Goal: Obtain resource: Obtain resource

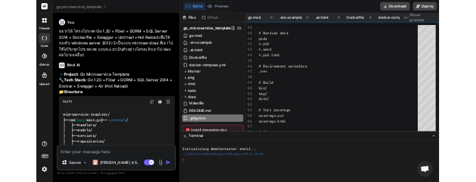
scroll to position [0, 1590]
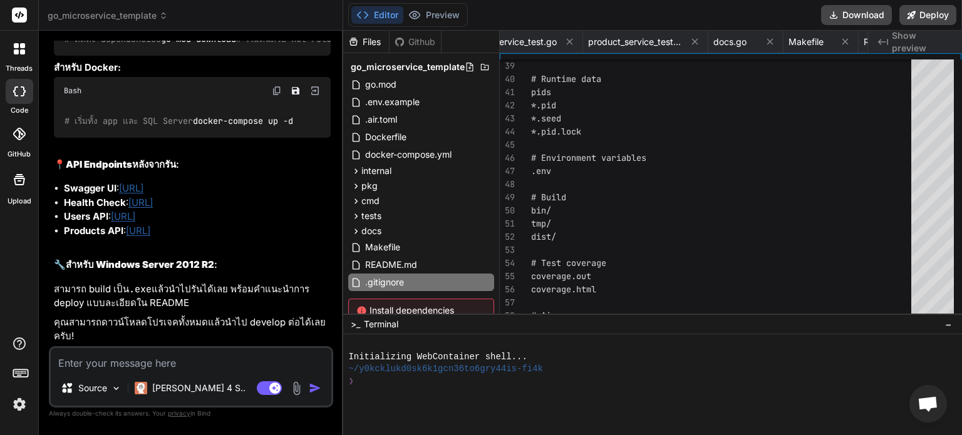
type textarea "sqlite3"
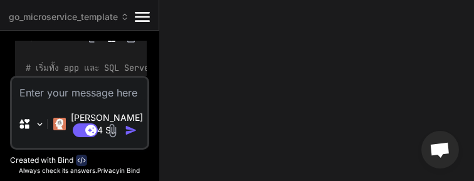
type textarea "x"
type textarea "# Database *.db *.sqlite *.sqlite3"
type textarea "x"
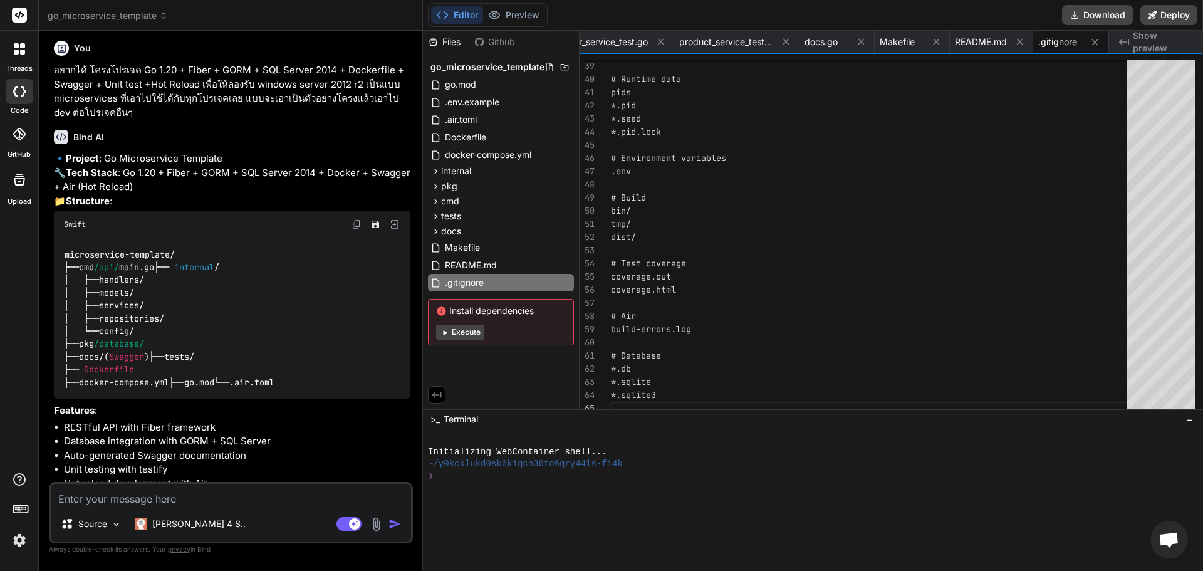
scroll to position [0, 0]
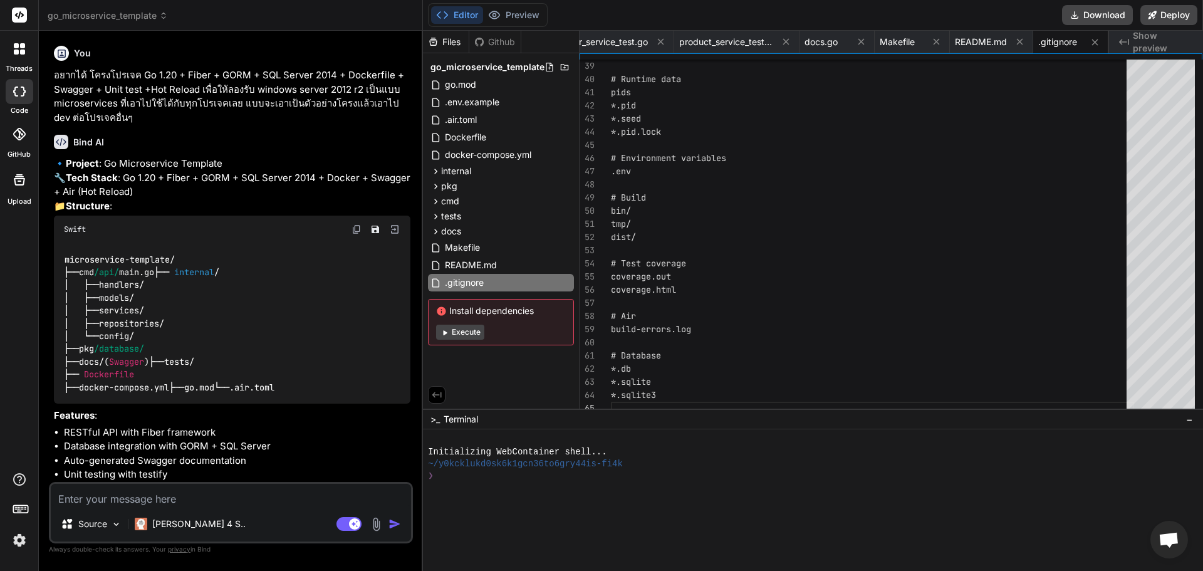
drag, startPoint x: 19, startPoint y: 46, endPoint x: 19, endPoint y: 14, distance: 32.6
drag, startPoint x: 19, startPoint y: 14, endPoint x: 349, endPoint y: 14, distance: 330.1
click at [350, 14] on div "go_microservice_template" at bounding box center [231, 15] width 366 height 13
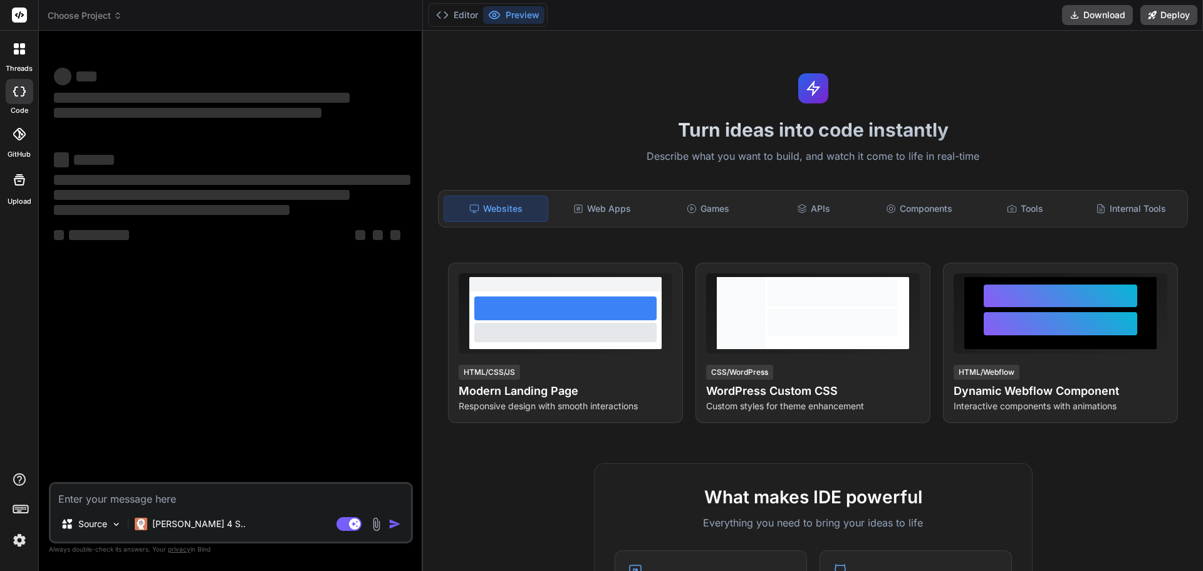
click at [207, 498] on textarea at bounding box center [231, 495] width 360 height 23
type textarea "x"
type textarea "."
type textarea "x"
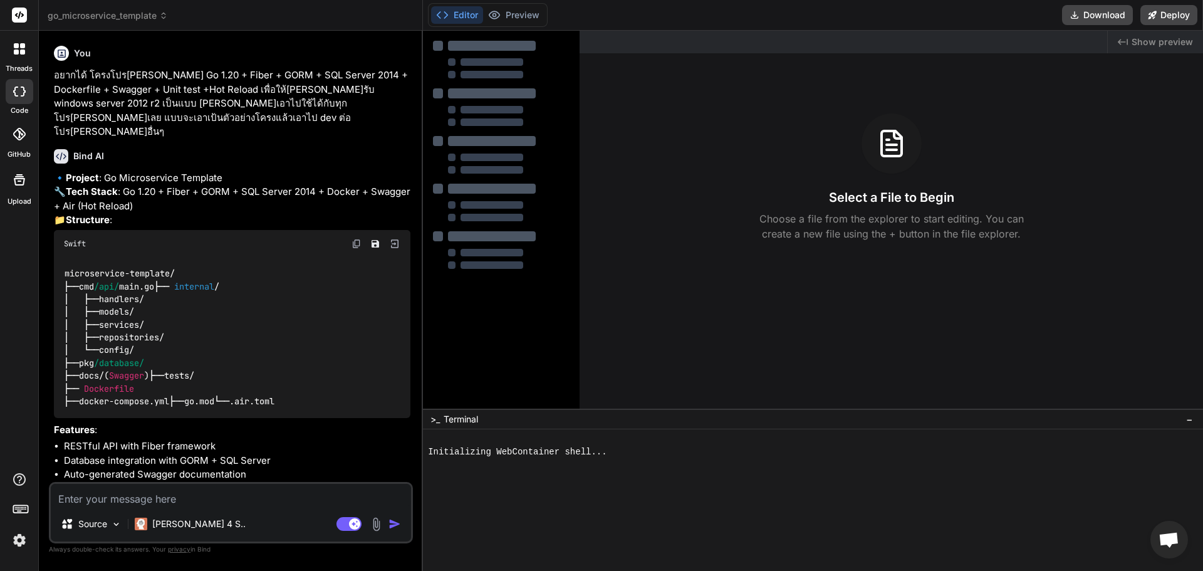
type textarea "x"
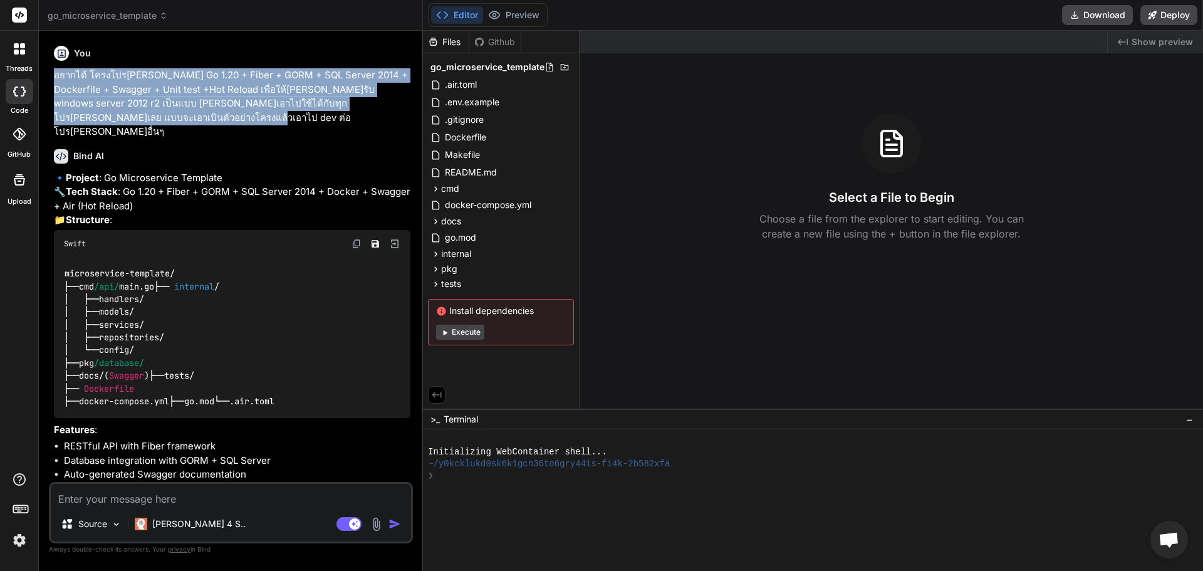
drag, startPoint x: 48, startPoint y: 75, endPoint x: 228, endPoint y: 111, distance: 183.4
click at [228, 111] on div "Bind AI Web Search Created with Pixso. Code Generator You อยากได้ โครงโปรเจค Go…" at bounding box center [231, 300] width 384 height 539
copy p "อยากได้ โครงโปรเจค Go 1.20 + Fiber + GORM + SQL Server 2014 + Dockerfile + Swag…"
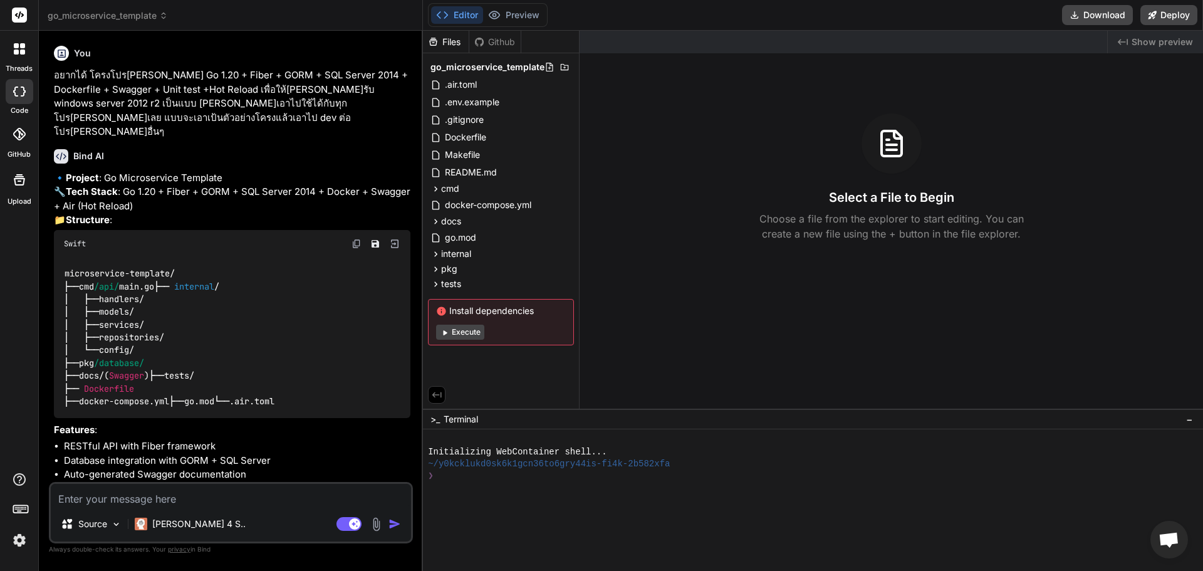
click at [86, 13] on span "go_microservice_template" at bounding box center [108, 15] width 120 height 13
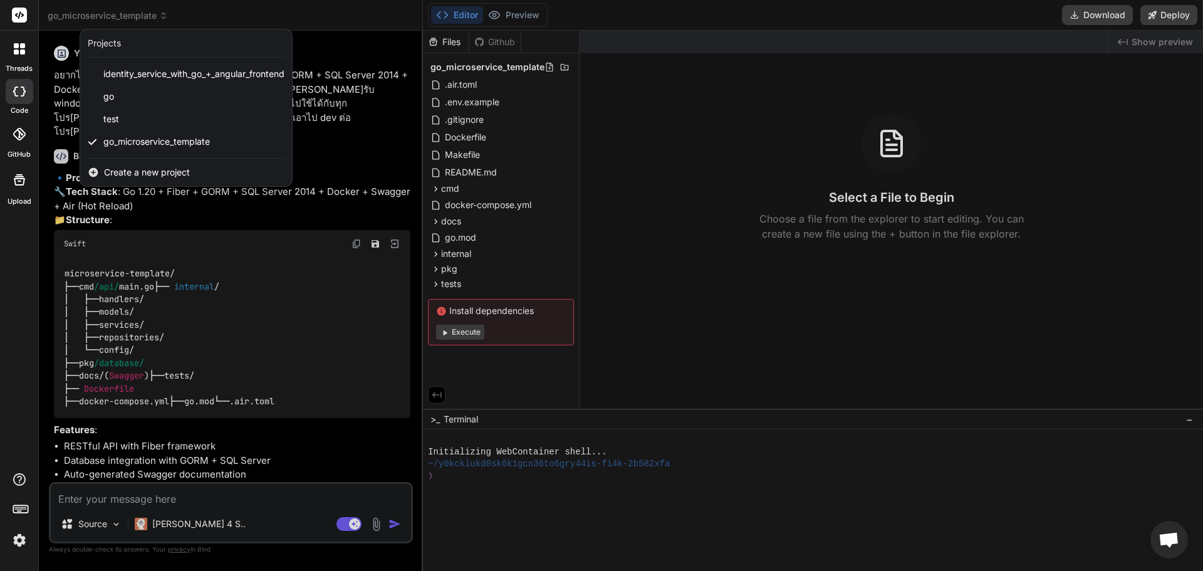
click at [142, 172] on span "Create a new project" at bounding box center [147, 172] width 86 height 13
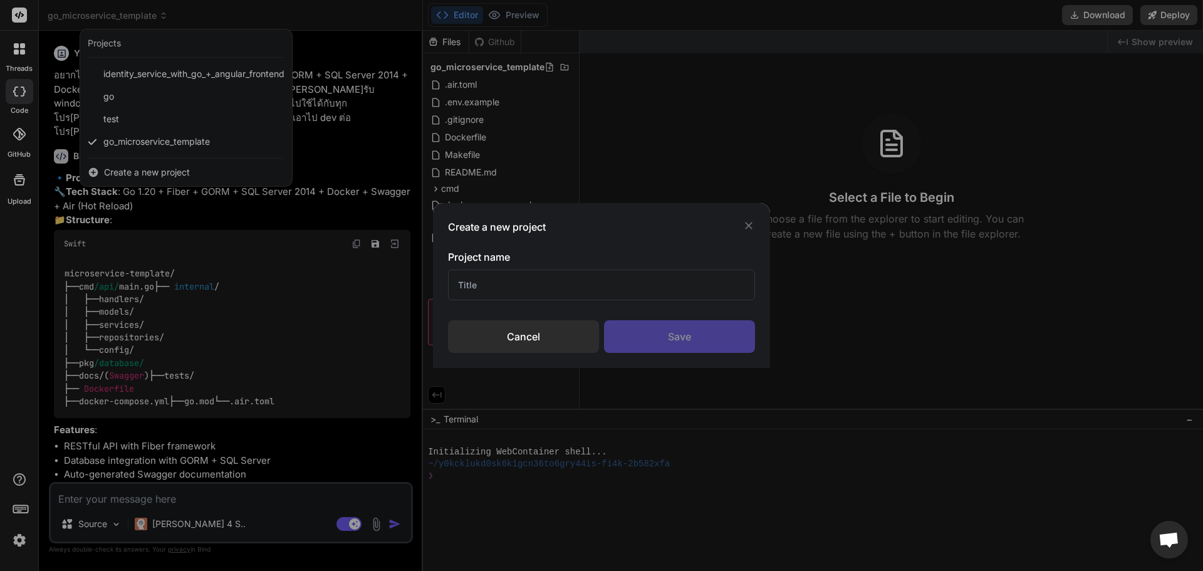
click at [492, 297] on input "text" at bounding box center [601, 284] width 307 height 31
type input "c#"
click at [709, 346] on div "Save" at bounding box center [679, 336] width 151 height 33
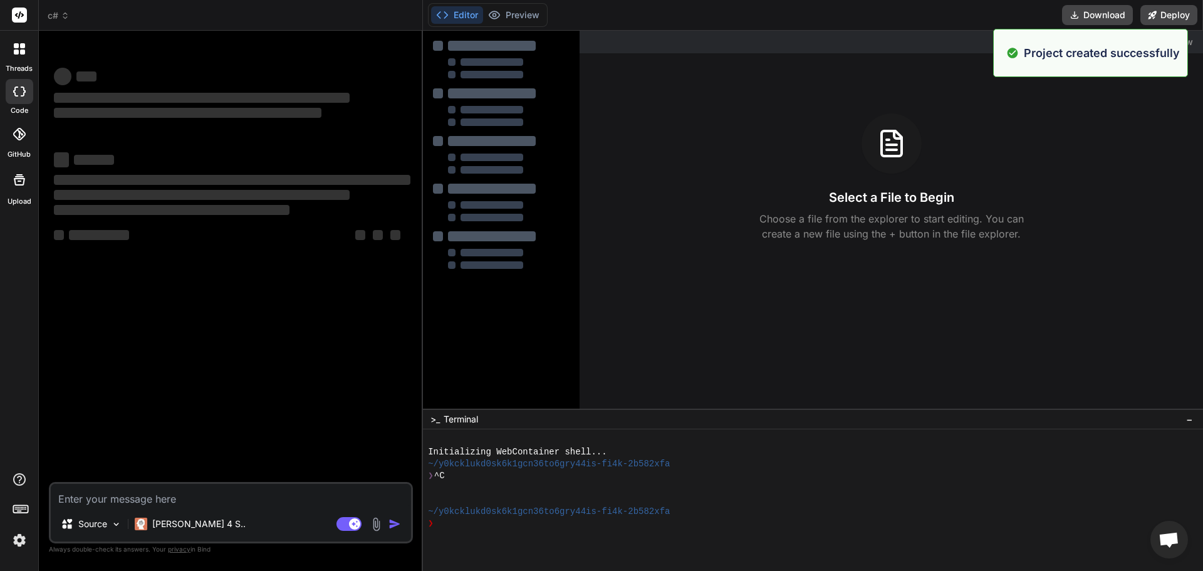
type textarea "x"
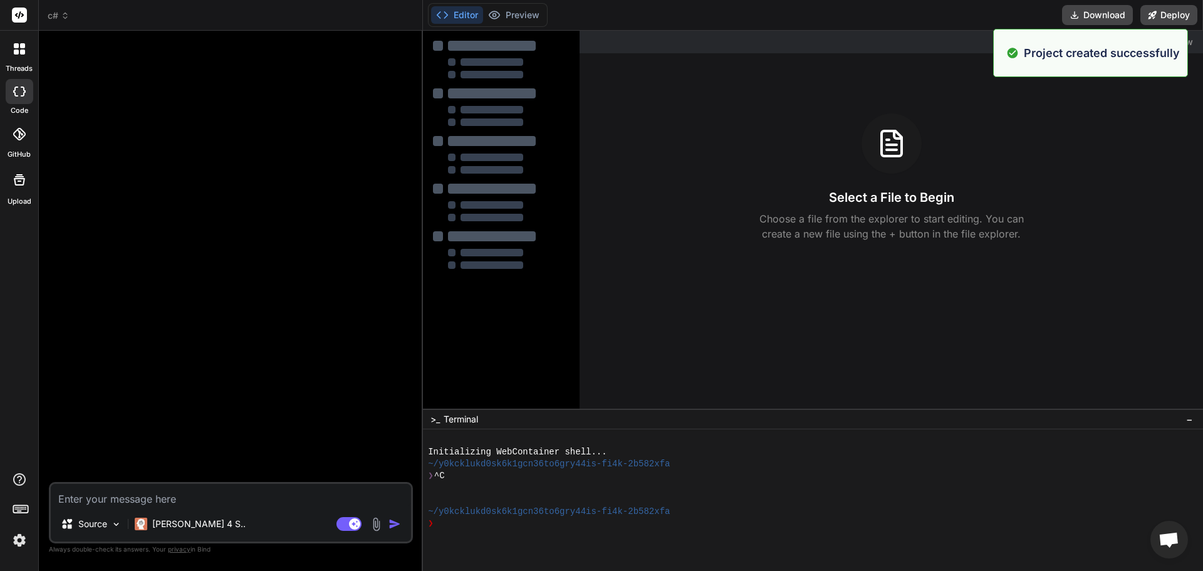
click at [175, 497] on textarea at bounding box center [231, 495] width 360 height 23
paste textarea "อยากได้ โครงโปรเจค Go 1.20 + Fiber + GORM + SQL Server 2014 + Dockerfile + Swag…"
type textarea "อยากได้ โครงโปรเจค Go 1.20 + Fiber + GORM + SQL Server 2014 + Dockerfile + Swag…"
type textarea "x"
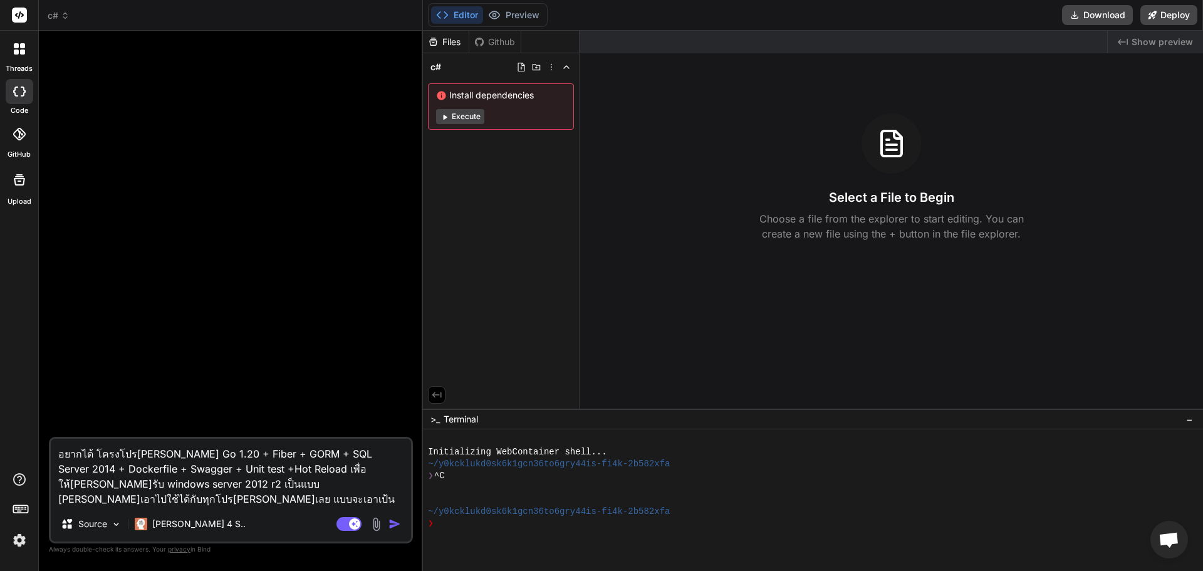
drag, startPoint x: 148, startPoint y: 452, endPoint x: 271, endPoint y: 451, distance: 122.8
click at [271, 451] on textarea "อยากได้ โครงโปรเจค Go 1.20 + Fiber + GORM + SQL Server 2014 + Dockerfile + Swag…" at bounding box center [231, 473] width 360 height 68
type textarea "อยากได้ โครงโปรเจค SQL Server 2014 + Dockerfile + Swagger + Unit test +Hot Relo…"
type textarea "x"
type textarea "อยากได้ โครงโปรเจค c SQL Server 2014 + Dockerfile + Swagger + Unit test +Hot Re…"
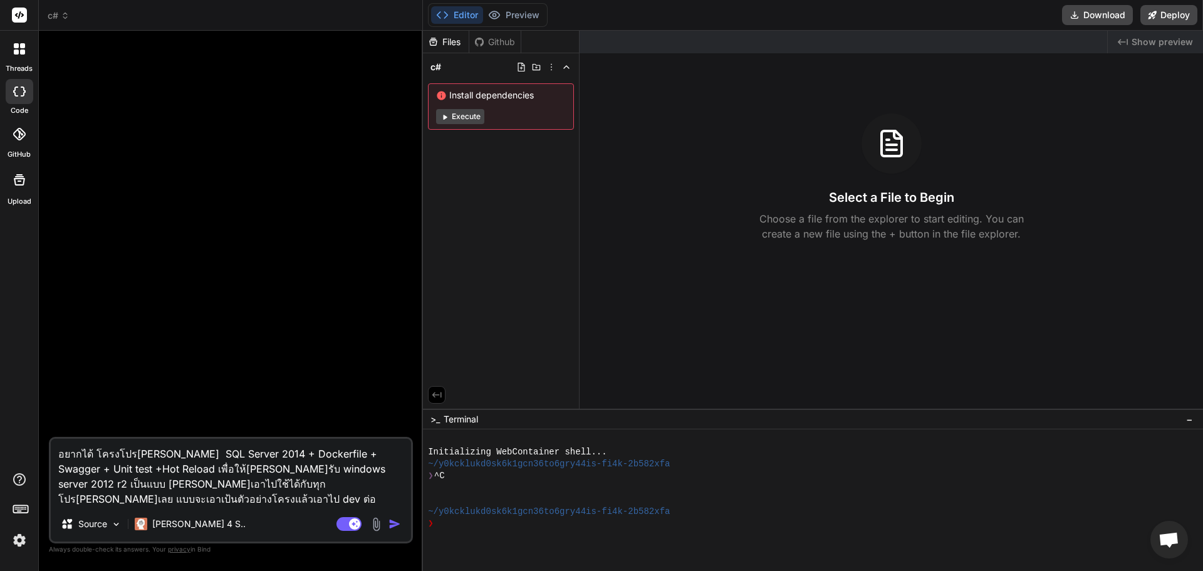
type textarea "x"
type textarea "อยากได้ โครงโปรเจค c# SQL Server 2014 + Dockerfile + Swagger + Unit test +Hot R…"
type textarea "x"
type textarea "อยากได้ โครงโปรเจค c# SQL Server 2014 + Dockerfile + Swagger + Unit test +Hot R…"
type textarea "x"
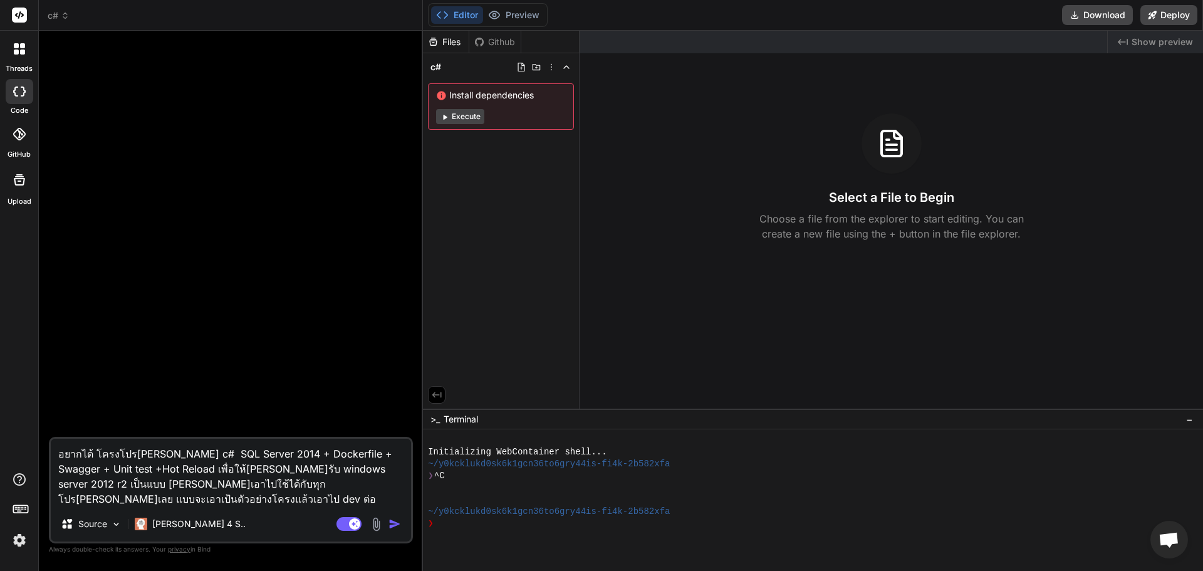
paste textarea ".NET Framework 4.5"
type textarea "อยากได้ โครงโปรเจค c# .NET Framework 4.5 SQL Server 2014 + Dockerfile + Swagger…"
type textarea "x"
type textarea "อยากได้ โครงโปรเจค c# .NET Framework 4.5 + SQL Server 2014 + Dockerfile + Swagg…"
type textarea "x"
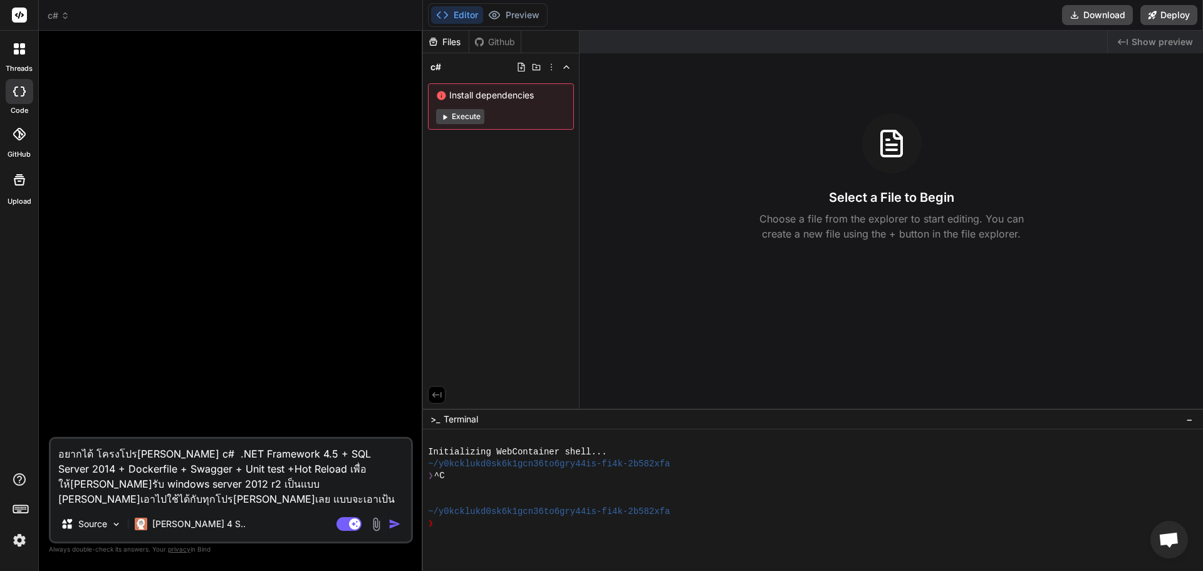
drag, startPoint x: 111, startPoint y: 470, endPoint x: 59, endPoint y: 469, distance: 52.0
click at [59, 469] on textarea "อยากได้ โครงโปรเจค c# .NET Framework 4.5 + SQL Server 2014 + Dockerfile + Swagg…" at bounding box center [231, 473] width 360 height 68
type textarea "อยากได้ โครงโปรเจค c# .NET Framework 4.5 + SQL Server 2014 + + Swagger + Unit t…"
type textarea "x"
click at [157, 470] on textarea "อยากได้ โครงโปรเจค c# .NET Framework 4.5 + SQL Server 2014 + + Swagger + Unit t…" at bounding box center [231, 473] width 360 height 68
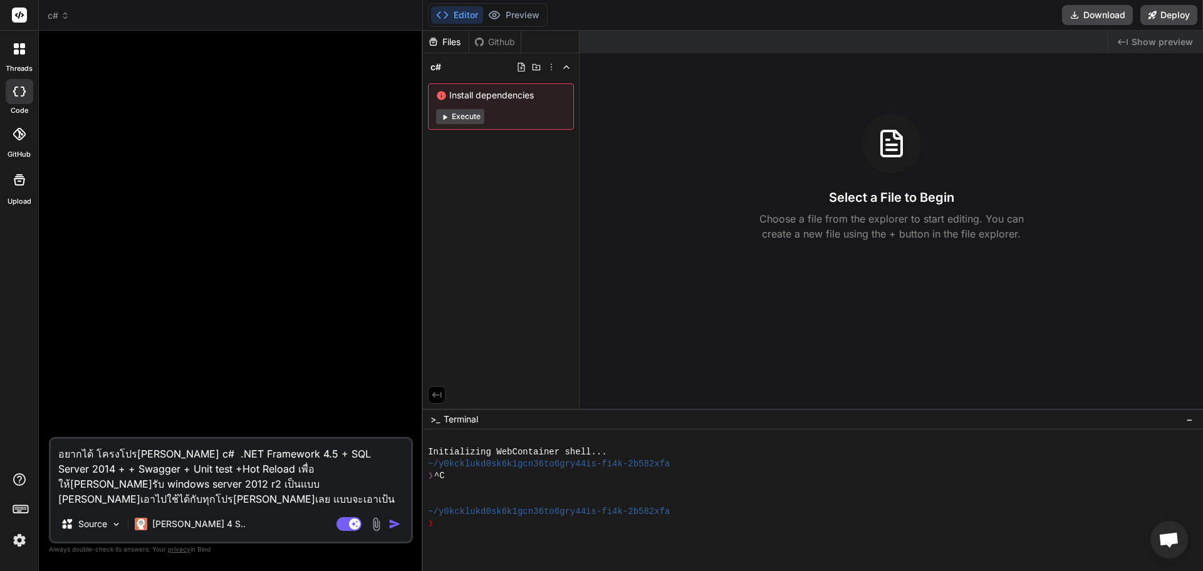
drag, startPoint x: 162, startPoint y: 470, endPoint x: 219, endPoint y: 468, distance: 56.4
click at [219, 468] on textarea "อยากได้ โครงโปรเจค c# .NET Framework 4.5 + SQL Server 2014 + + Swagger + Unit t…" at bounding box center [231, 473] width 360 height 68
type textarea "อยากได้ โครงโปรเจค c# .NET Framework 4.5 + SQL Server 2014 + + Swagger + Unit t…"
type textarea "x"
type textarea "อยากได้ โครงโปรเจค c# .NET Framework 4.5 + SQL Server 2014 + + Swagger + Unit t…"
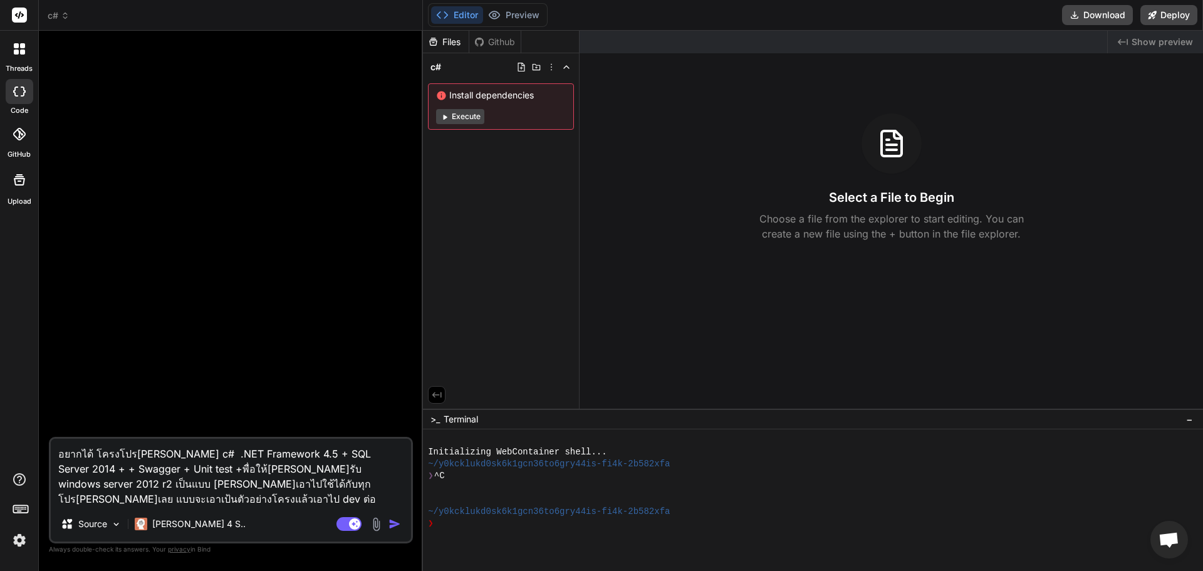
type textarea "x"
type textarea "อยากได้ โครงโปรเจค c# .NET Framework 4.5 + SQL Server 2014 + + Swagger + Unit t…"
type textarea "x"
type textarea "อยากได้ โครงโปรเจค c# .NET Framework 4.5 + SQL Server 2014 + + Swagger + Unit t…"
type textarea "x"
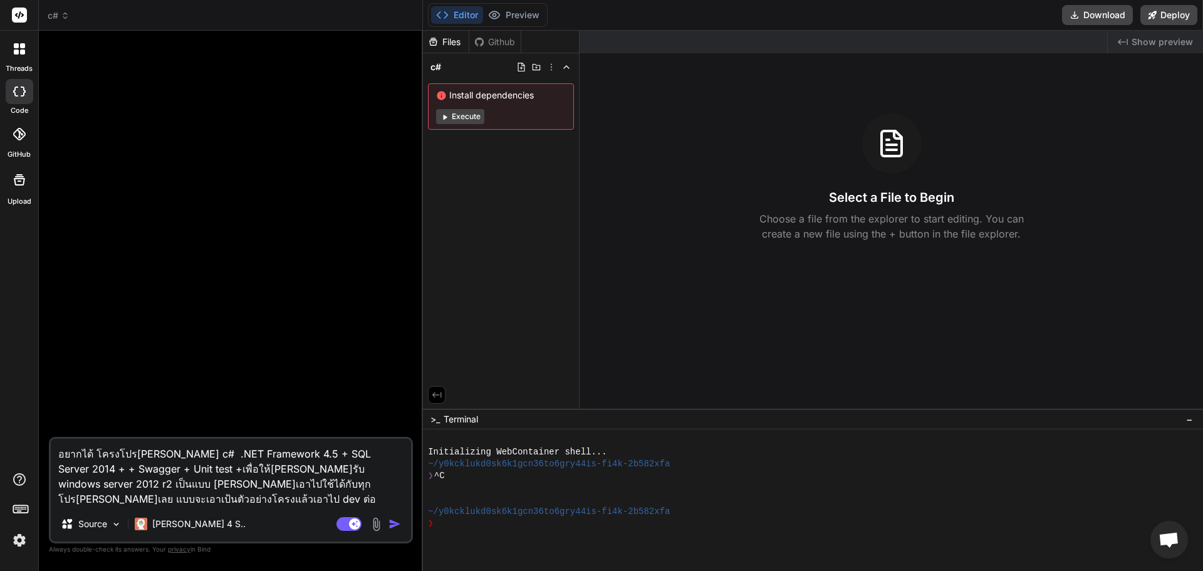
click at [300, 499] on textarea "อยากได้ โครงโปรเจค c# .NET Framework 4.5 + SQL Server 2014 + + Swagger + Unit t…" at bounding box center [231, 473] width 360 height 68
click at [370, 457] on textarea "อยากได้ โครงโปรเจค c# .NET Framework 4.5 + SQL Server 2014 + + Swagger + Unit t…" at bounding box center [231, 473] width 360 height 68
type textarea "อยากได้ โครงโปรเจค c# .NET Framework 4.5 + SQL Server 2014 ++ Swagger + Unit te…"
type textarea "x"
type textarea "อยากได้ โครงโปรเจค c# .NET Framework 4.5 + SQL Server 2014 + Swagger + Unit tes…"
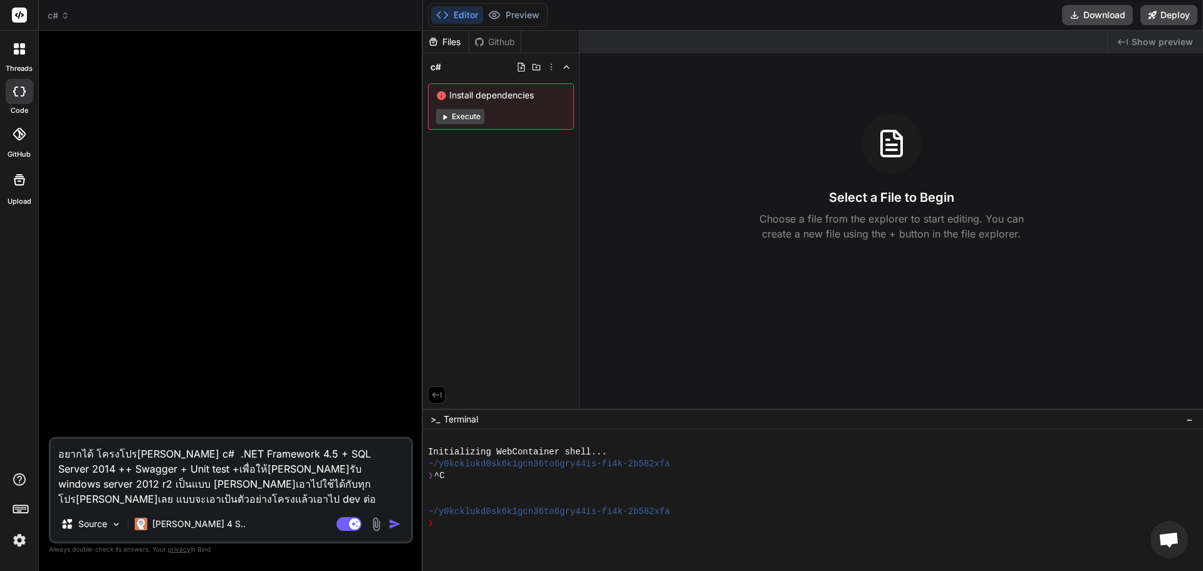
type textarea "x"
type textarea "อยากได้ โครงโปรเจค c# .NET Framework 4.5 + SQL Server 2014 ๙+ Swagger + Unit te…"
type textarea "x"
type textarea "อยากได้ โครงโปรเจค c# .NET Framework 4.5 + SQL Server 2014 + Swagger + Unit tes…"
type textarea "x"
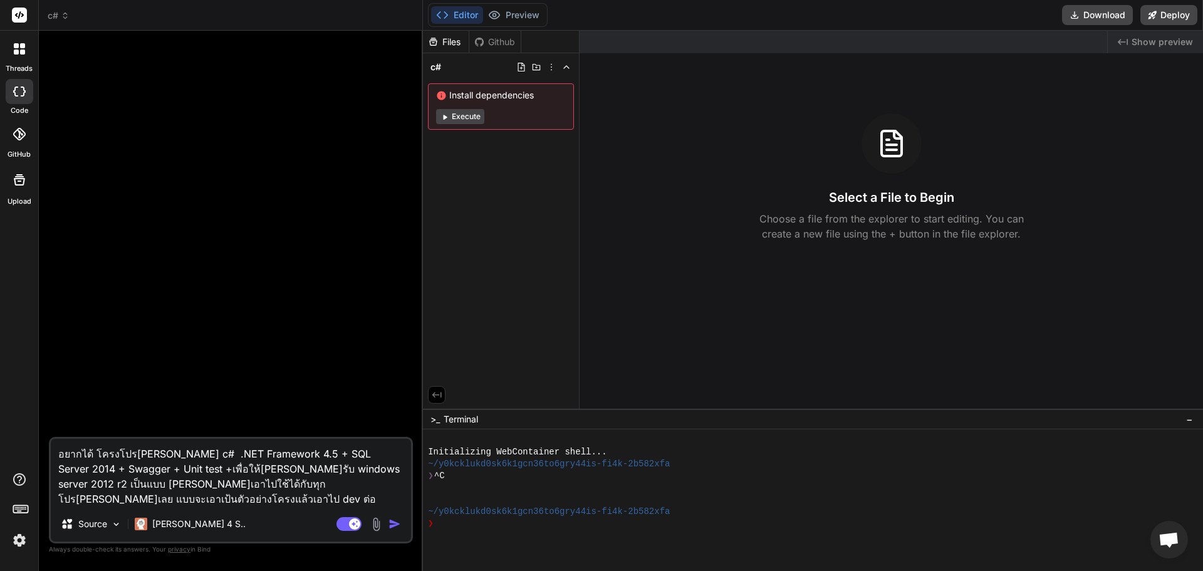
type textarea "อยากได้ โครงโปรเจค c# .NET Framework 4.5 + SQL Server 2014 ++ Swagger + Unit te…"
type textarea "x"
type textarea "อยากได้ โครงโปรเจค c# .NET Framework 4.5 + SQL Server 2014 + + Swagger + Unit t…"
type textarea "x"
type textarea "อยากได้ โครงโปรเจค c# .NET Framework 4.5 + SQL Server 2014 + ฎ+ Swagger + Unit …"
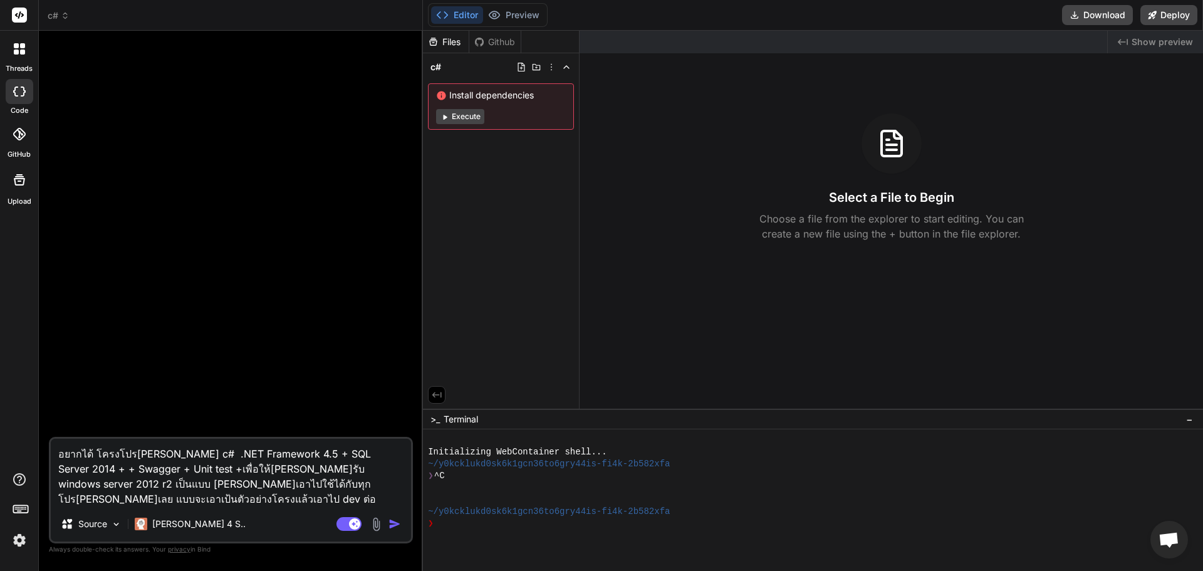
type textarea "x"
type textarea "อยากได้ โครงโปรเจค c# .NET Framework 4.5 + SQL Server 2014 + ฎโ+ Swagger + Unit…"
type textarea "x"
type textarea "อยากได้ โครงโปรเจค c# .NET Framework 4.5 + SQL Server 2014 + ฎ+ Swagger + Unit …"
type textarea "x"
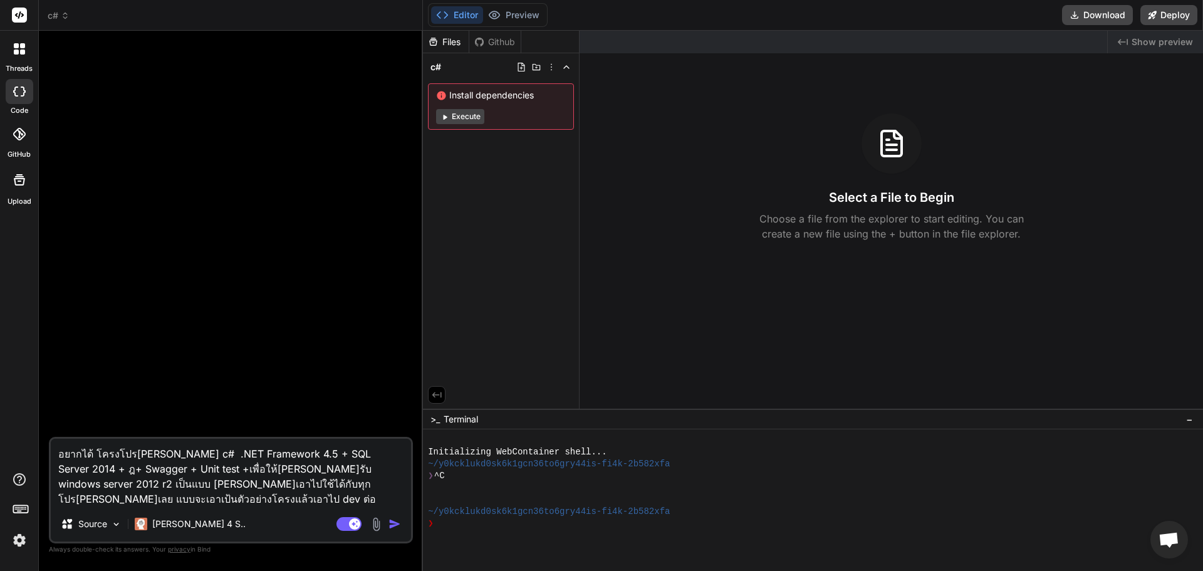
type textarea "อยากได้ โครงโปรเจค c# .NET Framework 4.5 + SQL Server 2014 + + Swagger + Unit t…"
type textarea "x"
type textarea "อยากได้ โครงโปรเจค c# .NET Framework 4.5 + SQL Server 2014 + E+ Swagger + Unit …"
type textarea "x"
type textarea "อยากได้ โครงโปรเจค c# .NET Framework 4.5 + SQL Server 2014 + EF+ Swagger + Unit…"
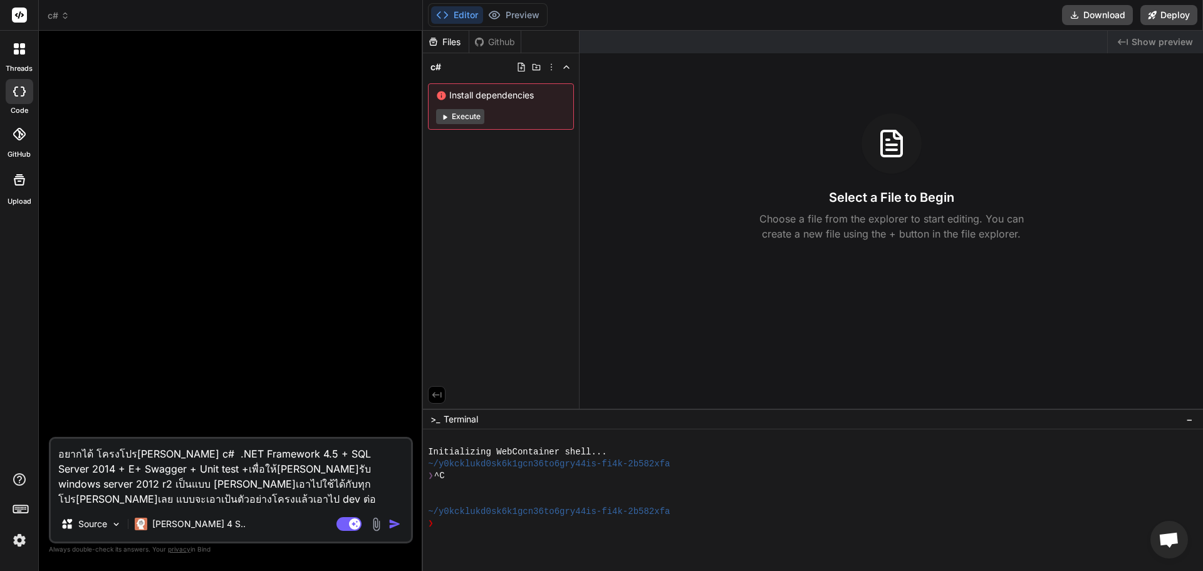
type textarea "x"
type textarea "อยากได้ โครงโปรเจค c# .NET Framework 4.5 + SQL Server 2014 + EF + Swagger + Uni…"
type textarea "x"
click at [266, 457] on textarea "อยากได้ โครงโปรเจค c# .NET Framework 4.5 + SQL Server 2014 + EF + Swagger + Uni…" at bounding box center [231, 473] width 360 height 68
type textarea "อยากได้ โครงโปรเจค c# .NET Framework 4.5 + SQL Server 2014 + EF + Swagger + Uni…"
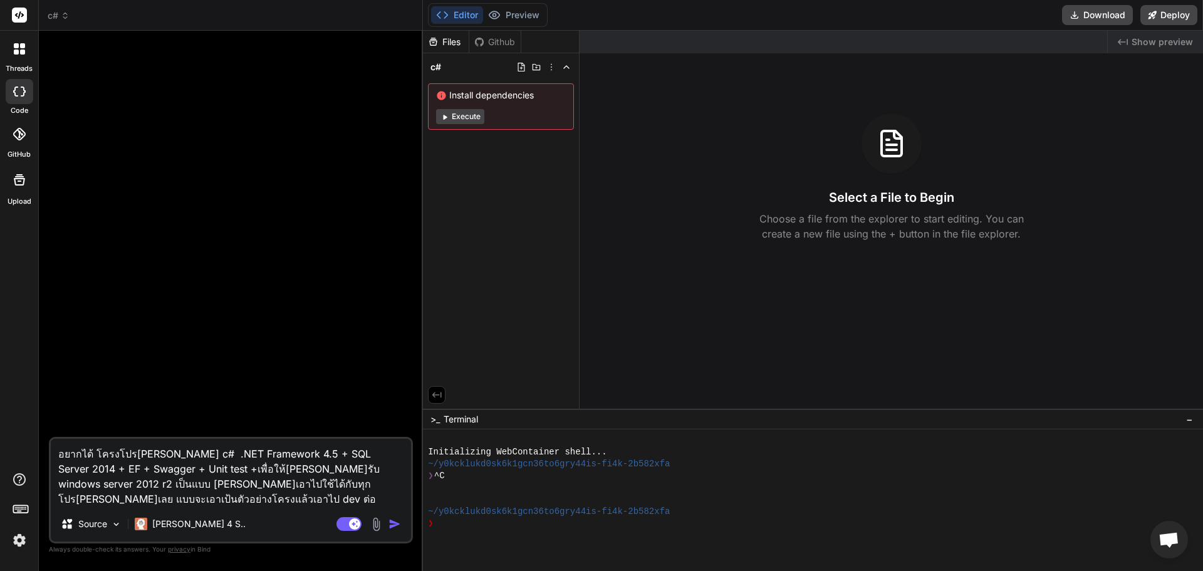
type textarea "x"
type textarea "อยากได้ โครงโปรเจค c# .NET Framework 4.5 w+ SQL Server 2014 + EF + Swagger + Un…"
type textarea "x"
type textarea "อยากได้ โครงโปรเจค c# .NET Framework 4.5 wa+ SQL Server 2014 + EF + Swagger + U…"
type textarea "x"
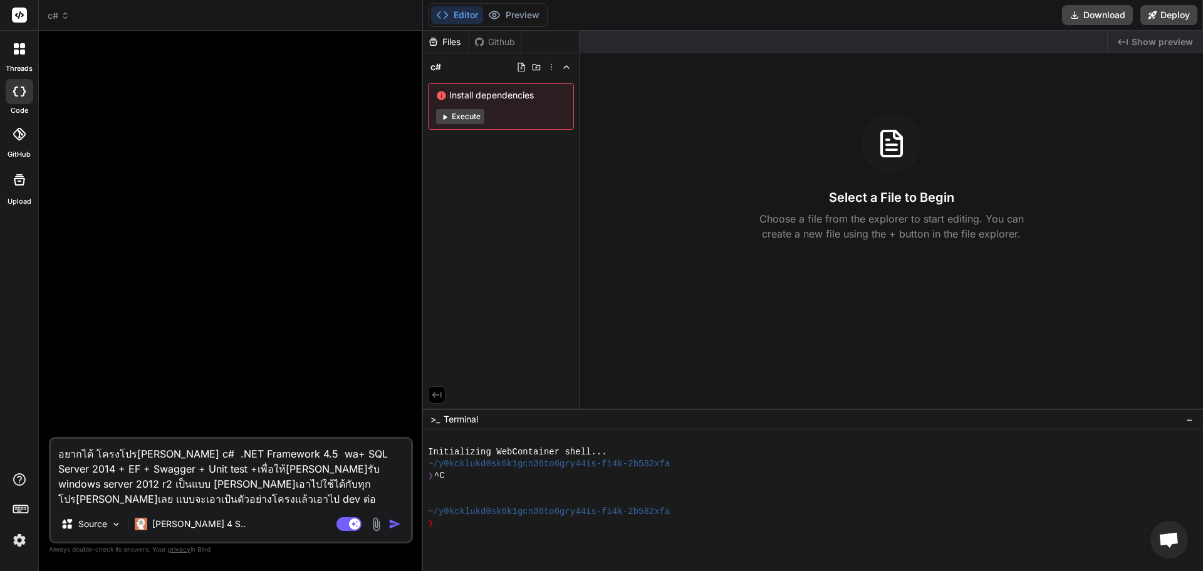
type textarea "อยากได้ โครงโปรเจค c# .NET Framework 4.5 w+ SQL Server 2014 + EF + Swagger + Un…"
type textarea "x"
type textarea "อยากได้ โครงโปรเจค c# .NET Framework 4.5 wq+ SQL Server 2014 + EF + Swagger + U…"
type textarea "x"
type textarea "อยากได้ โครงโปรเจค c# .NET Framework 4.5 wqp+ SQL Server 2014 + EF + Swagger + …"
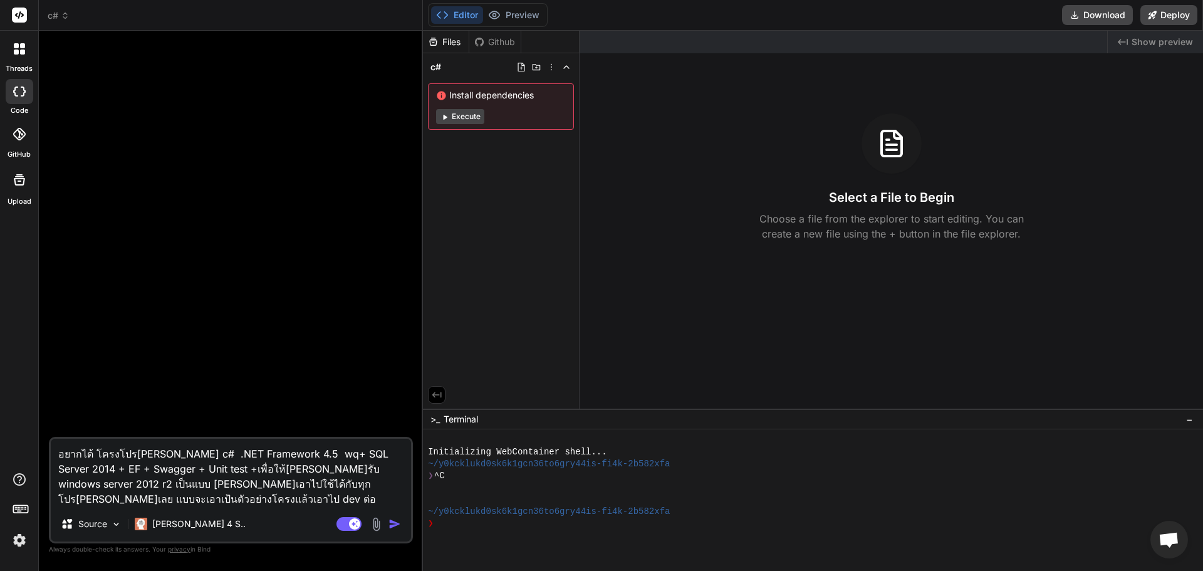
type textarea "x"
type textarea "อยากได้ โครงโปรเจค c# .NET Framework 4.5 wq+ SQL Server 2014 + EF + Swagger + U…"
type textarea "x"
type textarea "อยากได้ โครงโปรเจค c# .NET Framework 4.5 w+ SQL Server 2014 + EF + Swagger + Un…"
type textarea "x"
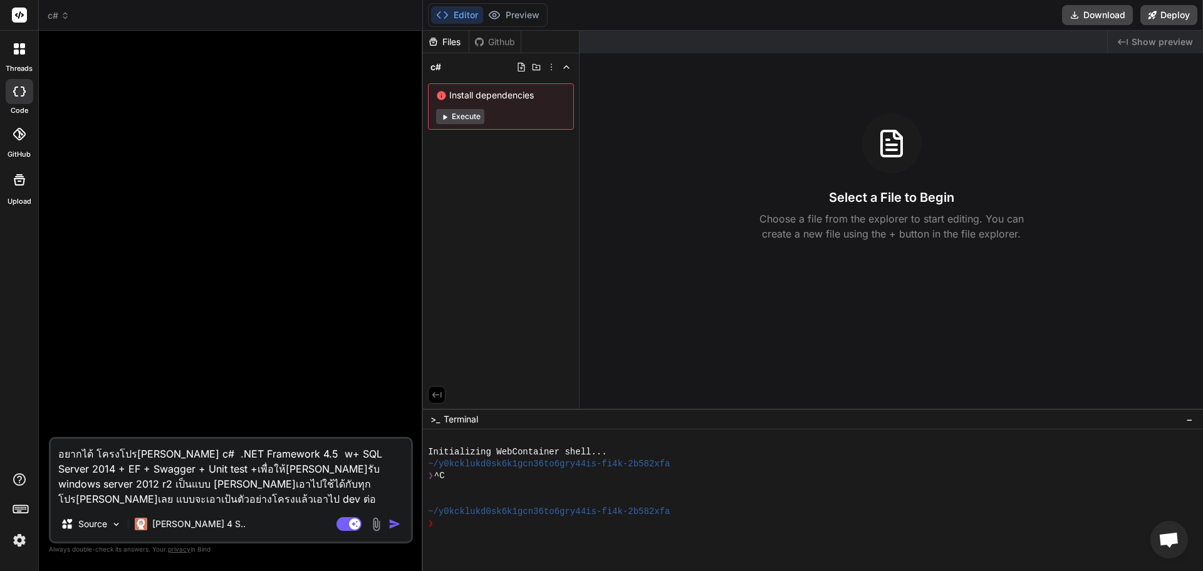
type textarea "อยากได้ โครงโปรเจค c# .NET Framework 4.5 we+ SQL Server 2014 + EF + Swagger + U…"
type textarea "x"
type textarea "อยากได้ โครงโปรเจค c# .NET Framework 4.5 wep+ SQL Server 2014 + EF + Swagger + …"
type textarea "x"
type textarea "อยากได้ โครงโปรเจค c# .NET Framework 4.5 we+ SQL Server 2014 + EF + Swagger + U…"
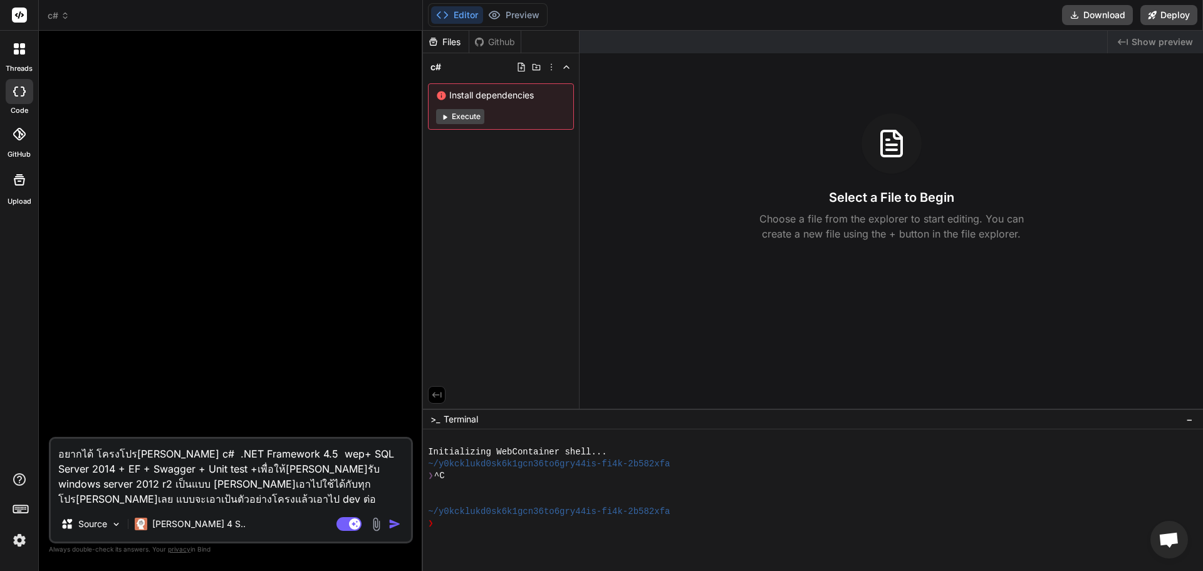
type textarea "x"
type textarea "อยากได้ โครงโปรเจค c# .NET Framework 4.5 wep+ SQL Server 2014 + EF + Swagger + …"
type textarea "x"
type textarea "อยากได้ โครงโปรเจค c# .NET Framework 4.5 wep + SQL Server 2014 + EF + Swagger +…"
type textarea "x"
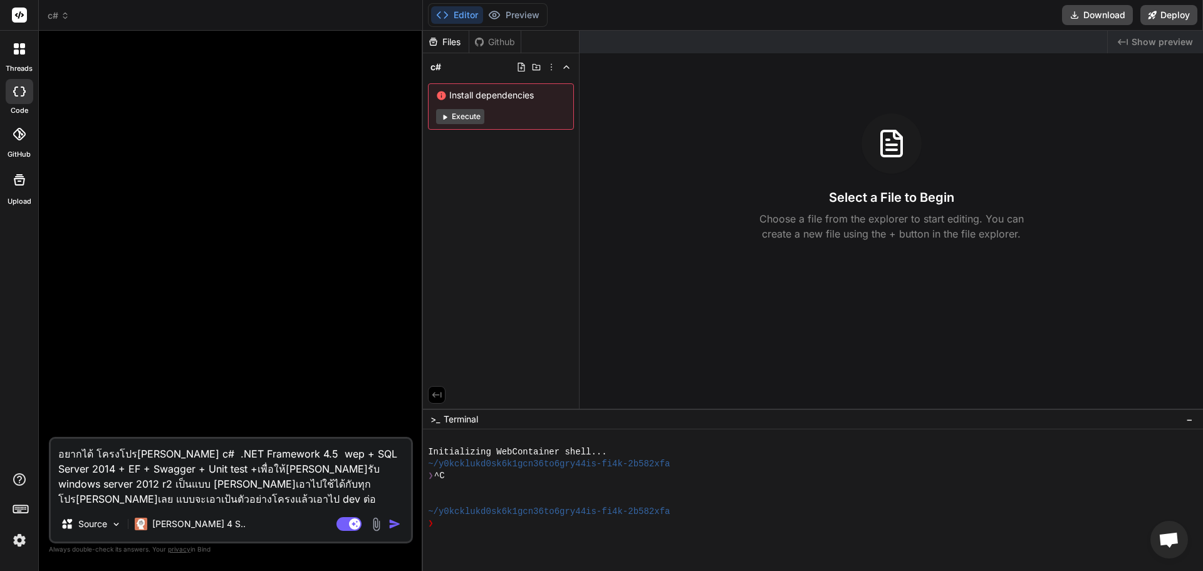
type textarea "อยากได้ โครงโปรเจค c# .NET Framework 4.5 wep a+ SQL Server 2014 + EF + Swagger …"
type textarea "x"
type textarea "อยากได้ โครงโปรเจค c# .NET Framework 4.5 wep ap+ SQL Server 2014 + EF + Swagger…"
type textarea "x"
type textarea "อยากได้ โครงโปรเจค c# .NET Framework 4.5 wep api+ SQL Server 2014 + EF + Swagge…"
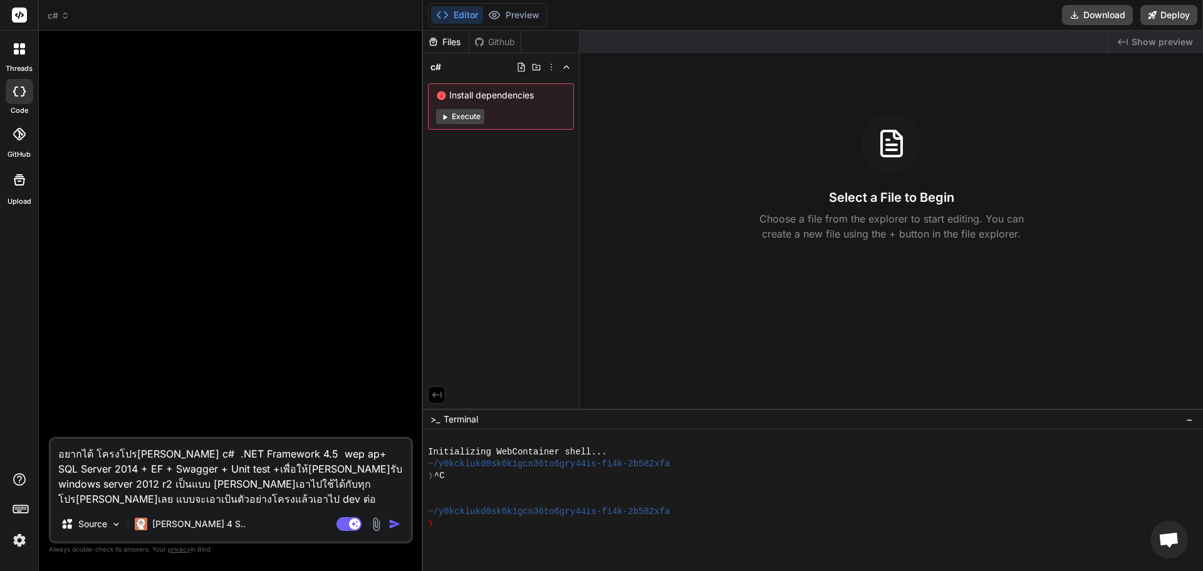
type textarea "x"
type textarea "อยากได้ โครงโปรเจค c# .NET Framework 4.5 wep api+ SQL Server 2014 + EF + Swagge…"
click at [400, 522] on img "button" at bounding box center [394, 523] width 13 height 13
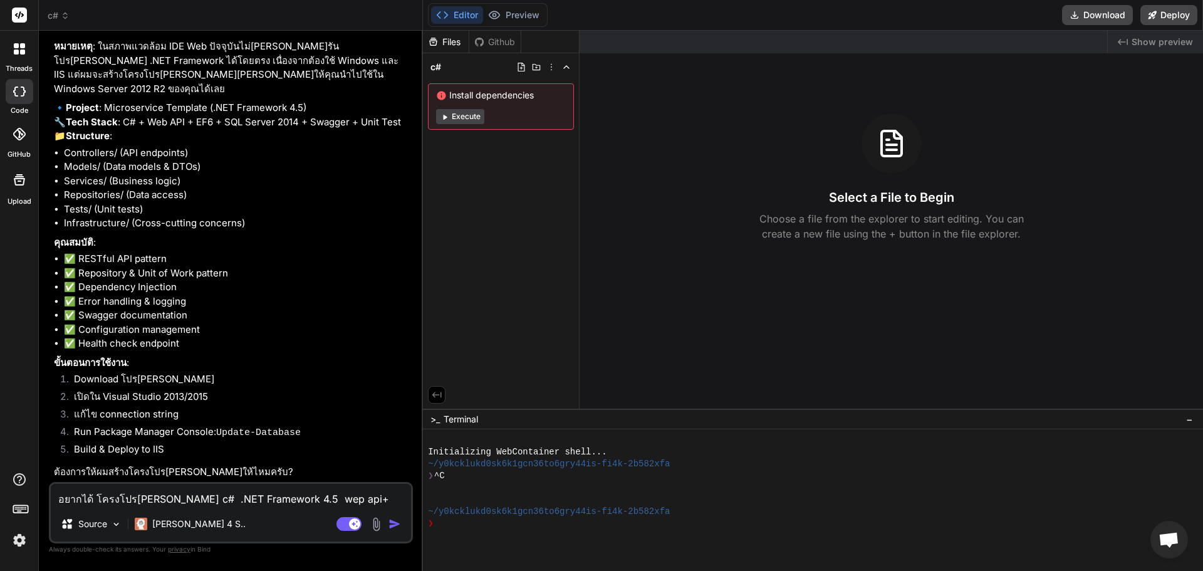
scroll to position [164, 0]
type textarea "x"
click at [192, 495] on textarea "อยากได้ โครงโปรเจค c# .NET Framework 4.5 wep api+ SQL Server 2014 + EF + Swagge…" at bounding box center [231, 495] width 360 height 23
click at [184, 496] on textarea "อยากได้ โครงโปรเจค c# .NET Framework 4.5 wep api+ SQL Server 2014 + EF + Swagge…" at bounding box center [231, 495] width 360 height 23
click at [90, 497] on textarea "อยากได้ โครงโปรเจค c# .NET Framework 4.5 wep api+ SQL Server 2014 + EF + Swagge…" at bounding box center [231, 495] width 360 height 23
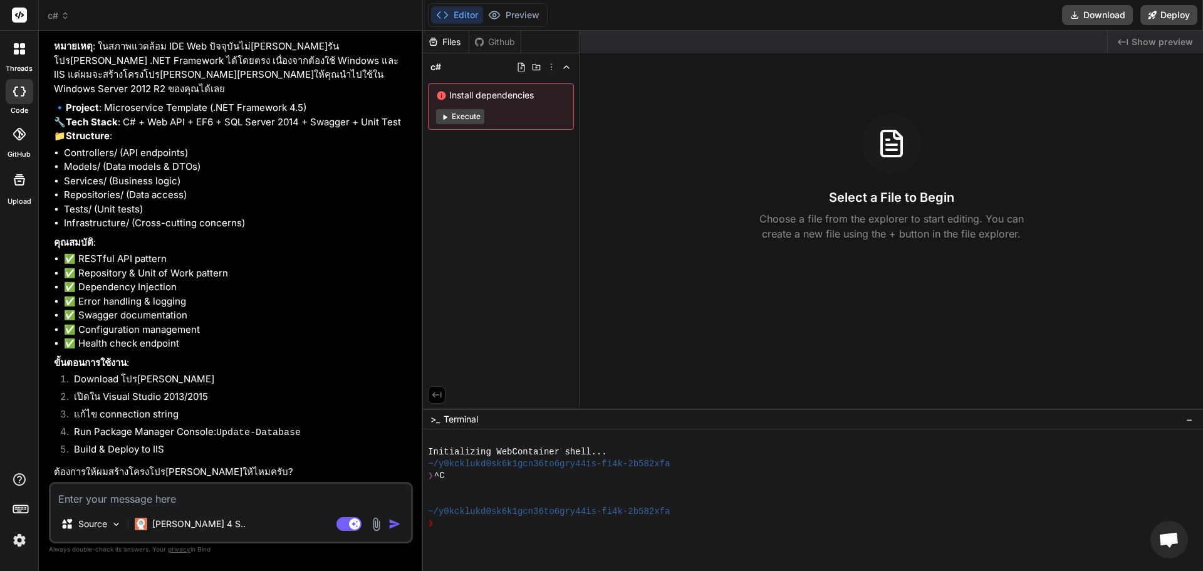
type textarea "m"
type textarea "x"
type textarea "mwe"
type textarea "x"
type textarea "mw"
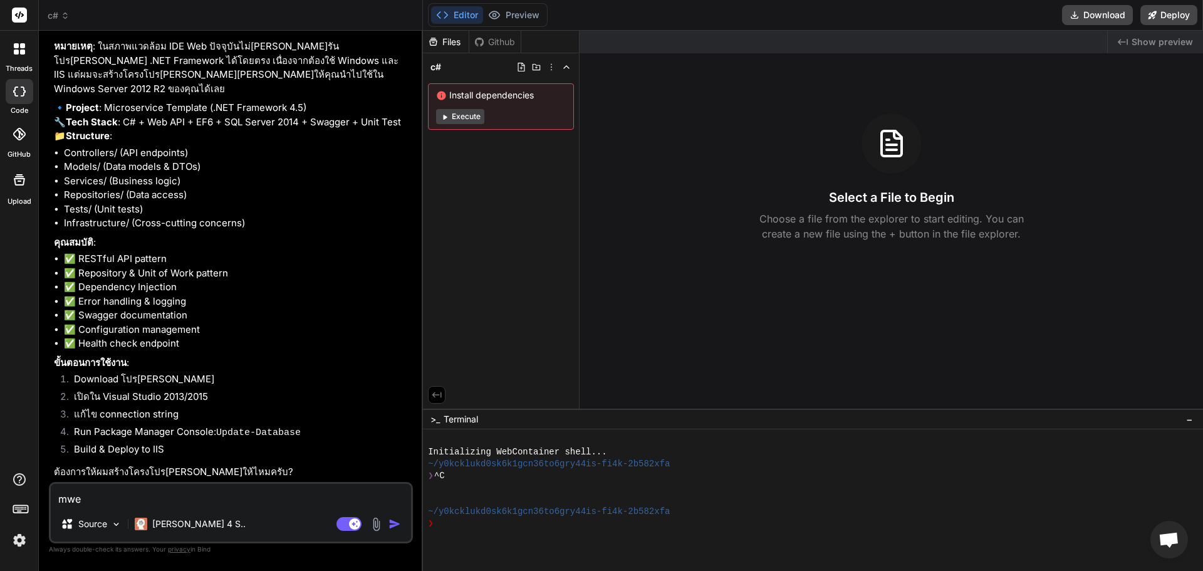
type textarea "x"
type textarea "m"
type textarea "x"
type textarea "ท"
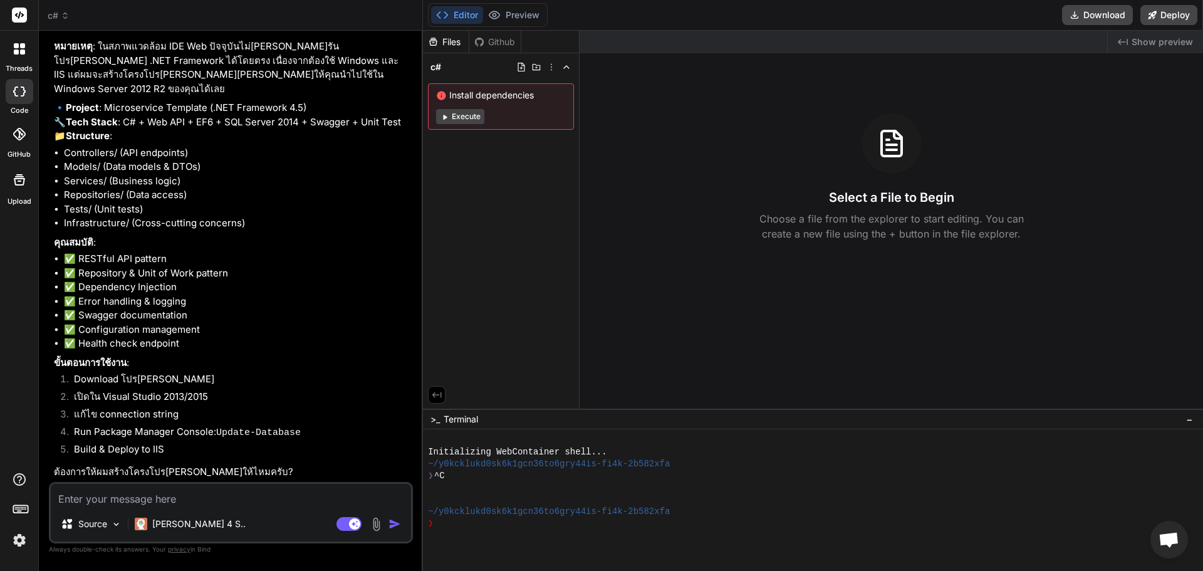
type textarea "x"
type textarea "ทำ"
type textarea "x"
type textarea "ทำใ"
type textarea "x"
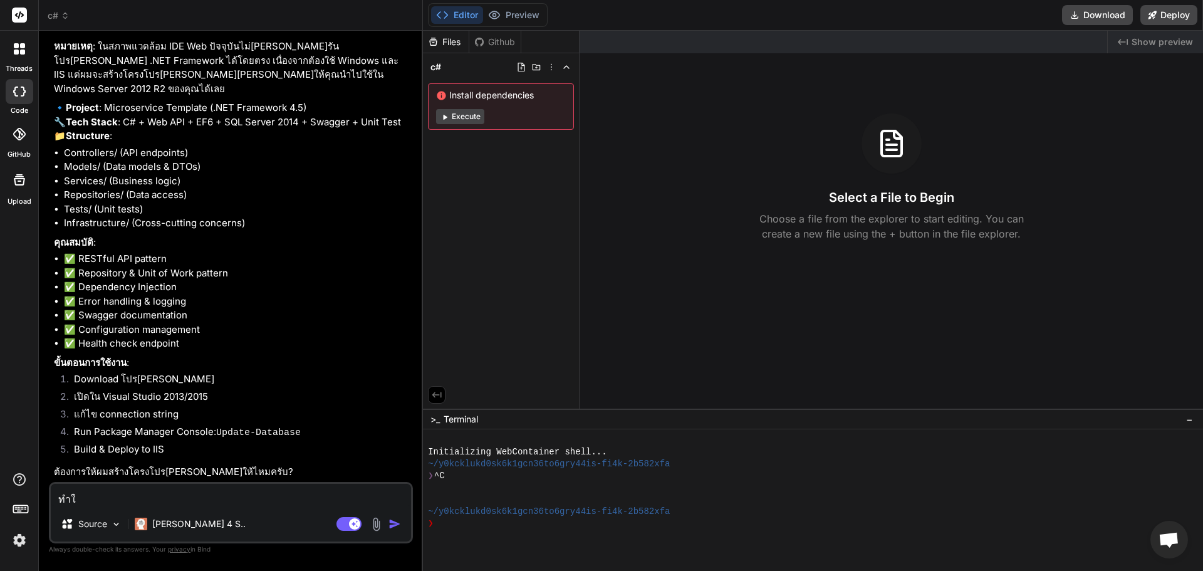
type textarea "ทำให"
type textarea "x"
type textarea "ทำให้"
type textarea "x"
type textarea "ทำให้ห"
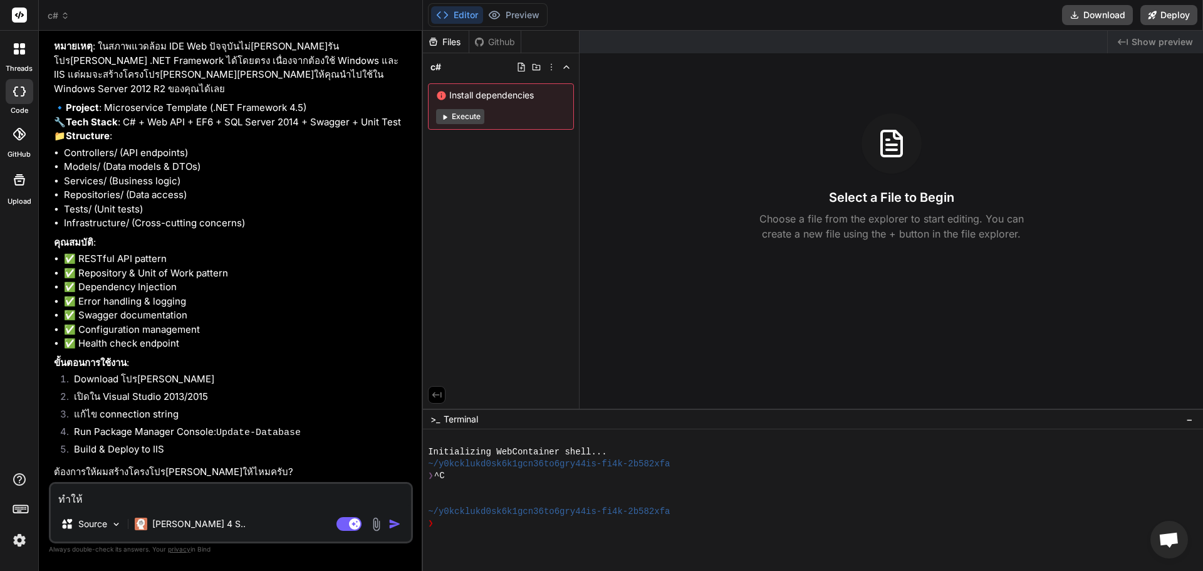
type textarea "x"
type textarea "ทำให้หน"
type textarea "x"
type textarea "ทำให้หน่"
type textarea "x"
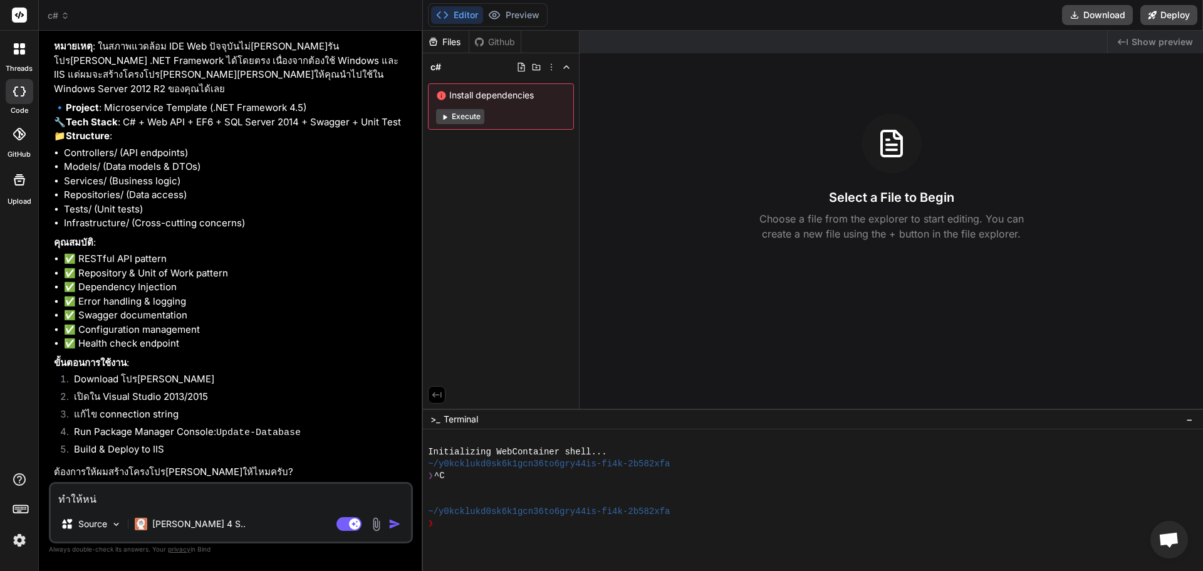
type textarea "ทำให้หน่อ"
type textarea "x"
type textarea "ทำให้หน่อย"
type textarea "x"
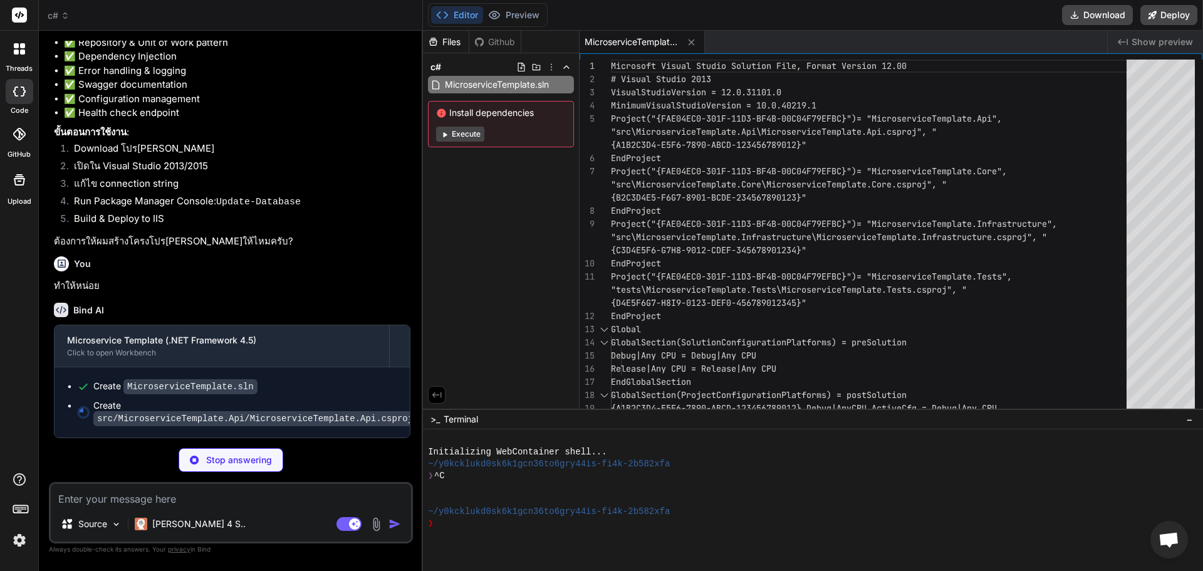
scroll to position [395, 0]
type textarea "x"
type textarea "</Project>"
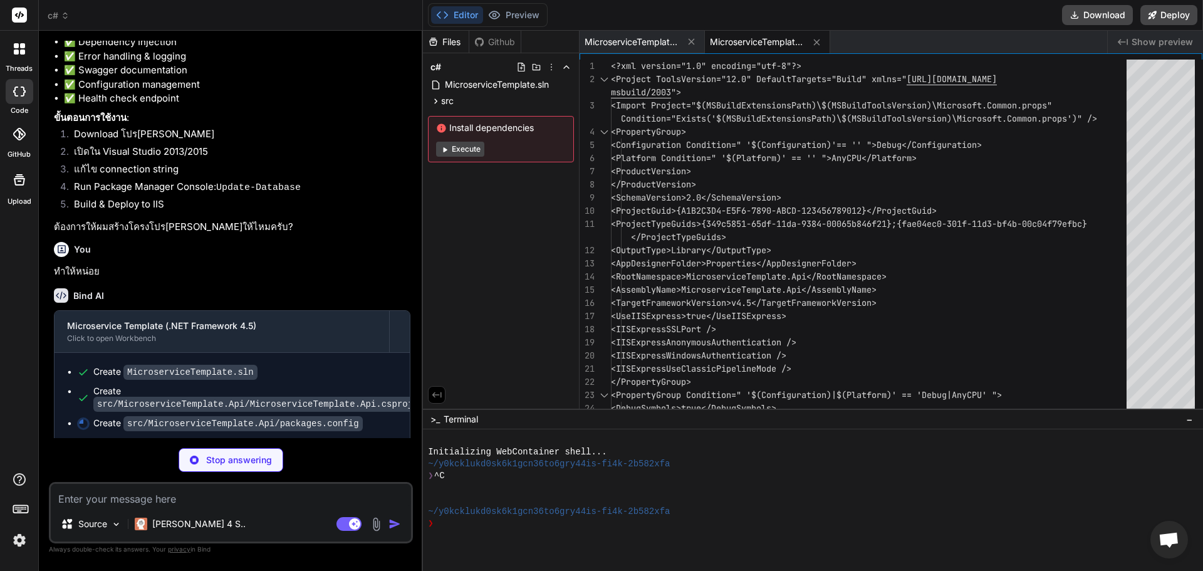
type textarea "x"
type textarea "<package id="Unity" version="4.0.1" targetFramework="net45" /> <package id="Uni…"
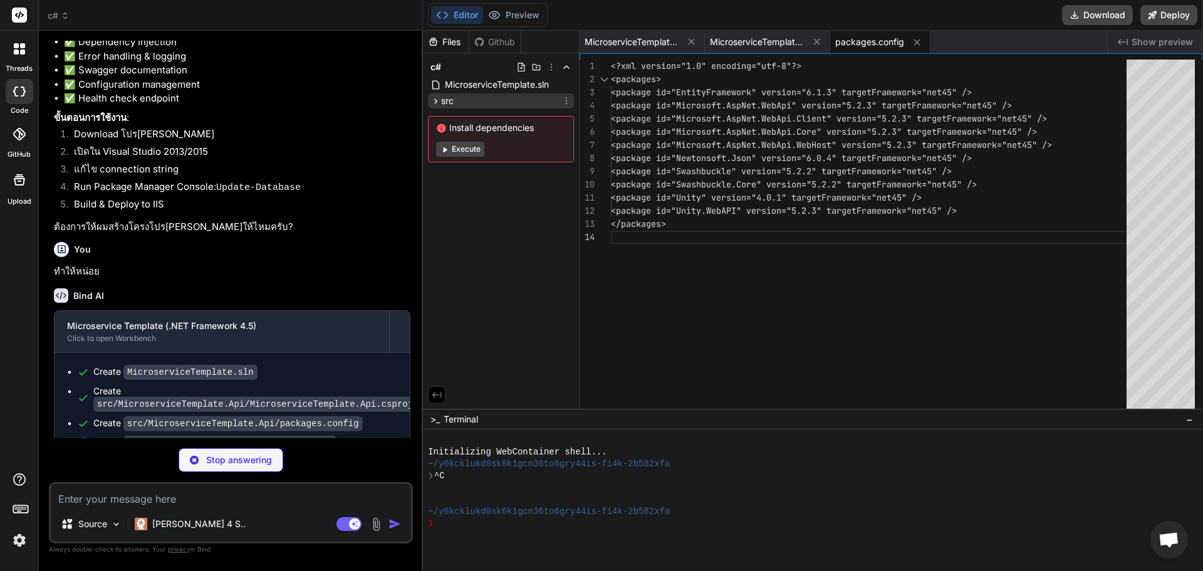
click at [438, 96] on icon at bounding box center [435, 101] width 11 height 11
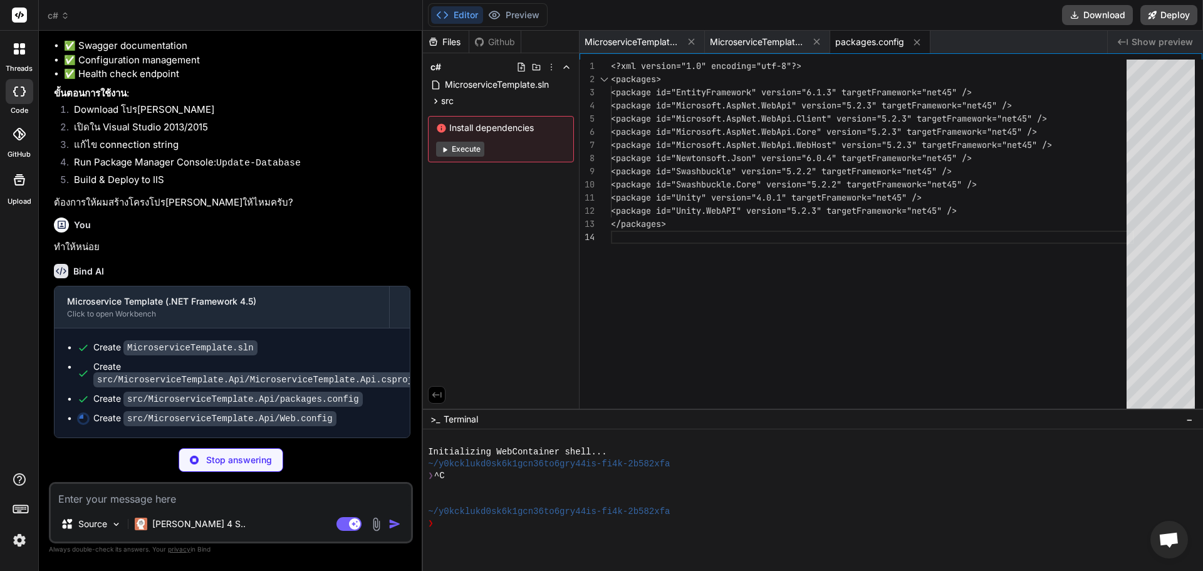
scroll to position [434, 0]
type textarea "x"
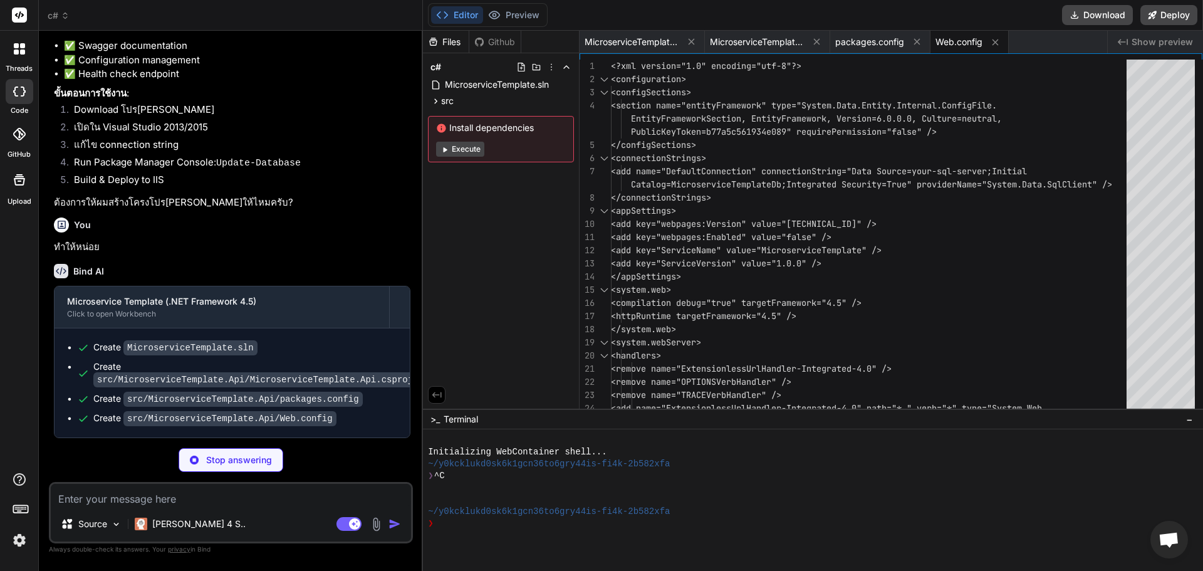
type textarea "x"
type textarea "<%@ Application Codebehind="Global.asax.cs" Inherits="MicroserviceTemplate.Api.…"
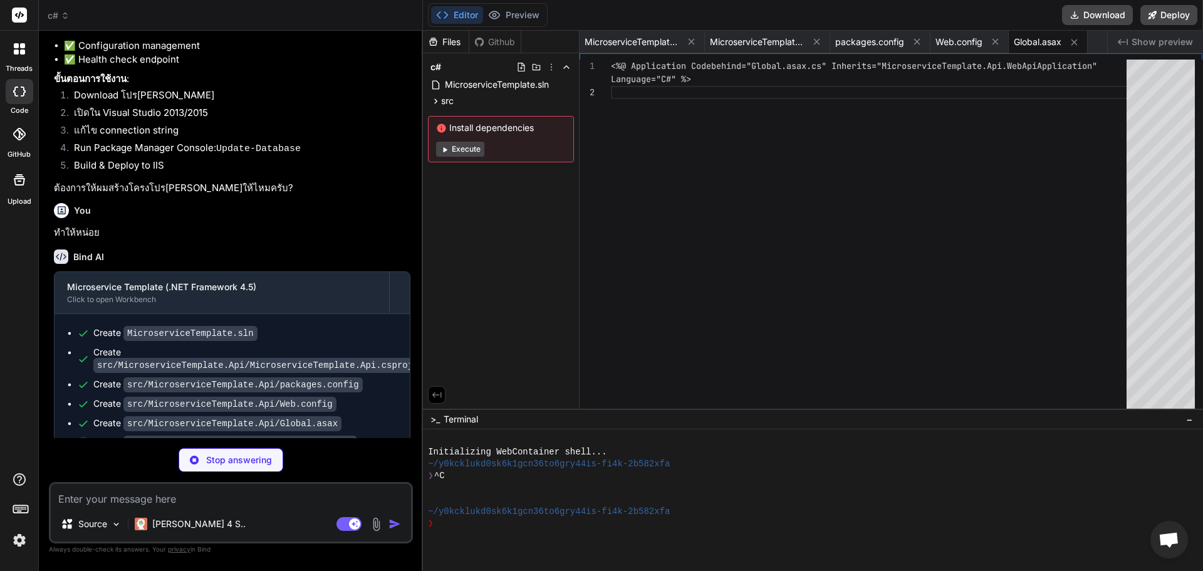
type textarea "x"
type textarea "} }"
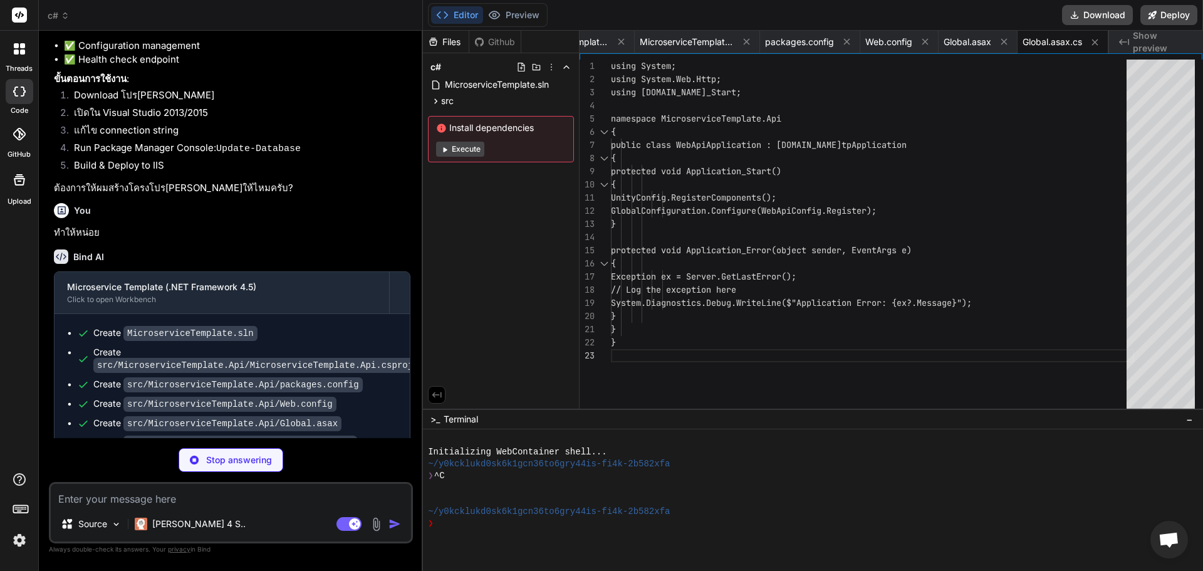
type textarea "x"
type textarea "} } }"
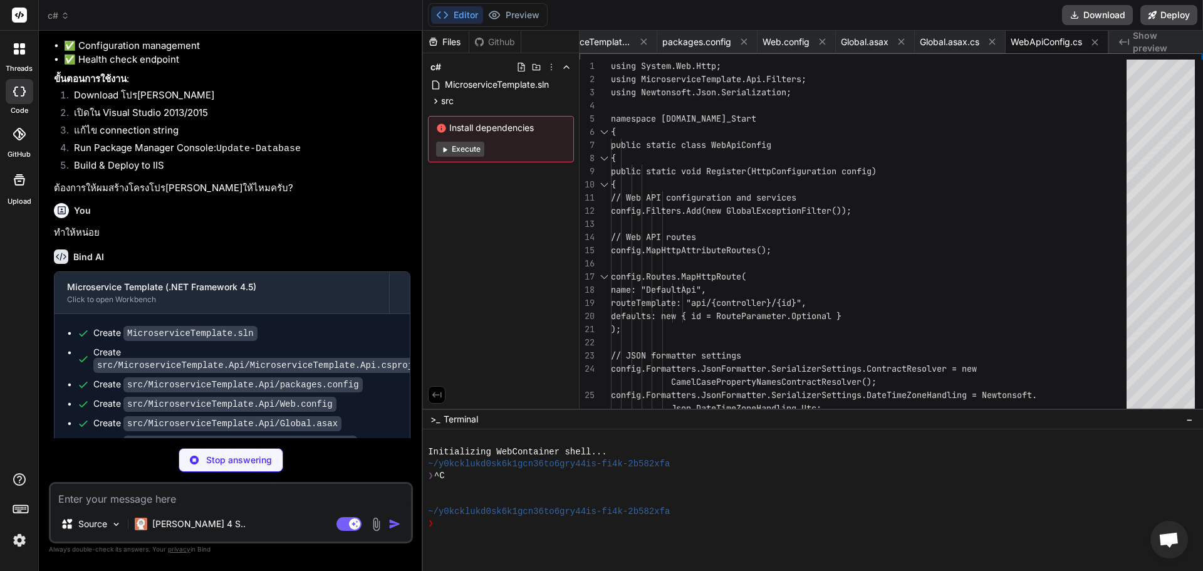
type textarea "x"
type textarea "container.RegisterType<IProductService, ProductService>(); GlobalConfiguration.…"
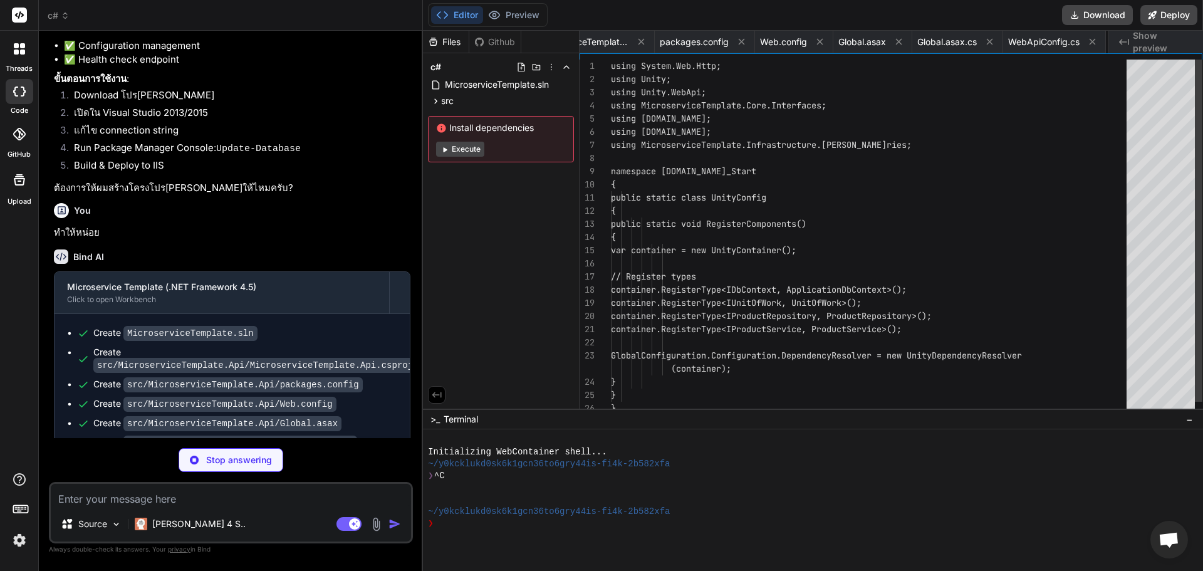
scroll to position [0, 268]
type textarea "x"
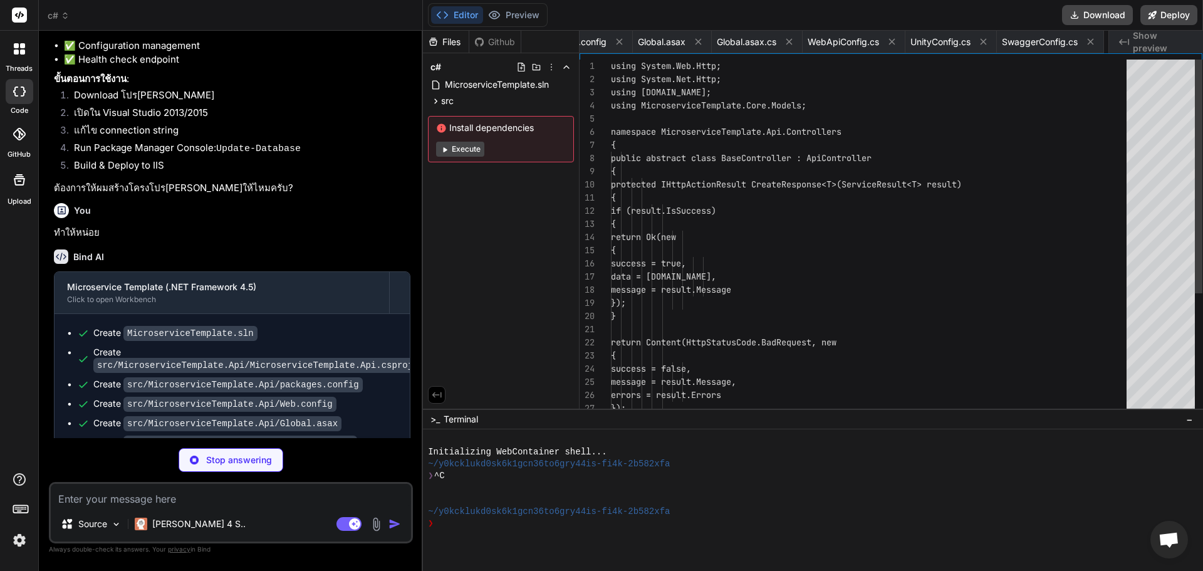
scroll to position [0, 480]
type textarea "x"
type textarea "} }"
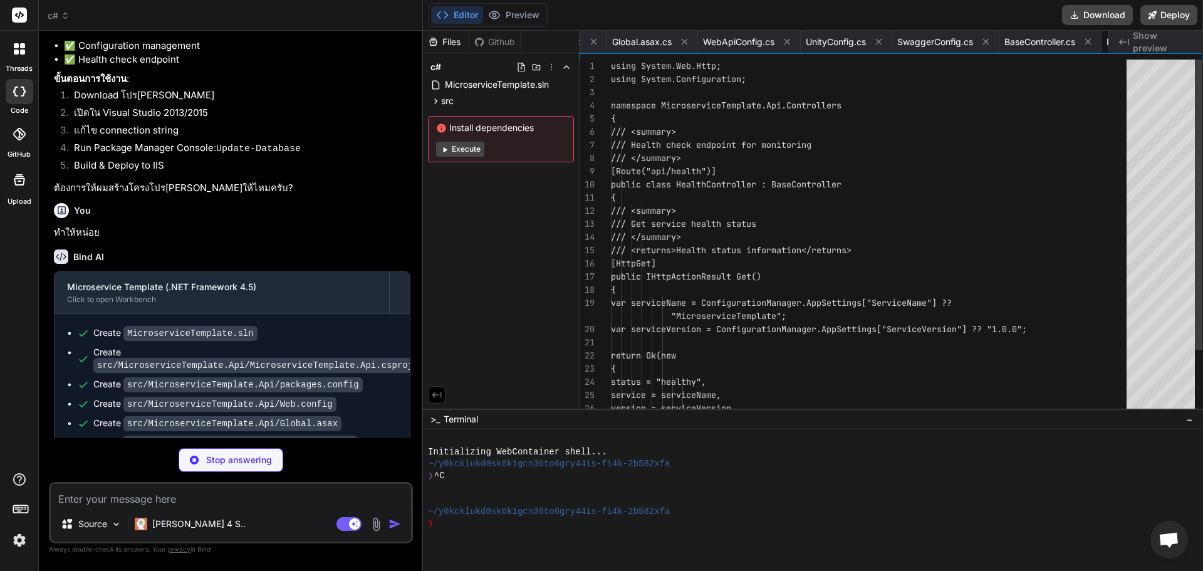
scroll to position [0, 591]
type textarea "x"
type textarea "[Route("{id:int}")] public async Task<IHttpActionResult> Delete(int id) { var r…"
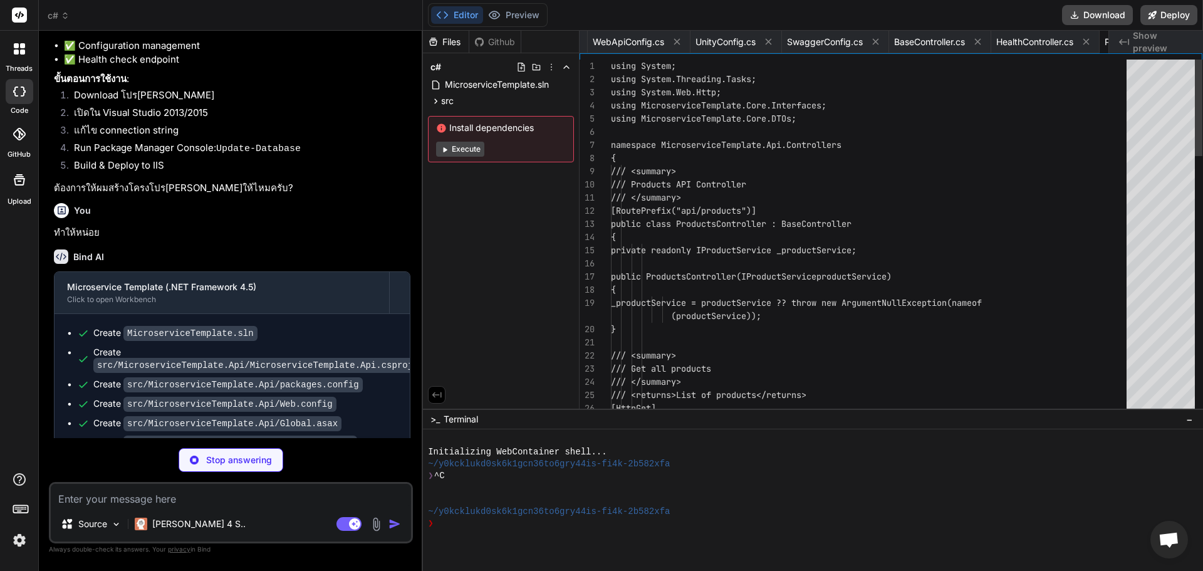
scroll to position [0, 712]
type textarea "x"
type textarea "message = "An error occurred while processing your request", error = exception.…"
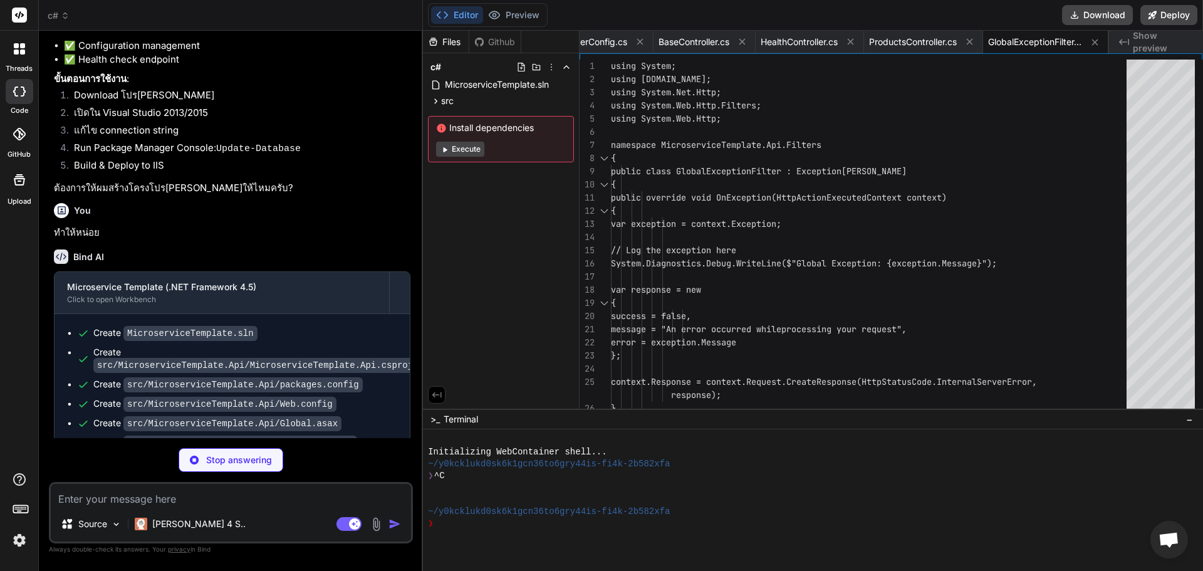
type textarea "x"
type textarea "[assembly: AssemblyTrademark("")] [assembly: AssemblyCulture("")] [assembly: Co…"
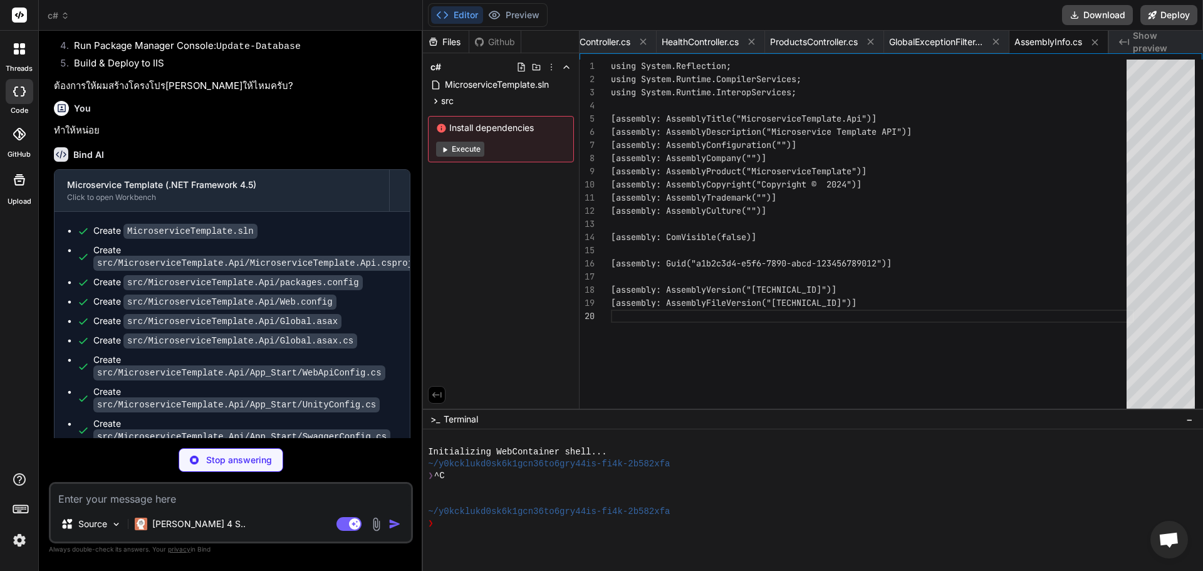
scroll to position [502, 0]
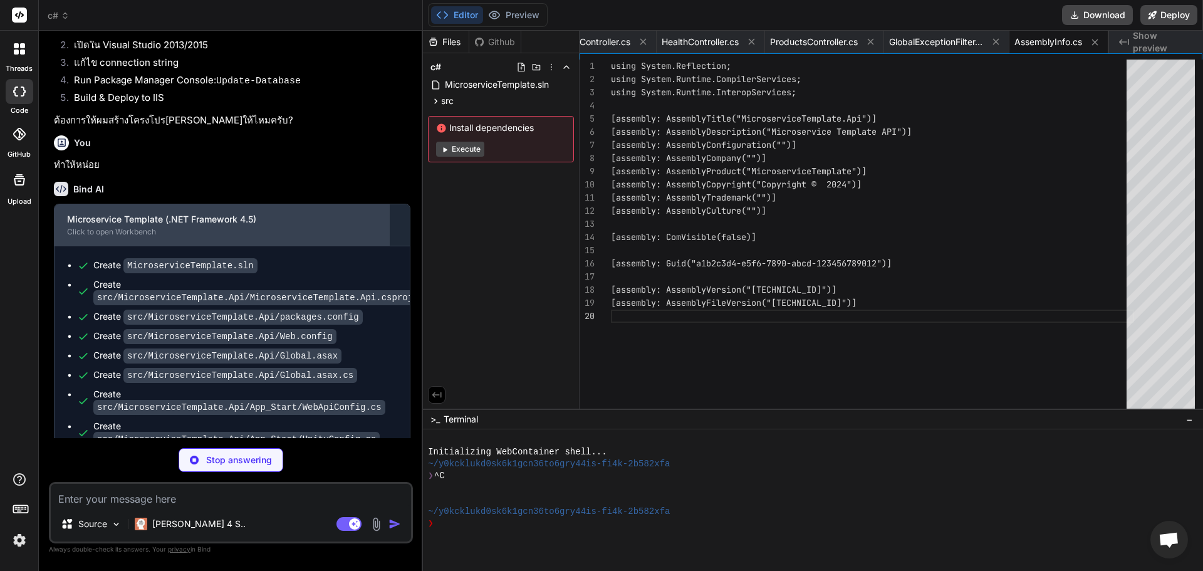
type textarea "x"
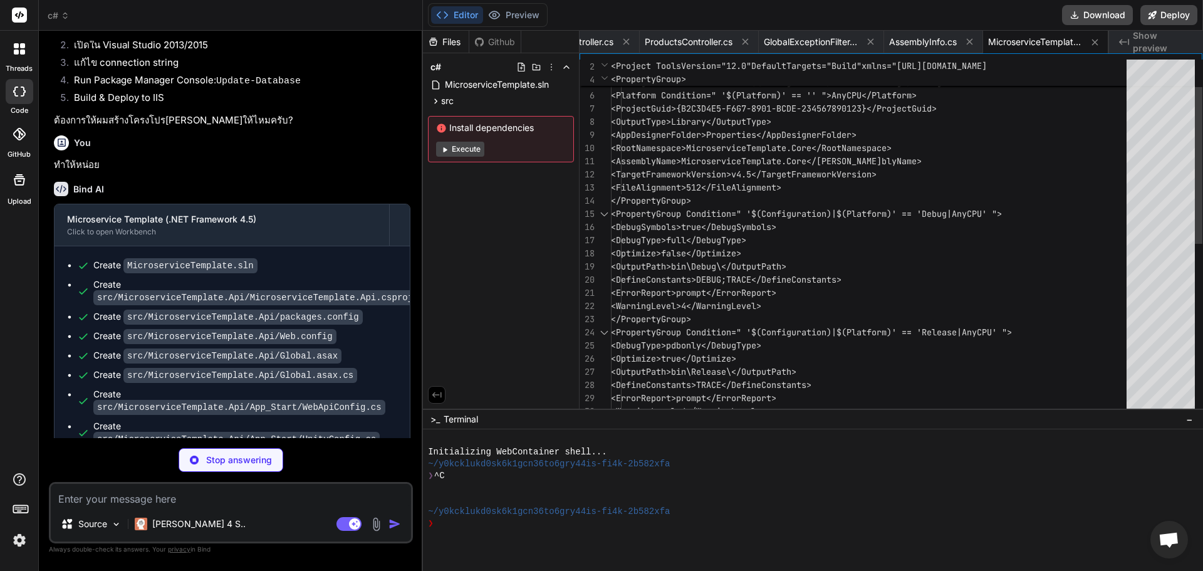
type textarea "x"
type textarea "} } }"
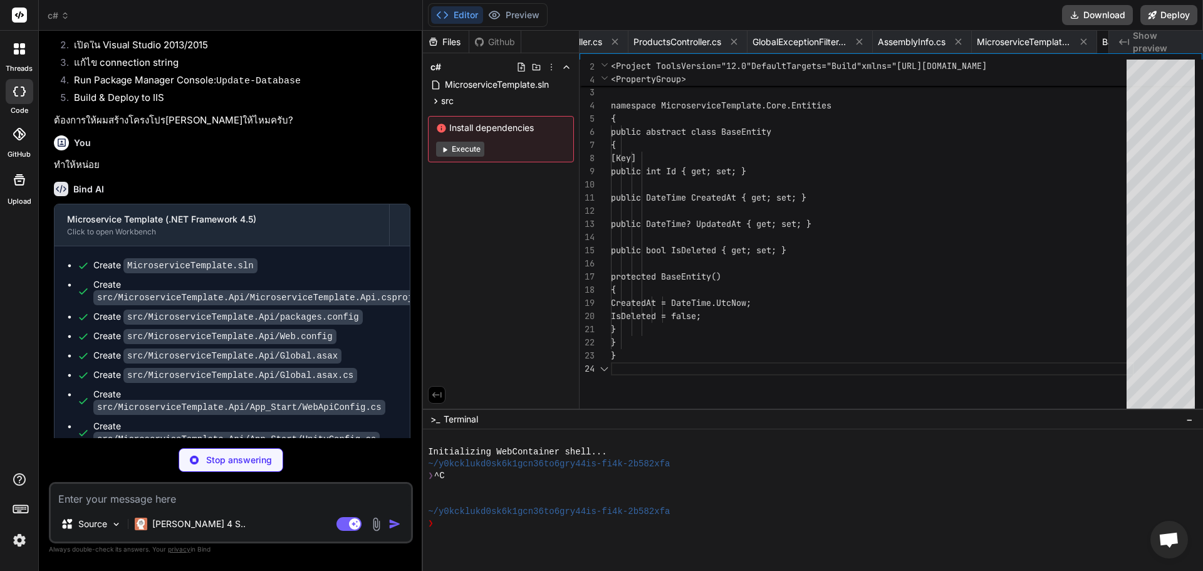
scroll to position [0, 1149]
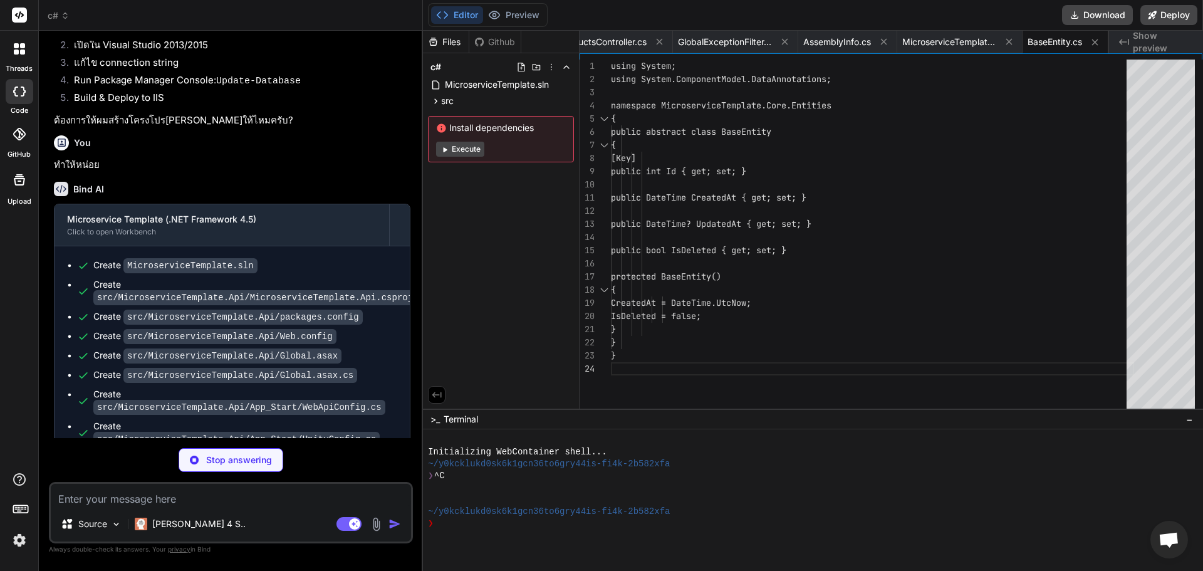
type textarea "x"
type textarea "using System; using System.ComponentModel.DataAnnotations; namespace Microservi…"
click at [688, 100] on div "namespace MicroserviceTemplate.Core.Entities { public abstract class BaseEntity…" at bounding box center [872, 237] width 523 height 355
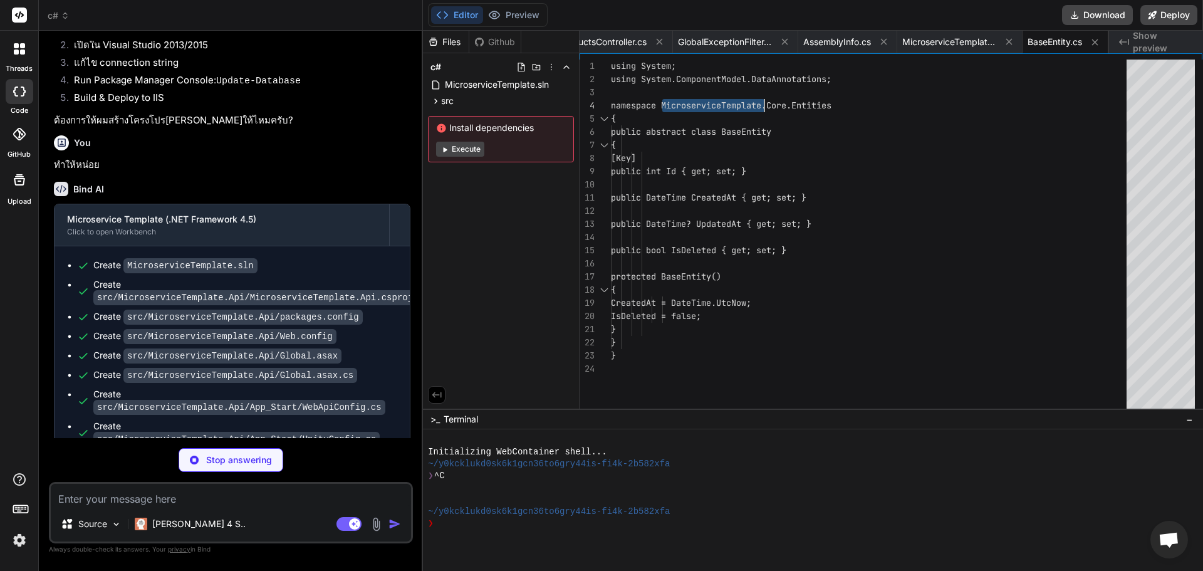
type textarea "x"
type textarea "public bool IsActive { get; set; } public Product() { IsActive = true; } } }"
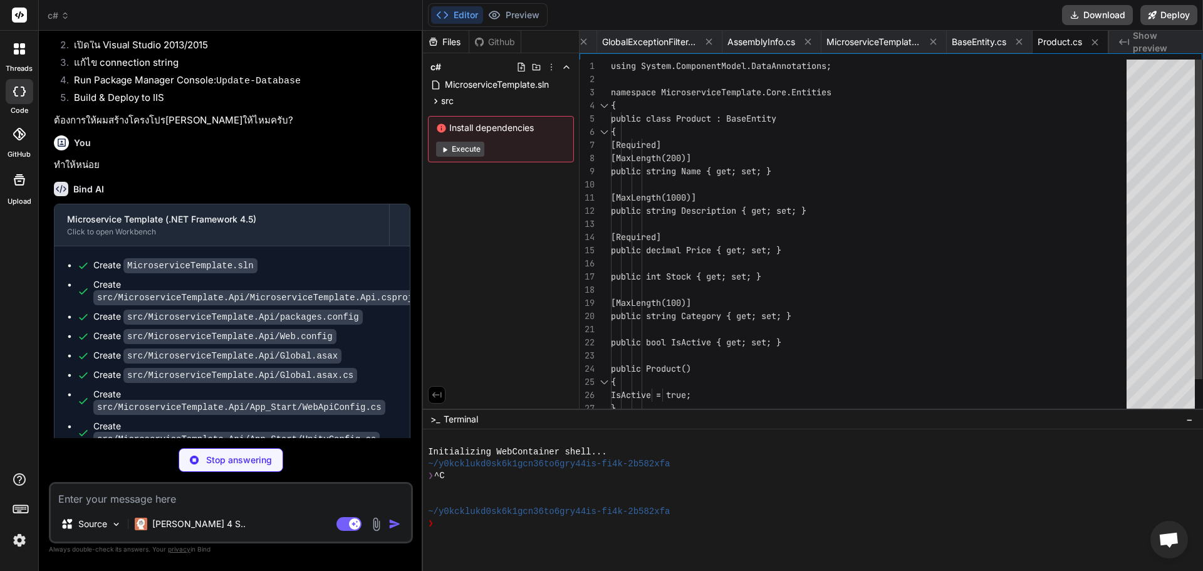
type textarea "x"
type textarea "public int Stock { get; set; } public string Category { get; set; } public bool…"
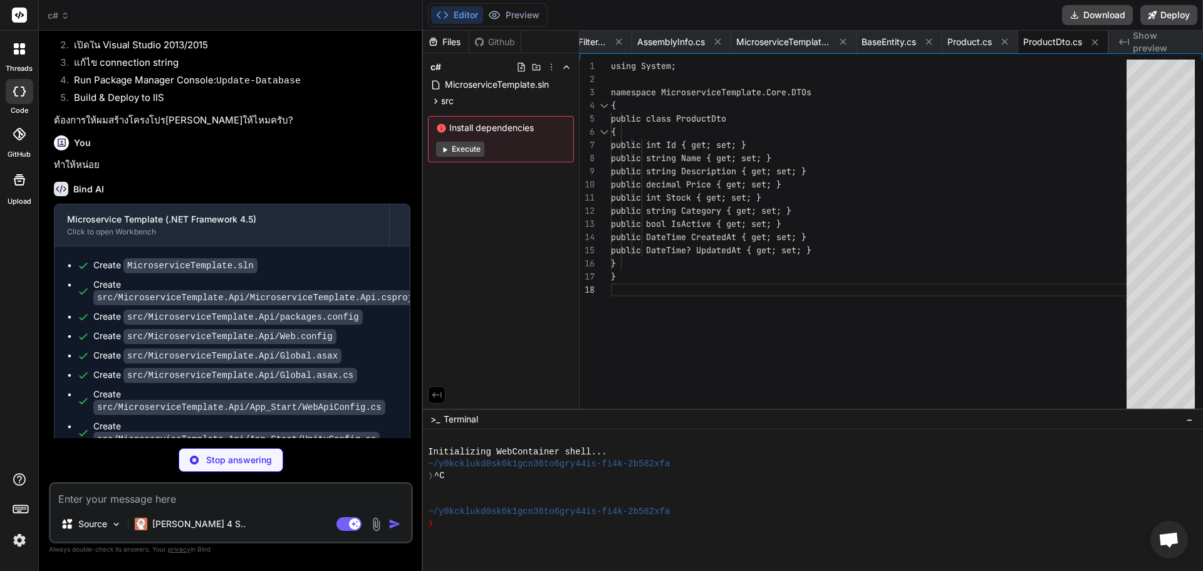
type textarea "x"
type textarea "using System; namespace MicroserviceTemplate.Core.DTOs { public class ProductDt…"
click at [781, 96] on div "{ public class ProductDto { public int Id { get; set; } public string Name { ge…" at bounding box center [872, 237] width 523 height 355
type textarea "x"
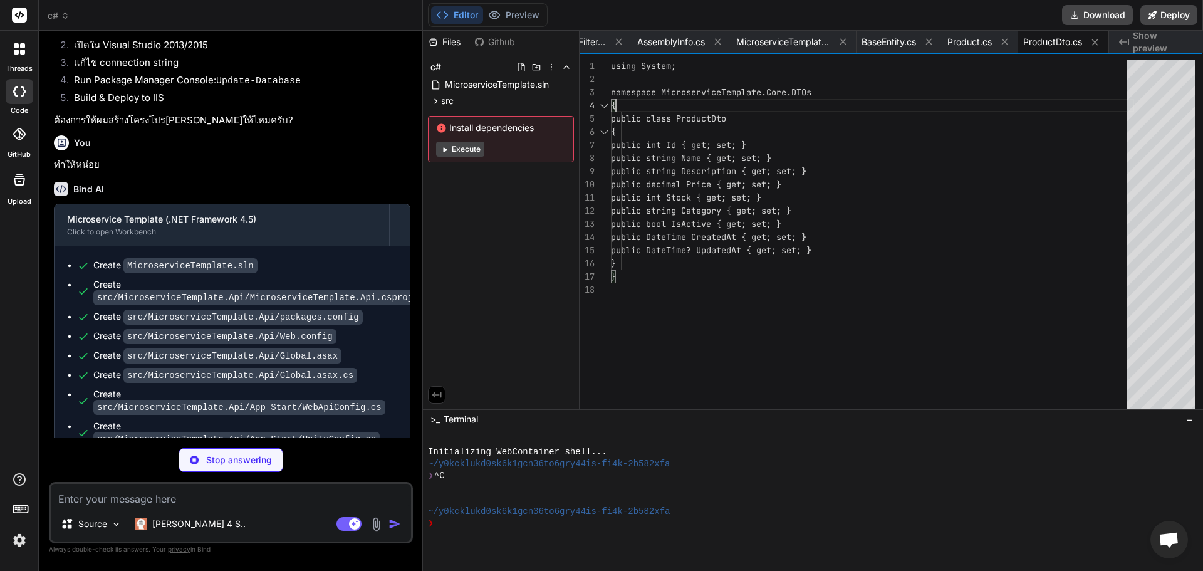
type textarea "[MaxLength(100)] public string Category { get; set; } public bool IsActive { ge…"
type textarea "x"
type textarea "using System.ComponentModel.DataAnnotations; namespace MicroserviceTemplate.Cor…"
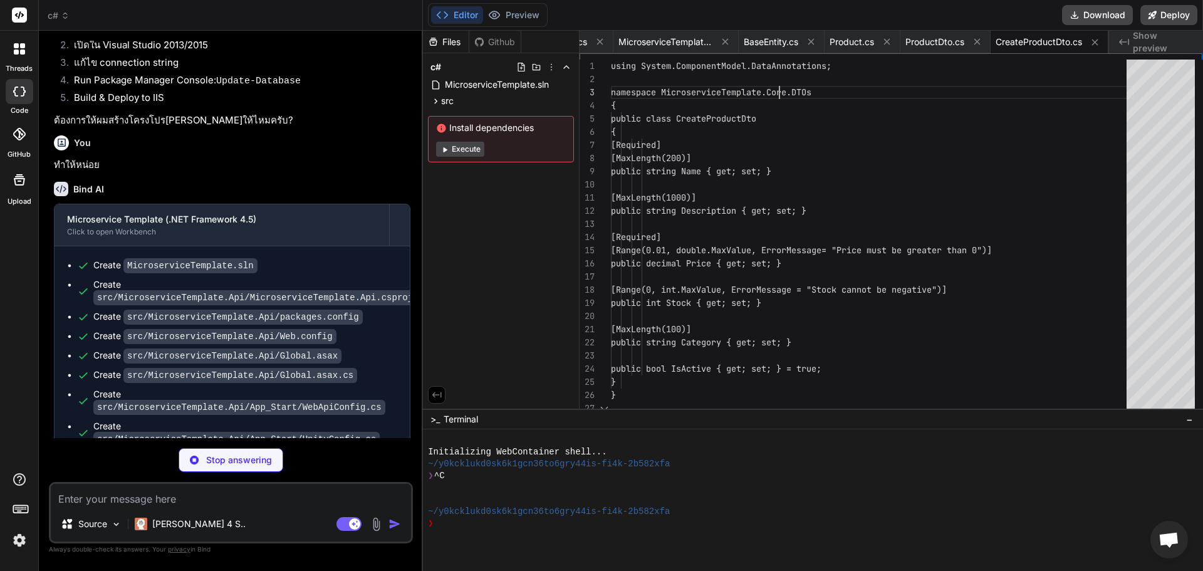
click at [781, 88] on div "{ public class CreateProductDto { [Required] [MaxLength(200)] public string Nam…" at bounding box center [872, 237] width 523 height 355
click at [928, 137] on div "{ public class CreateProductDto { [Required] [MaxLength(200)] public string Nam…" at bounding box center [872, 237] width 523 height 355
type textarea "x"
type textarea "[MaxLength(100)] public string Category { get; set; } public bool IsActive { ge…"
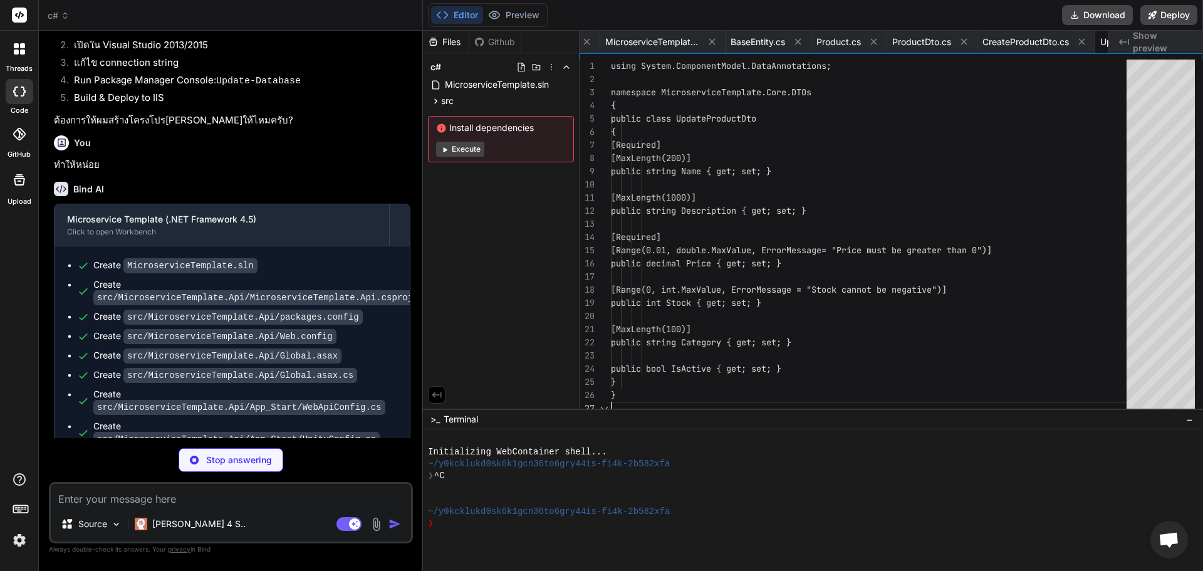
scroll to position [0, 1554]
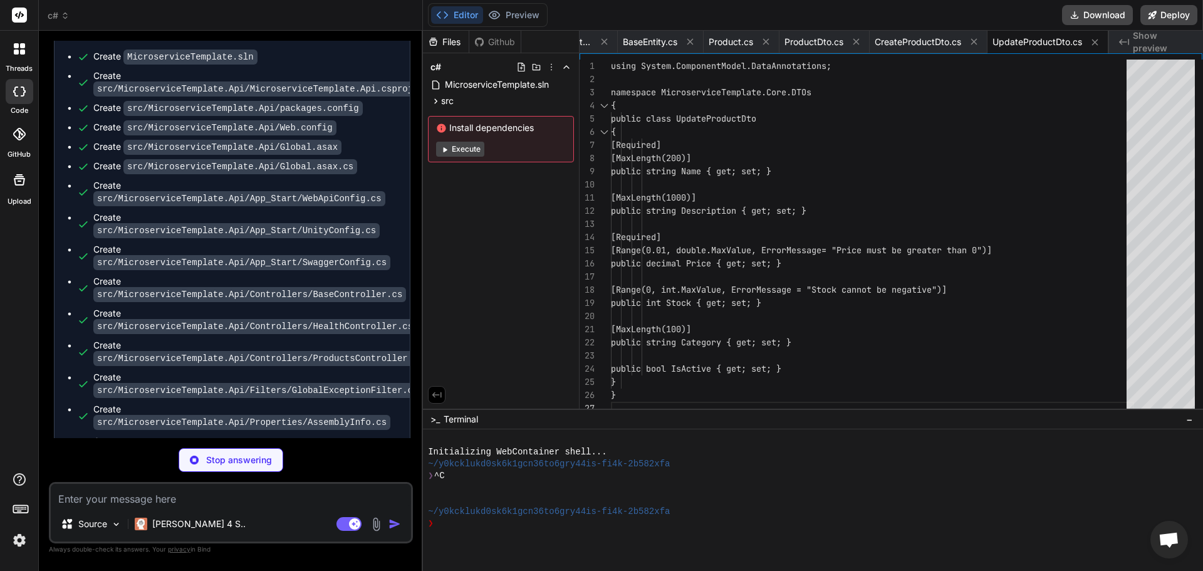
type textarea "x"
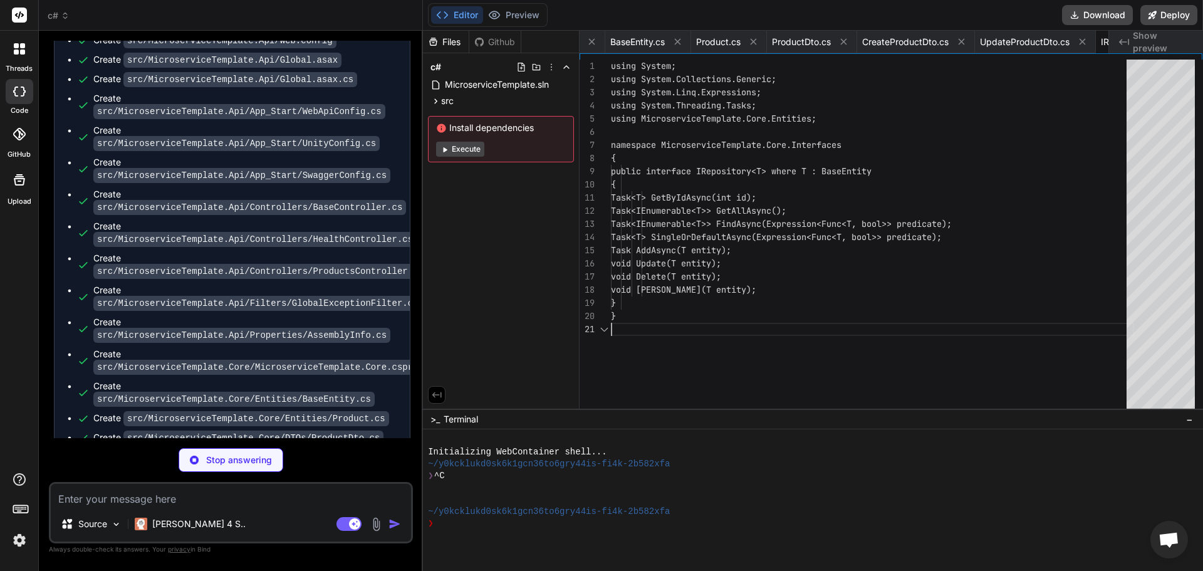
scroll to position [827, 0]
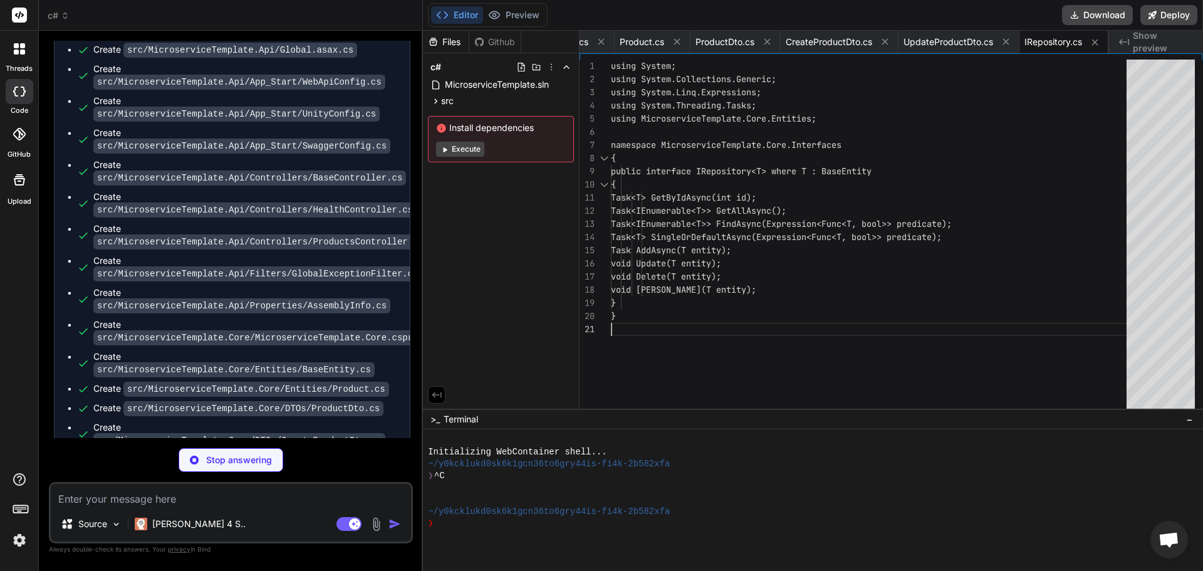
type textarea "x"
type textarea "using MicroserviceTemplate.Core.Entities; namespace MicroserviceTemplate.Core.I…"
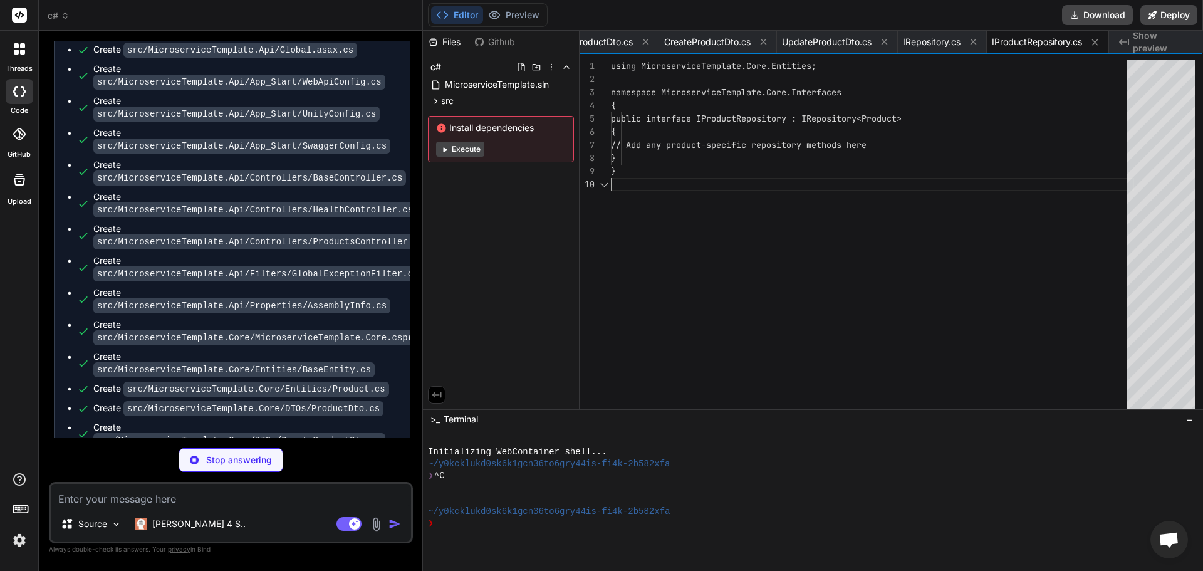
type textarea "x"
type textarea "} }"
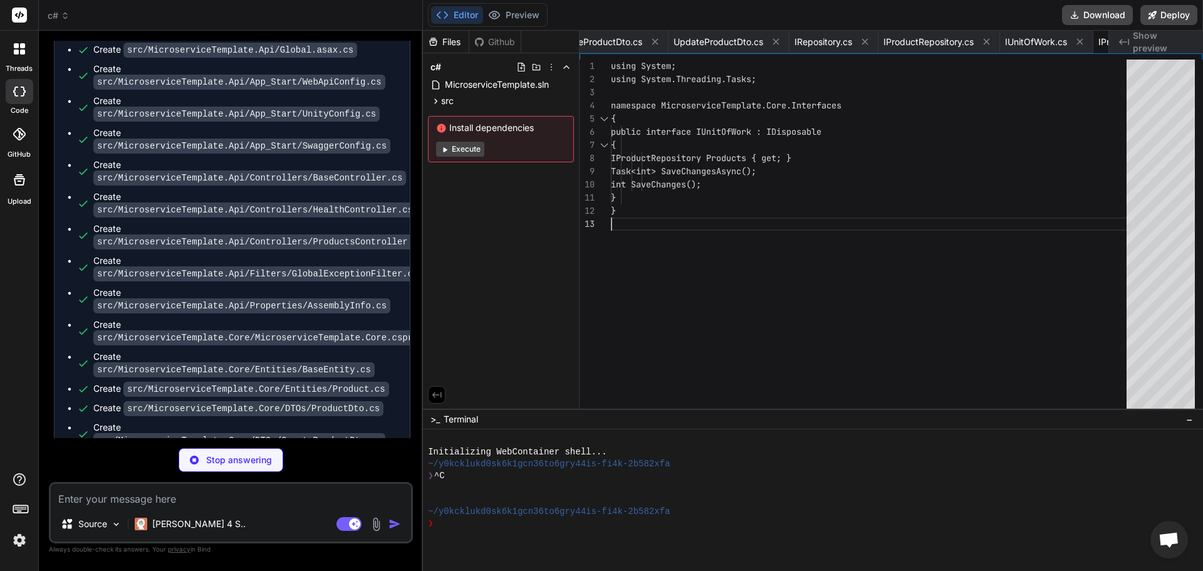
type textarea "x"
type textarea "Task<ServiceResult<ProductDto>> GetByIdAsync(int id); Task<ServiceResult<Produc…"
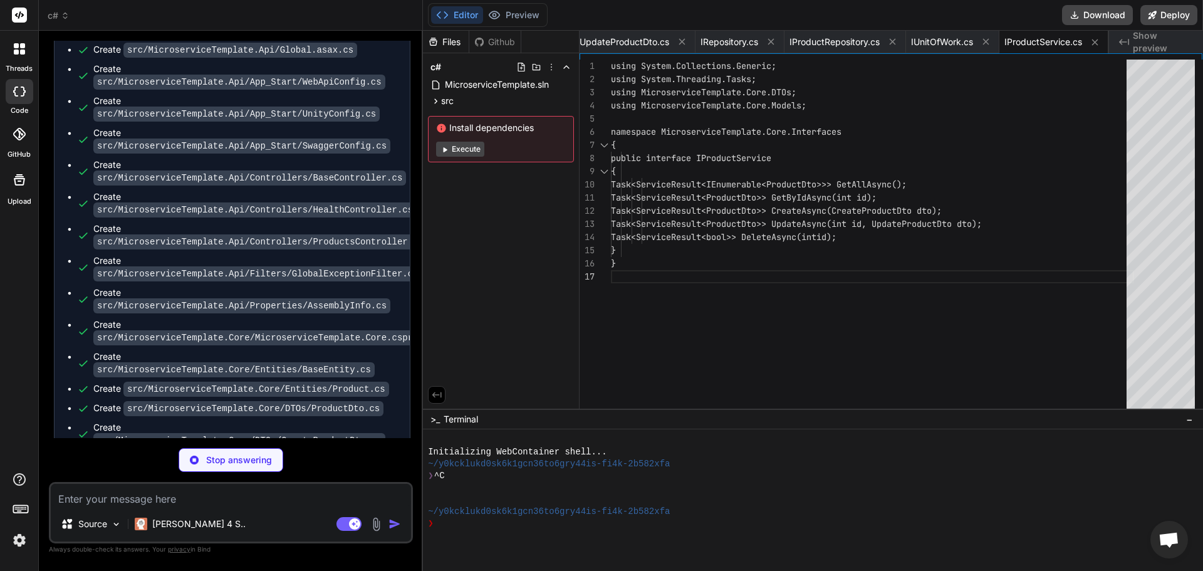
type textarea "x"
type textarea "IsSuccess = false, Message = message, Errors = errors ?? new List<string>() }; …"
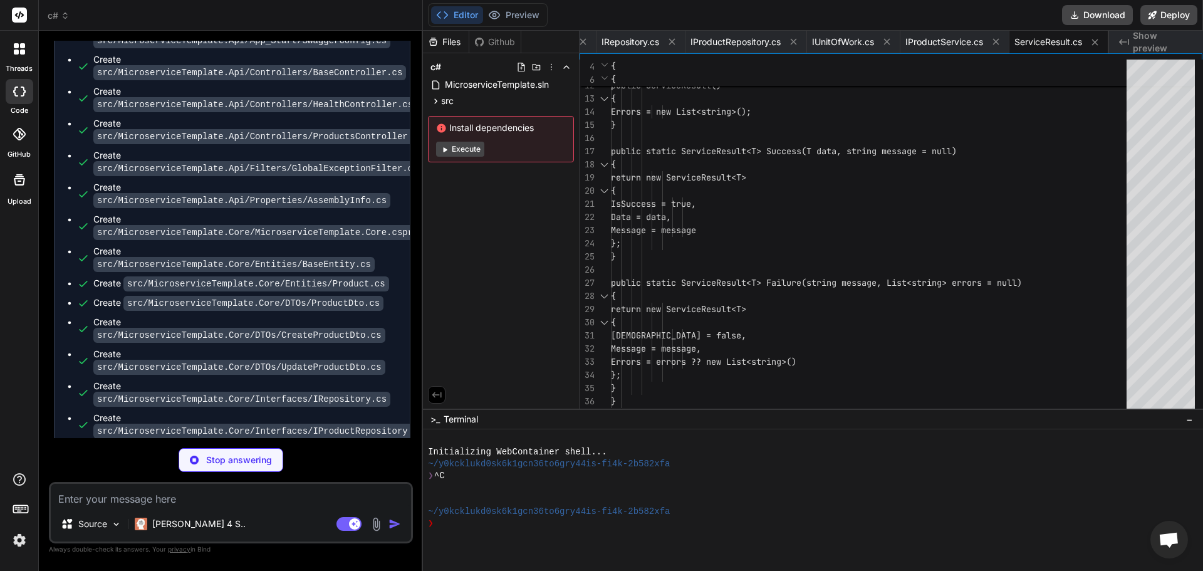
scroll to position [962, 0]
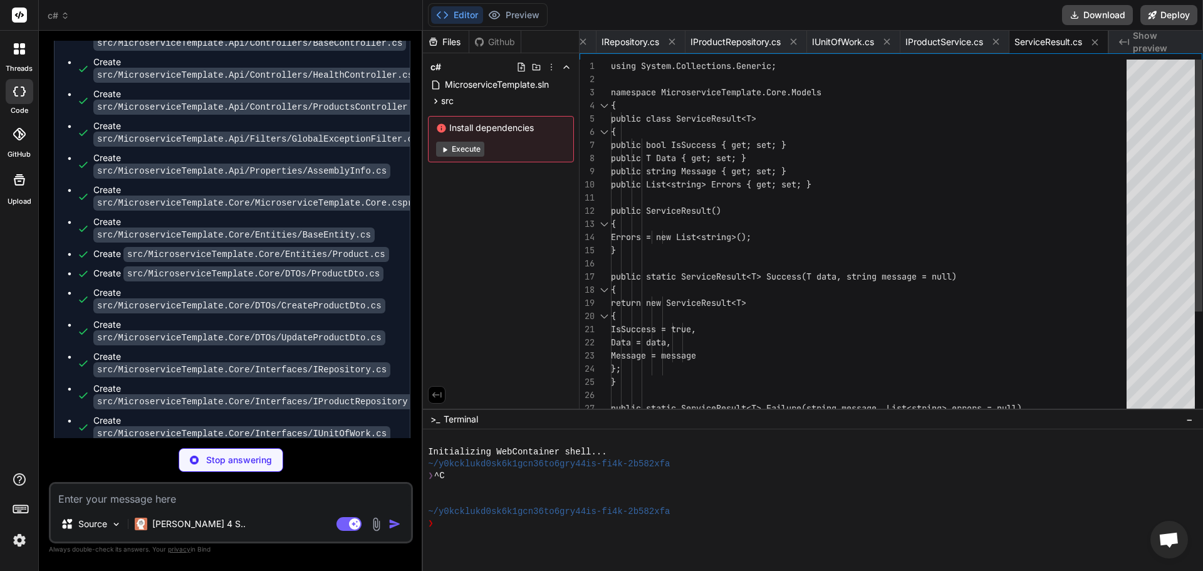
type textarea "x"
type textarea "}; } } }"
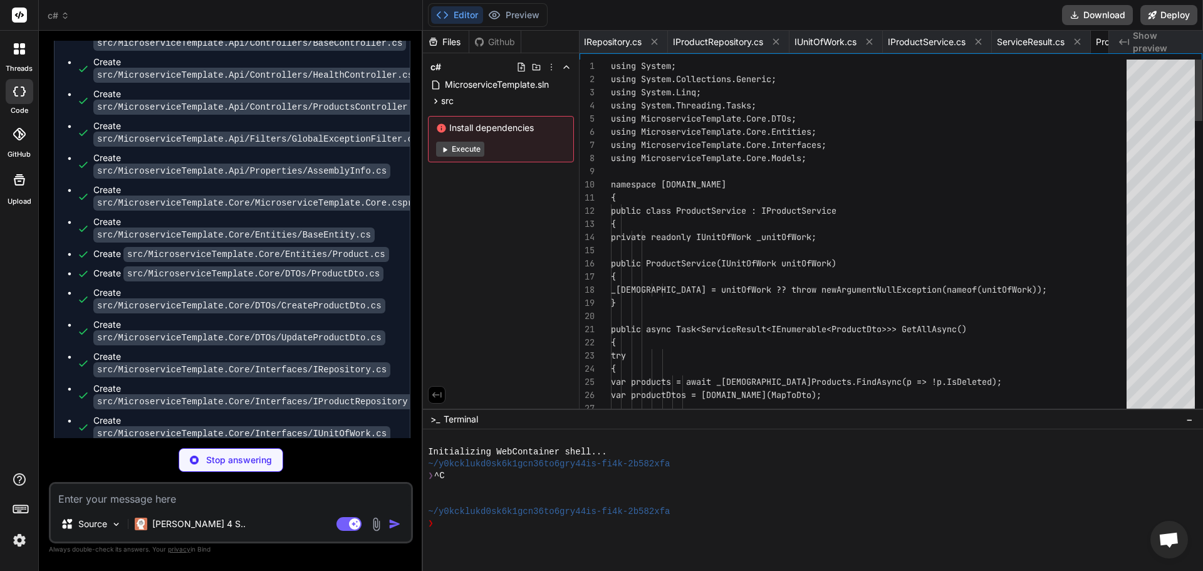
scroll to position [0, 2178]
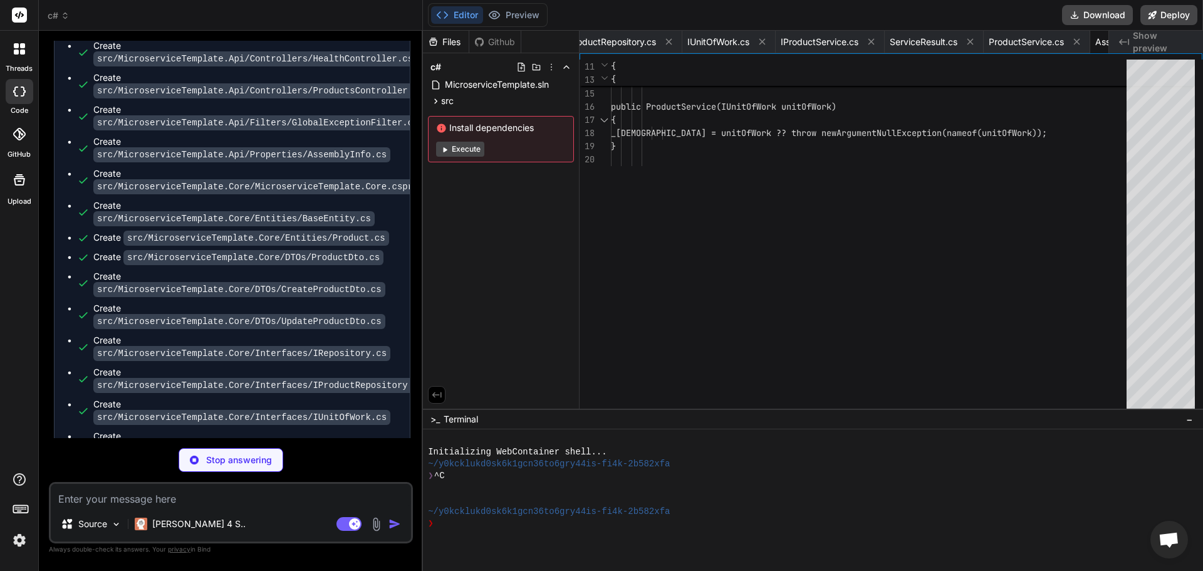
type textarea "x"
type textarea "[assembly: AssemblyTrademark("")] [assembly: AssemblyCulture("")] [assembly: Co…"
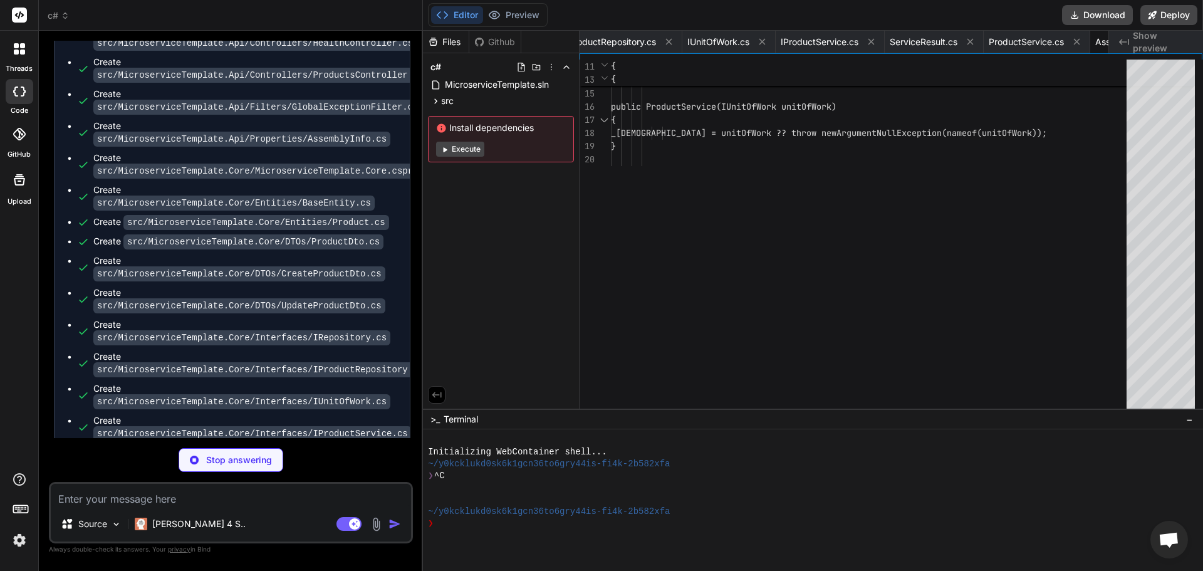
scroll to position [0, 2277]
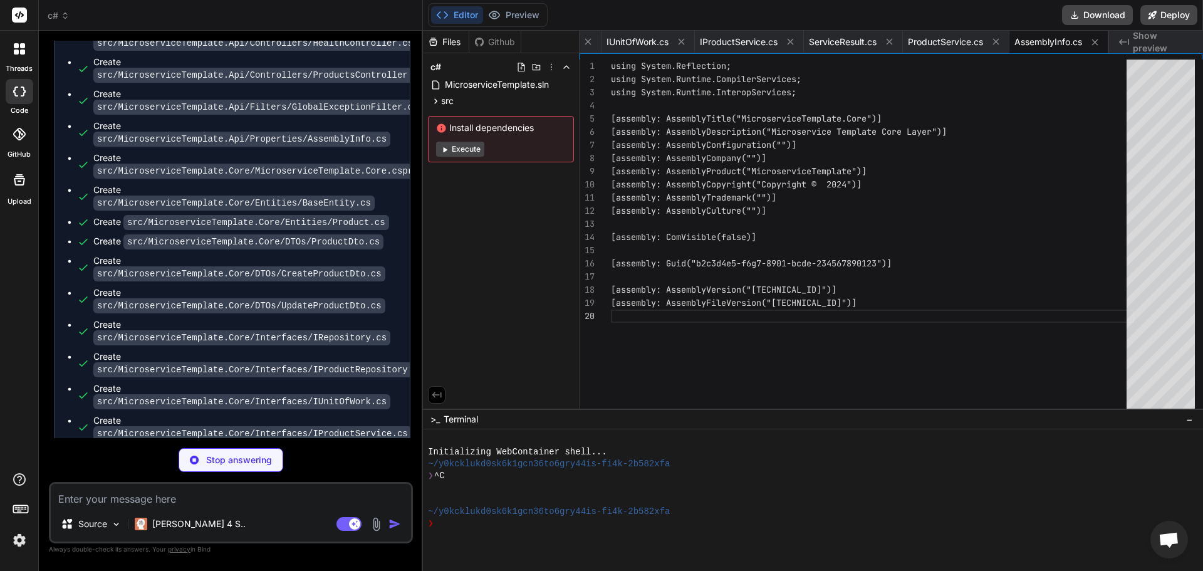
type textarea "x"
type textarea "using System.Reflection; using System.Runtime.CompilerServices; using System.Ru…"
click at [799, 117] on div "[assembly: AssemblyCulture("")] [assembly: ComVisible(false)] [assembly: Guid("…" at bounding box center [872, 237] width 523 height 355
type textarea "x"
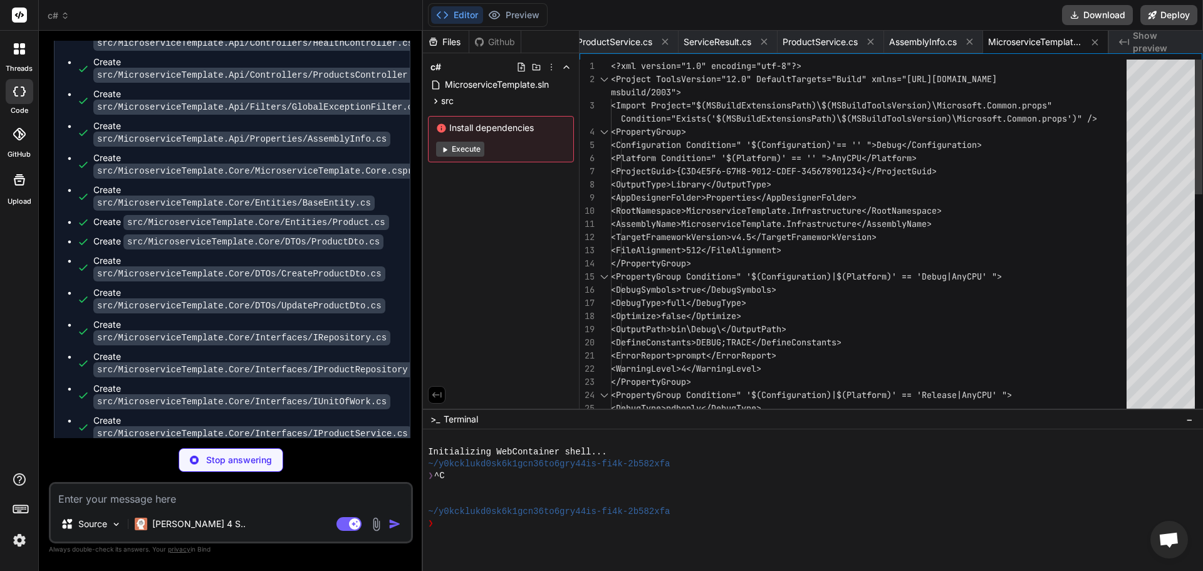
type textarea "x"
type textarea "<?xml version="1.0" encoding="utf-8"?> <packages> <package id="EntityFramework"…"
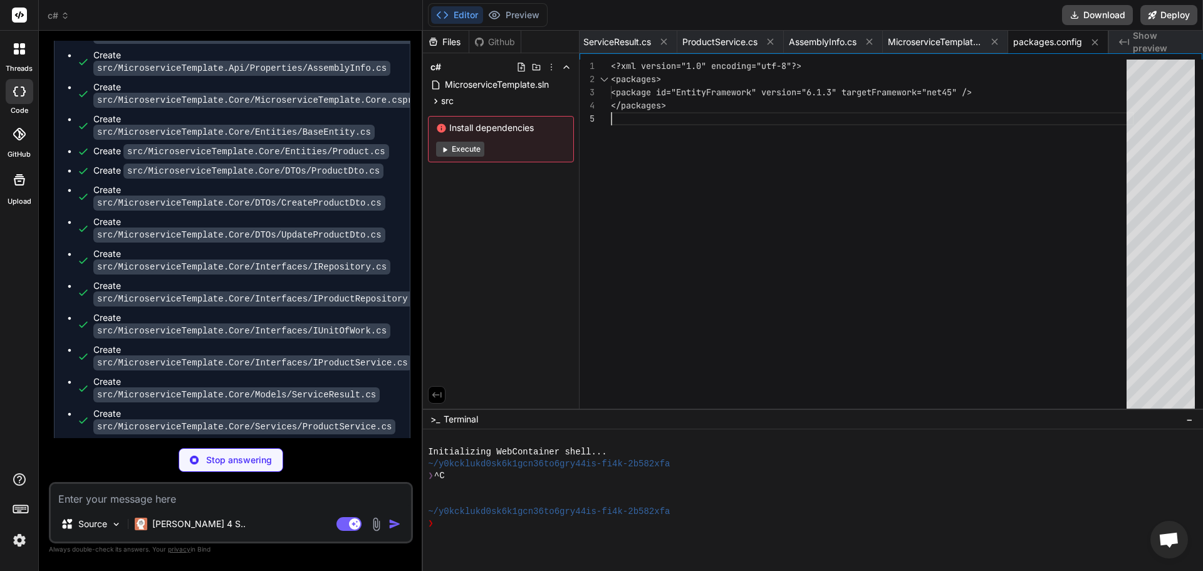
scroll to position [229, 0]
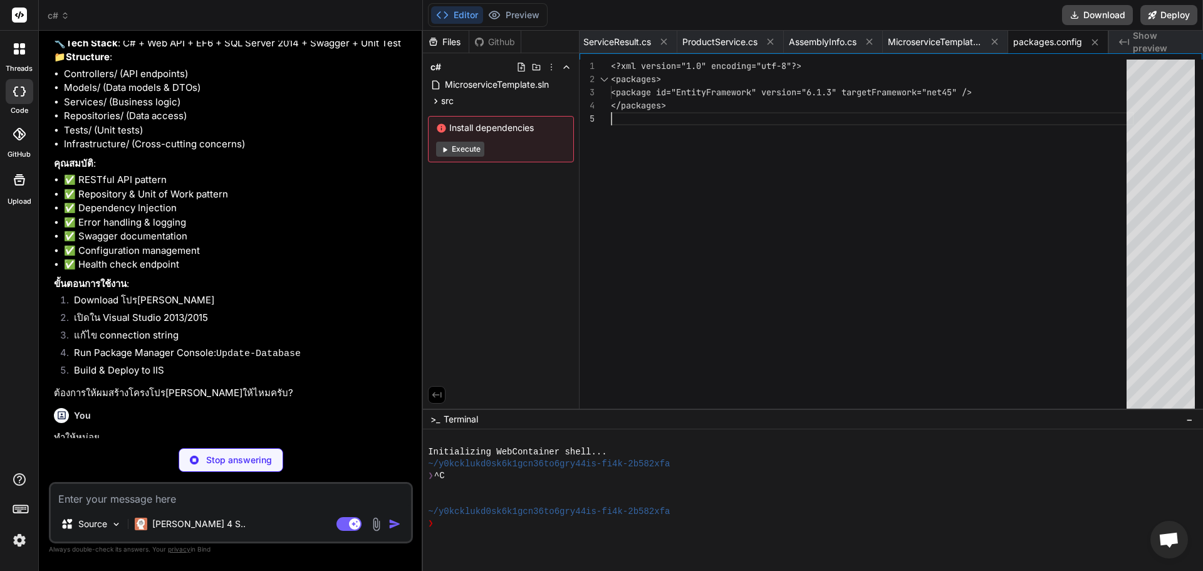
type textarea "x"
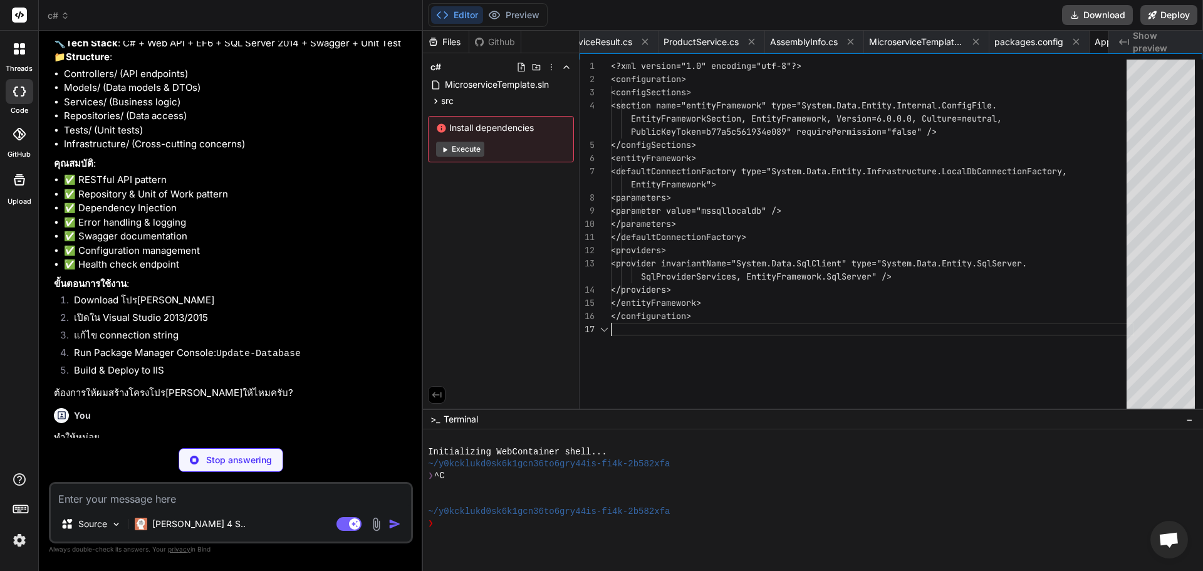
scroll to position [0, 2580]
type textarea "x"
type textarea "int SaveChanges(); Task<int> SaveChangesAsync(); DbSet<TEntity> Set<TEntity>() …"
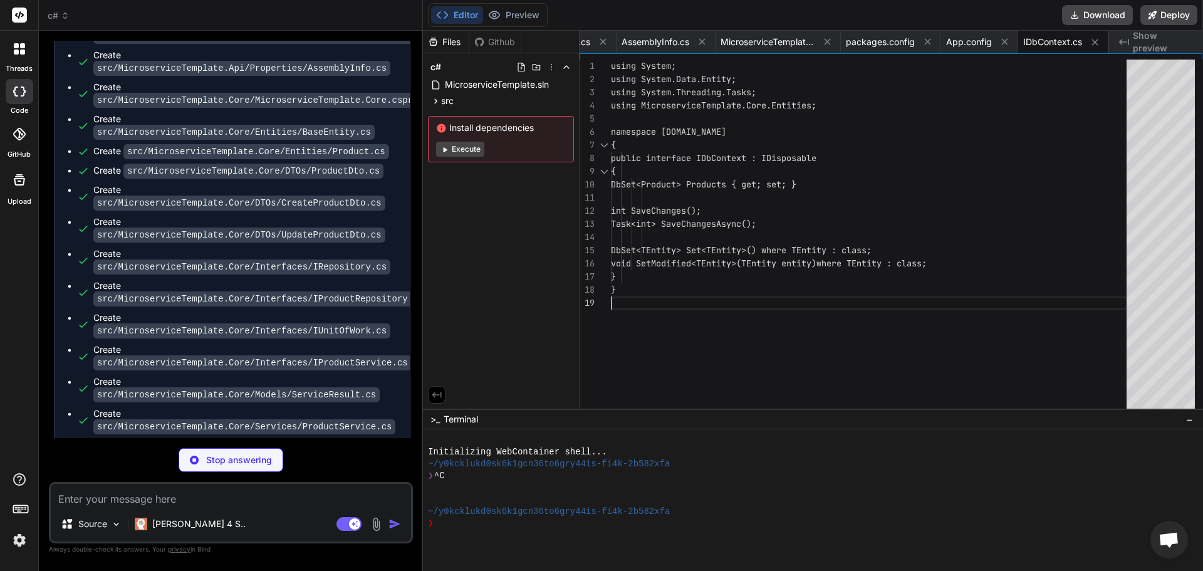
scroll to position [1128, 0]
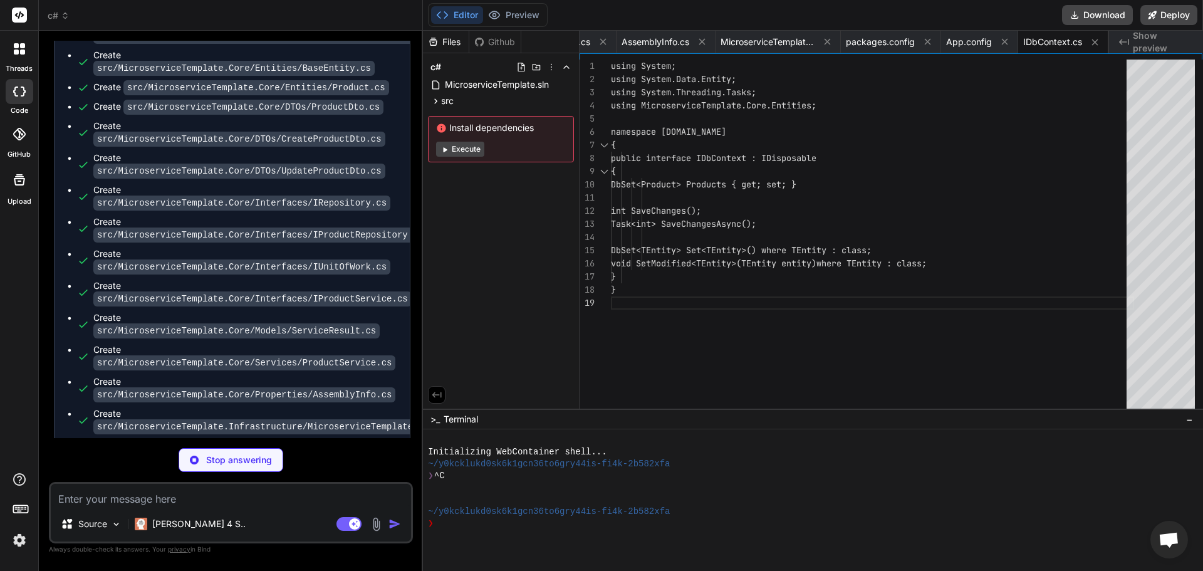
type textarea "x"
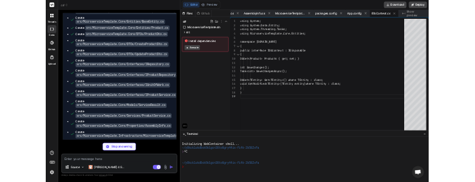
scroll to position [0, 2795]
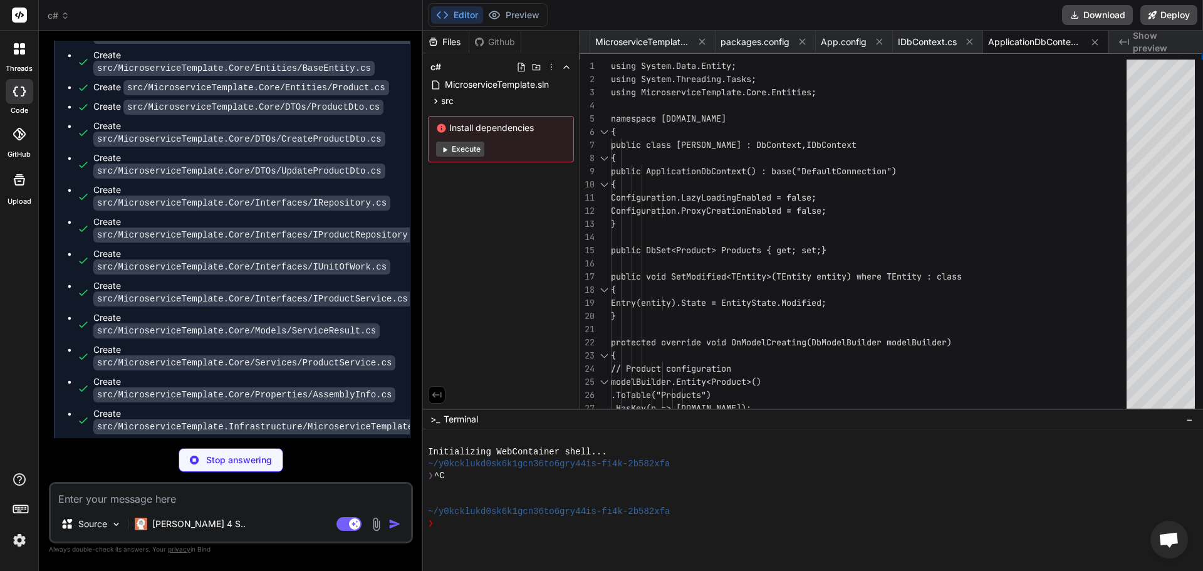
type textarea "x"
type textarea "} }"
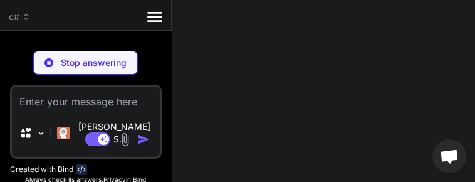
type textarea "x"
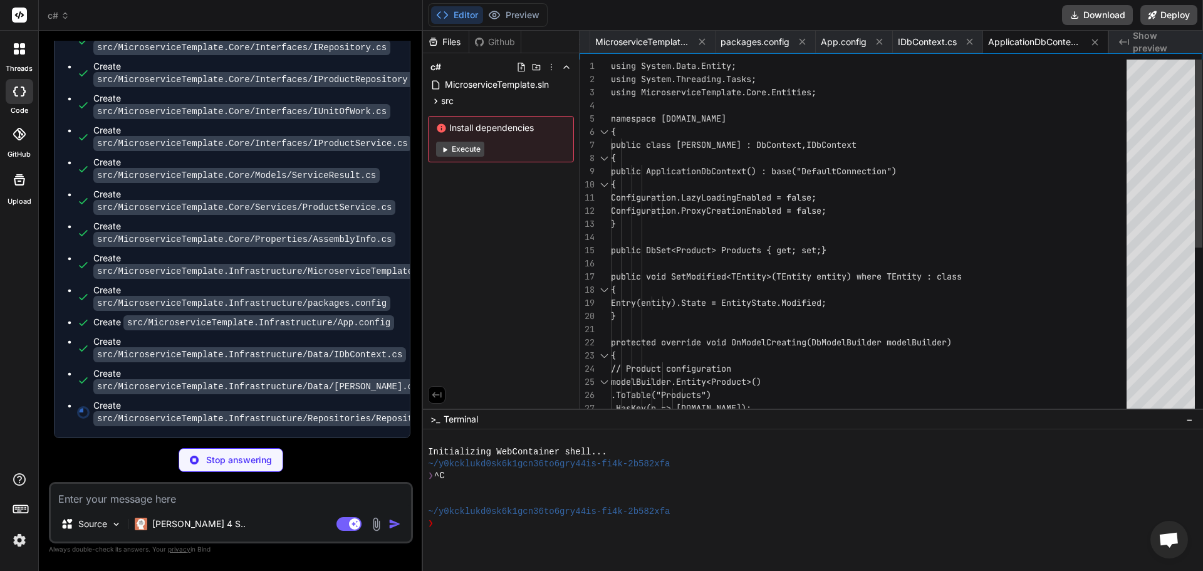
scroll to position [1128, 0]
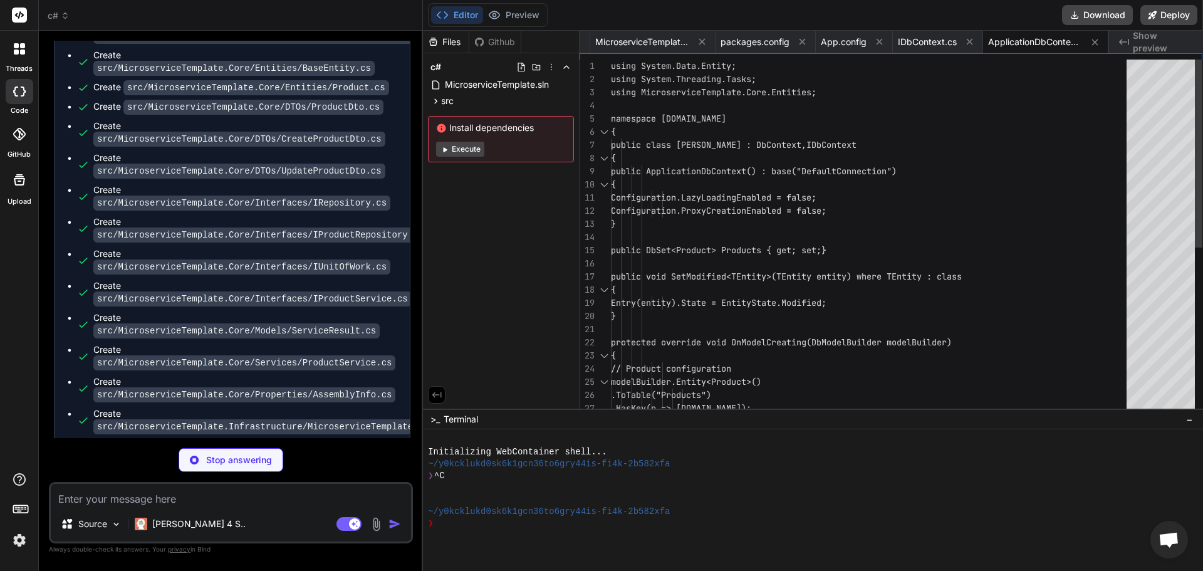
type textarea "x"
type textarea "if (entity == null) throw new ArgumentNullException(nameof(entity)); entity.IsD…"
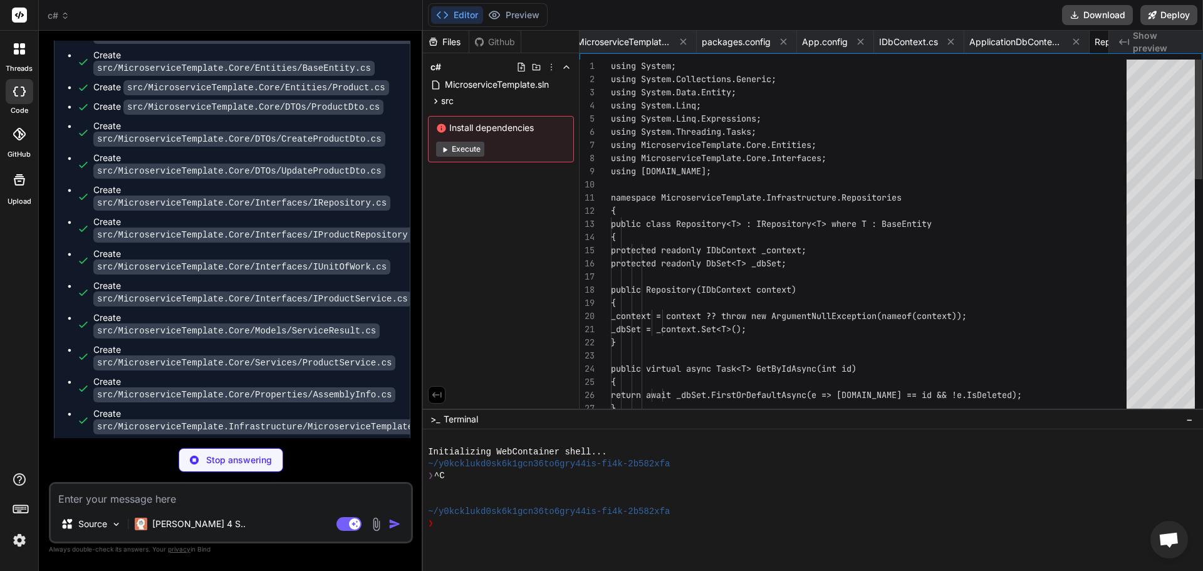
scroll to position [0, 2882]
type textarea "x"
type textarea "} // Add any product-specific repository methods here } }"
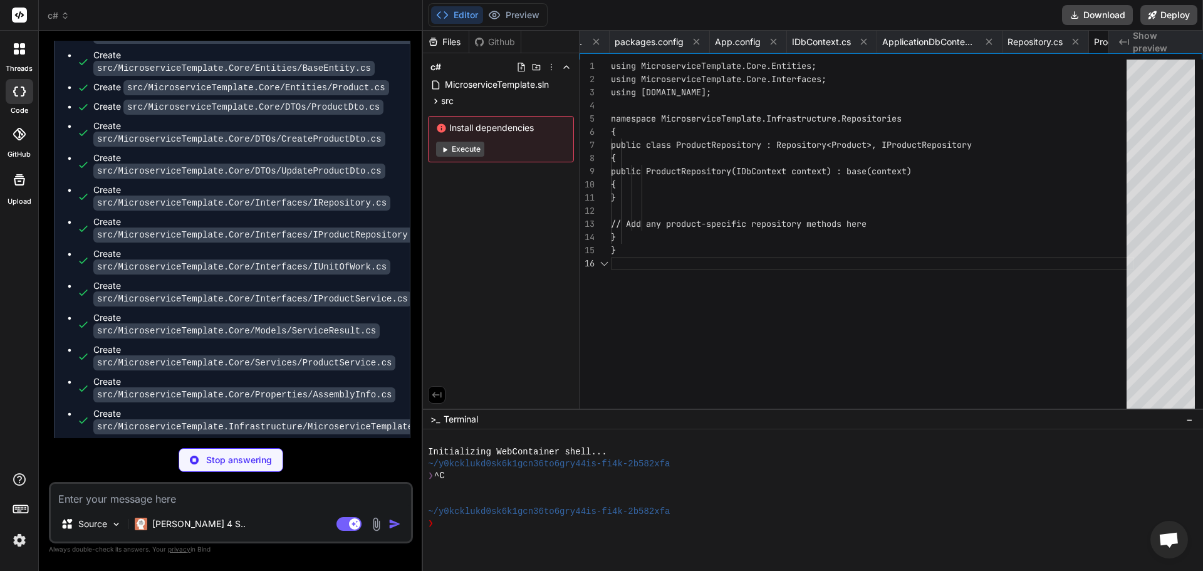
scroll to position [0, 3003]
type textarea "x"
type textarea "return _context.SaveChanges(); } public void Dispose() { _context?.Dispose(); }…"
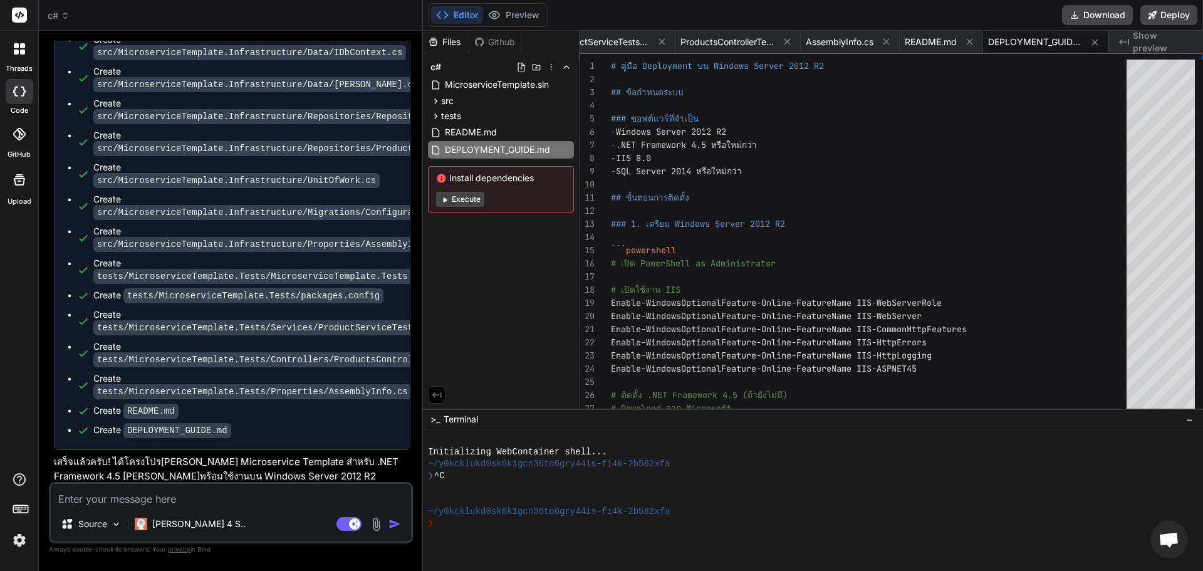
scroll to position [1730, 0]
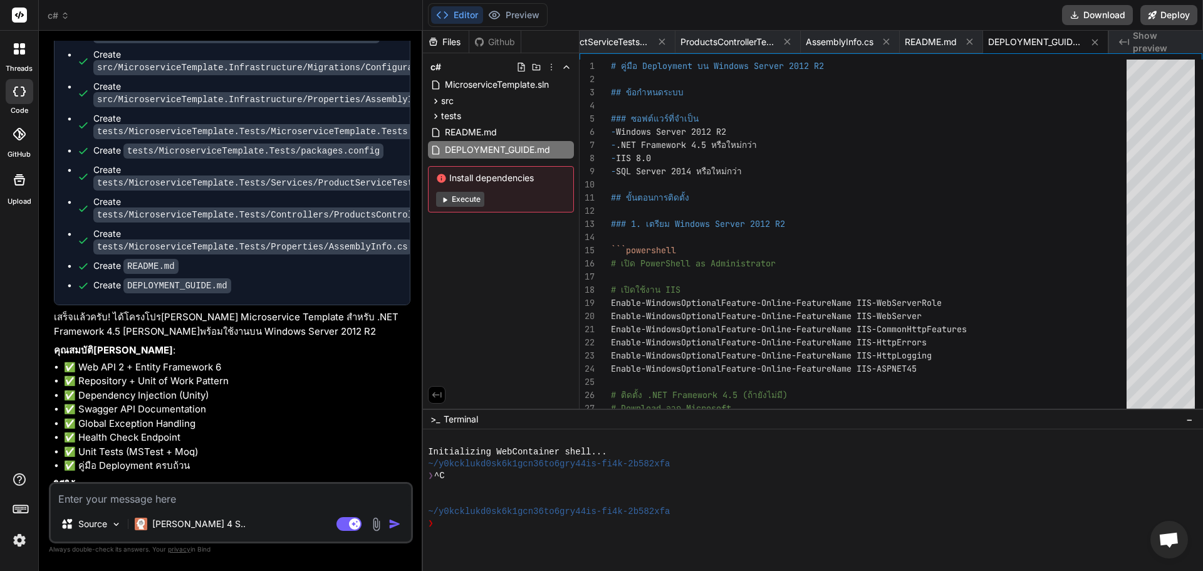
click at [144, 487] on textarea at bounding box center [231, 495] width 360 height 23
click at [505, 97] on div "src" at bounding box center [501, 100] width 146 height 15
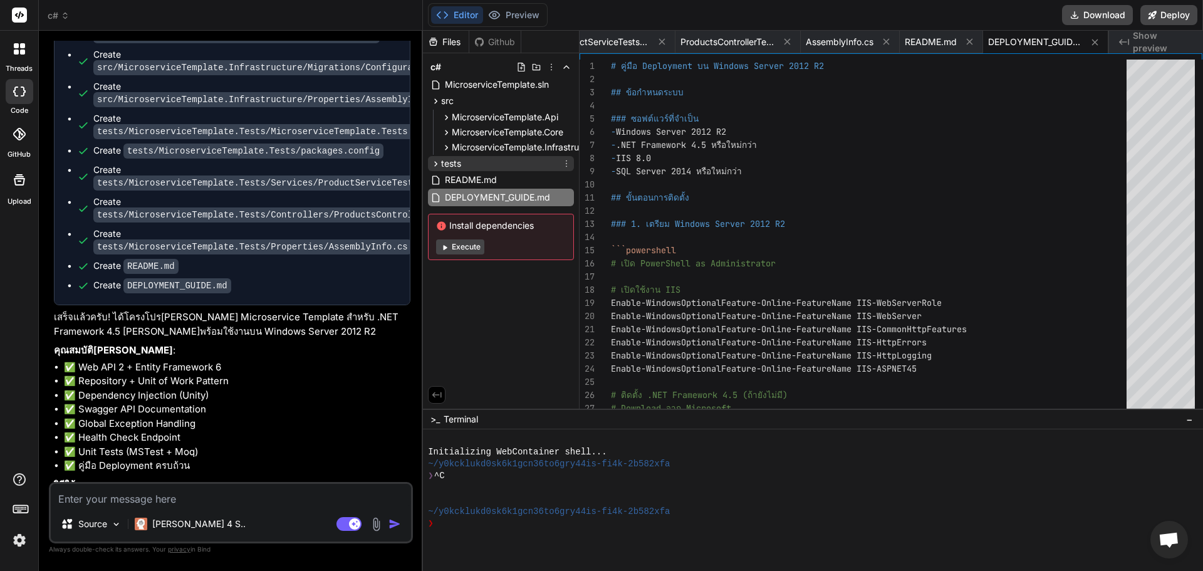
click at [514, 170] on div "tests" at bounding box center [501, 163] width 146 height 15
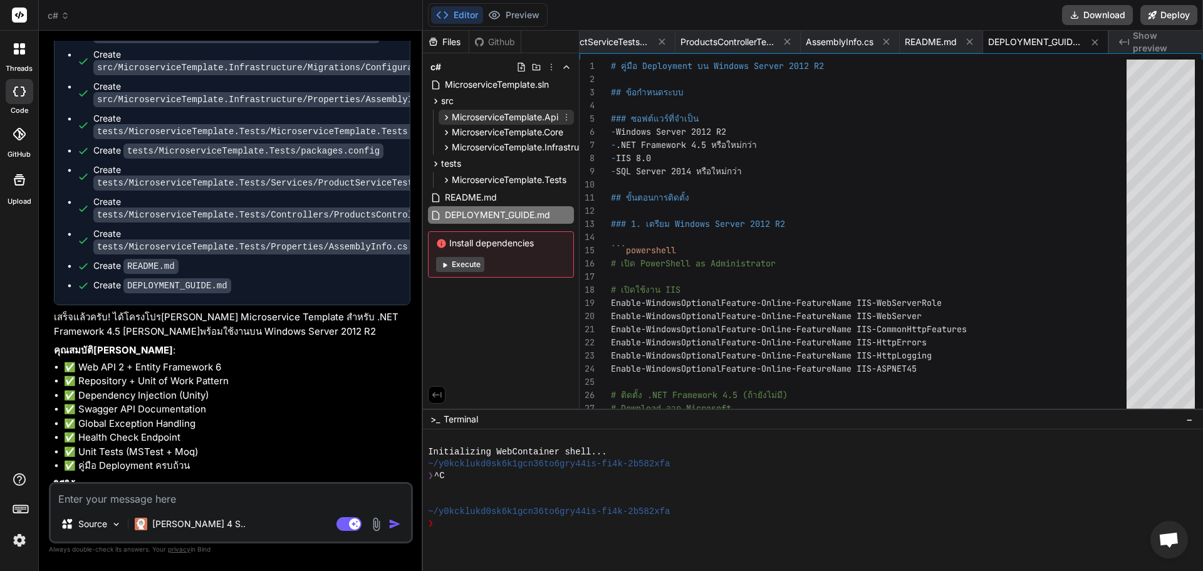
click at [499, 117] on span "MicroserviceTemplate.Api" at bounding box center [505, 117] width 106 height 13
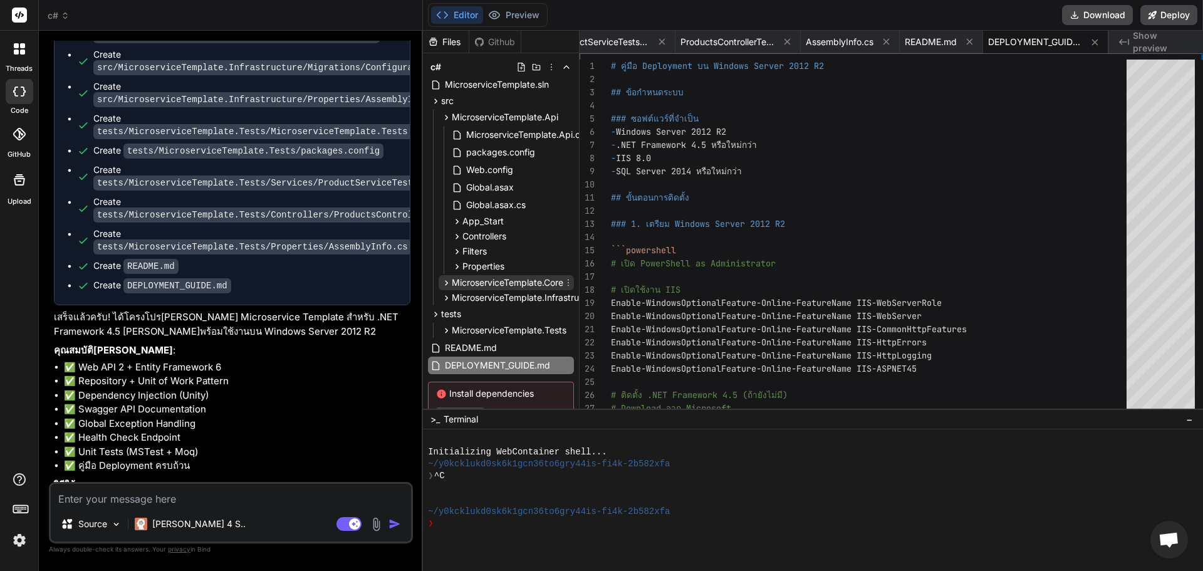
click at [497, 279] on span "MicroserviceTemplate.Core" at bounding box center [508, 282] width 112 height 13
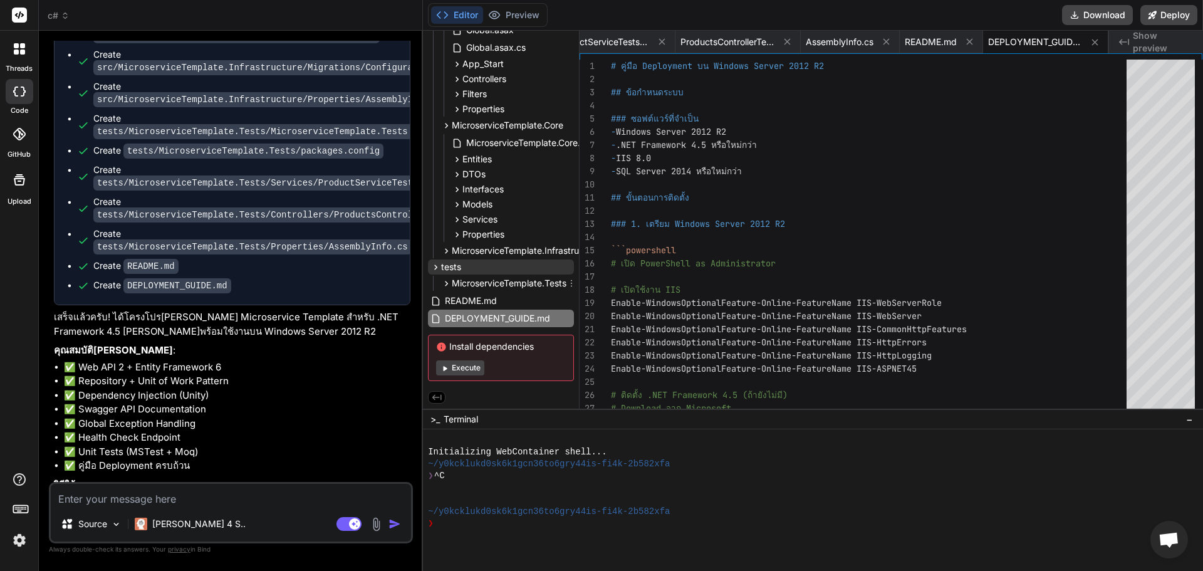
click at [507, 263] on div "tests" at bounding box center [501, 266] width 146 height 15
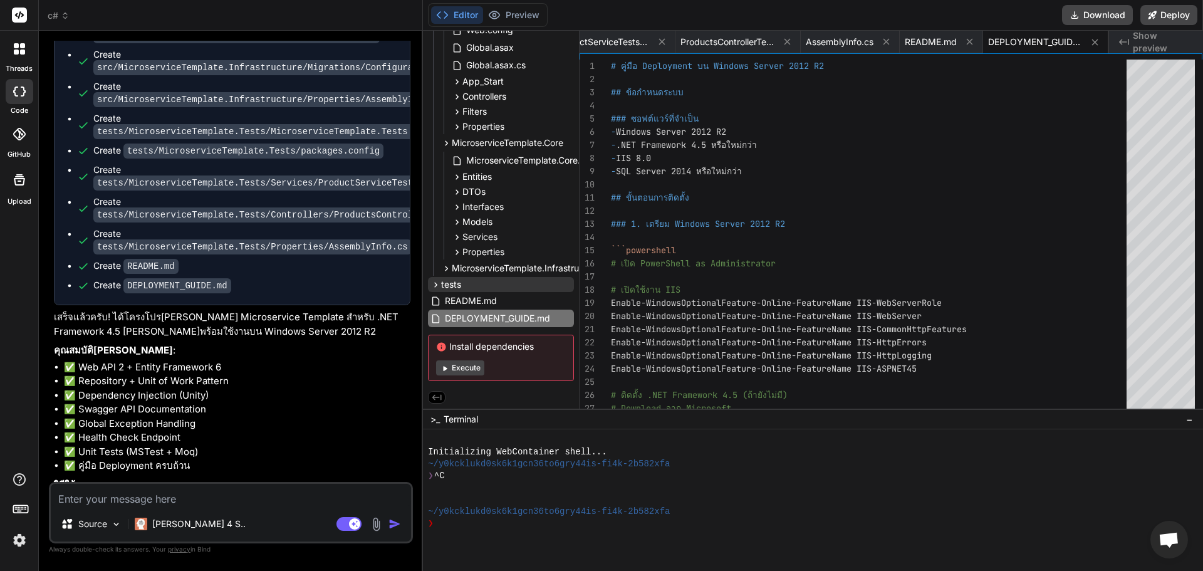
scroll to position [142, 0]
click at [243, 522] on div "Source Claude 4 S.." at bounding box center [231, 526] width 360 height 30
click at [241, 501] on textarea at bounding box center [231, 495] width 360 height 23
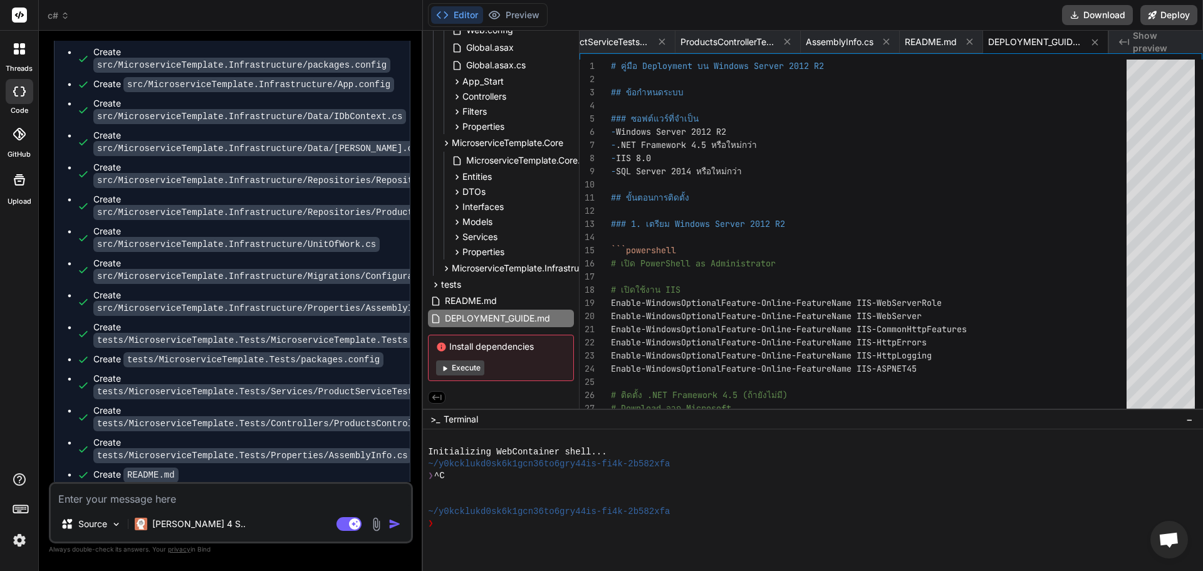
scroll to position [1730, 0]
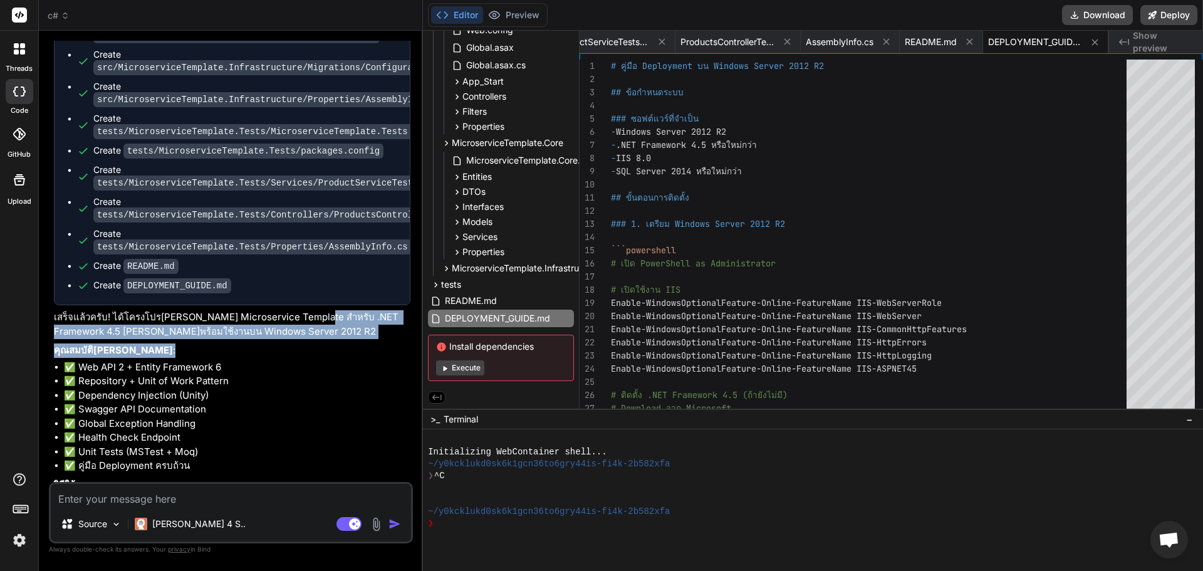
drag, startPoint x: 302, startPoint y: 179, endPoint x: 311, endPoint y: 261, distance: 82.5
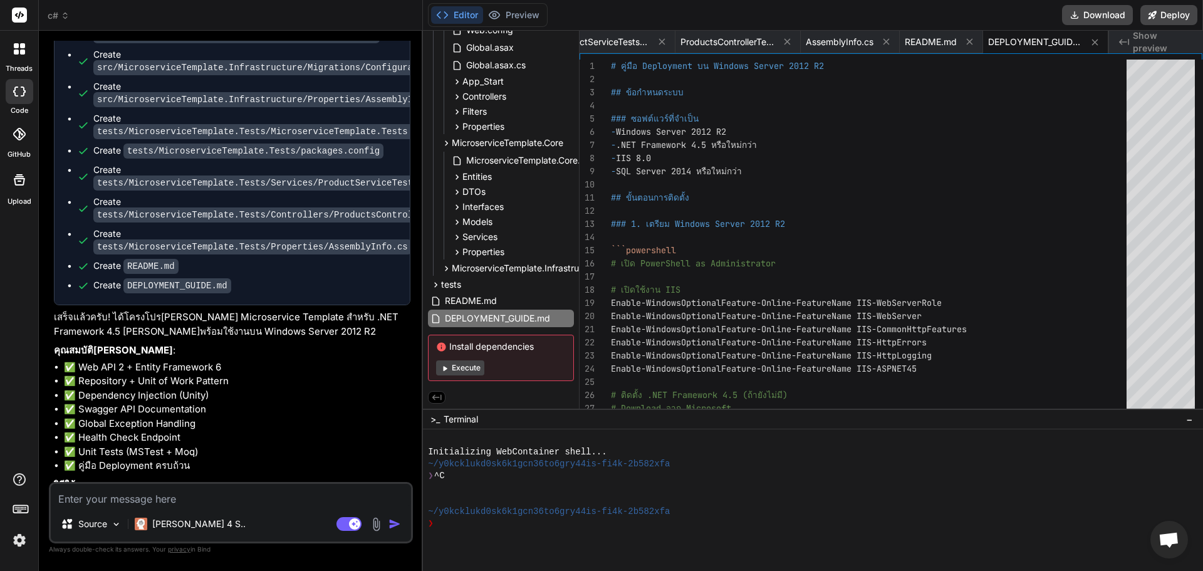
click at [225, 478] on p "วิธีใช้งาน :" at bounding box center [232, 485] width 356 height 14
click at [1121, 13] on button "Download" at bounding box center [1097, 15] width 71 height 20
click at [210, 485] on textarea at bounding box center [231, 495] width 360 height 23
drag, startPoint x: 301, startPoint y: 177, endPoint x: 390, endPoint y: 177, distance: 89.6
click at [390, 310] on p "เสร็จแล้วครับ! ได้โครงโปรเจค Microservice Template สำหรับ .NET Framework 4.5 ที…" at bounding box center [232, 324] width 356 height 28
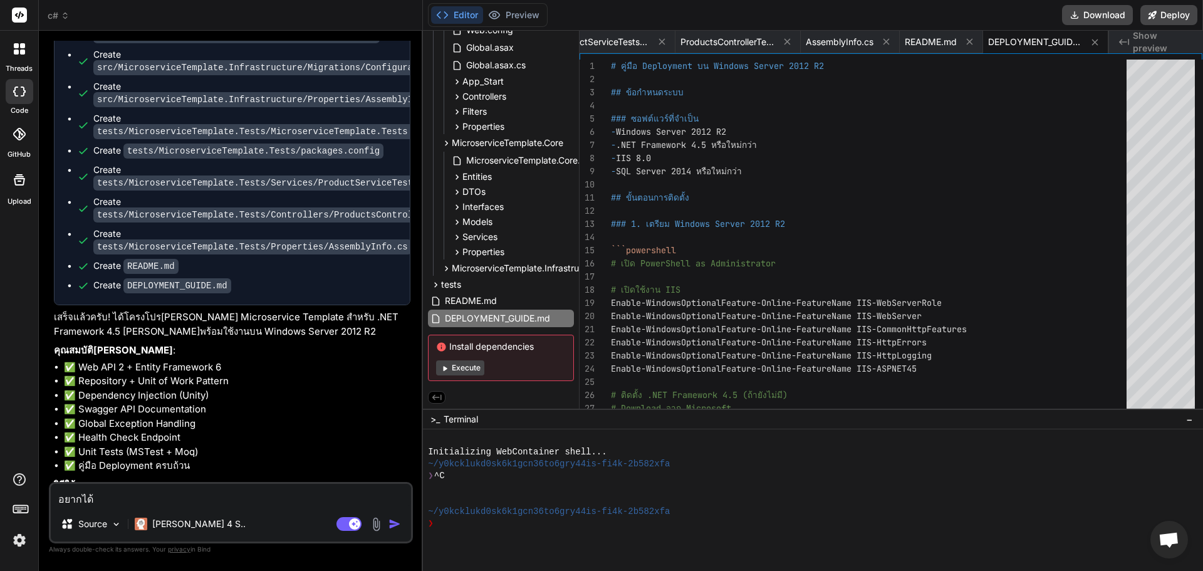
click at [393, 310] on p "เสร็จแล้วครับ! ได้โครงโปรเจค Microservice Template สำหรับ .NET Framework 4.5 ที…" at bounding box center [232, 324] width 356 height 28
drag, startPoint x: 393, startPoint y: 182, endPoint x: 304, endPoint y: 180, distance: 89.0
click at [304, 310] on p "เสร็จแล้วครับ! ได้โครงโปรเจค Microservice Template สำหรับ .NET Framework 4.5 ที…" at bounding box center [232, 324] width 356 height 28
copy p ".NET Framework 4.5"
click at [247, 490] on textarea "อยากได้" at bounding box center [231, 495] width 360 height 23
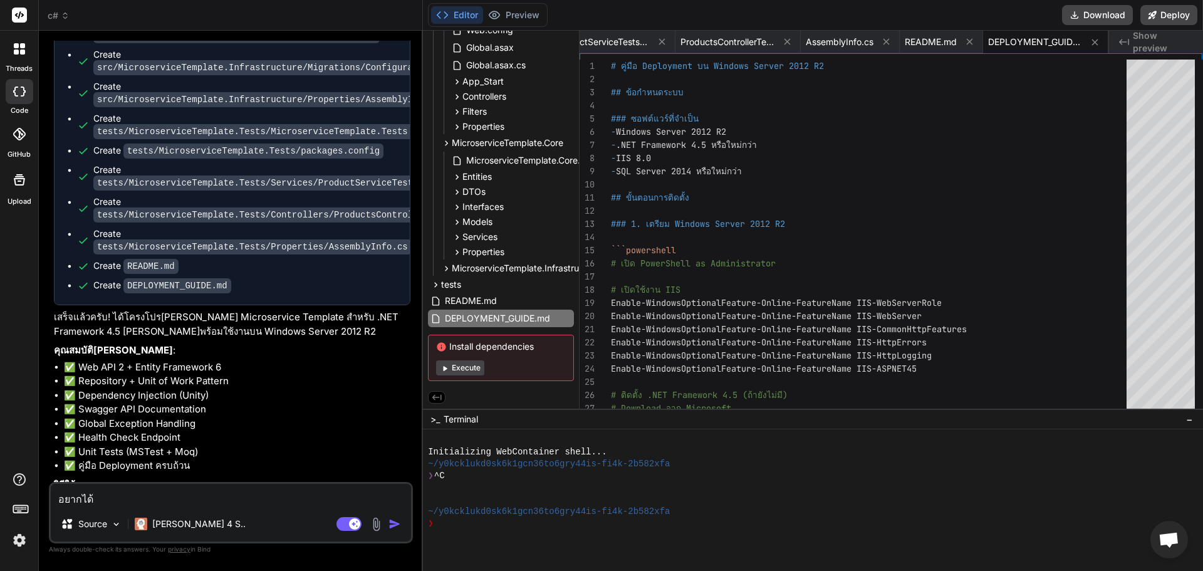
paste textarea ".NET Framework 4.5"
copy p "template"
click at [242, 504] on textarea "อยากได้ .NET Framework 4.5" at bounding box center [231, 495] width 360 height 23
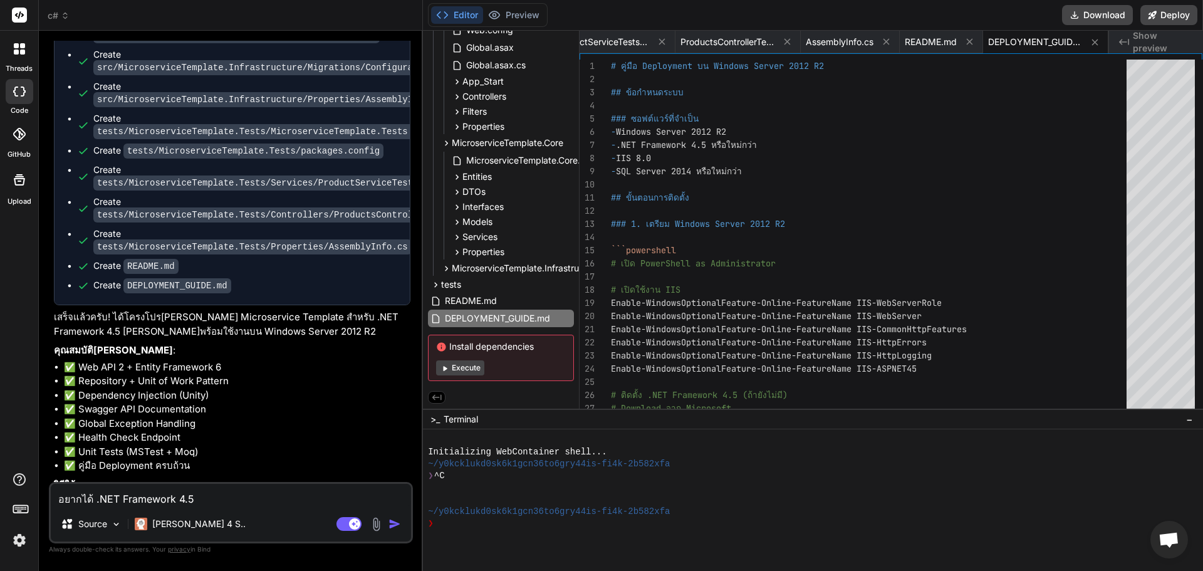
paste textarea "template"
drag, startPoint x: 307, startPoint y: 514, endPoint x: 309, endPoint y: 501, distance: 12.8
click at [308, 514] on div "Source Claude 4 S.." at bounding box center [231, 526] width 360 height 30
click at [310, 495] on textarea "อยากได้ .NET Framework 4.5 template แบบนี้" at bounding box center [231, 495] width 360 height 23
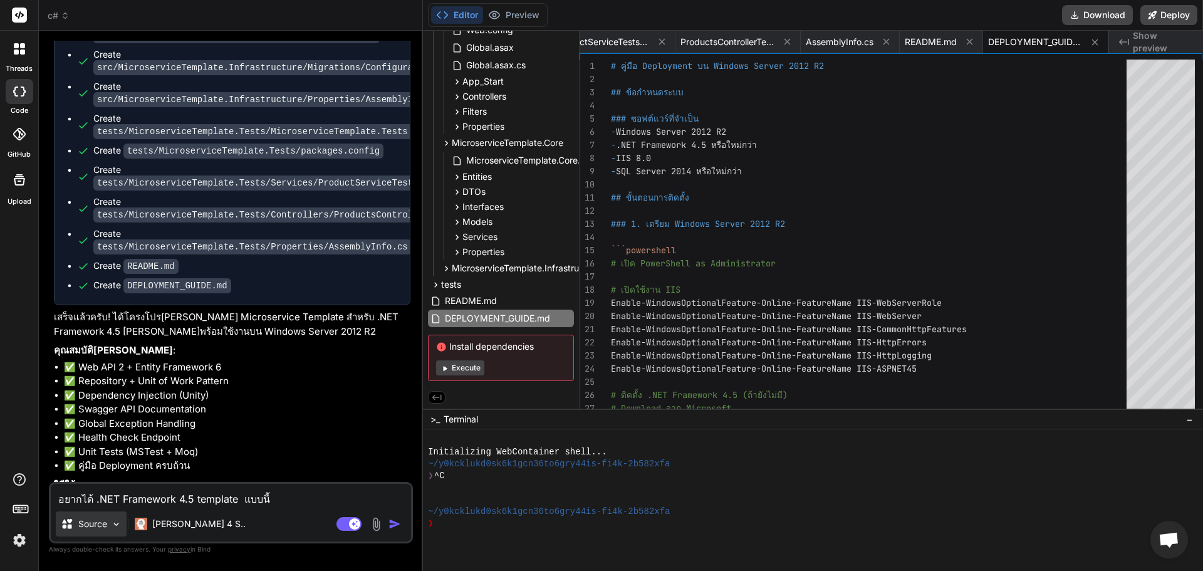
click at [100, 518] on p "Source" at bounding box center [92, 523] width 29 height 13
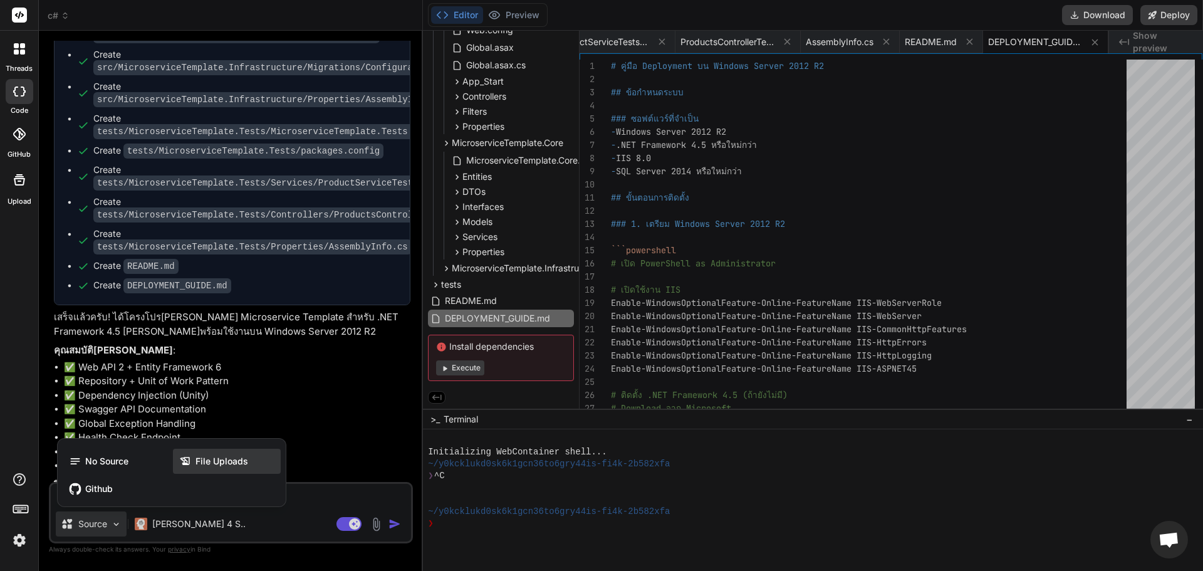
click at [194, 462] on icon at bounding box center [187, 461] width 16 height 13
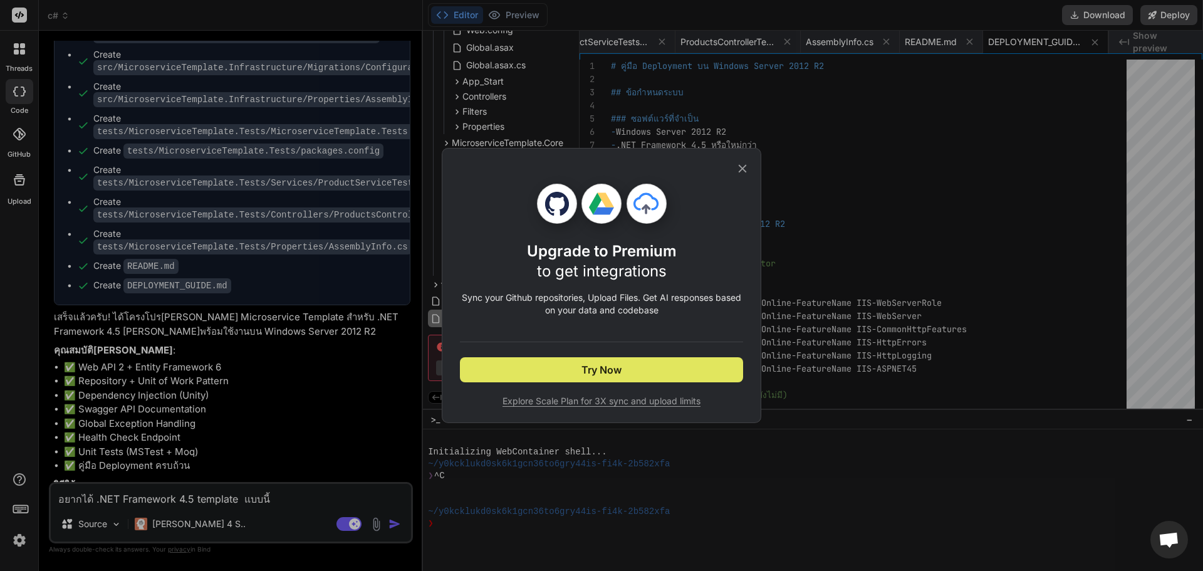
click at [521, 366] on button "Try Now" at bounding box center [601, 369] width 283 height 25
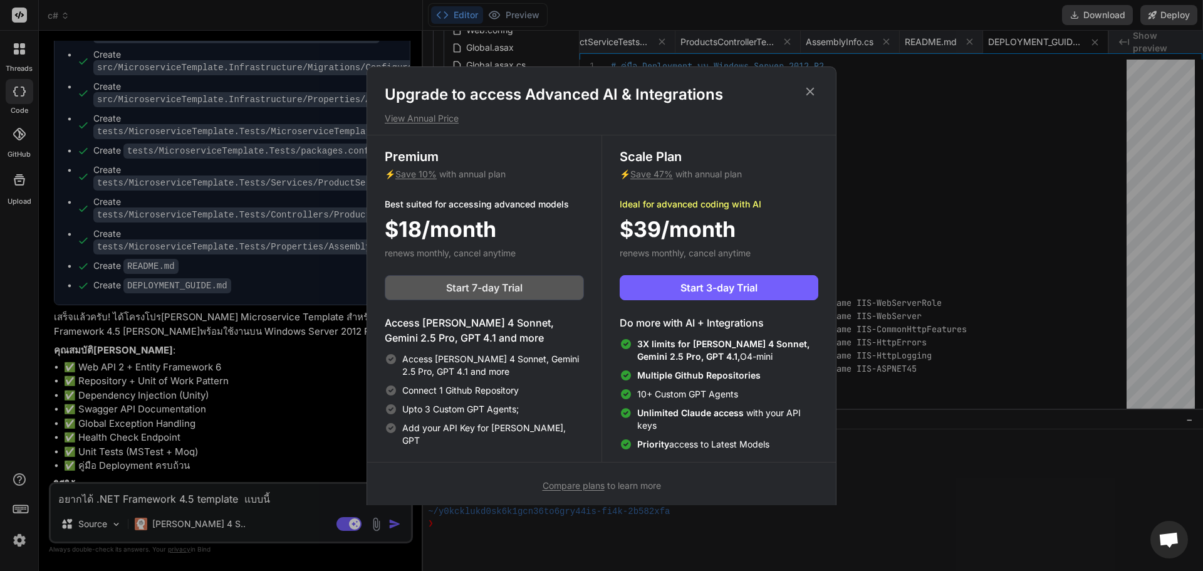
click at [489, 283] on span "Start 7-day Trial" at bounding box center [484, 287] width 76 height 15
click at [490, 277] on button "Start 7-day Trial" at bounding box center [484, 287] width 199 height 25
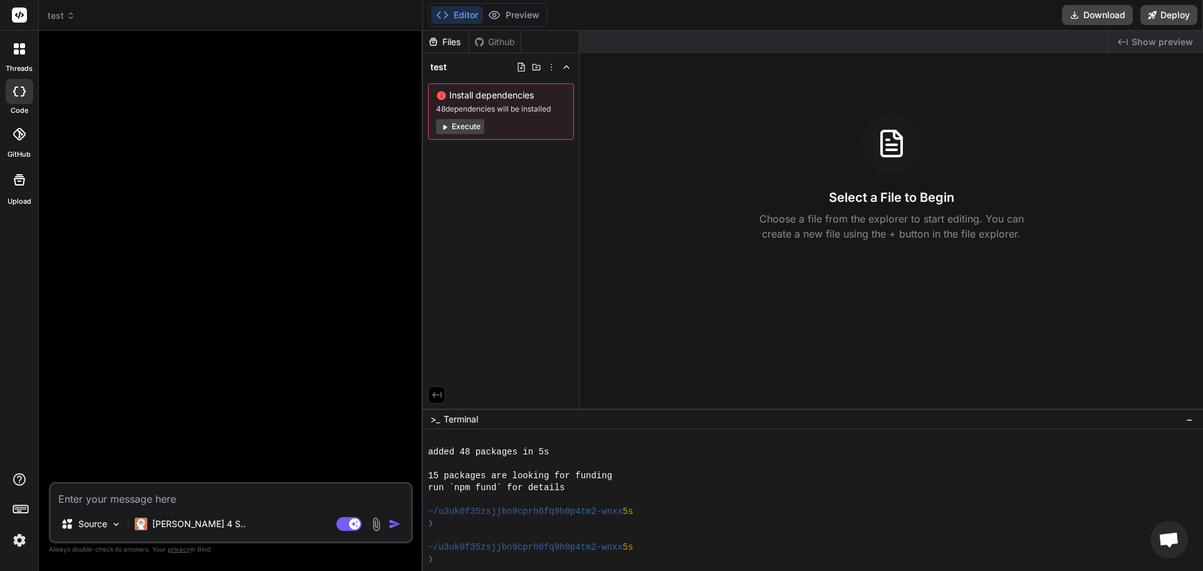
type textarea "x"
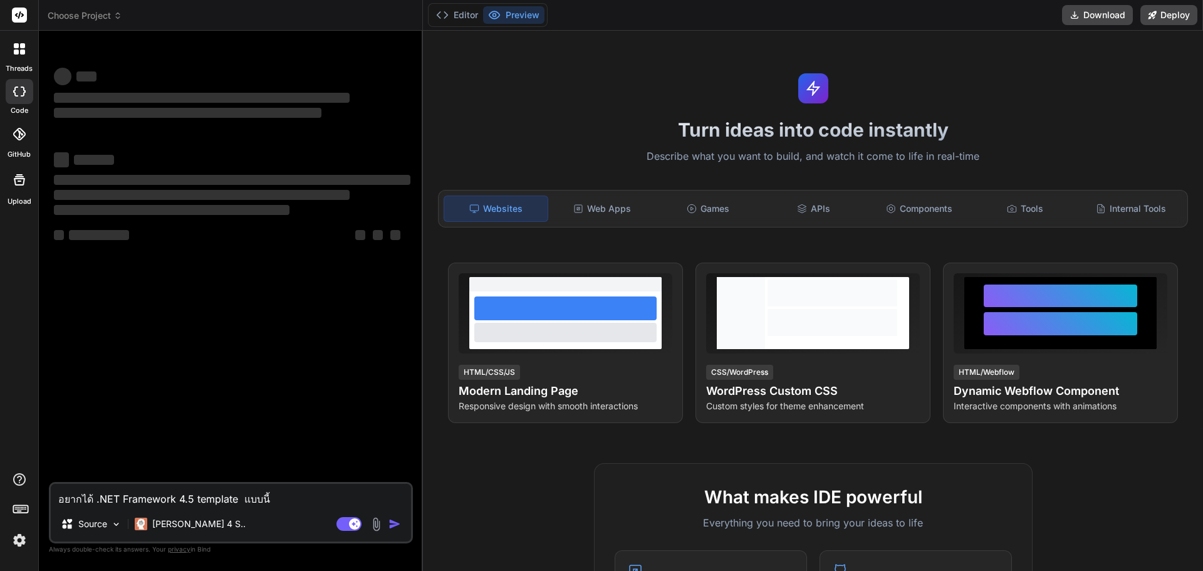
type textarea "x"
click at [329, 486] on textarea "อยากได้ .NET Framework 4.5 template แบบนี้" at bounding box center [231, 495] width 360 height 23
type textarea "อยากได้ .NET Framework 4.5 template แบบนี้"
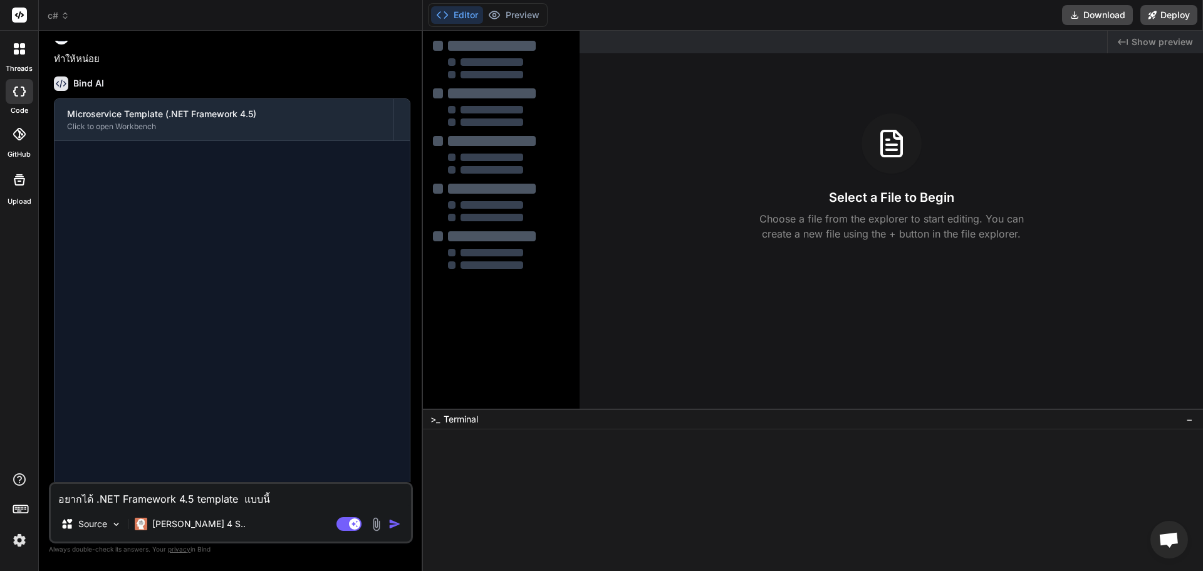
type textarea "x"
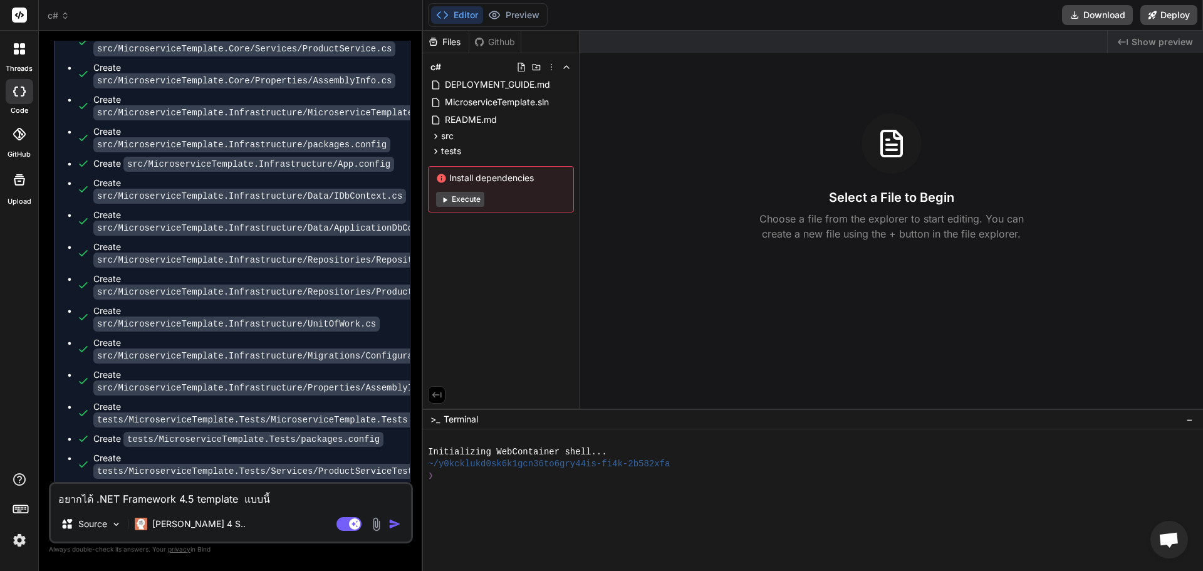
scroll to position [1730, 0]
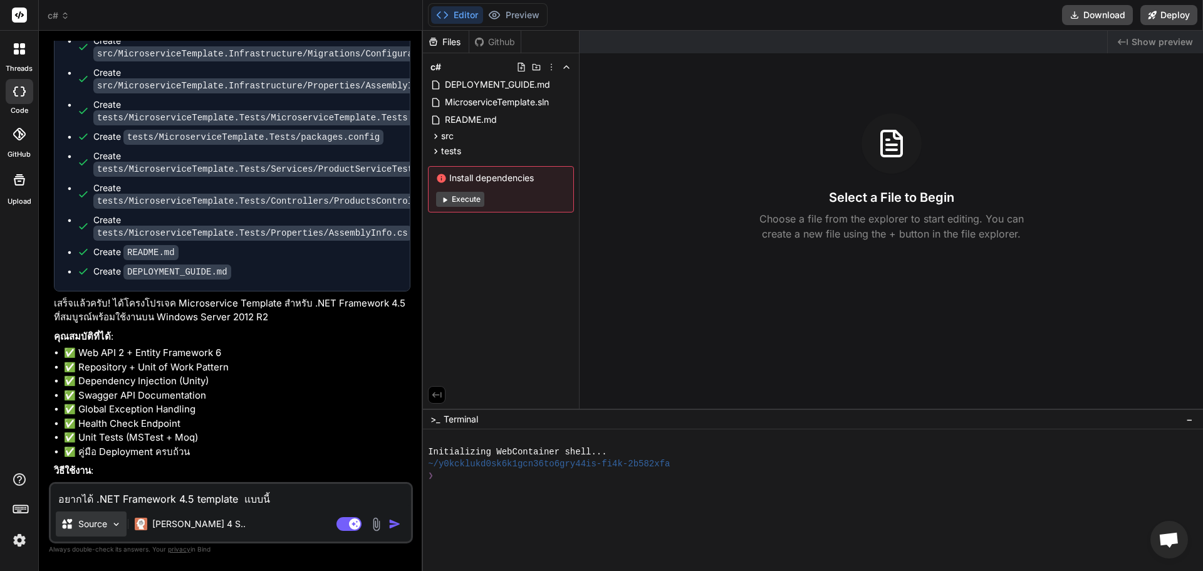
type textarea "อยากได้ .NET Framework 4.5 template แบบนี้"
click at [96, 522] on p "Source" at bounding box center [92, 523] width 29 height 13
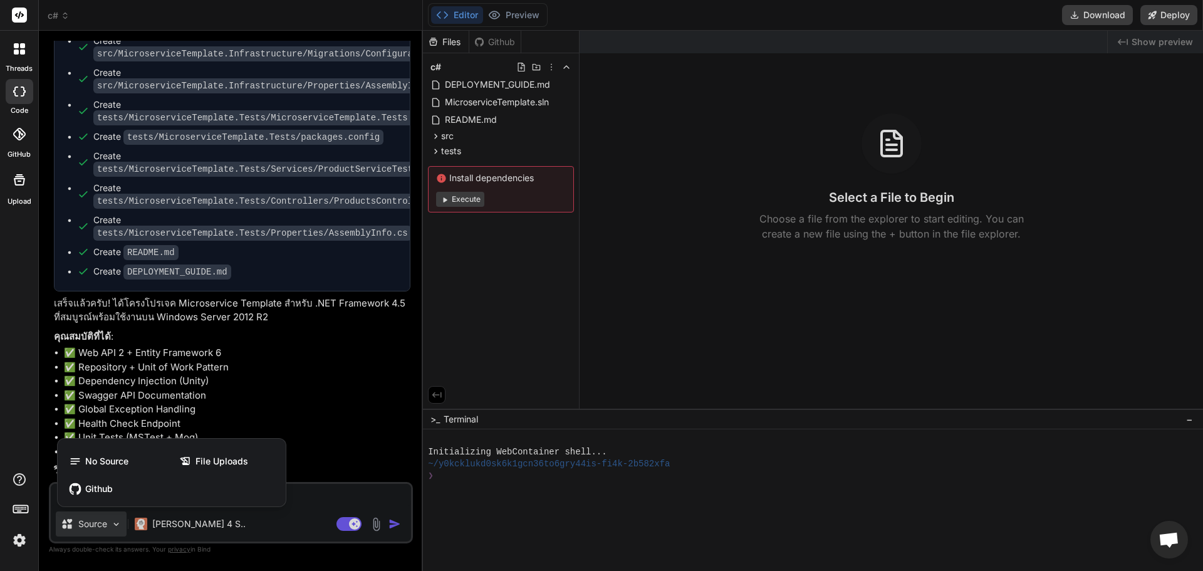
click at [355, 503] on div at bounding box center [601, 285] width 1203 height 571
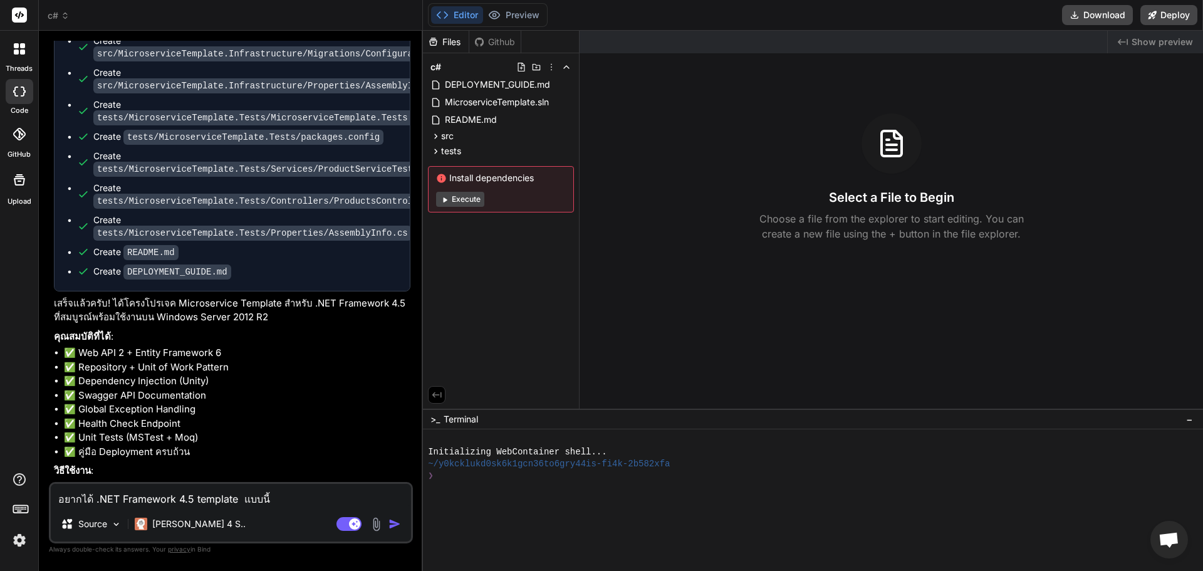
click at [336, 494] on textarea "อยากได้ .NET Framework 4.5 template แบบนี้" at bounding box center [231, 495] width 360 height 23
click at [382, 529] on img at bounding box center [376, 524] width 14 height 14
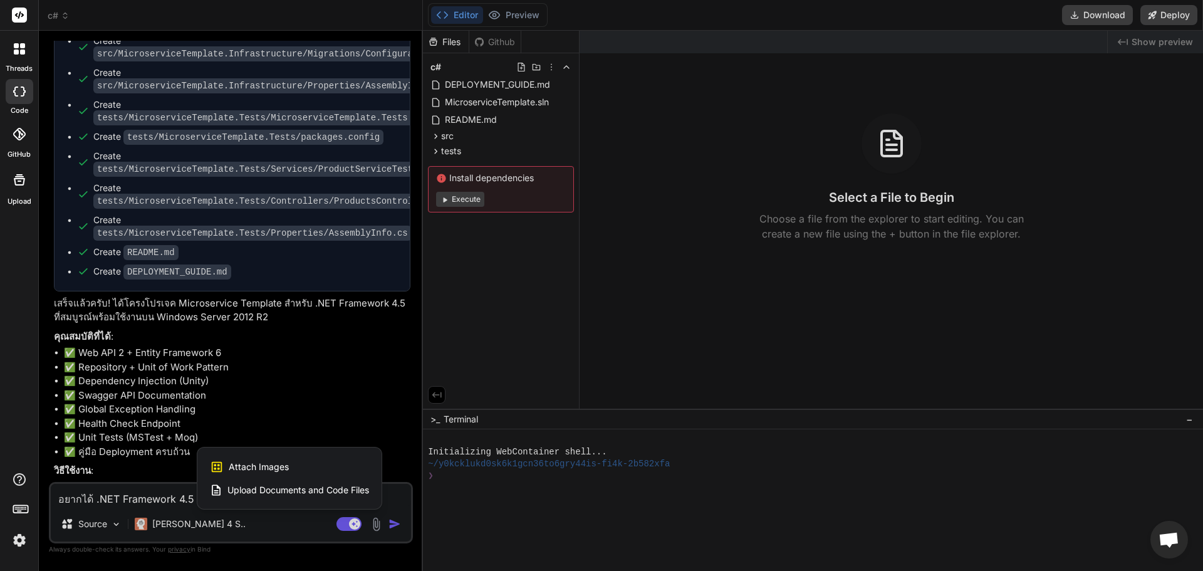
click at [304, 467] on div "Attach Images Image attachments are only supported in Claude and Gemini models." at bounding box center [289, 467] width 159 height 24
type textarea "x"
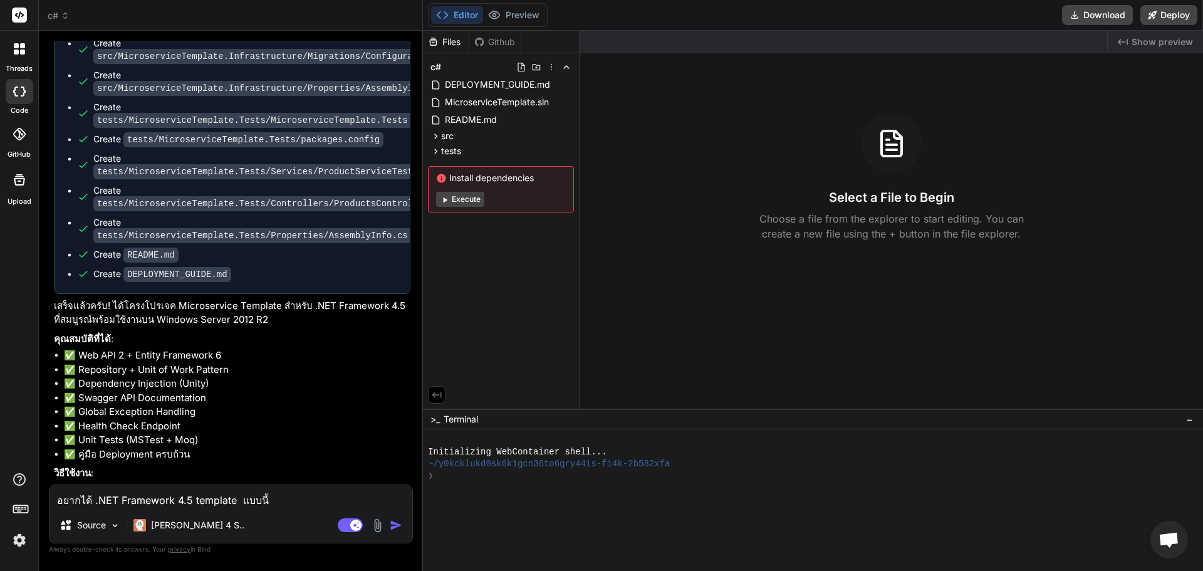
type input "C:\fakepath\033.png"
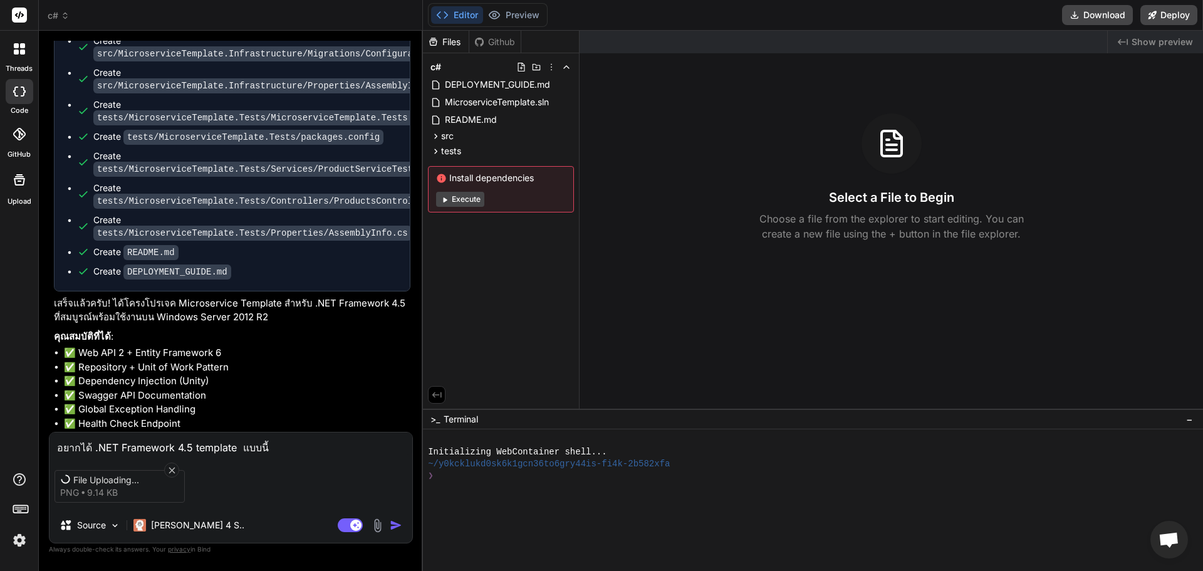
click at [284, 450] on textarea "อยากได้ .NET Framework 4.5 template แบบนี้" at bounding box center [230, 443] width 363 height 23
type textarea "x"
type textarea "อยากได้ .NET Framework 4.5 template แบบนี้"
type textarea "x"
type textarea "อยากได้ .NET Framework 4.5 template แบบนี"
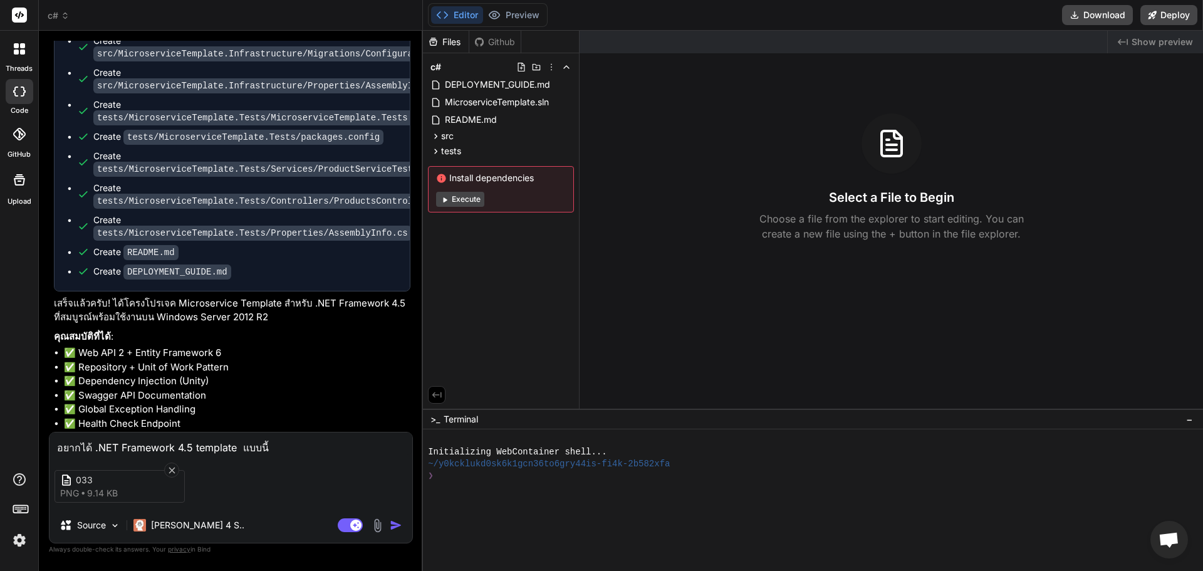
type textarea "x"
type textarea "อยากได้ .NET Framework 4.5 template แบบน"
type textarea "x"
type textarea "อยากได้ .NET Framework 4.5 template แบบ"
type textarea "x"
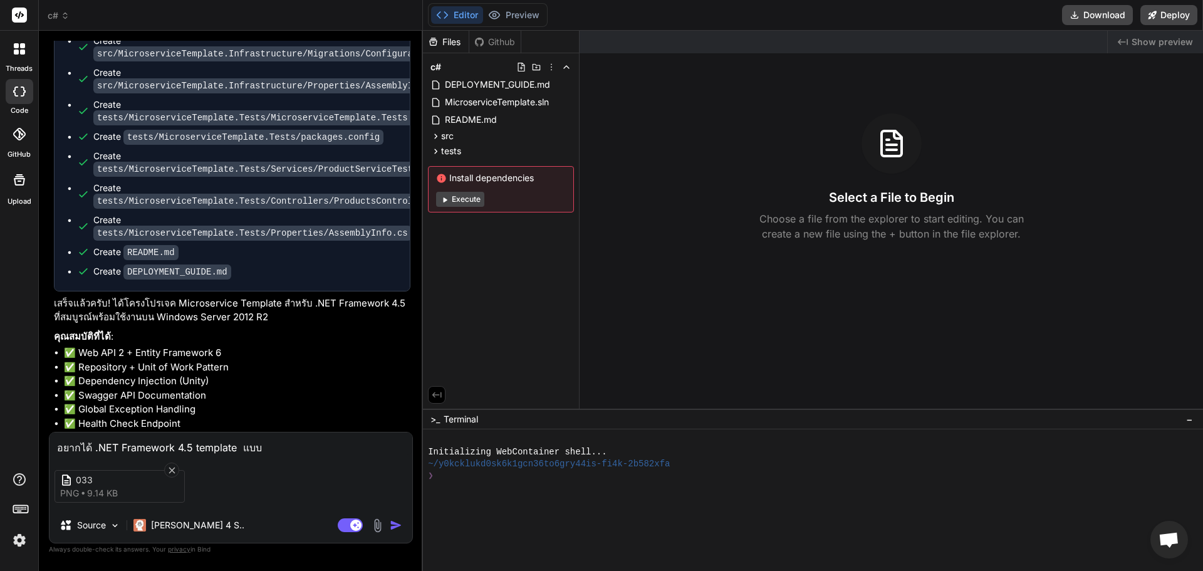
type textarea "อยากได้ .NET Framework 4.5 template แบบต"
type textarea "x"
type textarea "อยากได้ .NET Framework 4.5 template แบบตา"
type textarea "x"
type textarea "อยากได้ .NET Framework 4.5 template แบบตาม"
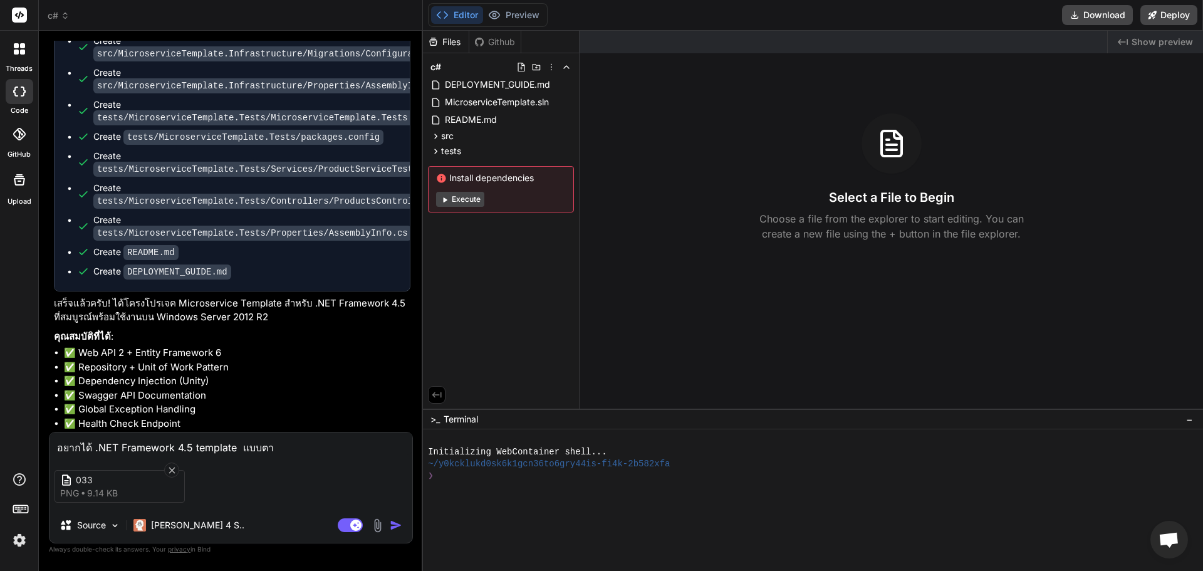
type textarea "x"
type textarea "อยากได้ .NET Framework 4.5 template แบบตามร"
type textarea "x"
type textarea "อยากได้ .NET Framework 4.5 template แบบตามรู"
type textarea "x"
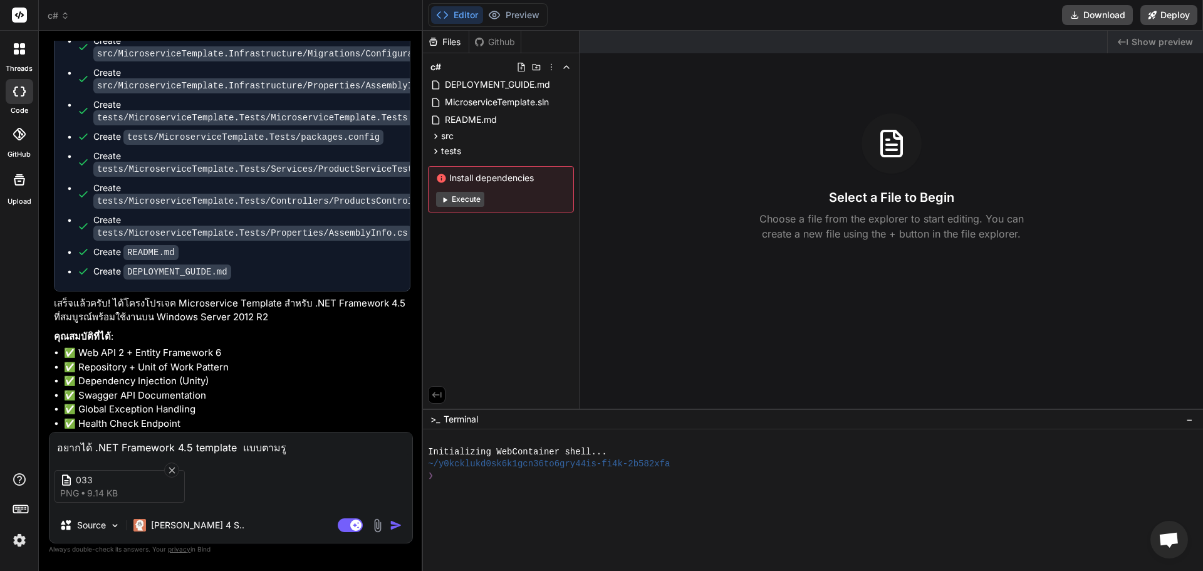
type textarea "อยากได้ .NET Framework 4.5 template แบบตามรูป"
type textarea "x"
type textarea "อยากได้ .NET Framework 4.5 template แบบตามรูปท"
type textarea "x"
type textarea "อยากได้ .NET Framework 4.5 template แบบตามรูปทำ"
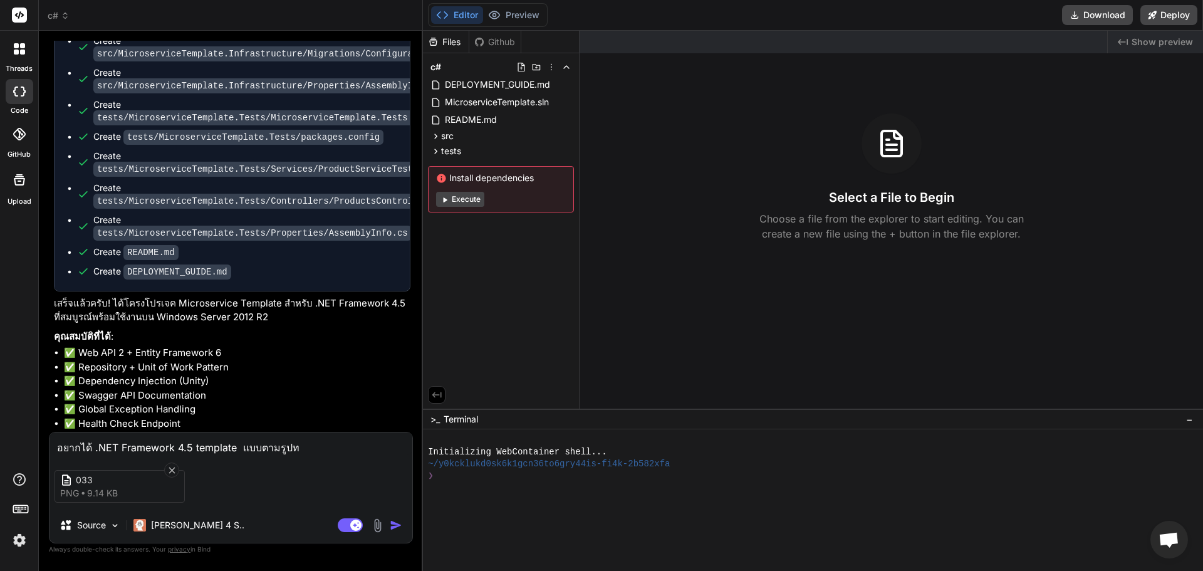
type textarea "x"
type textarea "อยากได้ .NET Framework 4.5 template แบบตามรูปทำไ"
type textarea "x"
type textarea "อยากได้ .NET Framework 4.5 template แบบตามรูปทำได"
type textarea "x"
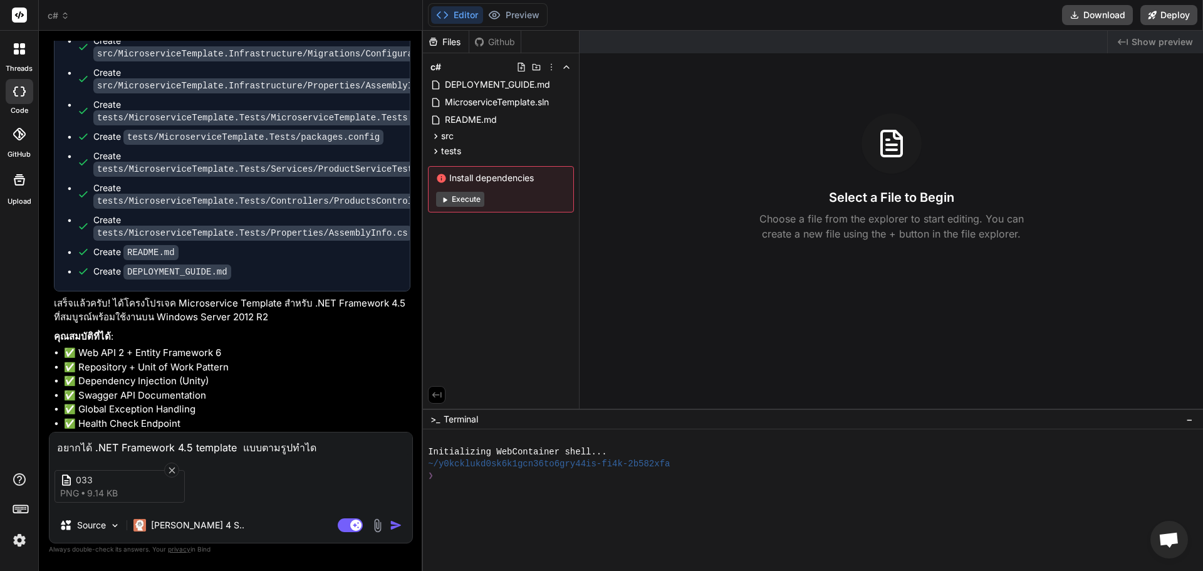
type textarea "อยากได้ .NET Framework 4.5 template แบบตามรูปทำได้"
type textarea "x"
type textarea "อยากได้ .NET Framework 4.5 template แบบตามรูปทำได้ไ"
type textarea "x"
type textarea "อยากได้ .NET Framework 4.5 template แบบตามรูปทำได้ไห"
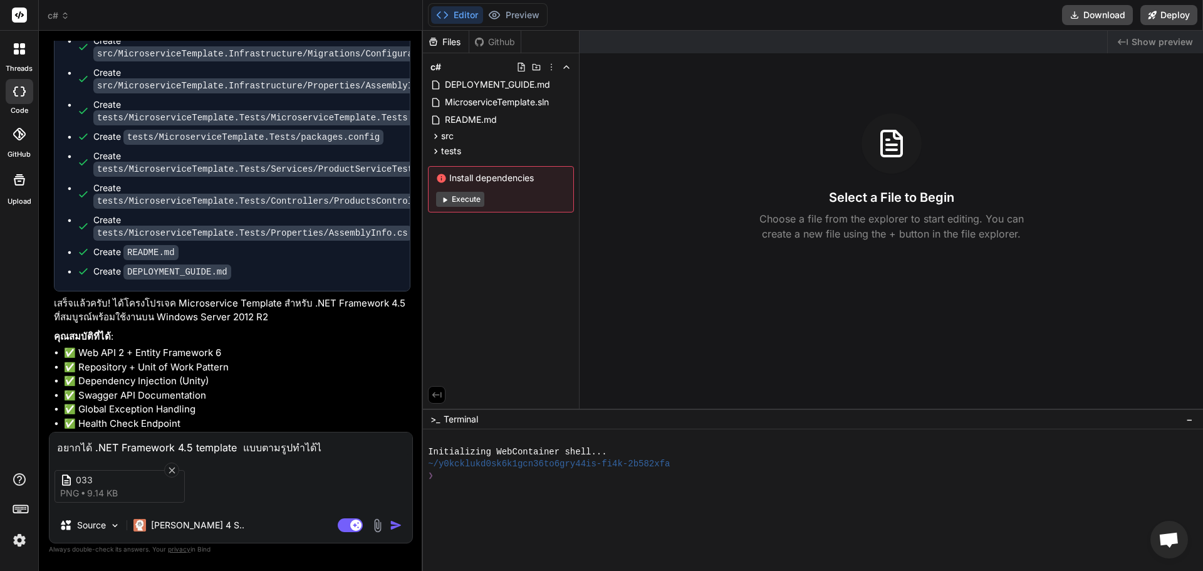
type textarea "x"
type textarea "อยากได้ .NET Framework 4.5 template แบบตามรูปทำได้ไหม"
type textarea "x"
type textarea "อยากได้ .NET Framework 4.5 template แบบตามรูปทำได้ไหม"
type textarea "x"
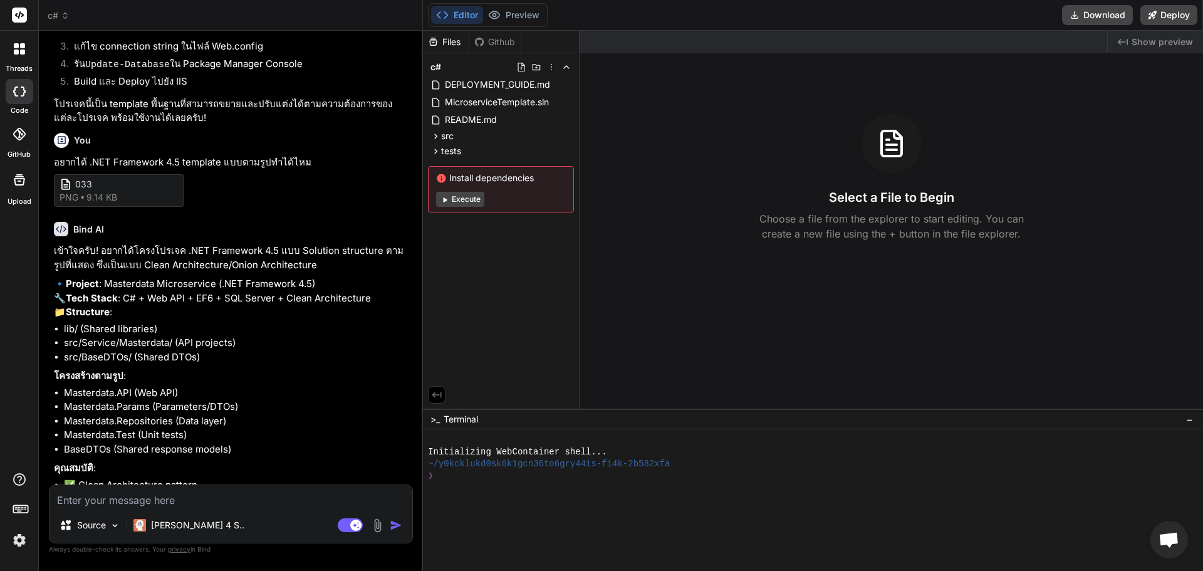
scroll to position [2198, 0]
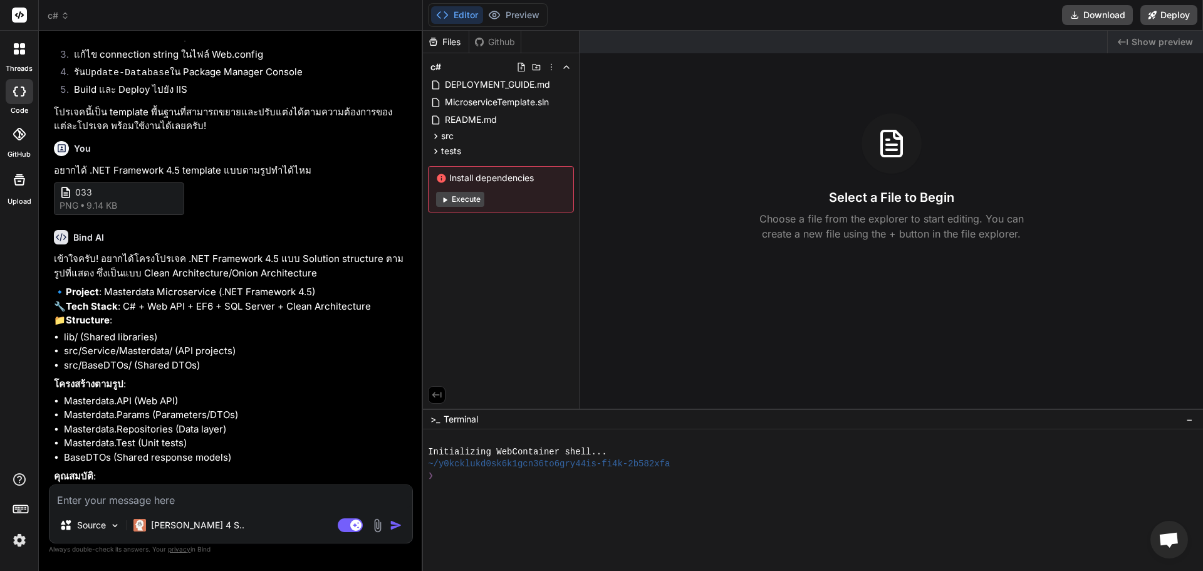
type textarea "x"
click at [105, 344] on li "src/Service/Masterdata/ (API projects)" at bounding box center [237, 351] width 346 height 14
click at [107, 358] on li "src/BaseDTOs/ (Shared DTOs)" at bounding box center [237, 365] width 346 height 14
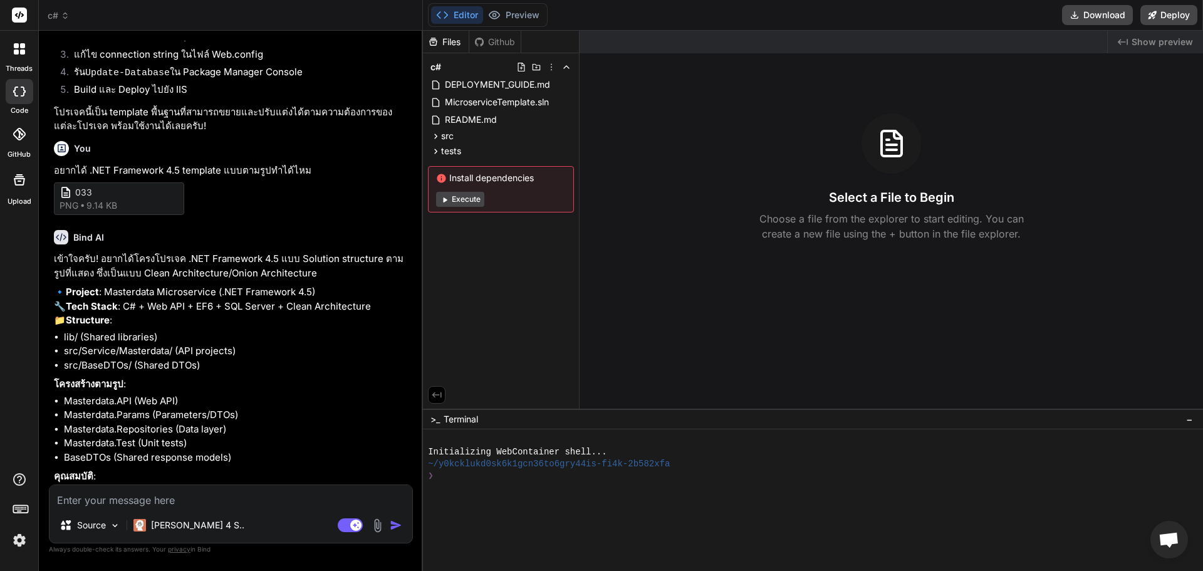
click at [152, 358] on li "src/BaseDTOs/ (Shared DTOs)" at bounding box center [237, 365] width 346 height 14
click at [251, 503] on textarea at bounding box center [230, 496] width 363 height 23
type textarea "ใ"
type textarea "x"
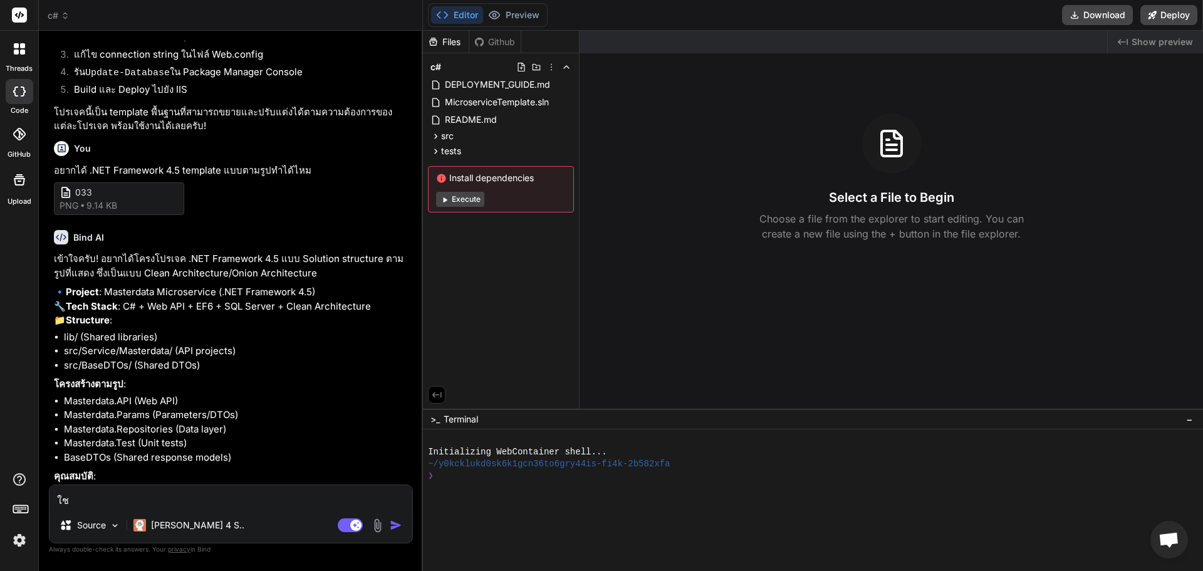
type textarea "ใ"
type textarea "x"
type textarea "ใ่"
type textarea "x"
type textarea "ใ"
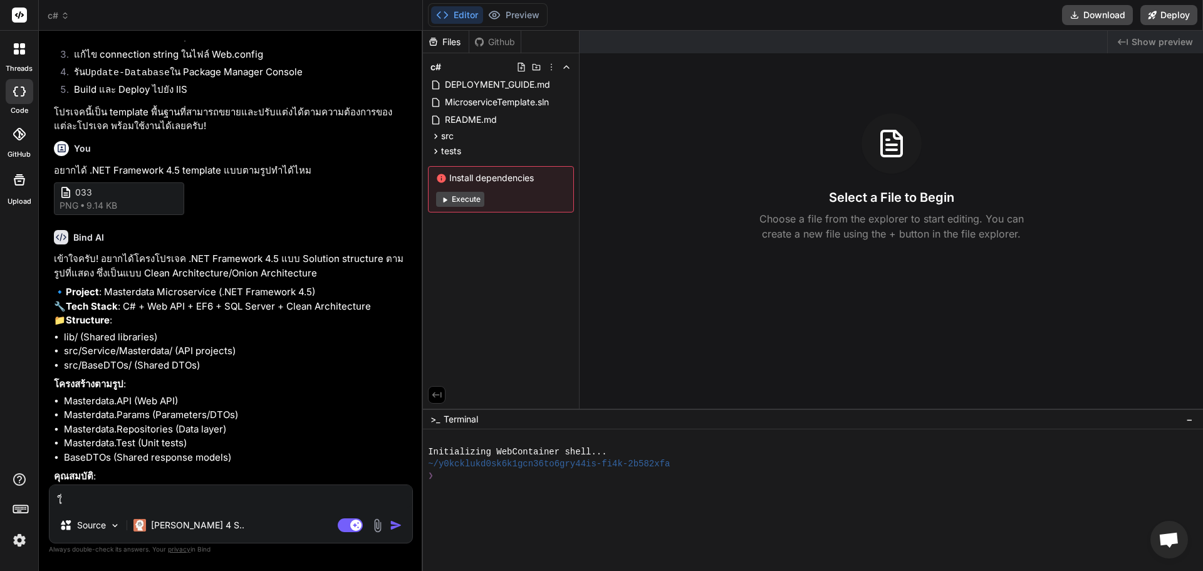
type textarea "x"
type textarea "ใช"
type textarea "x"
type textarea "ใช่"
type textarea "x"
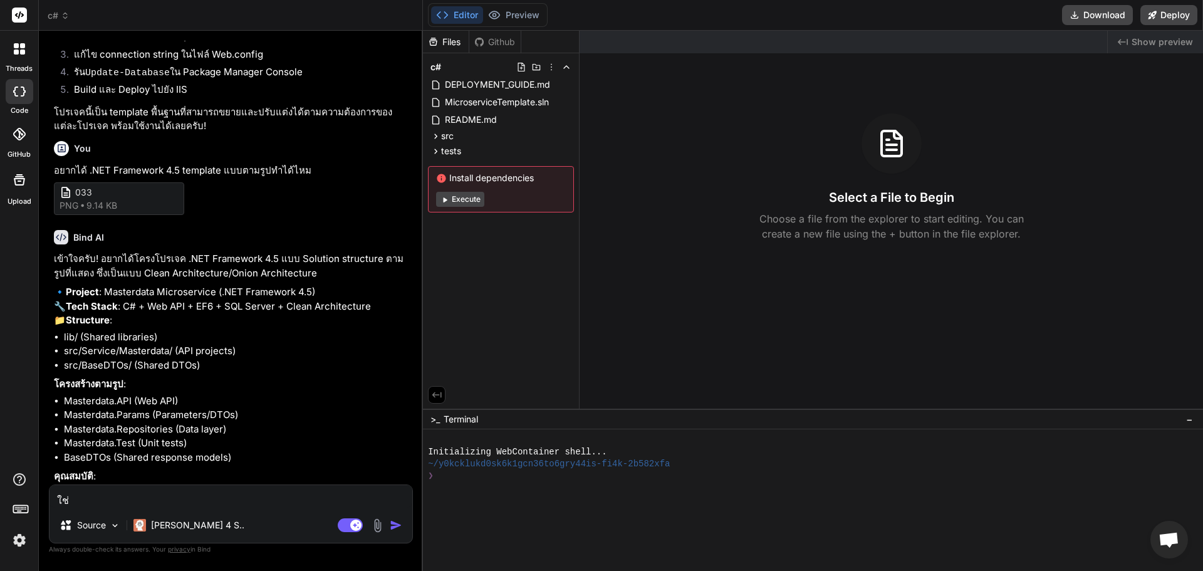
type textarea "ใช่แ"
type textarea "x"
type textarea "ใช่แต"
type textarea "x"
type textarea "ใช่แต่"
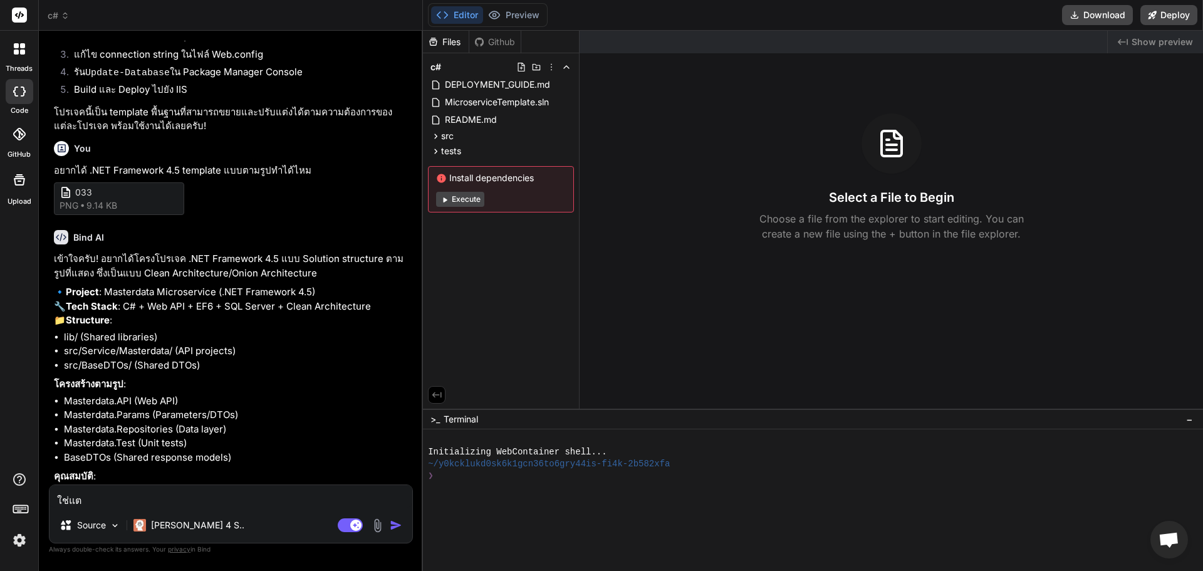
type textarea "x"
type textarea "ใช่แต่"
type textarea "x"
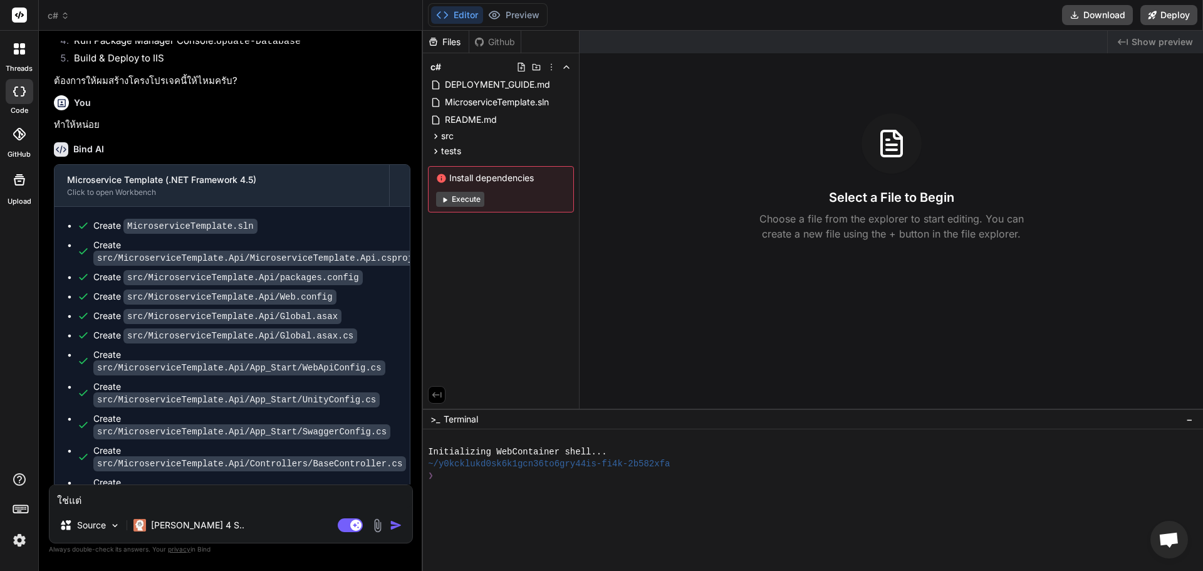
scroll to position [0, 0]
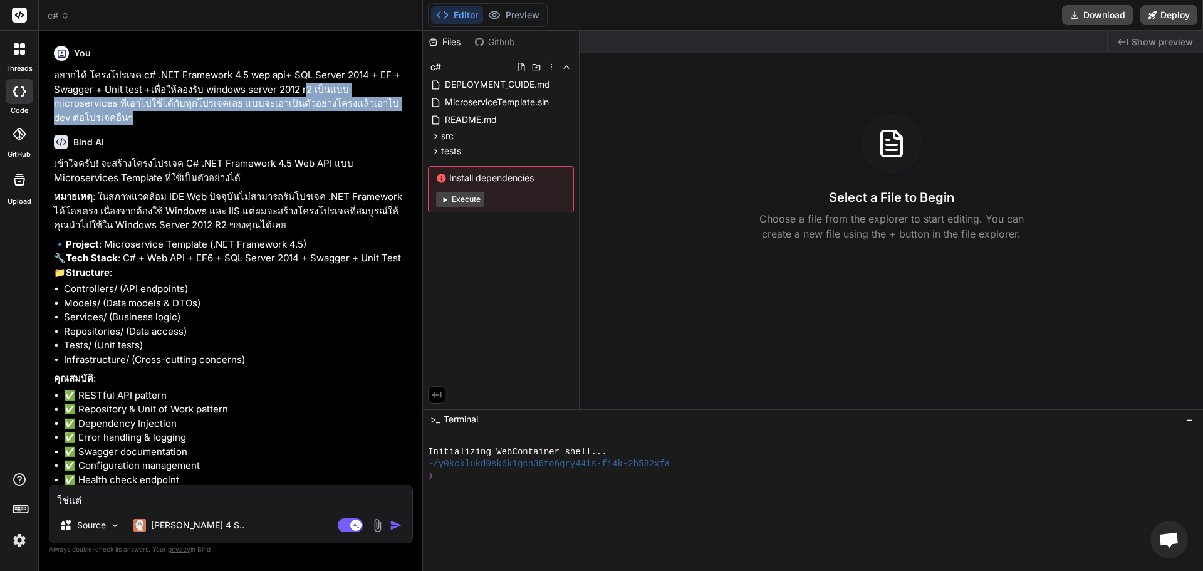
drag, startPoint x: 308, startPoint y: 93, endPoint x: 199, endPoint y: 115, distance: 111.2
click at [199, 115] on p "อยากได้ โครงโปรเจค c# .NET Framework 4.5 wep api+ SQL Server 2014 + EF + Swagge…" at bounding box center [232, 96] width 356 height 56
copy p "2 เป็นแบบ microservices ที่เอาไปใช้ได้กับทุกโปรเจคเลย แบบจะเอาเป้นตัวอย่างโครงแ…"
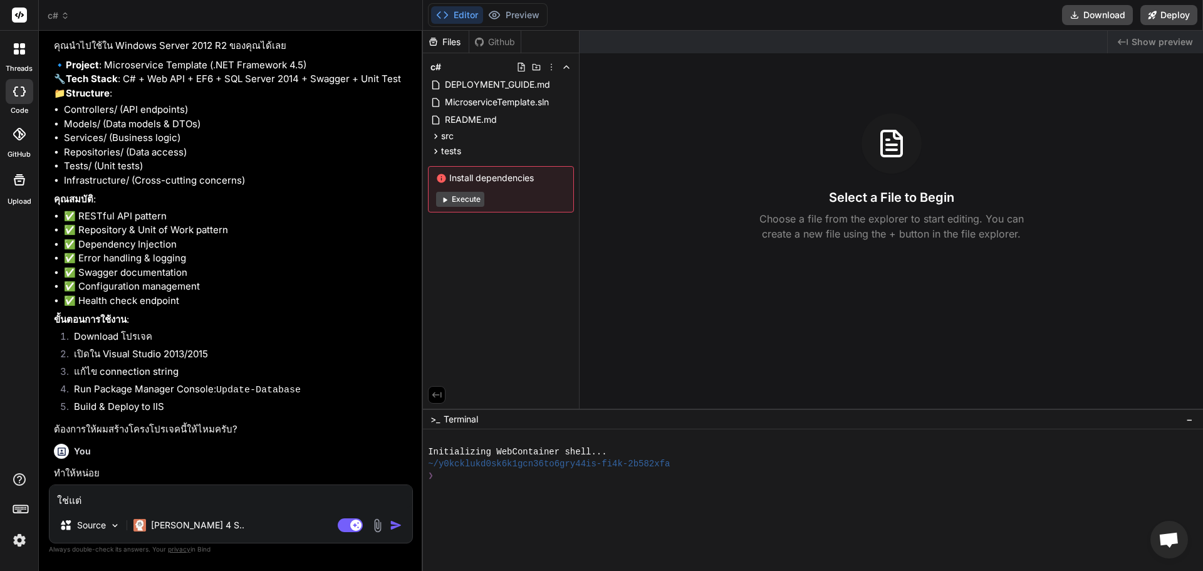
scroll to position [626, 0]
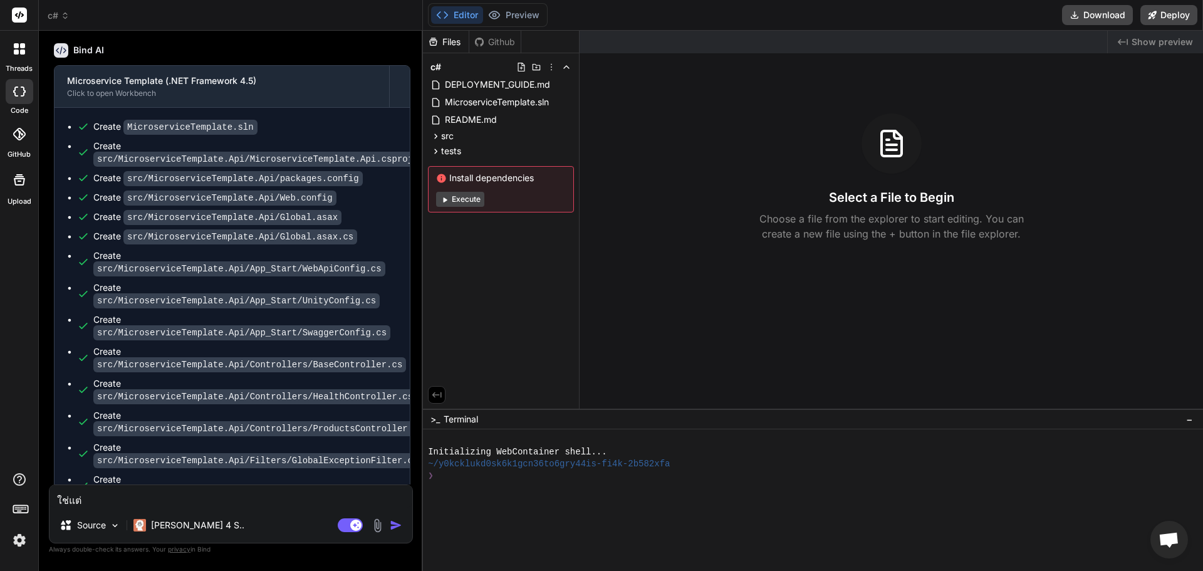
click at [130, 506] on textarea "ใช่แต่" at bounding box center [230, 496] width 363 height 23
paste textarea "2 เป็นแบบ microservices ที่เอาไปใช้ได้กับทุกโปรเจคเลย แบบจะเอาเป้นตัวอย่างโครงแ…"
type textarea "ใช่แต่ 2 เป็นแบบ microservices ที่เอาไปใช้ได้กับทุกโปรเจคเลย แบบจะเอาเป้นตัวอย่…"
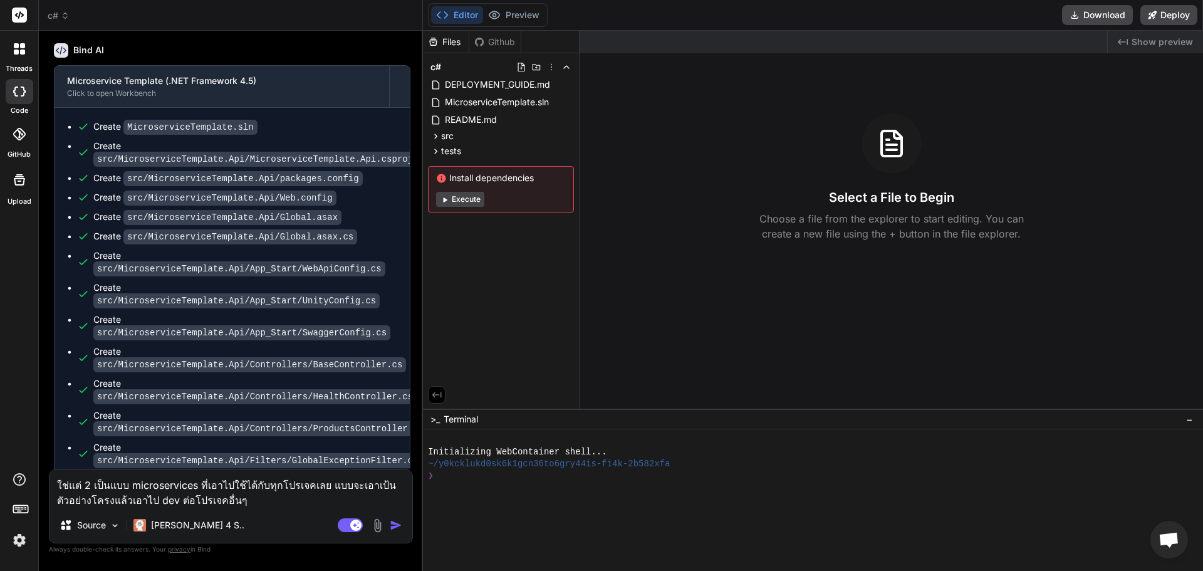
type textarea "x"
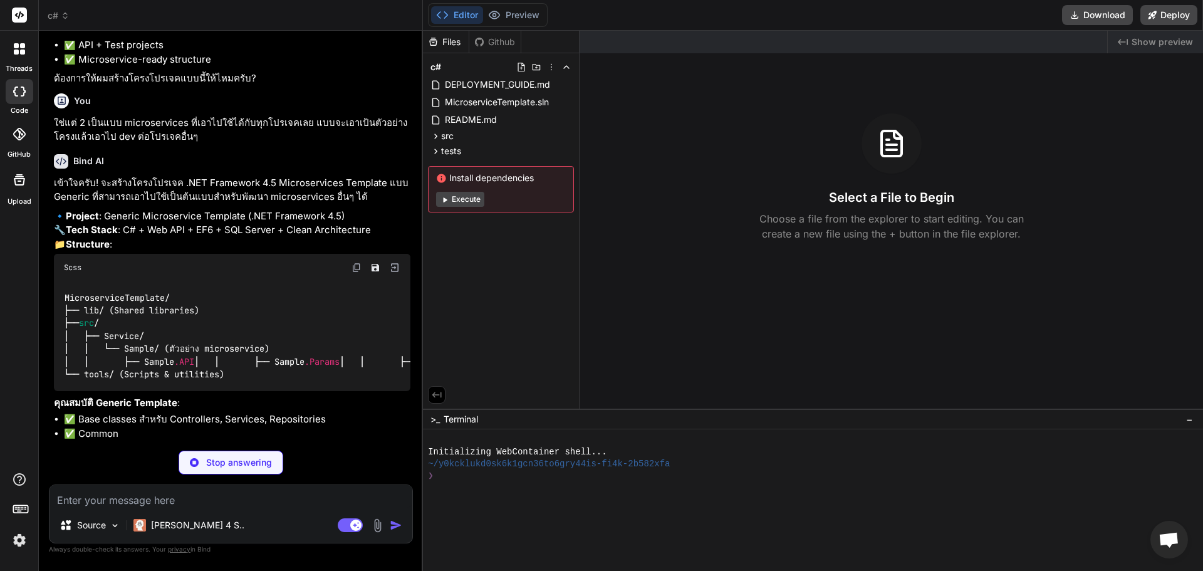
scroll to position [2796, 0]
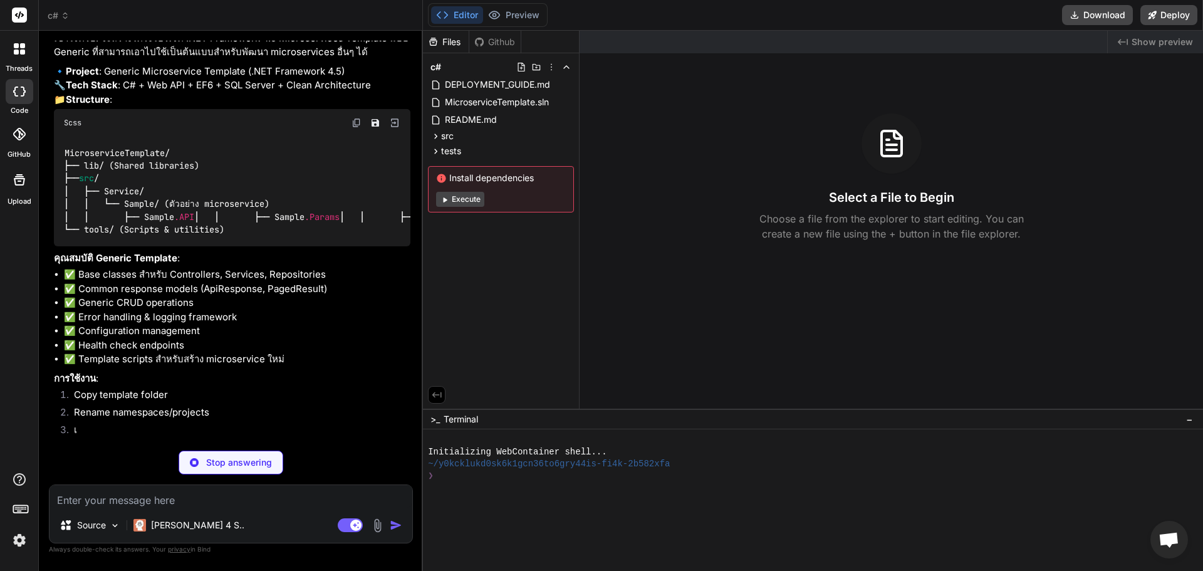
click at [137, 236] on code "MicroserviceTemplate/ ├── lib/ (Shared libraries) ├── src / │ ├── Service/ │ │ …" at bounding box center [462, 192] width 797 height 90
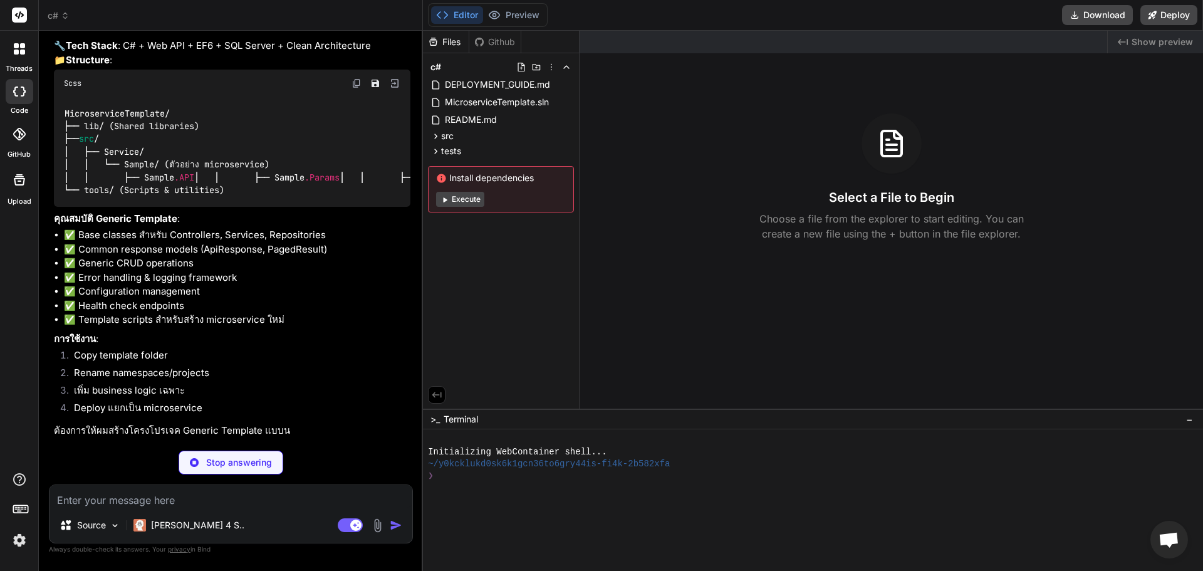
click at [253, 197] on code "MicroserviceTemplate/ ├── lib/ (Shared libraries) ├── src / │ ├── Service/ │ │ …" at bounding box center [462, 152] width 797 height 90
drag, startPoint x: 147, startPoint y: 291, endPoint x: 139, endPoint y: 292, distance: 7.6
click at [146, 197] on code "MicroserviceTemplate/ ├── lib/ (Shared libraries) ├── src / │ ├── Service/ │ │ …" at bounding box center [462, 152] width 797 height 90
click at [139, 197] on code "MicroserviceTemplate/ ├── lib/ (Shared libraries) ├── src / │ ├── Service/ │ │ …" at bounding box center [462, 152] width 797 height 90
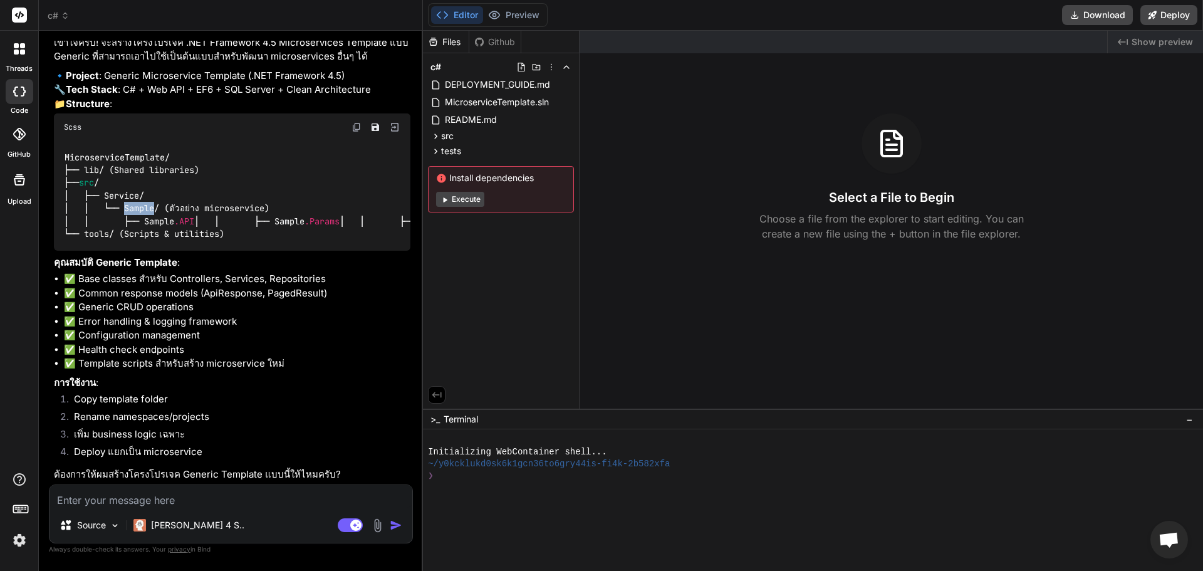
click at [139, 241] on code "MicroserviceTemplate/ ├── lib/ (Shared libraries) ├── src / │ ├── Service/ │ │ …" at bounding box center [462, 196] width 797 height 90
type textarea "x"
click at [90, 234] on code "MicroserviceTemplate/ ├── lib/ (Shared libraries) ├── src / │ ├── Service/ │ │ …" at bounding box center [462, 196] width 797 height 90
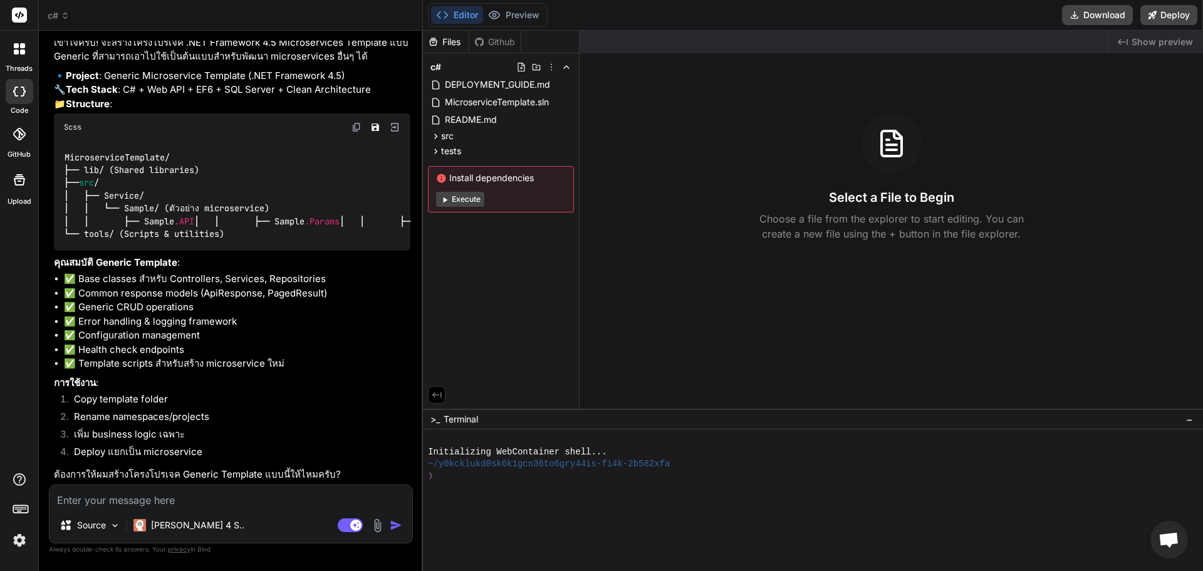
click at [93, 177] on span "src" at bounding box center [86, 182] width 15 height 11
drag, startPoint x: 93, startPoint y: 132, endPoint x: 117, endPoint y: 142, distance: 25.5
click at [94, 177] on span "src" at bounding box center [86, 182] width 15 height 11
click at [130, 151] on code "MicroserviceTemplate/ ├── lib/ (Shared libraries) ├── src / │ ├── Service/ │ │ …" at bounding box center [462, 196] width 797 height 90
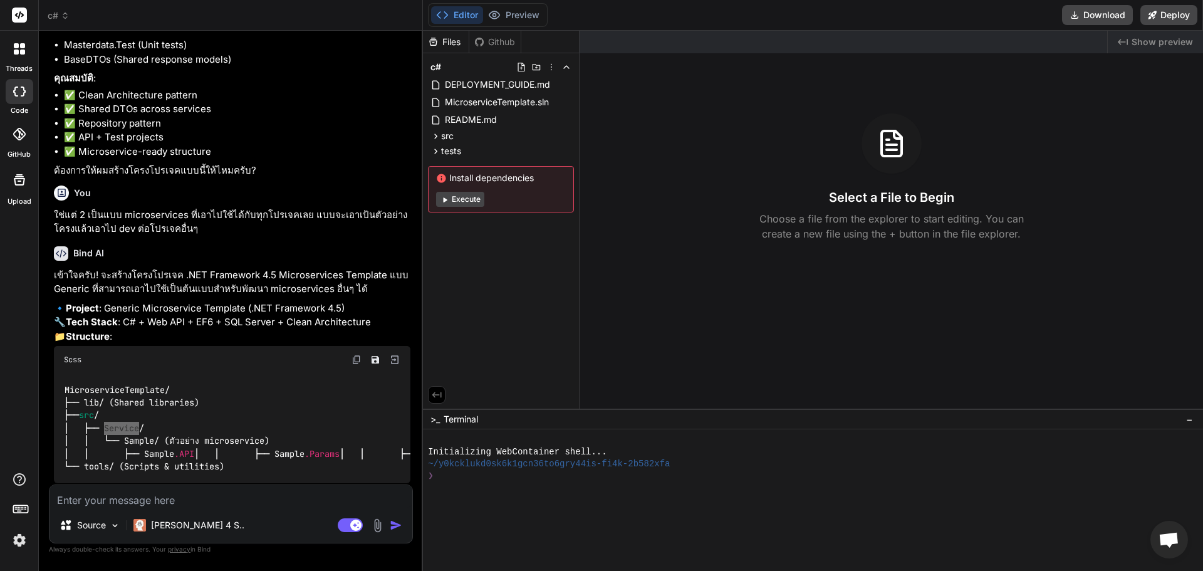
scroll to position [2728, 0]
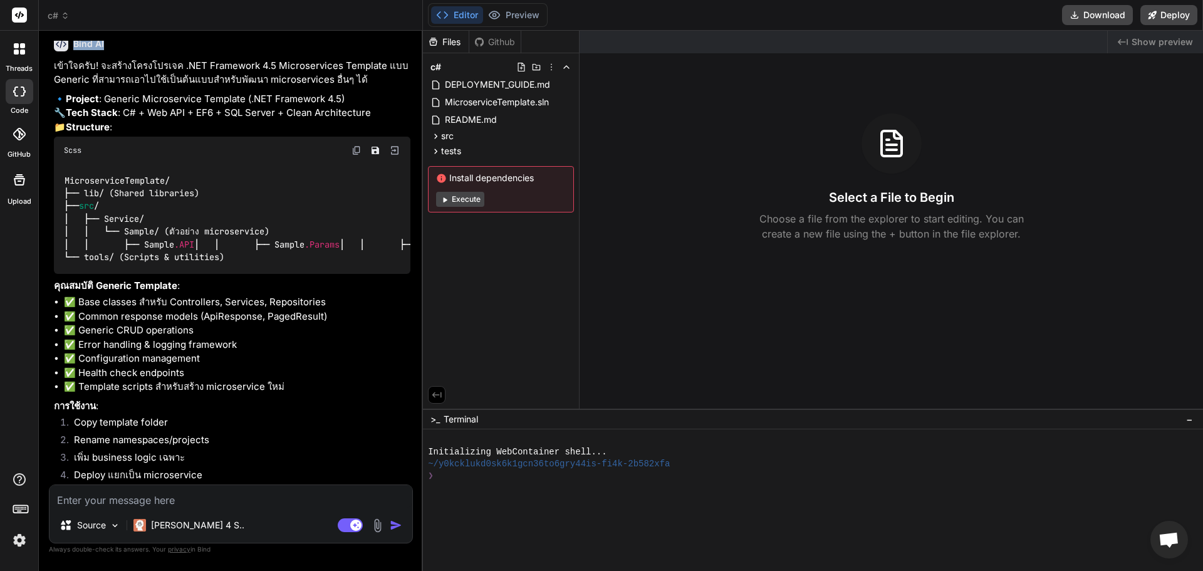
drag, startPoint x: 214, startPoint y: 133, endPoint x: 90, endPoint y: 125, distance: 123.7
click at [86, 115] on div "You อยากได้ โครงโปรเจค c# .NET Framework 4.5 wep api+ SQL Server 2014 + EF + Sw…" at bounding box center [231, 263] width 361 height 444
copy div "เป็นแบบ microservices ที่เอาไปใช้ได้กับทุกโปรเจคเลย แบบจะเอาเป้นตัวอย่างโครงแล้…"
click at [155, 494] on textarea at bounding box center [230, 496] width 363 height 23
paste textarea "เป็นแบบ microservices ที่เอาไปใช้ได้กับทุกโปรเจคเลย แบบจะเอาเป้นตัวอย่างโครงแล้…"
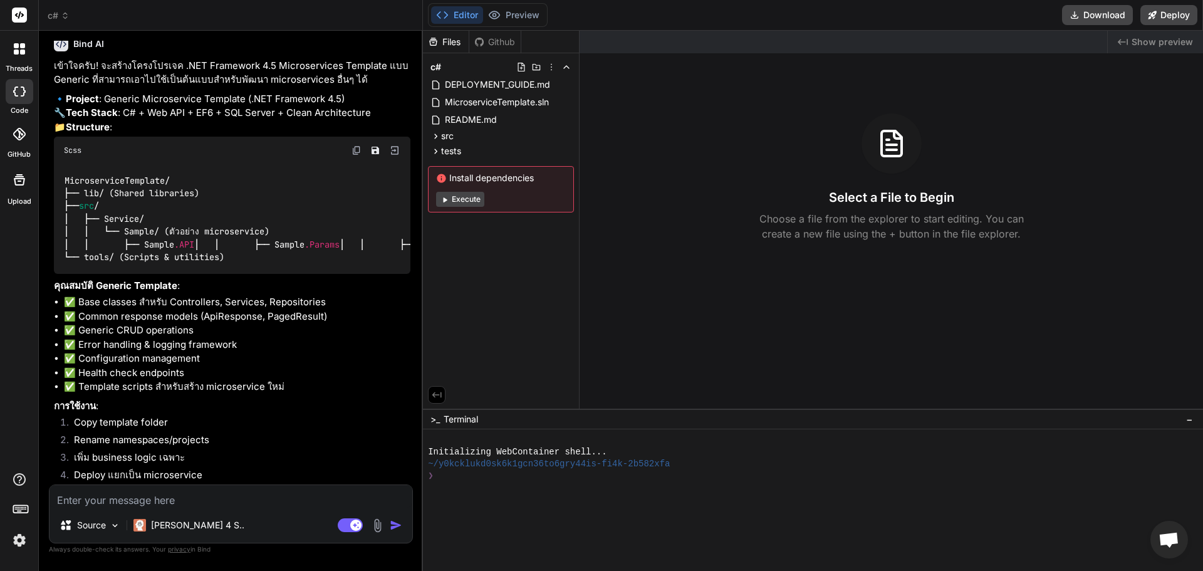
type textarea "เป็นแบบ microservices ที่เอาไปใช้ได้กับทุกโปรเจคเลย แบบจะเอาเป้นตัวอย่างโครงแล้…"
type textarea "x"
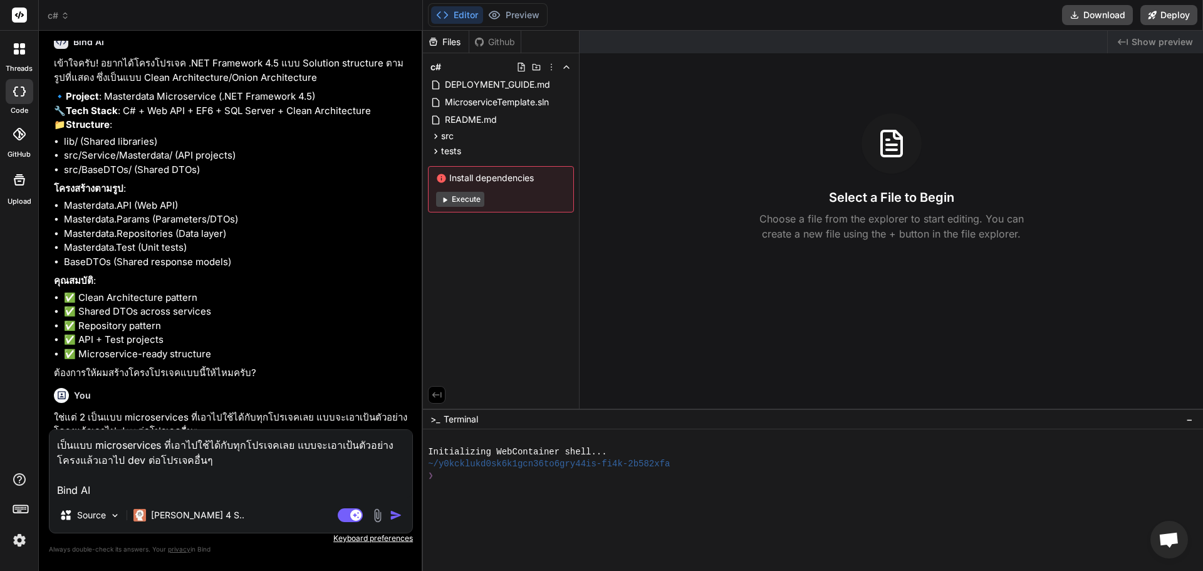
scroll to position [2310, 0]
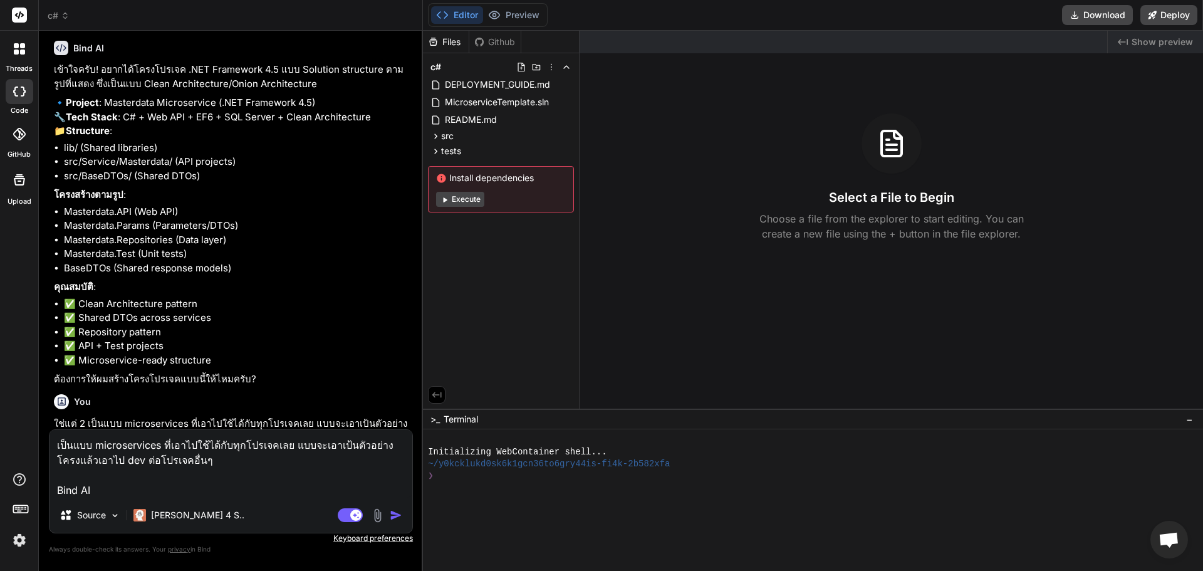
click at [152, 487] on textarea "เป็นแบบ microservices ที่เอาไปใช้ได้กับทุกโปรเจคเลย แบบจะเอาเป้นตัวอย่างโครงแล้…" at bounding box center [230, 464] width 363 height 68
type textarea "เป็นแบบ microservices ที่เอาไปใช้ได้กับทุกโปรเจคเลย แบบจะเอาเป้นตัวอย่างโครงแล้…"
type textarea "x"
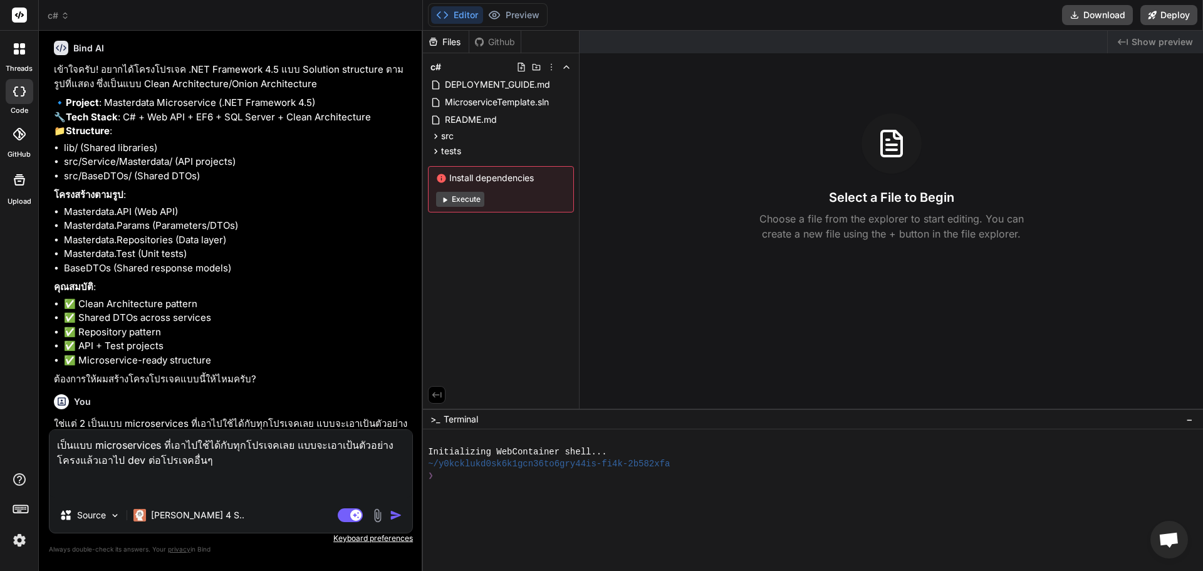
type textarea "เป็นแบบ microservices ที่เอาไปใช้ได้กับทุกโปรเจคเลย แบบจะเอาเป้นตัวอย่างโครงแล้…"
type textarea "x"
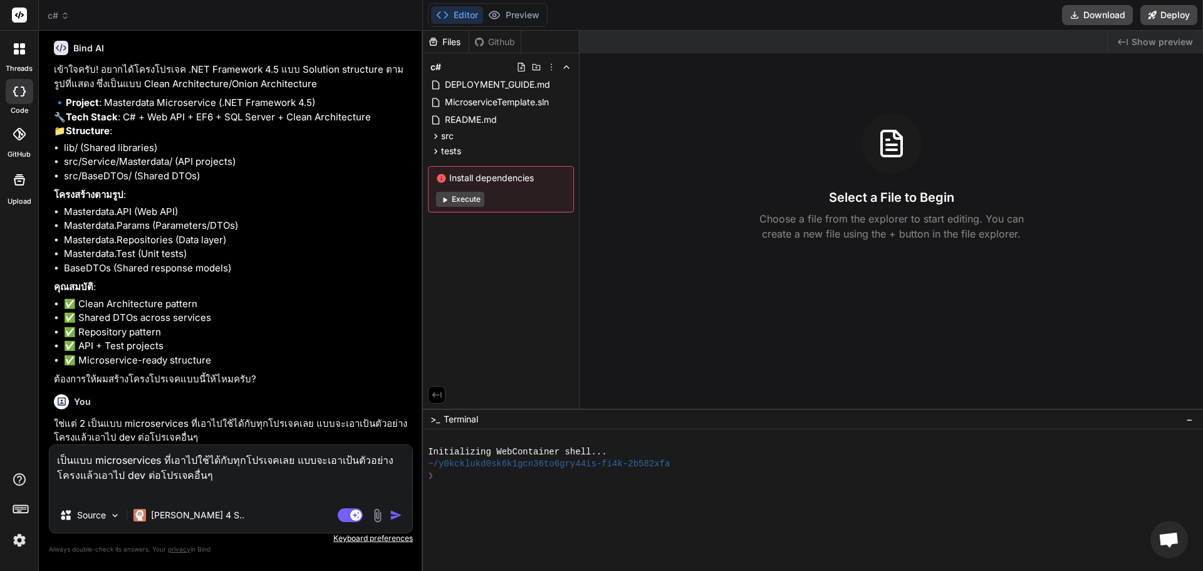
type textarea "เป็นแบบ microservices ที่เอาไปใช้ได้กับทุกโปรเจคเลย แบบจะเอาเป้นตัวอย่างโครงแล้…"
type textarea "x"
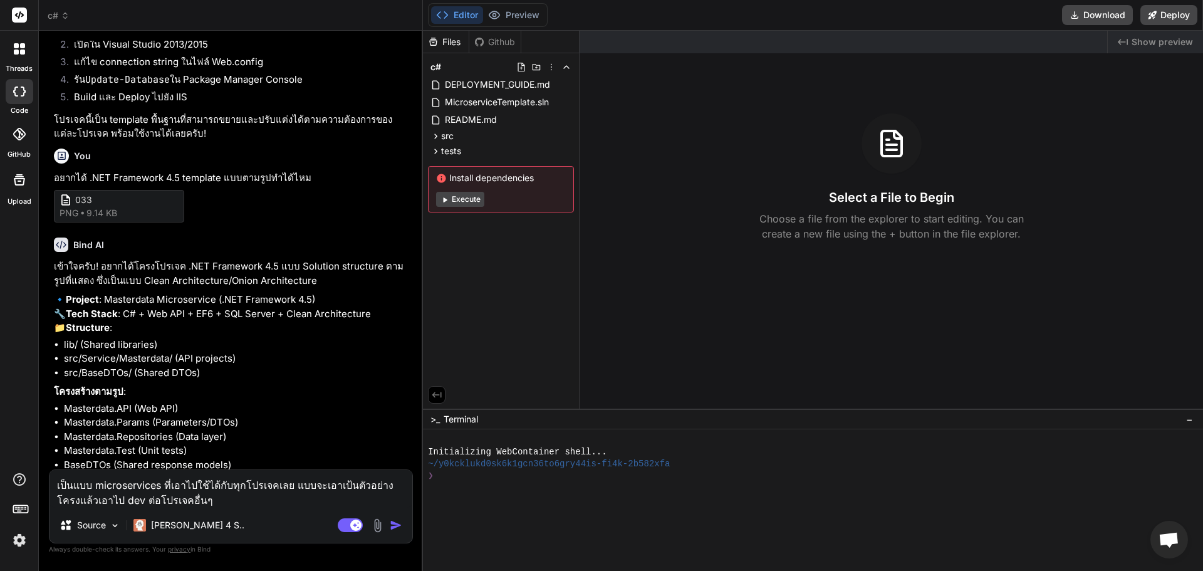
scroll to position [2101, 0]
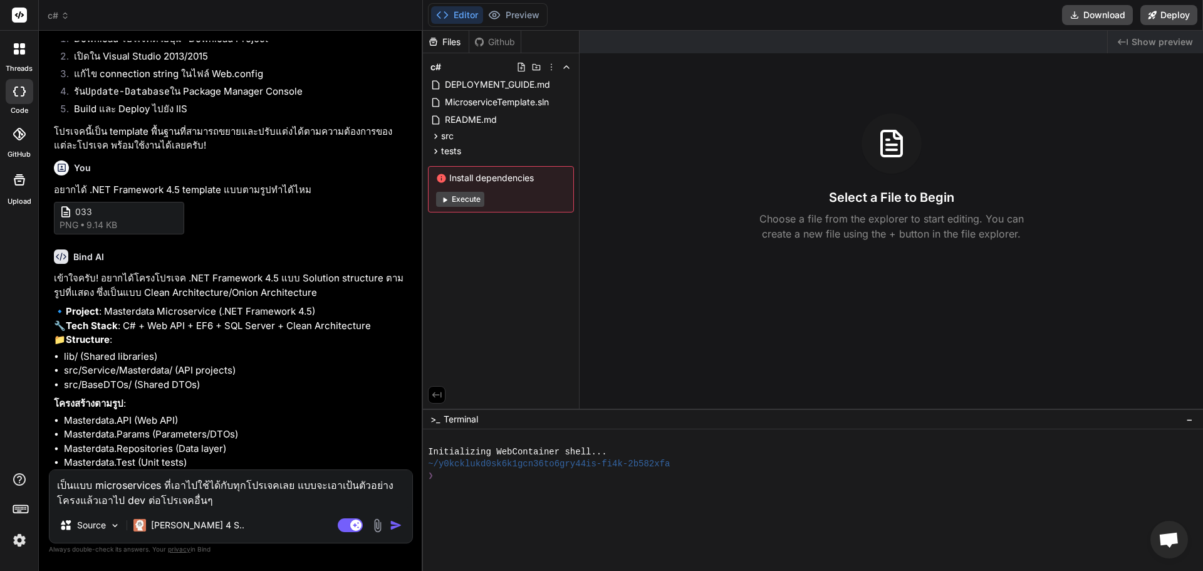
click at [61, 197] on p "อยากได้ .NET Framework 4.5 template แบบตามรูปทำได้ไหม" at bounding box center [232, 190] width 356 height 14
copy div "อยากได้ .NET Framework 4.5 template แบบตามรูปทำได้ไหม"
click at [56, 489] on textarea "เป็นแบบ microservices ที่เอาไปใช้ได้กับทุกโปรเจคเลย แบบจะเอาเป้นตัวอย่างโครงแล้…" at bounding box center [230, 489] width 363 height 38
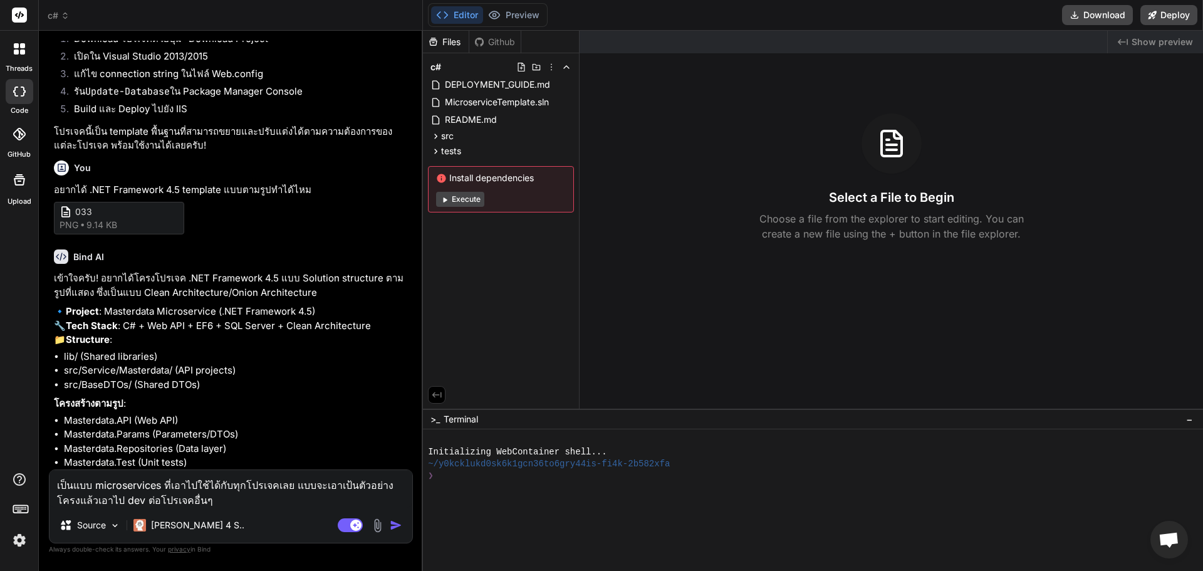
paste textarea "อยากได้ .NET Framework 4.5 template แบบตามรูปทำได้ไหม"
type textarea "อยากได้ .NET Framework 4.5 template แบบตามรูปทำได้ไหม เป็นแบบ microservices ที่…"
type textarea "x"
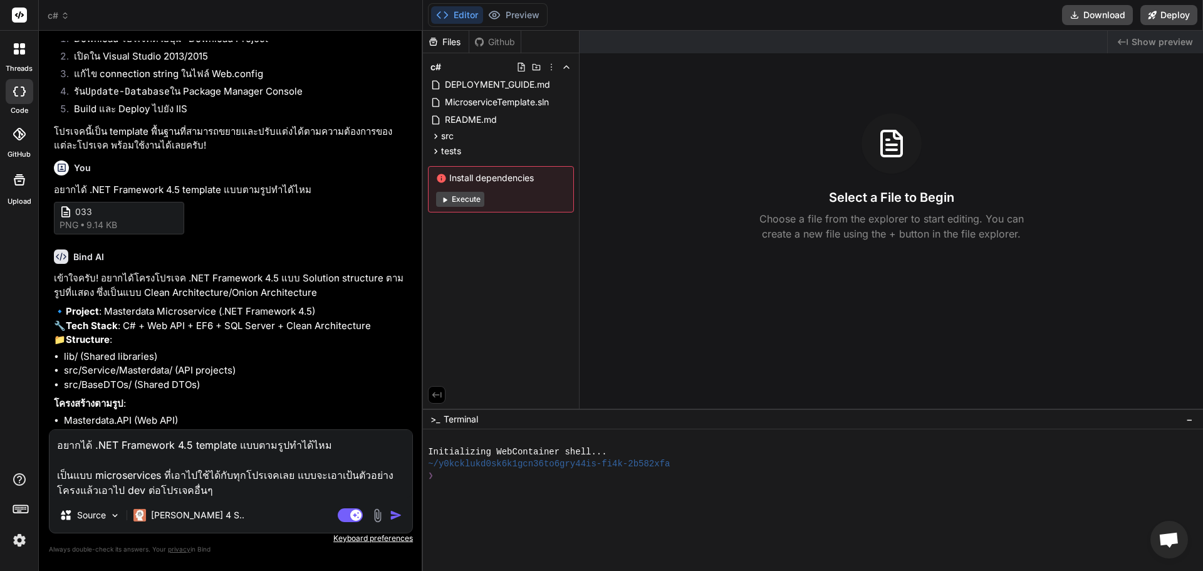
type textarea "อยากได้ .NET Framework 4.5 template แบบตามรูปทำได้ไหม เป็นแบบ microservices ที่…"
type textarea "x"
type textarea "อยากได้ .NET Framework 4.5 template แบบตามรูปทำได้ไหม เป็นแบบ microservices ที่…"
type textarea "x"
type textarea "อยากได้ .NET Framework 4.5 template แบบตามรูปทำได้ไหม เป็นแบบ microservices ที่…"
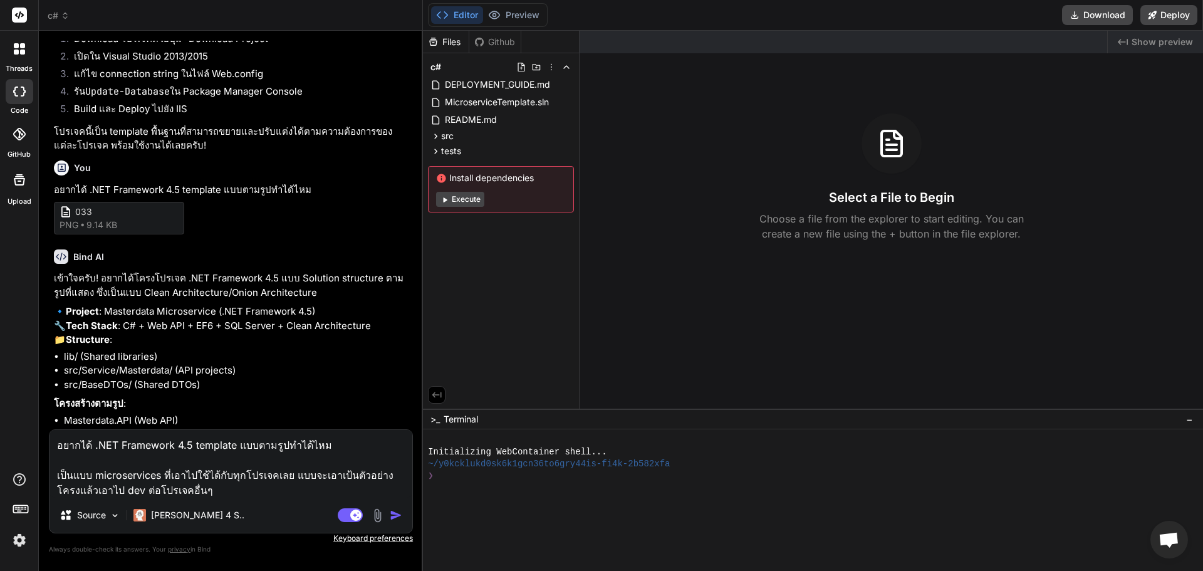
type textarea "x"
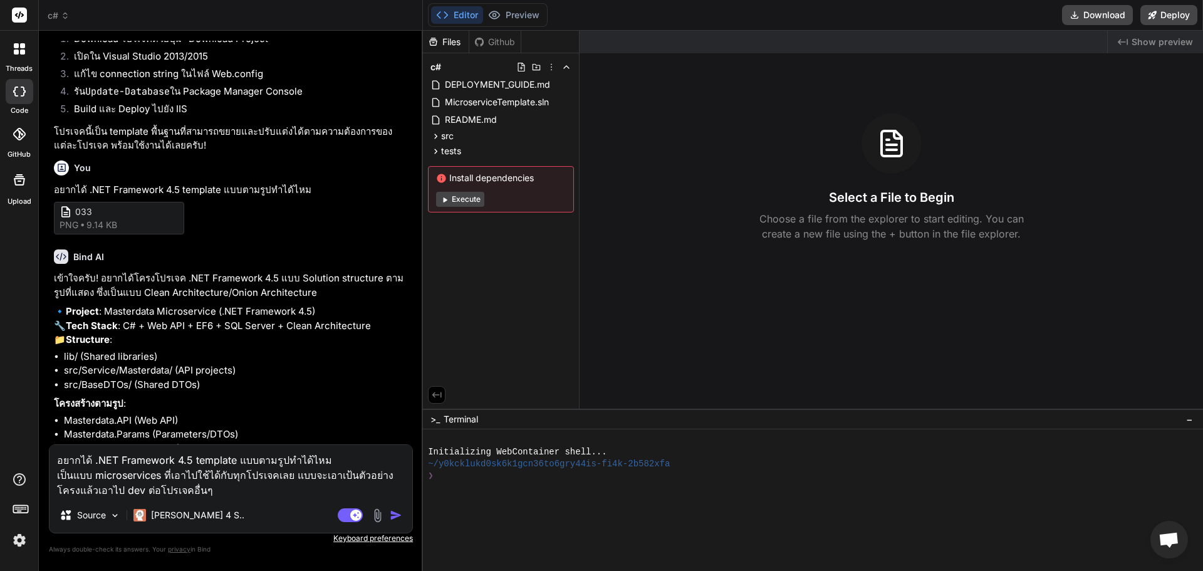
type textarea "อยากได้ .NET Framework 4.5 template แบบตามรูปทำได้ไหม เป็นแบบ microservices ที่…"
click at [381, 513] on img at bounding box center [377, 515] width 14 height 14
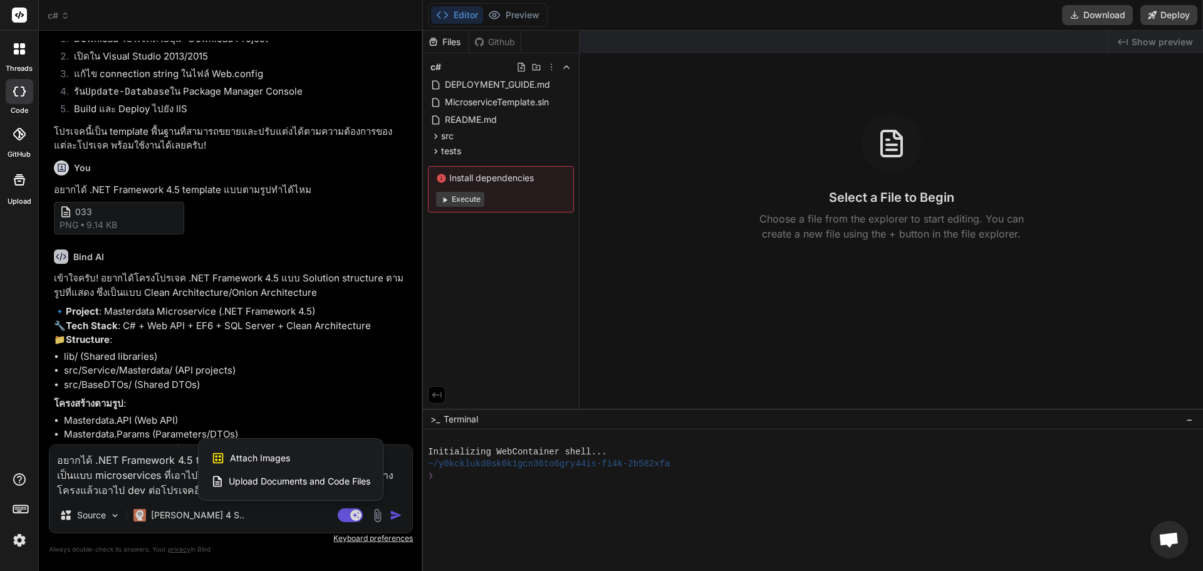
click at [318, 455] on div "Attach Images Image attachments are only supported in Claude and Gemini models." at bounding box center [290, 458] width 159 height 24
type textarea "x"
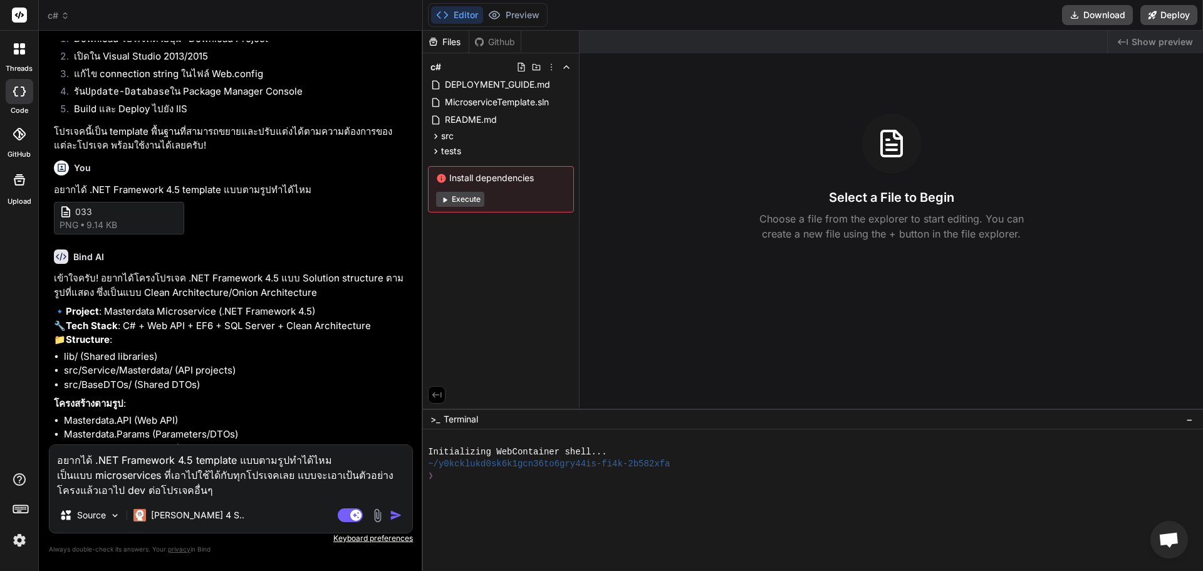
type input "C:\fakepath\messageImage_1756209184483.jpg"
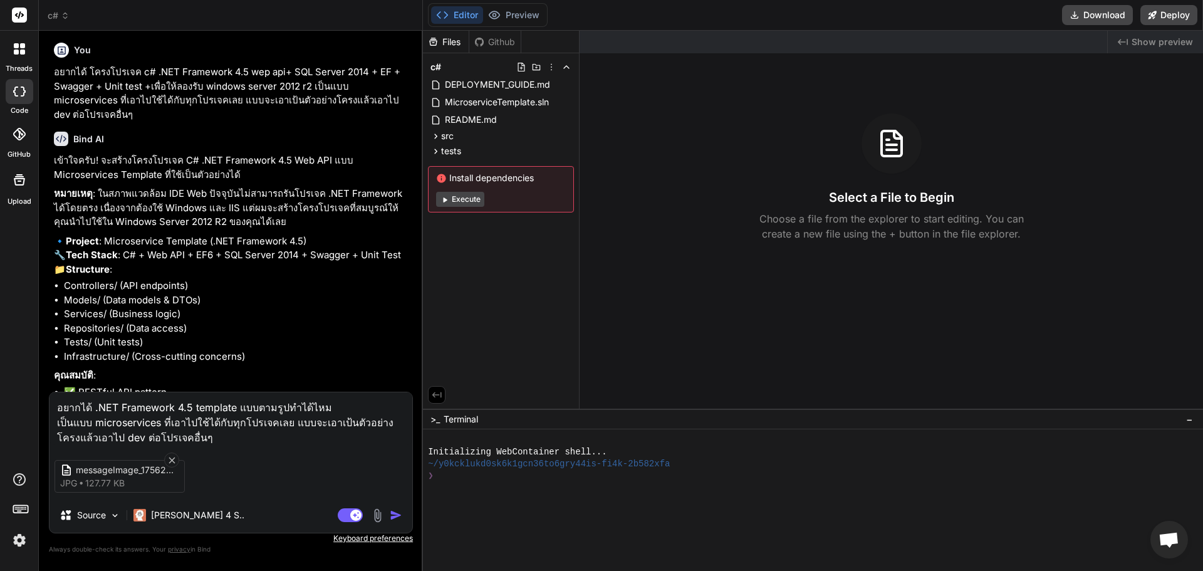
scroll to position [0, 0]
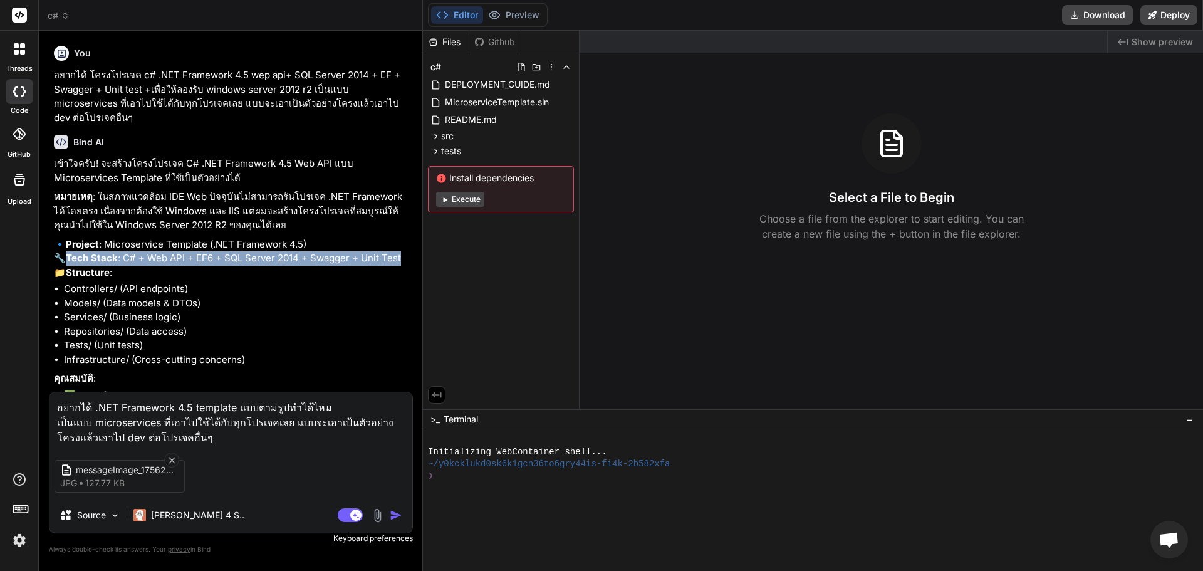
drag, startPoint x: 71, startPoint y: 272, endPoint x: 407, endPoint y: 272, distance: 335.8
click at [407, 272] on p "🔹 Project : Microservice Template (.NET Framework 4.5) 🔧 Tech Stack : C# + Web …" at bounding box center [232, 258] width 356 height 43
copy p "Tech Stack : C# + Web API + EF6 + SQL Server 2014 + Swagger + Unit Test"
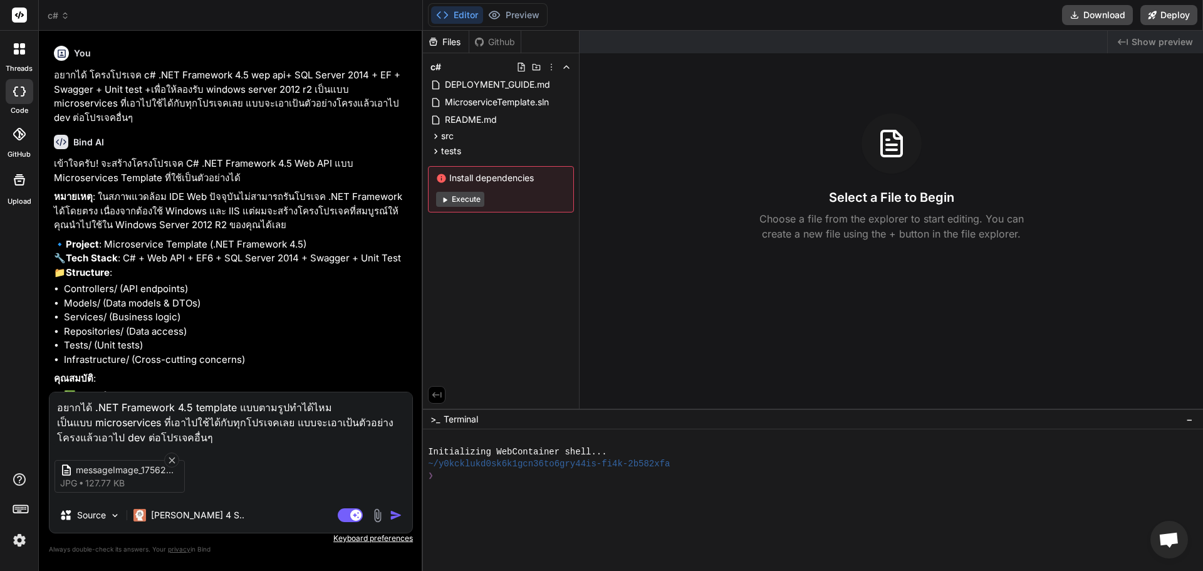
click at [259, 490] on div "messageImage_1756209184483 jpg 127.77 KB" at bounding box center [230, 476] width 363 height 53
click at [256, 443] on div "อยากได้ .NET Framework 4.5 template แบบตามรูปทำได้ไหม เป็นแบบ microservices ที่…" at bounding box center [231, 463] width 364 height 142
click at [254, 439] on textarea "อยากได้ .NET Framework 4.5 template แบบตามรูปทำได้ไหม เป็นแบบ microservices ที่…" at bounding box center [230, 418] width 363 height 53
type textarea "x"
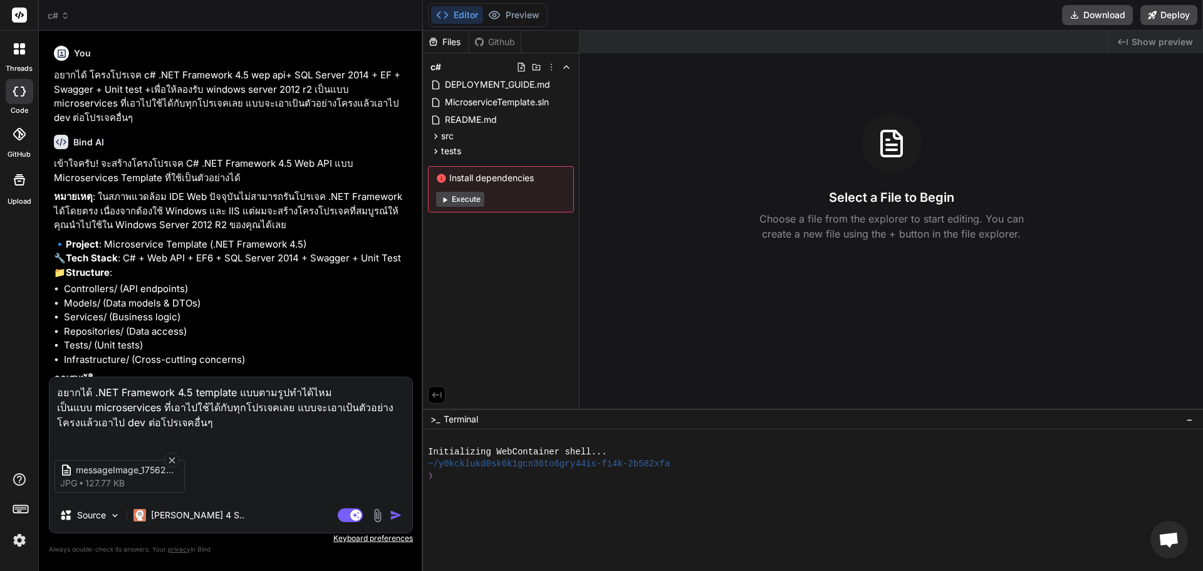
paste textarea "Tech Stack: C# + Web API + EF6 + SQL Server 2014 + Swagger + Unit Test"
type textarea "อยากได้ .NET Framework 4.5 template แบบตามรูปทำได้ไหม เป็นแบบ microservices ที่…"
type textarea "x"
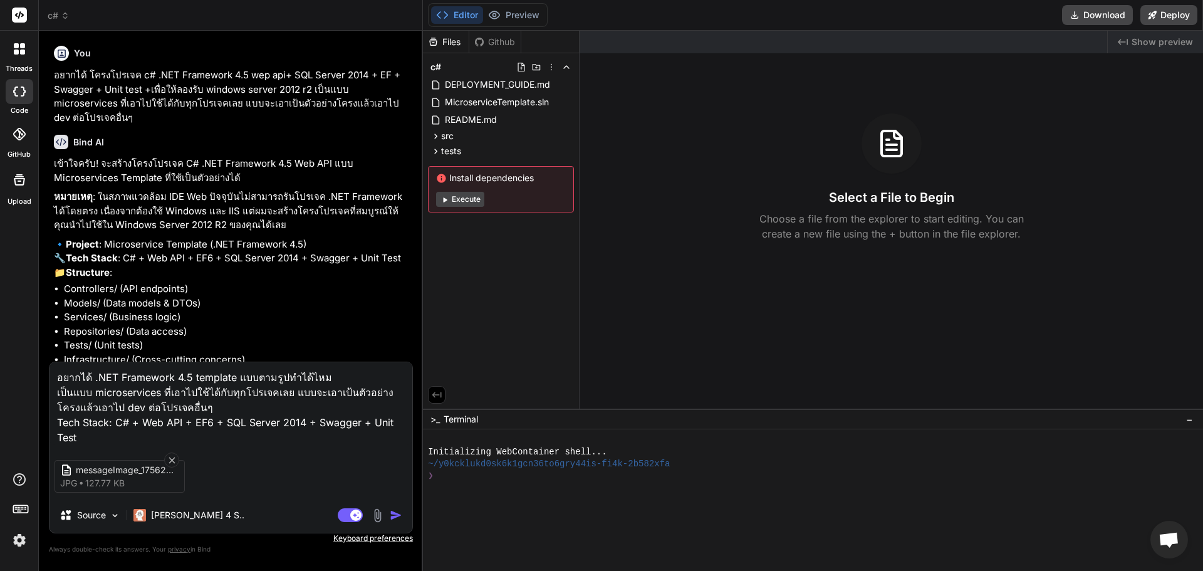
drag, startPoint x: 95, startPoint y: 376, endPoint x: 192, endPoint y: 370, distance: 97.9
click at [192, 370] on textarea "อยากได้ .NET Framework 4.5 template แบบตามรูปทำได้ไหม เป็นแบบ microservices ที่…" at bounding box center [230, 403] width 363 height 83
click at [127, 420] on textarea "อยากได้ .NET Framework 4.5 template แบบตามรูปทำได้ไหม เป็นแบบ microservices ที่…" at bounding box center [230, 403] width 363 height 83
paste textarea ".NET Framework 4.5"
type textarea "อยากได้ .NET Framework 4.5 template แบบตามรูปทำได้ไหม เป็นแบบ microservices ที่…"
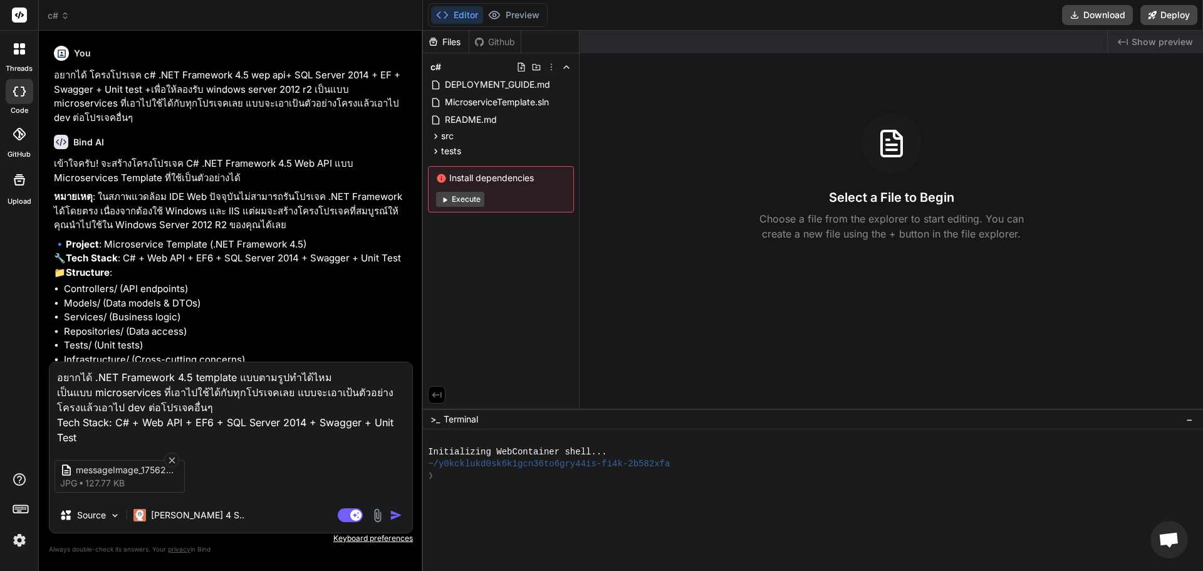
type textarea "x"
type textarea "อยากได้ .NET Framework 4.5 template แบบตามรูปทำได้ไหม เป็นแบบ microservices ที่…"
click at [399, 518] on img "button" at bounding box center [396, 515] width 13 height 13
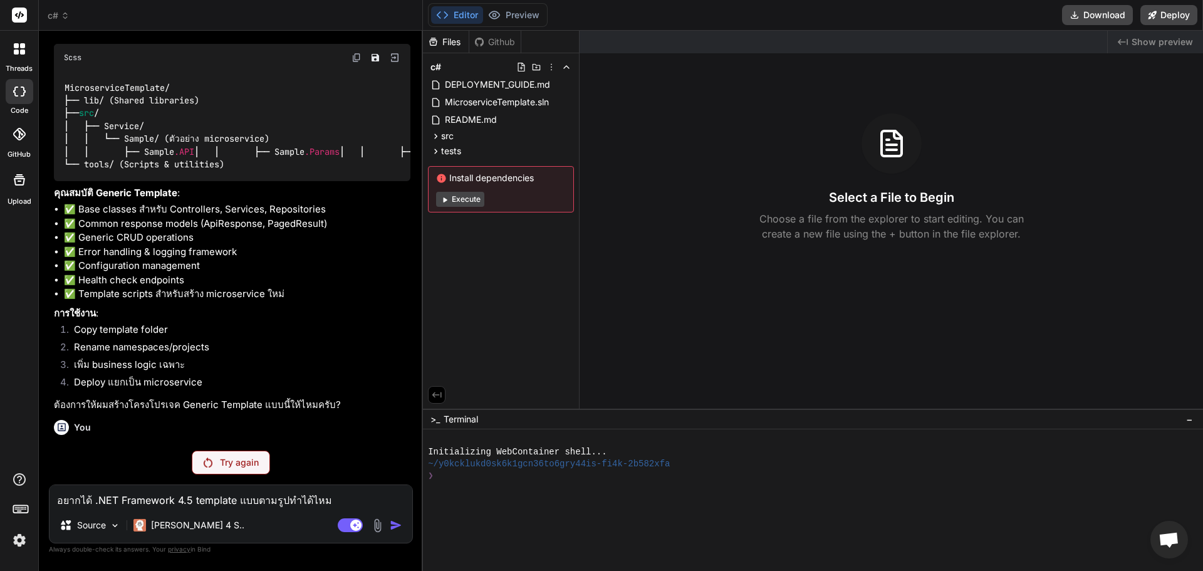
scroll to position [3107, 0]
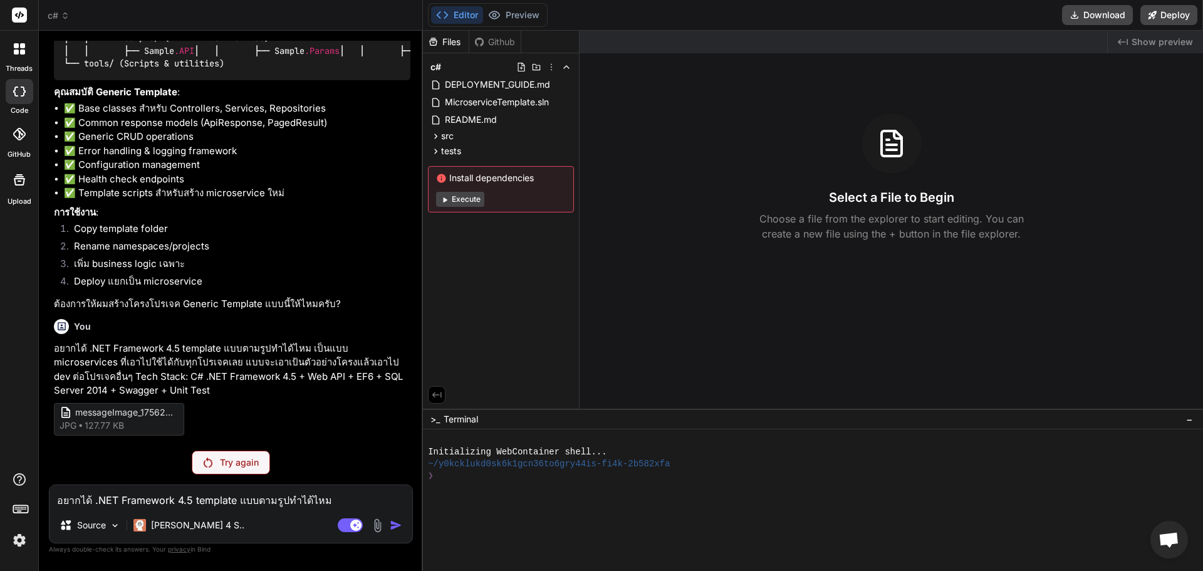
click at [227, 464] on p "Try again" at bounding box center [239, 462] width 39 height 13
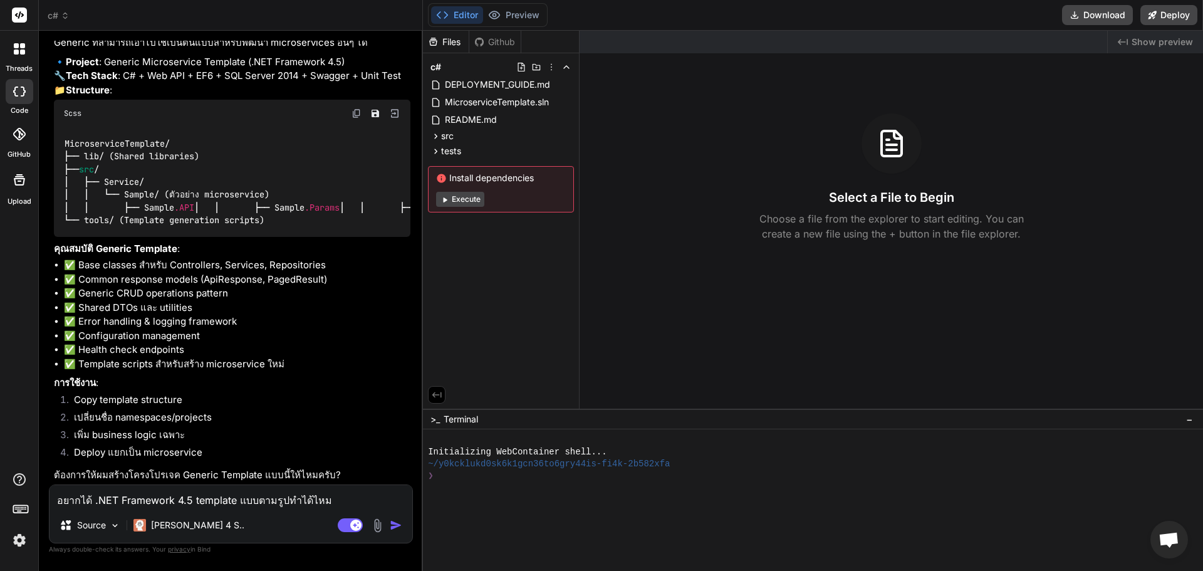
scroll to position [3637, 0]
type textarea "x"
click at [209, 499] on textarea "อยากได้ .NET Framework 4.5 template แบบตามรูปทำได้ไหม เป็นแบบ microservices ที่…" at bounding box center [230, 496] width 363 height 23
type textarea "ค"
type textarea "x"
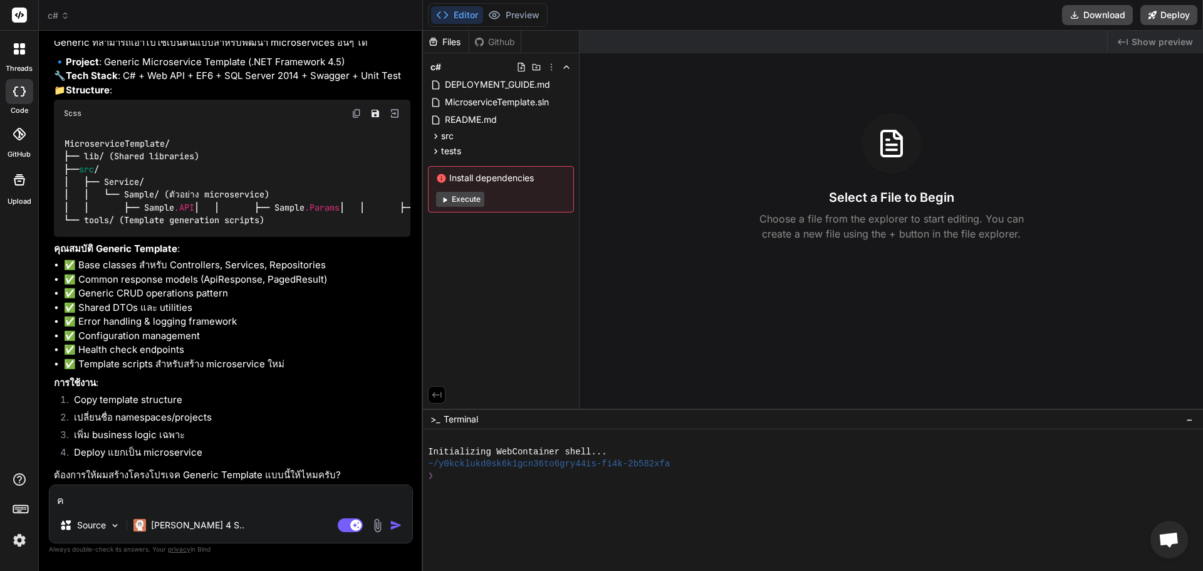
type textarea "คั"
type textarea "x"
type textarea "คับ"
type textarea "x"
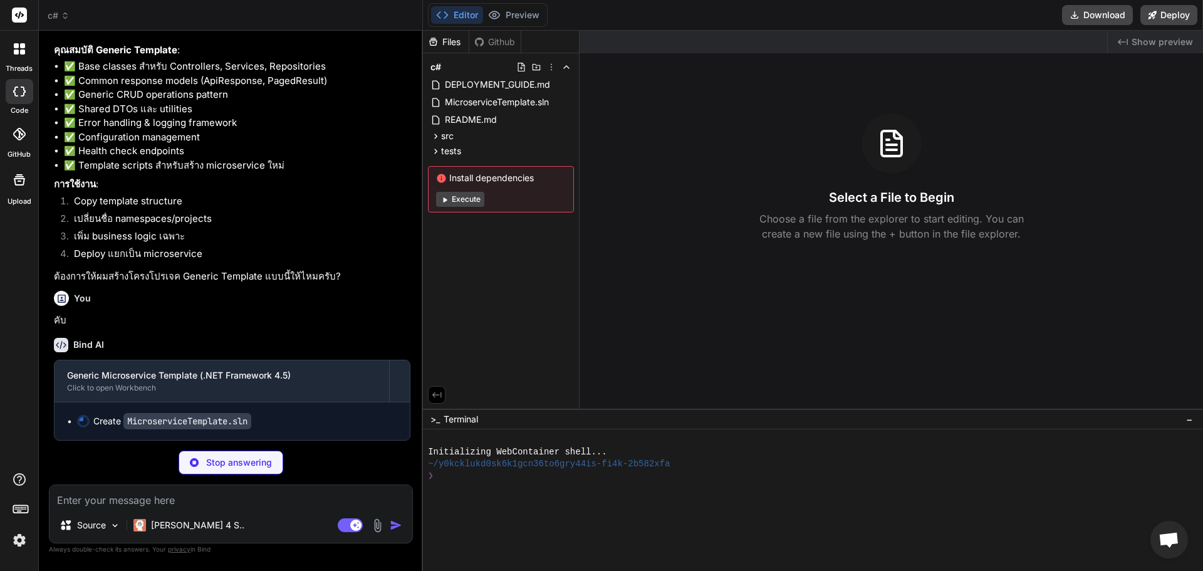
scroll to position [3835, 0]
click at [493, 36] on div "Github" at bounding box center [494, 42] width 51 height 13
click at [444, 42] on div "Files" at bounding box center [446, 42] width 46 height 13
click at [568, 69] on icon at bounding box center [566, 67] width 10 height 10
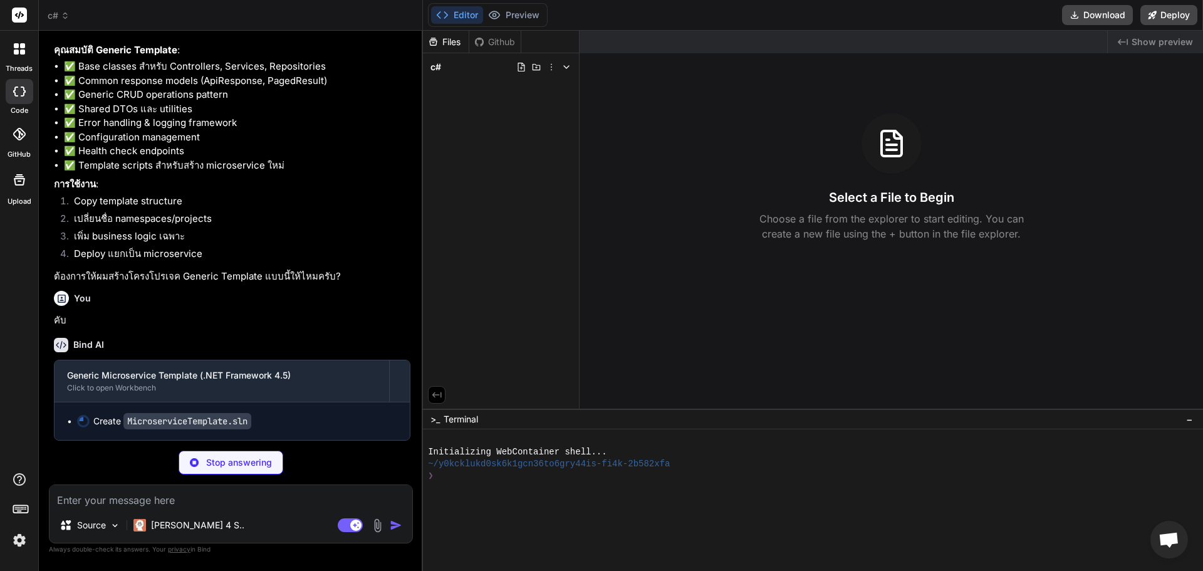
click at [568, 69] on icon at bounding box center [566, 67] width 10 height 10
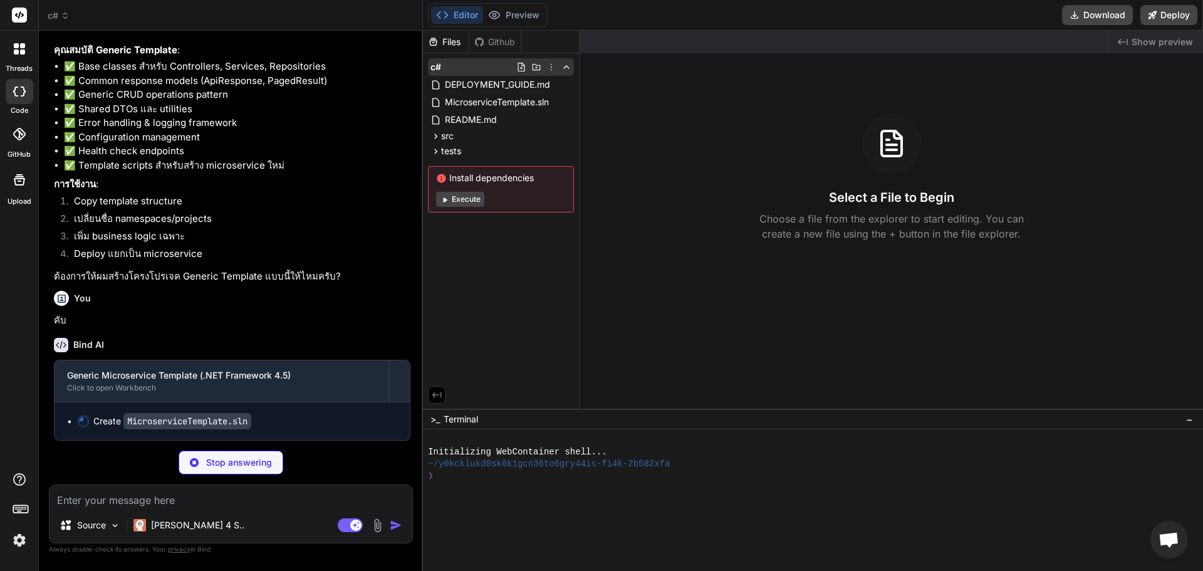
click at [564, 68] on polyline at bounding box center [566, 67] width 5 height 3
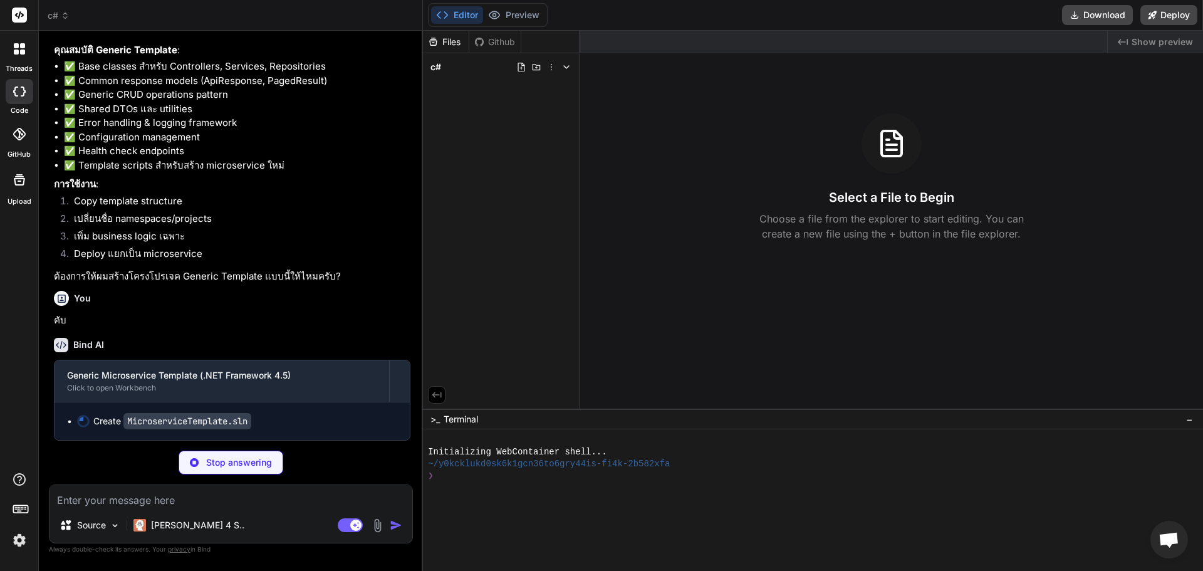
click at [995, 149] on div "Select a File to Begin Choose a file from the explorer to start editing. You ca…" at bounding box center [890, 177] width 623 height 128
click at [465, 143] on div "Files Github c#" at bounding box center [501, 220] width 157 height 378
click at [452, 419] on span "Terminal" at bounding box center [461, 419] width 34 height 13
click at [432, 421] on span ">_" at bounding box center [434, 419] width 9 height 13
click at [1189, 414] on button "−" at bounding box center [1189, 419] width 12 height 20
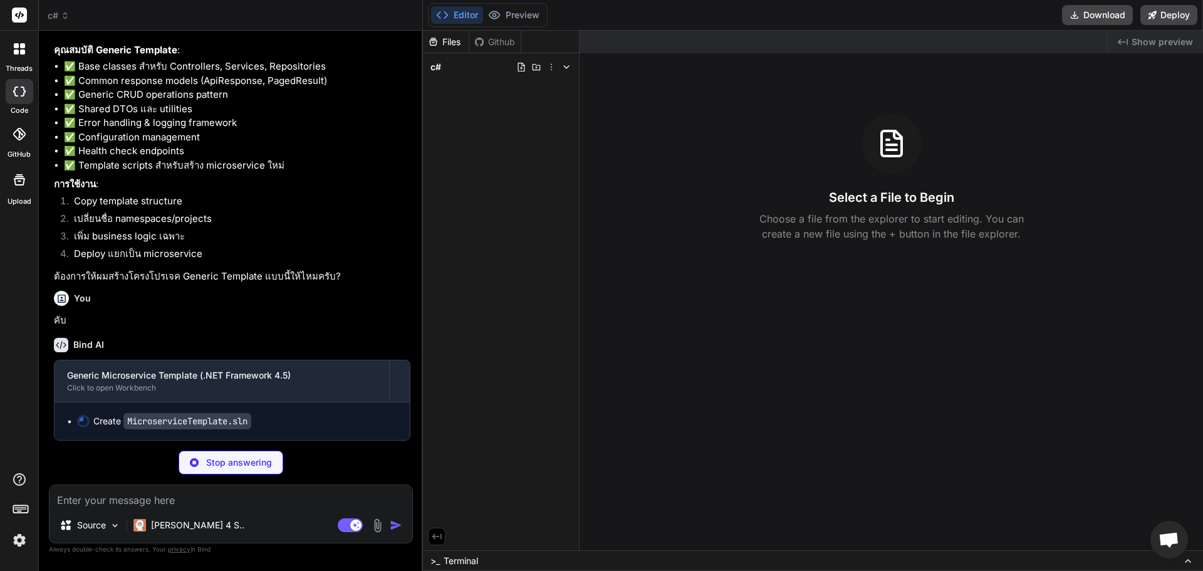
click at [1167, 540] on span "Open chat" at bounding box center [1168, 541] width 21 height 18
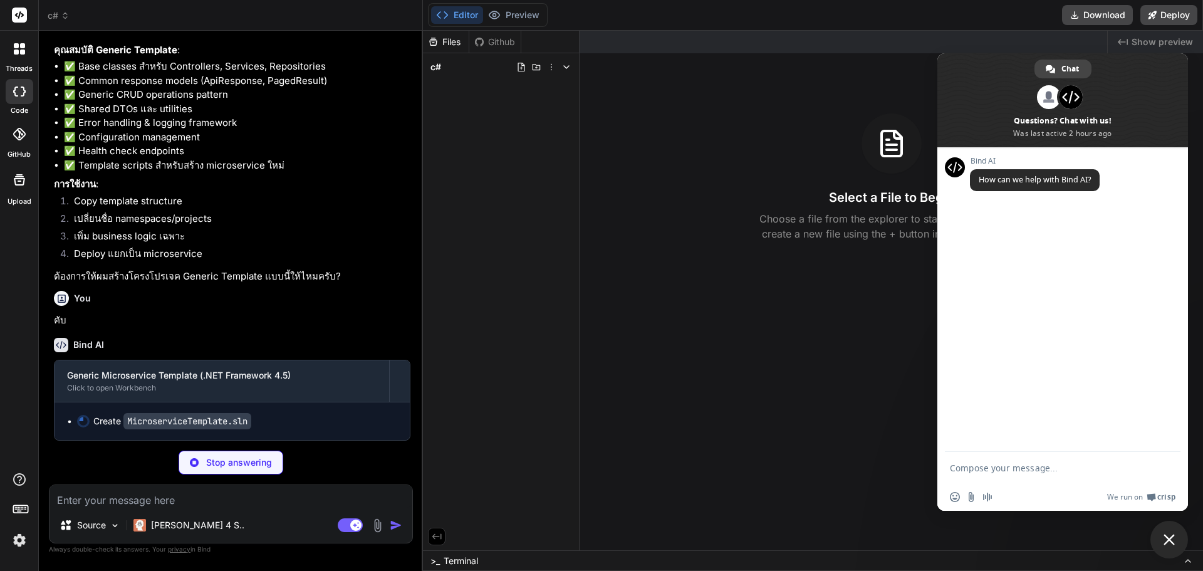
scroll to position [0, 0]
click at [1175, 537] on span "Close chat" at bounding box center [1169, 540] width 38 height 38
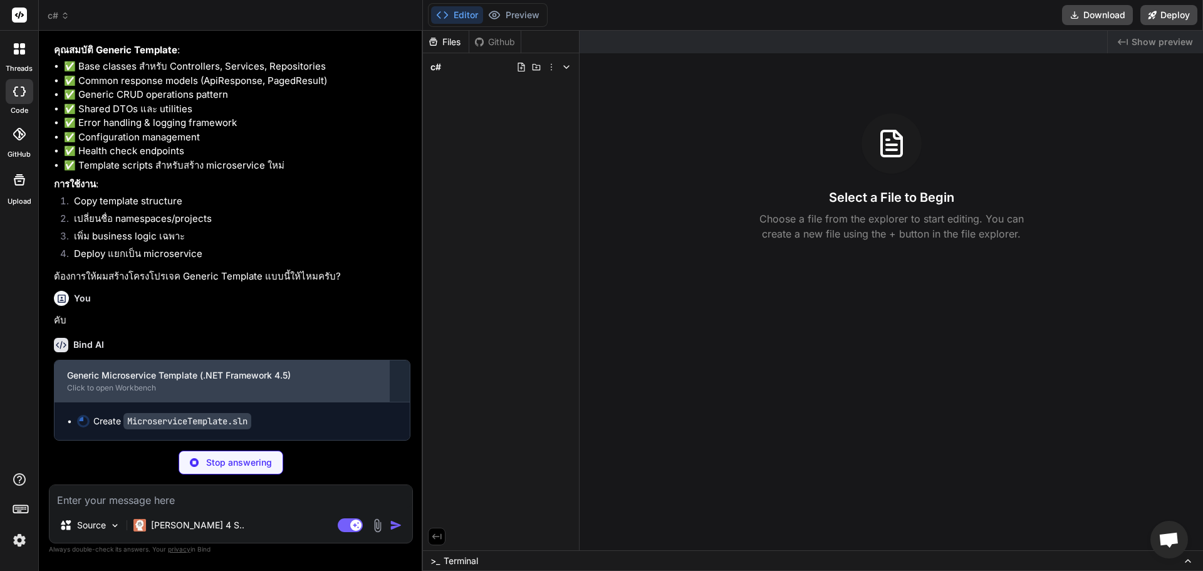
click at [289, 400] on div "Generic Microservice Template (.NET Framework 4.5) Click to open Workbench" at bounding box center [222, 380] width 335 height 41
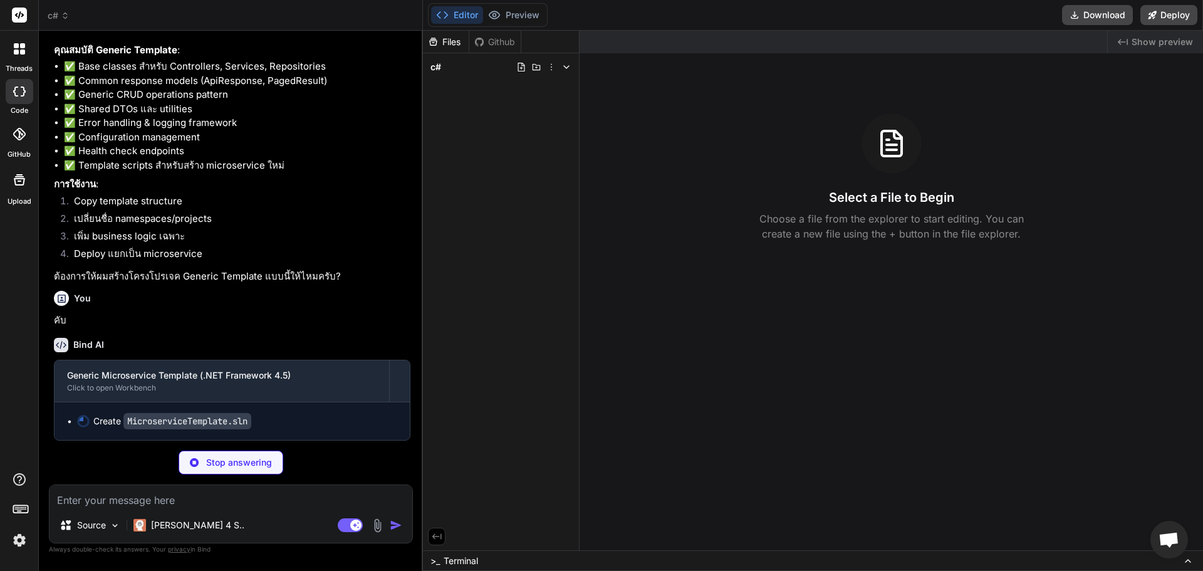
click at [314, 420] on div "Create MicroserviceTemplate.sln" at bounding box center [237, 421] width 320 height 13
click at [273, 422] on div "Create MicroserviceTemplate.sln" at bounding box center [237, 421] width 320 height 13
click at [170, 254] on li "Deploy แยกเป็น microservice" at bounding box center [237, 256] width 346 height 18
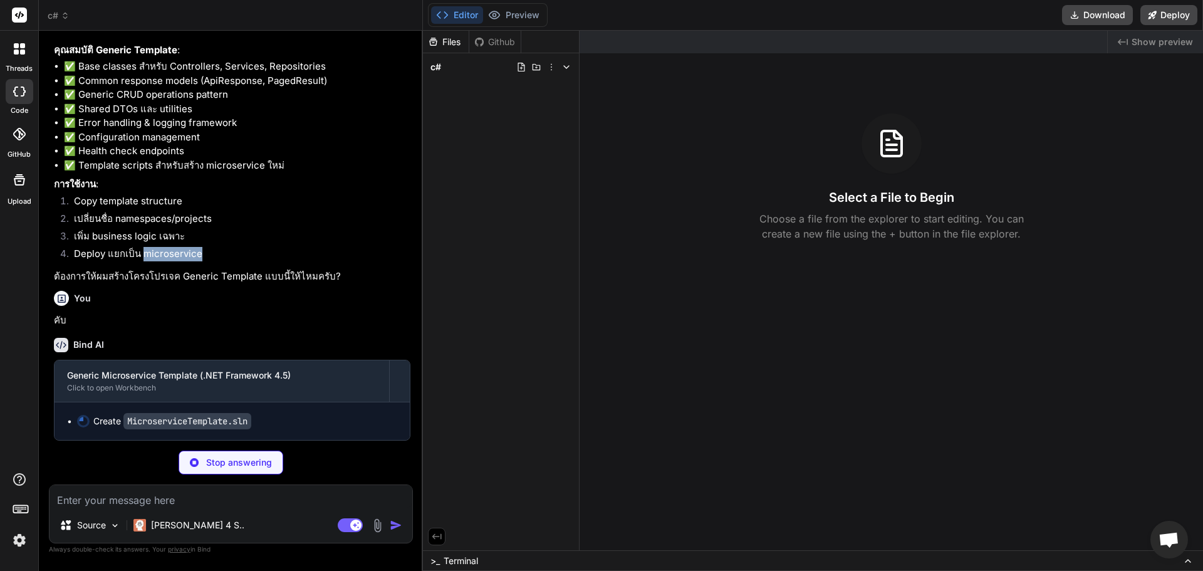
click at [170, 254] on li "Deploy แยกเป็น microservice" at bounding box center [237, 256] width 346 height 18
click at [127, 284] on div "Bind AI เข้าใจครับ! จะสร้างโครงโปรเจค .NET Framework 4.5 Microservices Template…" at bounding box center [232, 38] width 356 height 495
click at [151, 277] on p "ต้องการให้ผมสร้างโครงโปรเจค Generic Template แบบนี้ให้ไหมครับ?" at bounding box center [232, 276] width 356 height 14
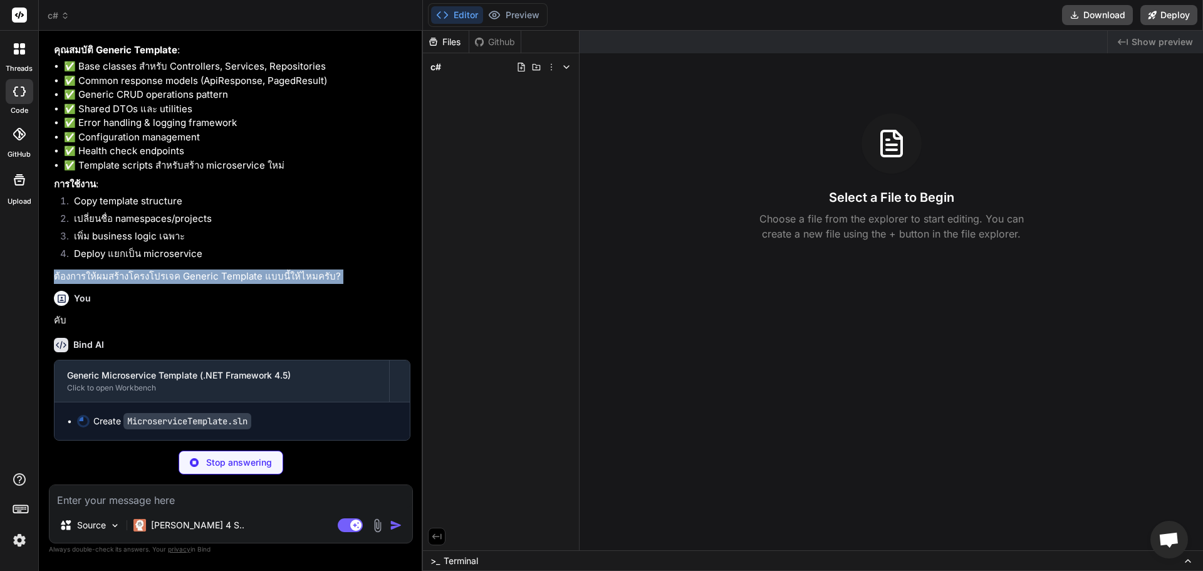
click at [151, 277] on p "ต้องการให้ผมสร้างโครงโปรเจค Generic Template แบบนี้ให้ไหมครับ?" at bounding box center [232, 276] width 356 height 14
click at [355, 277] on p "ต้องการให้ผมสร้างโครงโปรเจค Generic Template แบบนี้ให้ไหมครับ?" at bounding box center [232, 276] width 356 height 14
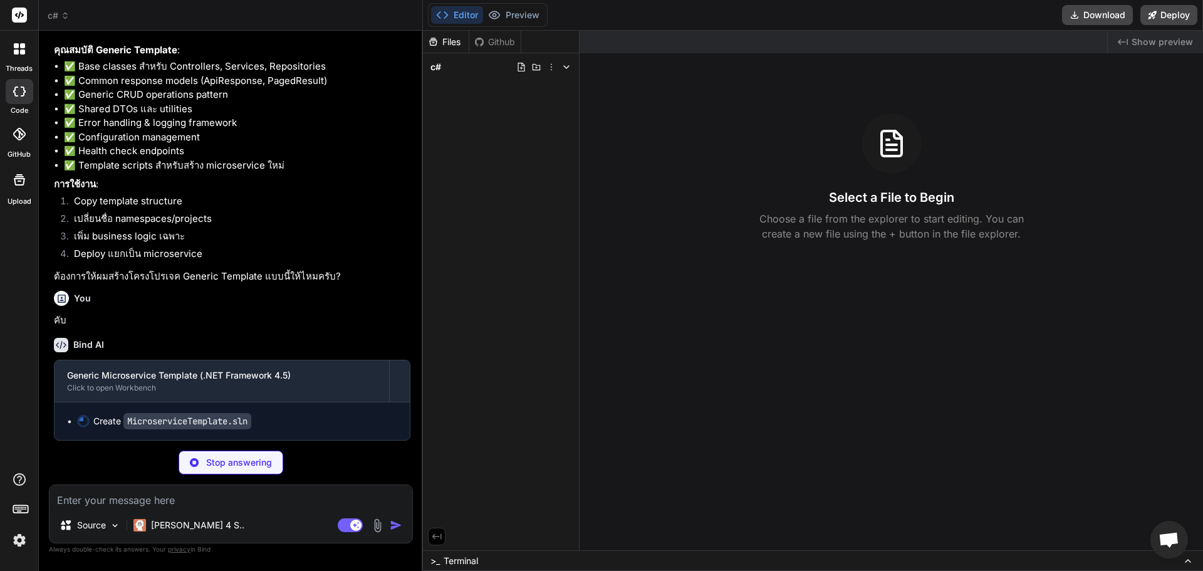
scroll to position [3626, 0]
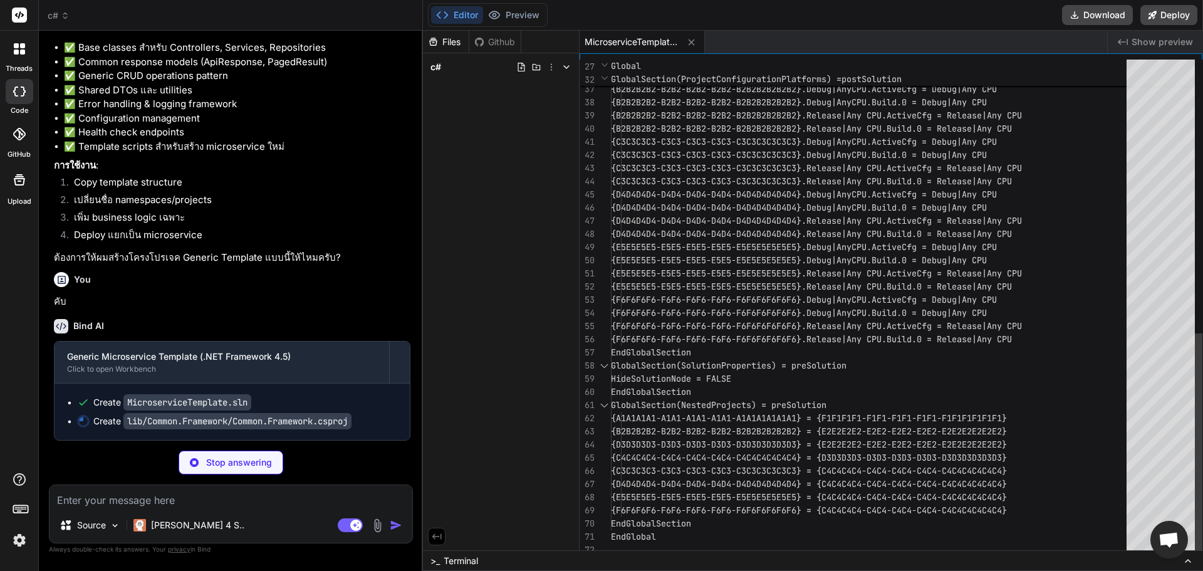
type textarea "x"
type textarea "</ItemGroup> <ItemGroup> <None Include="App.config" /> <None Include="packages.…"
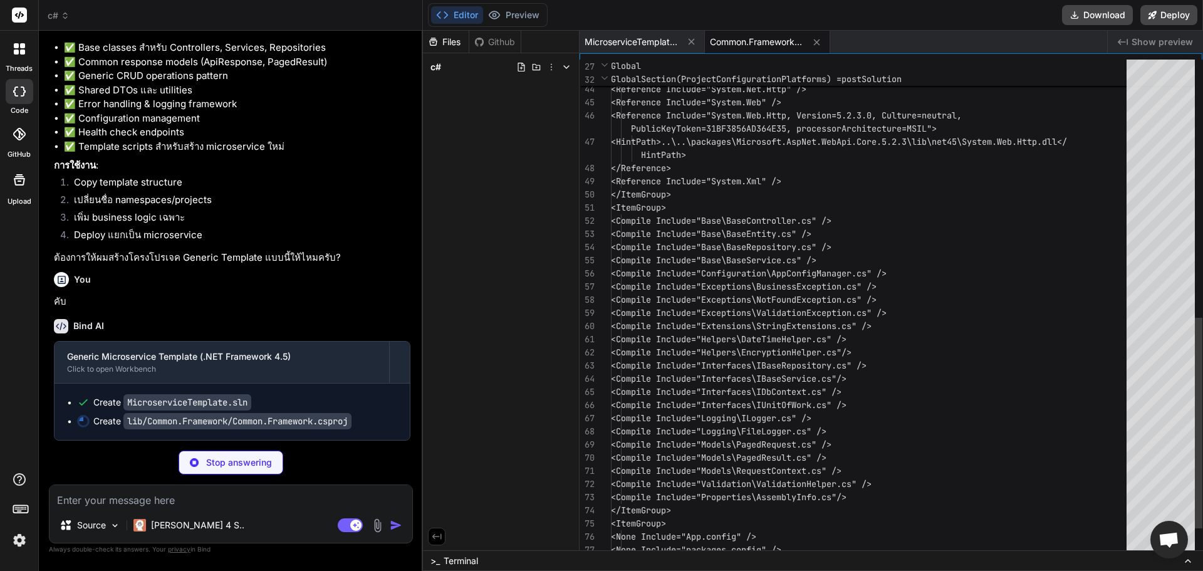
type textarea "x"
type textarea "<?xml version="1.0" encoding="utf-8"?> <packages> <package id="EntityFramework"…"
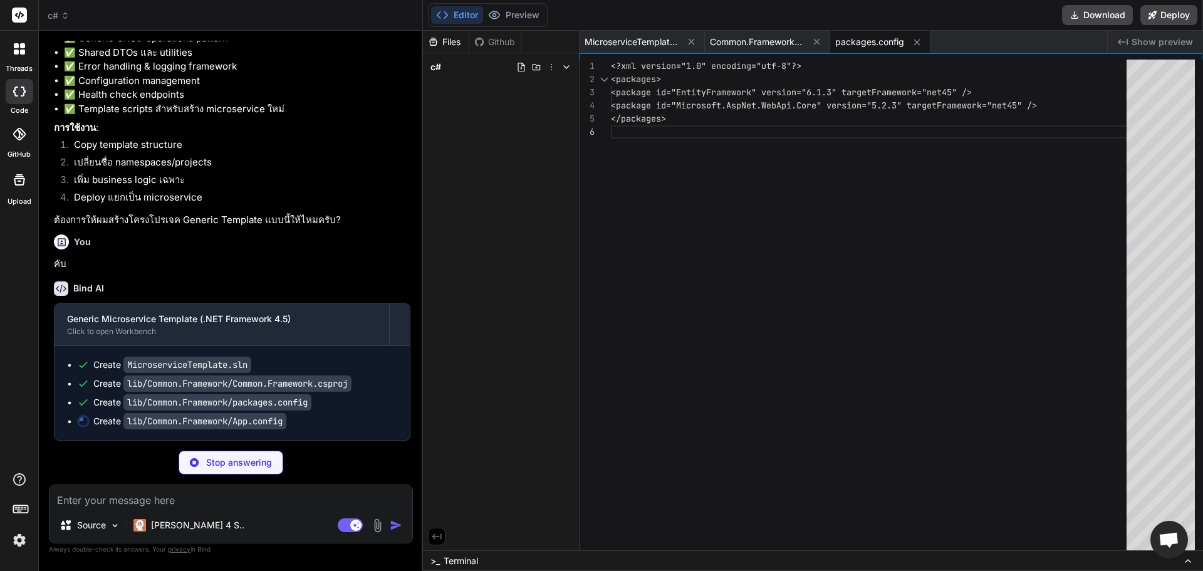
type textarea "x"
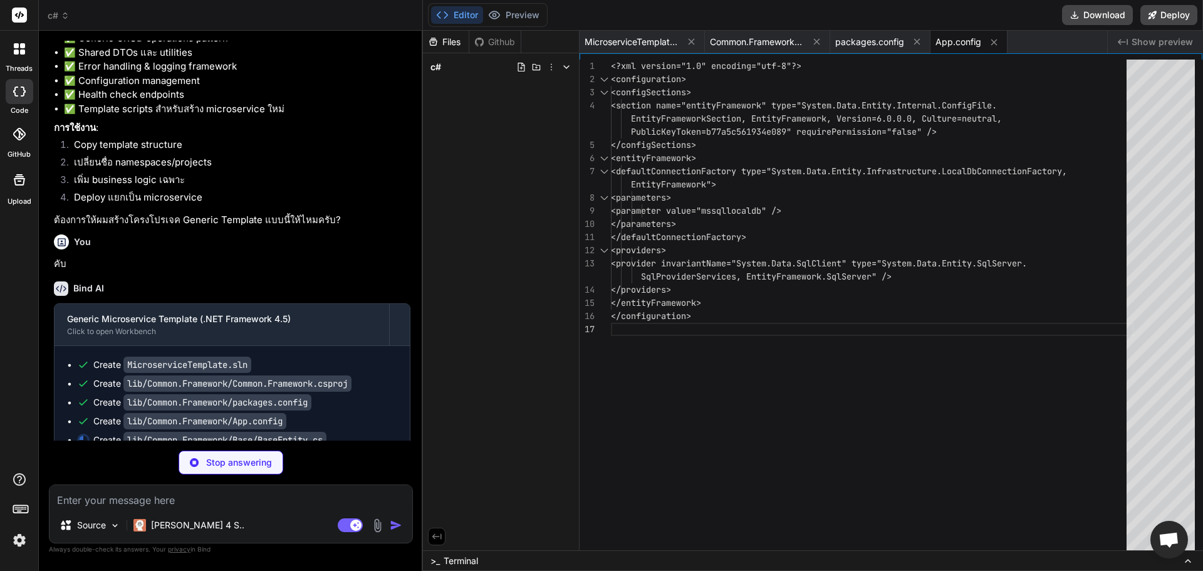
type textarea "x"
type textarea "} } }"
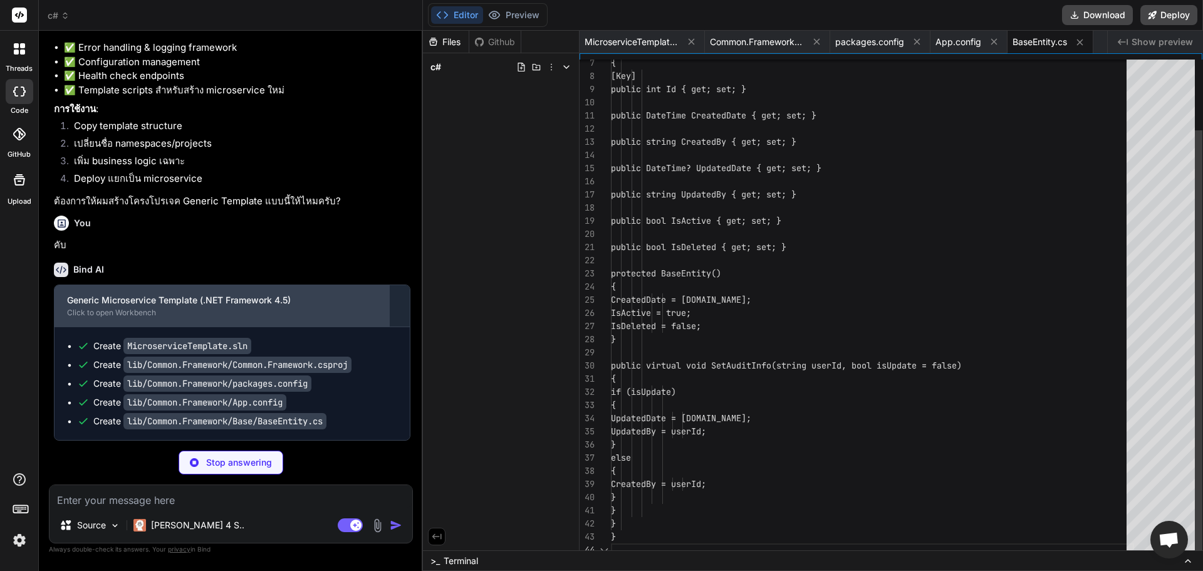
scroll to position [3910, 0]
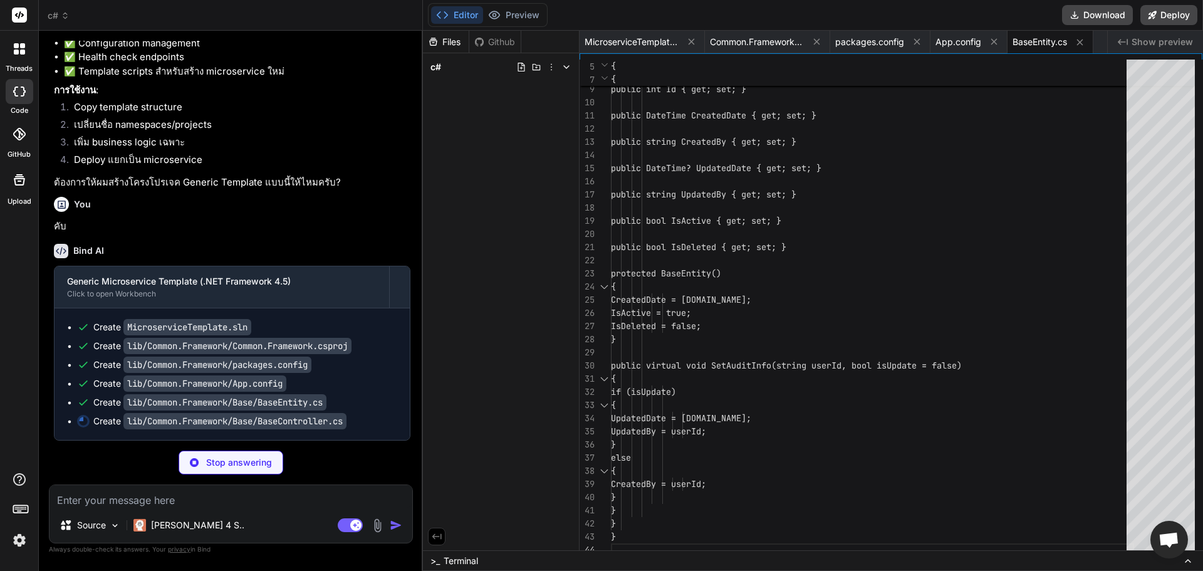
click at [145, 135] on li "เปลี่ยนชื่อ namespaces/projects" at bounding box center [237, 127] width 346 height 18
type textarea "x"
type textarea "{ if (disposing) { _logger?.Dispose(); } base.Dispose(disposing); } } }"
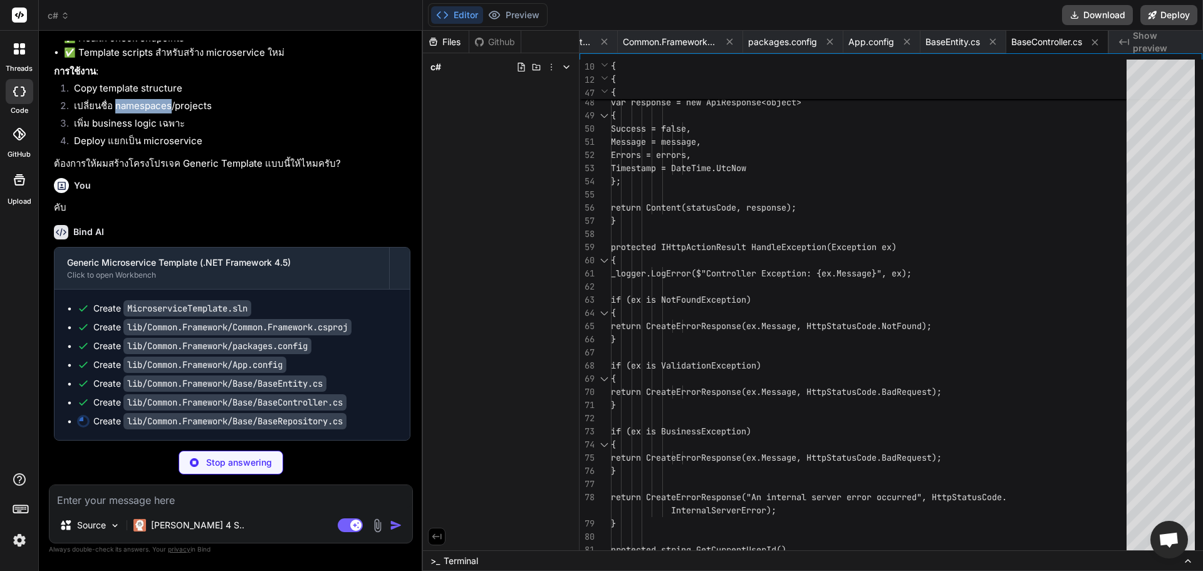
scroll to position [3948, 0]
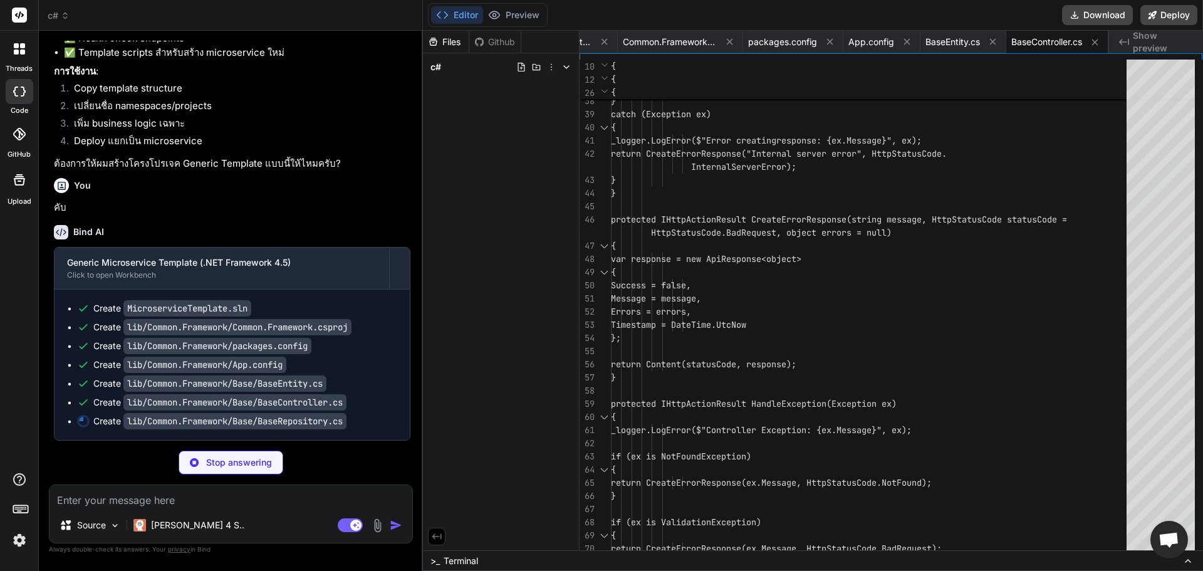
click at [454, 40] on div "Files" at bounding box center [446, 42] width 46 height 13
click at [460, 58] on div "c#" at bounding box center [501, 67] width 156 height 28
click at [459, 68] on div "c#" at bounding box center [501, 67] width 146 height 18
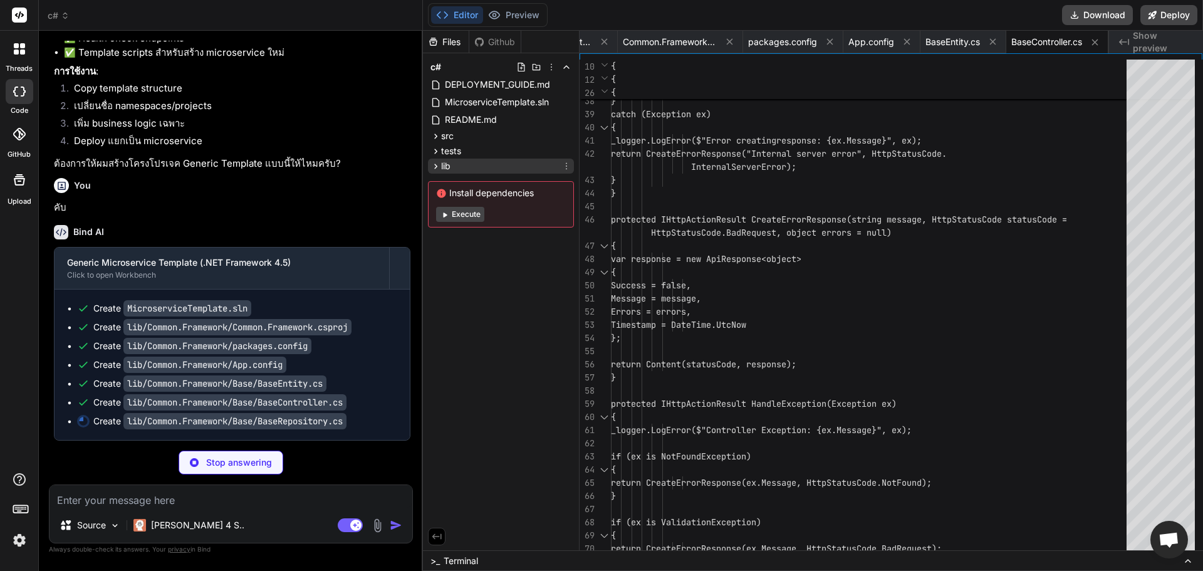
click at [458, 165] on div "lib" at bounding box center [501, 165] width 146 height 15
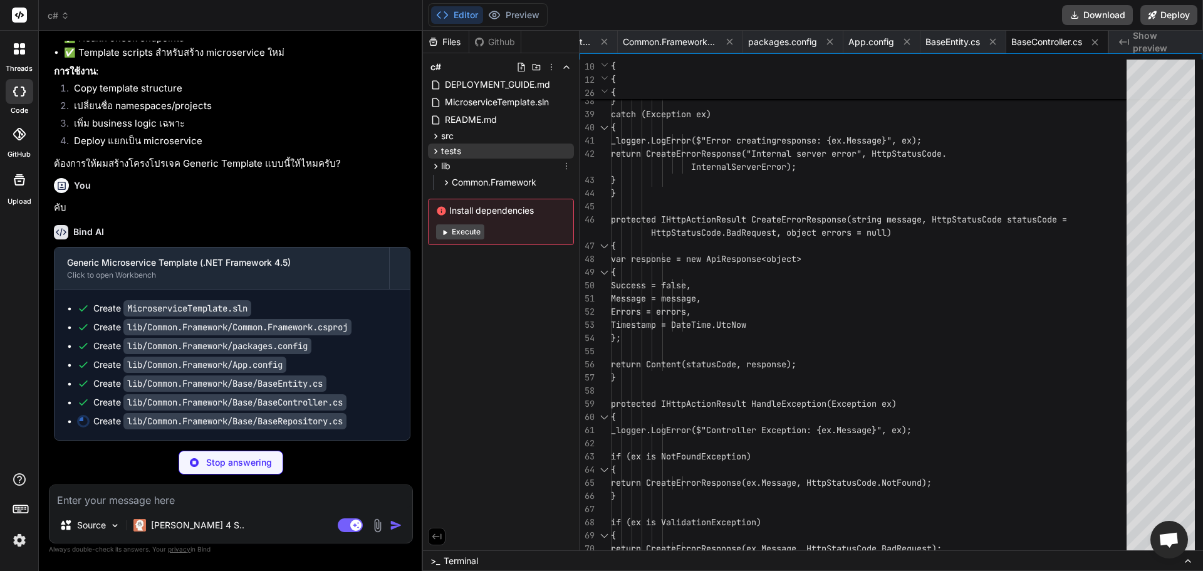
type textarea "x"
type textarea "} public void Dispose() { _context?.Dispose(); } } }"
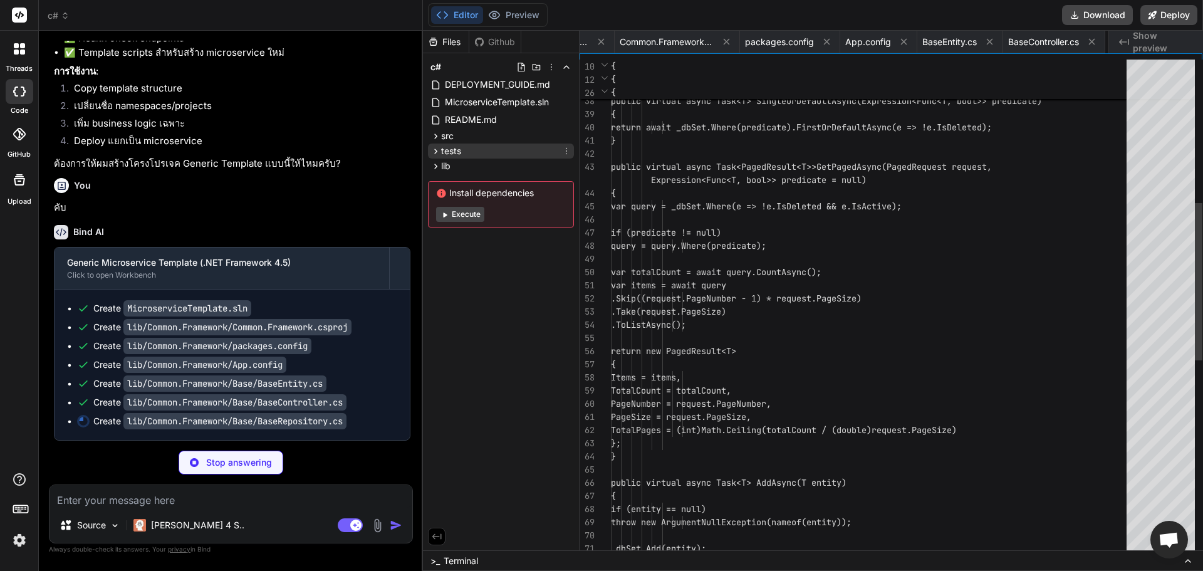
scroll to position [0, 198]
click at [463, 148] on div "tests" at bounding box center [501, 150] width 146 height 15
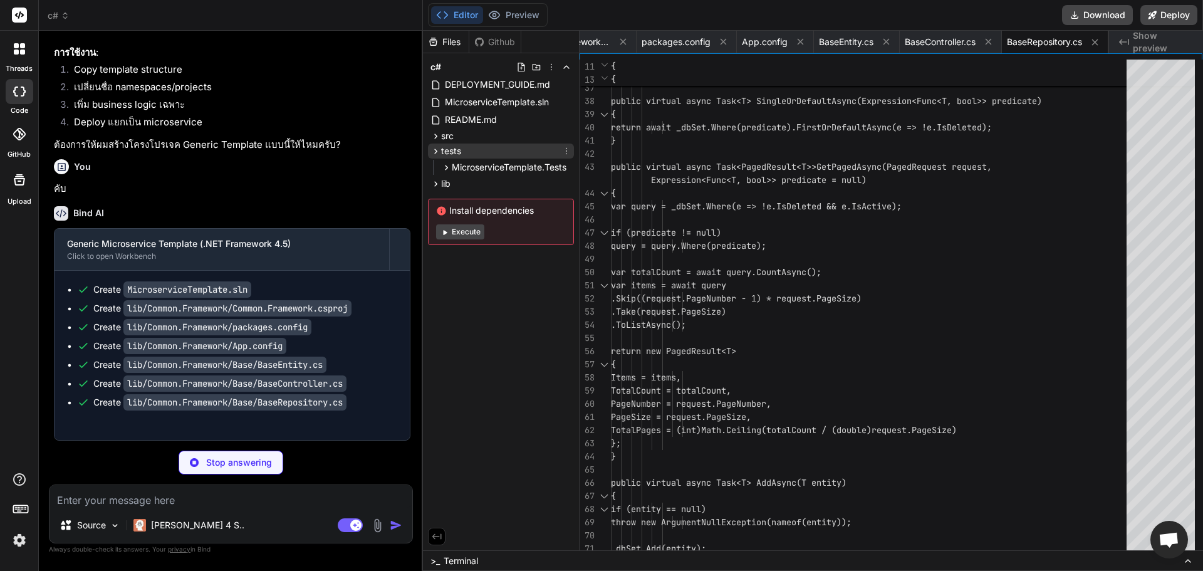
click at [463, 146] on div "tests" at bounding box center [501, 150] width 146 height 15
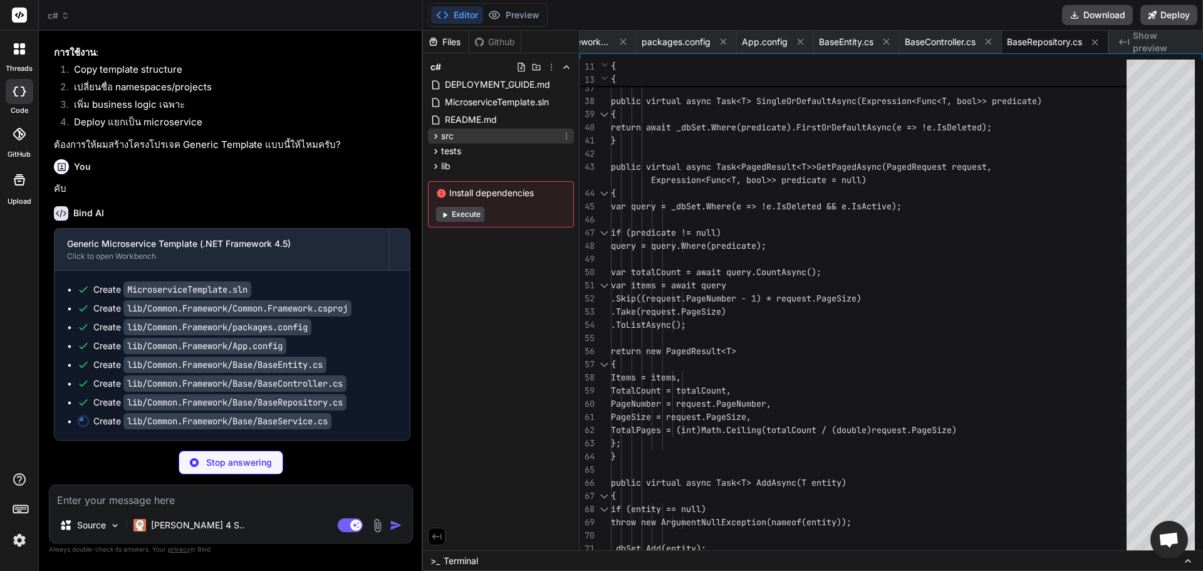
click at [464, 136] on div "src" at bounding box center [501, 135] width 146 height 15
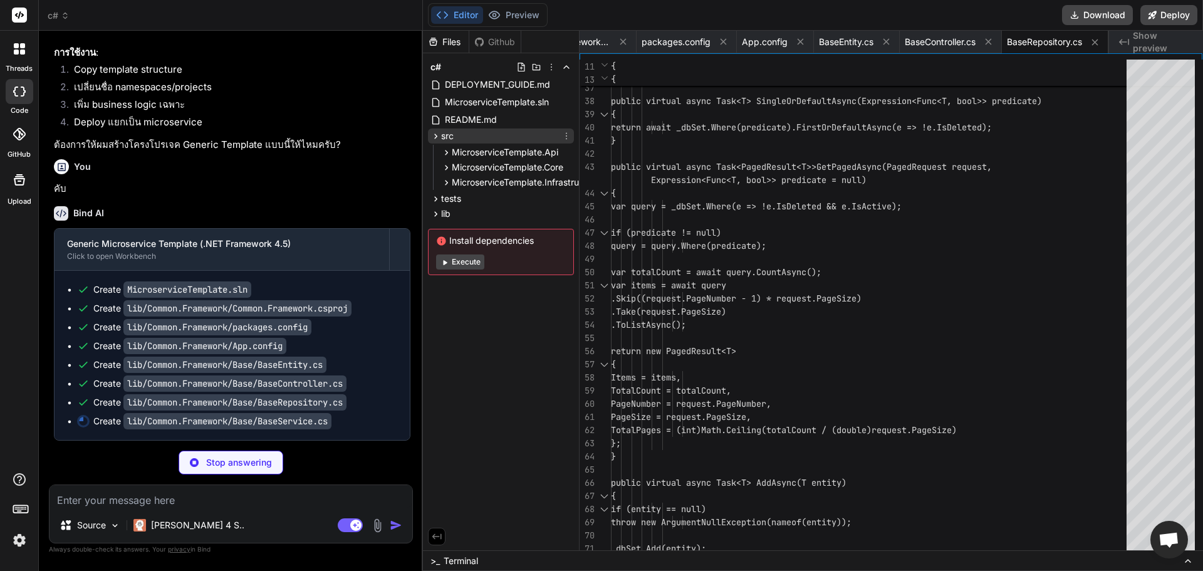
click at [464, 136] on div "src" at bounding box center [501, 135] width 146 height 15
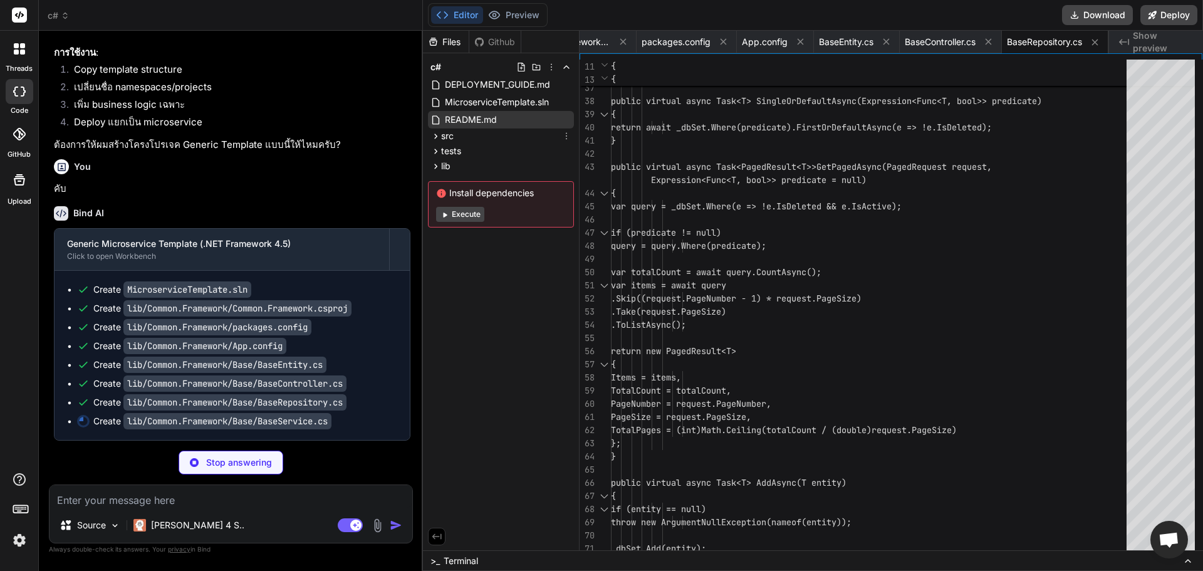
type textarea "x"
click at [475, 116] on span "README.md" at bounding box center [471, 119] width 55 height 15
type textarea "--- **หมายเหตุ**: โครงโปรเจคนี้เป็น template พื้นฐานที่สามารถปรับแต่งและขยายได้…"
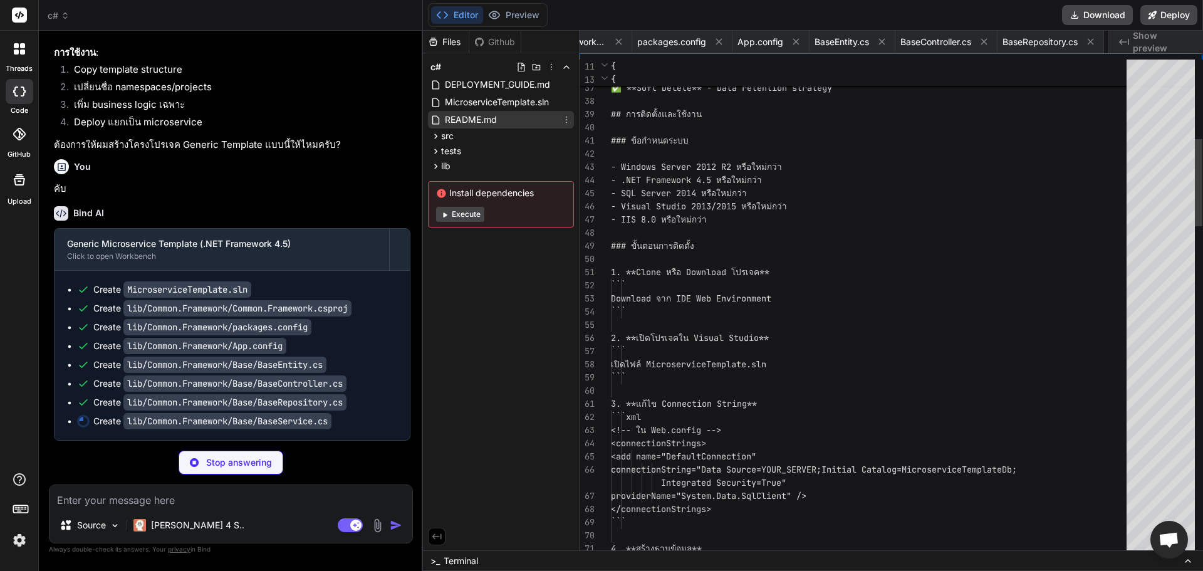
scroll to position [0, 281]
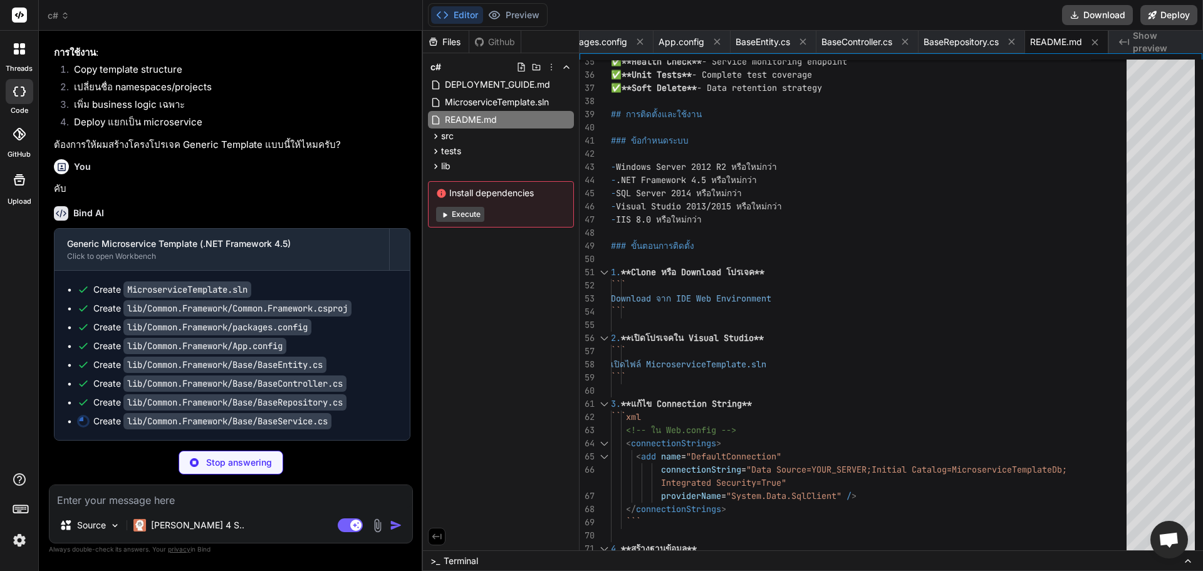
click at [450, 212] on button "Execute" at bounding box center [460, 214] width 48 height 15
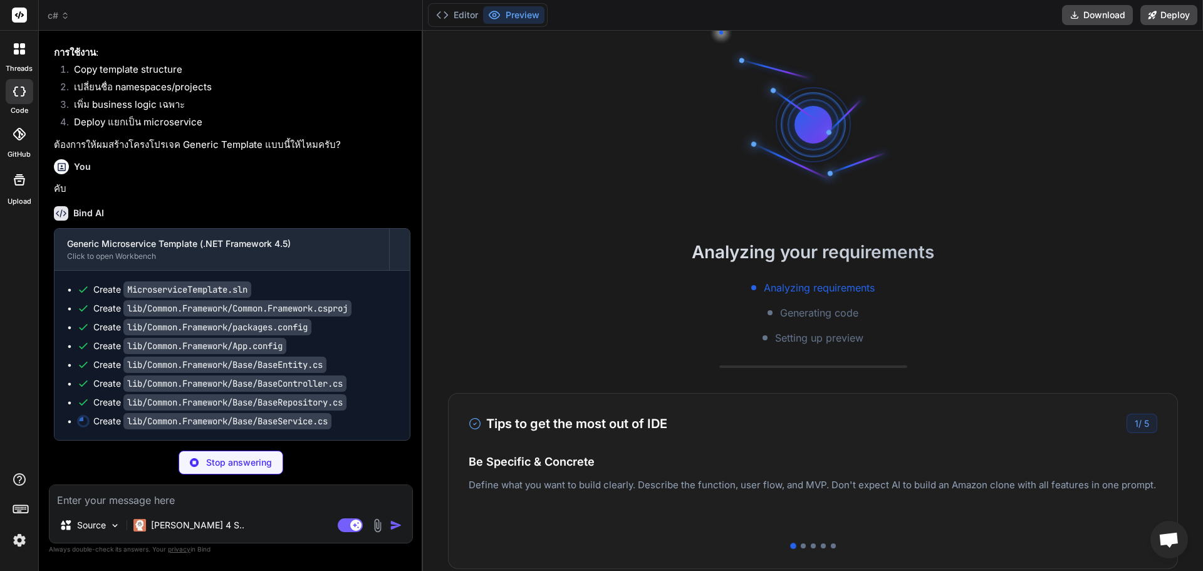
type textarea "x"
type textarea "public void Dispose() { _unitOfWork?.Dispose(); _repository?.Dispose(); } } }"
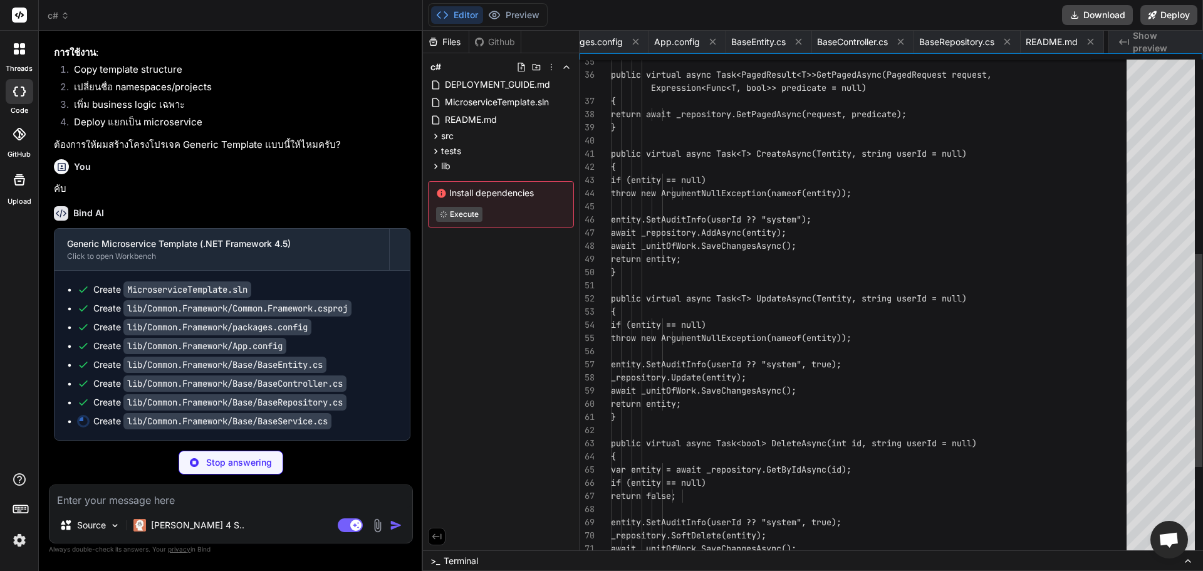
scroll to position [0, 376]
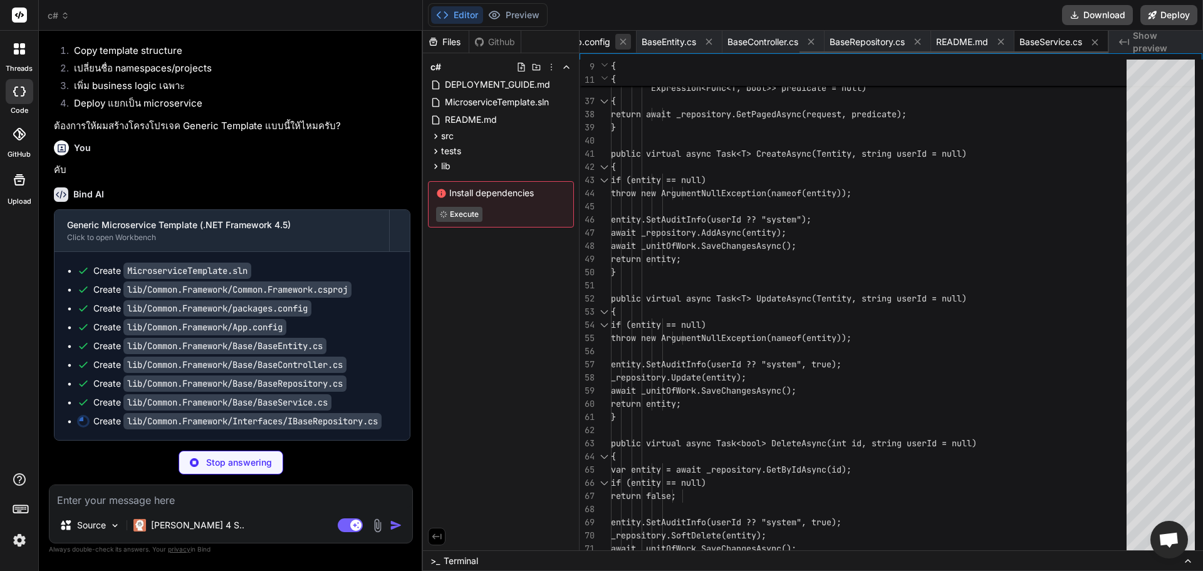
click at [618, 46] on icon at bounding box center [623, 41] width 11 height 11
type textarea "x"
type textarea "void HardDelete(T entity); Task<bool> ExistsAsync(int id); Task<bool> ExistsAsy…"
click at [727, 48] on span "BaseController.cs" at bounding box center [762, 42] width 71 height 13
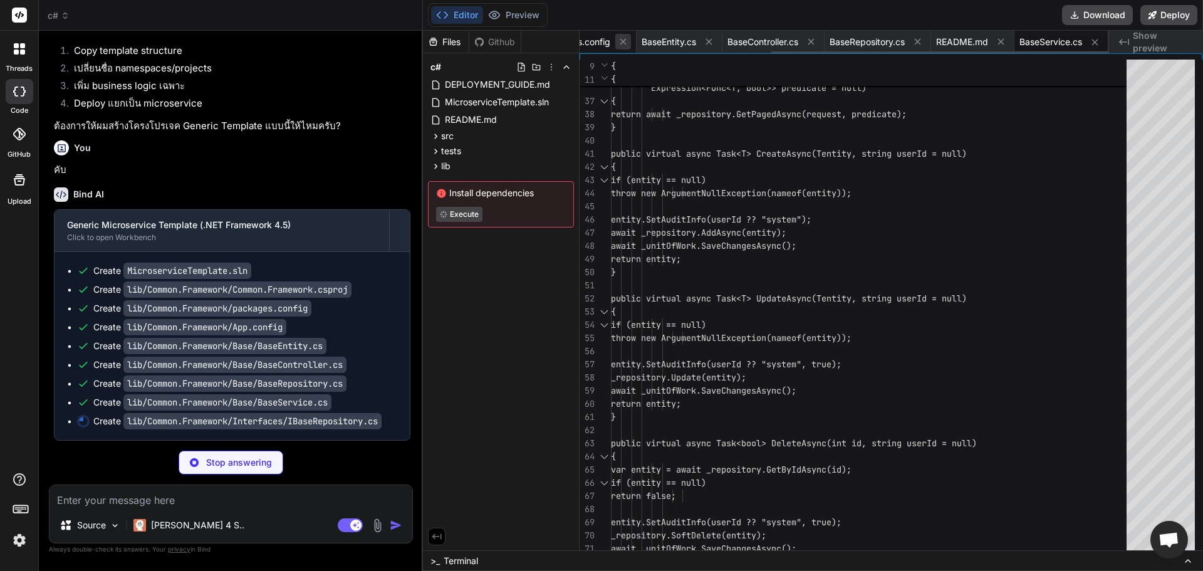
type textarea "x"
type textarea "{ if (disposing) { _logger?.Dispose(); } base.Dispose(disposing); } } }"
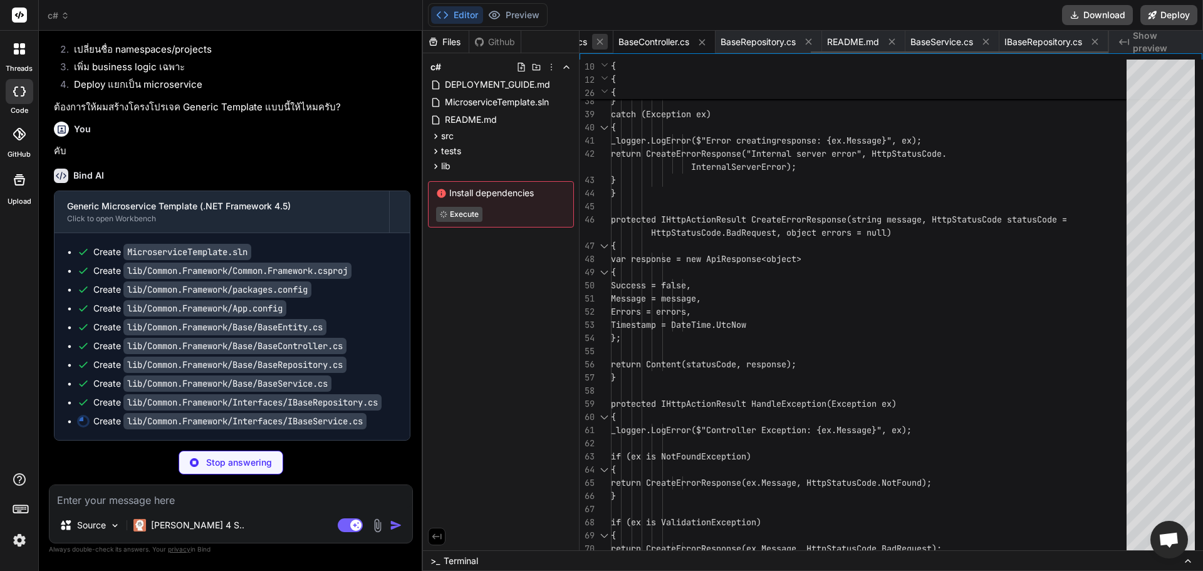
click at [594, 43] on icon at bounding box center [599, 41] width 11 height 11
click at [592, 43] on div "MicroserviceTemplate.sln Common.Framework.csproj packages.config BaseController…" at bounding box center [843, 42] width 529 height 23
type textarea "x"
type textarea "} }"
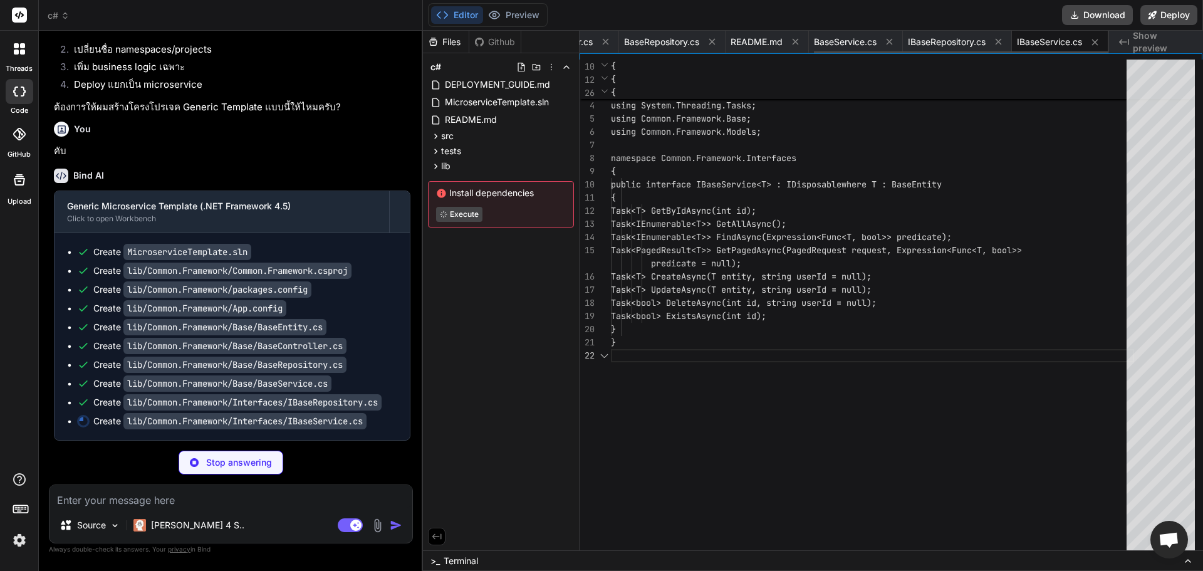
click at [598, 43] on button at bounding box center [606, 42] width 16 height 16
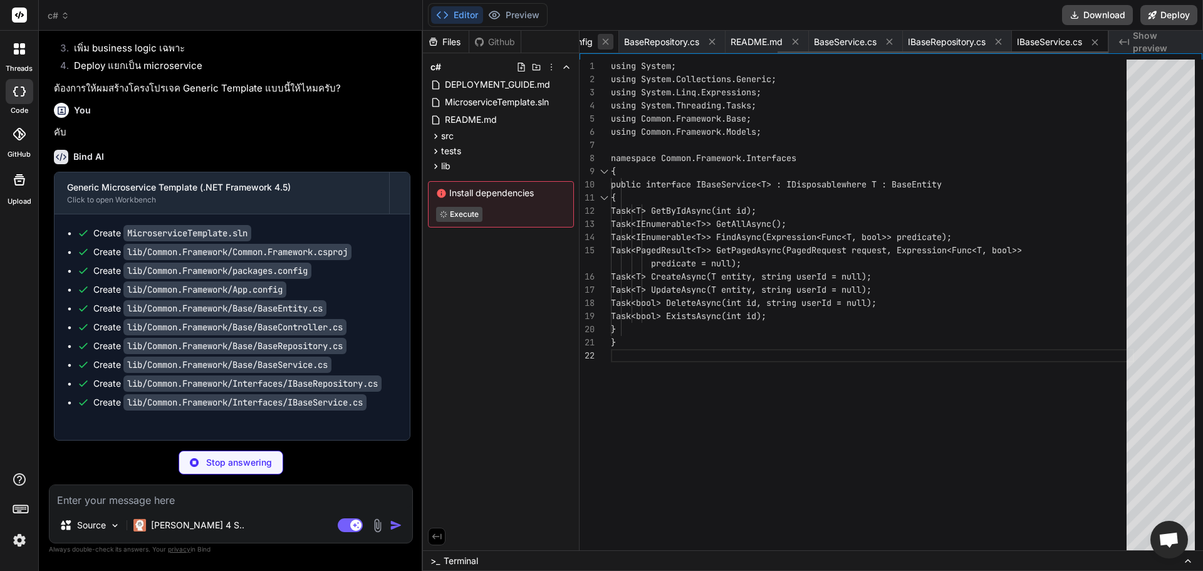
click at [600, 47] on button at bounding box center [606, 42] width 16 height 16
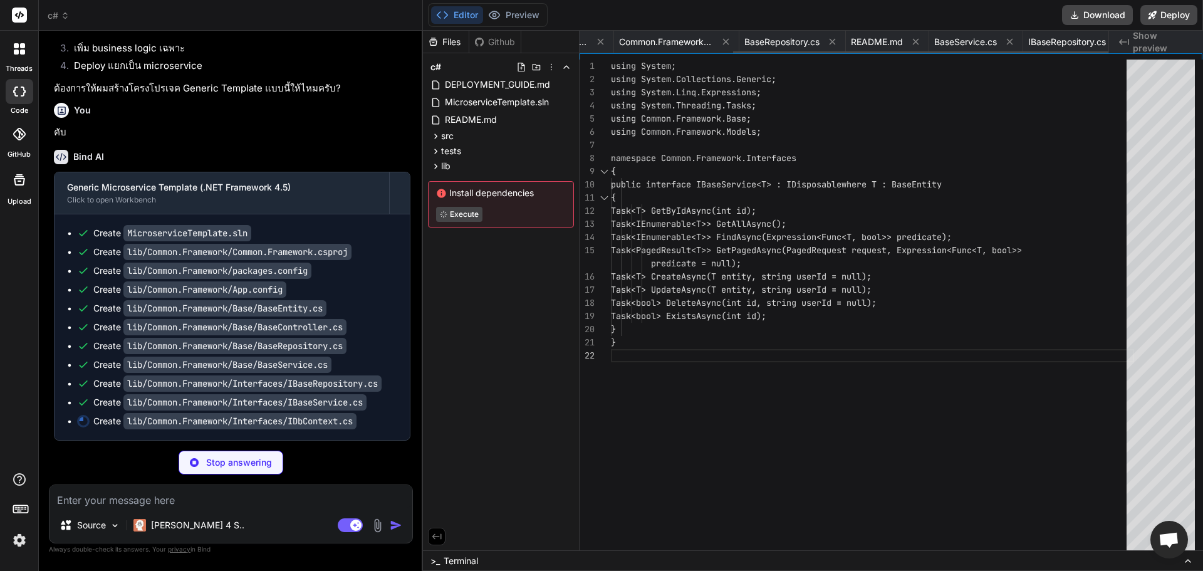
click at [600, 47] on button at bounding box center [601, 42] width 16 height 16
click at [600, 47] on span "BaseRepository.cs" at bounding box center [621, 42] width 75 height 13
type textarea "x"
type textarea "} public void Dispose() { _context?.Dispose(); } } }"
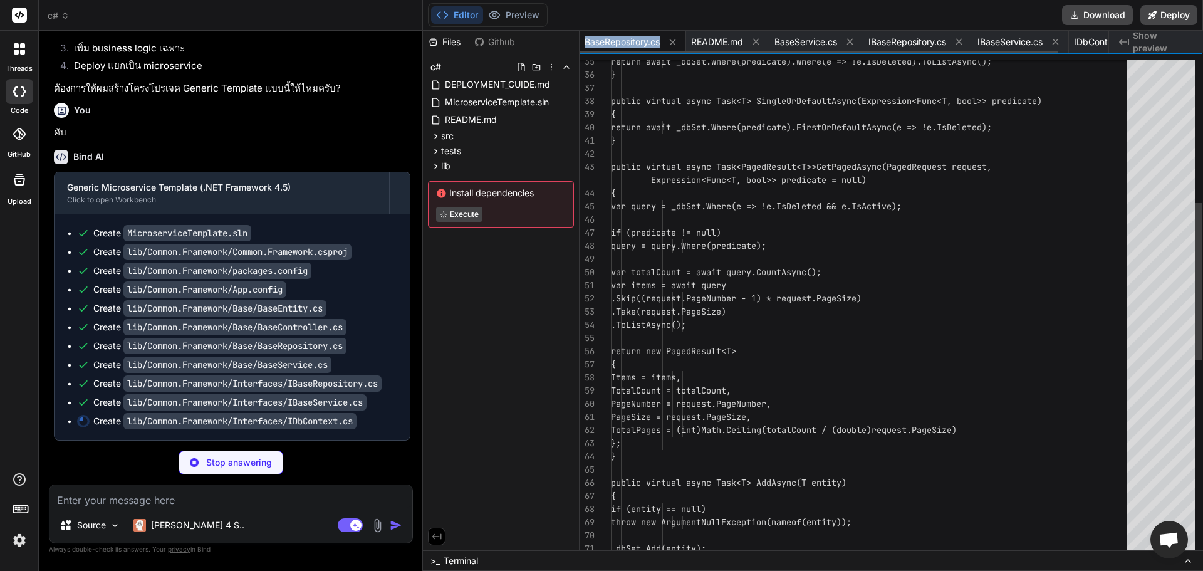
scroll to position [0, 0]
click at [600, 47] on span "BaseRepository.cs" at bounding box center [621, 42] width 75 height 13
type textarea "x"
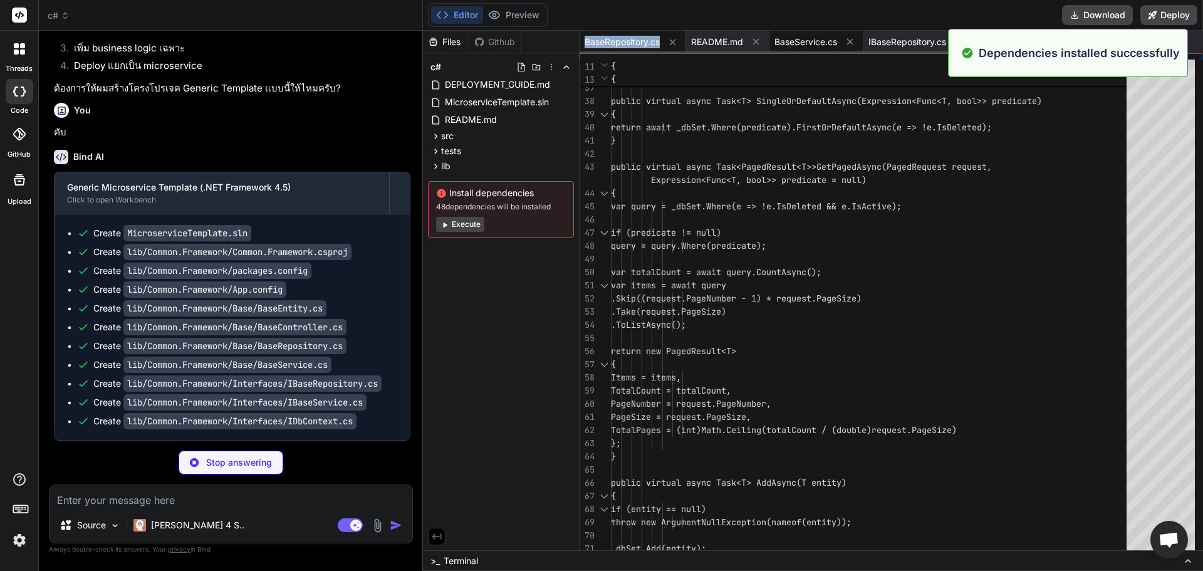
click at [674, 38] on icon at bounding box center [672, 42] width 11 height 11
type textarea "DbSet<TEntity> Set<TEntity>() where TEntity : class; void SetModified<TEntity>(…"
type textarea "x"
type textarea "}"
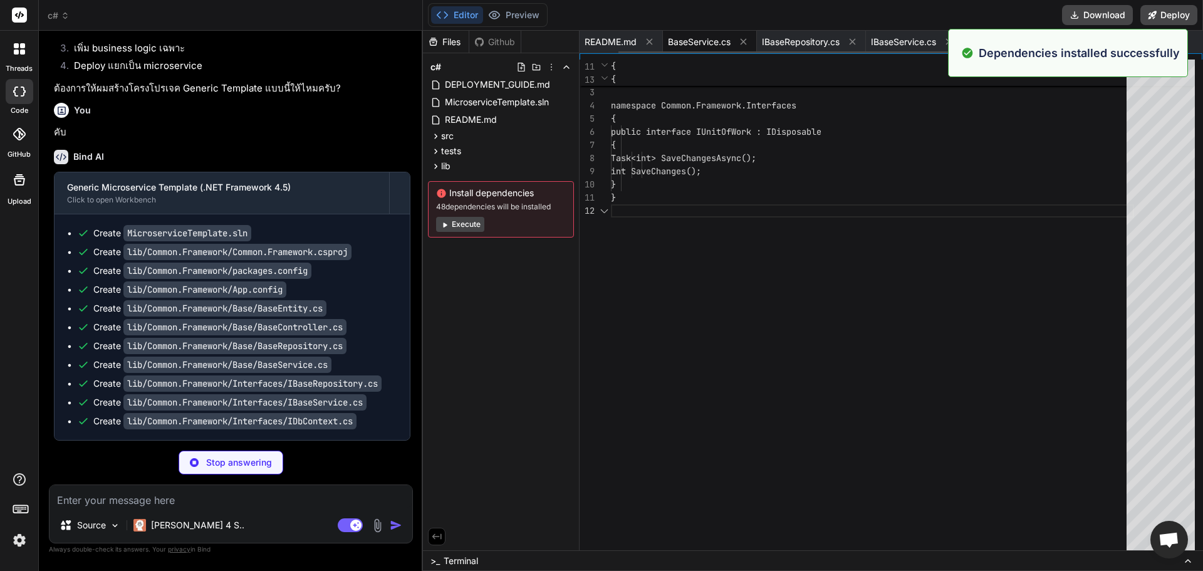
scroll to position [0, 42]
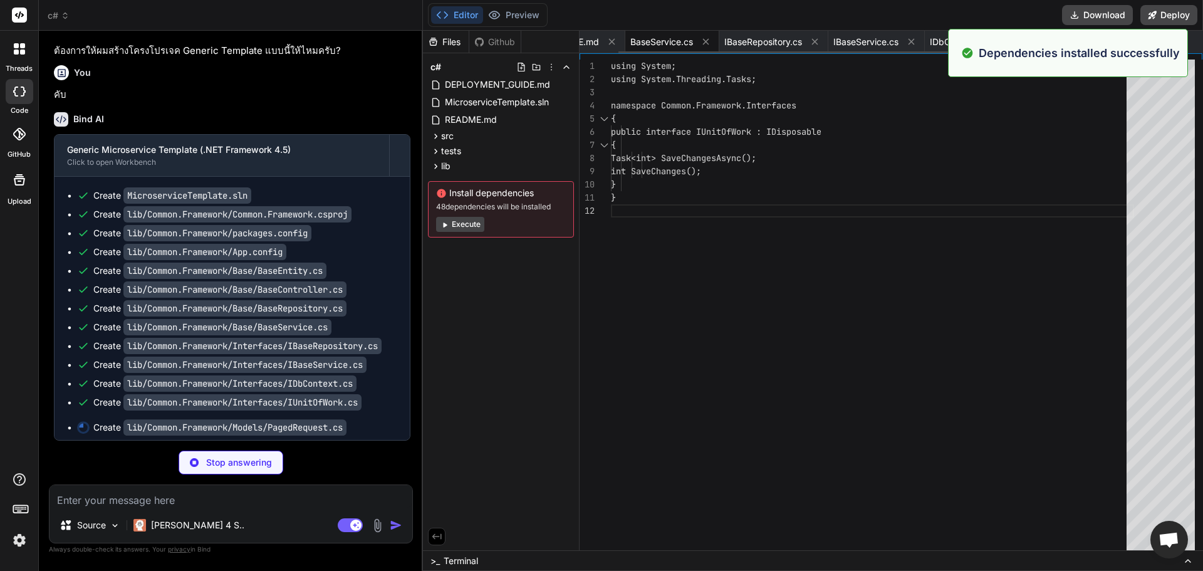
click at [607, 46] on icon at bounding box center [611, 41] width 11 height 11
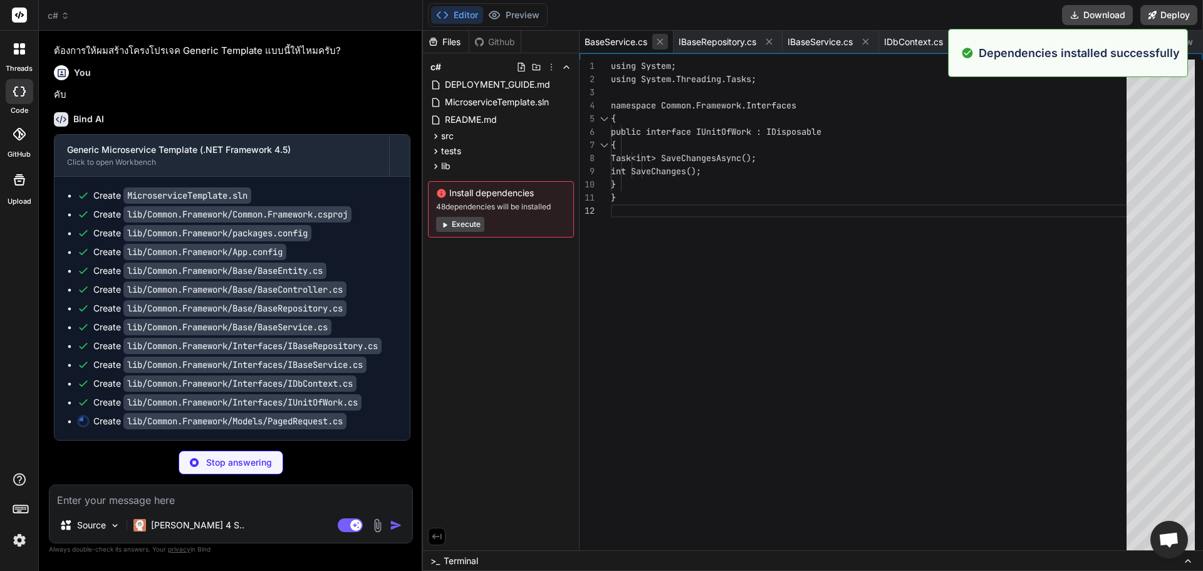
click at [668, 40] on button at bounding box center [660, 42] width 16 height 16
type textarea "x"
type textarea "public int PageSize { get; set; } = 10; public string SearchTerm { get; set; } …"
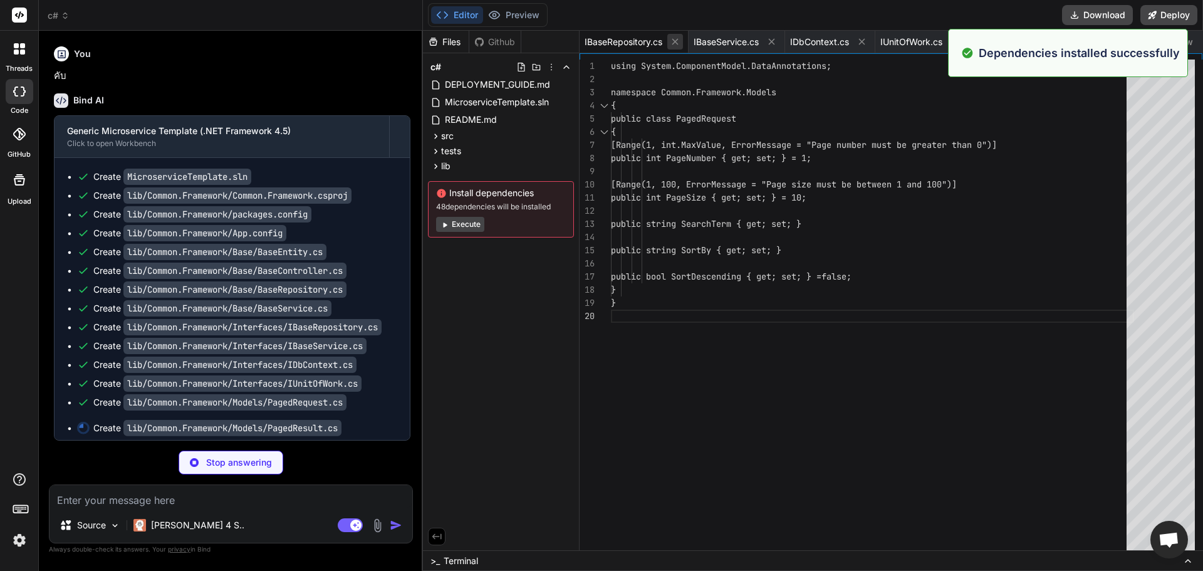
click at [673, 43] on icon at bounding box center [675, 41] width 11 height 11
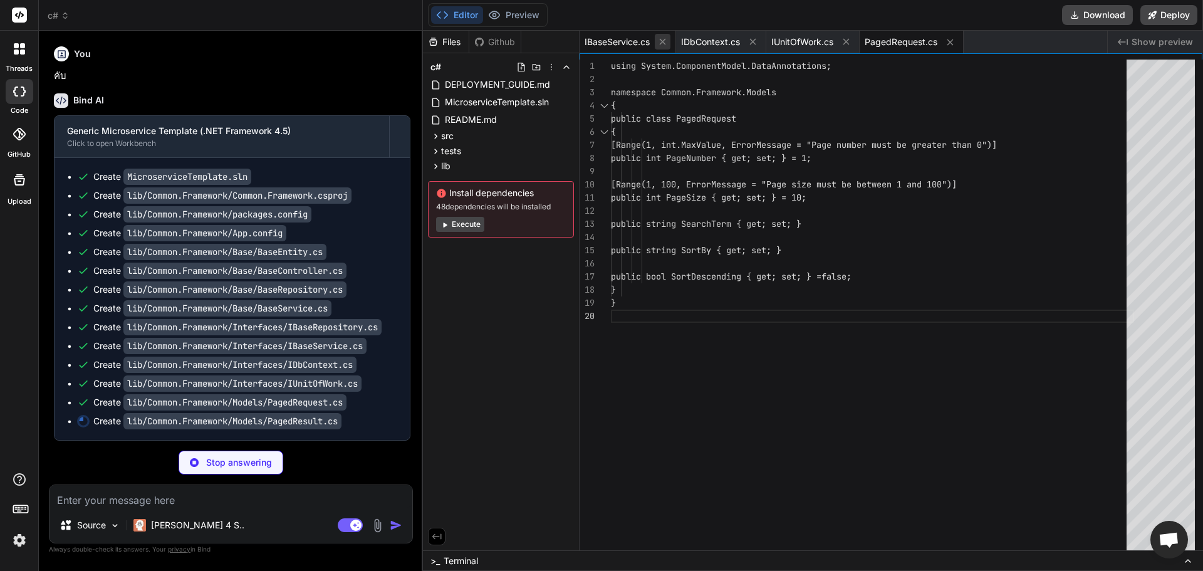
type textarea "x"
type textarea "public int TotalPages { get; set; } public bool HasPreviousPage => PageNumber >…"
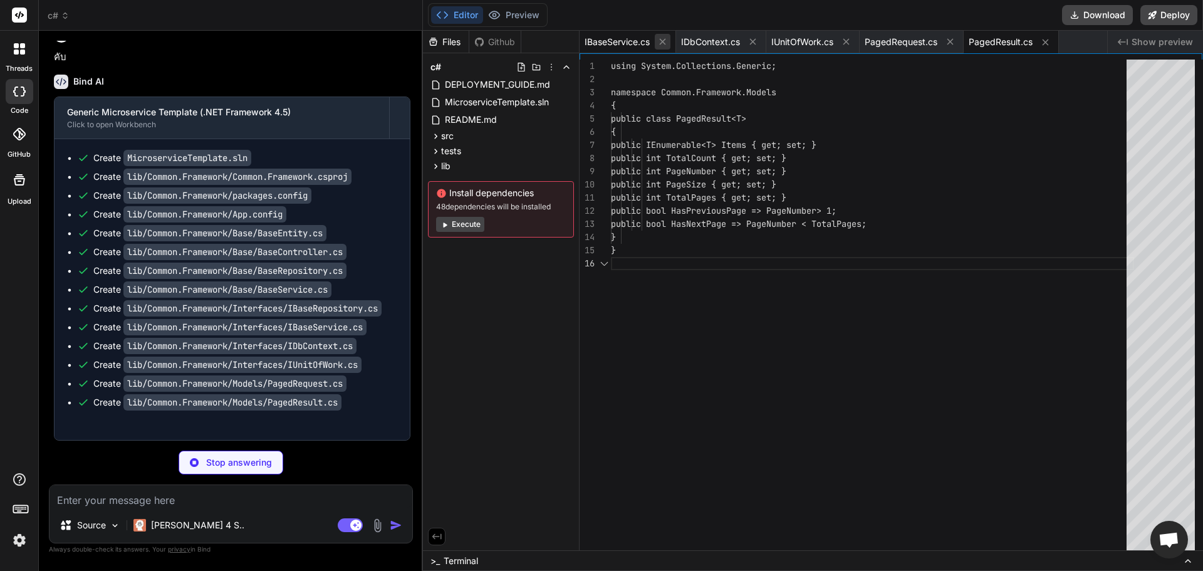
click at [663, 36] on button at bounding box center [663, 42] width 16 height 16
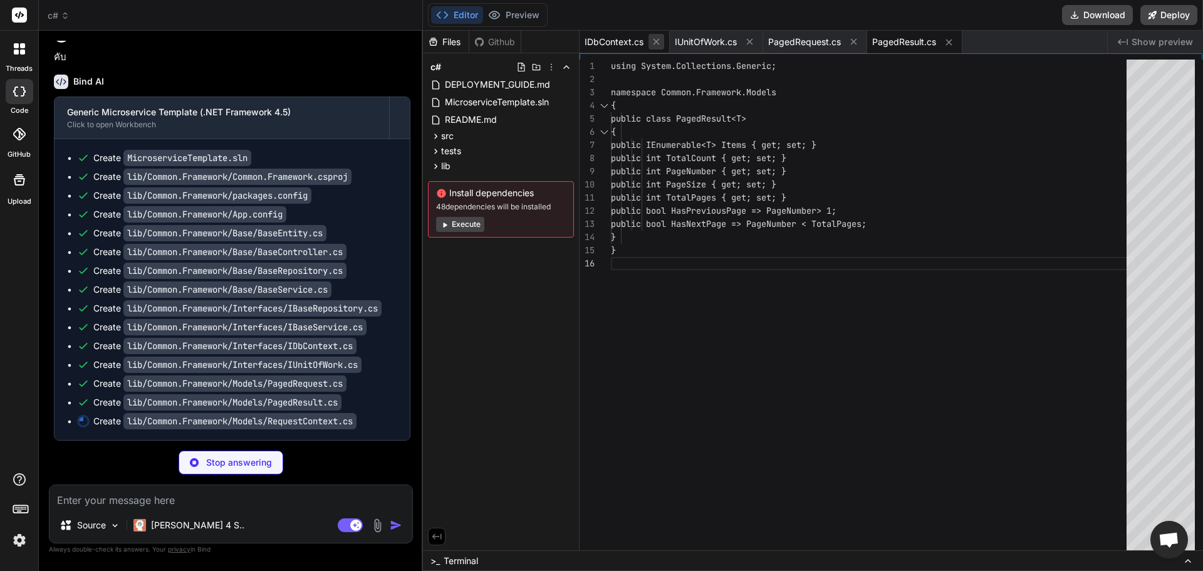
click at [661, 39] on icon at bounding box center [656, 41] width 11 height 11
click at [658, 39] on icon at bounding box center [659, 41] width 11 height 11
type textarea "x"
type textarea "}"
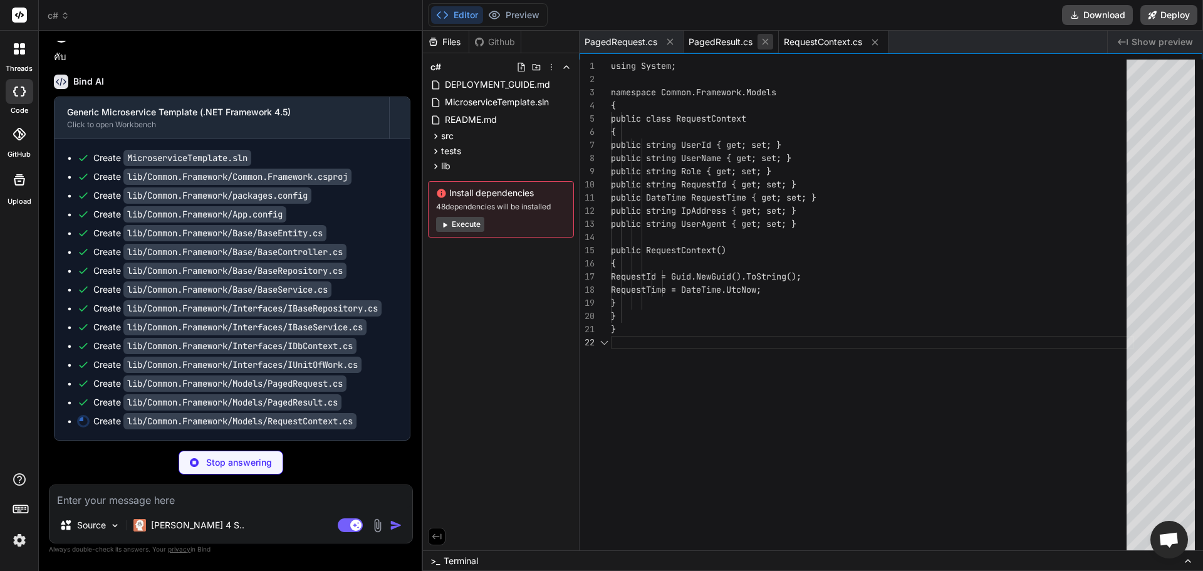
click at [663, 43] on button at bounding box center [670, 42] width 16 height 16
click at [665, 44] on icon at bounding box center [661, 41] width 11 height 11
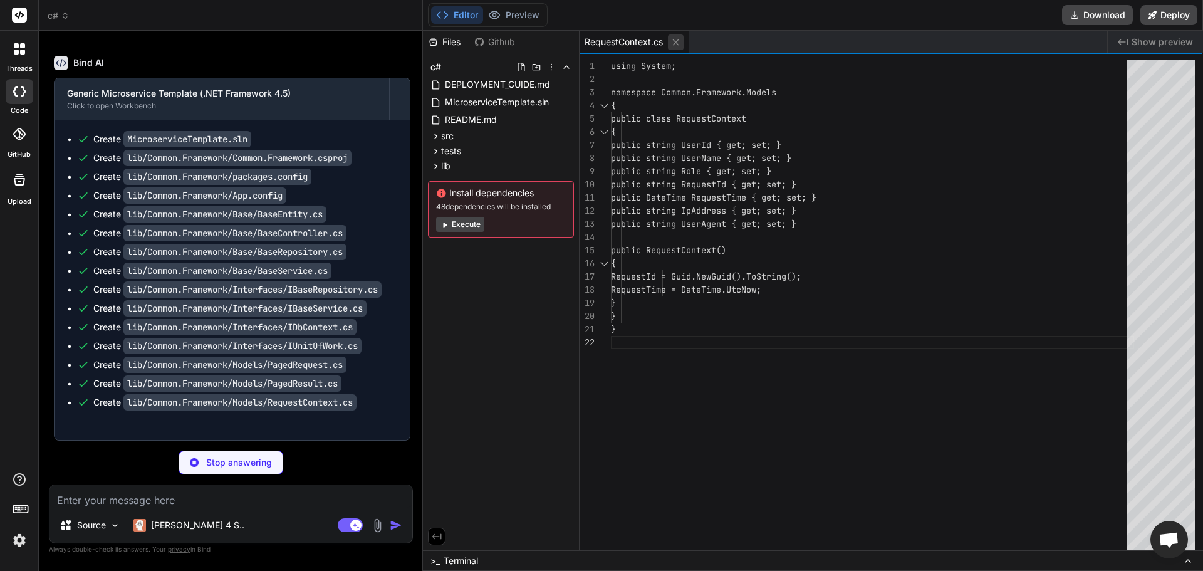
click at [679, 45] on icon at bounding box center [675, 42] width 11 height 11
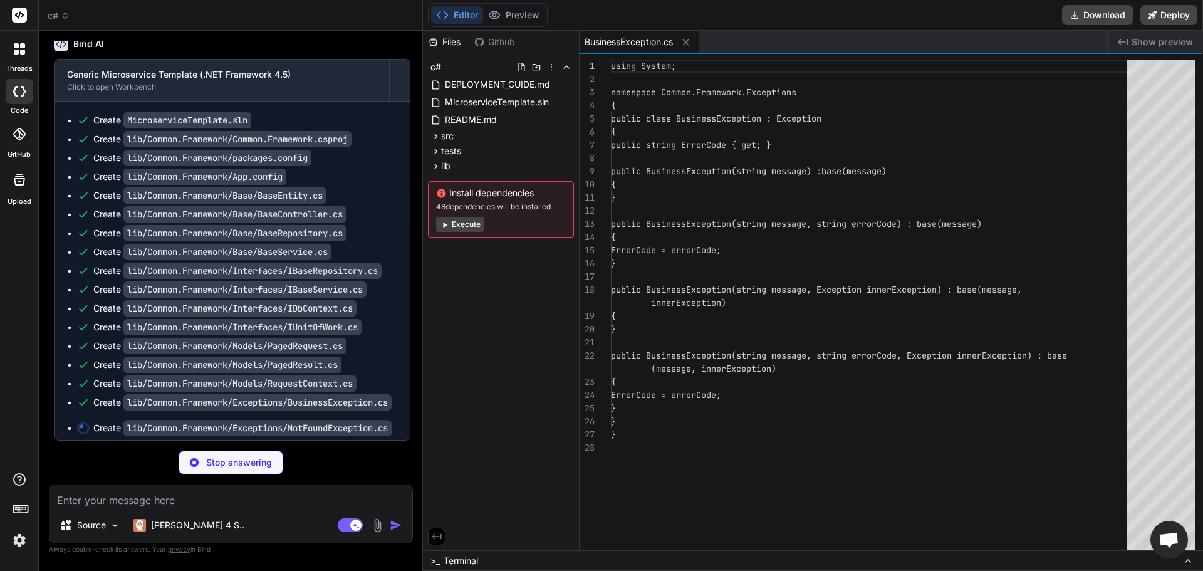
type textarea "x"
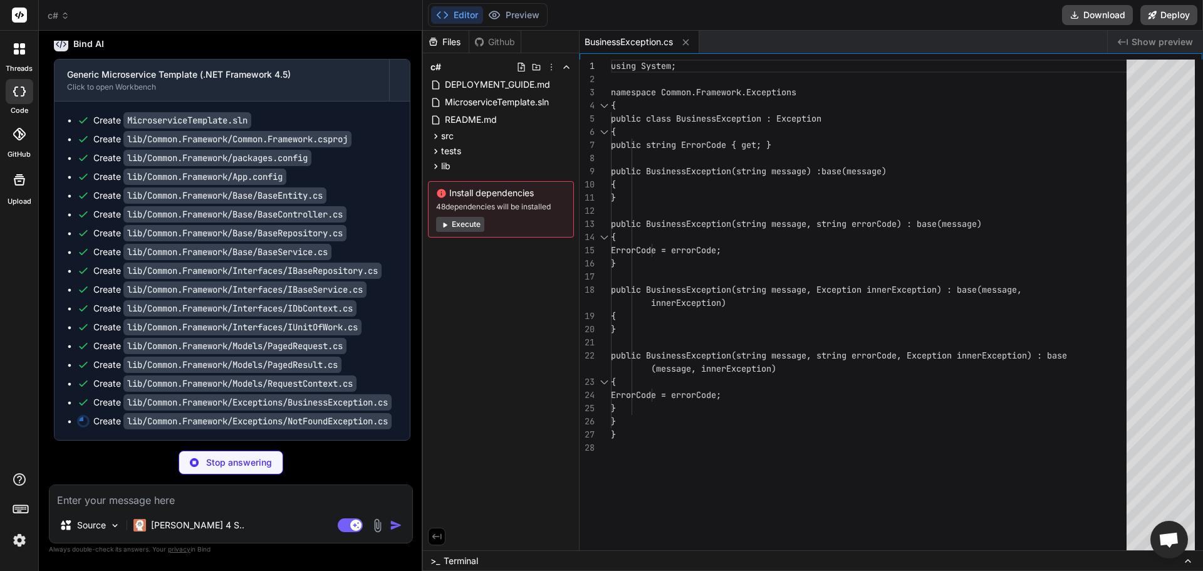
type textarea "} public BusinessException(string message, string errorCode, Exception innerExc…"
click at [873, 382] on div "using System; namespace Common.Framework.Exceptions { public class BusinessExce…" at bounding box center [872, 308] width 523 height 497
type textarea "x"
type textarea "}"
click at [873, 430] on div "using System; namespace Common.Framework.Exceptions { public class BusinessExce…" at bounding box center [872, 308] width 523 height 497
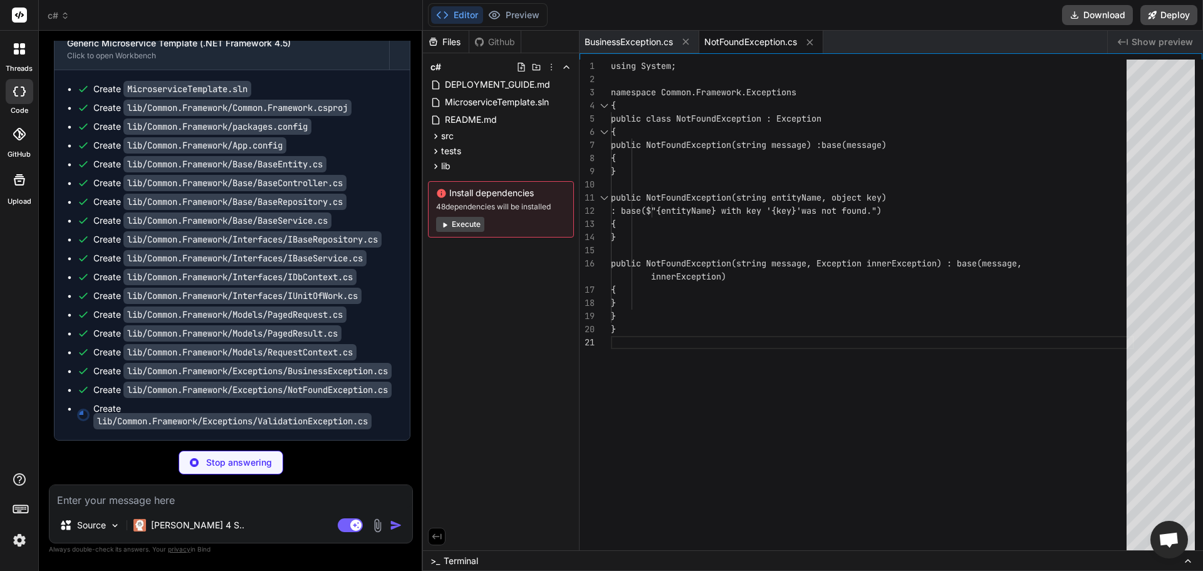
click at [212, 507] on div "Source Claude 4 S.. Agent Mode. When this toggle is activated, AI automatically…" at bounding box center [231, 513] width 364 height 59
click at [215, 501] on textarea at bounding box center [230, 496] width 363 height 23
type textarea "x"
type textarea "if (Errors != null && Errors.Any()) { return base.Message + " " + string.Join("…"
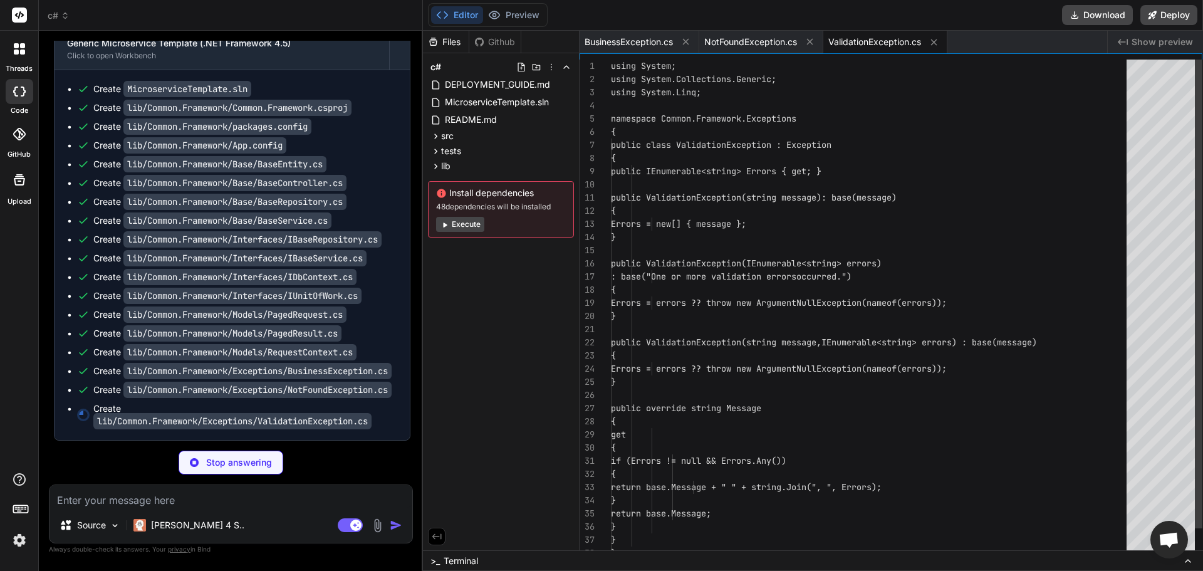
click at [215, 501] on textarea at bounding box center [230, 496] width 363 height 23
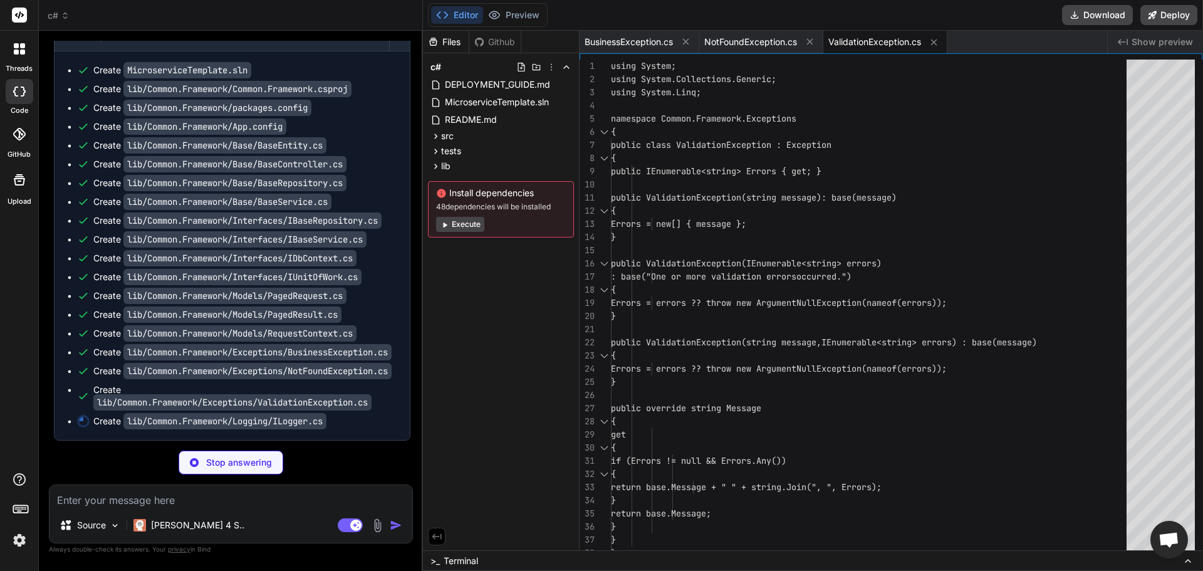
type textarea "x"
type textarea "} }"
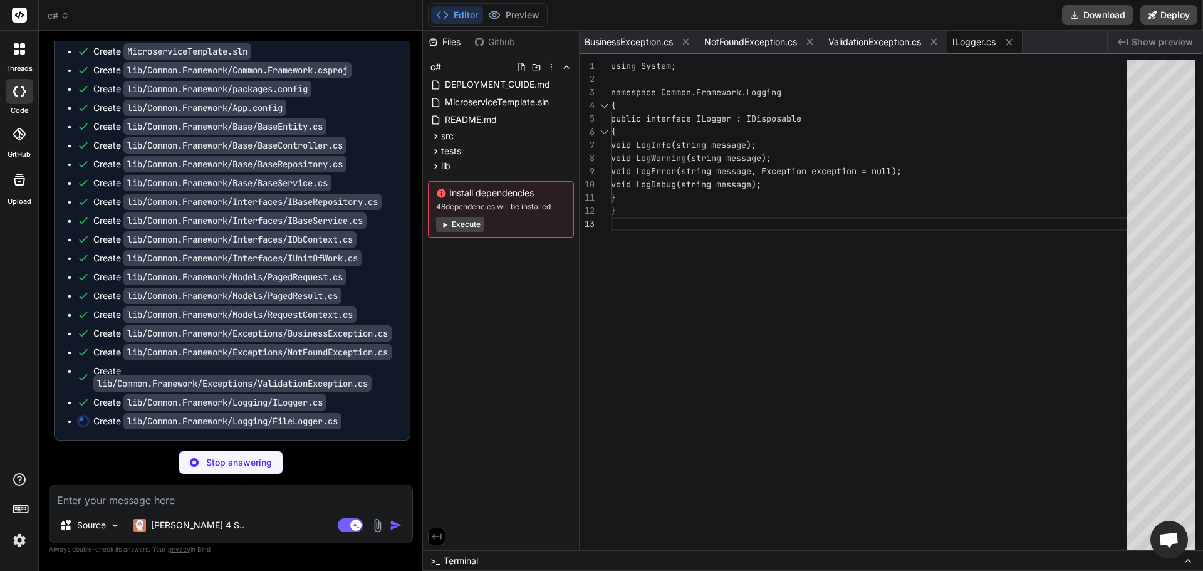
type textarea "x"
type textarea "} } }"
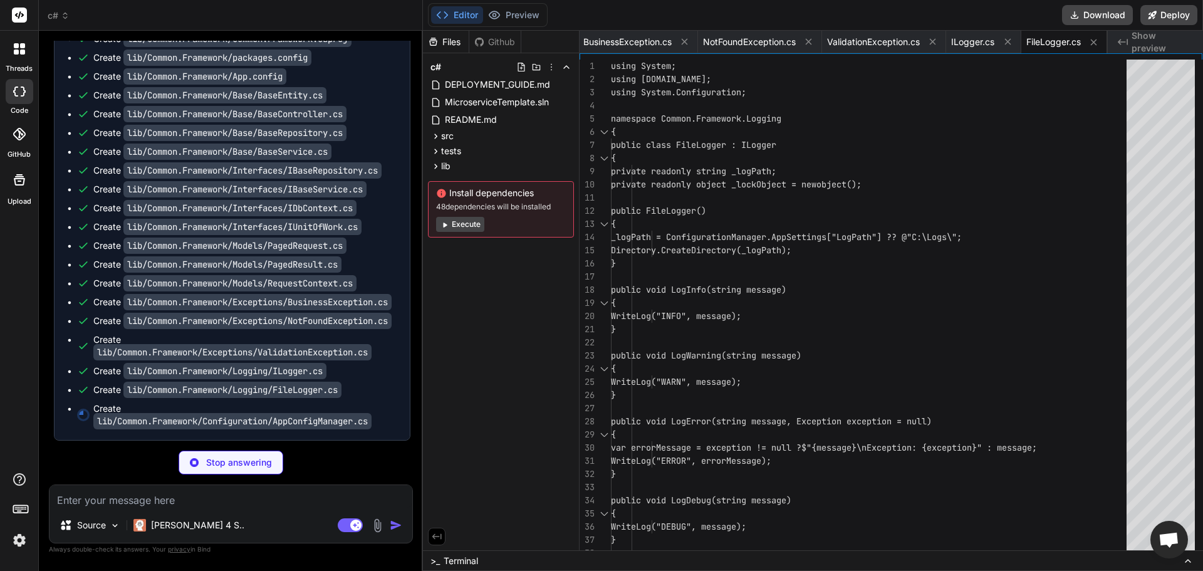
scroll to position [4261, 0]
type textarea "x"
type textarea "}"
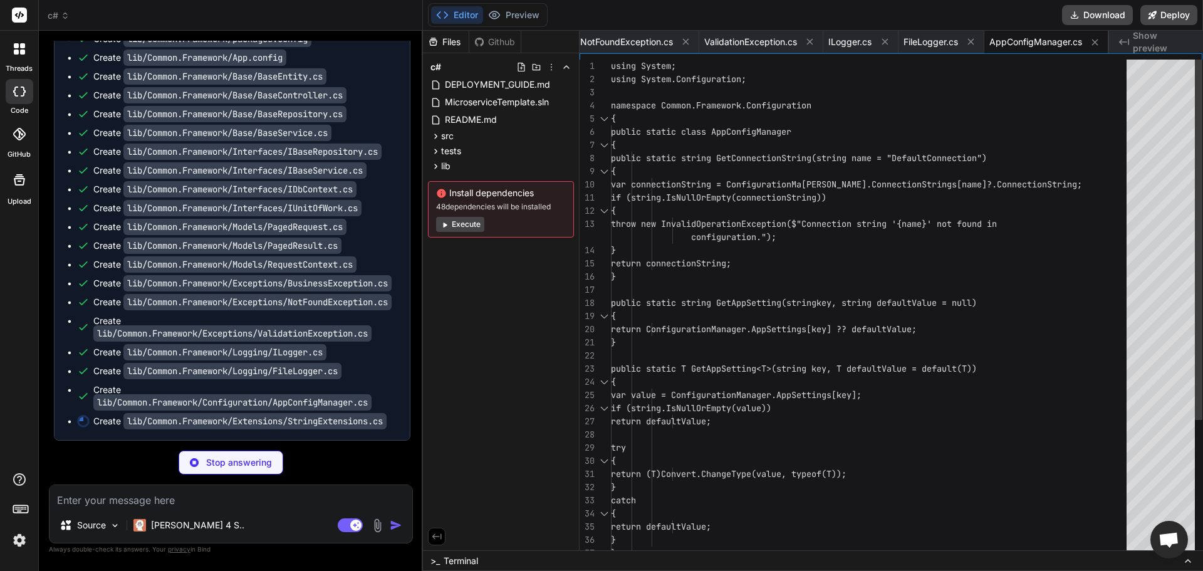
scroll to position [4292, 0]
type textarea "x"
type textarea "return char.ToLowerInvariant(value[0]) + value.Substring(1); } } }"
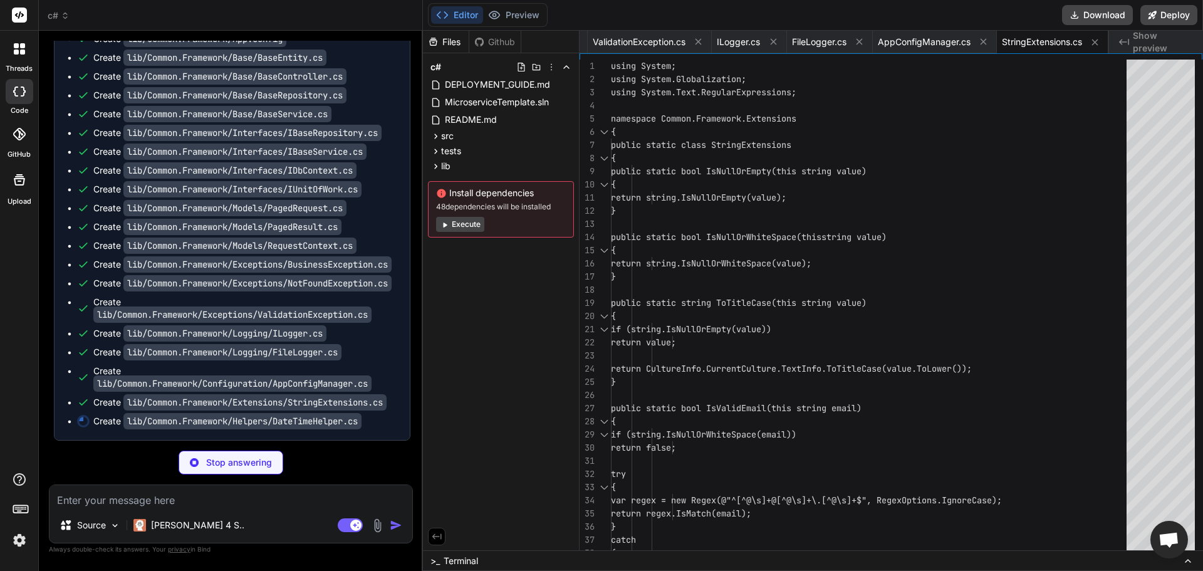
type textarea "x"
type textarea "var age = [DATE].Year - birthDate.Year; if ([DOMAIN_NAME] > [DATE].AddYears(-ag…"
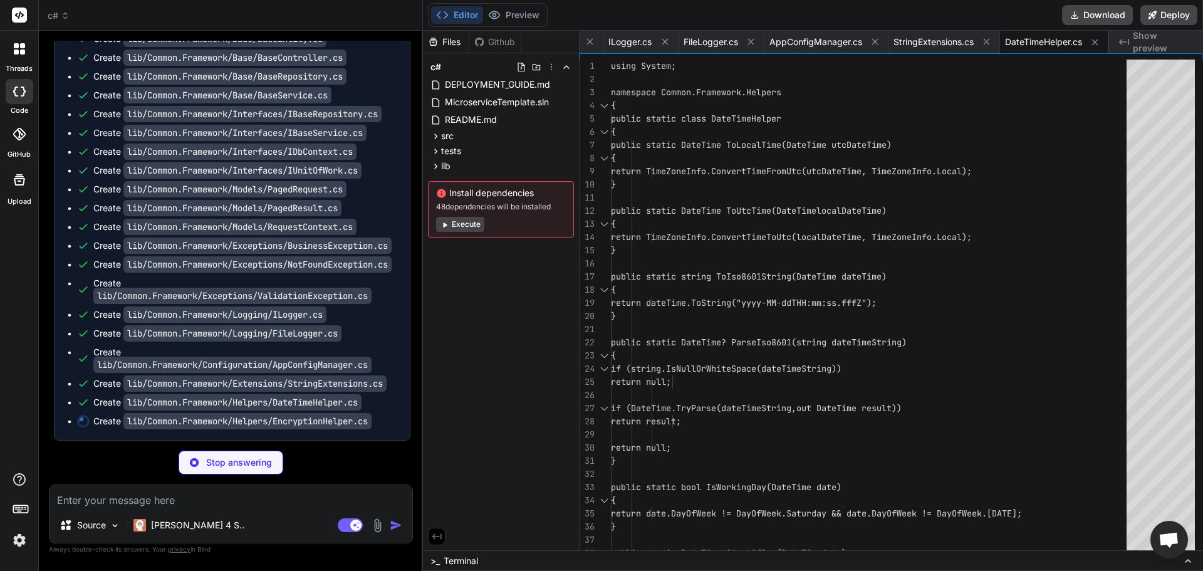
type textarea "x"
type textarea "} } } }"
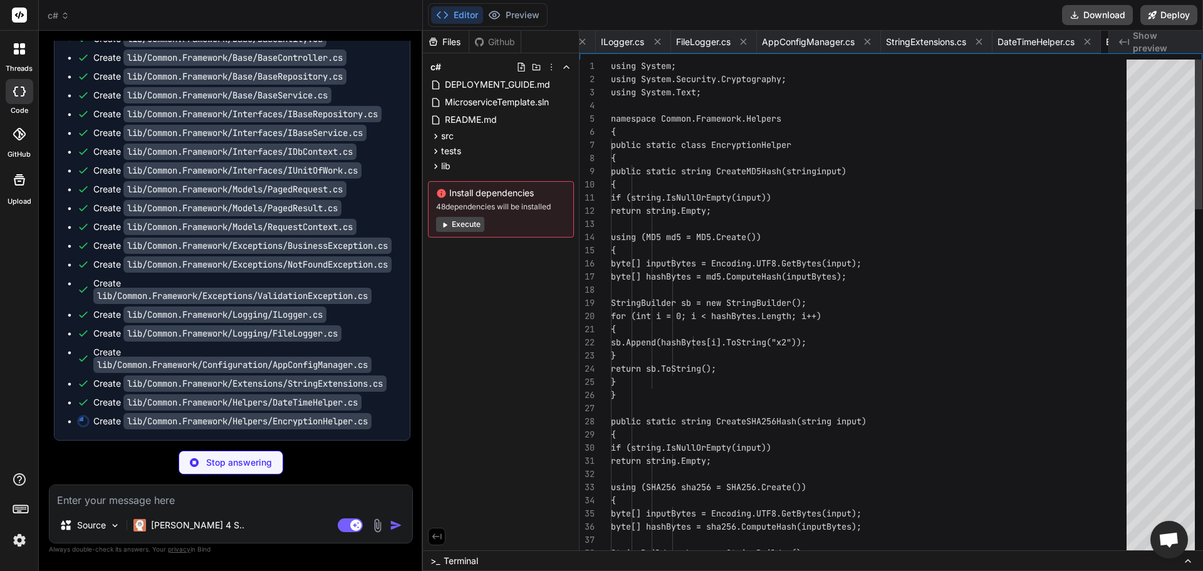
scroll to position [0, 467]
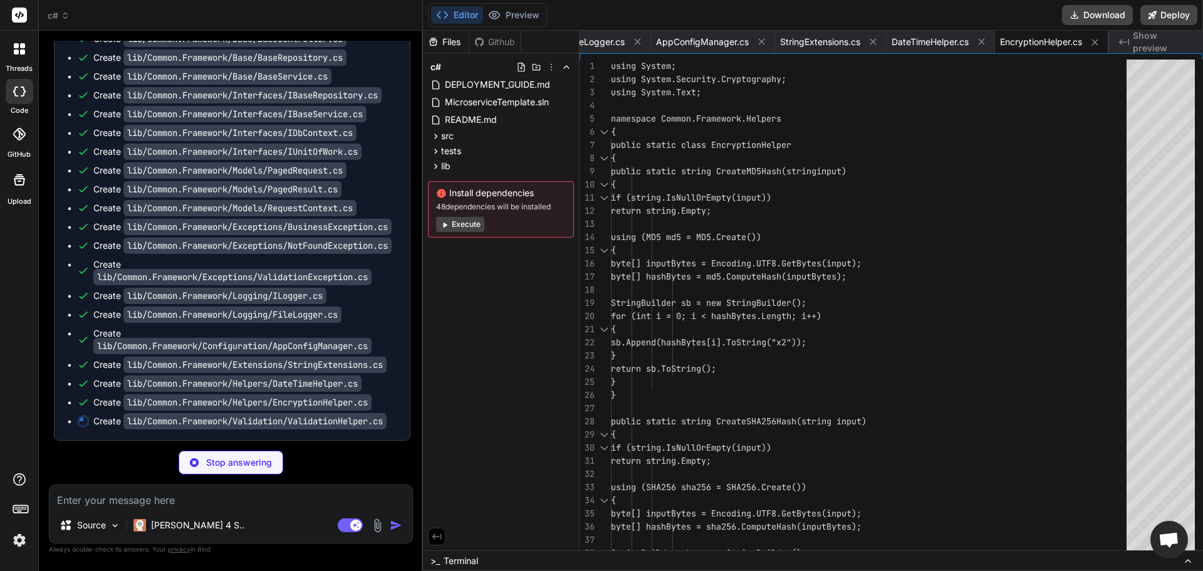
type textarea "x"
type textarea "{ sum += int.Parse(idCard[i].ToString()) * (13 - i); } int checkDigit = (11 - (…"
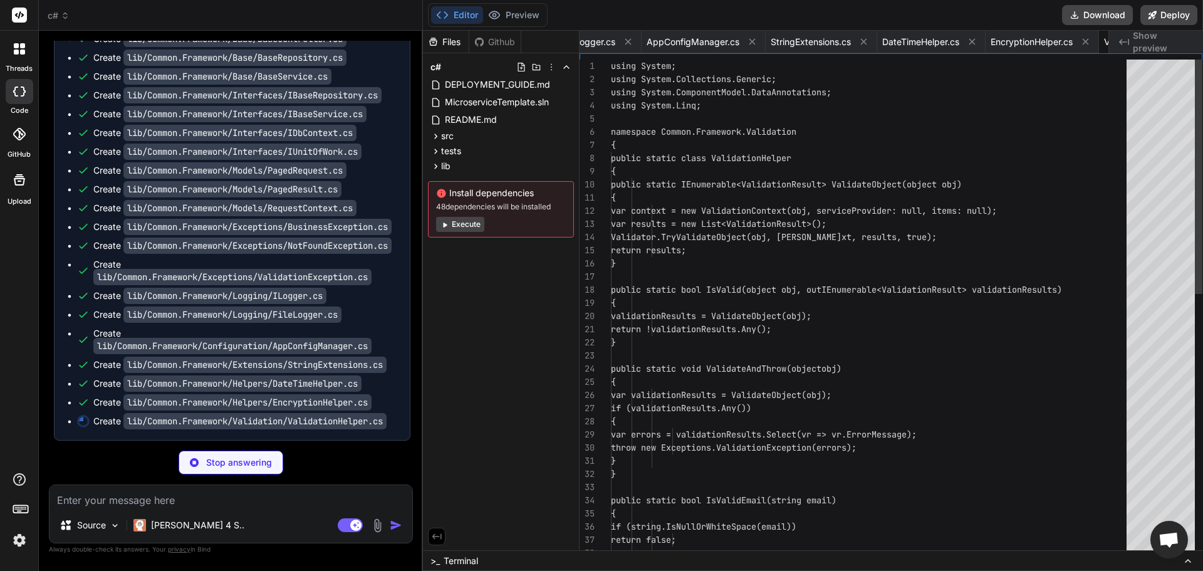
scroll to position [0, 578]
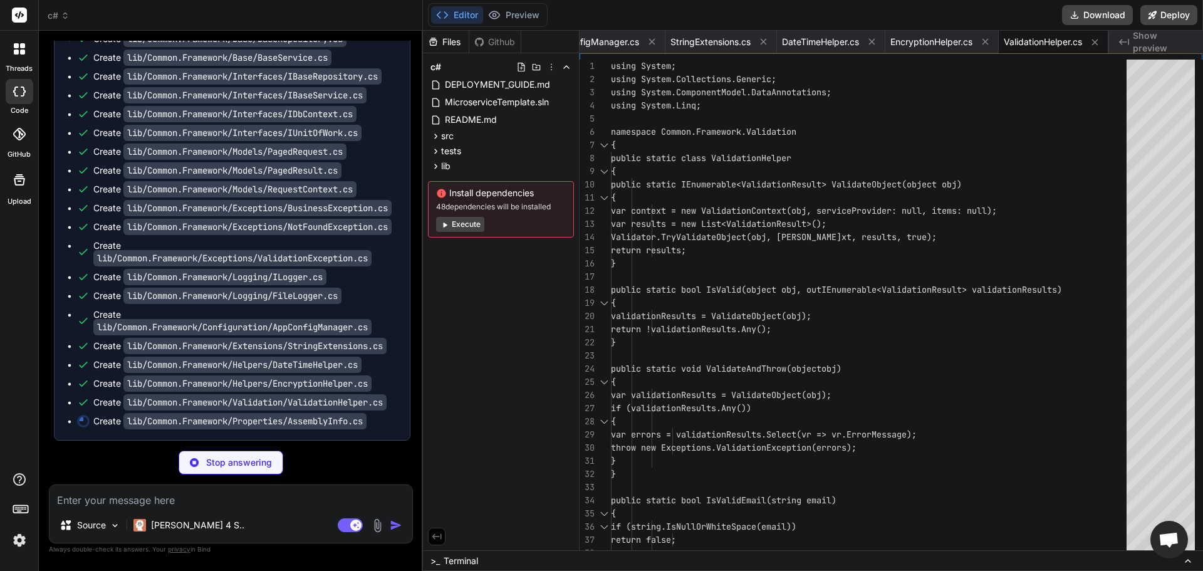
type textarea "x"
type textarea "[assembly: AssemblyTrademark("")] [assembly: AssemblyCulture("")] [assembly: Co…"
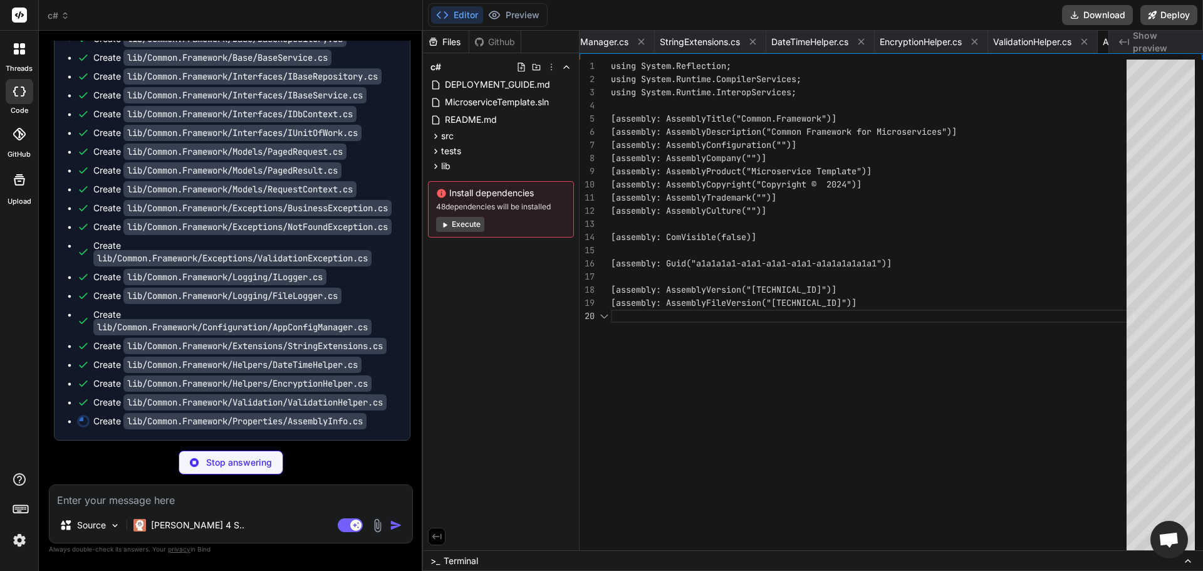
scroll to position [0, 677]
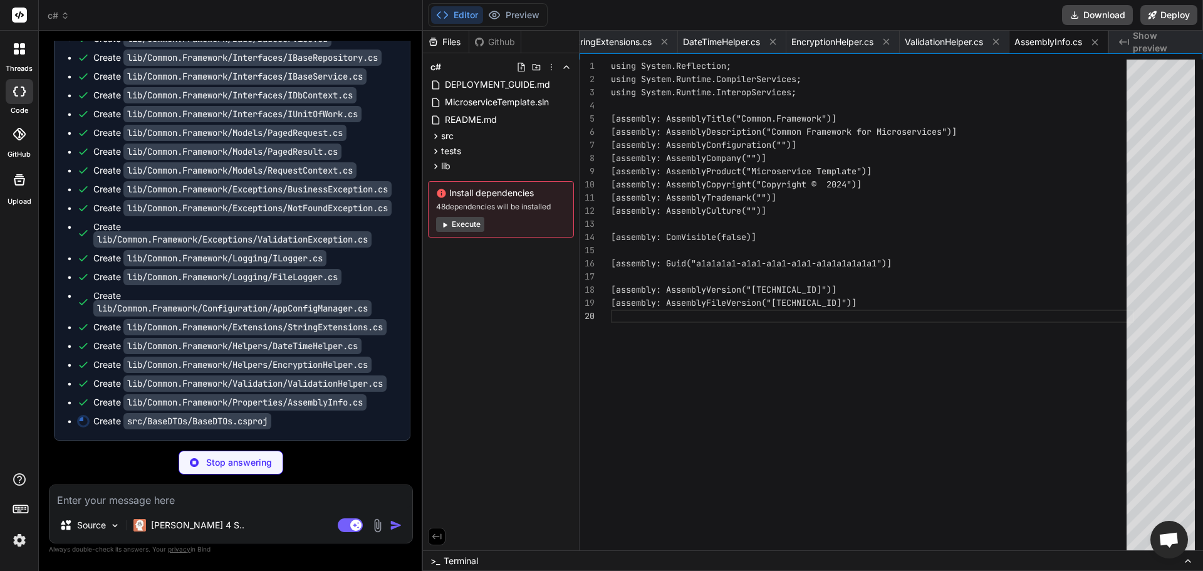
type textarea "x"
type textarea "<Compile Include="Common\BaseDTO.cs" /> <Compile Include="Common\ErrorResponse.…"
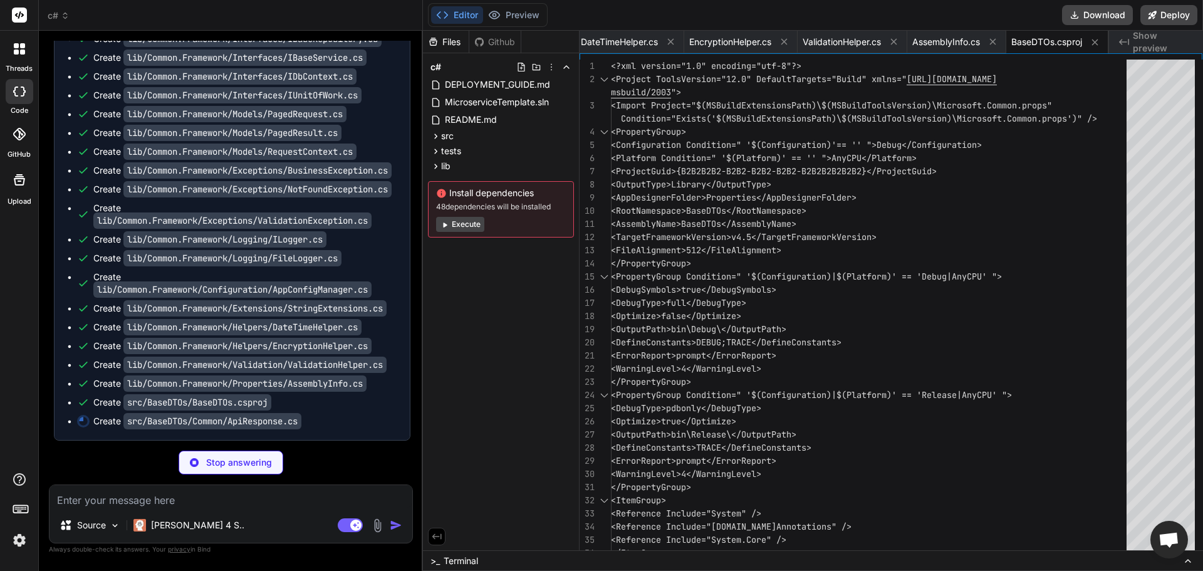
type textarea "x"
type textarea "} } }"
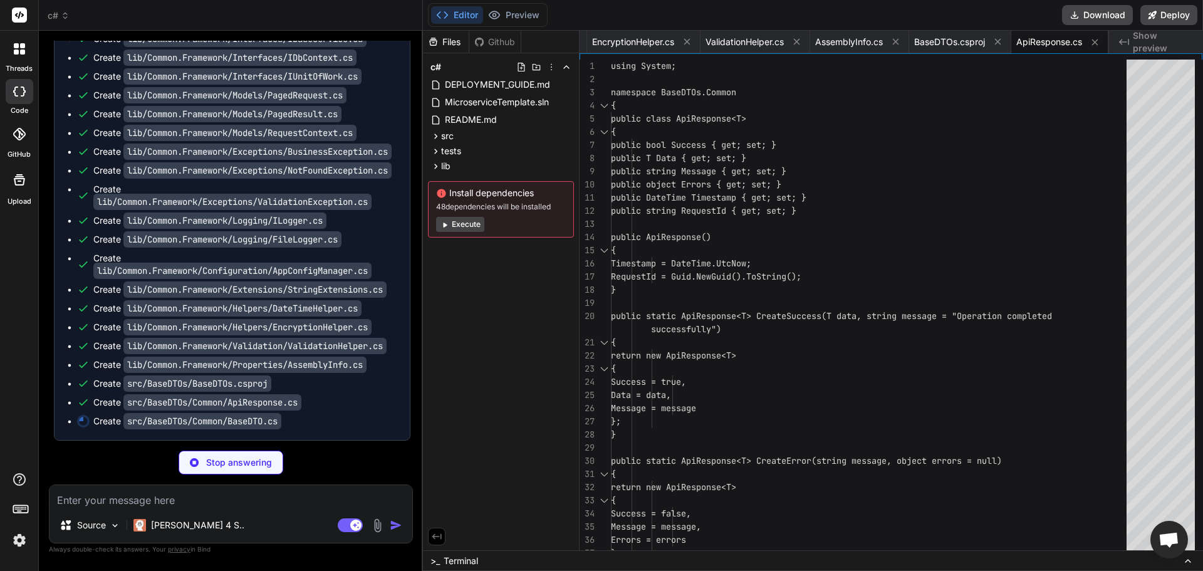
scroll to position [4436, 0]
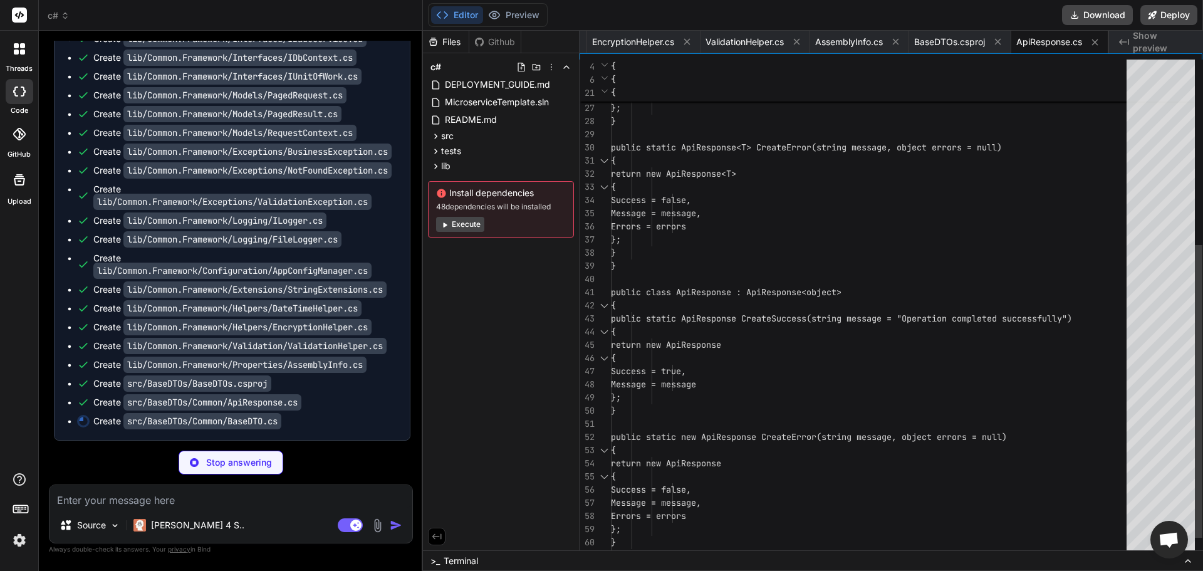
type textarea "x"
type textarea "}"
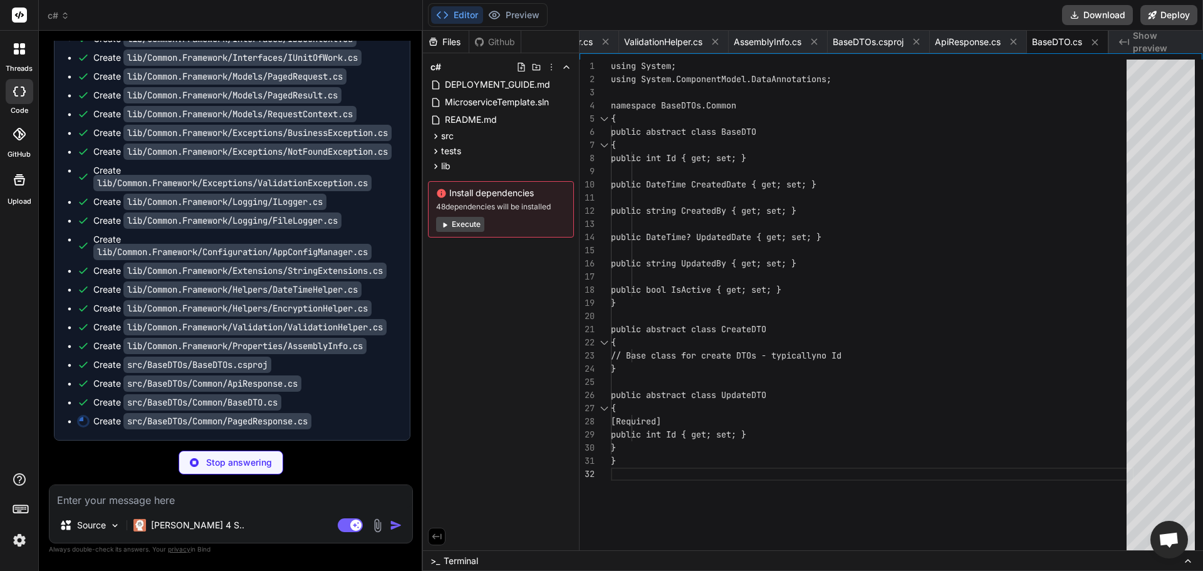
scroll to position [4455, 0]
type textarea "x"
type textarea "} } }"
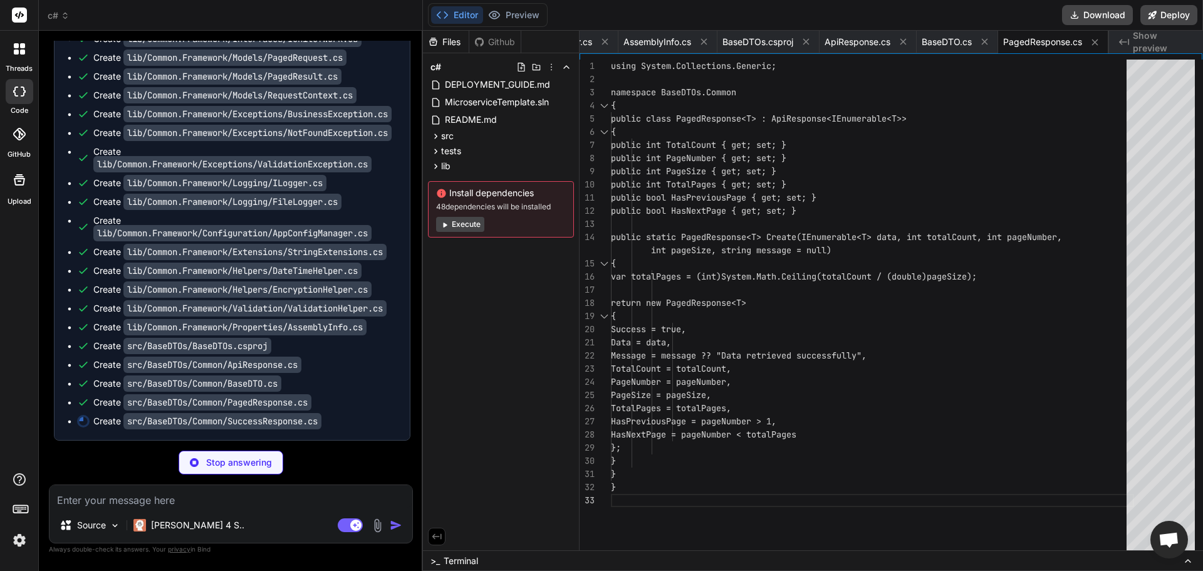
scroll to position [4474, 0]
type textarea "x"
type textarea "}"
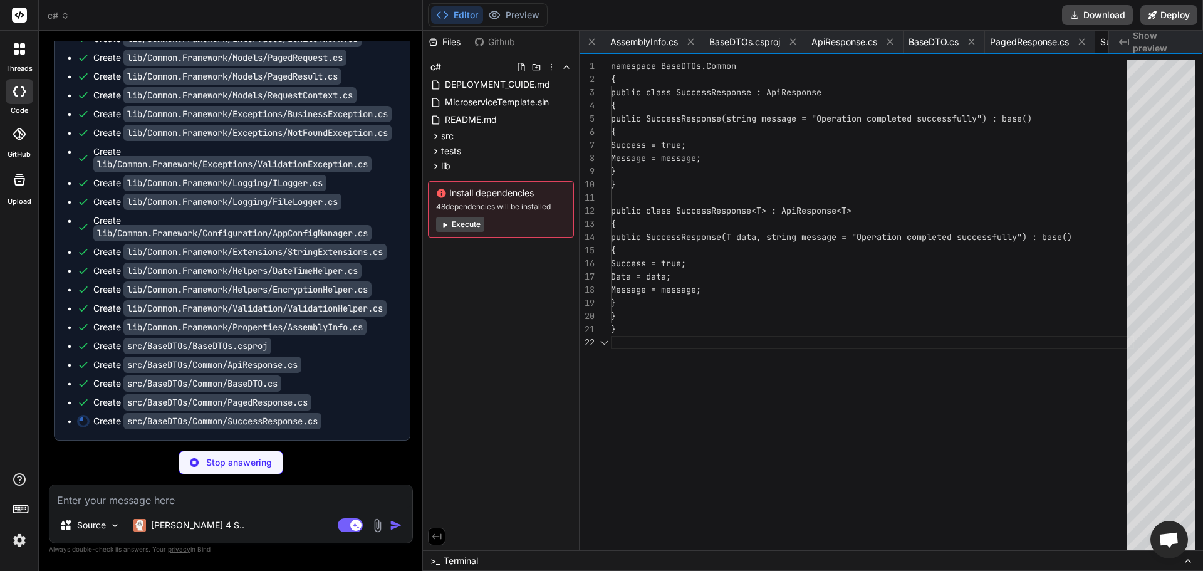
scroll to position [0, 1190]
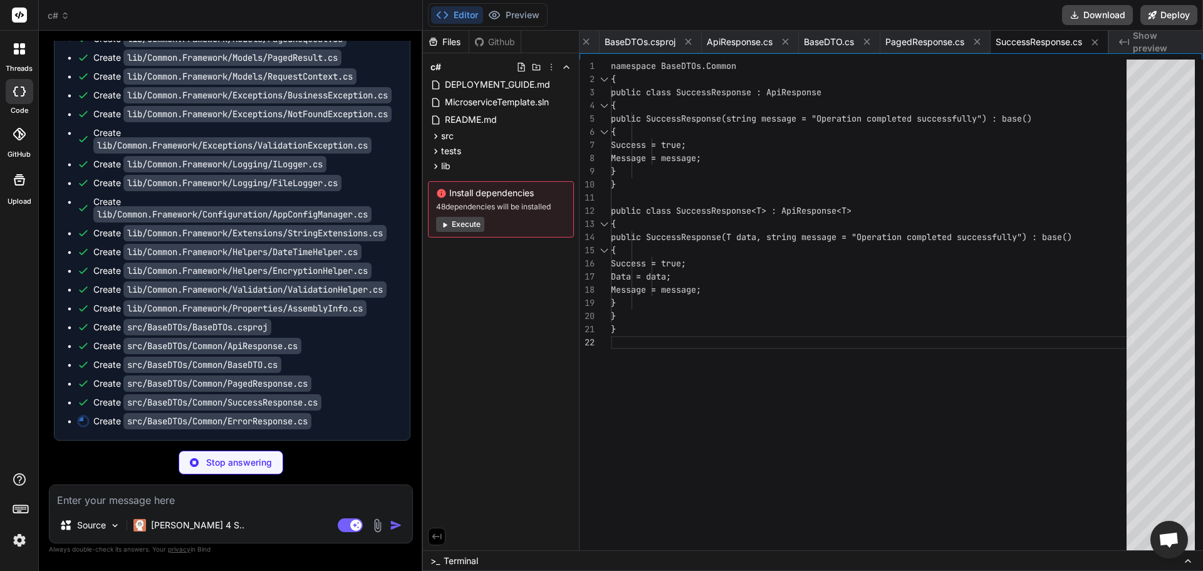
type textarea "x"
type textarea "public ValidationErrorResponse(string field, string error) : base("Validation f…"
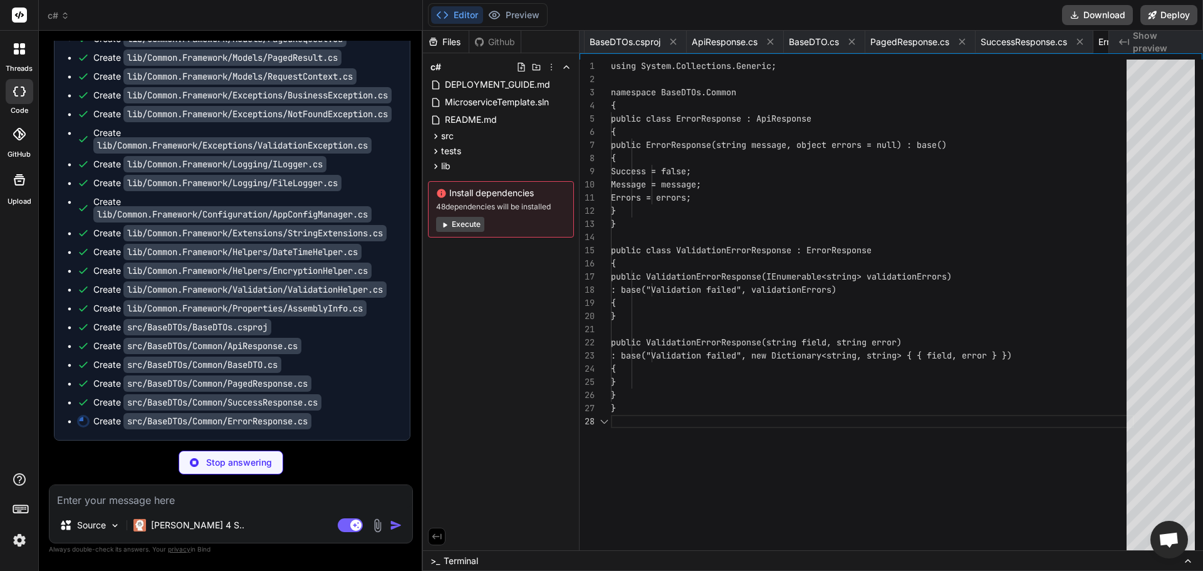
scroll to position [0, 1294]
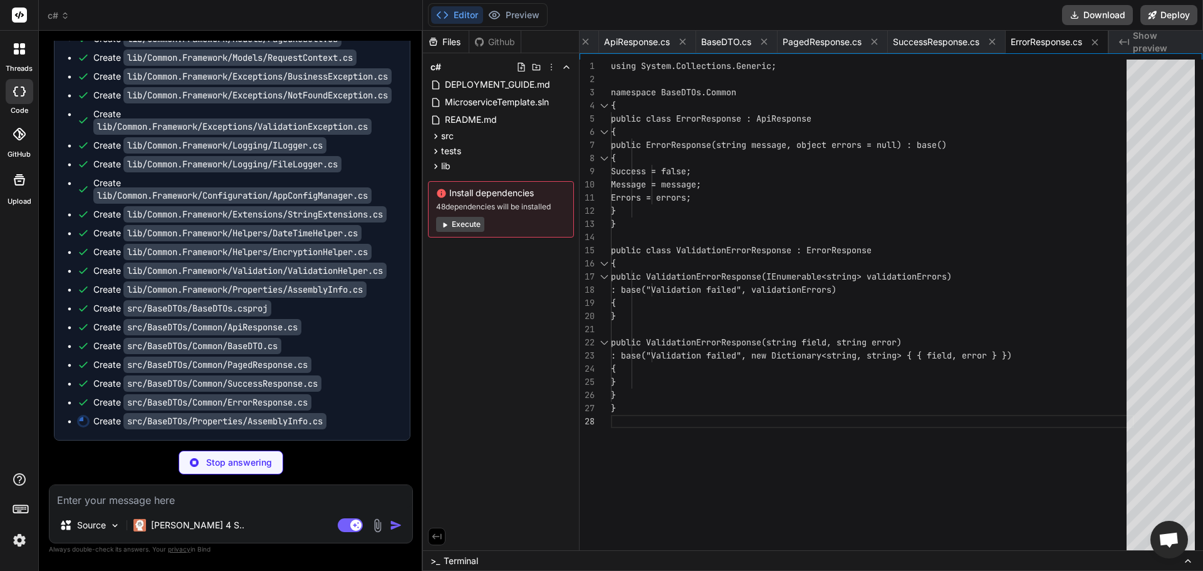
type textarea "x"
type textarea "[assembly: AssemblyTrademark("")] [assembly: AssemblyCulture("")] [assembly: Co…"
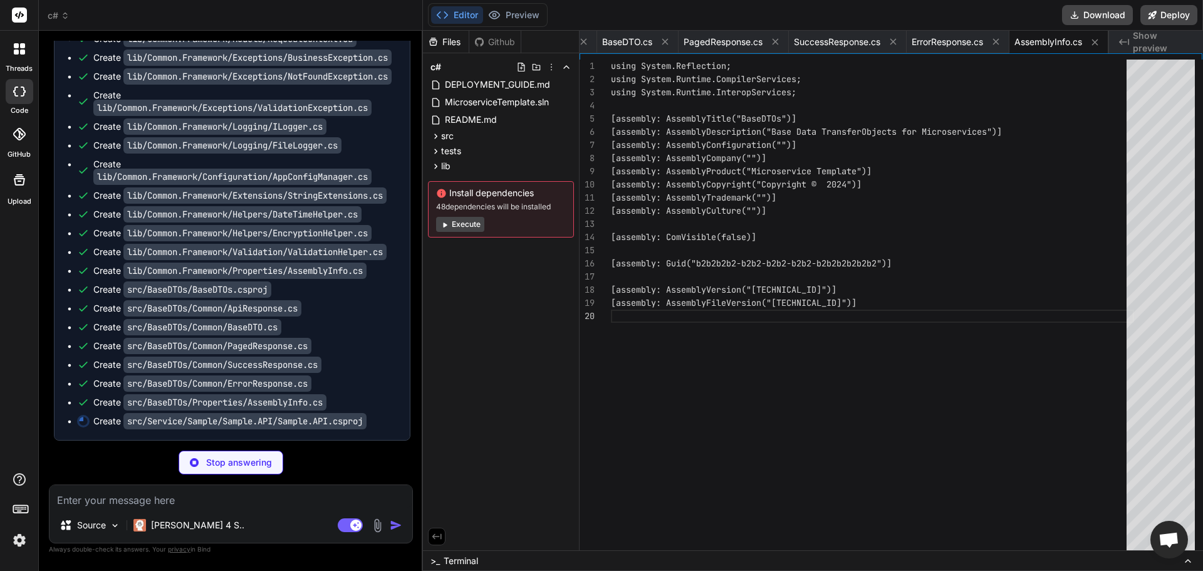
scroll to position [4530, 0]
type textarea "x"
type textarea "</Project>"
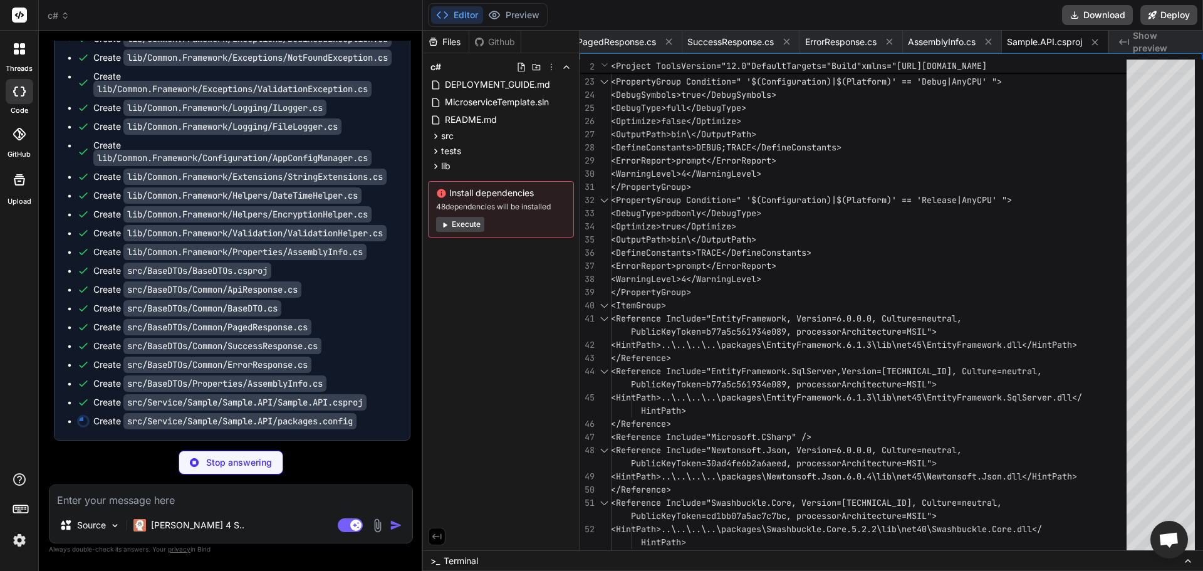
scroll to position [4549, 0]
type textarea "x"
type textarea "<package id="Unity" version="4.0.1" targetFramework="net45" /> <package id="Uni…"
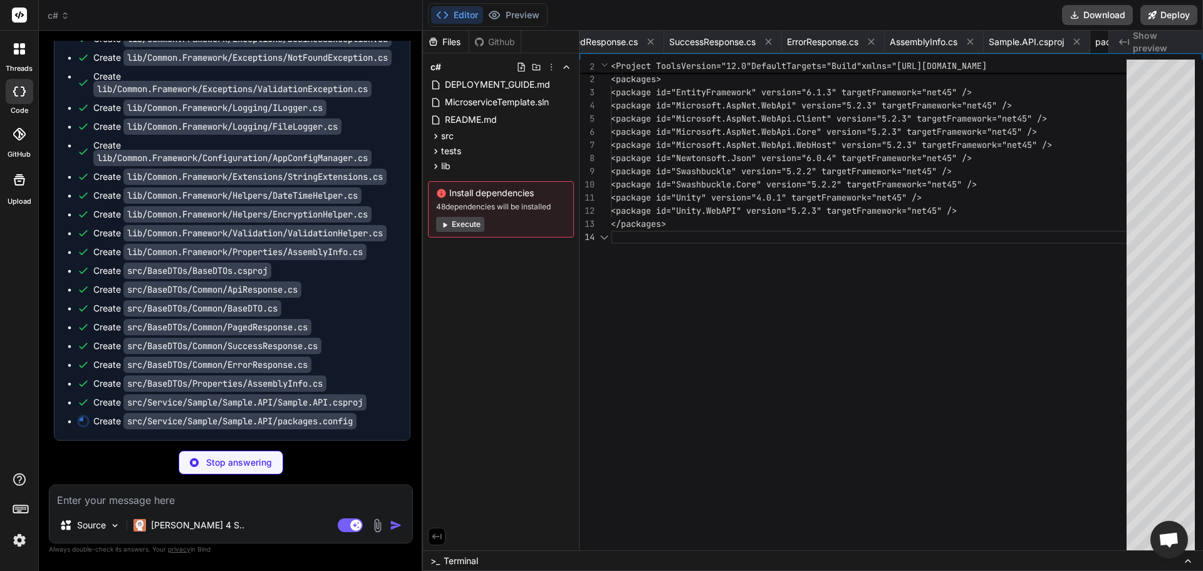
scroll to position [0, 1601]
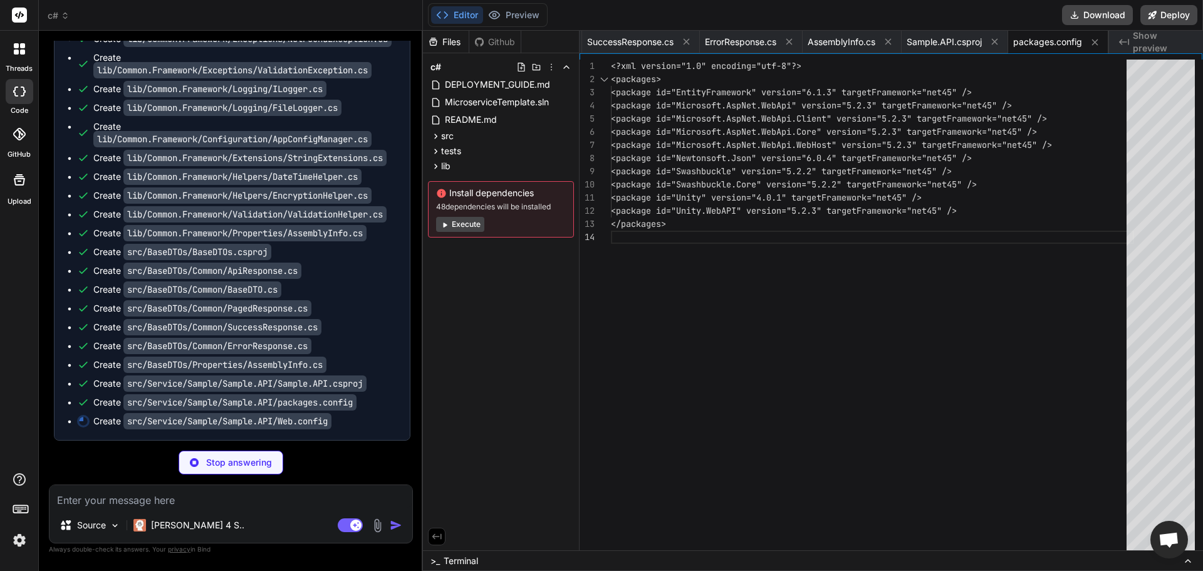
type textarea "x"
type textarea "</providers> </entityFramework> </configuration>"
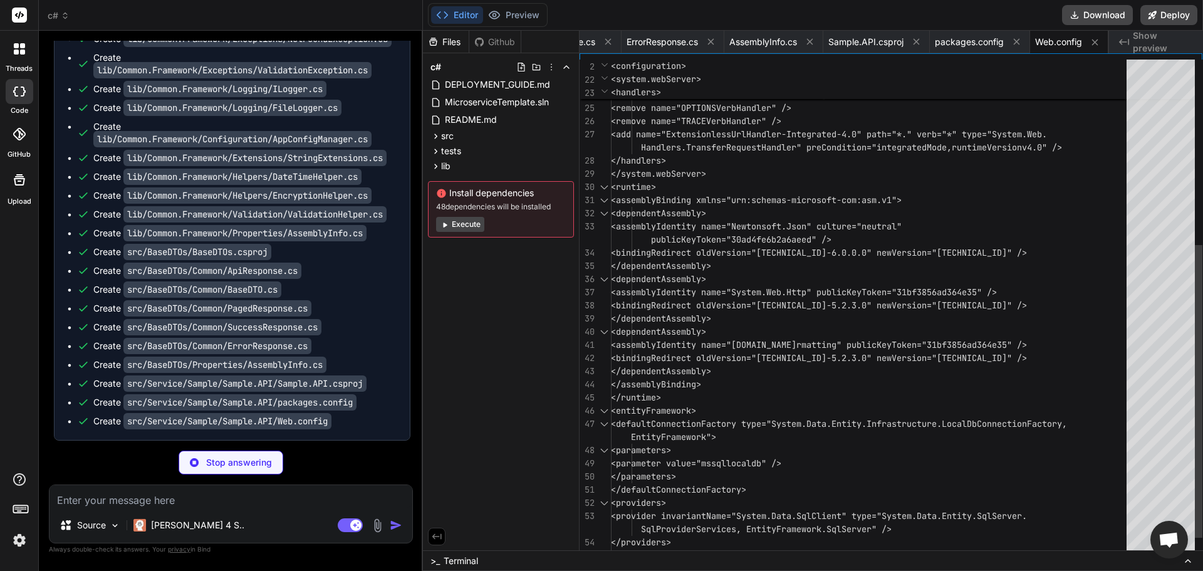
type textarea "x"
type textarea "<%@ Application Codebehind="Global.asax.cs" Inherits="Sample.API.WebApiApplicat…"
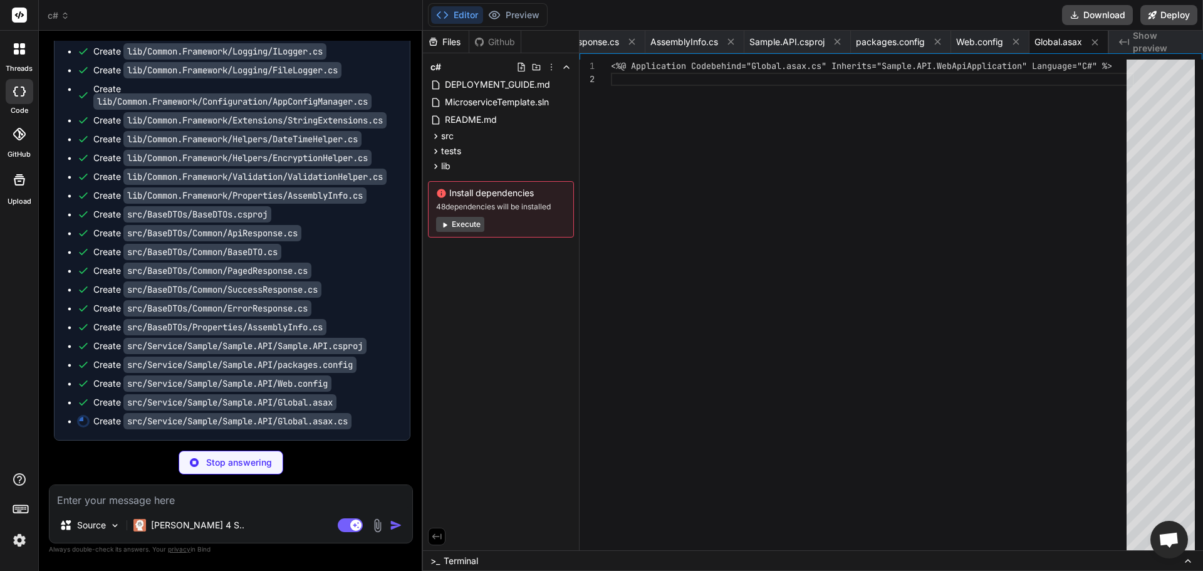
scroll to position [4606, 0]
type textarea "x"
type textarea "} } }"
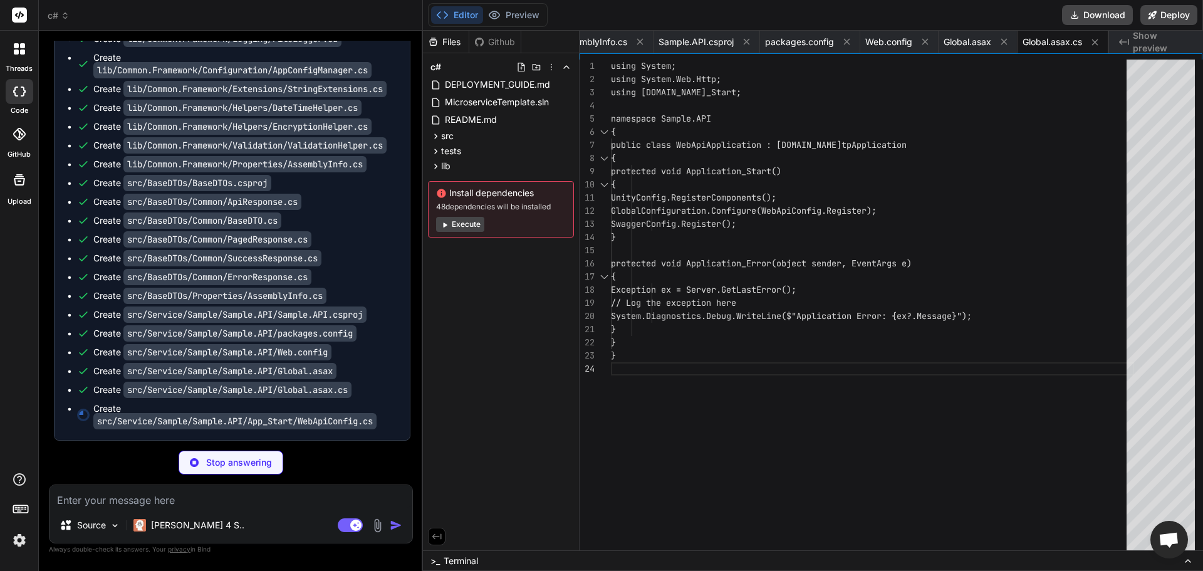
scroll to position [0, 1954]
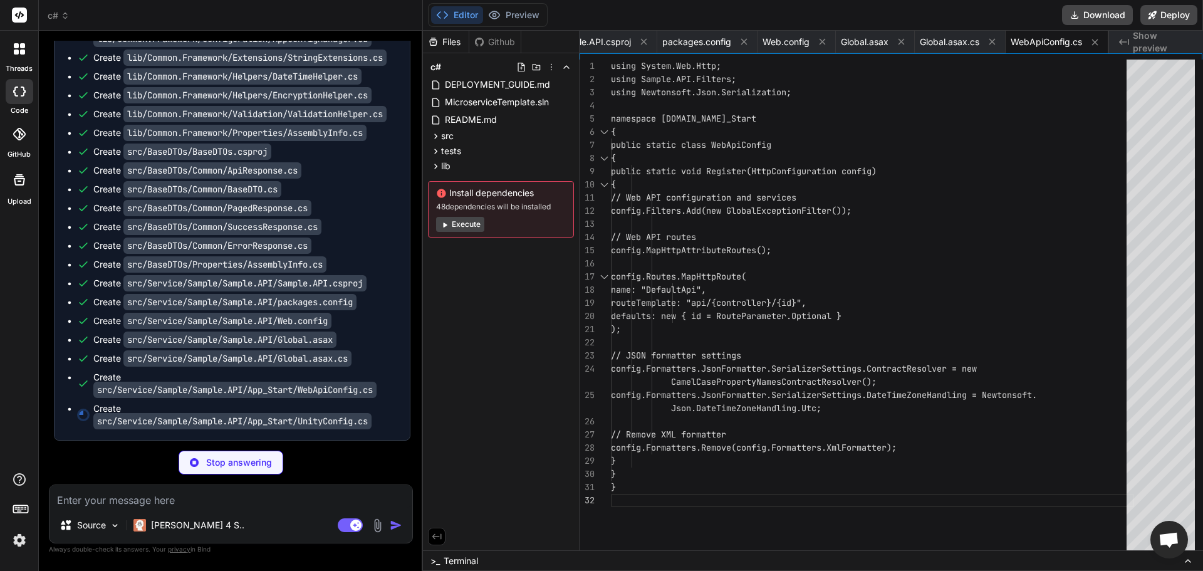
type textarea "x"
type textarea "}"
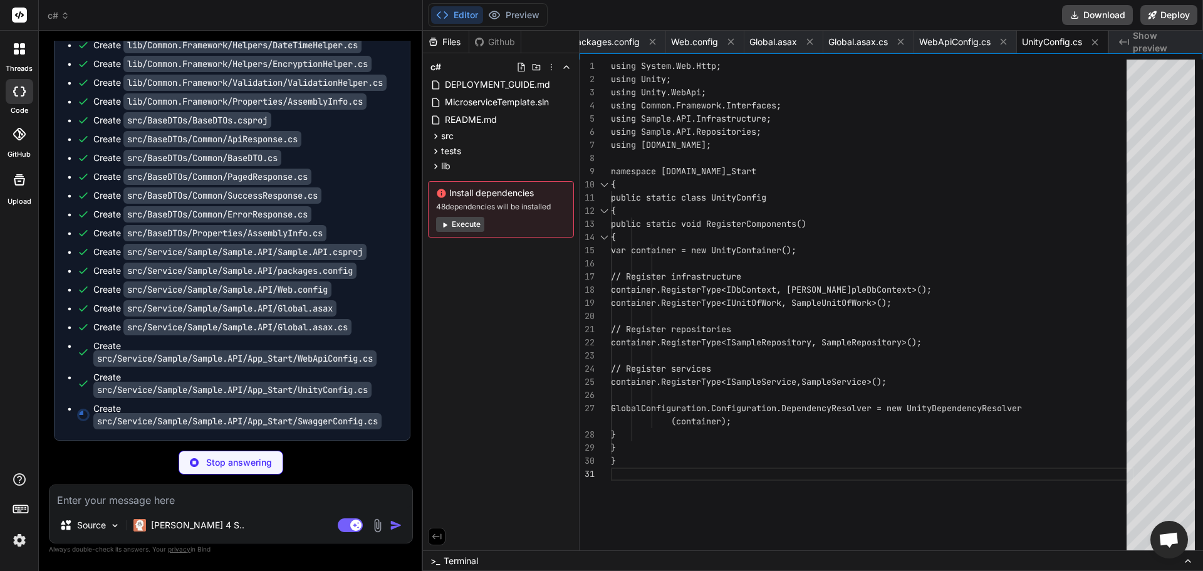
type textarea "x"
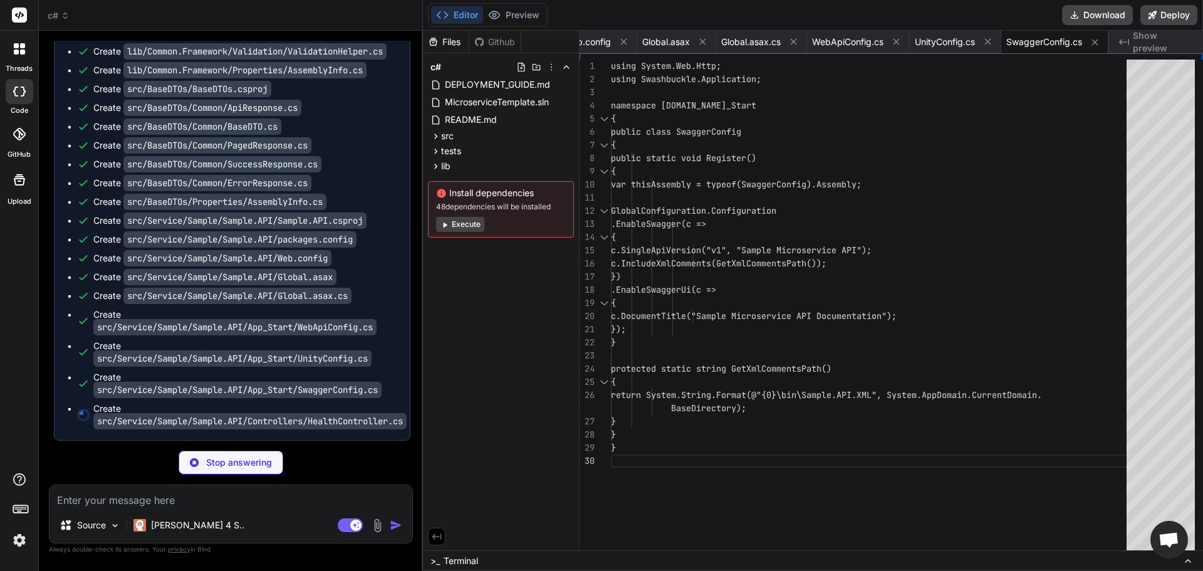
type textarea "x"
type textarea "return CreateResponse(healthData, "Service is healthy"); } } }"
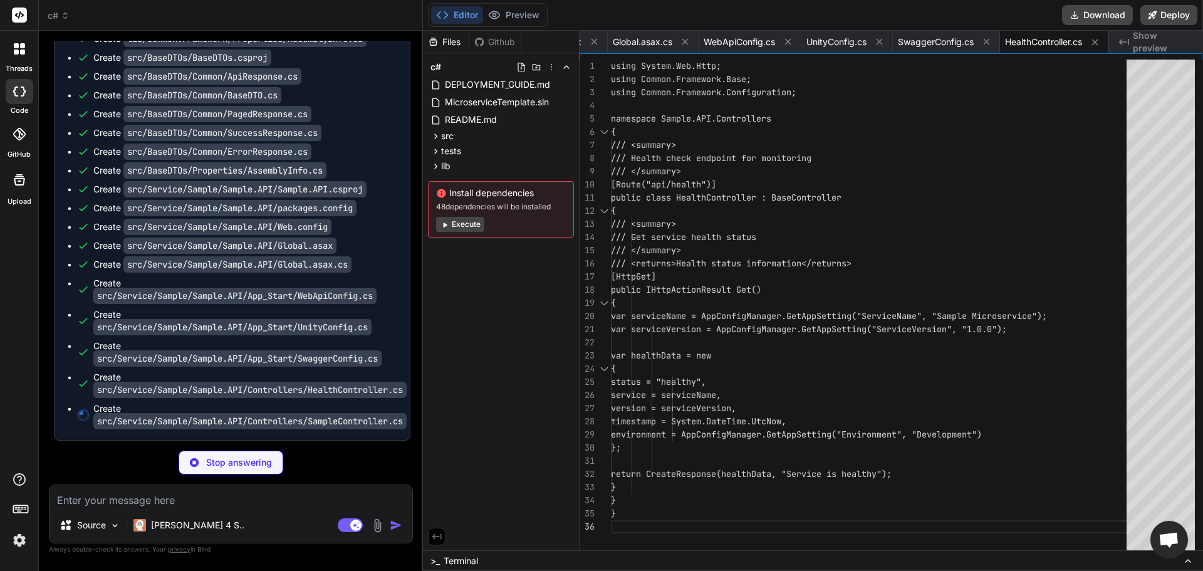
type textarea "x"
type textarea "}"
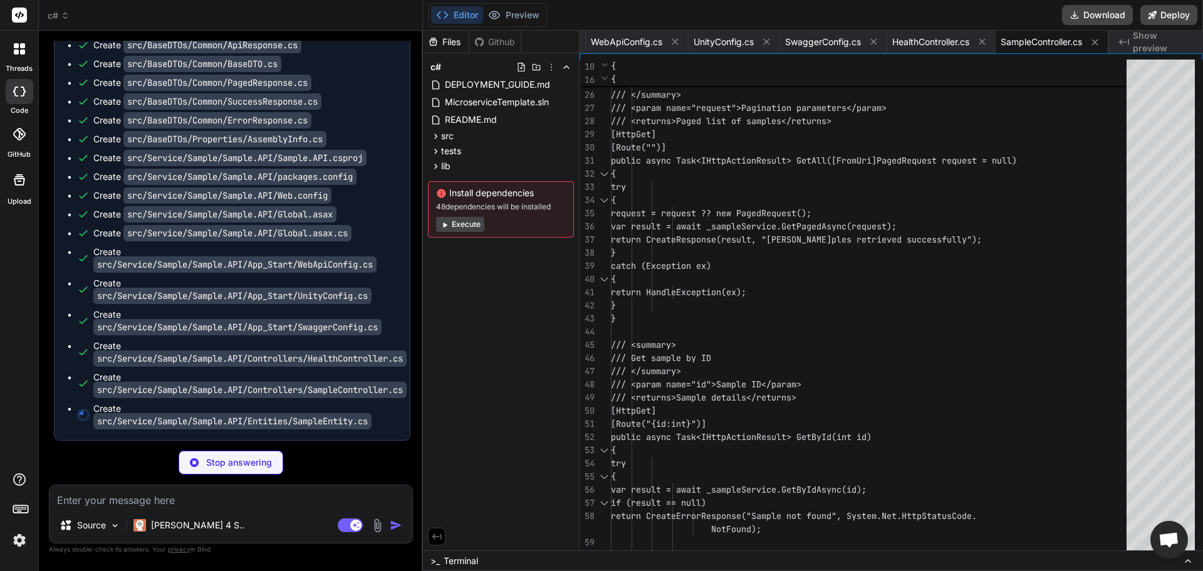
type textarea "x"
type textarea "} } }"
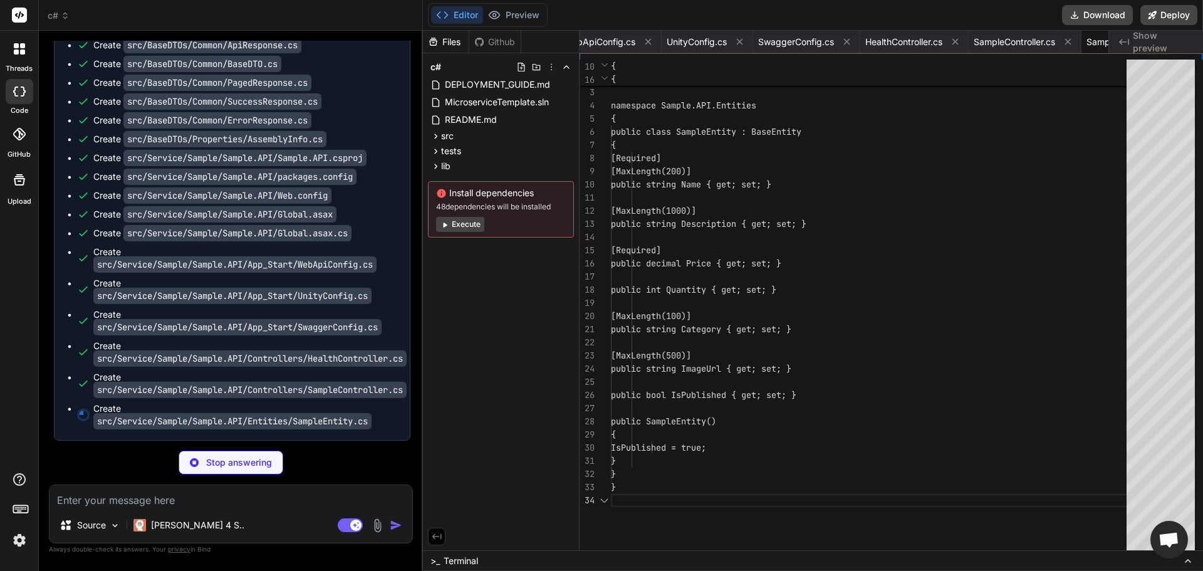
scroll to position [0, 2478]
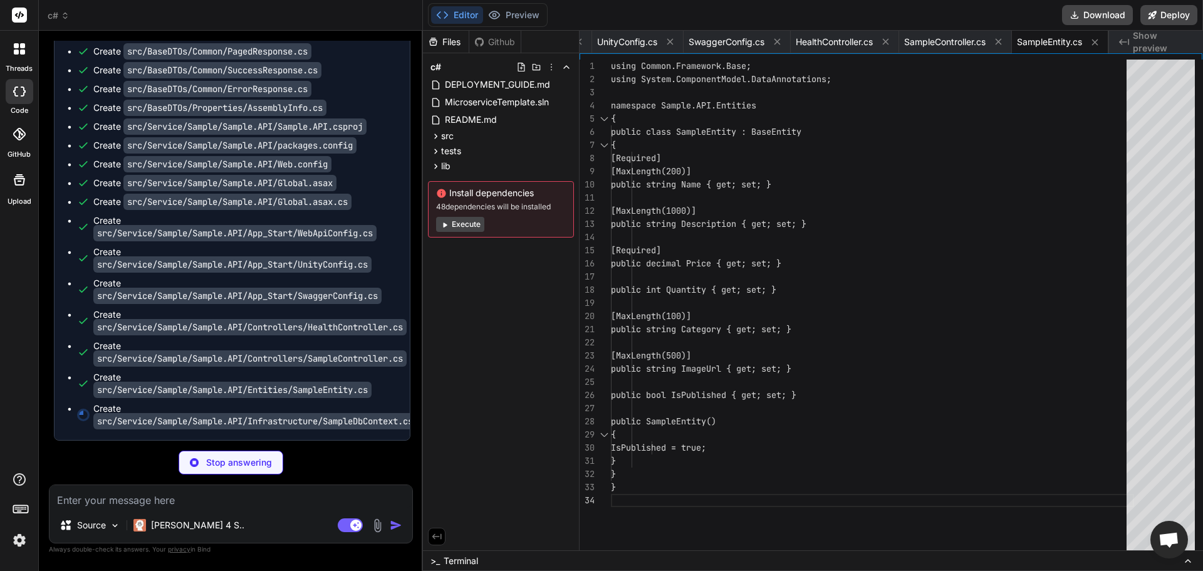
type textarea "x"
type textarea "base.OnModelCreating(modelBuilder); } } }"
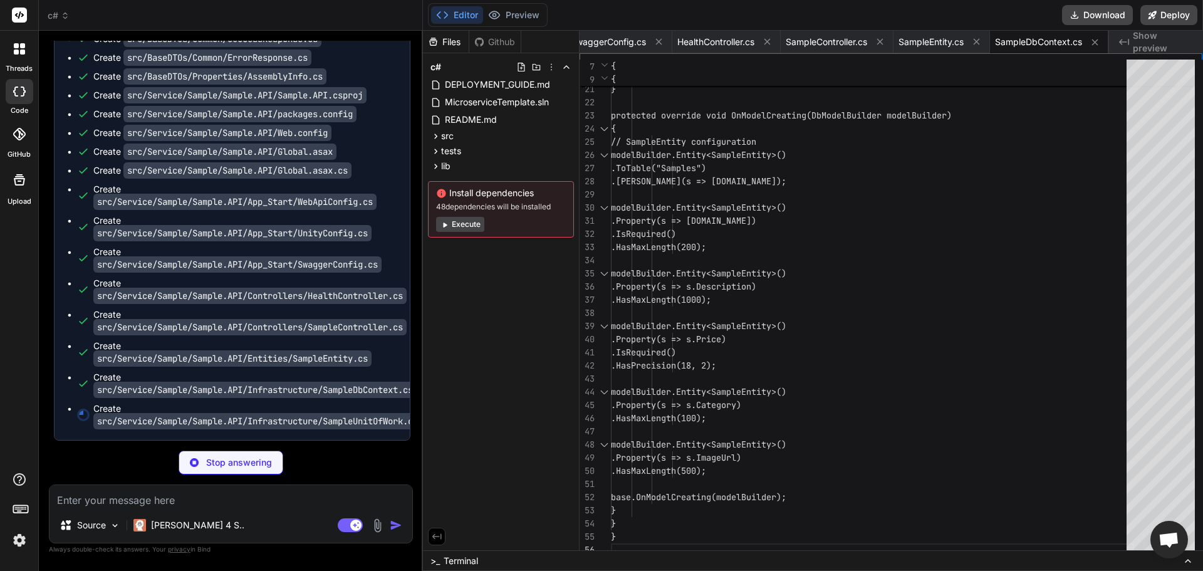
type textarea "x"
type textarea "} public void Dispose() { _context?.Dispose(); } } }"
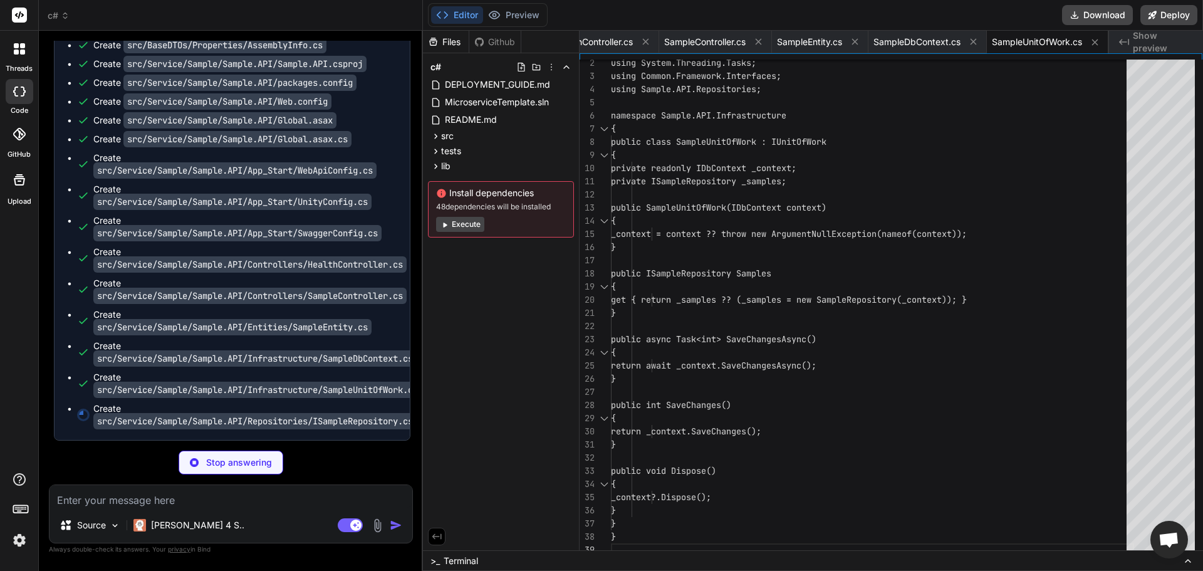
type textarea "x"
type textarea "Task<PagedResult<SampleEntity>> SearchByNameAsync(string name, PagedRequest req…"
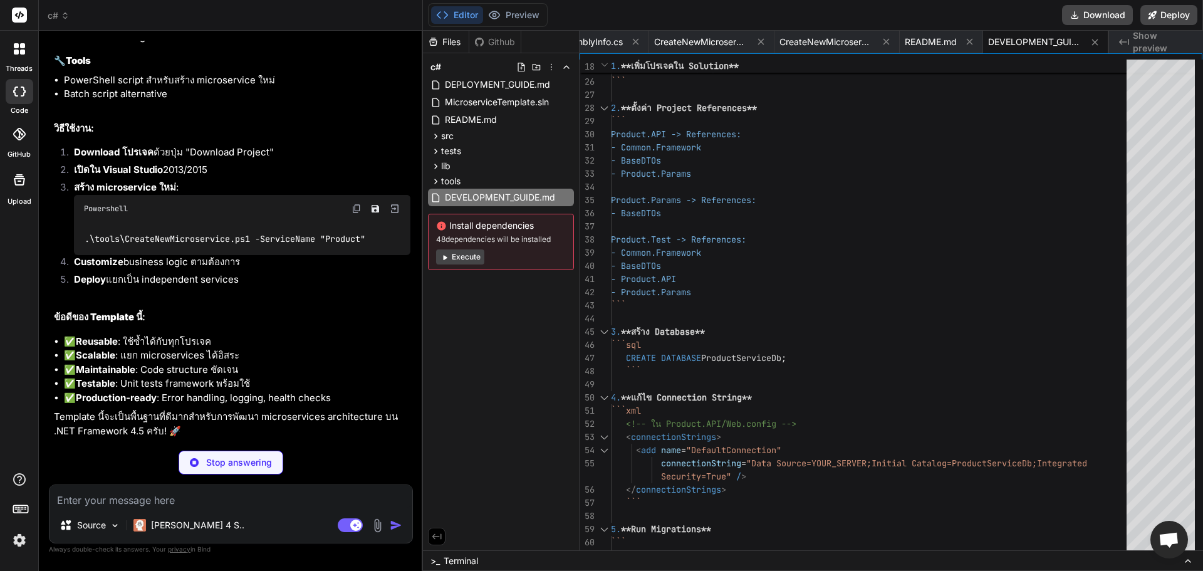
scroll to position [6201, 0]
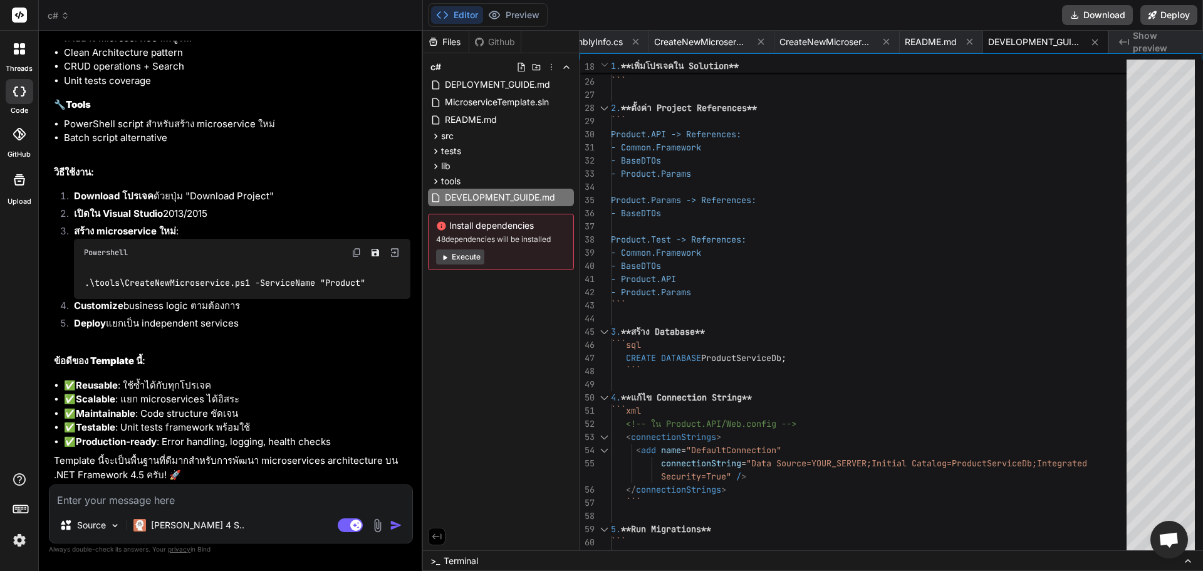
click at [137, 232] on strong "สร้าง microservice ใหม่" at bounding box center [125, 231] width 102 height 12
click at [267, 222] on li "เปิดใน Visual Studio 2013/2015" at bounding box center [237, 216] width 346 height 18
click at [1091, 11] on button "Download" at bounding box center [1097, 15] width 71 height 20
click at [104, 232] on strong "สร้าง microservice ใหม่" at bounding box center [125, 231] width 102 height 12
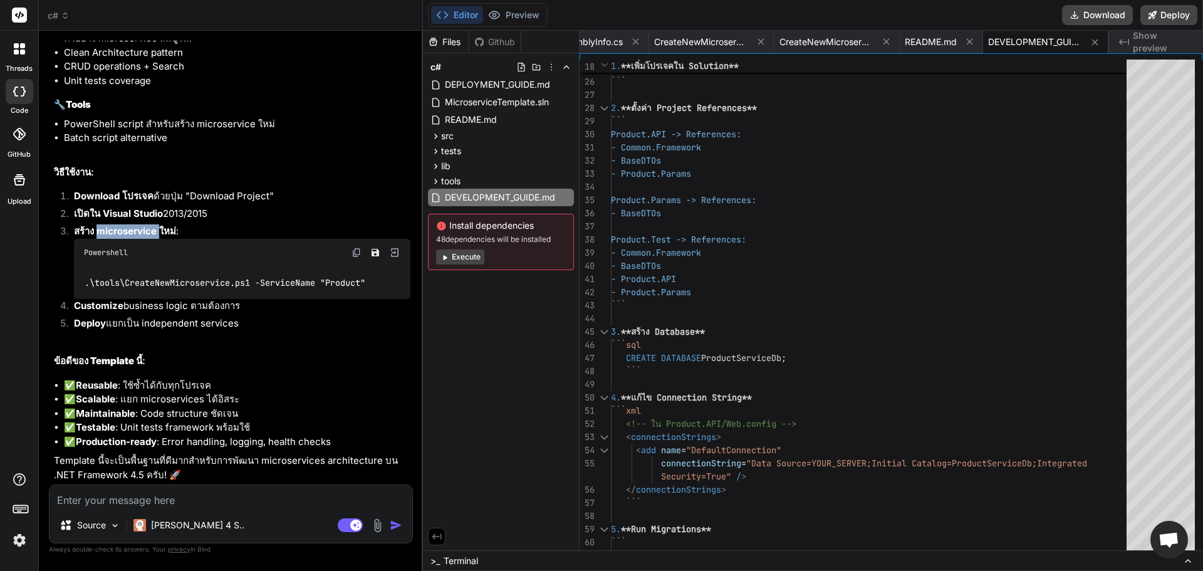
click at [104, 232] on strong "สร้าง microservice ใหม่" at bounding box center [125, 231] width 102 height 12
click at [193, 280] on code ".\tools\CreateNewMicroservice.ps1 -ServiceName "Product"" at bounding box center [225, 282] width 283 height 13
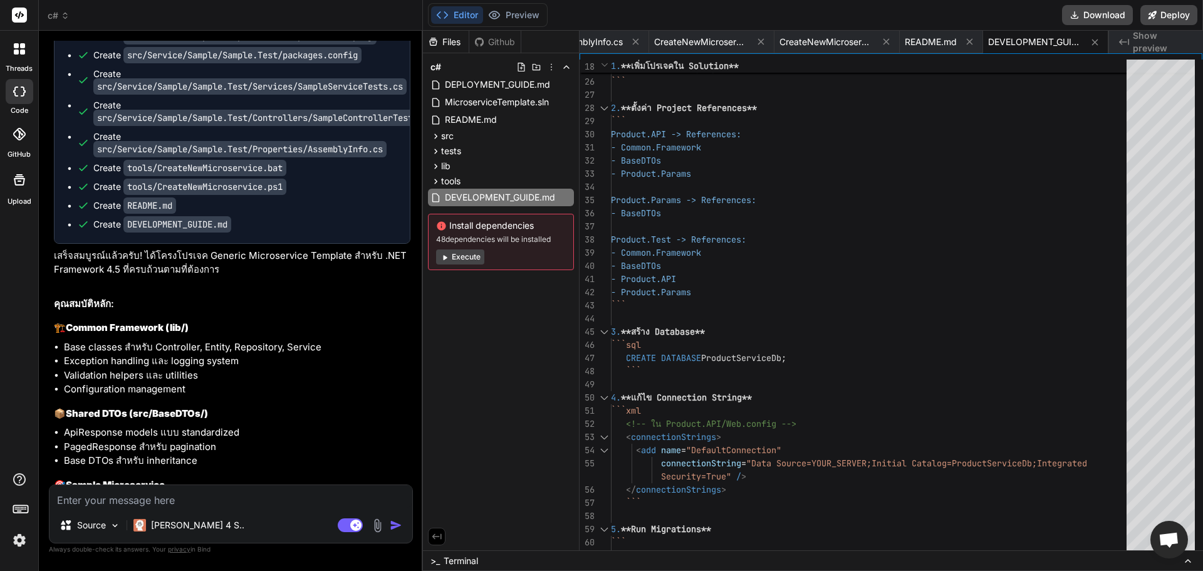
scroll to position [5366, 0]
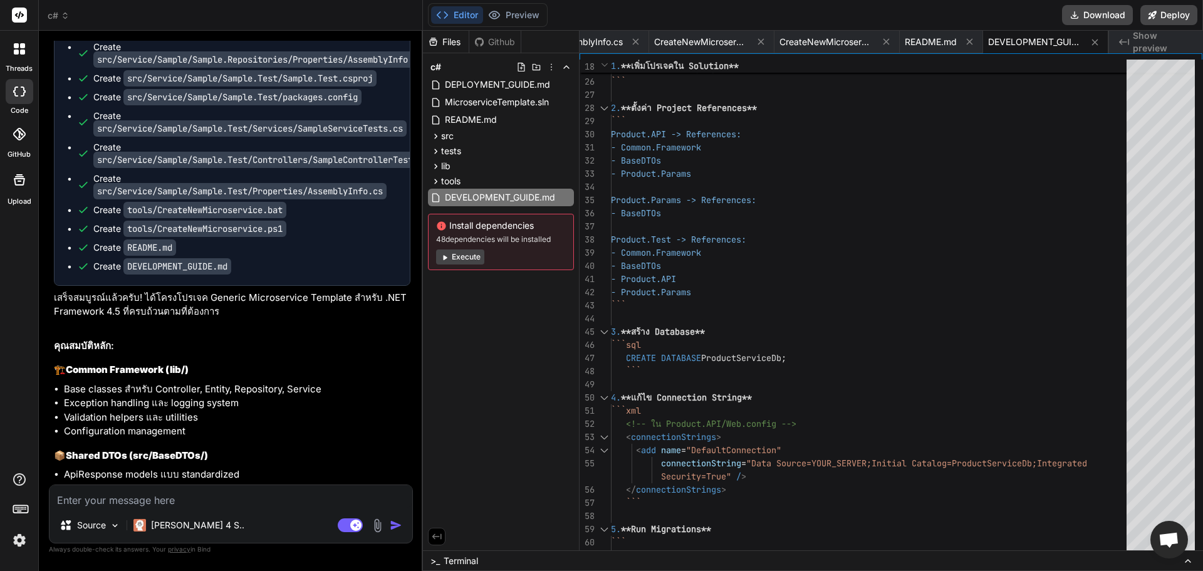
click at [175, 497] on textarea at bounding box center [230, 496] width 363 height 23
click at [164, 496] on textarea "ทำไม" at bounding box center [230, 496] width 363 height 23
paste textarea "Repositories"
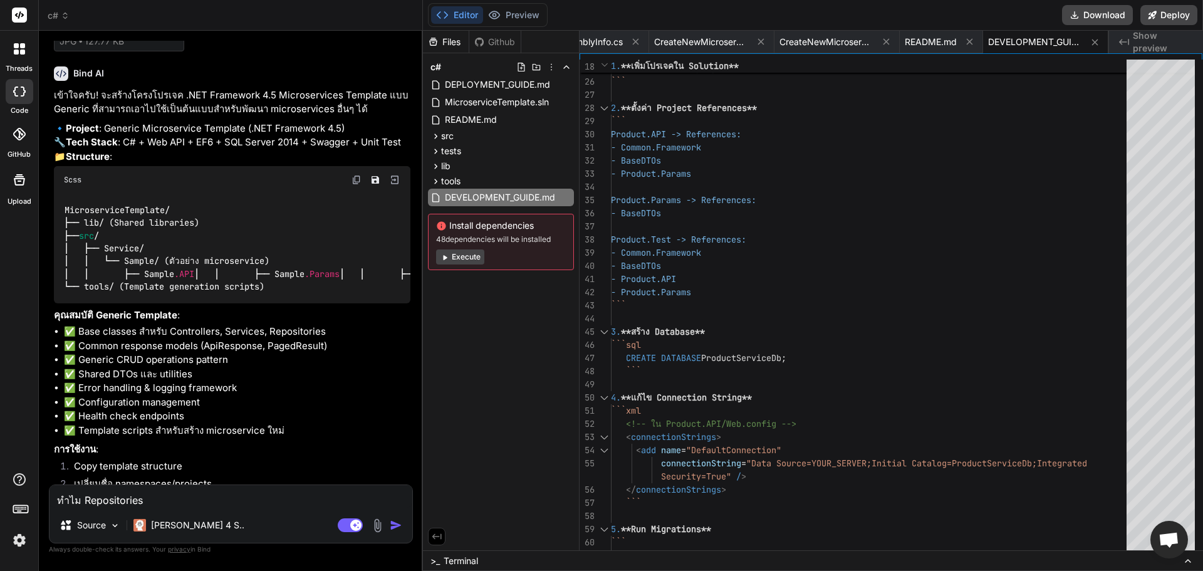
scroll to position [3487, 0]
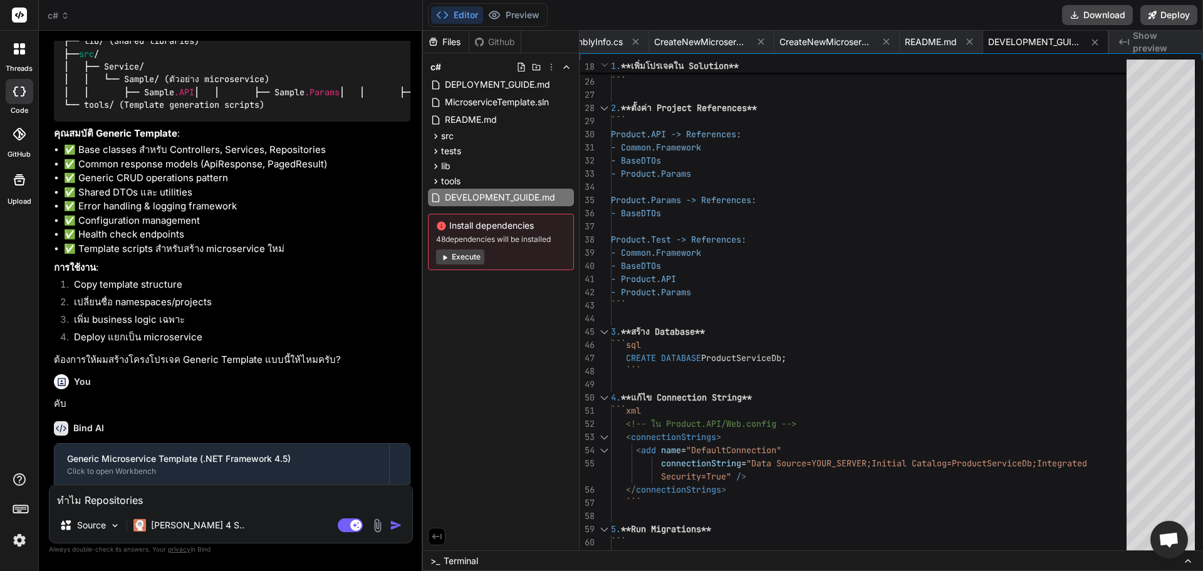
click at [170, 497] on textarea "ทำไม Repositories" at bounding box center [230, 496] width 363 height 23
click at [385, 529] on img at bounding box center [377, 525] width 14 height 14
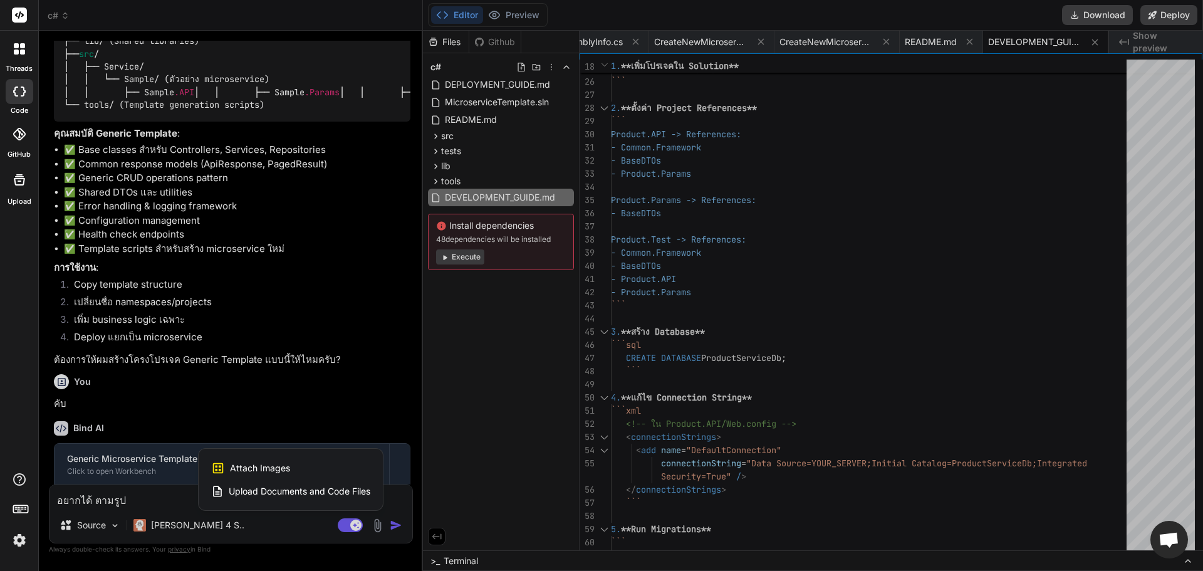
click at [304, 466] on div "Attach Images Image attachments are only supported in Claude and Gemini models." at bounding box center [290, 468] width 159 height 24
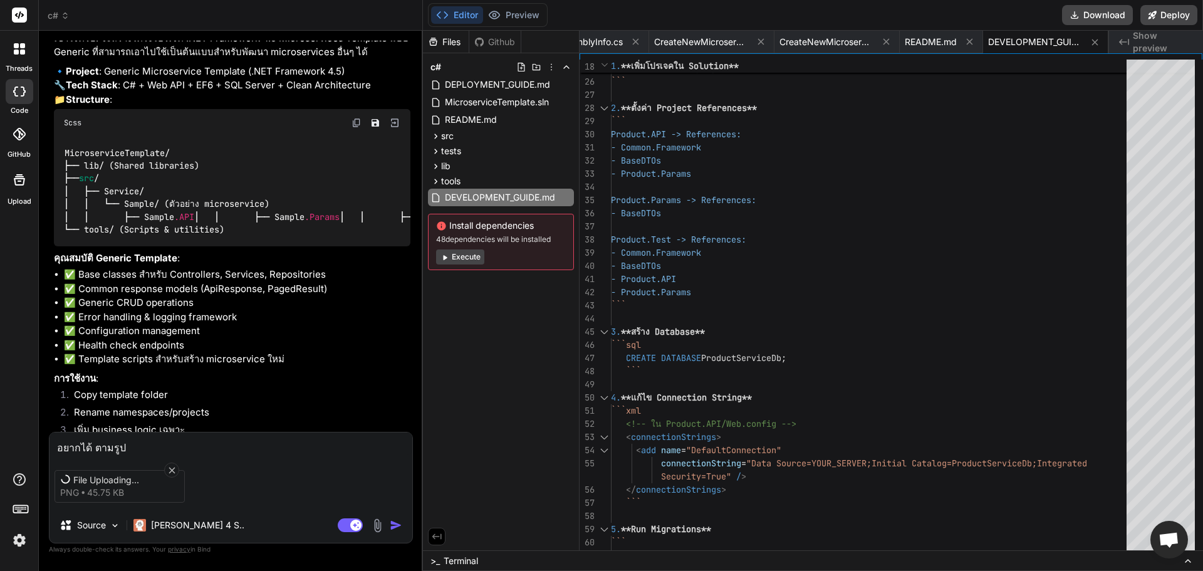
scroll to position [2651, 0]
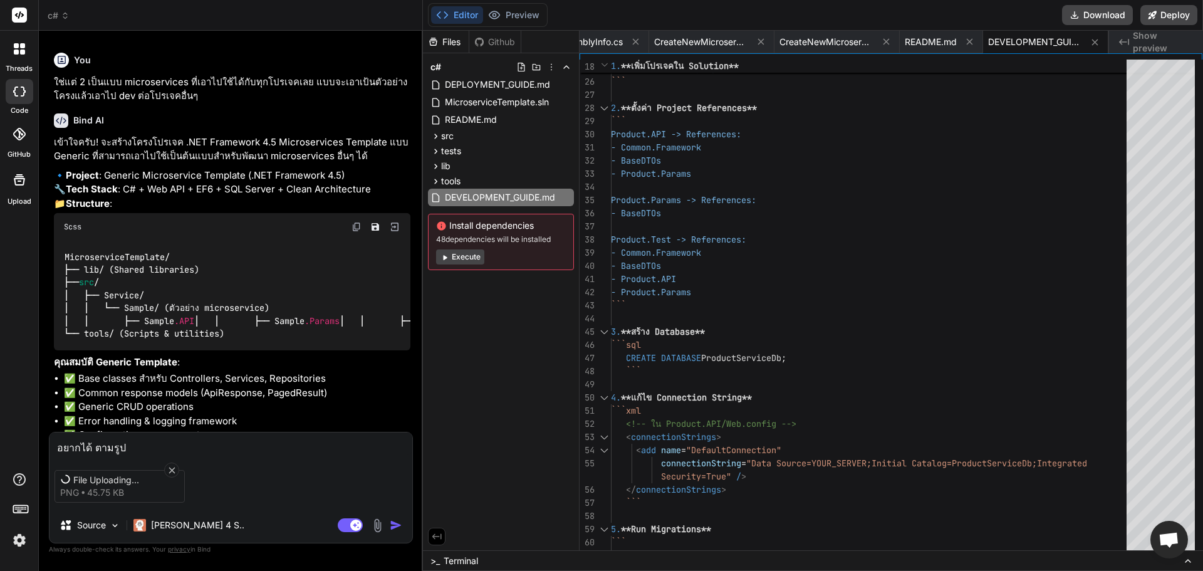
click at [142, 443] on textarea "อยากได้ ตามรูป" at bounding box center [230, 443] width 363 height 23
drag, startPoint x: 142, startPoint y: 443, endPoint x: 5, endPoint y: 407, distance: 141.8
click at [0, 409] on html "threads code GitHub Upload c# Created with Pixso. Bind AI Web Search Created wi…" at bounding box center [601, 285] width 1203 height 571
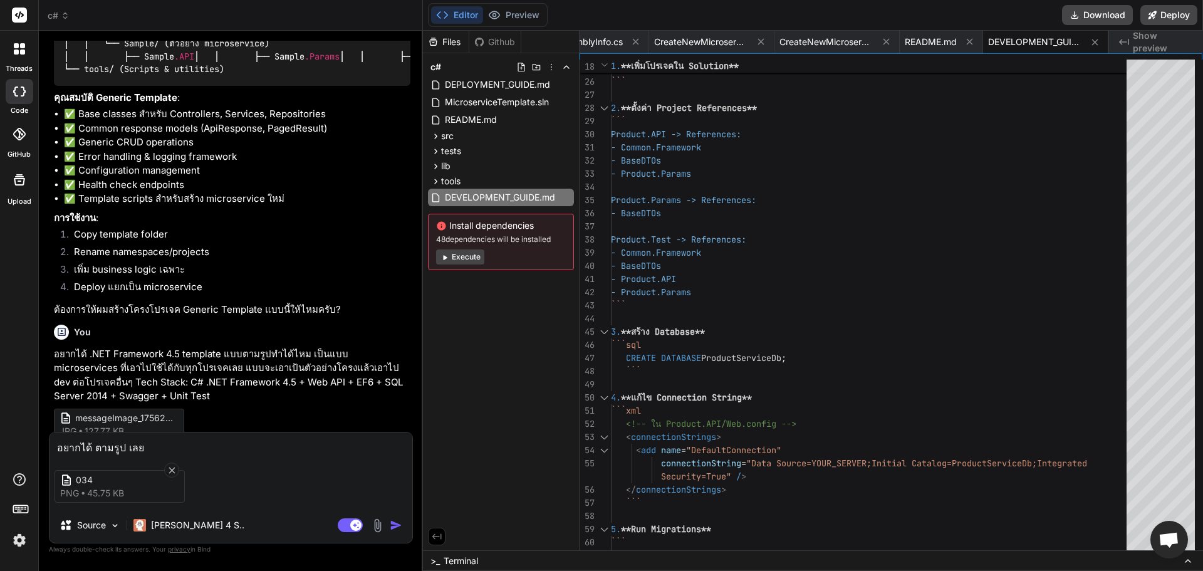
scroll to position [3124, 0]
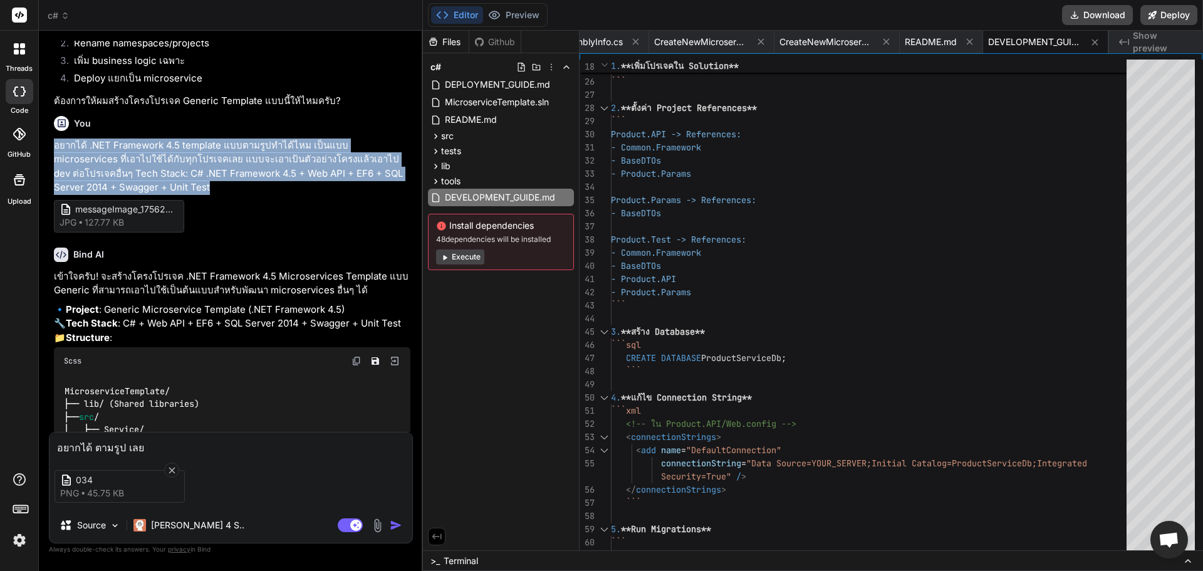
drag, startPoint x: 56, startPoint y: 330, endPoint x: 259, endPoint y: 371, distance: 207.3
click at [259, 195] on p "อยากได้ .NET Framework 4.5 template แบบตามรูปทำได้ไหม เป็นแบบ microservices ที่…" at bounding box center [232, 166] width 356 height 56
copy p "อยากได้ .NET Framework 4.5 template แบบตามรูปทำได้ไหม เป็นแบบ microservices ที่…"
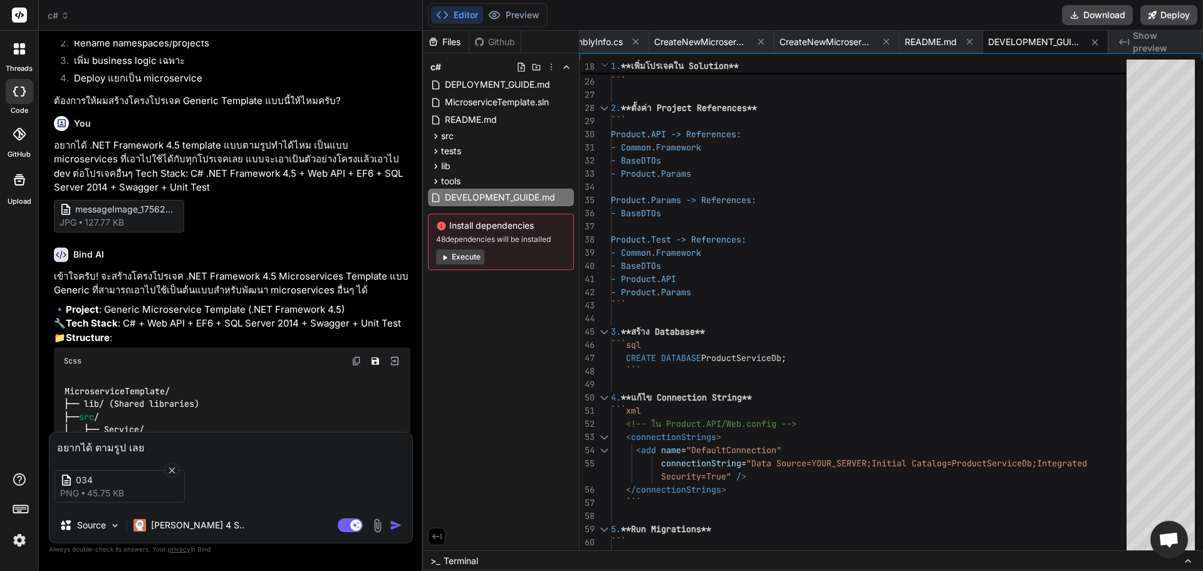
click at [184, 445] on textarea "อยากได้ ตามรูป เลย" at bounding box center [230, 443] width 363 height 23
paste textarea "อยากได้ .NET Framework 4.5 template แบบตามรูปทำได้ไหม เป็นแบบ microservices ที่…"
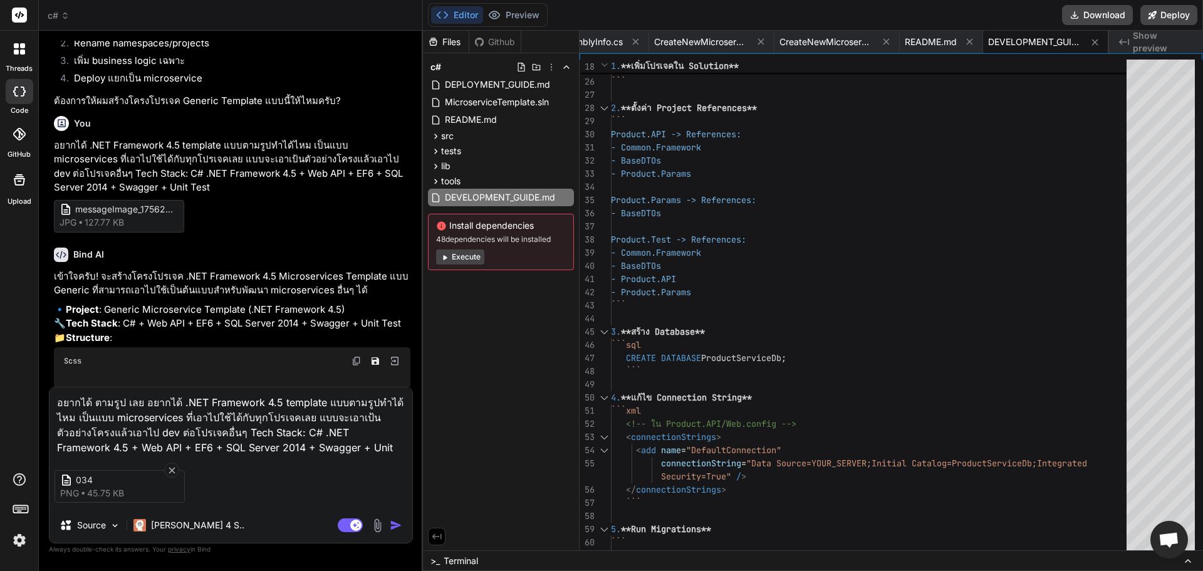
drag, startPoint x: 127, startPoint y: 398, endPoint x: 36, endPoint y: 398, distance: 90.8
click at [36, 398] on div "threads code GitHub Upload c# Created with Pixso. Bind AI Web Search Created wi…" at bounding box center [601, 285] width 1203 height 571
click at [125, 460] on div "034 png 45.75 KB" at bounding box center [230, 486] width 363 height 53
click at [336, 454] on div "ลย อยากได้ .NET Framework 4.5 template แบบตามรูปทำได้ไหม เป็นแบบ microservices …" at bounding box center [231, 465] width 364 height 157
click at [324, 447] on textarea "ลย อยากได้ .NET Framework 4.5 template แบบตามรูปทำได้ไหม เป็นแบบ microservices …" at bounding box center [230, 421] width 363 height 68
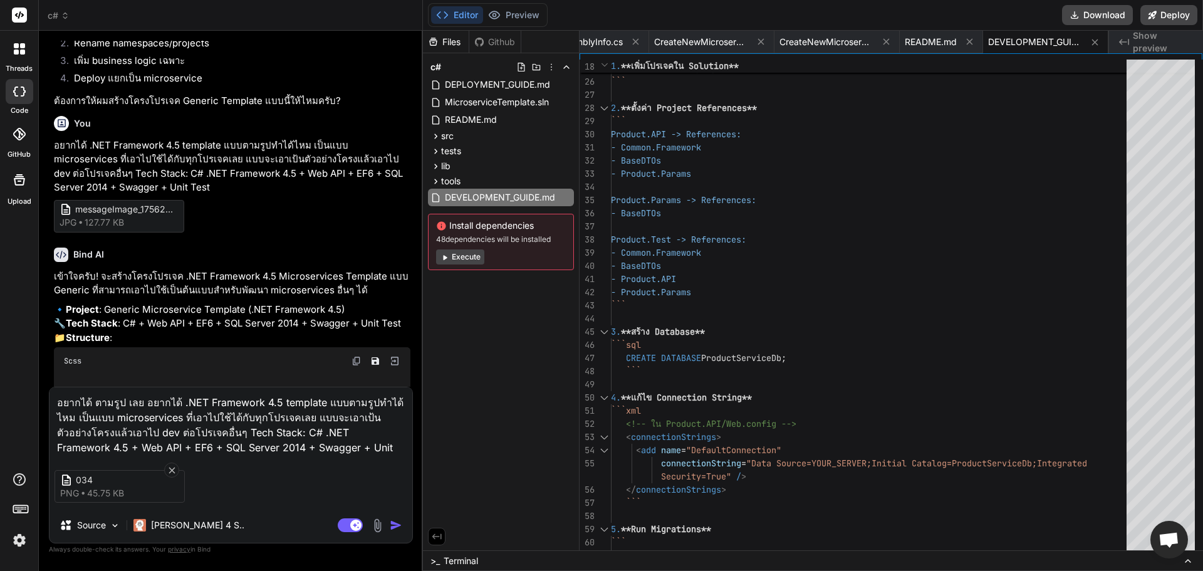
click at [130, 398] on textarea "อยากได้ ตามรูป เลย อยากได้ .NET Framework 4.5 template แบบตามรูปทำได้ไหม เป็นแบ…" at bounding box center [230, 421] width 363 height 68
drag, startPoint x: 138, startPoint y: 402, endPoint x: 49, endPoint y: 405, distance: 89.6
click at [49, 405] on div "อยากได้ ตามรูป เลย อยากได้ .NET Framework 4.5 template แบบตามรูปทำได้ไหม เป็นแบ…" at bounding box center [231, 465] width 364 height 157
click at [304, 454] on div "อยากได้ .NET Framework 4.5 template แบบตามรูปทำได้ไหม เป็นแบบ microservices ที่…" at bounding box center [231, 465] width 364 height 157
click at [301, 447] on textarea "อยากได้ .NET Framework 4.5 template แบบตามรูปทำได้ไหม เป็นแบบ microservices ที่…" at bounding box center [230, 421] width 363 height 68
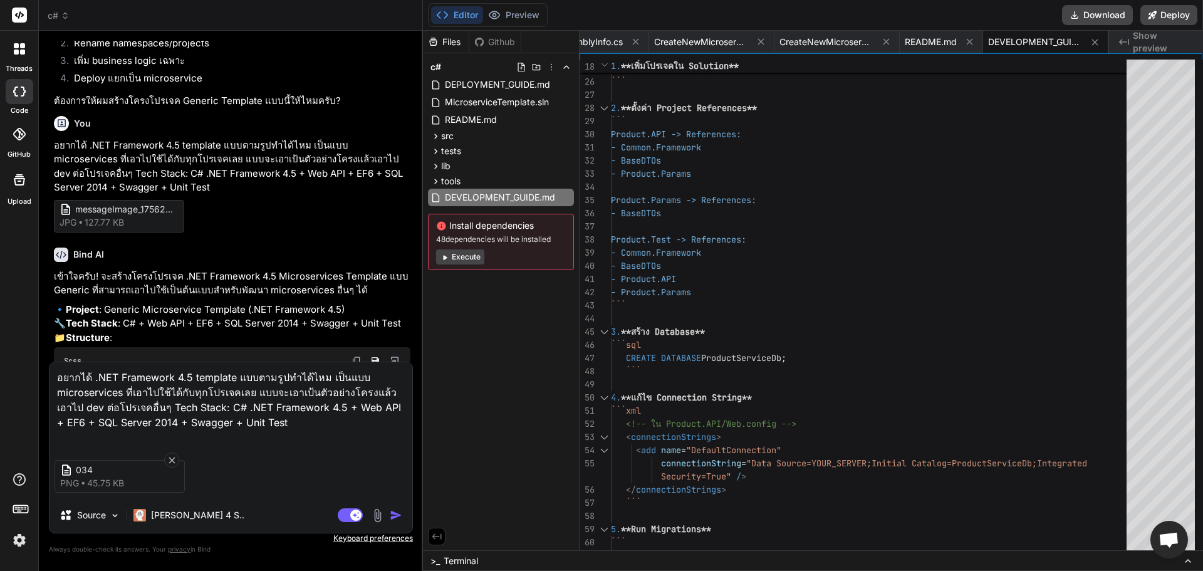
paste textarea "อยากได้ ตามรูป เลย"
click at [397, 512] on img "button" at bounding box center [396, 515] width 13 height 13
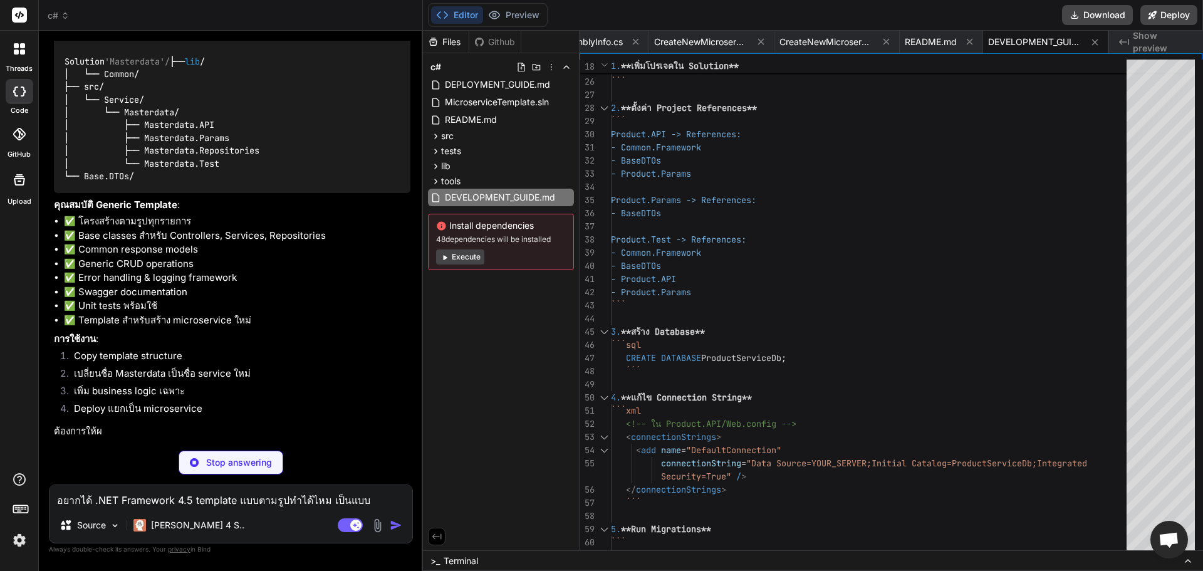
scroll to position [6946, 0]
click at [155, 403] on li "Deploy แยกเป็น microservice" at bounding box center [237, 411] width 346 height 18
click at [88, 421] on div "เข้าใจครับ! จะสร้างโครงโปรเจค .NET Framework 4.5 Microservices Template ตามโครง…" at bounding box center [232, 188] width 356 height 499
click at [93, 485] on textarea "อยากได้ .NET Framework 4.5 template แบบตามรูปทำได้ไหม เป็นแบบ microservices ที่…" at bounding box center [230, 496] width 363 height 23
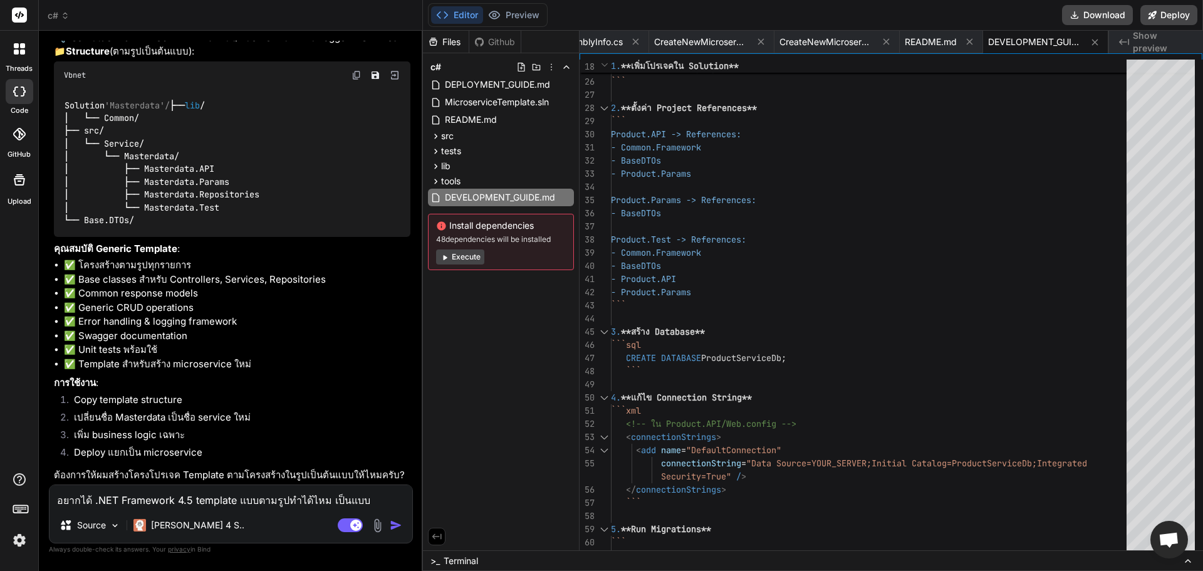
click at [169, 499] on textarea "อยากได้ .NET Framework 4.5 template แบบตามรูปทำได้ไหม เป็นแบบ microservices ที่…" at bounding box center [230, 496] width 363 height 23
click at [187, 475] on p "ต้องการให้ผมสร้างโครงโปรเจค Template ตามโครงสร้างในรูปเป็นต้นแบบให้ไหมครับ?" at bounding box center [232, 475] width 356 height 14
click at [185, 482] on div "Bind AI เข้าใจครับ! จะสร้างโครงโปรเจค .NET Framework 4.5 Microservices Template…" at bounding box center [232, 217] width 356 height 533
click at [188, 499] on textarea "อยากได้ .NET Framework 4.5 template แบบตามรูปทำได้ไหม เป็นแบบ microservices ที่…" at bounding box center [230, 496] width 363 height 23
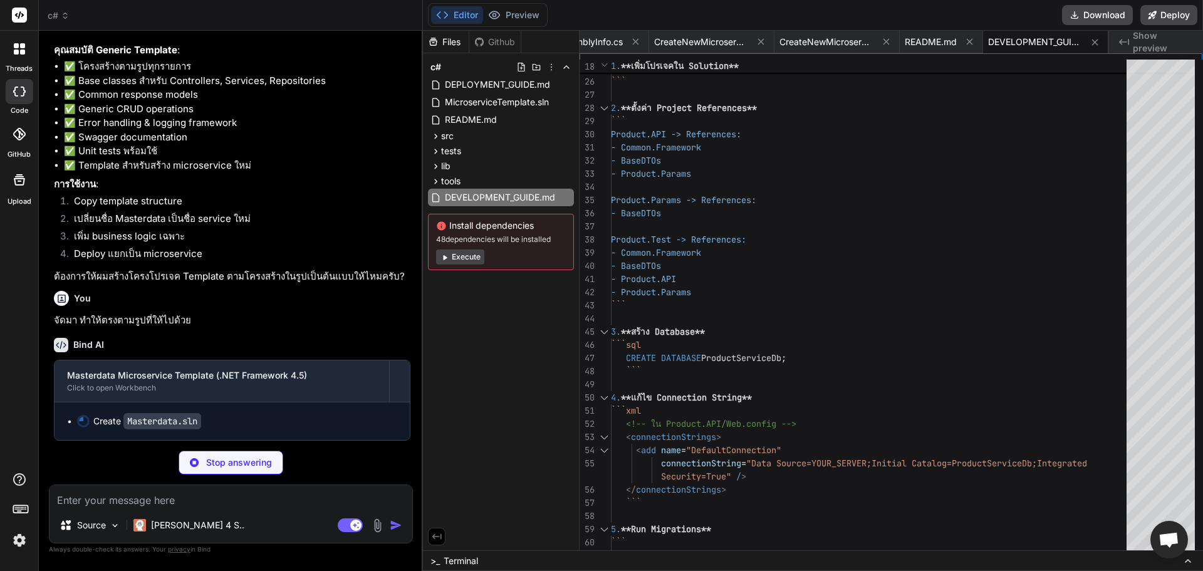
scroll to position [7100, 0]
click at [248, 468] on p "Stop answering" at bounding box center [239, 462] width 66 height 13
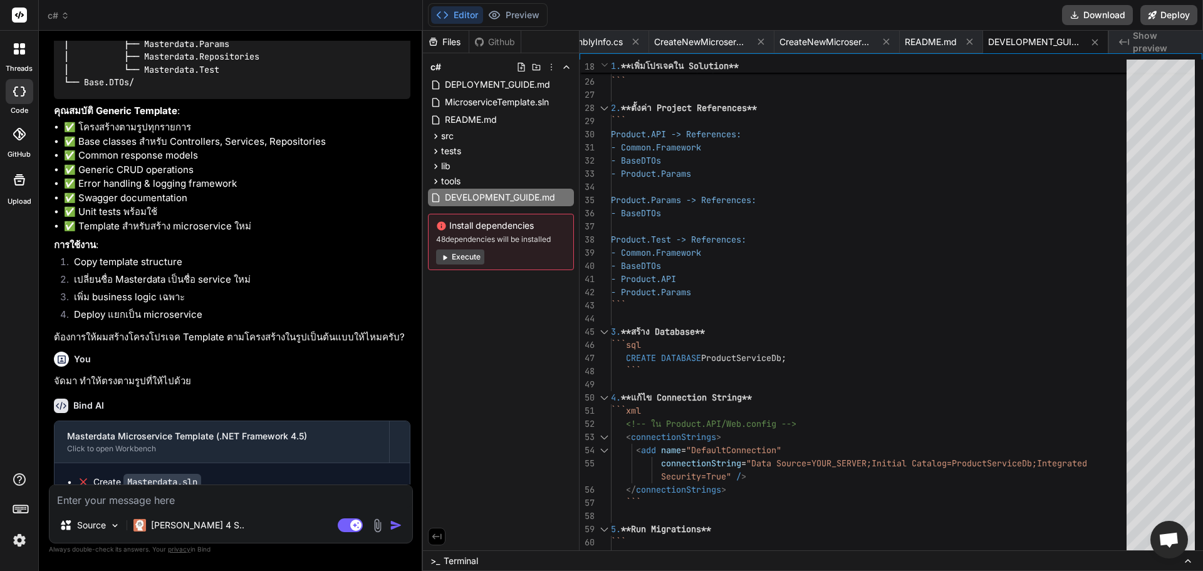
scroll to position [6462, 0]
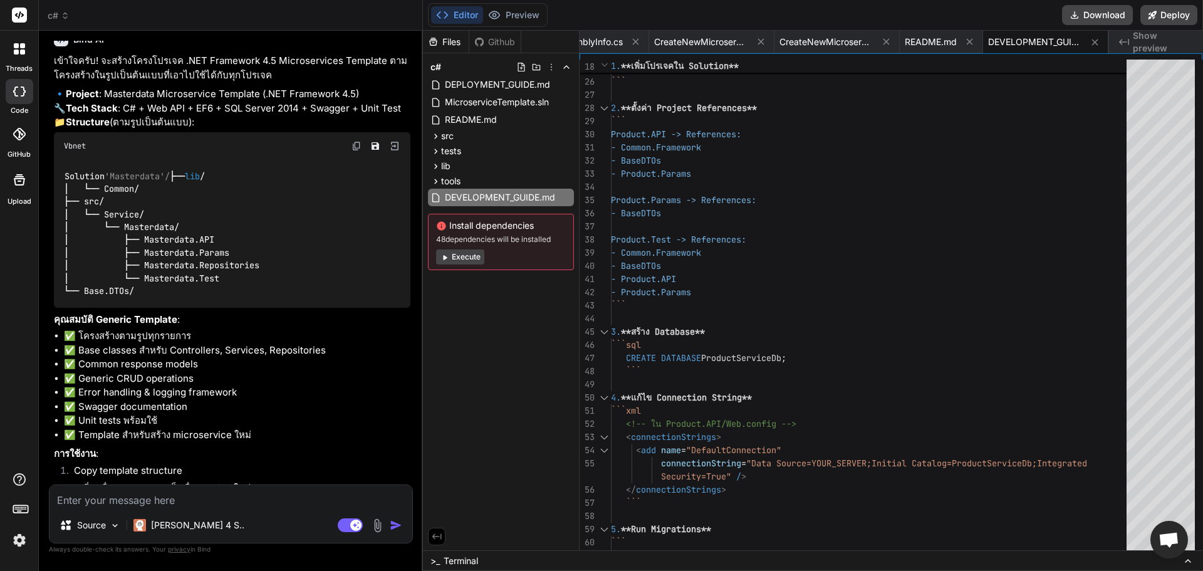
drag, startPoint x: 285, startPoint y: 297, endPoint x: 52, endPoint y: 254, distance: 236.9
click at [52, 254] on div "You อยากได้ โครงโปรเจค c# .NET Framework 4.5 wep api+ SQL Server 2014 + EF + Sw…" at bounding box center [231, 263] width 361 height 444
copy p "อยากได้ .NET Framework 4.5 template แบบตามรูปทำได้ไหม เป็นแบบ microservices ที่…"
click at [111, 506] on textarea at bounding box center [230, 496] width 363 height 23
paste textarea "อยากได้ .NET Framework 4.5 template แบบตามรูปทำได้ไหม เป็นแบบ microservices ที่…"
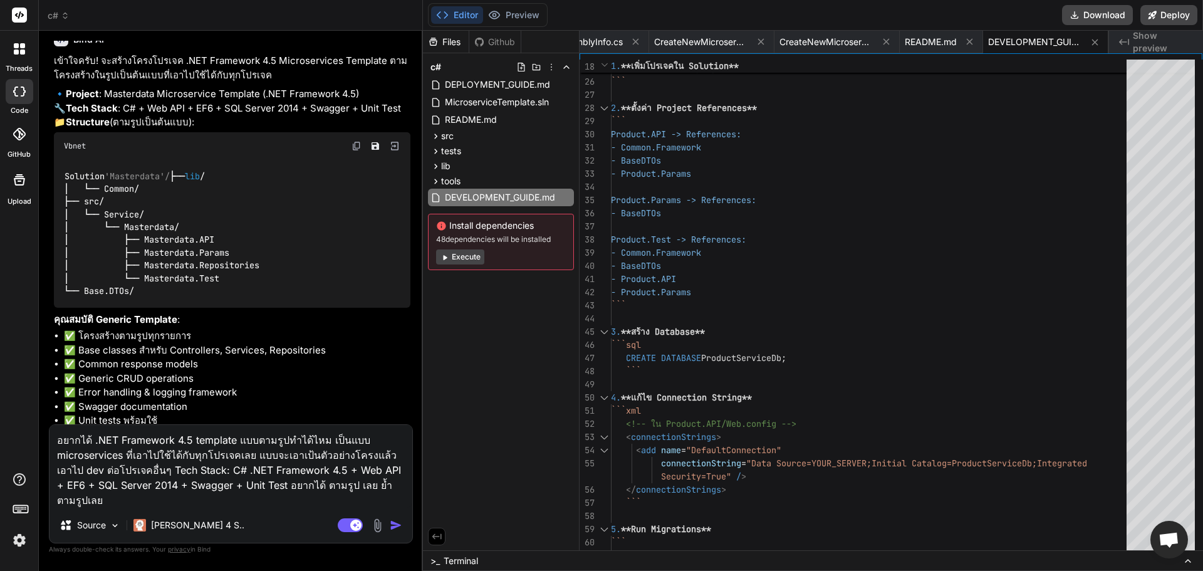
click at [382, 524] on img at bounding box center [377, 525] width 14 height 14
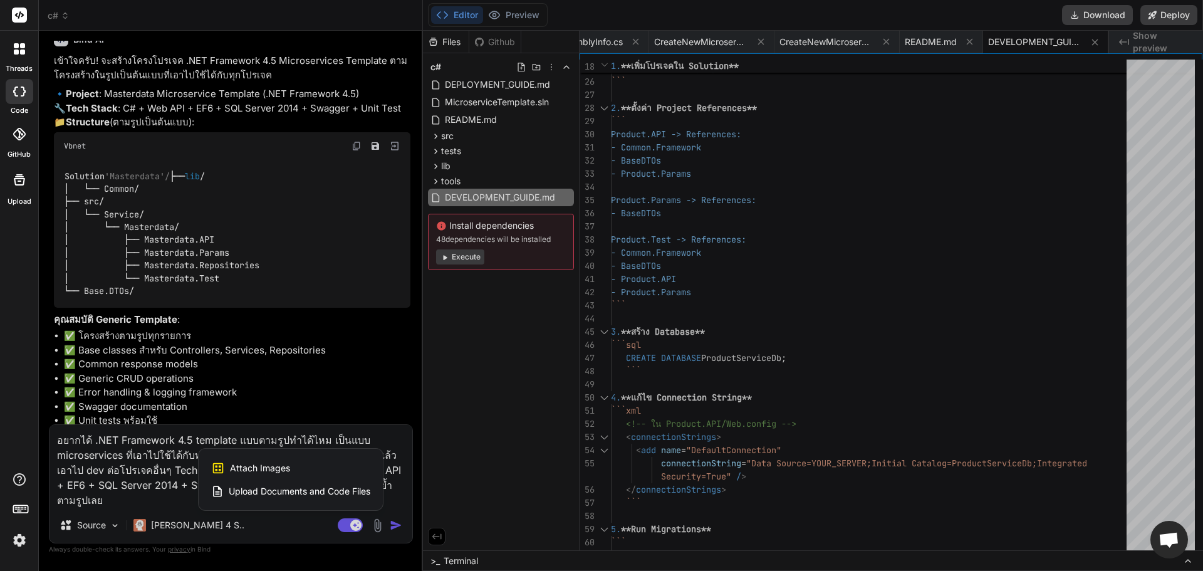
click at [273, 466] on span "Attach Images" at bounding box center [260, 468] width 60 height 13
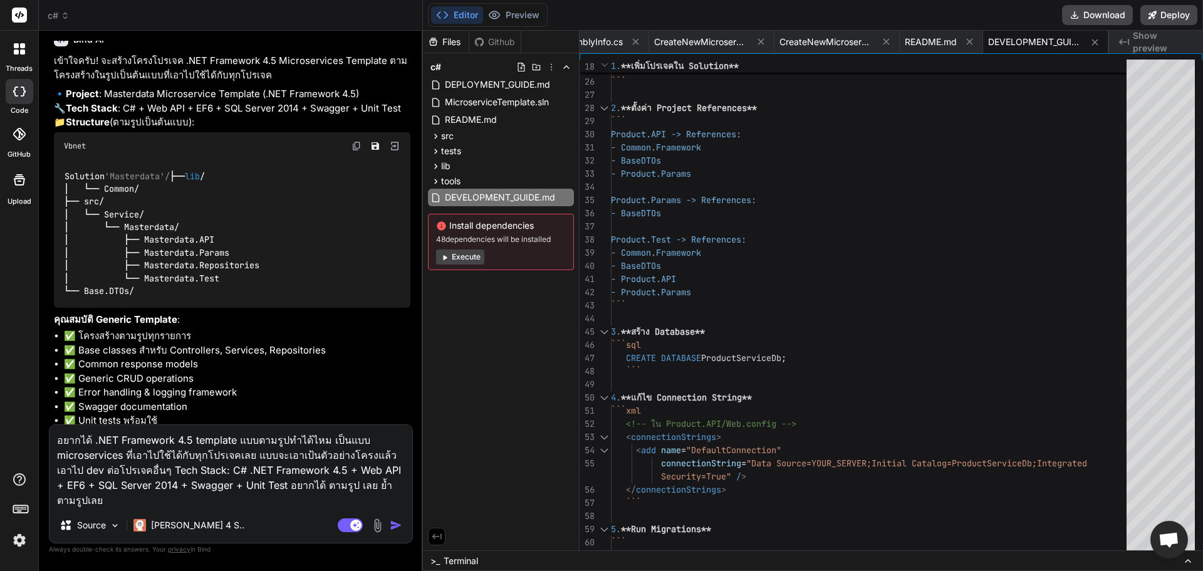
click at [179, 492] on textarea "อยากได้ .NET Framework 4.5 template แบบตามรูปทำได้ไหม เป็นแบบ microservices ที่…" at bounding box center [230, 466] width 363 height 83
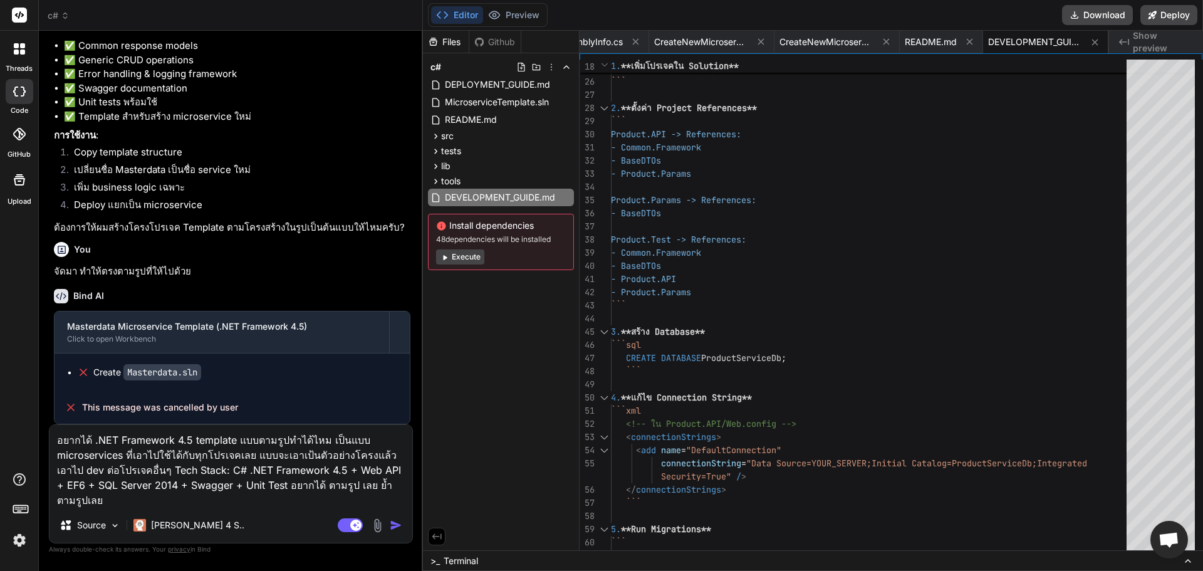
scroll to position [7149, 0]
drag, startPoint x: 111, startPoint y: 497, endPoint x: 16, endPoint y: 437, distance: 111.8
click at [16, 437] on div "threads code GitHub Upload c# Created with Pixso. Bind AI Web Search Created wi…" at bounding box center [601, 285] width 1203 height 571
click at [202, 504] on textarea "อยากได้ .NET Framework 4.5 template แบบตามรูปทำได้ไหม เป็นแบบ microservices ที่…" at bounding box center [230, 466] width 363 height 83
click at [554, 68] on icon at bounding box center [551, 67] width 10 height 10
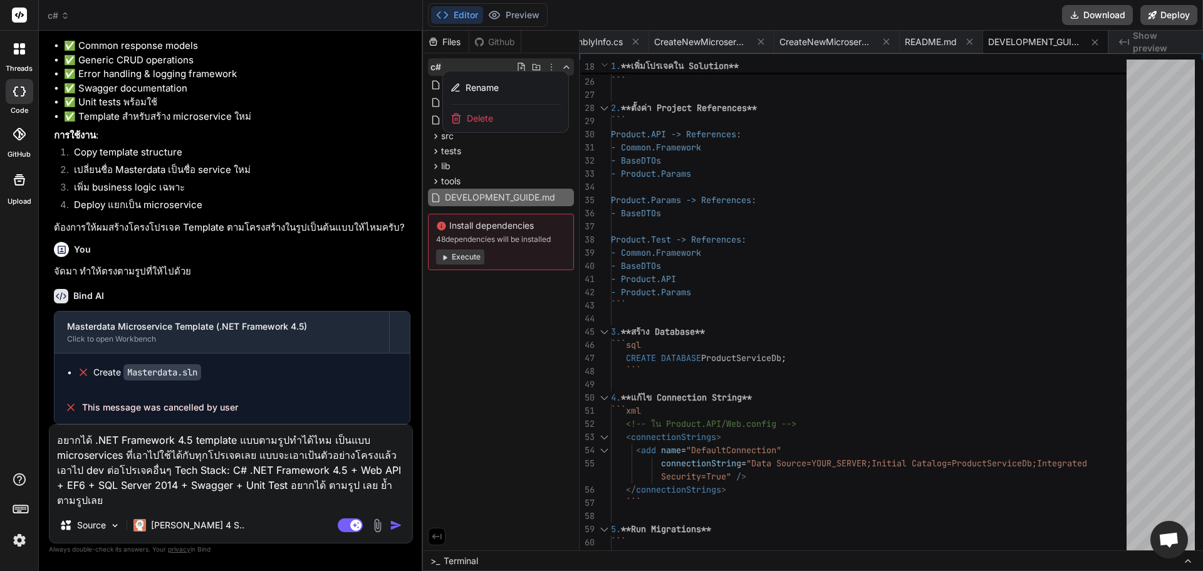
click at [504, 122] on div "Delete" at bounding box center [505, 119] width 125 height 28
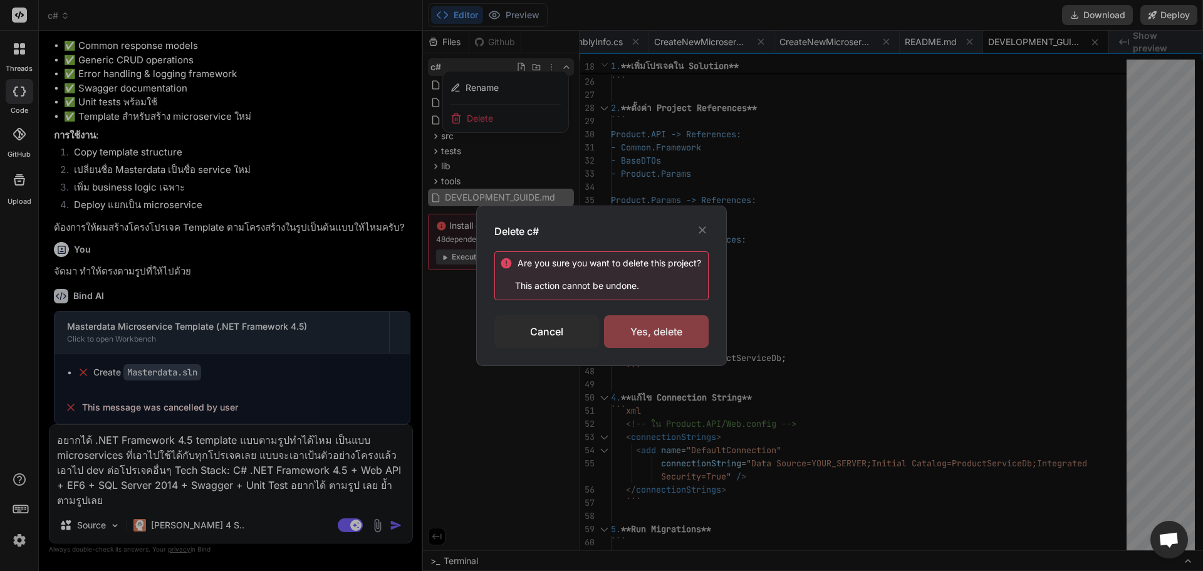
click at [665, 332] on div "Yes, delete" at bounding box center [656, 331] width 105 height 33
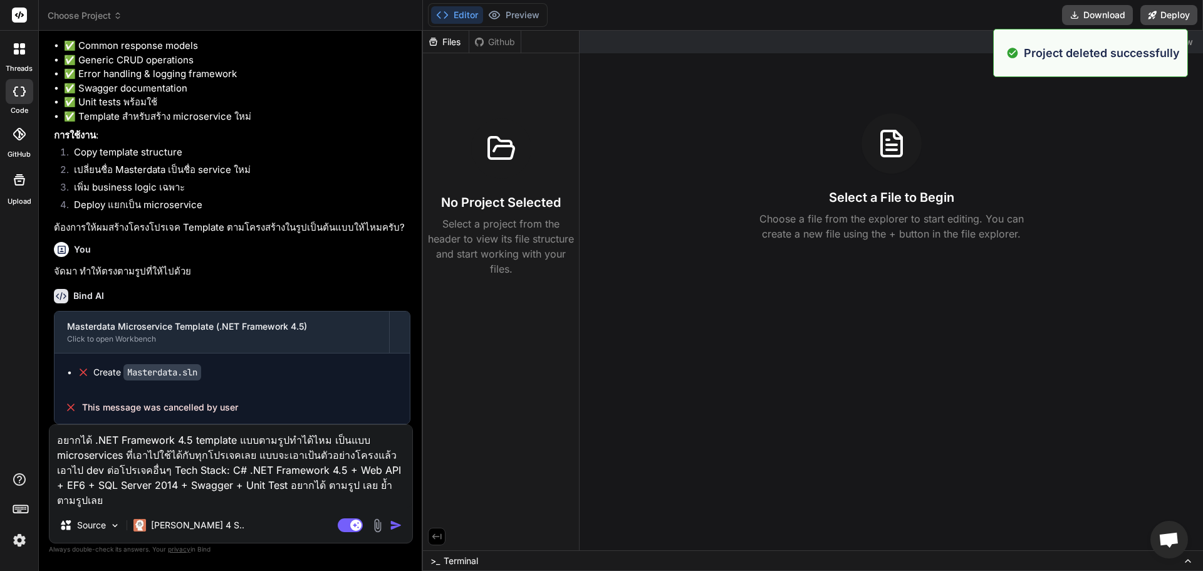
scroll to position [0, 0]
click at [207, 490] on textarea "อยากได้ .NET Framework 4.5 template แบบตามรูปทำได้ไหม เป็นแบบ microservices ที่…" at bounding box center [230, 466] width 363 height 83
click at [449, 45] on div "Files" at bounding box center [446, 42] width 46 height 13
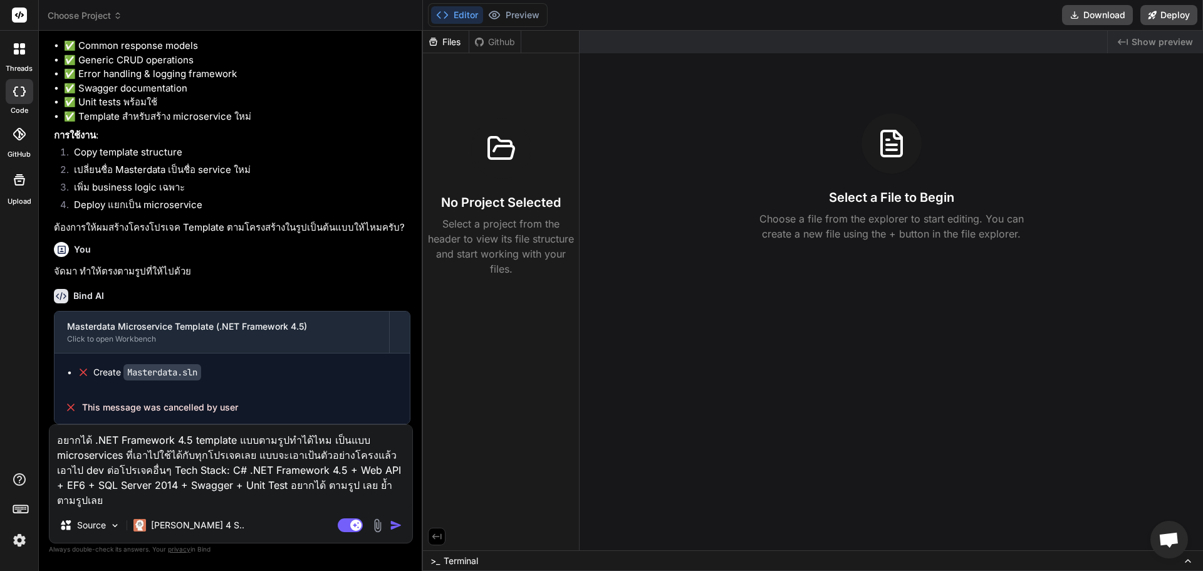
click at [73, 14] on span "Choose Project" at bounding box center [85, 15] width 75 height 13
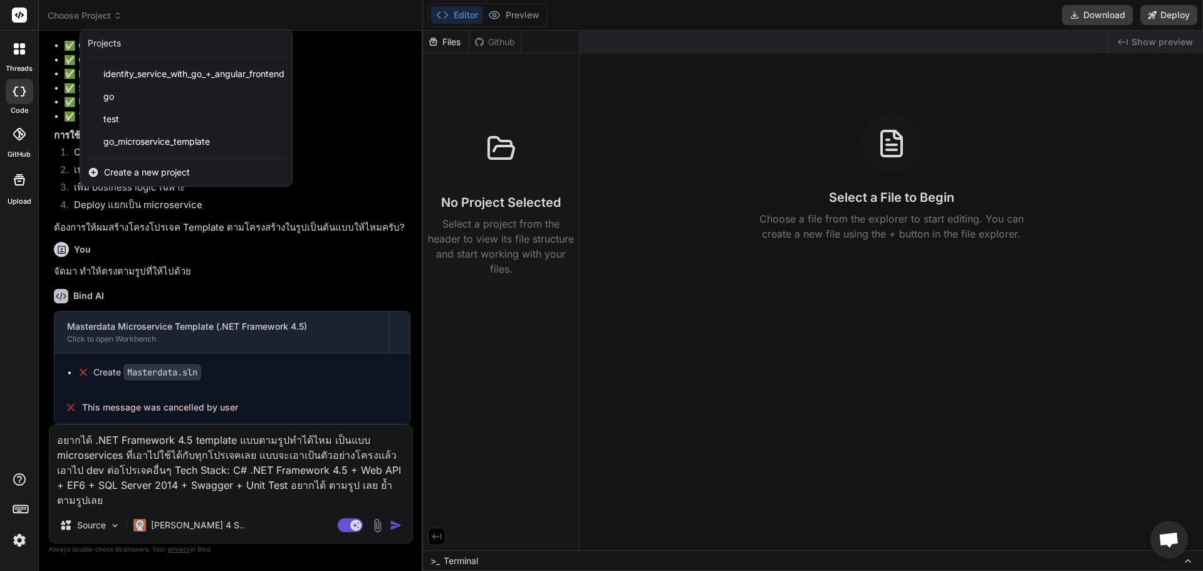
click at [128, 165] on div "Create a new project" at bounding box center [186, 172] width 212 height 28
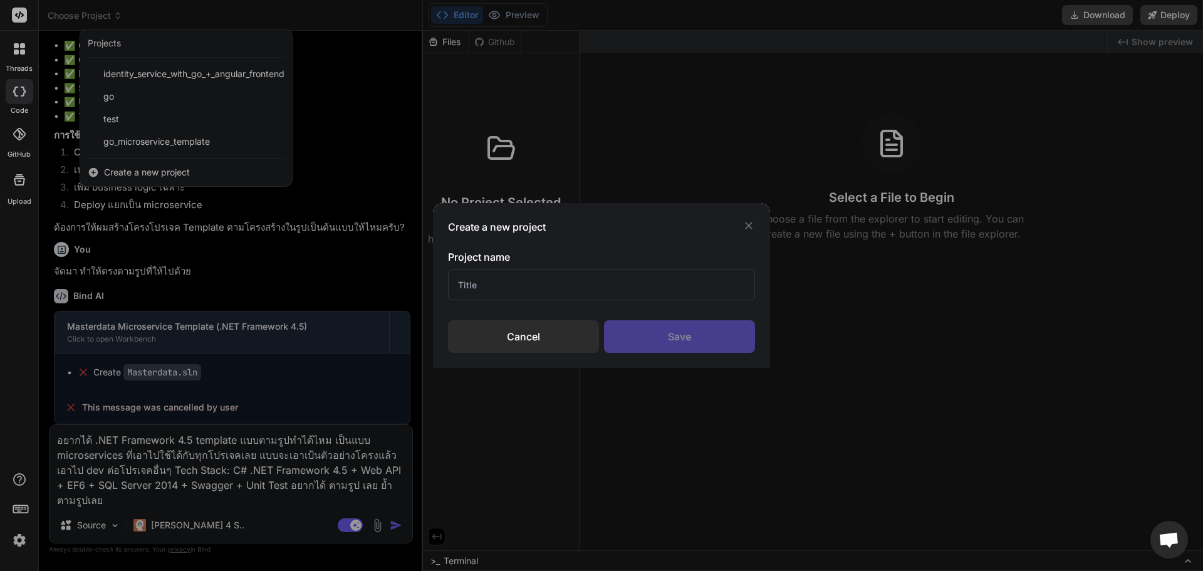
click at [640, 285] on input "text" at bounding box center [601, 284] width 307 height 31
click at [671, 321] on div "Save" at bounding box center [679, 336] width 151 height 33
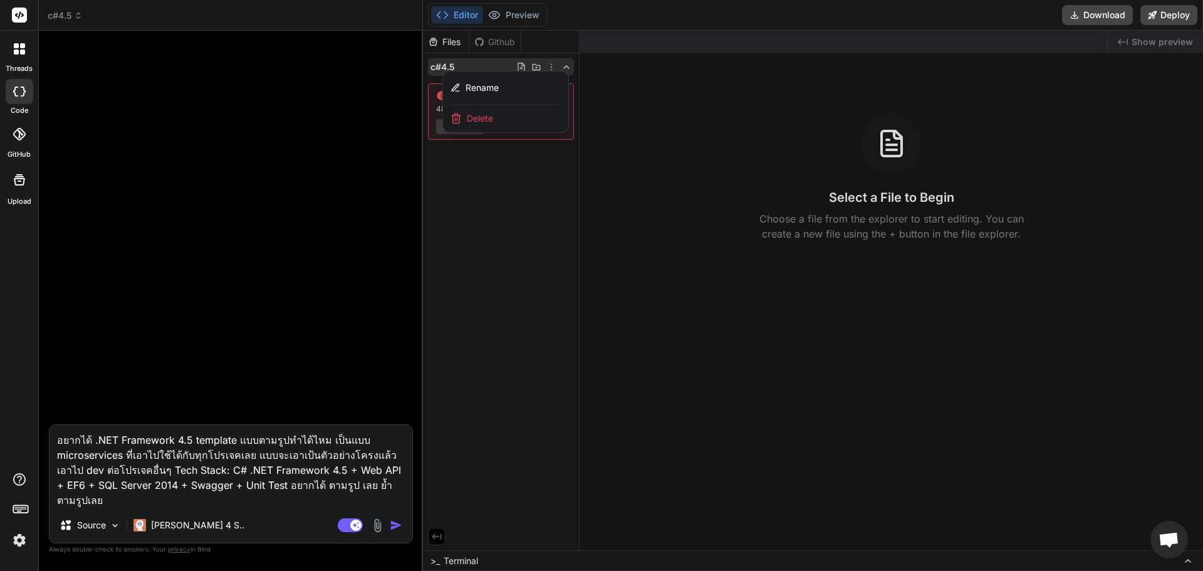
click at [376, 525] on img at bounding box center [377, 525] width 14 height 14
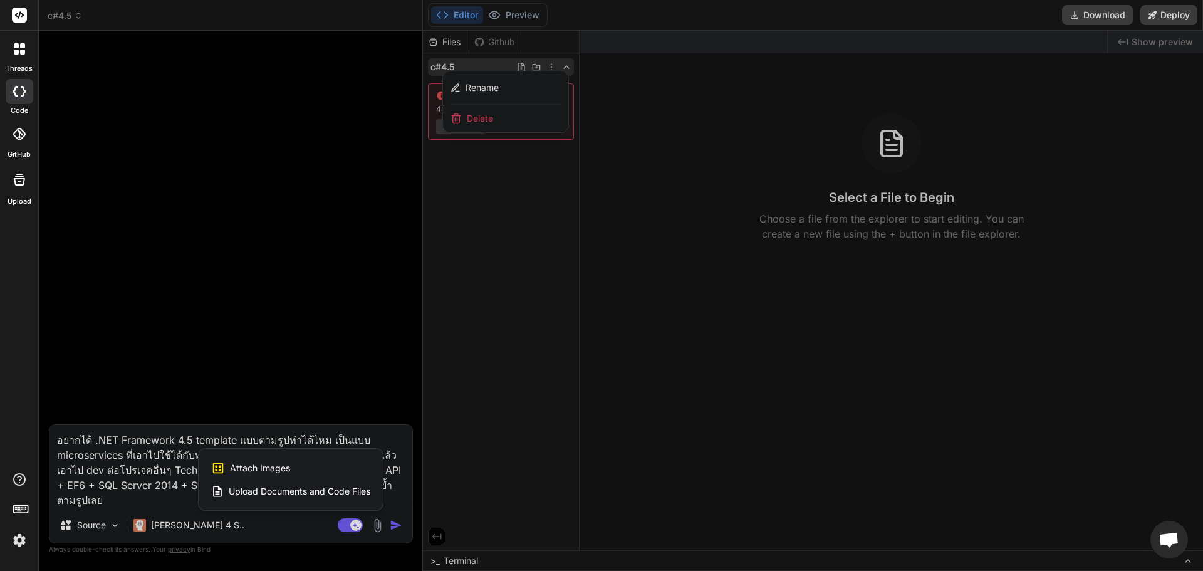
click at [279, 463] on span "Attach Images" at bounding box center [260, 468] width 60 height 13
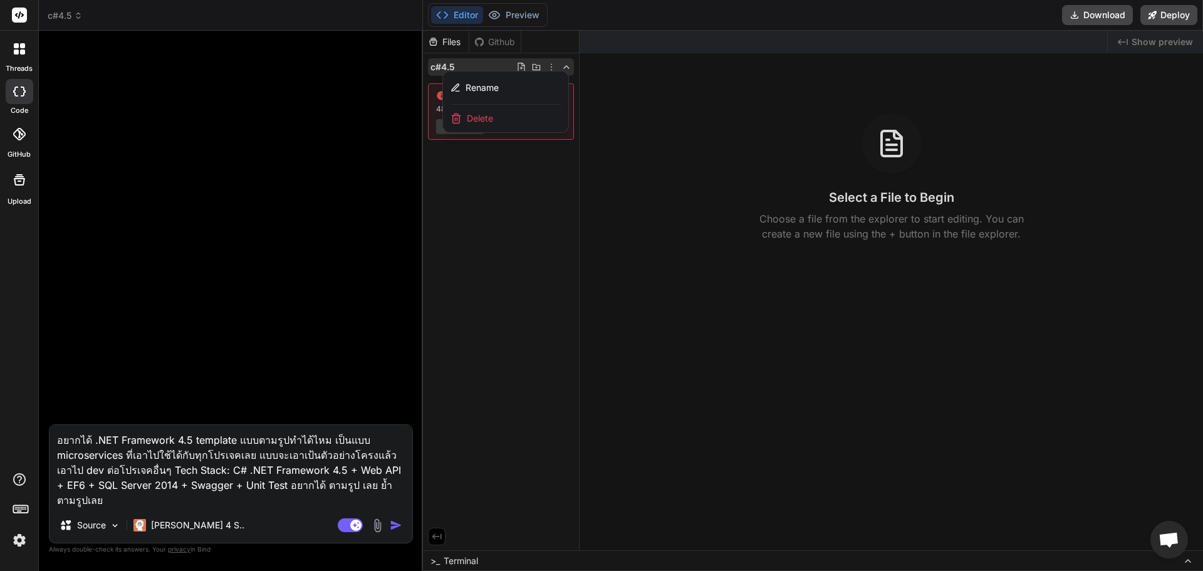
click at [169, 495] on textarea "อยากได้ .NET Framework 4.5 template แบบตามรูปทำได้ไหม เป็นแบบ microservices ที่…" at bounding box center [230, 466] width 363 height 83
drag, startPoint x: 169, startPoint y: 495, endPoint x: 45, endPoint y: 417, distance: 145.8
click at [45, 417] on div "Bind AI Web Search Created with Pixso. Code Generator อยากได้ .NET Framework 4.…" at bounding box center [231, 300] width 384 height 539
click at [382, 517] on div "Source Claude 4 S.." at bounding box center [230, 527] width 363 height 30
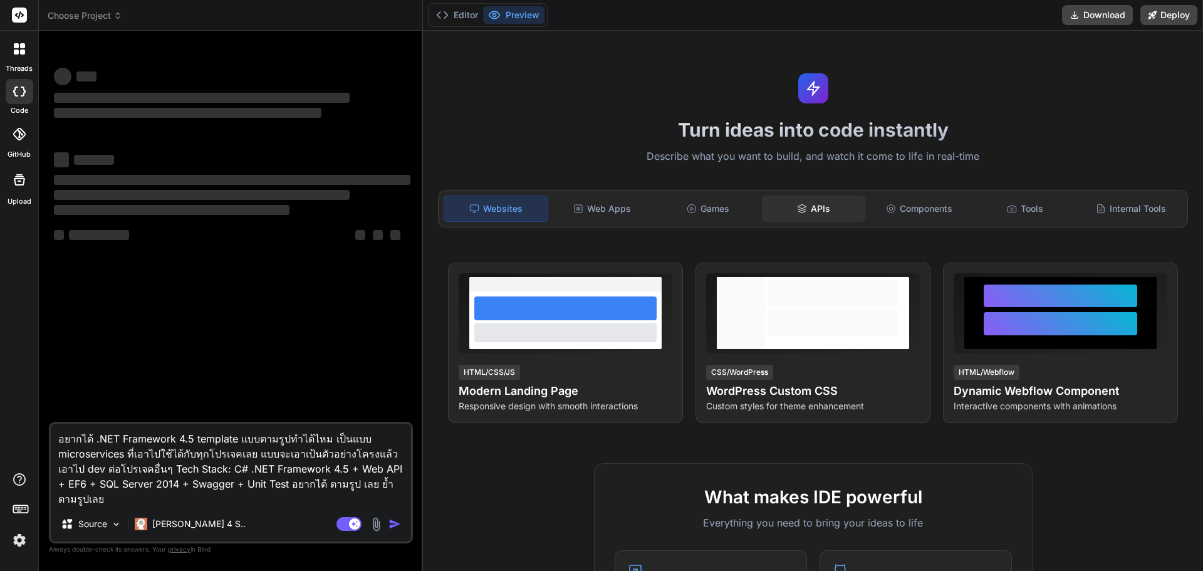
click at [828, 203] on div "APIs" at bounding box center [813, 208] width 103 height 26
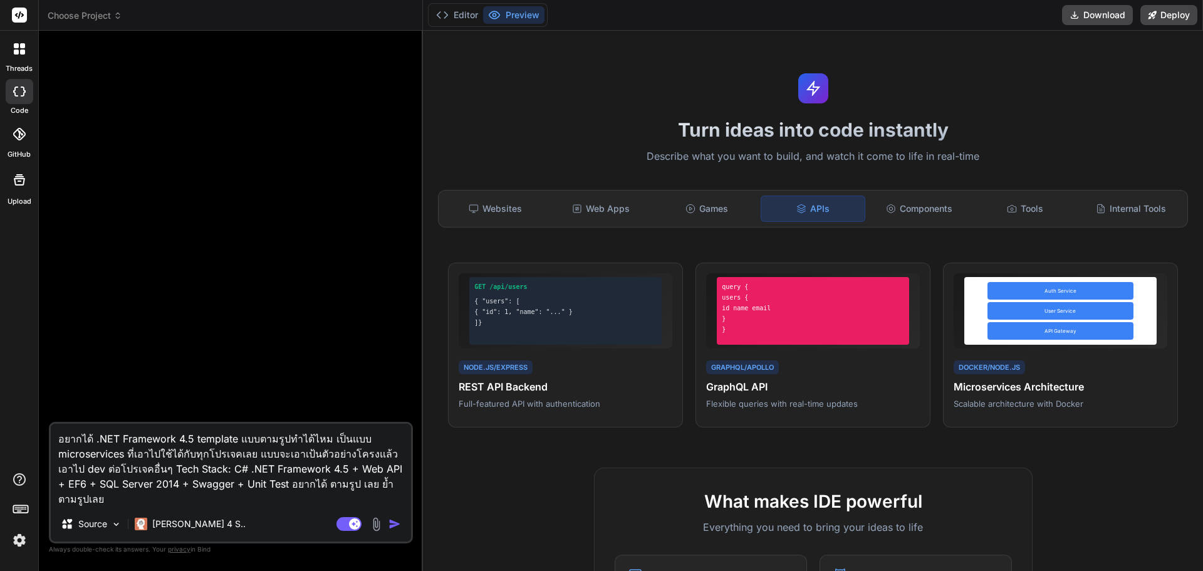
click at [309, 511] on div "Source Claude 4 S.." at bounding box center [231, 526] width 360 height 30
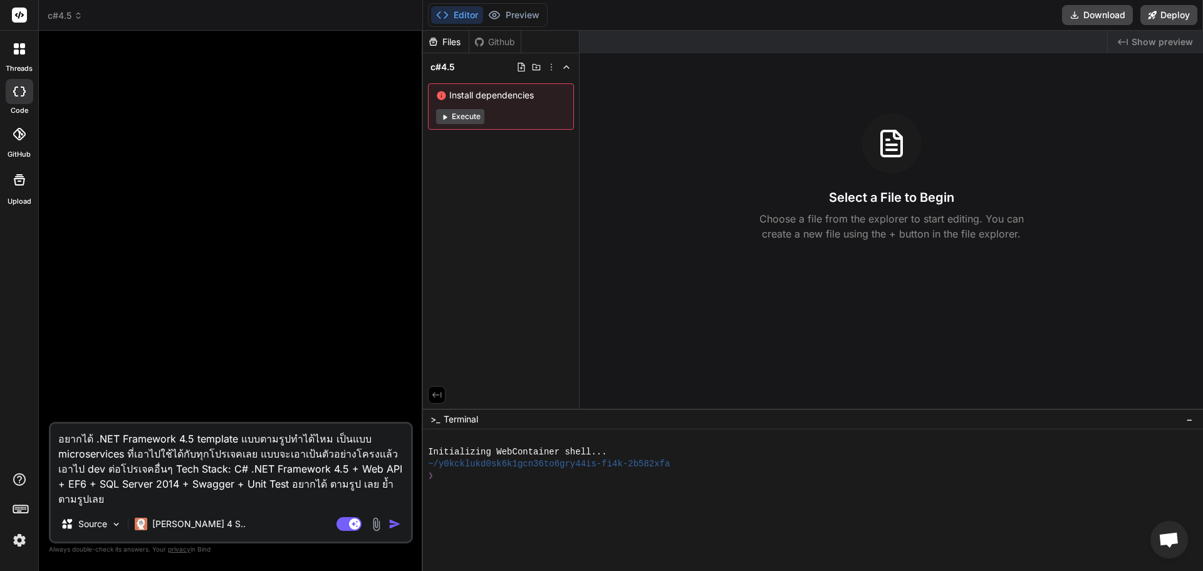
click at [372, 526] on img at bounding box center [376, 524] width 14 height 14
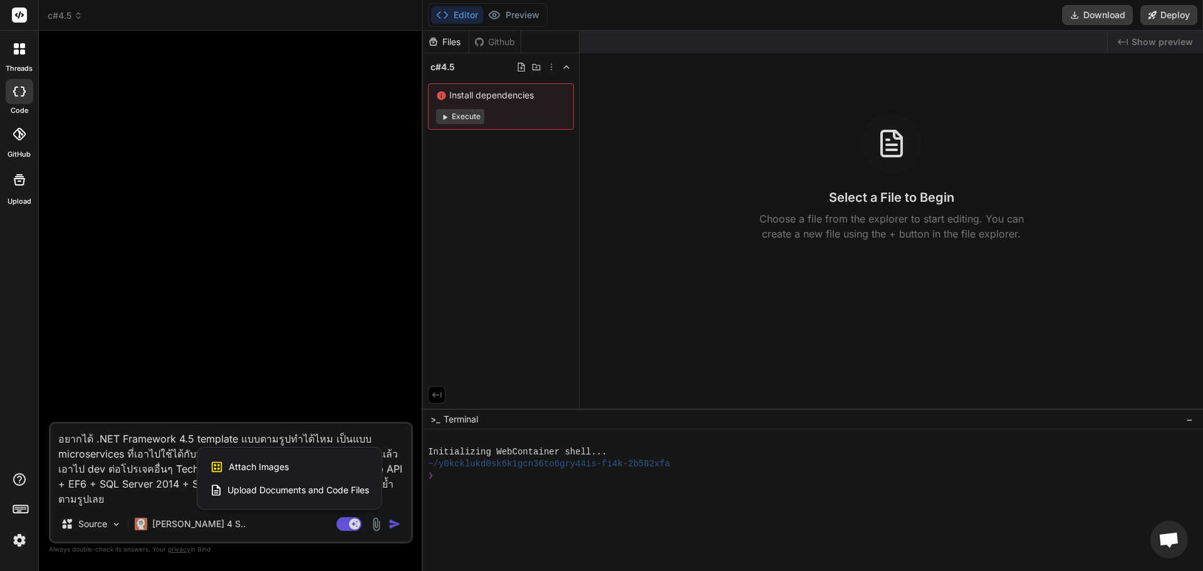
click at [277, 459] on div "Attach Images Image attachments are only supported in Claude and Gemini models.…" at bounding box center [289, 477] width 184 height 61
click at [277, 463] on span "Attach Images" at bounding box center [259, 466] width 60 height 13
type textarea "x"
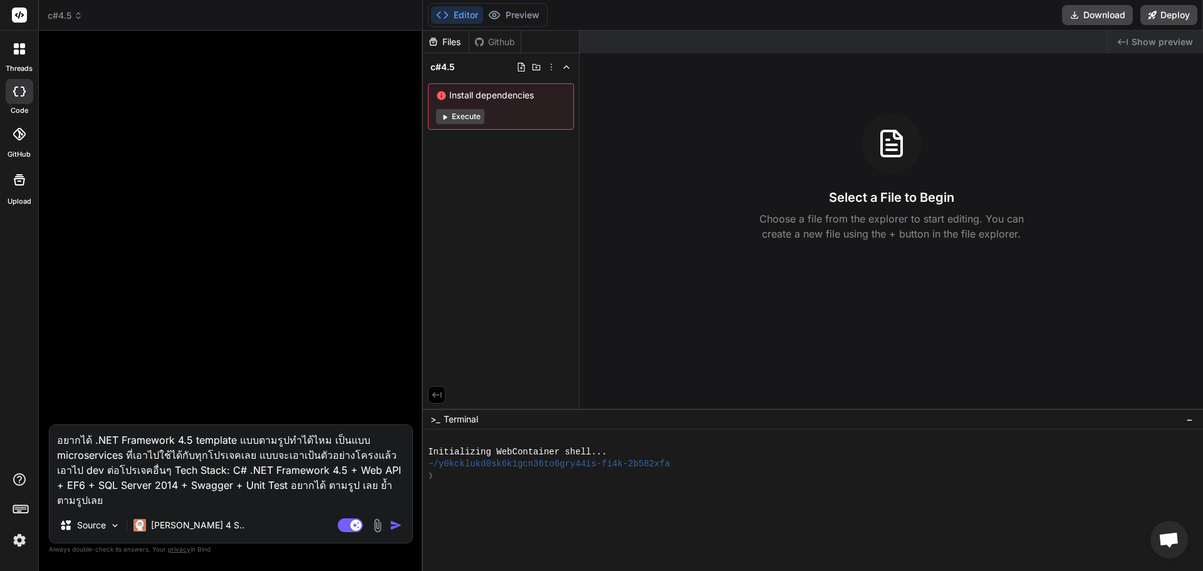
type input "C:\fakepath\034.png"
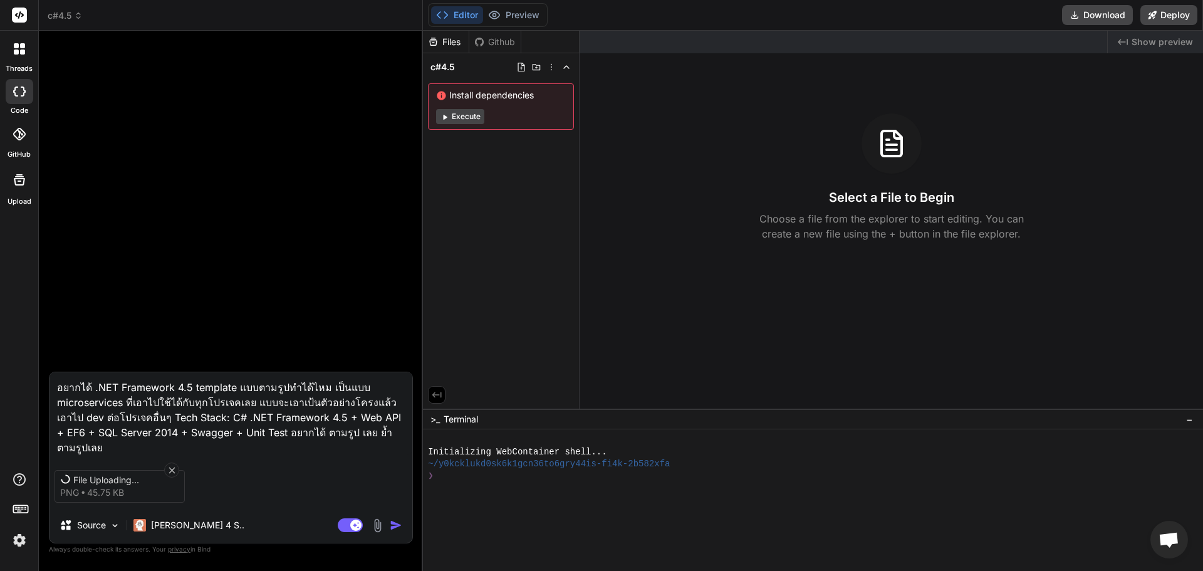
click at [259, 445] on textarea "อยากได้ .NET Framework 4.5 template แบบตามรูปทำได้ไหม เป็นแบบ microservices ที่…" at bounding box center [230, 413] width 363 height 83
type textarea "x"
type textarea "อยากได้ .NET Framework 4.5 template แบบตามรูปทำได้ไหม เป็นแบบ microservices ที่…"
type textarea "x"
click at [239, 460] on div "034 png 45.75 KB" at bounding box center [230, 486] width 363 height 53
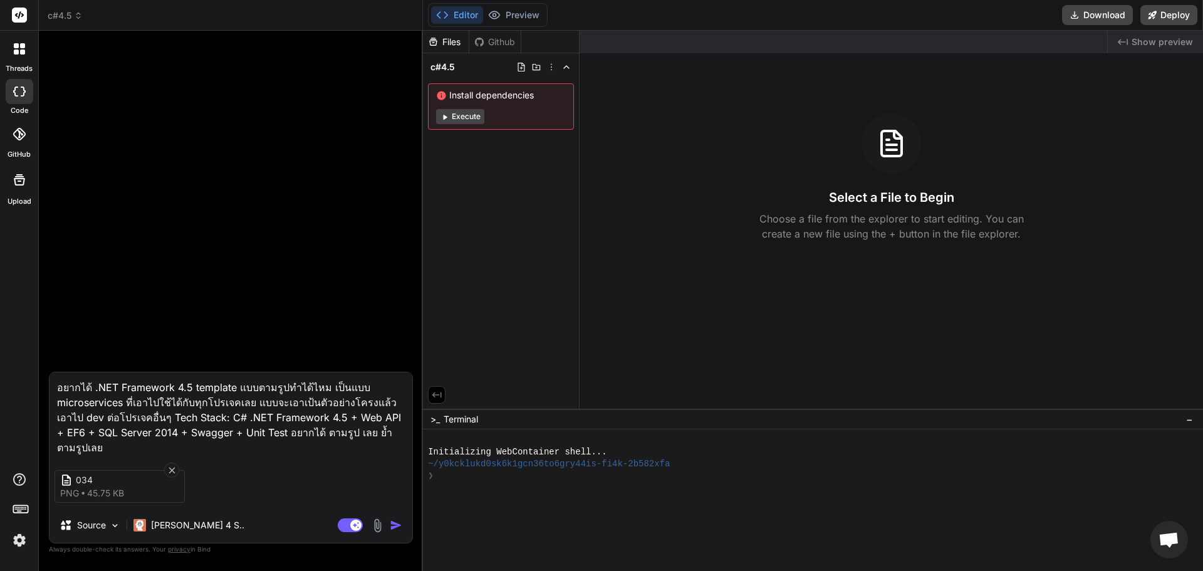
click at [254, 444] on textarea "อยากได้ .NET Framework 4.5 template แบบตามรูปทำได้ไหม เป็นแบบ microservices ที่…" at bounding box center [230, 413] width 363 height 83
click at [566, 65] on icon at bounding box center [566, 67] width 10 height 10
click at [514, 149] on div "Files Github c#4.5" at bounding box center [501, 220] width 157 height 378
click at [505, 98] on div "Files Github c#4.5" at bounding box center [501, 220] width 157 height 378
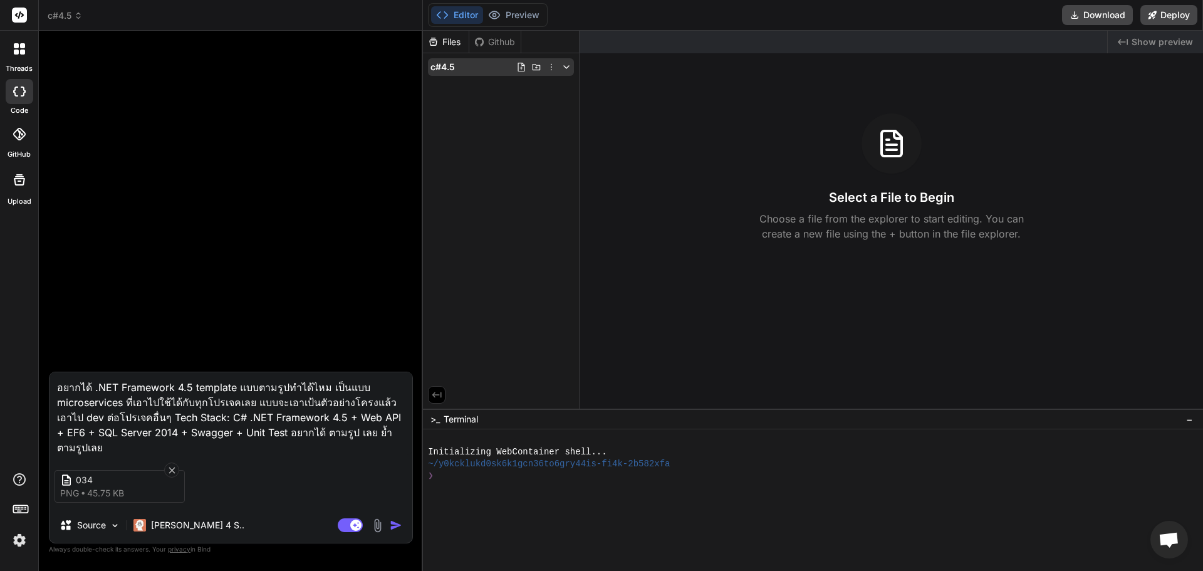
click at [566, 64] on icon at bounding box center [566, 67] width 10 height 10
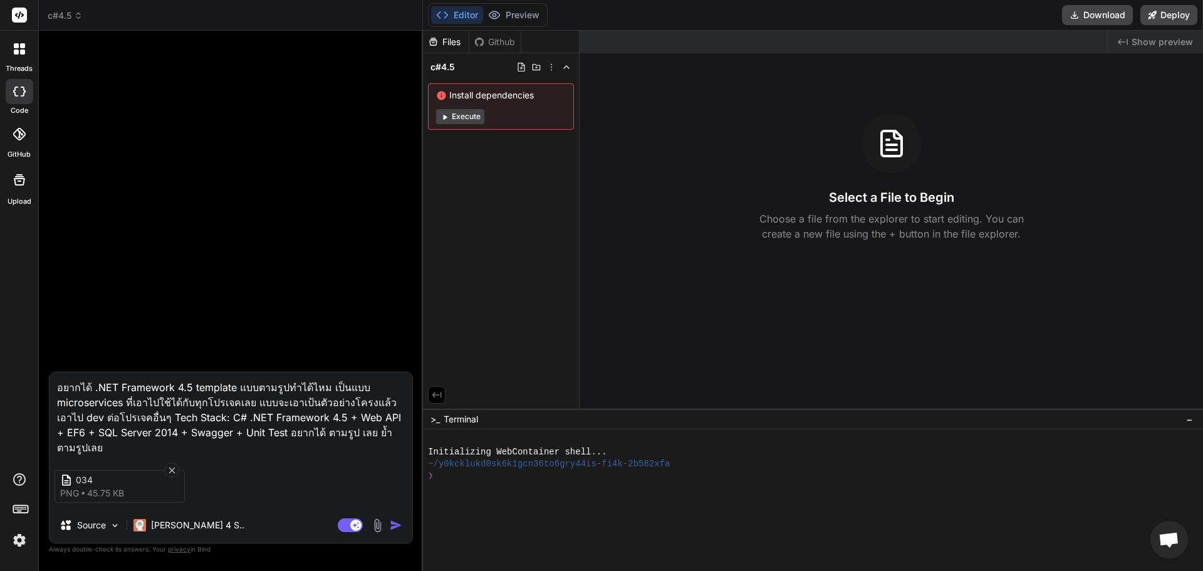
click at [574, 65] on div "c#4.5 Install dependencies Execute" at bounding box center [501, 93] width 156 height 81
click at [568, 65] on icon at bounding box center [566, 67] width 10 height 10
click at [497, 215] on div "Files Github c#4.5" at bounding box center [501, 220] width 157 height 378
click at [1195, 420] on div ">_ Terminal −" at bounding box center [813, 418] width 780 height 21
click at [1188, 420] on span "−" at bounding box center [1189, 419] width 7 height 13
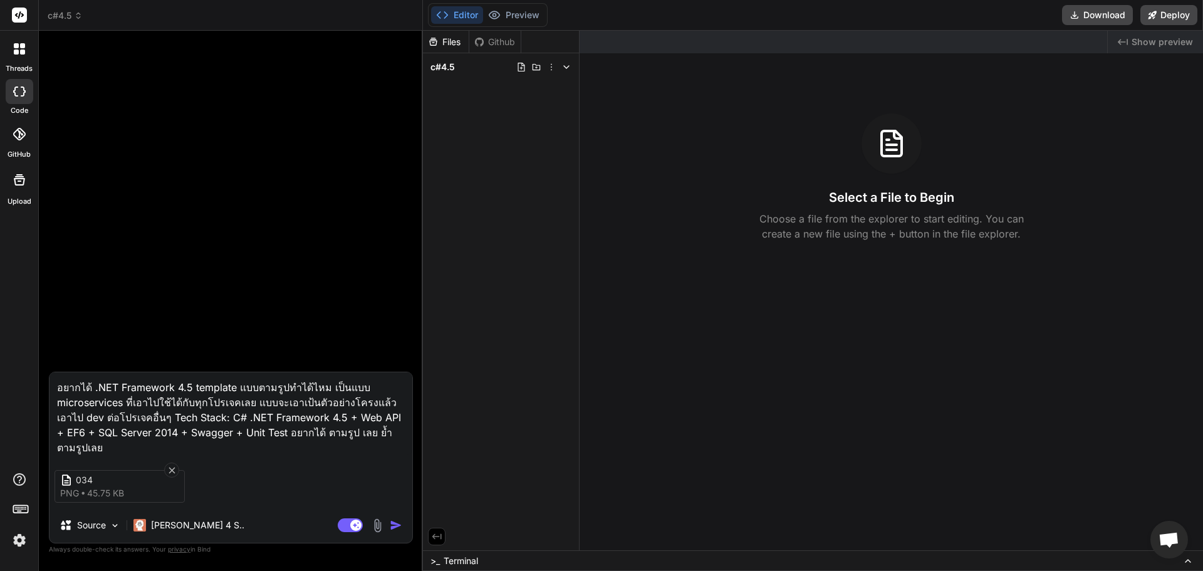
click at [198, 449] on textarea "อยากได้ .NET Framework 4.5 template แบบตามรูปทำได้ไหม เป็นแบบ microservices ที่…" at bounding box center [230, 413] width 363 height 83
type textarea "อยากได้ .NET Framework 4.5 template แบบตามรูปทำได้ไหม เป็นแบบ microservices ที่…"
type textarea "x"
type textarea "อยากได้ .NET Framework 4.5 template แบบตามรูปทำได้ไหม เป็นแบบ microservices ที่…"
type textarea "x"
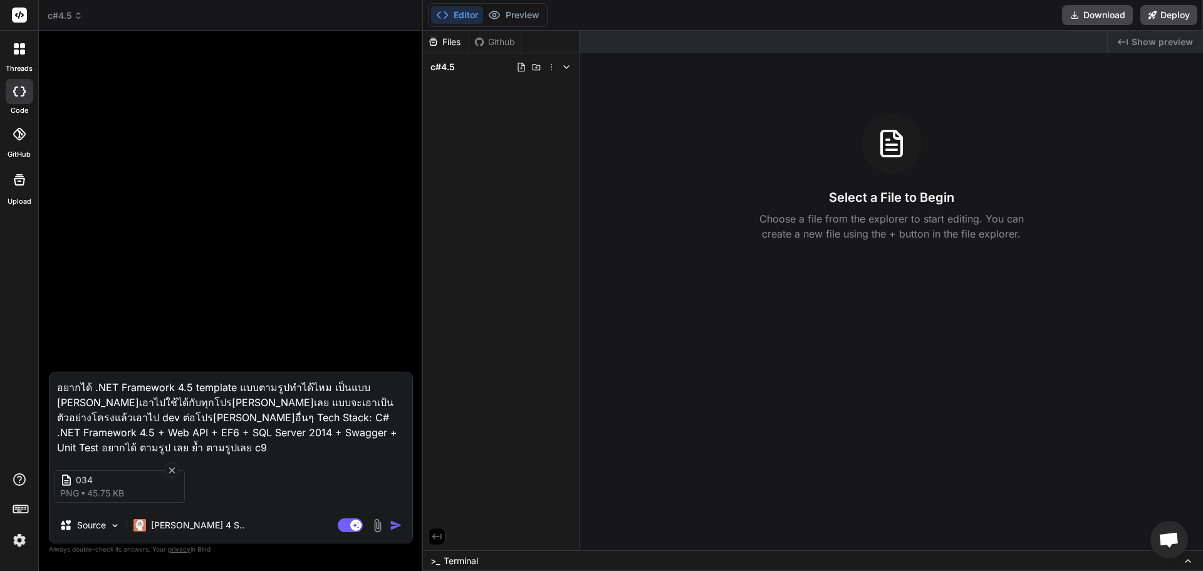
type textarea "อยากได้ .NET Framework 4.5 template แบบตามรูปทำได้ไหม เป็นแบบ microservices ที่…"
type textarea "x"
type textarea "อยากได้ .NET Framework 4.5 template แบบตามรูปทำได้ไหม เป็นแบบ microservices ที่…"
type textarea "x"
type textarea "อยากได้ .NET Framework 4.5 template แบบตามรูปทำได้ไหม เป็นแบบ microservices ที่…"
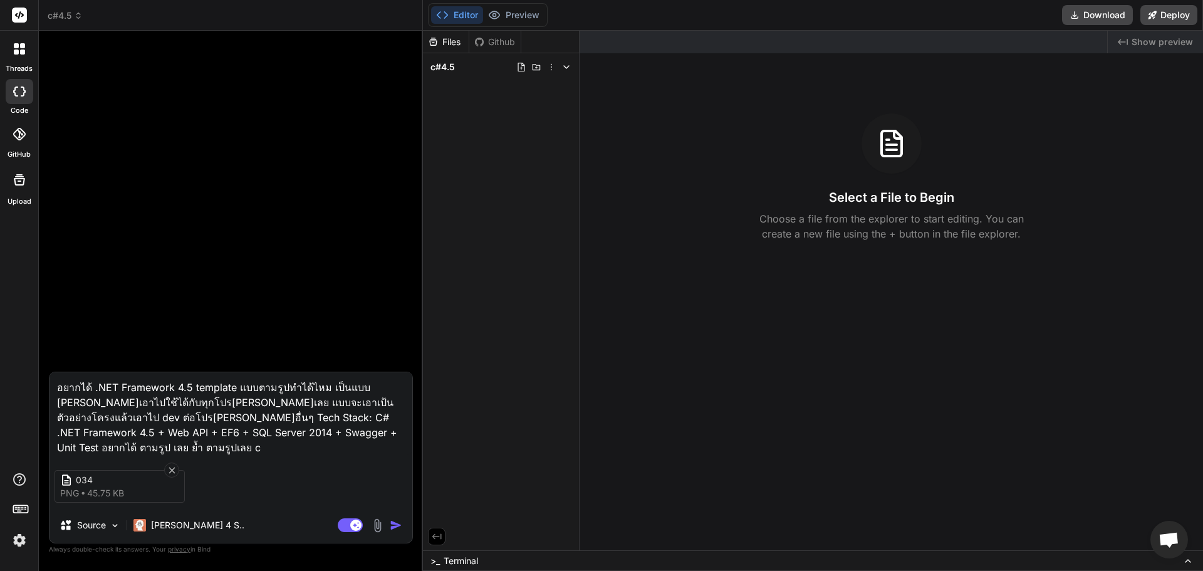
type textarea "x"
type textarea "อยากได้ .NET Framework 4.5 template แบบตามรูปทำได้ไหม เป็นแบบ microservices ที่…"
type textarea "x"
type textarea "อยากได้ .NET Framework 4.5 template แบบตามรูปทำได้ไหม เป็นแบบ microservices ที่…"
type textarea "x"
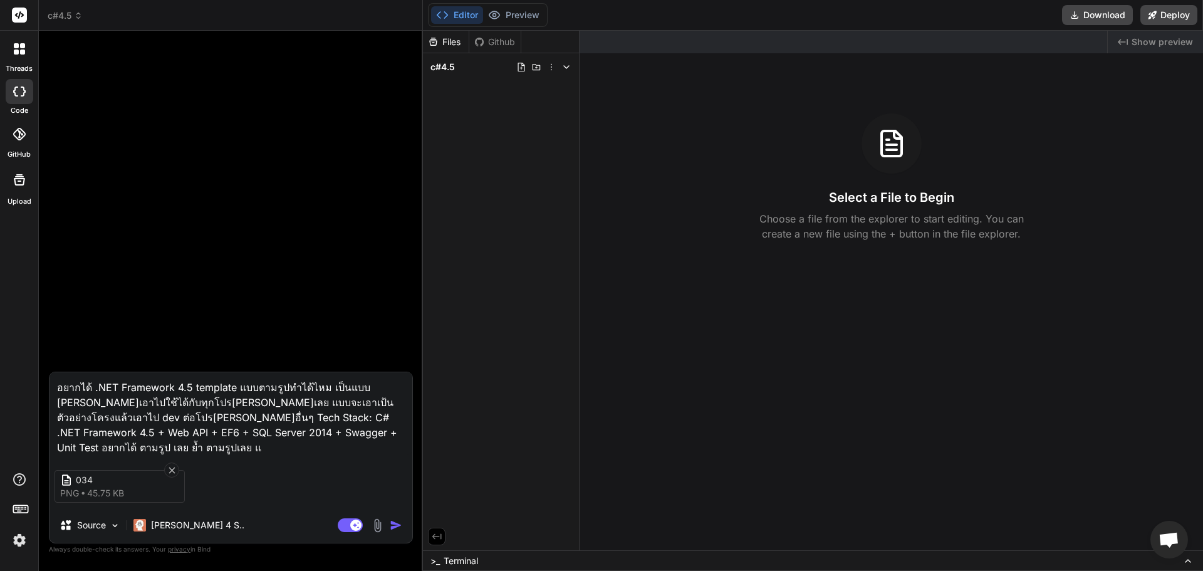
type textarea "อยากได้ .NET Framework 4.5 template แบบตามรูปทำได้ไหม เป็นแบบ microservices ที่…"
type textarea "x"
type textarea "อยากได้ .NET Framework 4.5 template แบบตามรูปทำได้ไหม เป็นแบบ microservices ที่…"
type textarea "x"
type textarea "อยากได้ .NET Framework 4.5 template แบบตามรูปทำได้ไหม เป็นแบบ microservices ที่…"
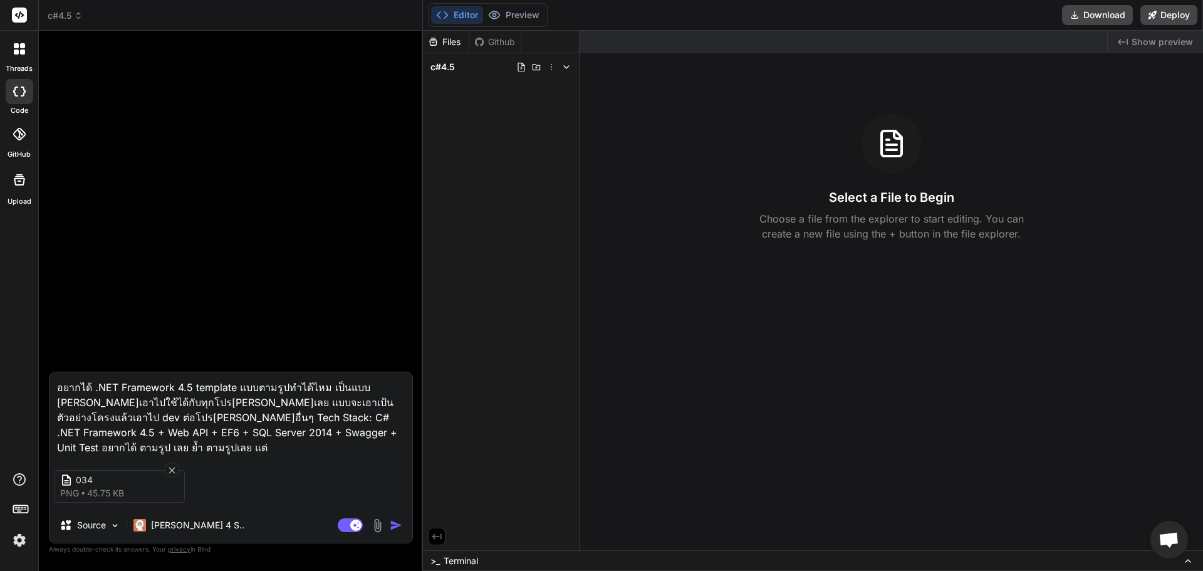
type textarea "x"
type textarea "อยากได้ .NET Framework 4.5 template แบบตามรูปทำได้ไหม เป็นแบบ microservices ที่…"
type textarea "x"
type textarea "อยากได้ .NET Framework 4.5 template แบบตามรูปทำได้ไหม เป็นแบบ microservices ที่…"
type textarea "x"
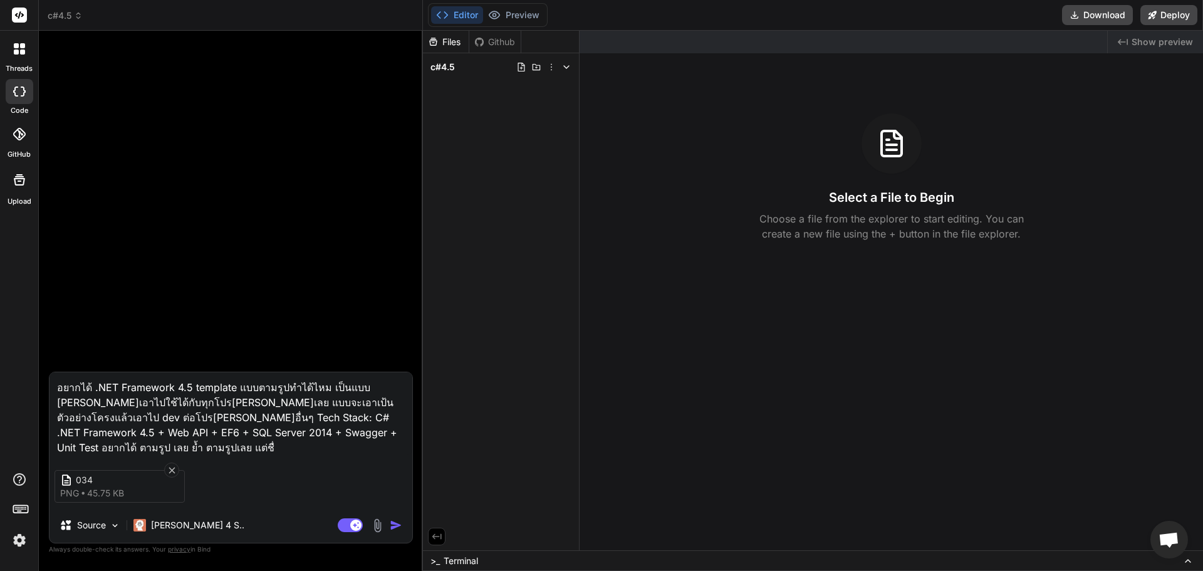
type textarea "อยากได้ .NET Framework 4.5 template แบบตามรูปทำได้ไหม เป็นแบบ microservices ที่…"
type textarea "x"
type textarea "อยากได้ .NET Framework 4.5 template แบบตามรูปทำได้ไหม เป็นแบบ microservices ที่…"
type textarea "x"
type textarea "อยากได้ .NET Framework 4.5 template แบบตามรูปทำได้ไหม เป็นแบบ microservices ที่…"
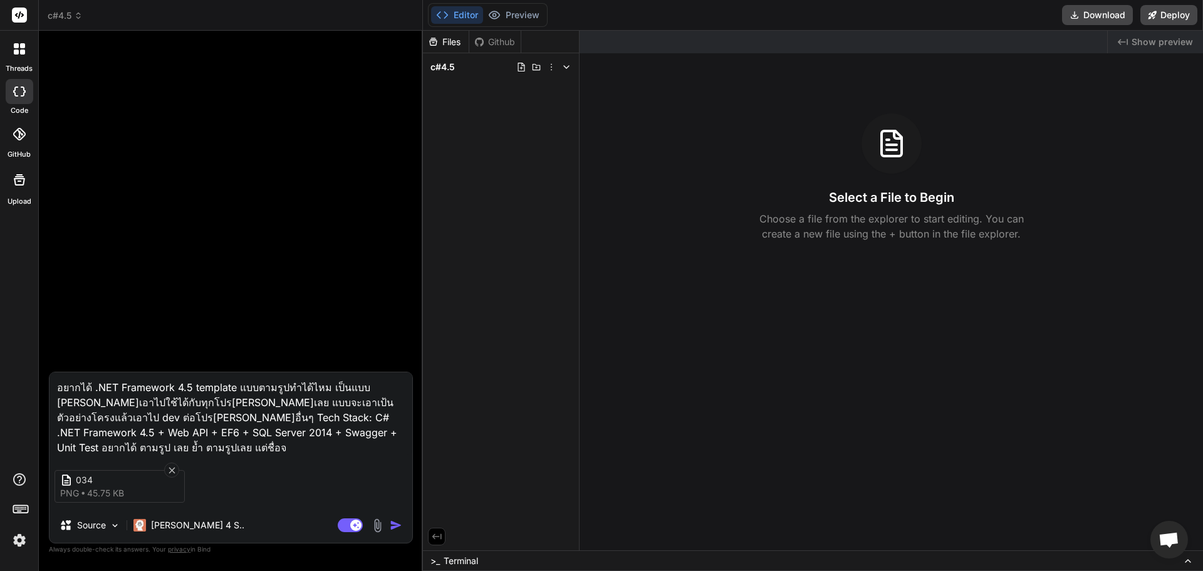
type textarea "x"
type textarea "อยากได้ .NET Framework 4.5 template แบบตามรูปทำได้ไหม เป็นแบบ microservices ที่…"
type textarea "x"
type textarea "อยากได้ .NET Framework 4.5 template แบบตามรูปทำได้ไหม เป็นแบบ microservices ที่…"
type textarea "x"
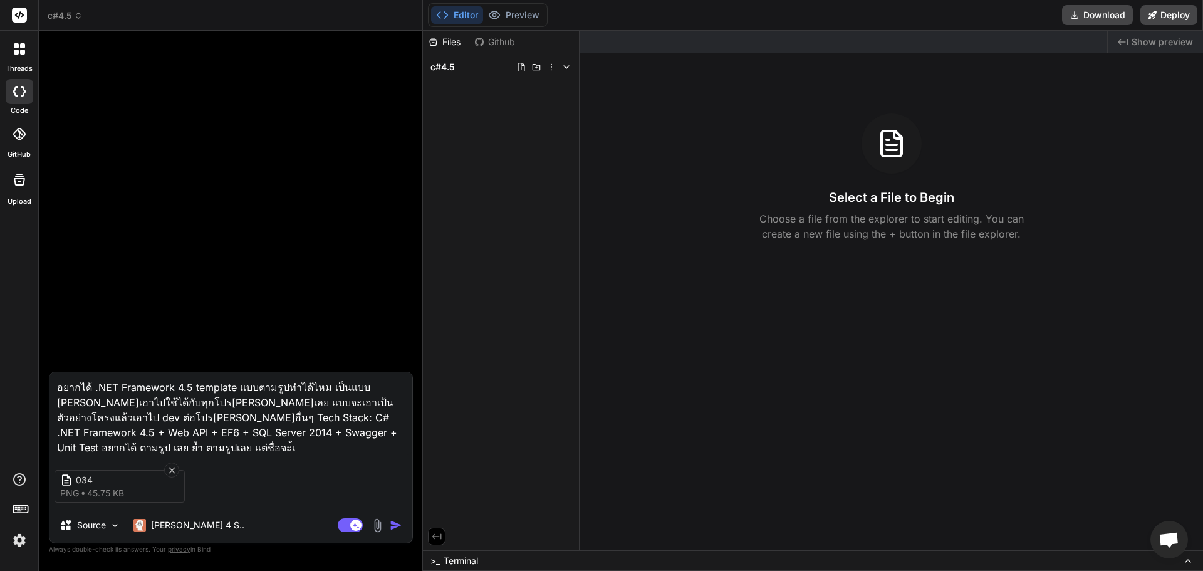
type textarea "อยากได้ .NET Framework 4.5 template แบบตามรูปทำได้ไหม เป็นแบบ microservices ที่…"
type textarea "x"
type textarea "อยากได้ .NET Framework 4.5 template แบบตามรูปทำได้ไหม เป็นแบบ microservices ที่…"
type textarea "x"
type textarea "อยากได้ .NET Framework 4.5 template แบบตามรูปทำได้ไหม เป็นแบบ microservices ที่…"
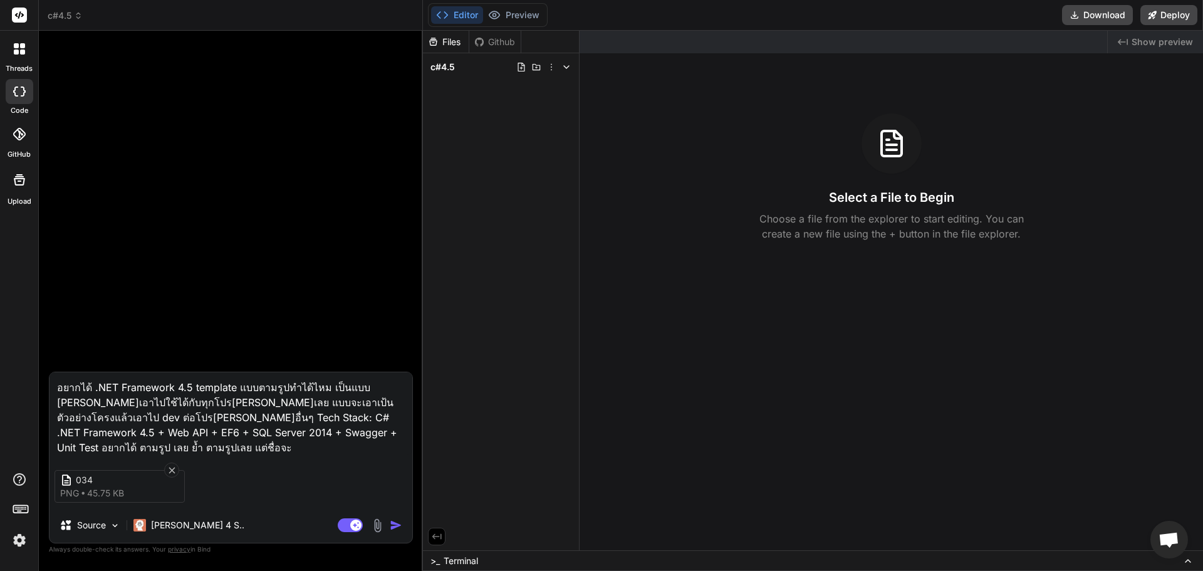
type textarea "x"
type textarea "อยากได้ .NET Framework 4.5 template แบบตามรูปทำได้ไหม เป็นแบบ microservices ที่…"
type textarea "x"
type textarea "อยากได้ .NET Framework 4.5 template แบบตามรูปทำได้ไหม เป็นแบบ microservices ที่…"
type textarea "x"
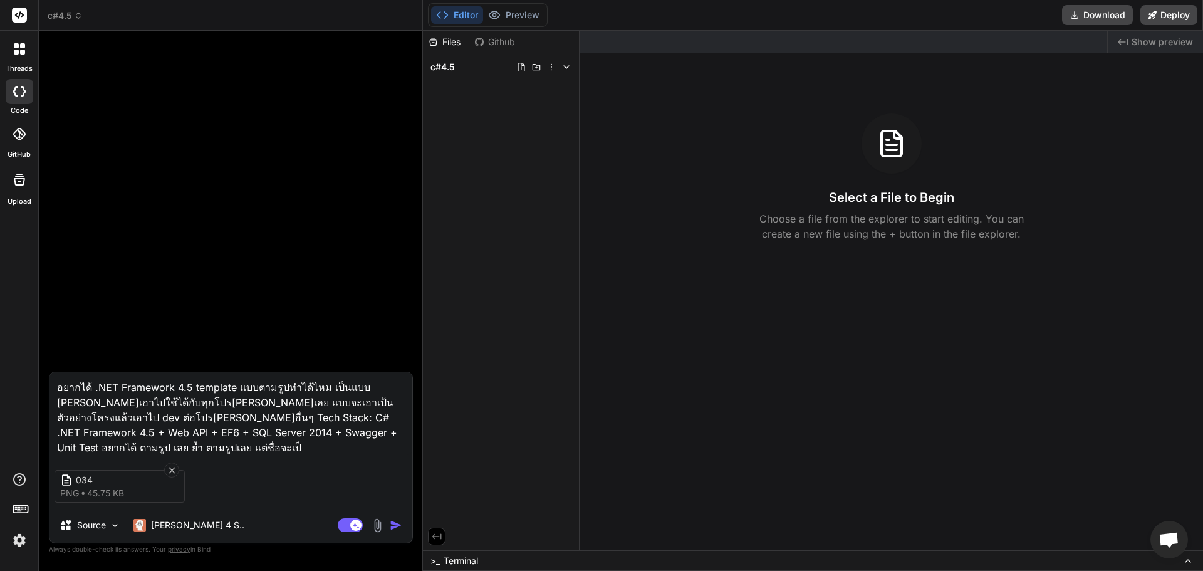
type textarea "อยากได้ .NET Framework 4.5 template แบบตามรูปทำได้ไหม เป็นแบบ microservices ที่…"
type textarea "x"
type textarea "อยากได้ .NET Framework 4.5 template แบบตามรูปทำได้ไหม เป็นแบบ microservices ที่…"
type textarea "x"
click at [90, 392] on textarea "อยากได้ .NET Framework 4.5 template แบบตามรูปทำได้ไหม เป็นแบบ microservices ที่…" at bounding box center [230, 413] width 363 height 83
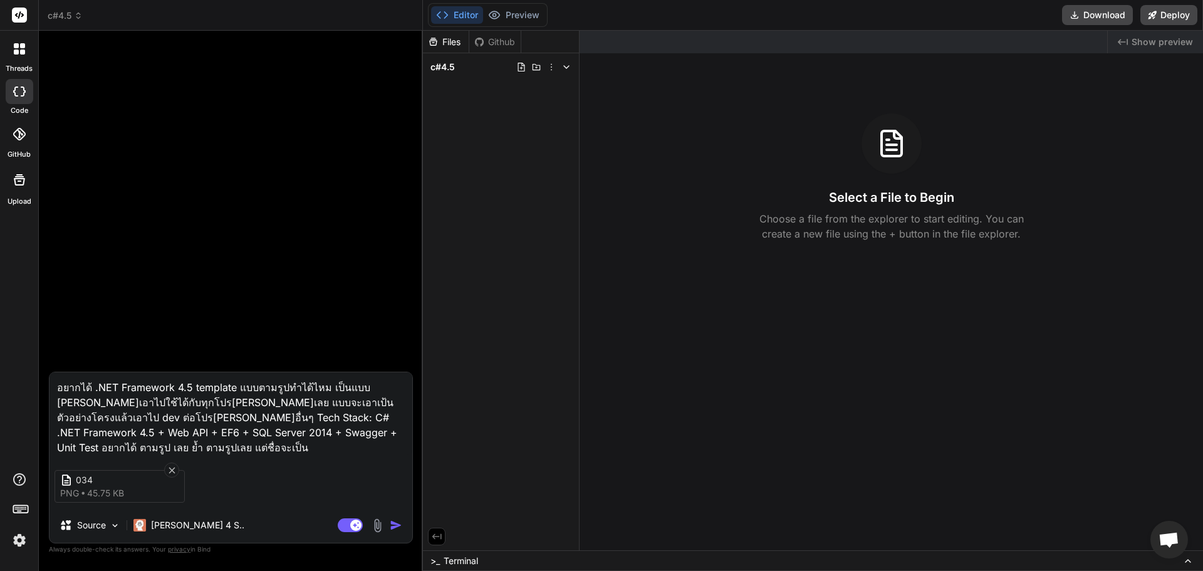
click at [90, 392] on textarea "อยากได้ .NET Framework 4.5 template แบบตามรูปทำได้ไหม เป็นแบบ microservices ที่…" at bounding box center [230, 413] width 363 height 83
click at [158, 449] on textarea "อยากได้ .NET Framework 4.5 template แบบตามรูปทำได้ไหม เป็นแบบ microservices ที่…" at bounding box center [230, 413] width 363 height 83
paste textarea "microservices"
type textarea "อยากได้ .NET Framework 4.5 template แบบตามรูปทำได้ไหม เป็นแบบ microservices ที่…"
type textarea "x"
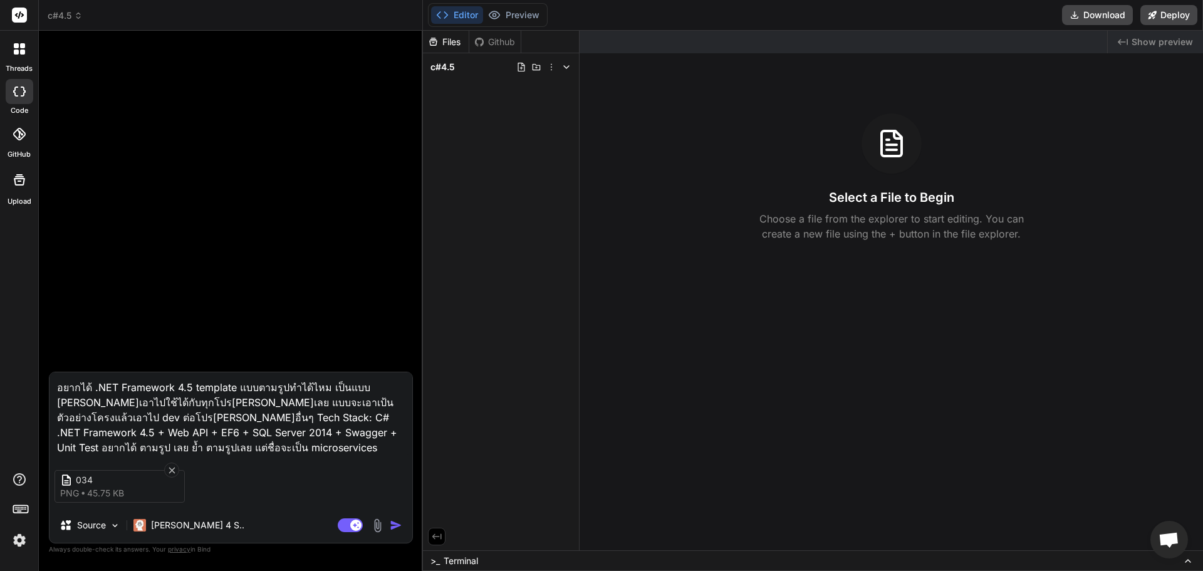
click at [205, 387] on textarea "อยากได้ .NET Framework 4.5 template แบบตามรูปทำได้ไหม เป็นแบบ microservices ที่…" at bounding box center [230, 413] width 363 height 83
click at [245, 441] on textarea "อยากได้ .NET Framework 4.5 template แบบตามรูปทำได้ไหม เป็นแบบ microservices ที่…" at bounding box center [230, 413] width 363 height 83
paste textarea "template"
type textarea "อยากได้ .NET Framework 4.5 template แบบตามรูปทำได้ไหม เป็นแบบ microservices ที่…"
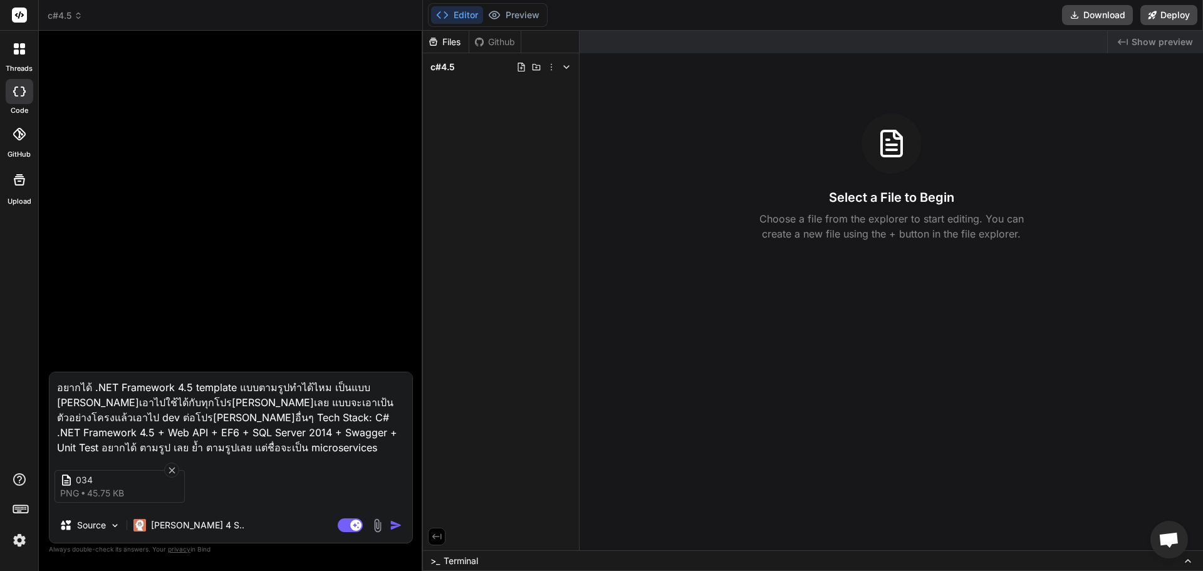
type textarea "x"
type textarea "อยากได้ .NET Framework 4.5 template แบบตามรูปทำได้ไหม เป็นแบบ microservices ที่…"
type textarea "x"
type textarea "อยากได้ .NET Framework 4.5 template แบบตามรูปทำได้ไหม เป็นแบบ microservices ที่…"
click at [404, 526] on button "button" at bounding box center [399, 525] width 18 height 13
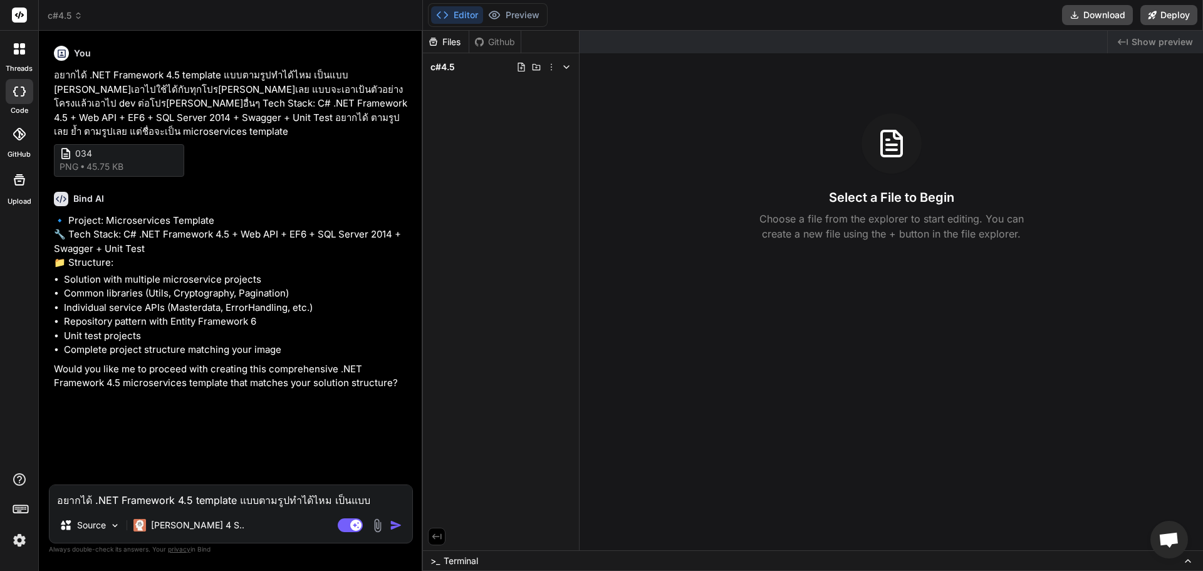
type textarea "x"
click at [194, 492] on textarea "อยากได้ .NET Framework 4.5 template แบบตามรูปทำได้ไหม เป็นแบบ microservices ที่…" at bounding box center [230, 496] width 363 height 23
click at [112, 491] on textarea "อยากได้ .NET Framework 4.5 template แบบตามรูปทำได้ไหม เป็นแบบ microservices ที่…" at bounding box center [230, 496] width 363 height 23
drag, startPoint x: 269, startPoint y: 481, endPoint x: 256, endPoint y: 492, distance: 16.4
click at [269, 481] on div "You อยากได้ .NET Framework 4.5 template แบบตามรูปทำได้ไหม เป็นแบบ microservices…" at bounding box center [231, 263] width 361 height 444
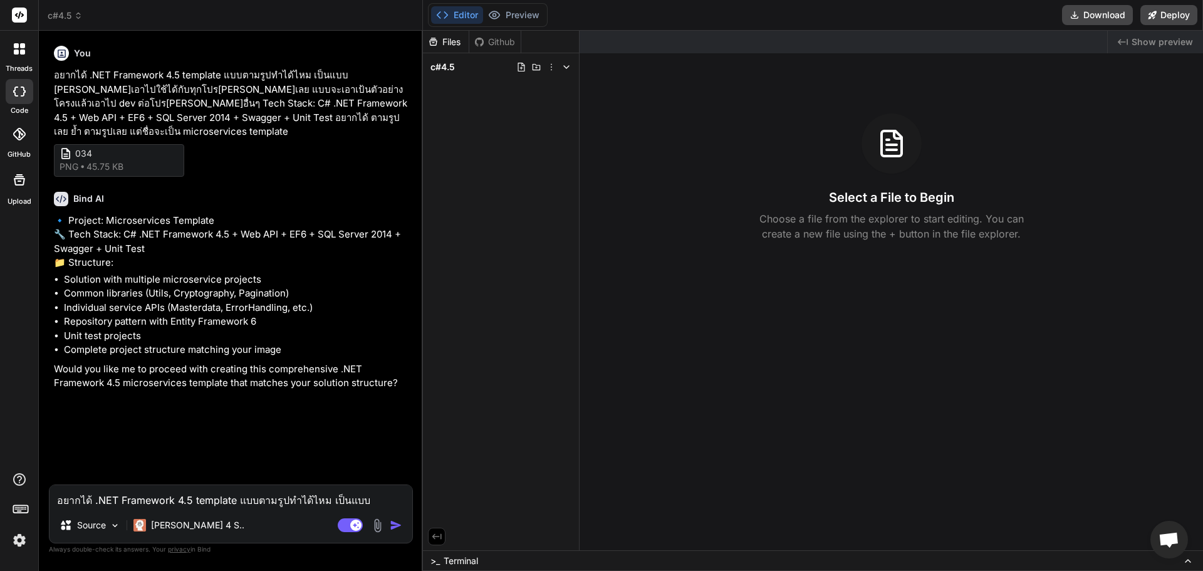
click at [252, 494] on textarea "อยากได้ .NET Framework 4.5 template แบบตามรูปทำได้ไหม เป็นแบบ microservices ที่…" at bounding box center [230, 496] width 363 height 23
type textarea "ใ"
type textarea "x"
type textarea "ใ"
type textarea "x"
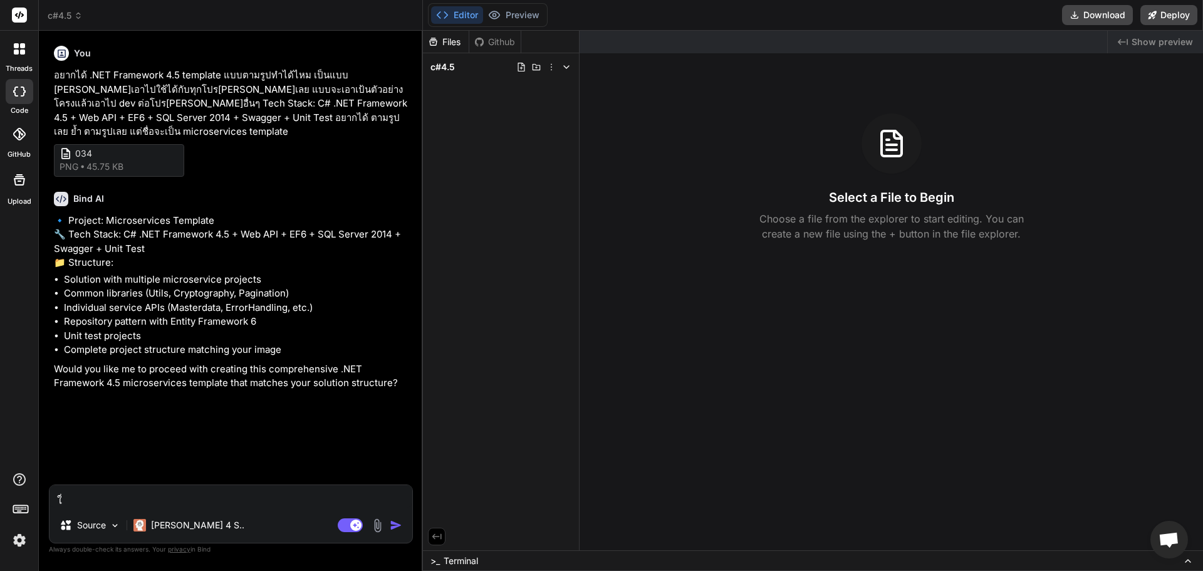
type textarea "ใ่า"
type textarea "x"
type textarea "ใ่"
type textarea "x"
type textarea "ใ"
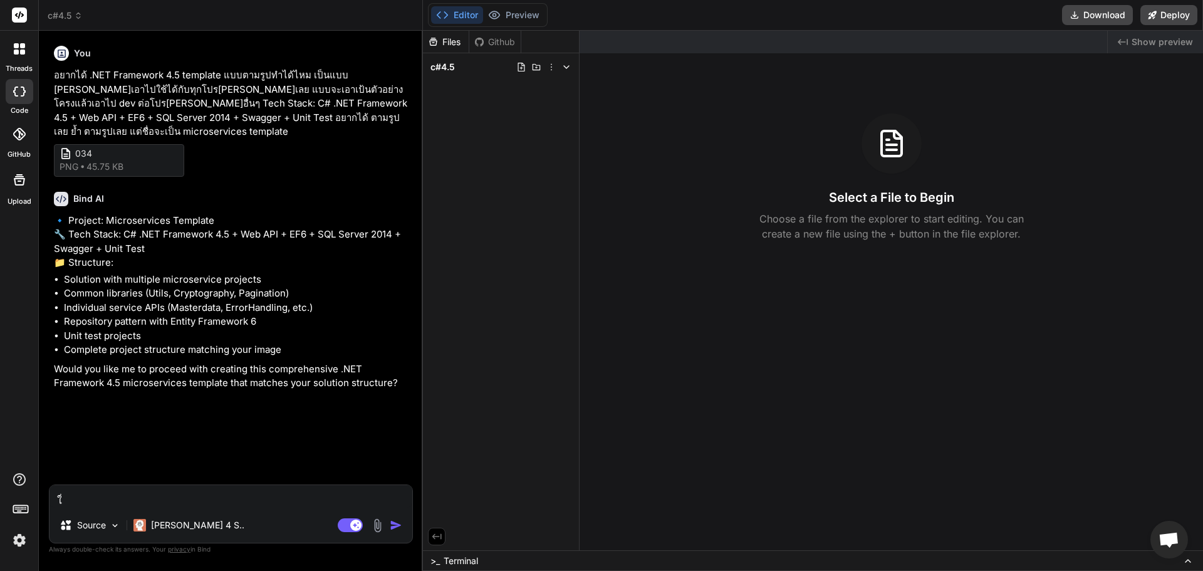
type textarea "x"
type textarea "ใช"
type textarea "x"
type textarea "ใช่"
type textarea "x"
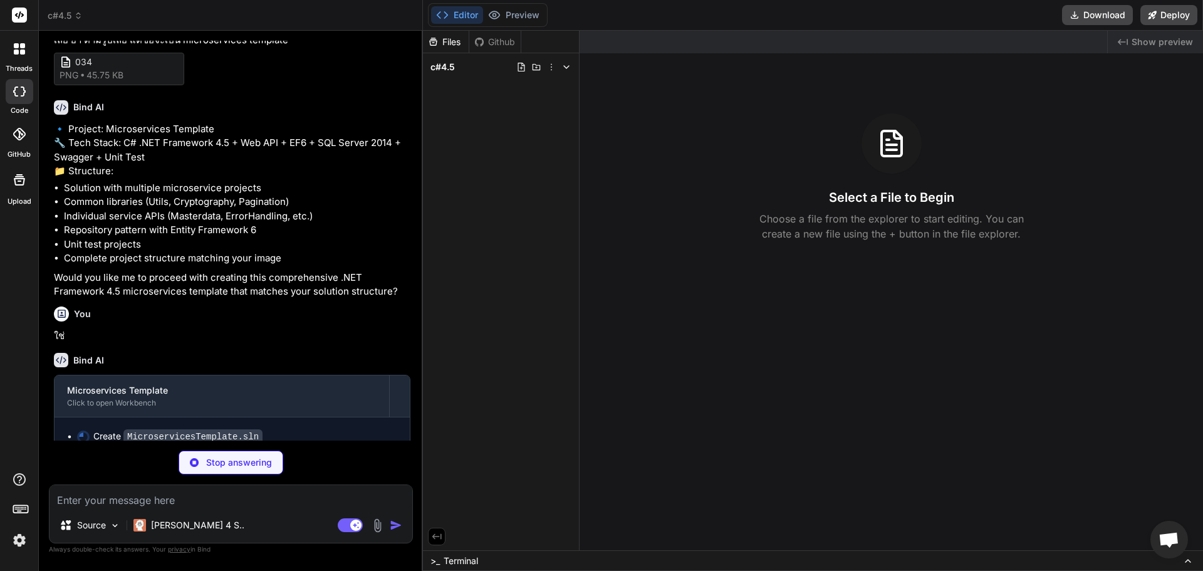
scroll to position [135, 0]
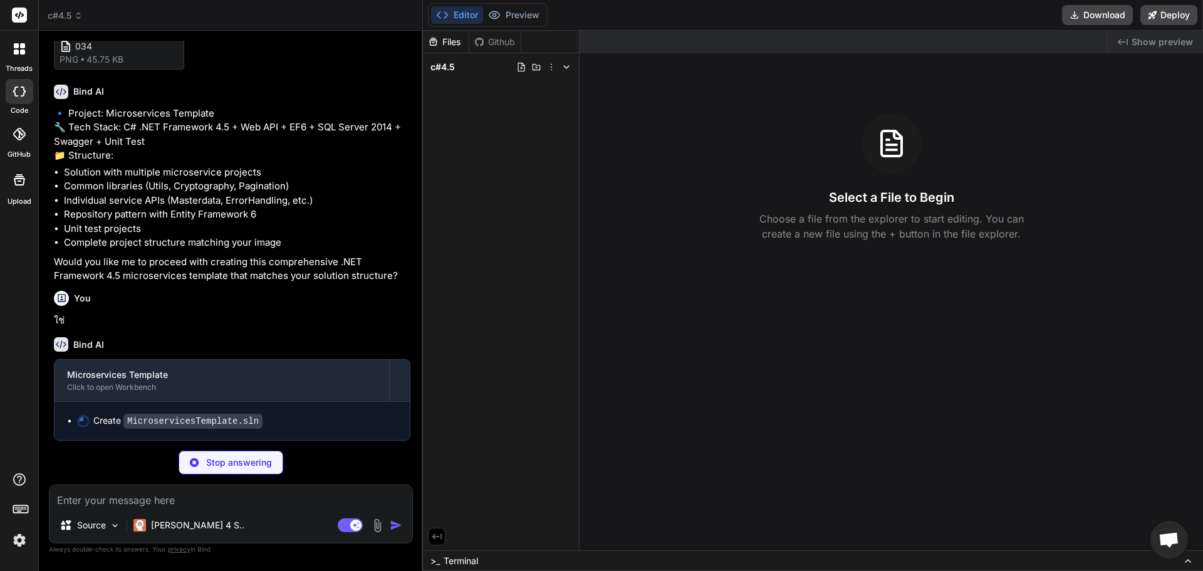
click at [473, 62] on div "c#4.5" at bounding box center [501, 67] width 146 height 18
click at [480, 68] on div "c#4.5" at bounding box center [501, 67] width 146 height 18
click at [506, 162] on div "Files Github c#4.5 Install dependencies Execute" at bounding box center [501, 290] width 157 height 519
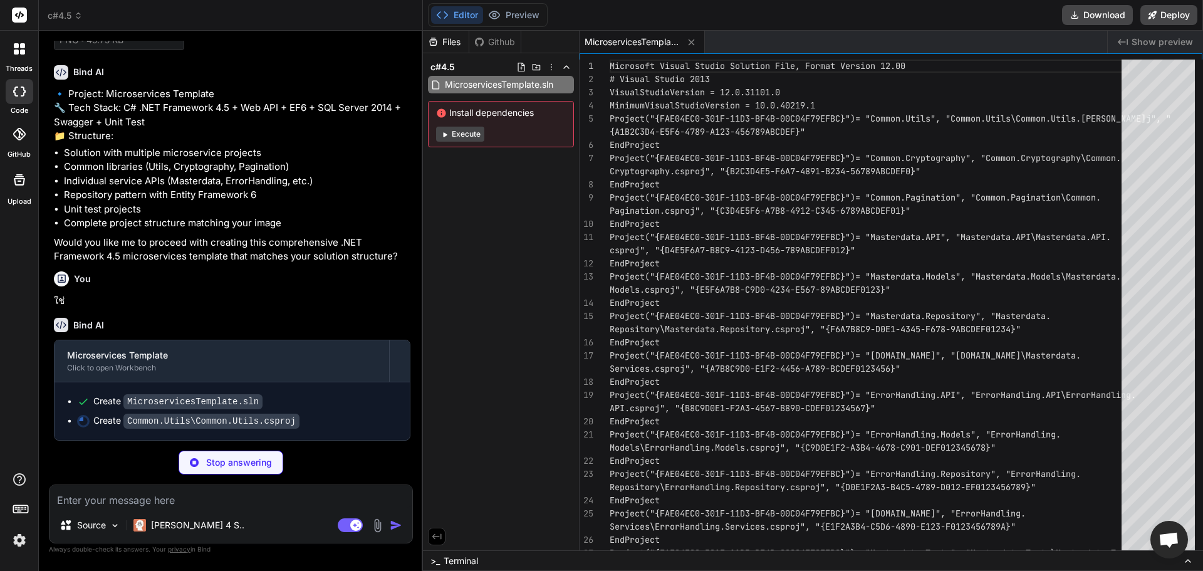
scroll to position [155, 0]
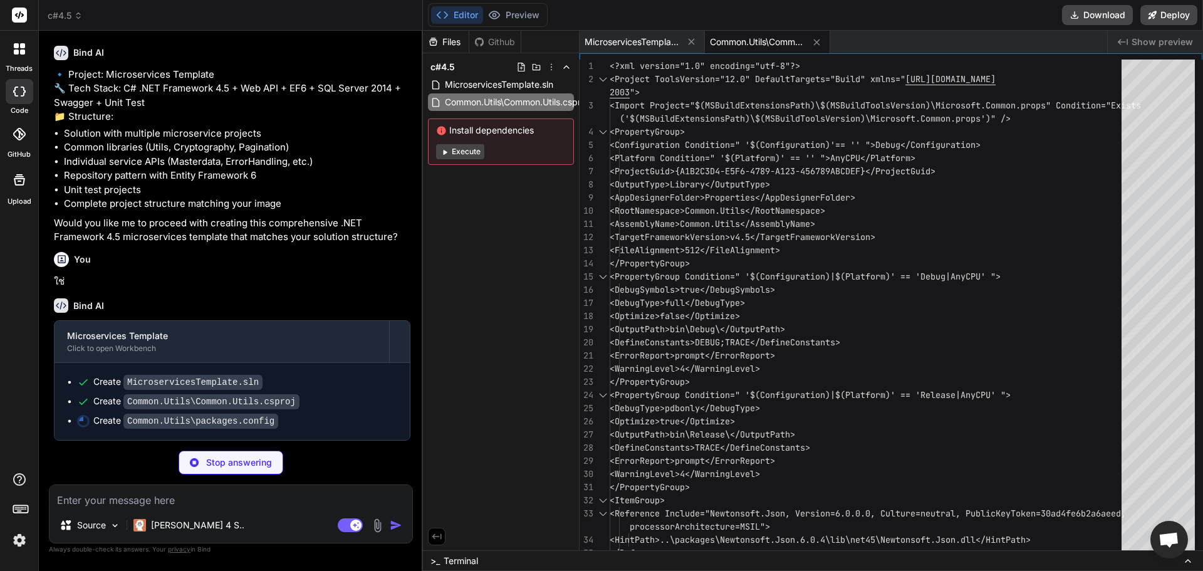
type textarea "x"
type textarea "<?xml version="1.0" encoding="utf-8"?> <packages> <package id="Newtonsoft.Json"…"
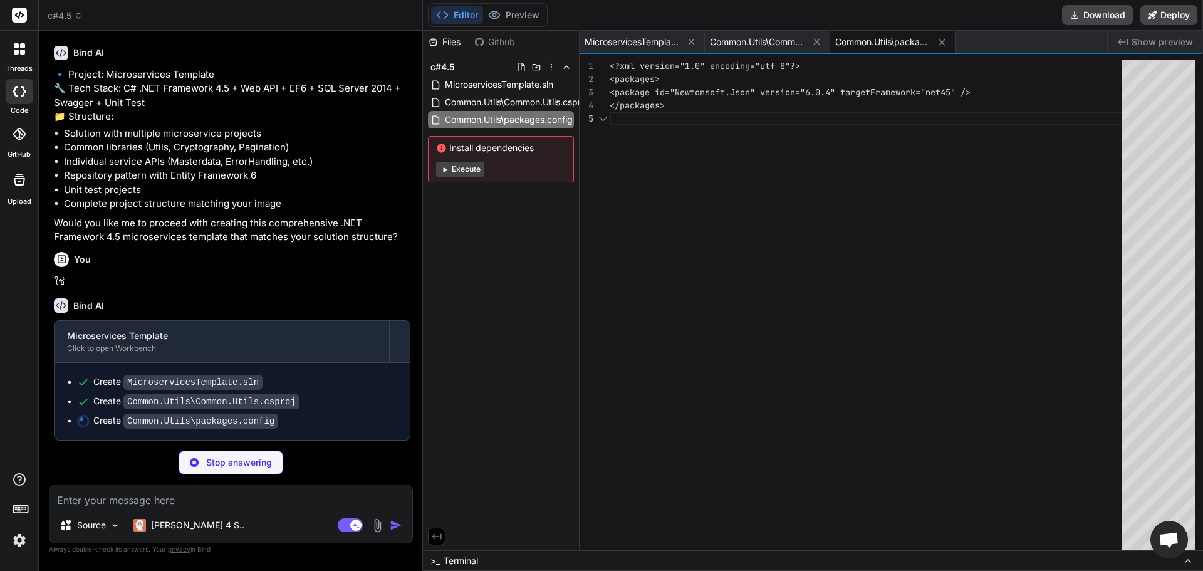
type textarea "x"
type textarea "[assembly: AssemblyTrademark("")] [assembly: AssemblyCulture("")] [assembly: Co…"
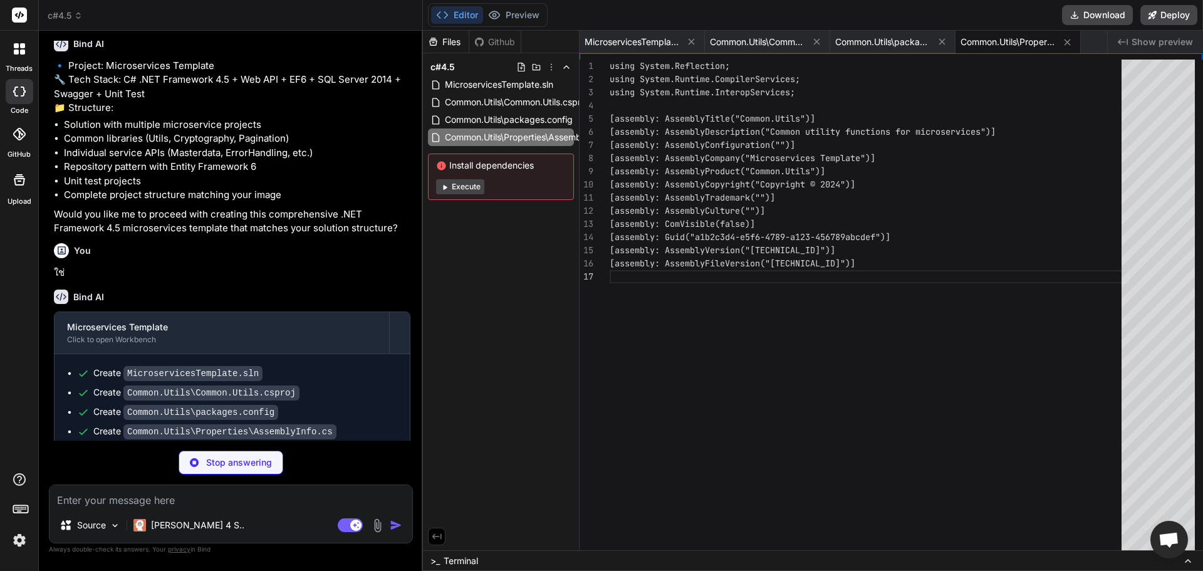
type textarea "x"
type textarea "}"
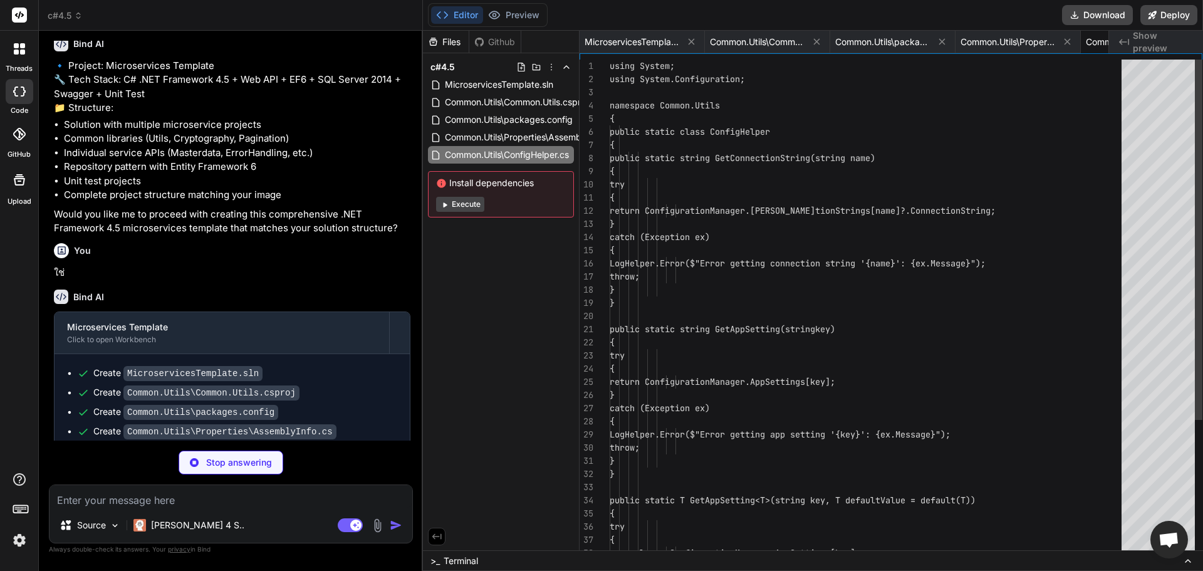
scroll to position [0, 98]
type textarea "x"
type textarea "catch { return false; } } } }"
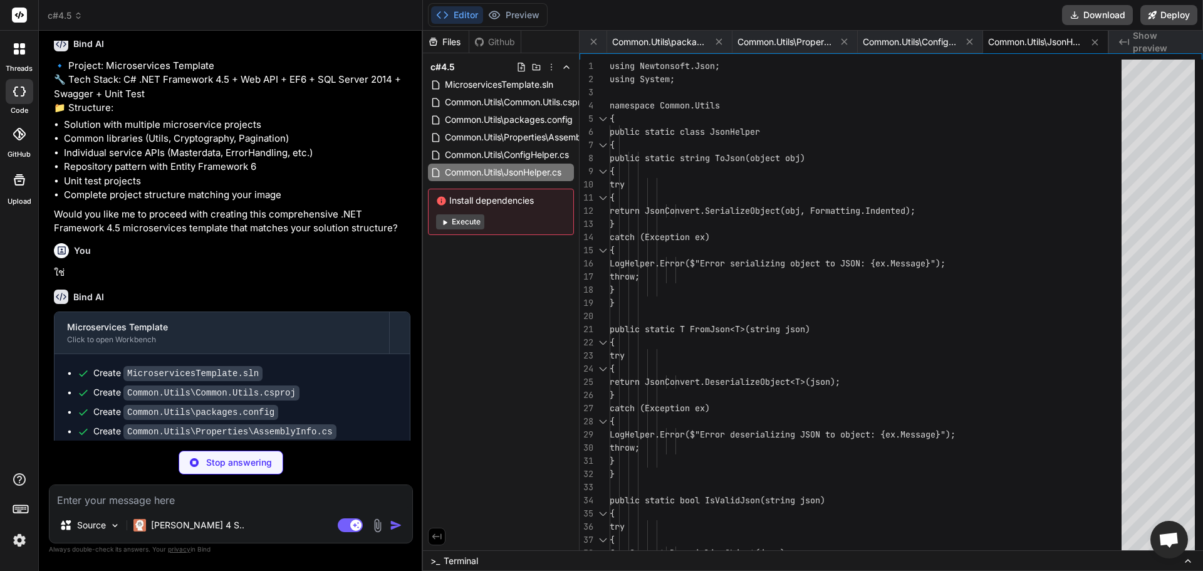
type textarea "x"
type textarea "}"
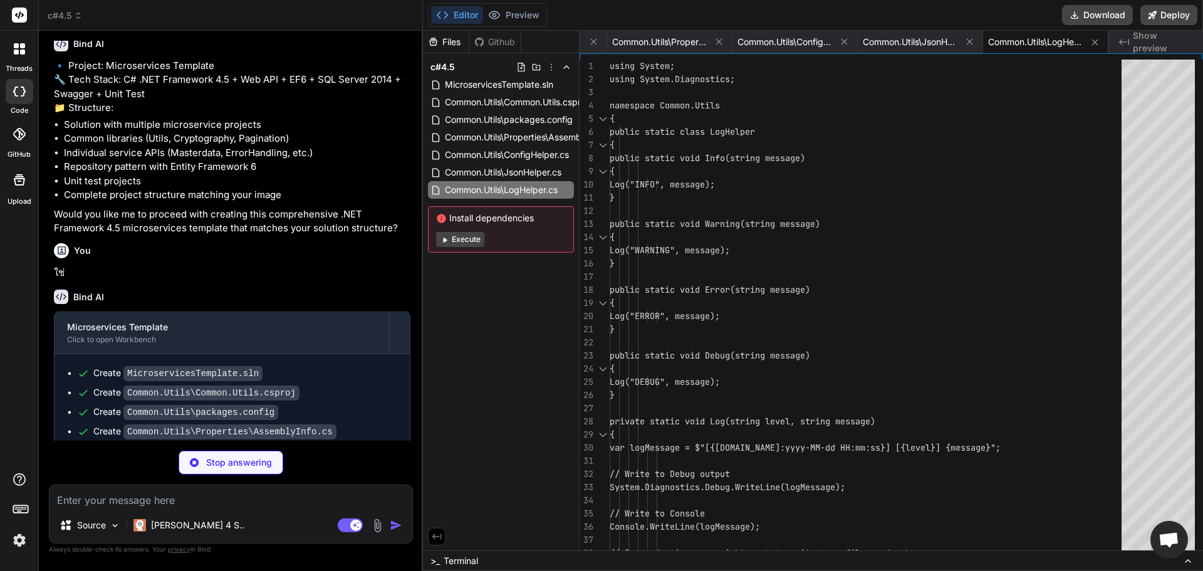
type textarea "x"
type textarea "{ if (IsNullOrEmpty(value)) return value; return value.Length <= maxLength ? va…"
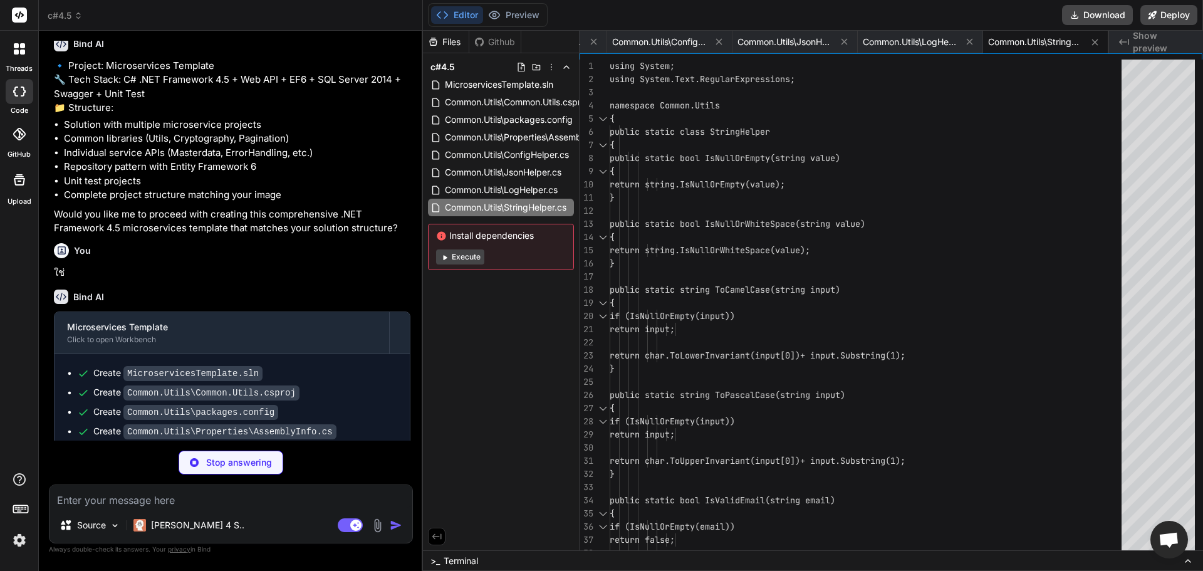
type textarea "x"
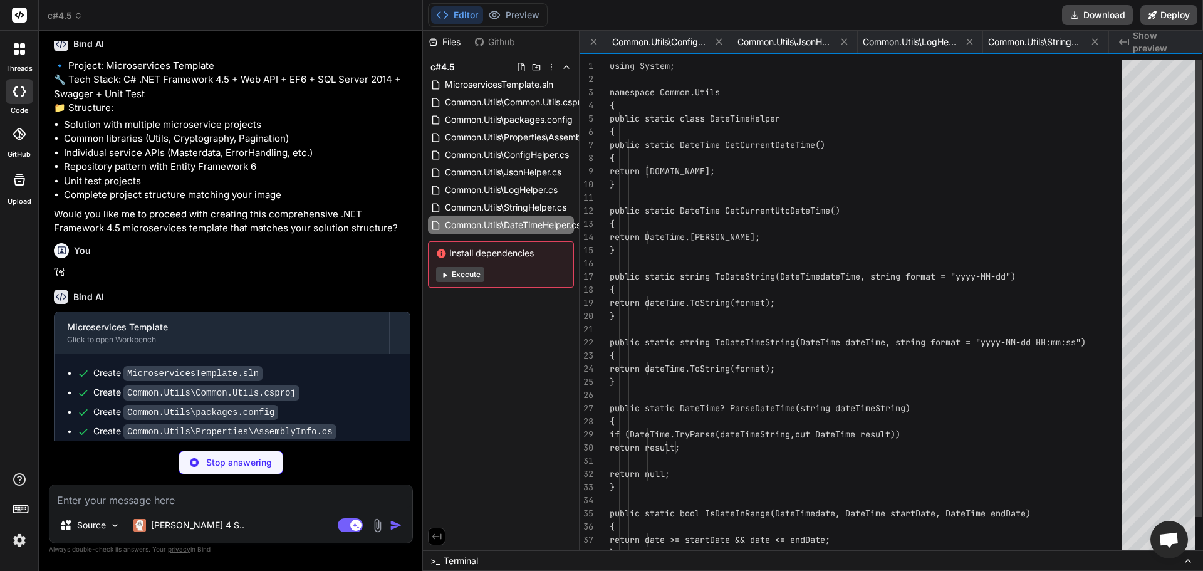
scroll to position [0, 599]
type textarea "x"
type textarea "<Name>Common.Utils</Name> </ProjectReference> </ItemGroup> <Import Project="$(M…"
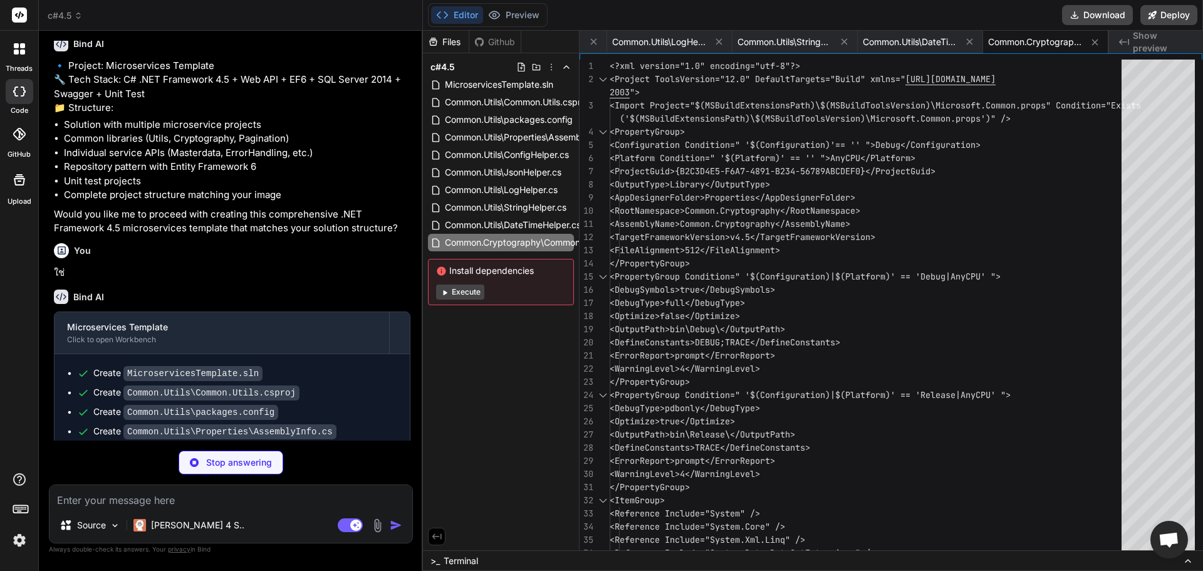
type textarea "x"
type textarea "[assembly: AssemblyTrademark("")] [assembly: AssemblyCulture("")] [assembly: Co…"
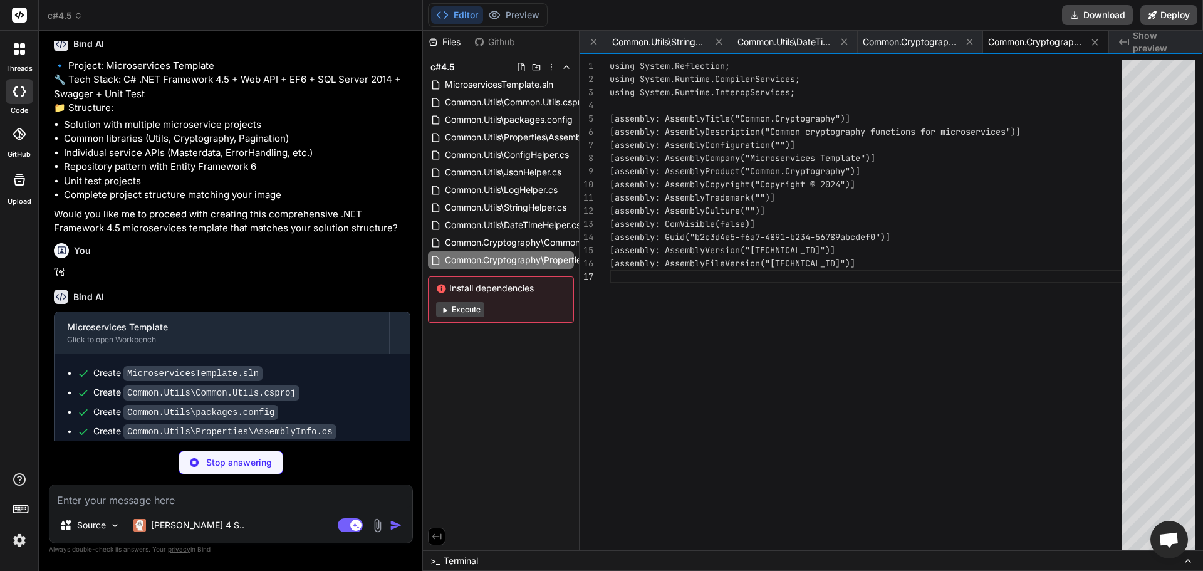
type textarea "x"
type textarea "} }"
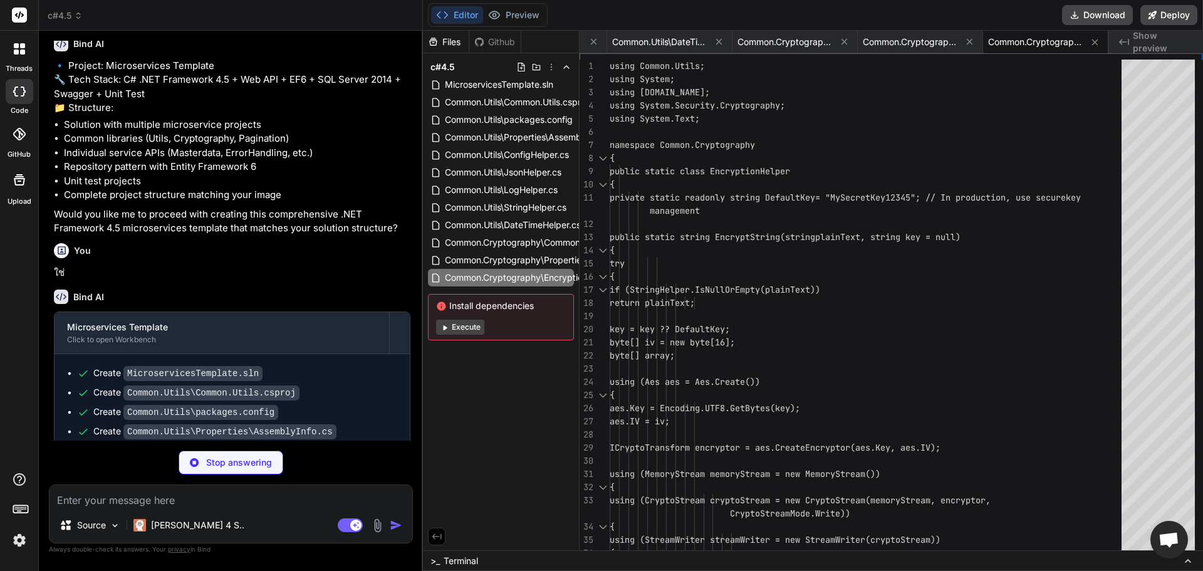
type textarea "x"
type textarea "LogHelper.Error($"Error verifying hash: {ex.Message}"); return false; } } } }"
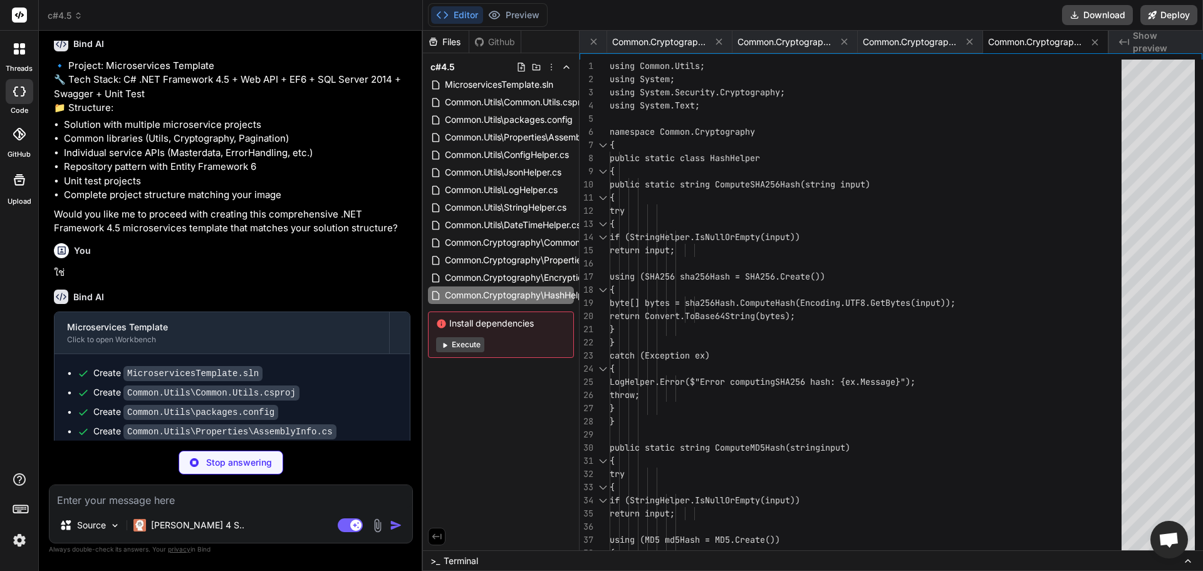
type textarea "x"
type textarea "<Reference Include="System.Xml" /> </ItemGroup> <ItemGroup> <Compile Include="P…"
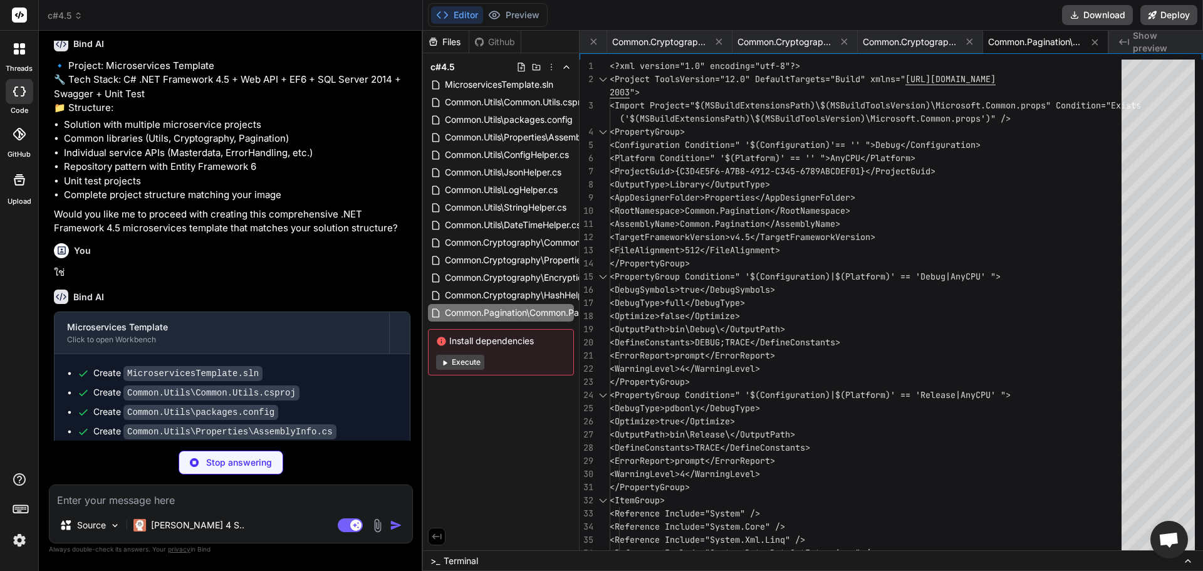
type textarea "x"
type textarea "[assembly: AssemblyTrademark("")] [assembly: AssemblyCulture("")] [assembly: Co…"
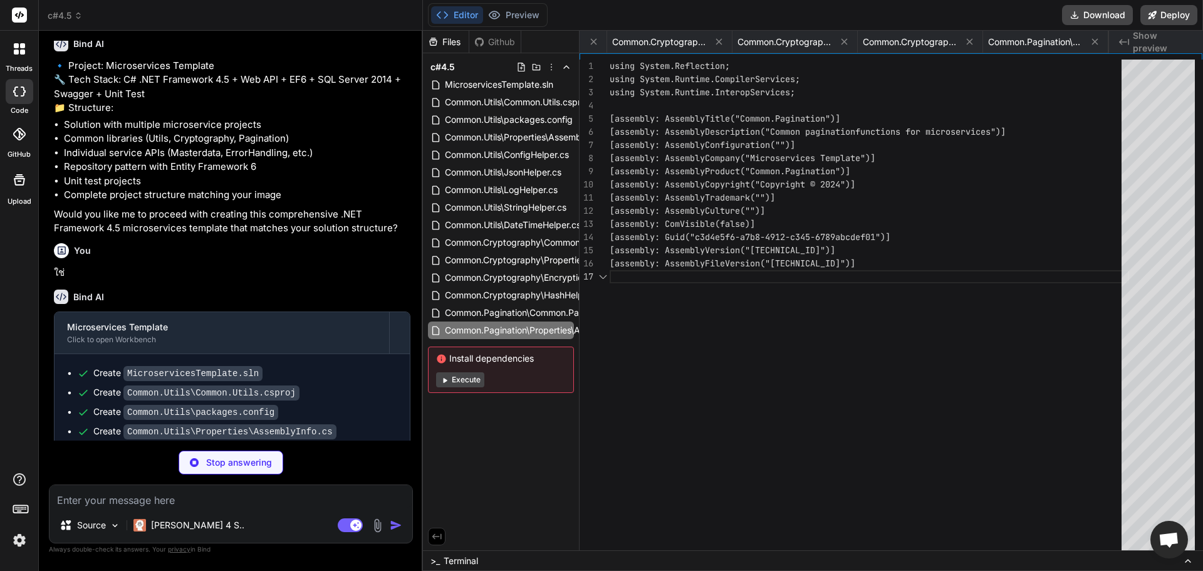
scroll to position [0, 1351]
type textarea "x"
type textarea "SortDirection = "ASC"; } } }"
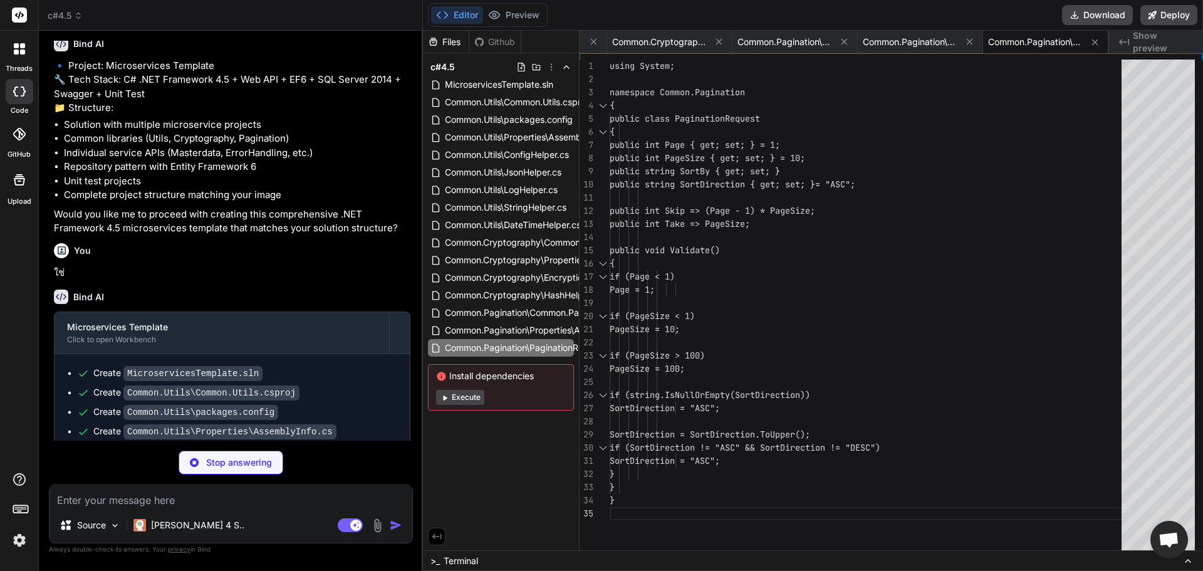
type textarea "x"
type textarea "public PagedResult(IEnumerable<T> data, int totalRecords, int page, int pageSiz…"
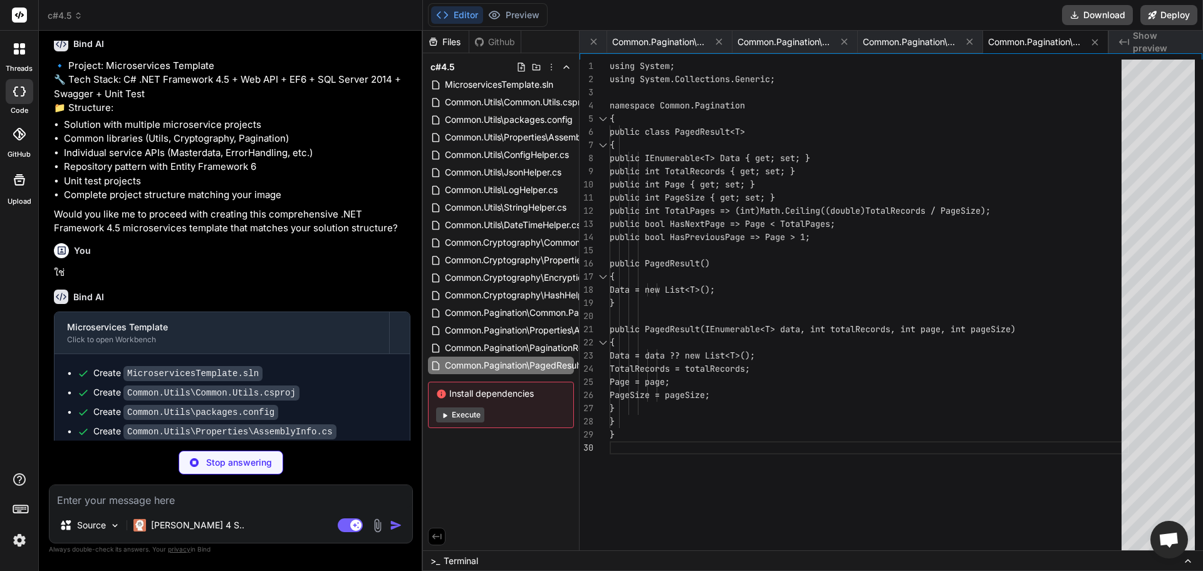
type textarea "x"
type textarea "<None Include="packages.config" /> </ItemGroup> <Import Project="$(MSBuildTools…"
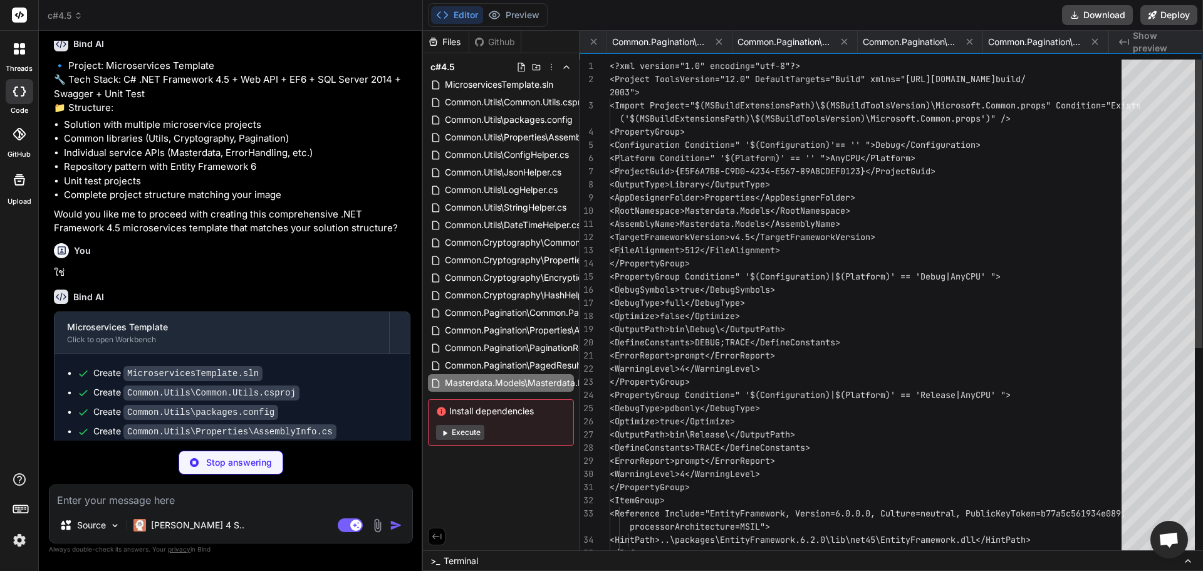
scroll to position [0, 1726]
type textarea "x"
type textarea "<?xml version="1.0" encoding="utf-8"?> <packages> <package id="EntityFramework"…"
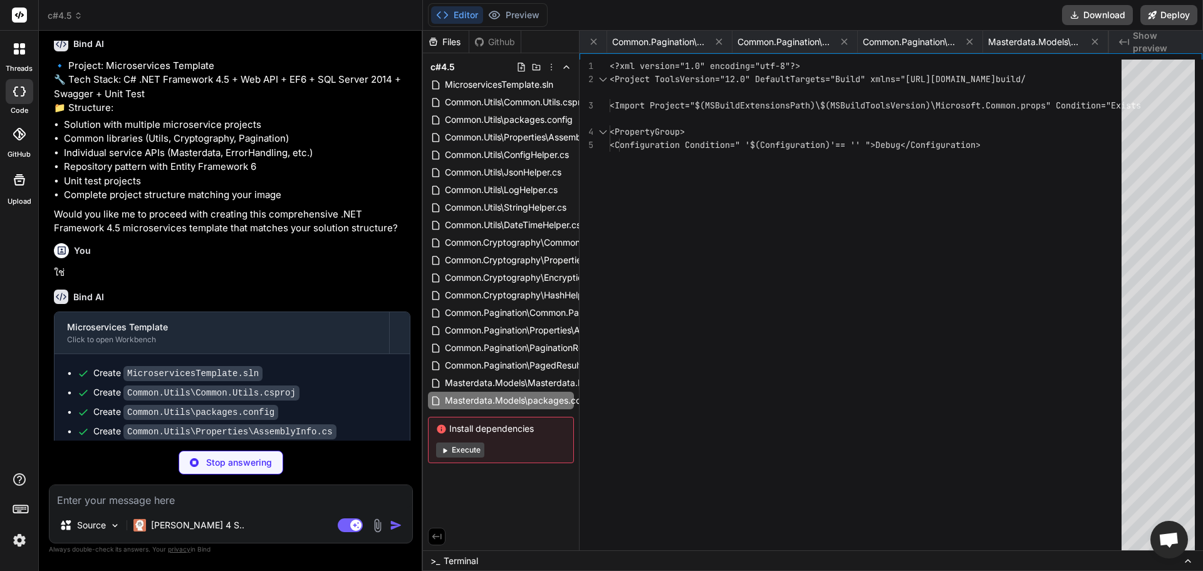
scroll to position [0, 1852]
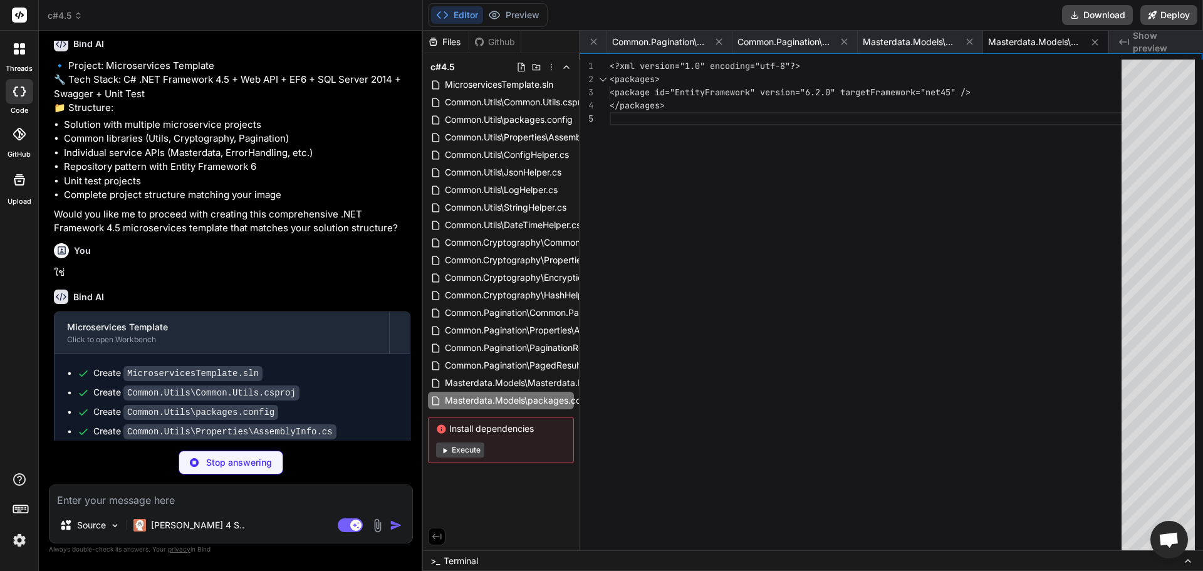
type textarea "x"
type textarea "<providers> <provider invariantName="System.Data.SqlClient" type="System.Data.E…"
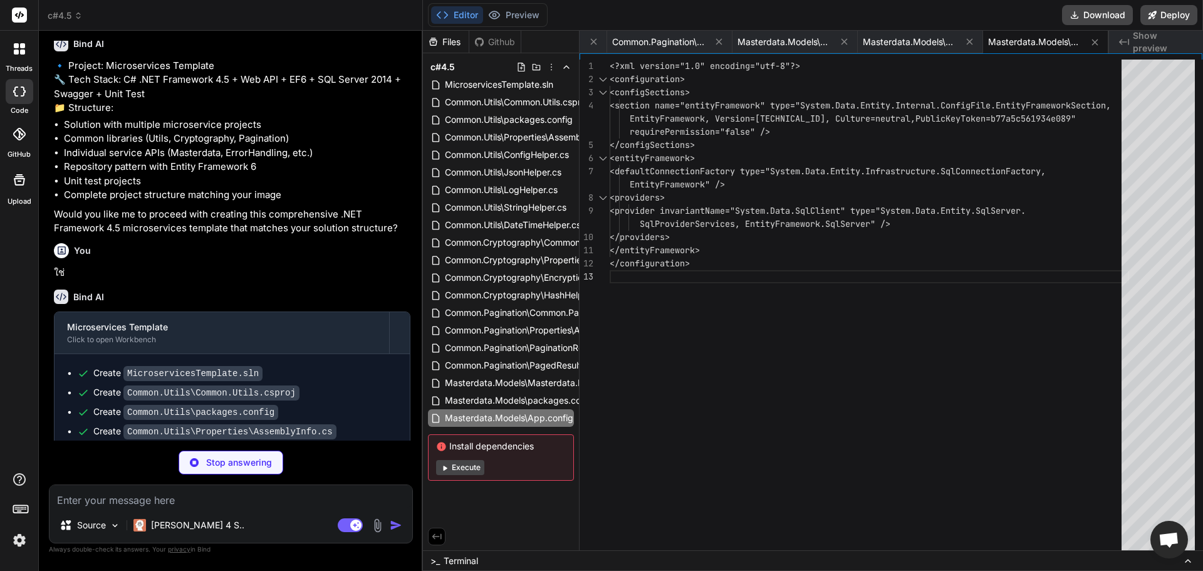
type textarea "x"
type textarea "[assembly: AssemblyTrademark("")] [assembly: AssemblyCulture("")] [assembly: Co…"
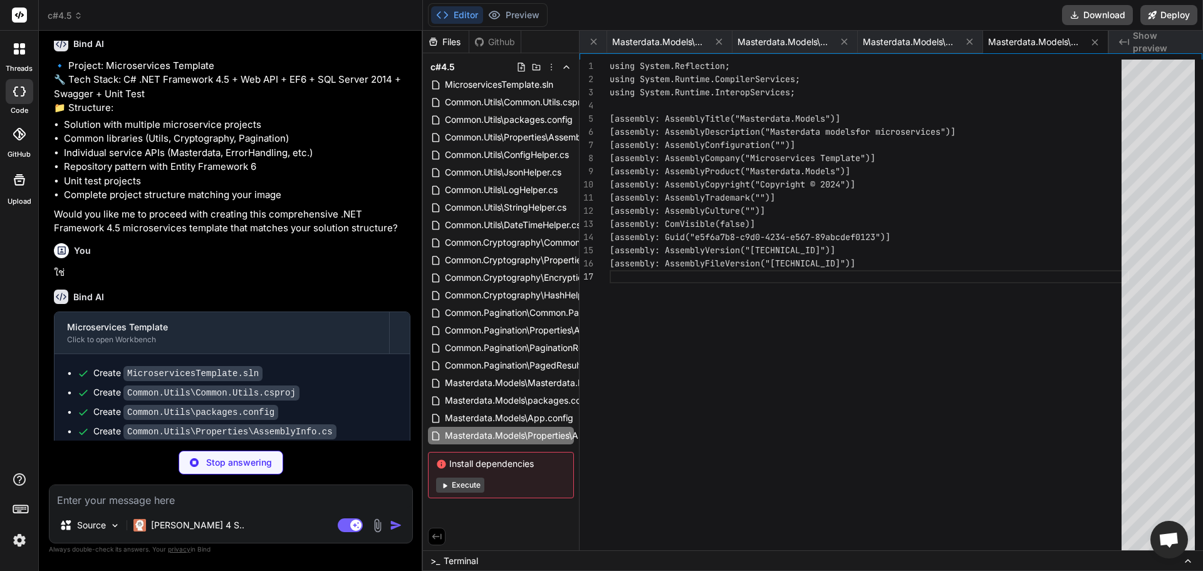
type textarea "x"
type textarea "protected BaseEntity() { CreatedDate = DateTime.Now; IsActive = true; } } }"
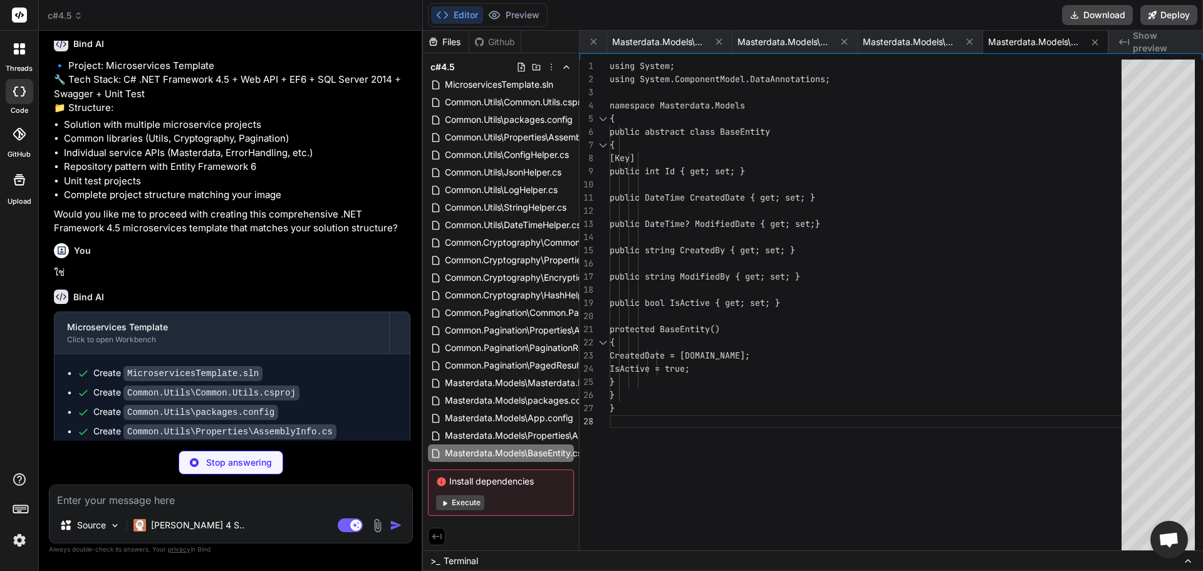
type textarea "x"
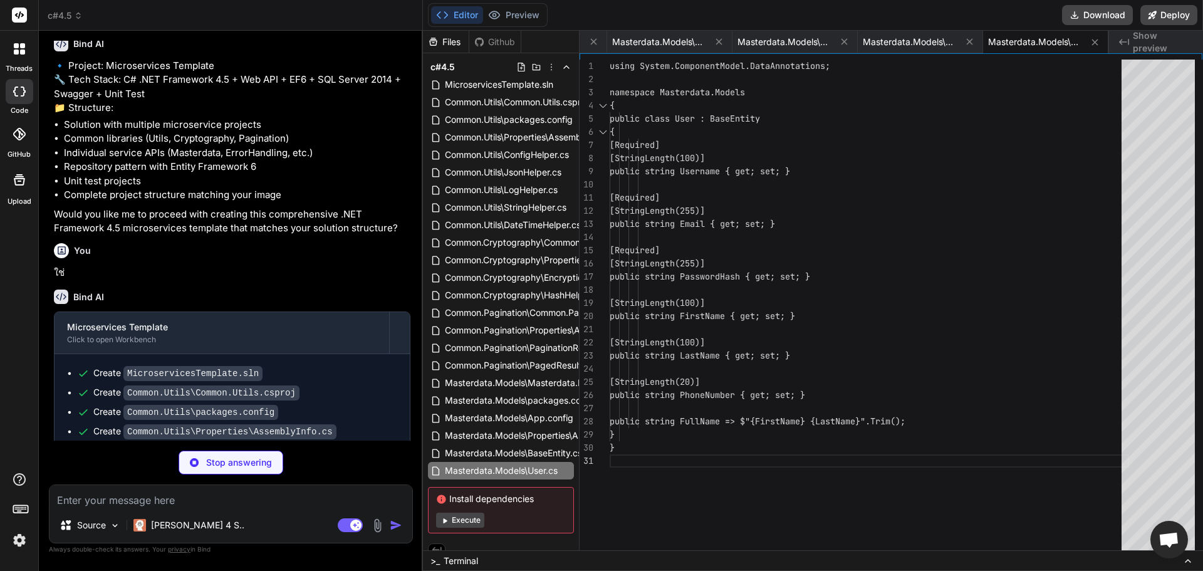
type textarea "x"
type textarea "public Category() { SubCategories = new HashSet<Category>(); Products = new Has…"
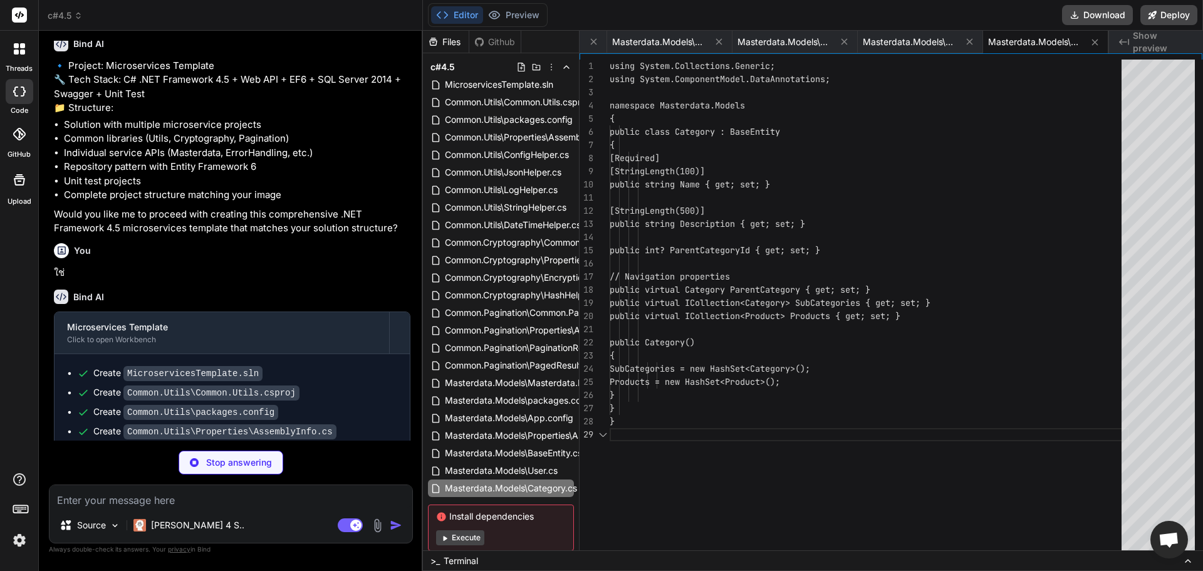
type textarea "x"
type textarea "public int StockQuantity { get; set; } public int CategoryId { get; set; } // N…"
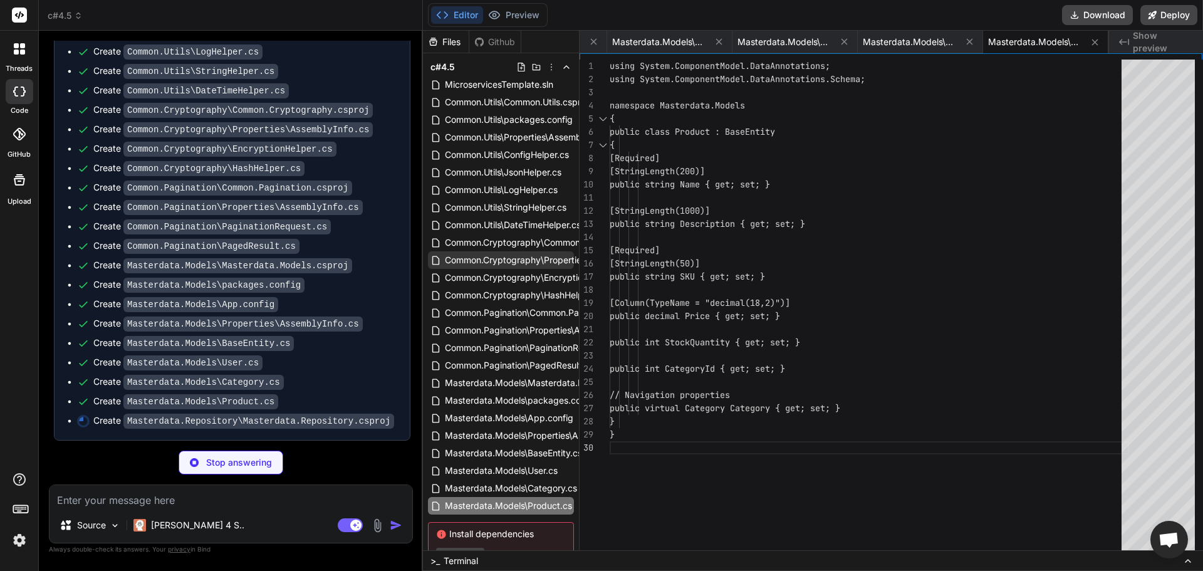
scroll to position [48, 0]
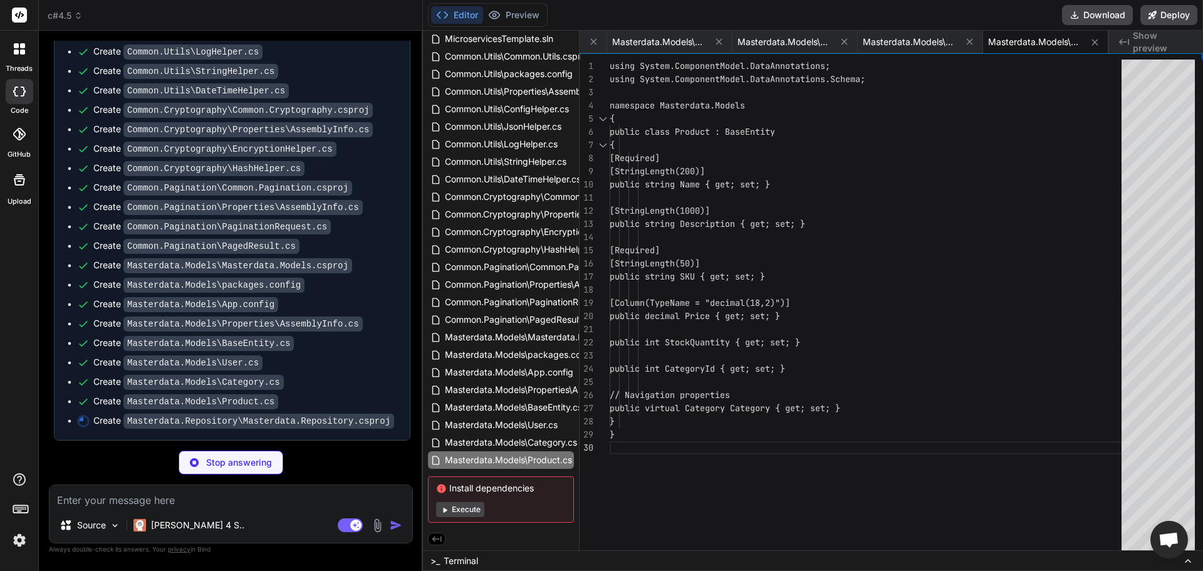
type textarea "x"
type textarea "</ProjectReference> </ItemGroup> <Import Project="$(MSBuildToolsPath)\Microsoft…"
type textarea "x"
type textarea "<?xml version="1.0" encoding="utf-8"?> <packages> <package id="EntityFramework"…"
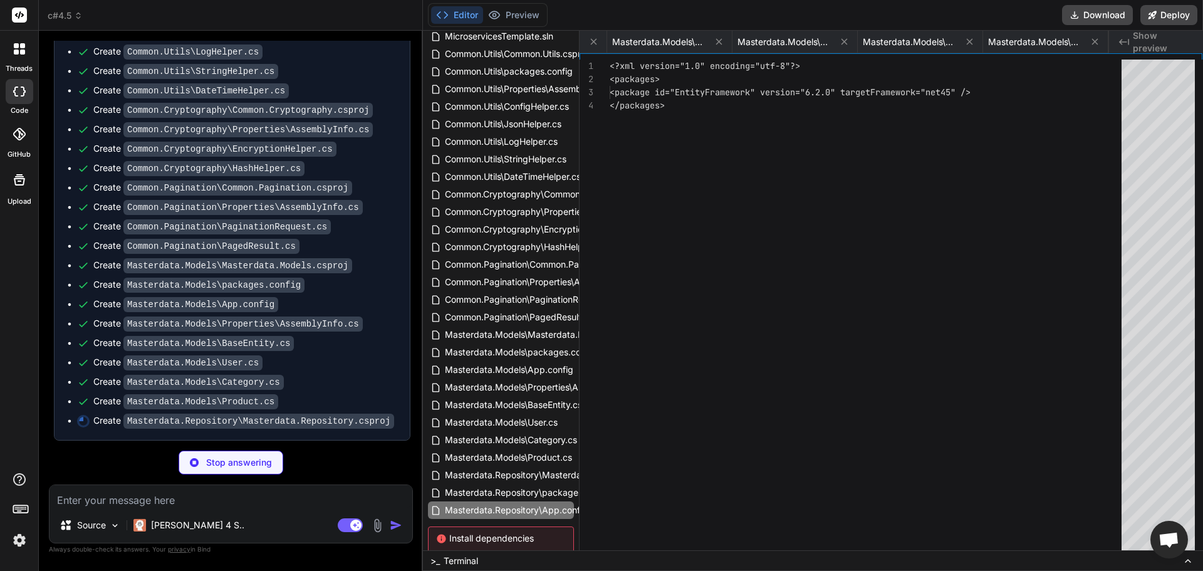
scroll to position [0, 3105]
type textarea "[assembly: AssemblyTrademark("")] [assembly: AssemblyCulture("")] [assembly: Co…"
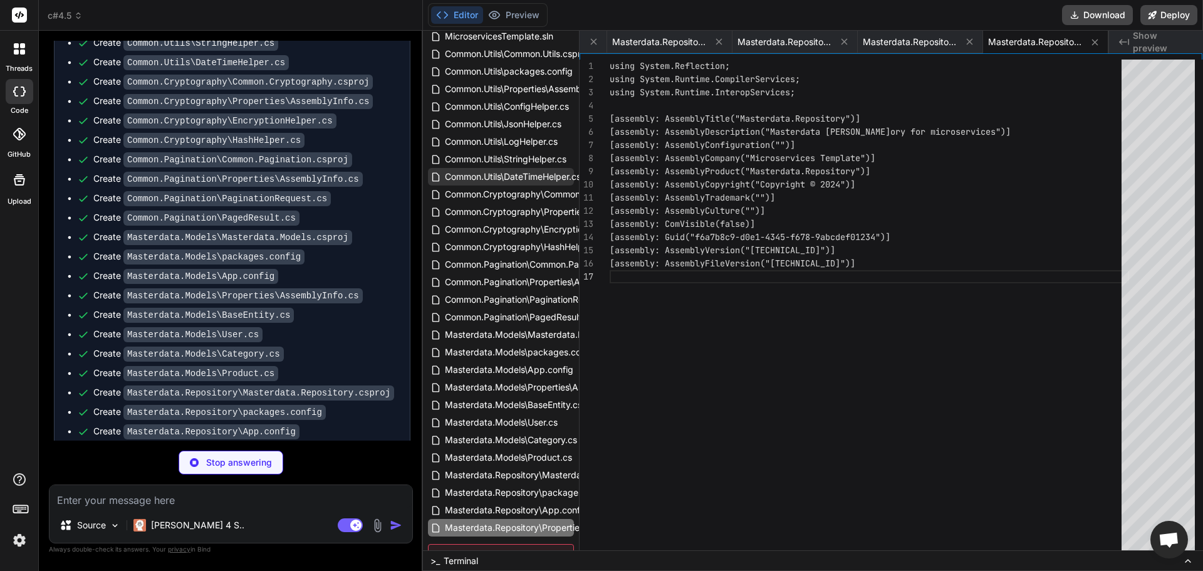
scroll to position [0, 0]
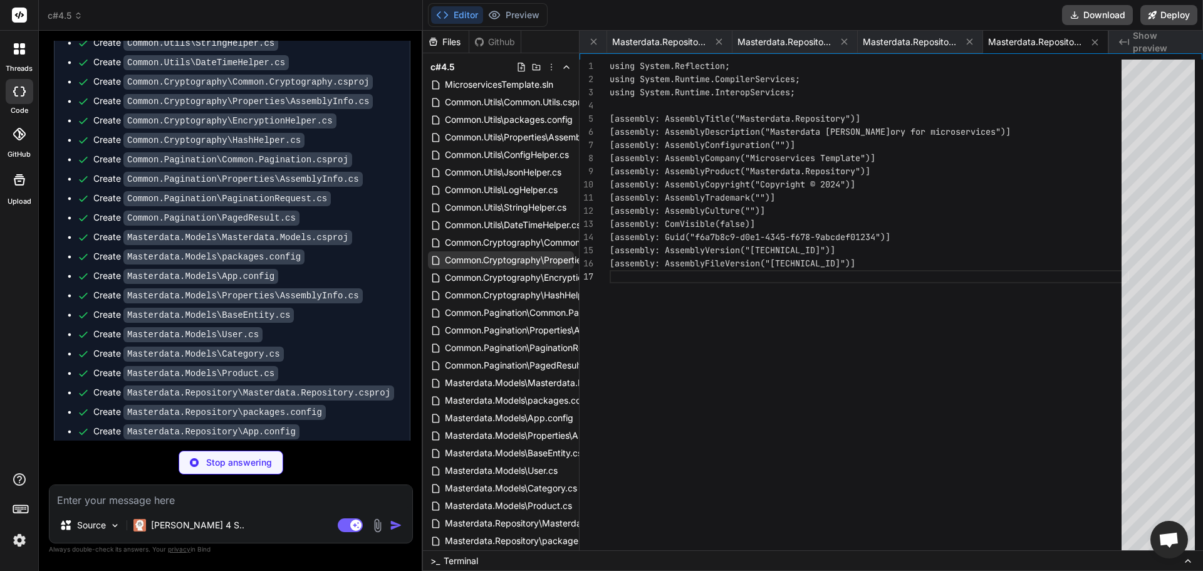
type textarea "x"
type textarea ".HasIndex(p => p.SKU) .IsUnique(); base.OnModelCreating(modelBuilder); } } }"
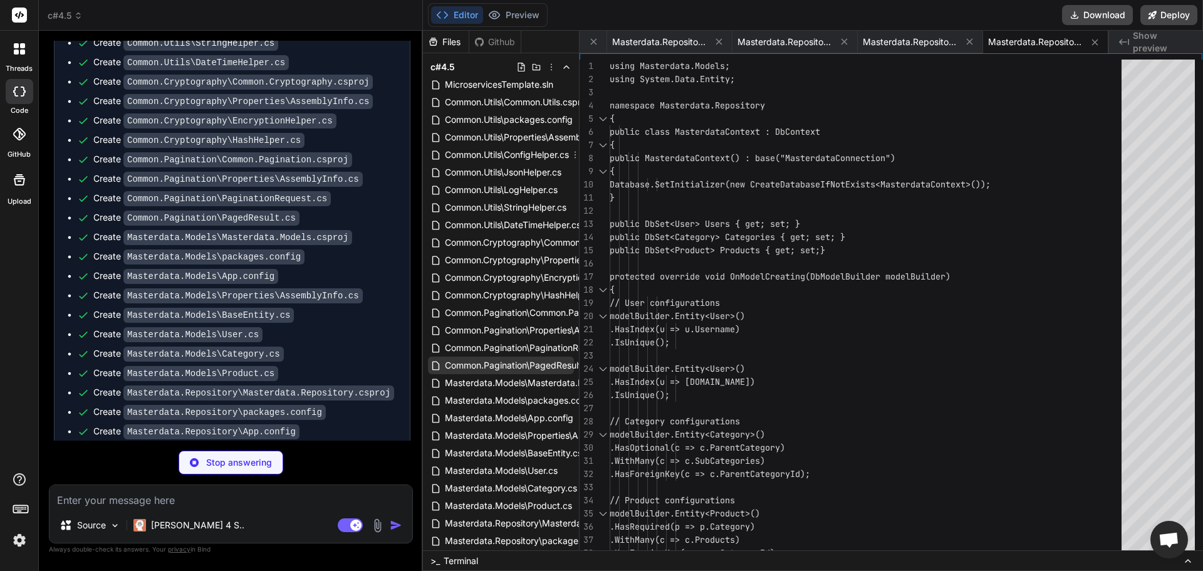
scroll to position [136, 0]
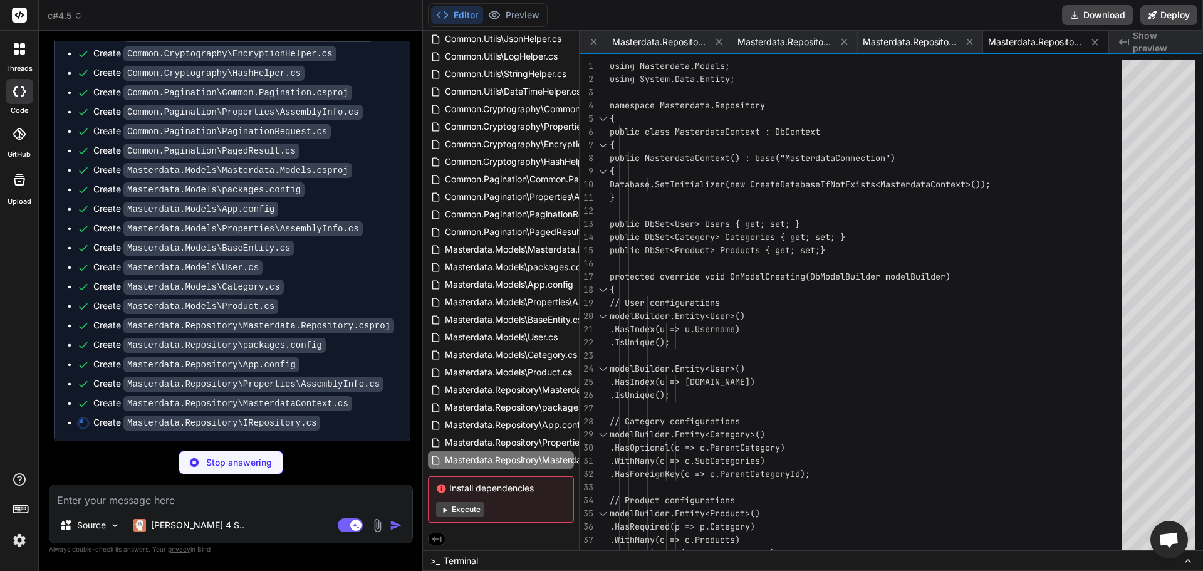
type textarea "x"
type textarea "} }"
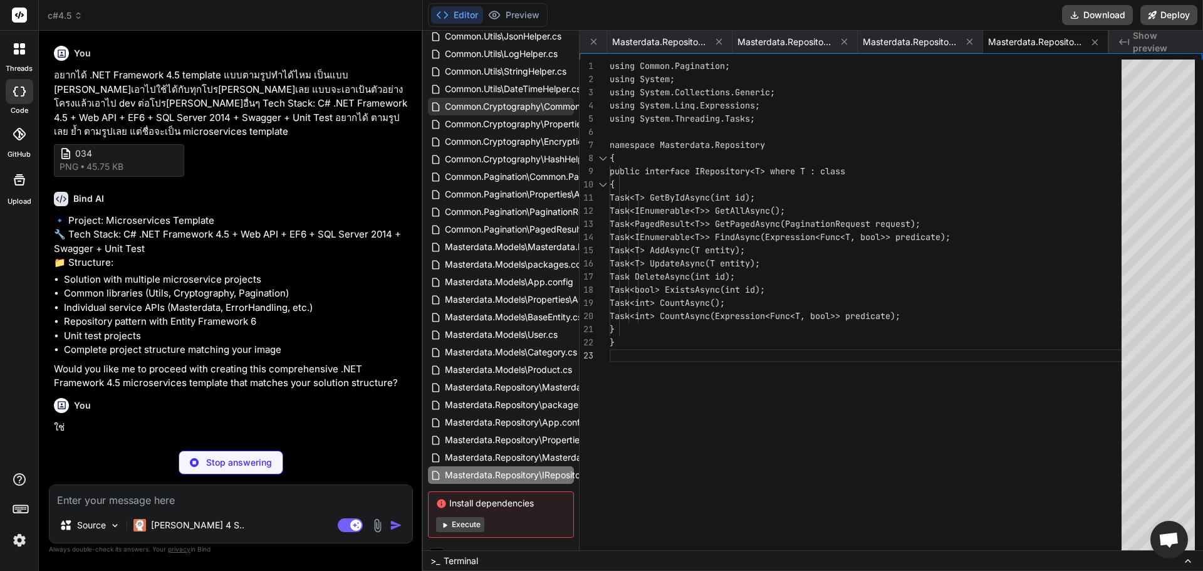
scroll to position [0, 0]
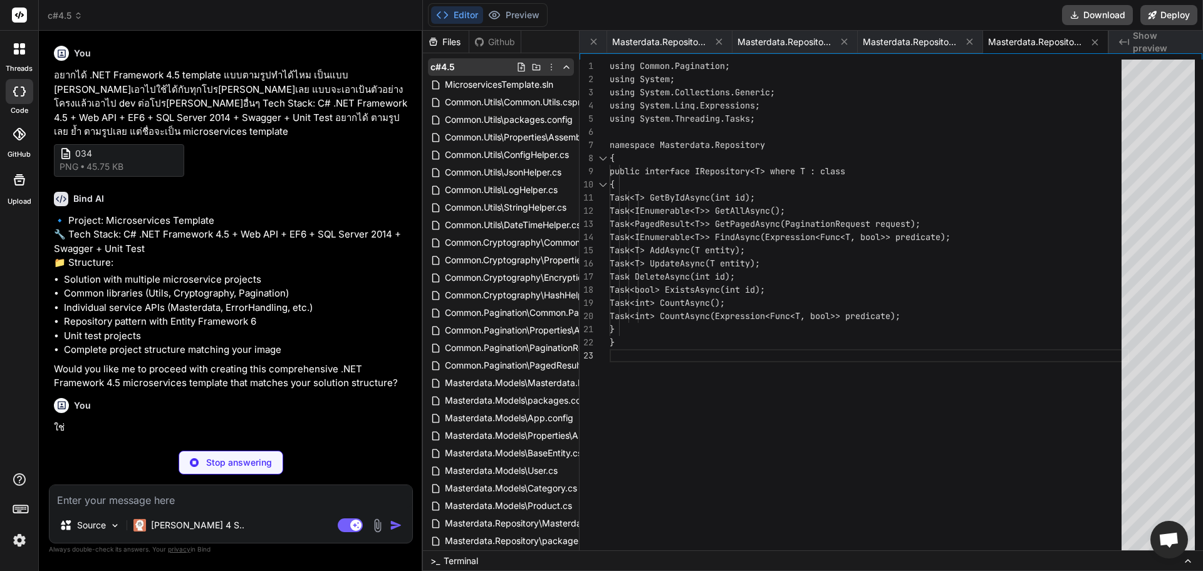
drag, startPoint x: 568, startPoint y: 75, endPoint x: 568, endPoint y: 65, distance: 9.4
click at [568, 65] on icon at bounding box center [566, 67] width 10 height 10
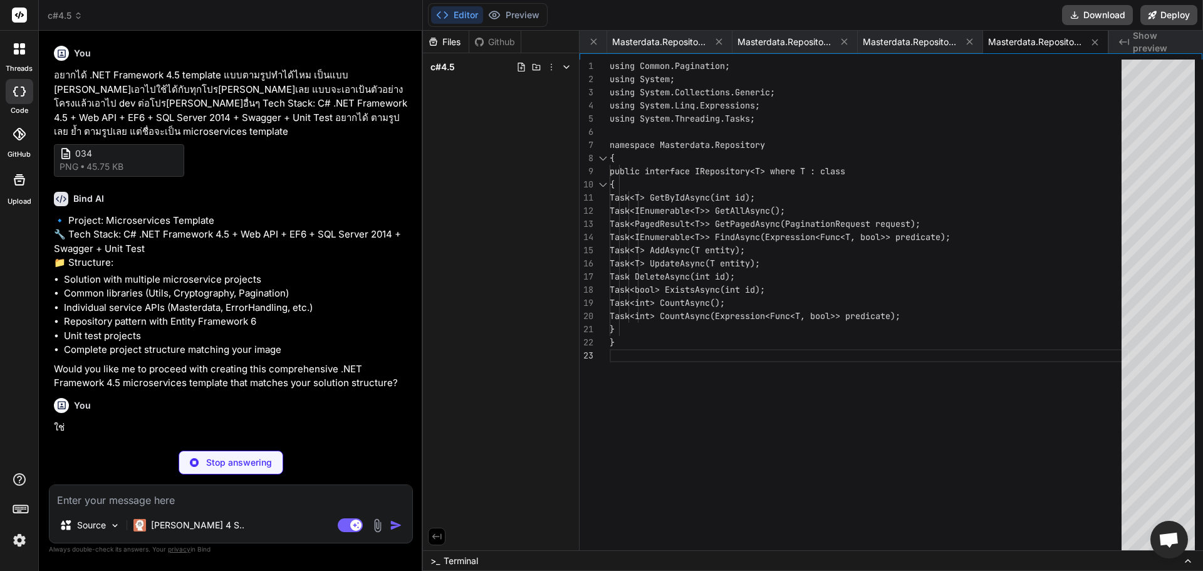
click at [568, 65] on icon at bounding box center [566, 67] width 10 height 10
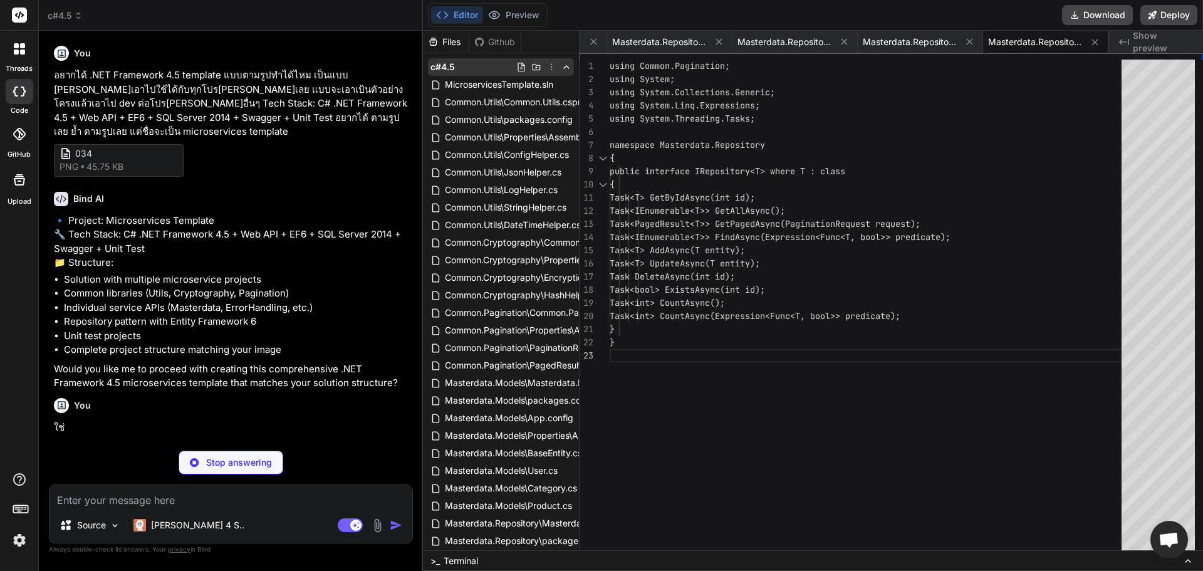
click at [569, 66] on icon at bounding box center [566, 67] width 10 height 10
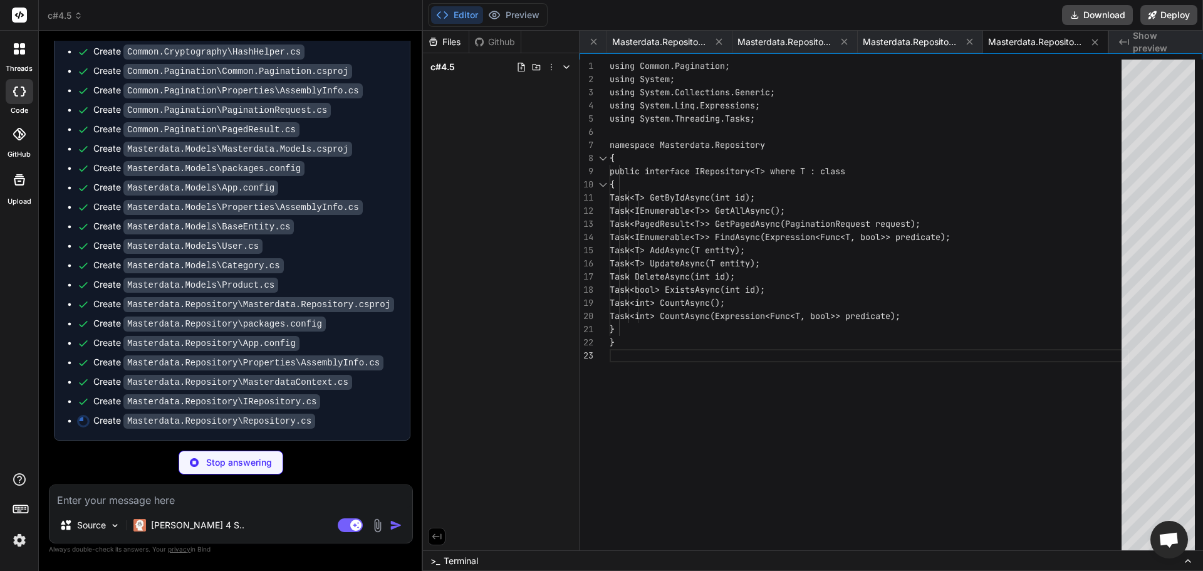
scroll to position [0, 3480]
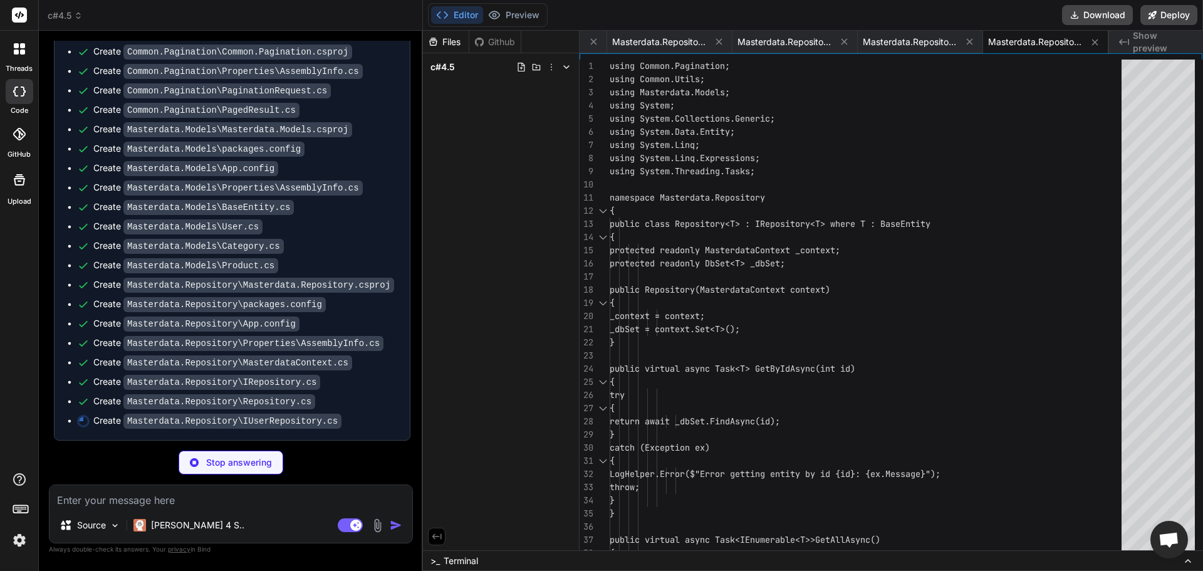
type textarea "x"
type textarea "Task<bool> IsEmailExistsAsync(string email); } }"
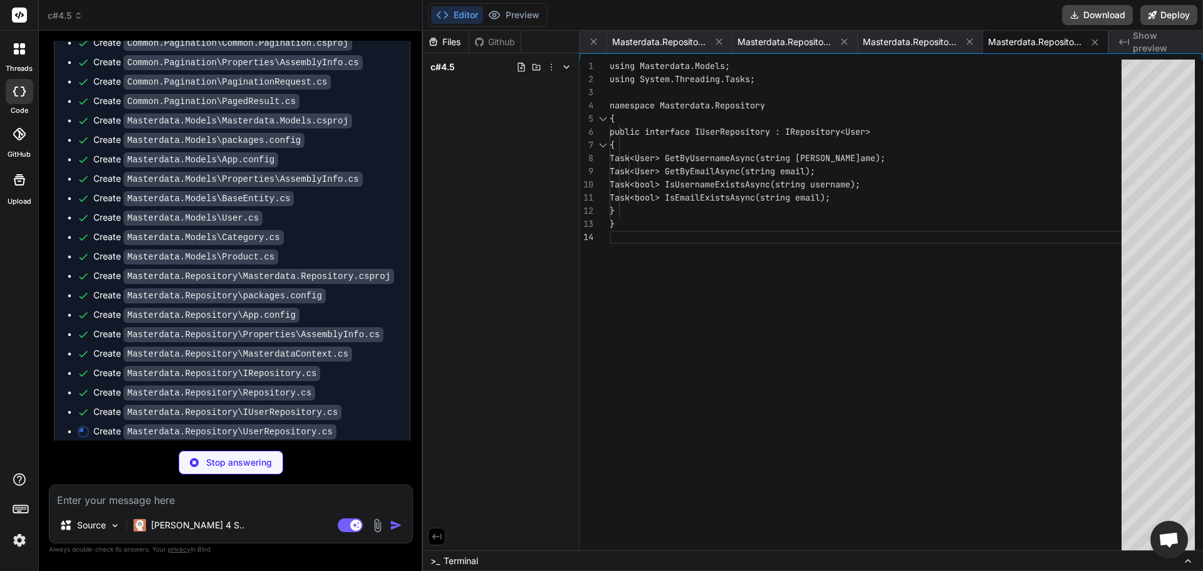
type textarea "x"
type textarea "} } } }"
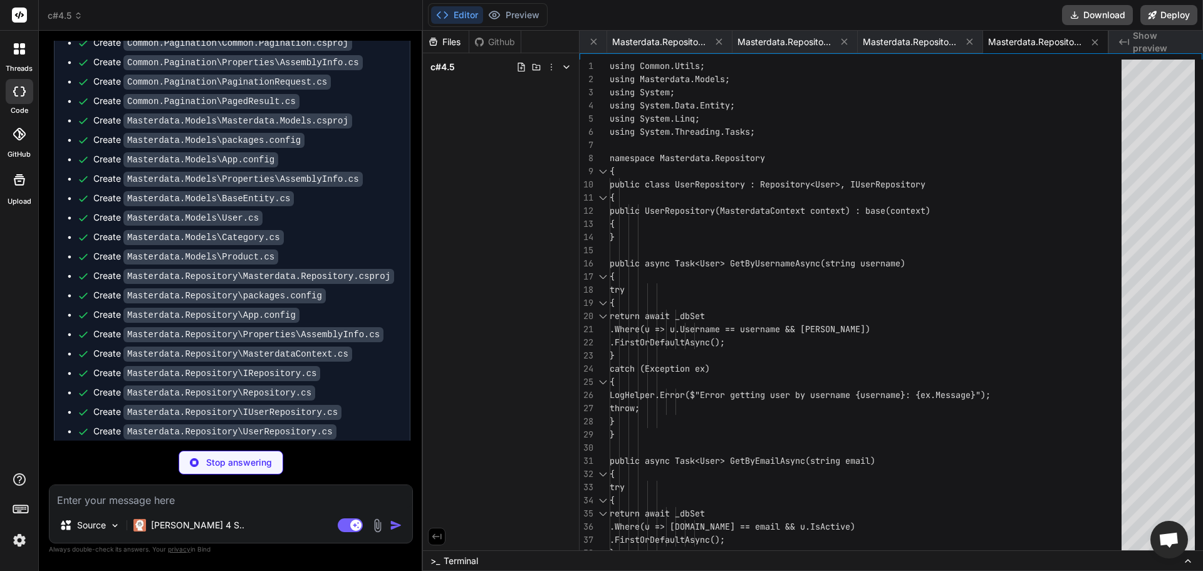
type textarea "x"
type textarea "Task<Category> GetWithProductsAsync(int id); } }"
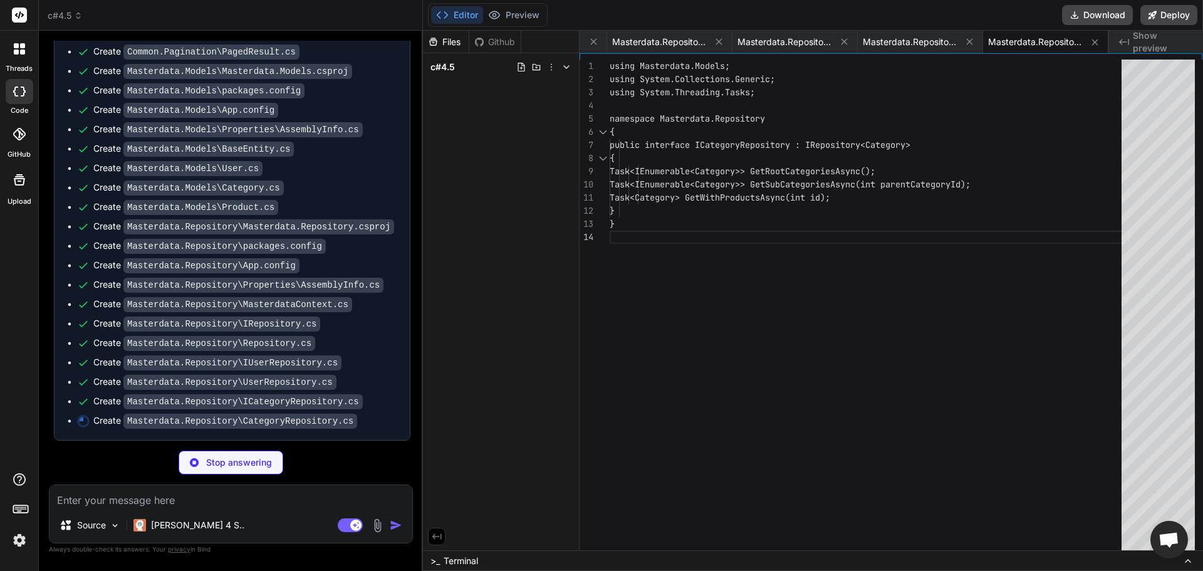
scroll to position [815, 0]
type textarea "x"
type textarea "Task<IEnumerable<Product>> SearchAsync(string searchTerm); Task<bool> IsSKUExis…"
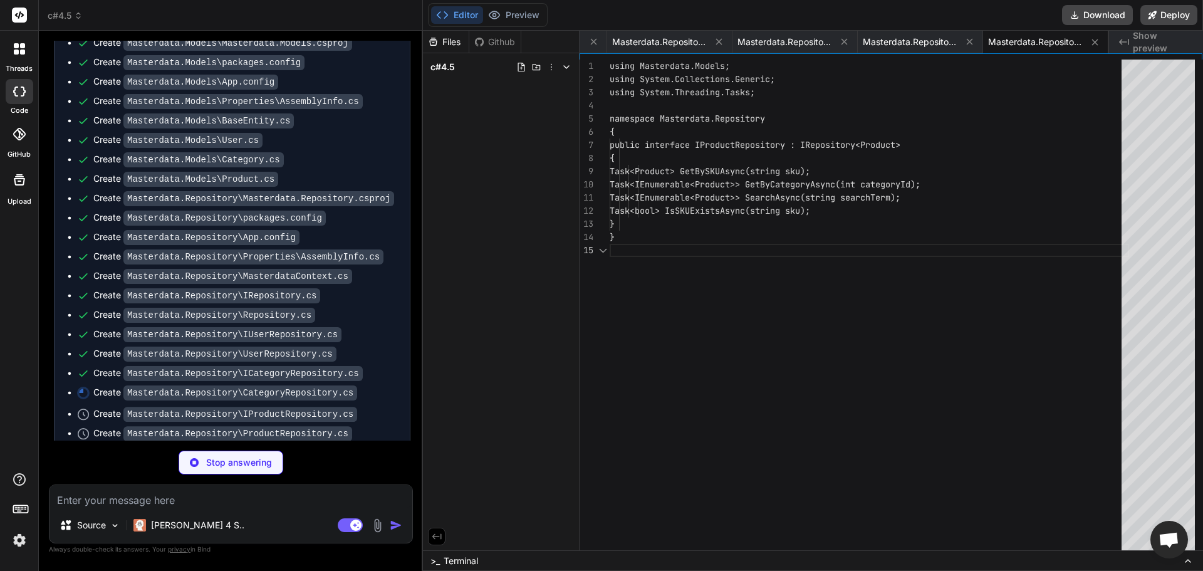
type textarea "x"
type textarea "}"
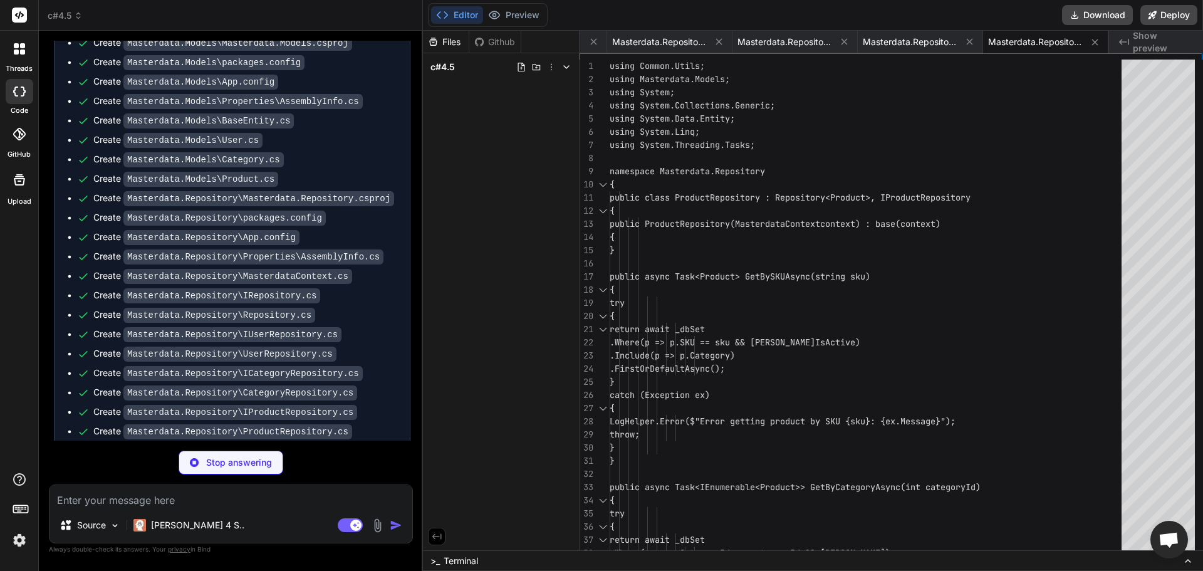
type textarea "x"
type textarea "<Name>Masterdata.Repository</Name> </ProjectReference> </ItemGroup> <Import Pro…"
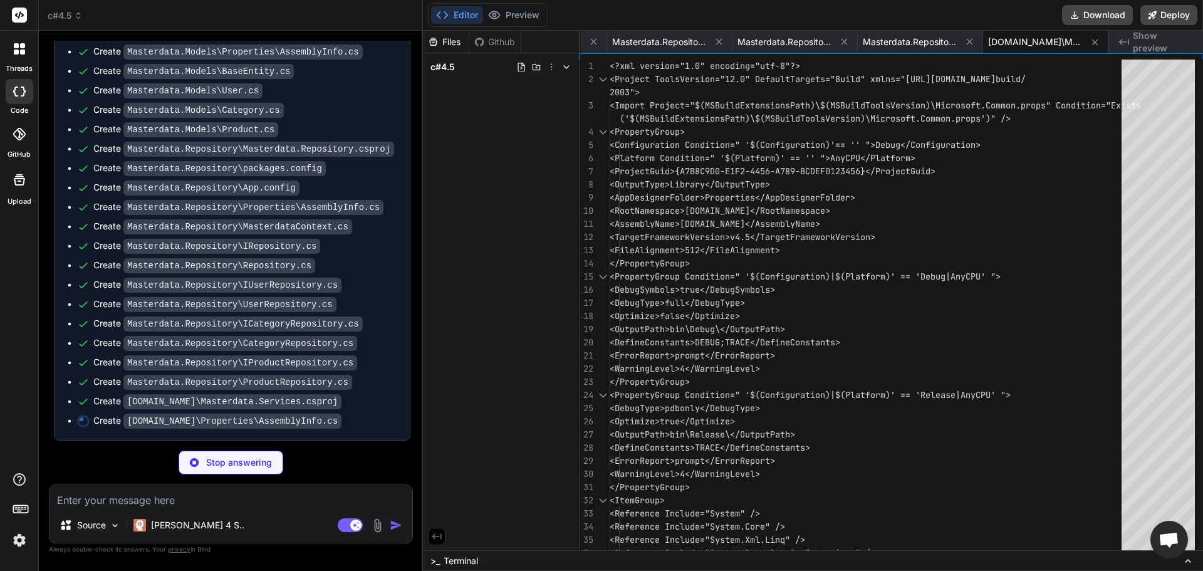
scroll to position [893, 0]
type textarea "x"
type textarea "[assembly: AssemblyTrademark("")] [assembly: AssemblyCulture("")] [assembly: Co…"
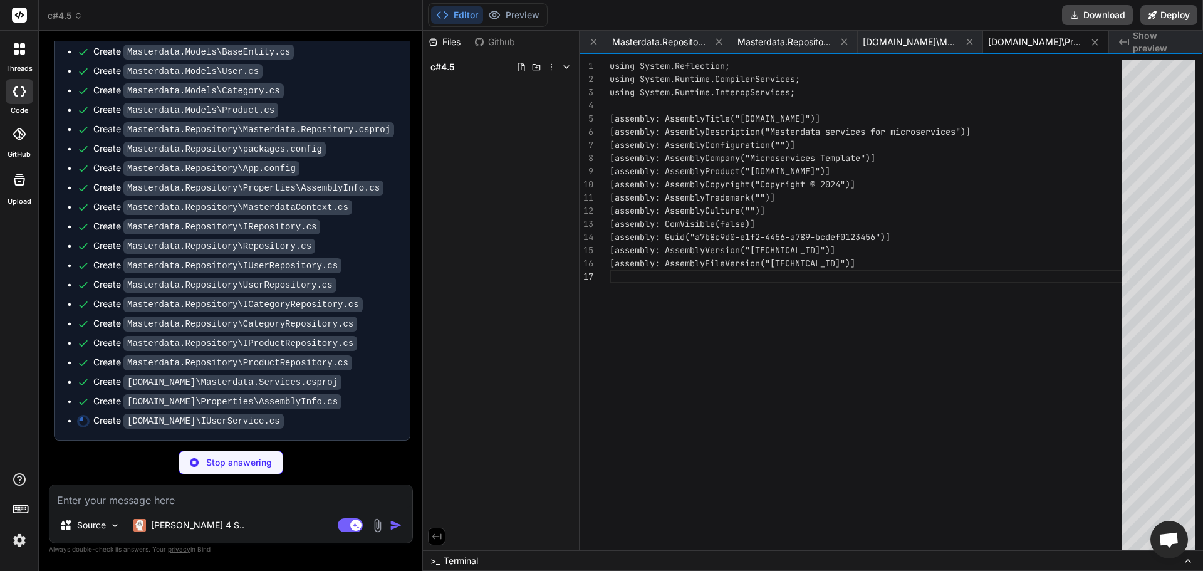
type textarea "x"
type textarea "}"
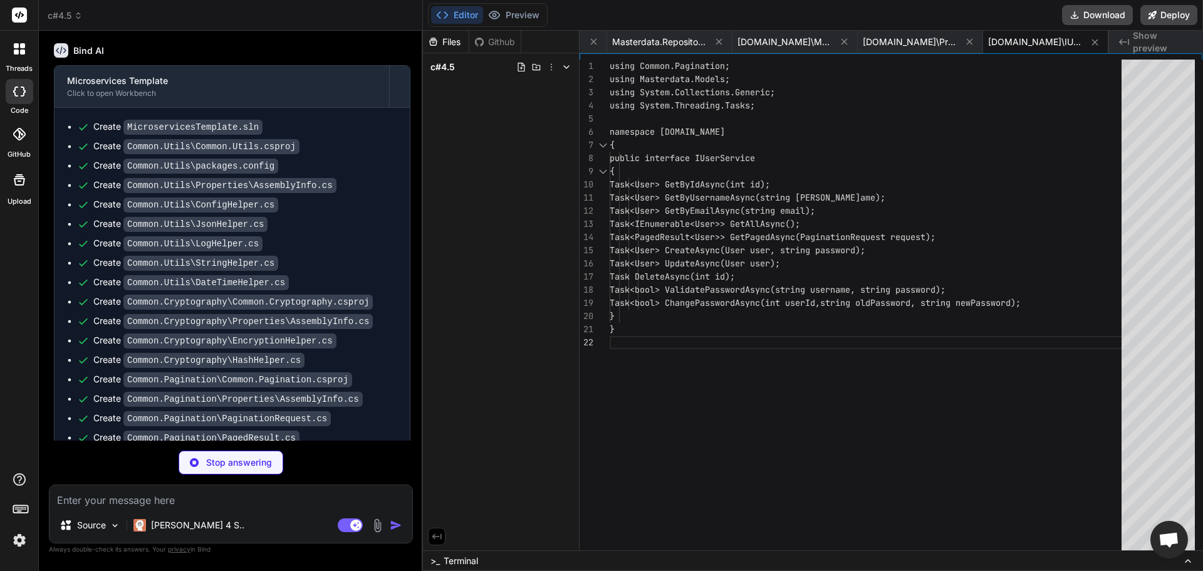
scroll to position [418, 0]
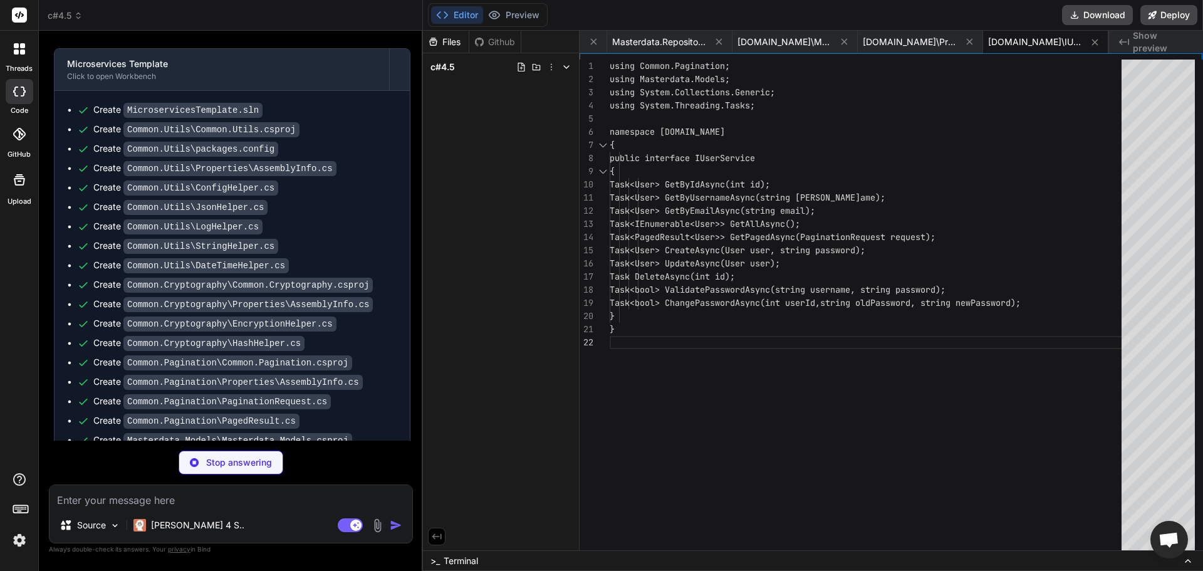
type textarea "x"
type textarea "LogHelper.Error($"Error in UserService.ChangePasswordAsync: {ex.Message}"); ret…"
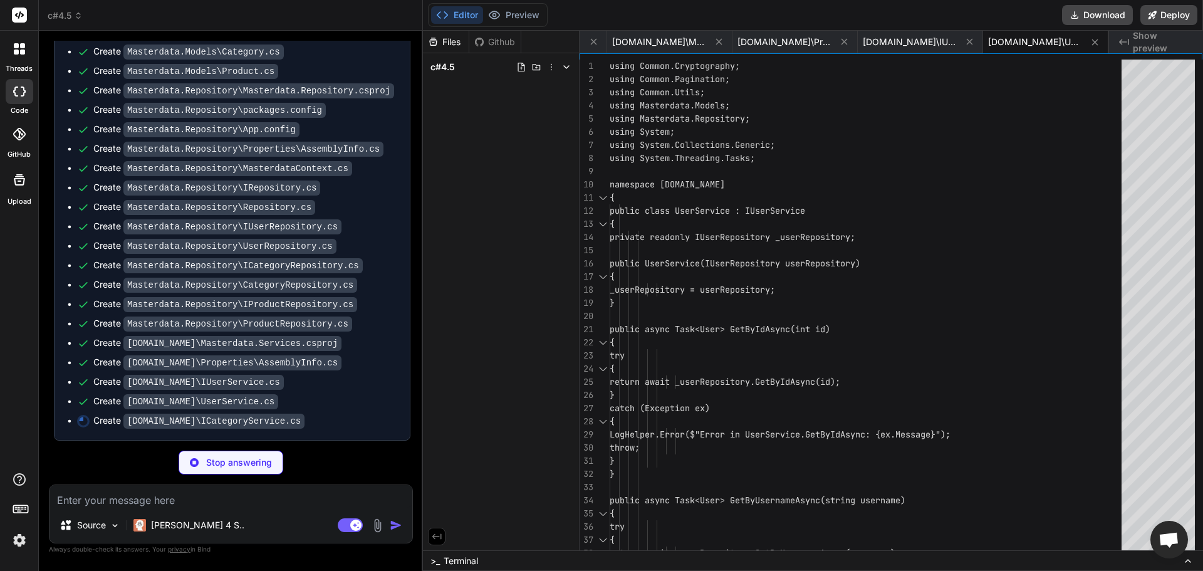
scroll to position [951, 0]
type textarea "x"
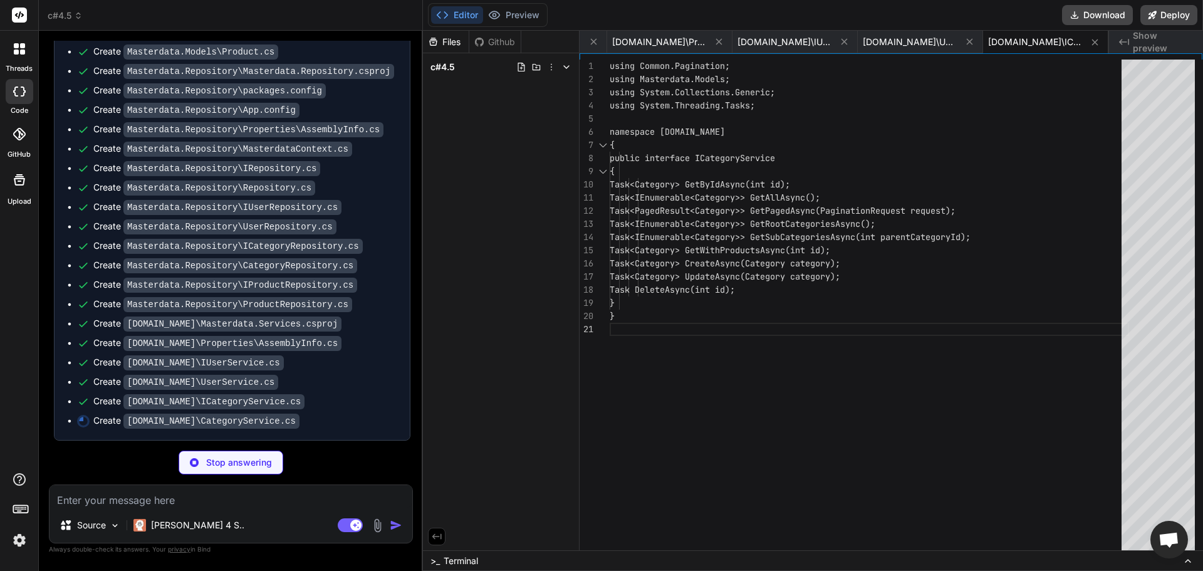
scroll to position [970, 0]
click at [154, 227] on code "Masterdata.Repository\UserRepository.cs" at bounding box center [229, 226] width 213 height 15
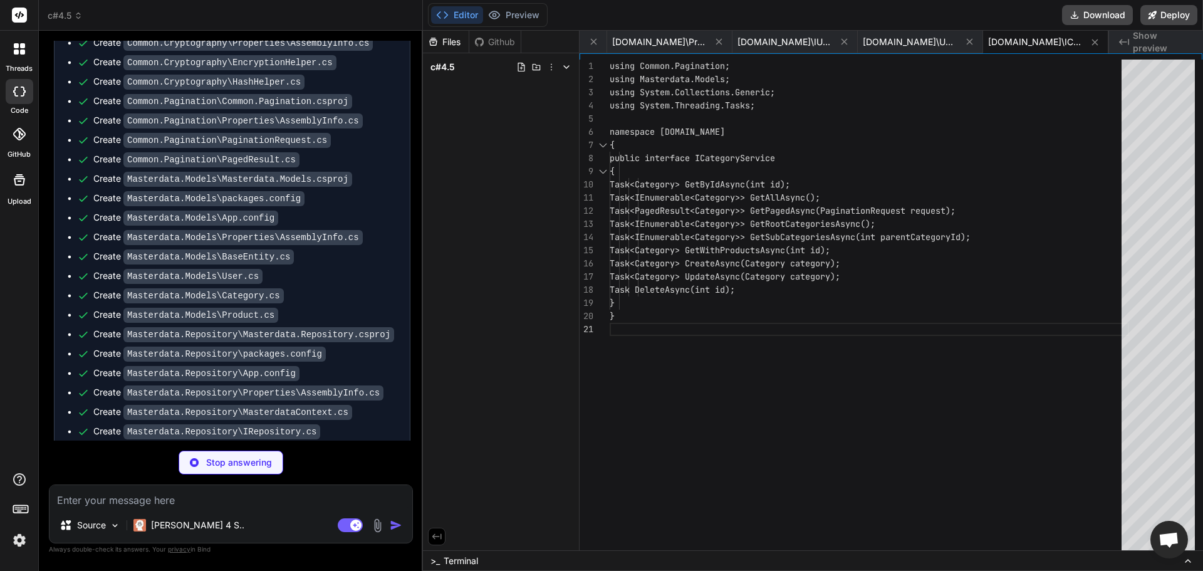
scroll to position [553, 0]
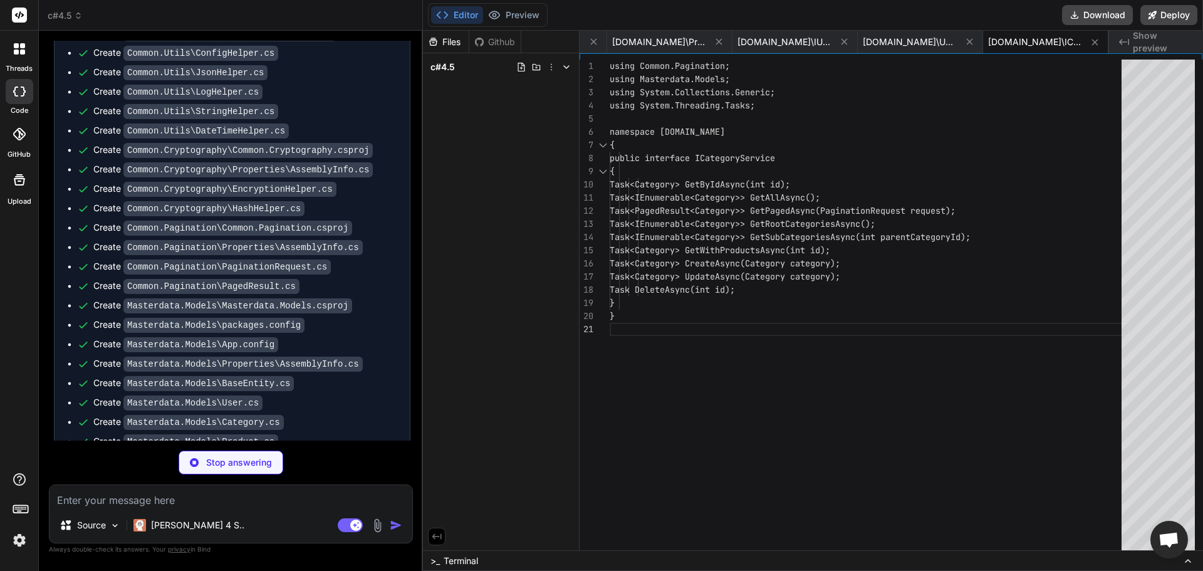
click at [154, 227] on ul "Create MicroservicesTemplate.sln Create Common.Utils\Common.Utils.csproj Create…" at bounding box center [232, 393] width 330 height 848
click at [201, 216] on code "Common.Cryptography\HashHelper.cs" at bounding box center [213, 208] width 181 height 15
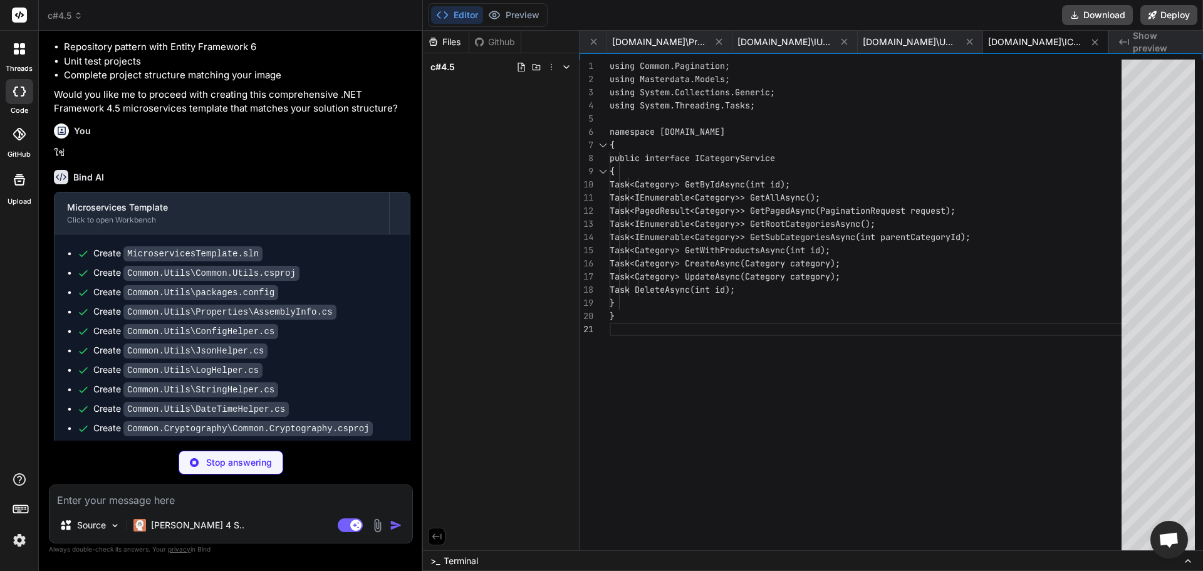
scroll to position [344, 0]
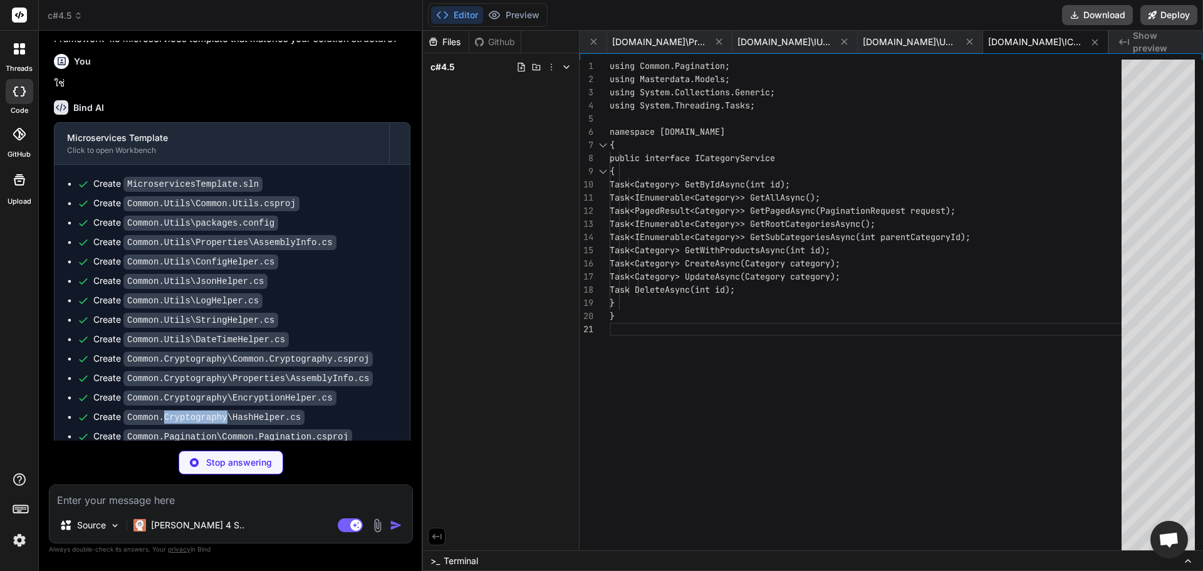
type textarea "x"
type textarea "} catch (Exception ex) { LogHelper.Error($"Error in CategoryService.DeleteAsync…"
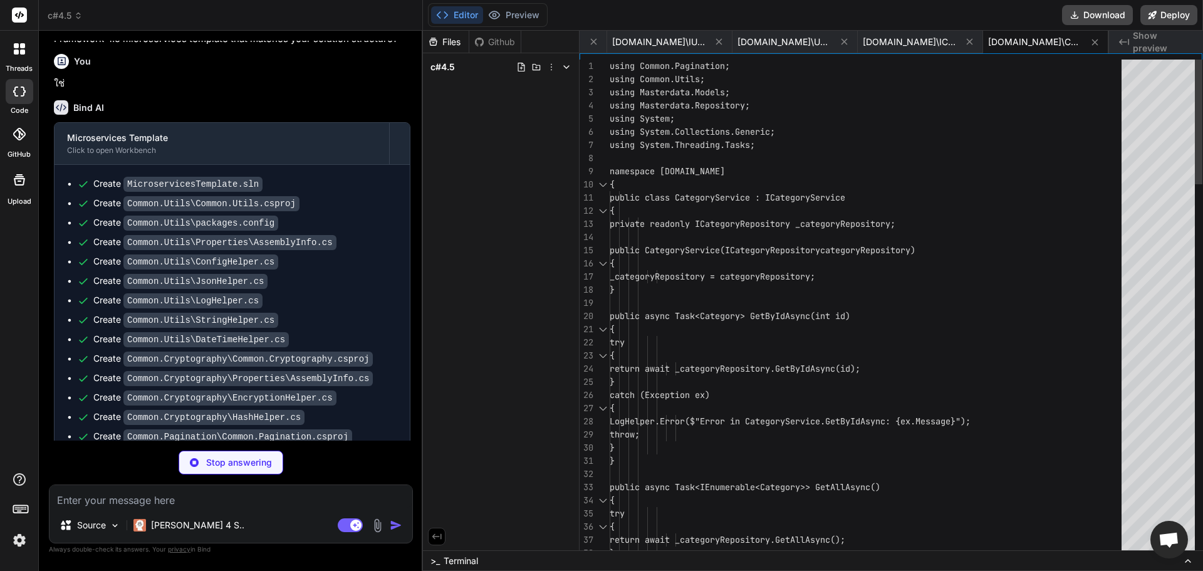
click at [146, 211] on code "Common.Utils\Common.Utils.csproj" at bounding box center [211, 203] width 176 height 15
click at [168, 192] on code "MicroservicesTemplate.sln" at bounding box center [192, 184] width 139 height 15
type textarea "x"
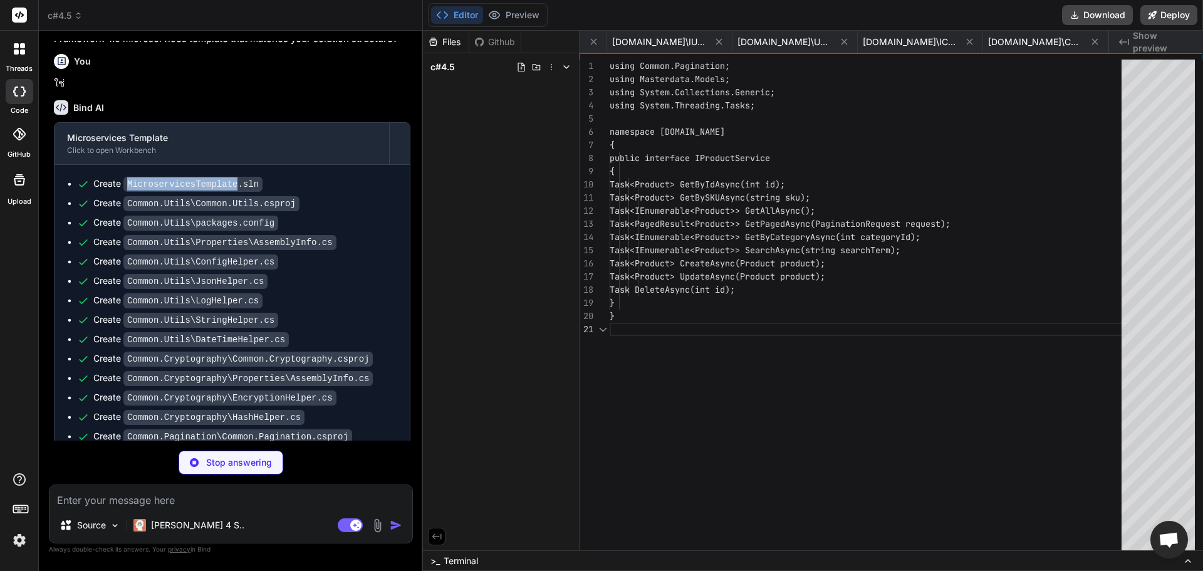
scroll to position [0, 5109]
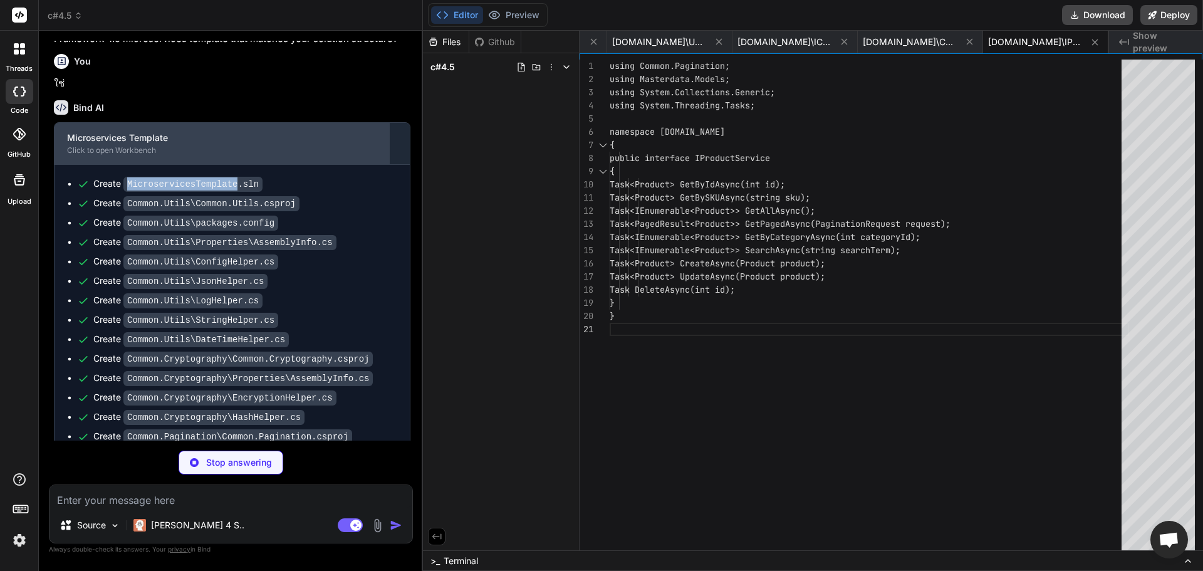
type textarea "x"
type textarea "} }"
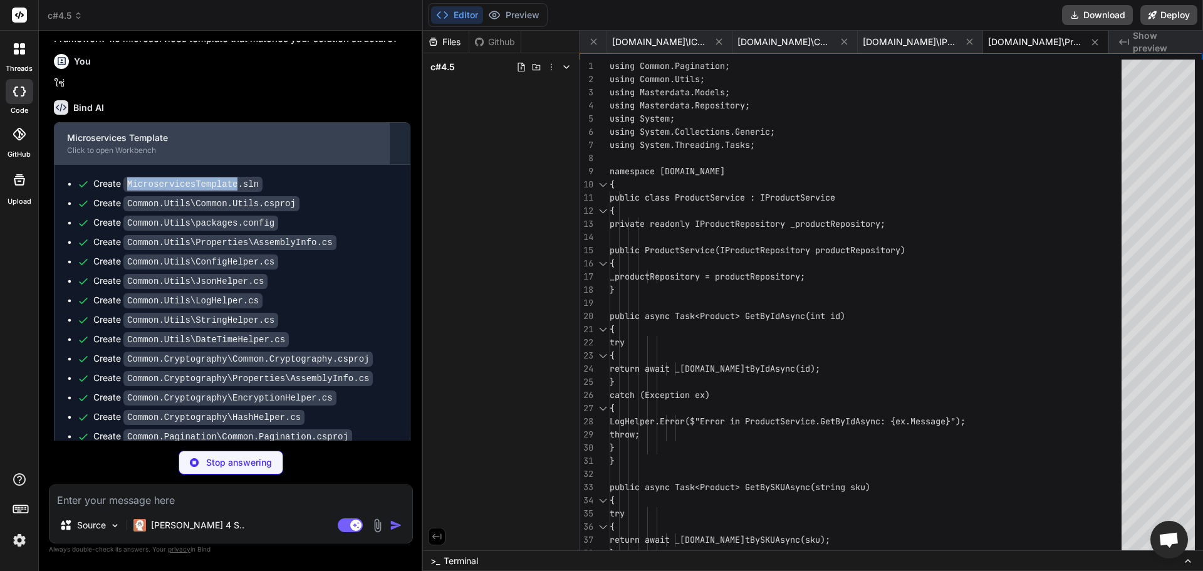
type textarea "x"
type textarea "</WebProjectProperties> </FlavorProperties> </VisualStudio> </ProjectExtensions…"
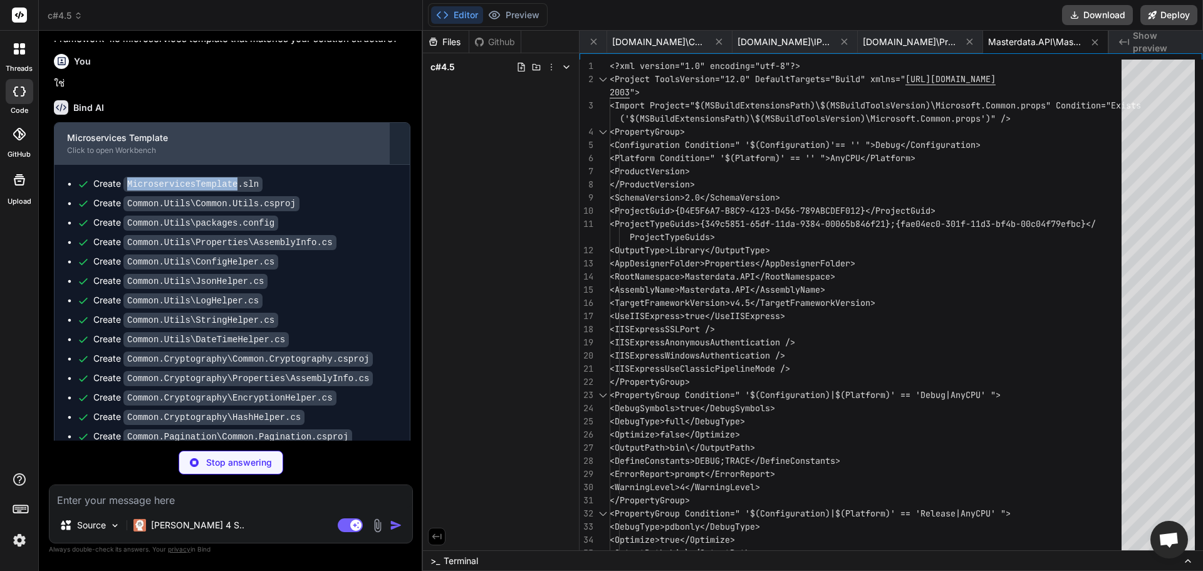
type textarea "x"
type textarea "tFramework="net45" /> <package id="Microsoft.AspNet.WebPages" version="3.2.3" t…"
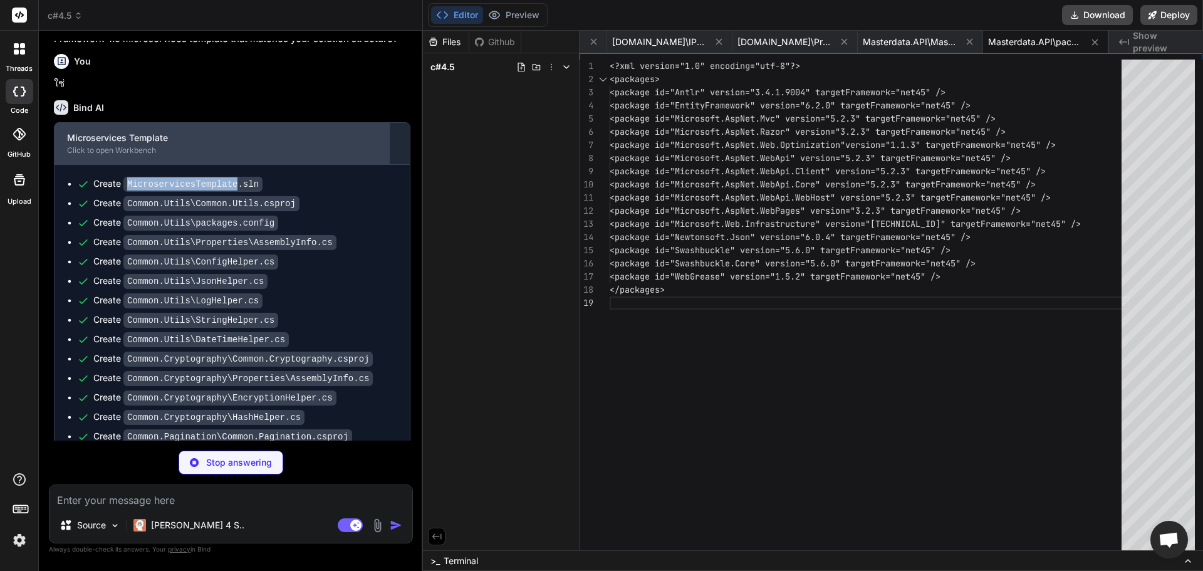
type textarea "x"
type textarea "<%@ Application Codebehind="Global.asax.cs" Inherits="Masterdata.API.MvcApplica…"
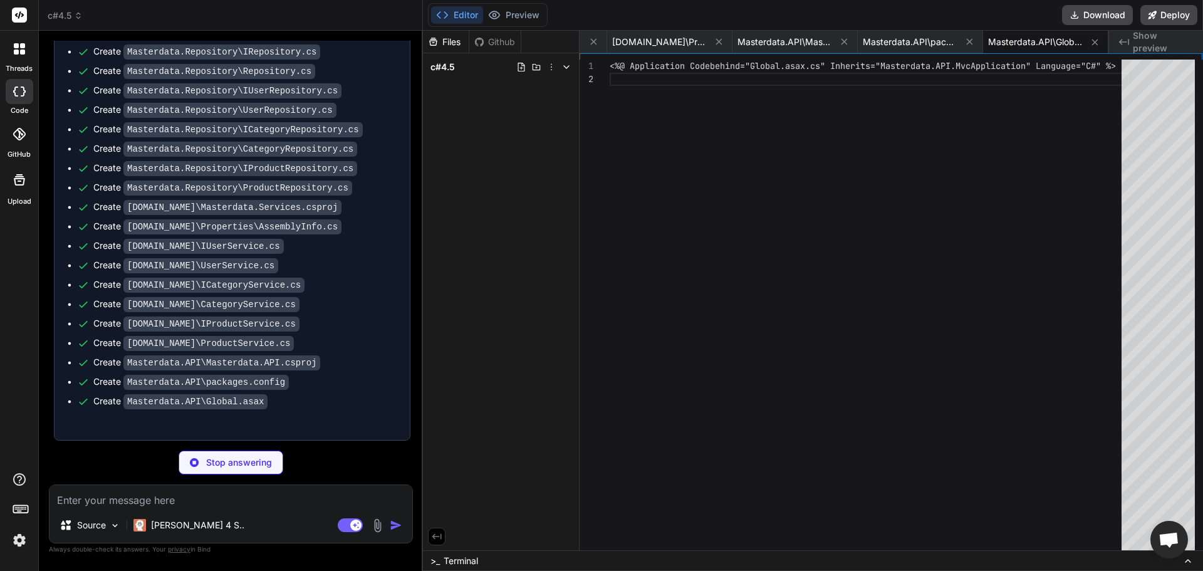
scroll to position [1087, 0]
type textarea "x"
type textarea "}"
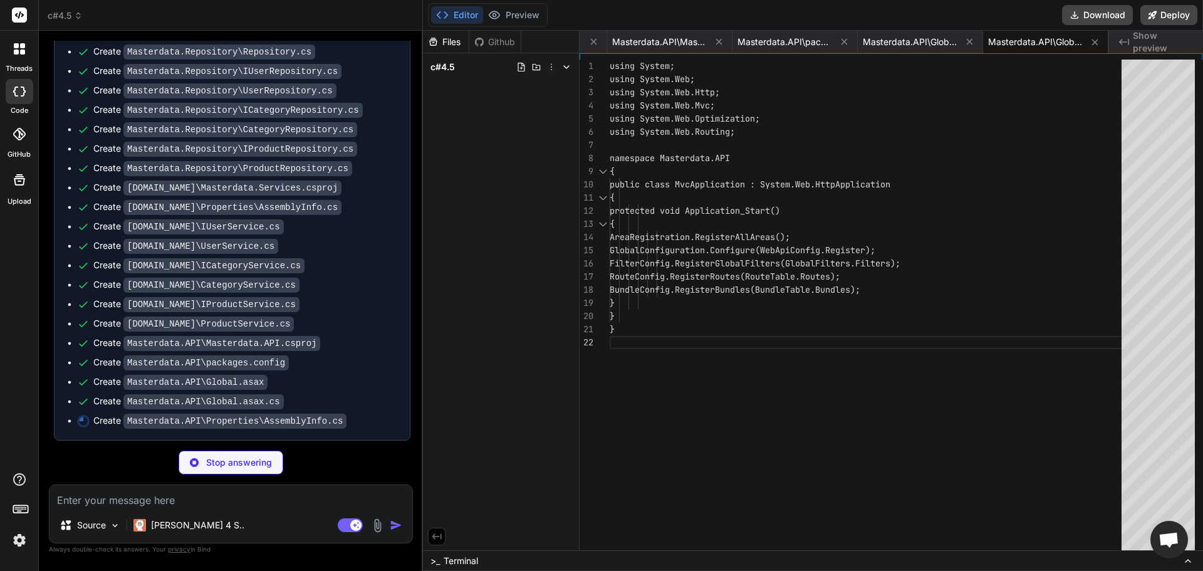
type textarea "x"
type textarea "[assembly: AssemblyTrademark("")] [assembly: AssemblyCulture("")] [assembly: Co…"
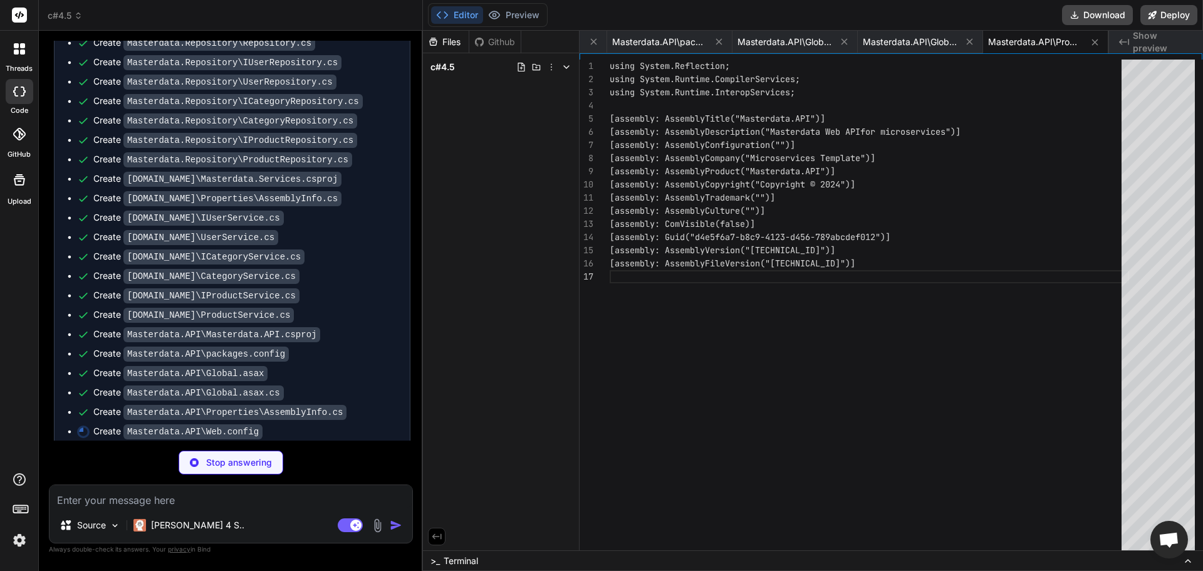
type textarea "x"
type textarea "SqlProviderServices, EntityFramework.SqlServer" /> </providers> </entityFramewo…"
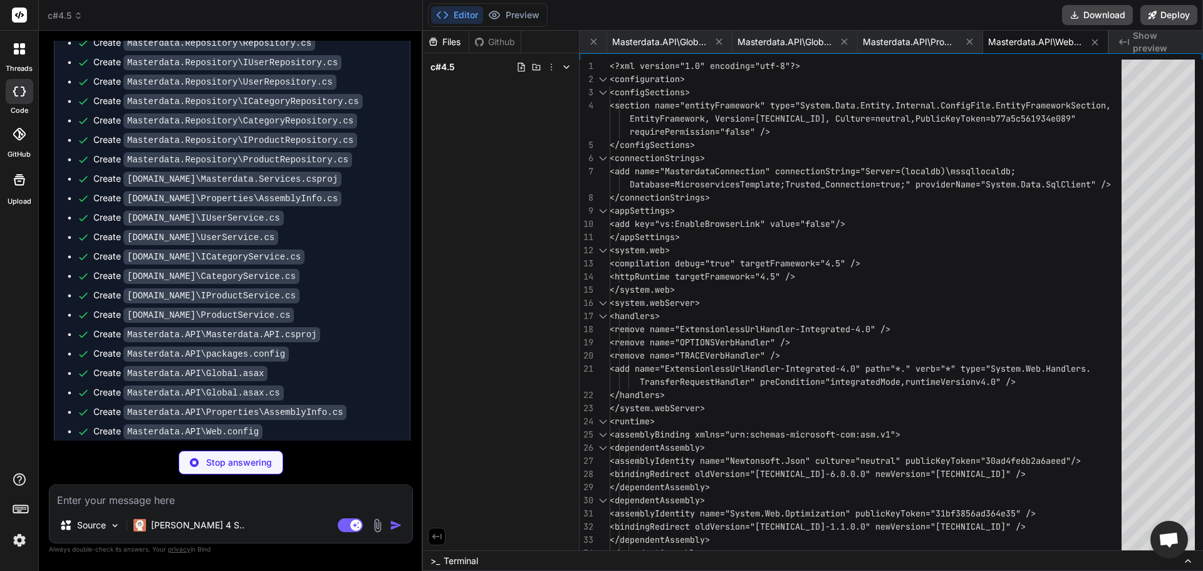
type textarea "x"
type textarea "<handlers> <remove name="BlockViewHandler"/> <add name="BlockViewHandler" path=…"
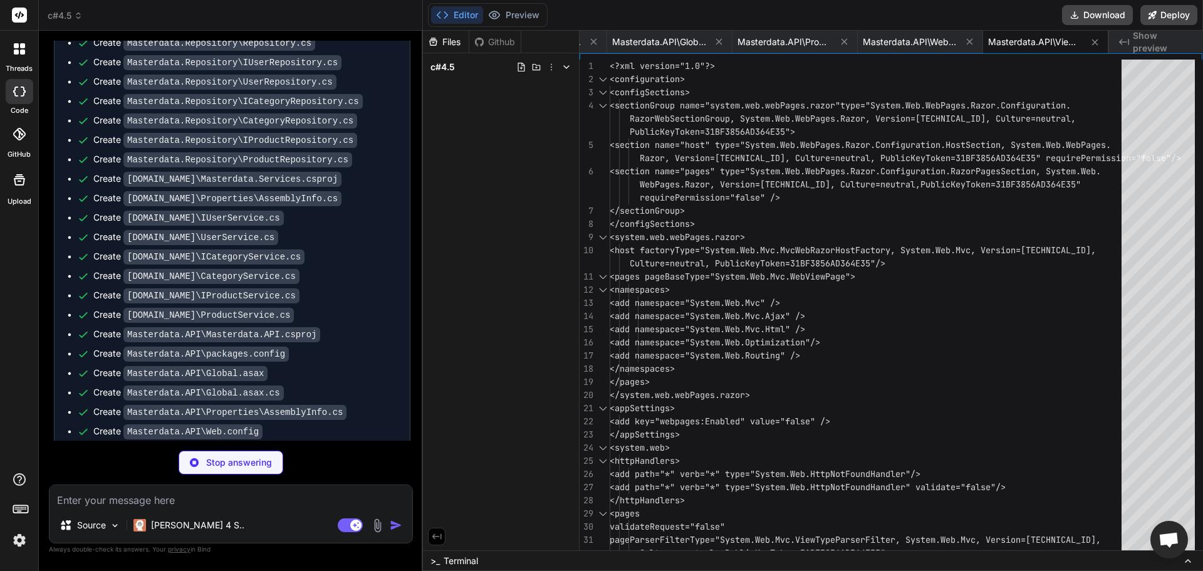
type textarea "x"
type textarea "} } }"
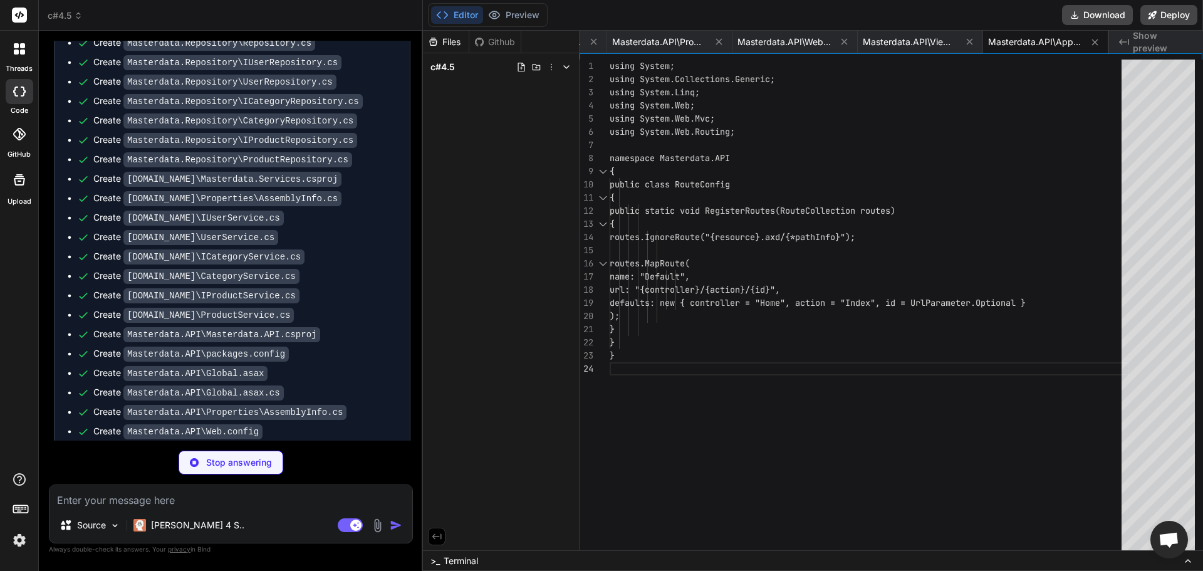
type textarea "x"
type textarea "); // Remove XML formatter to return JSON by default config.Formatters.Remove(c…"
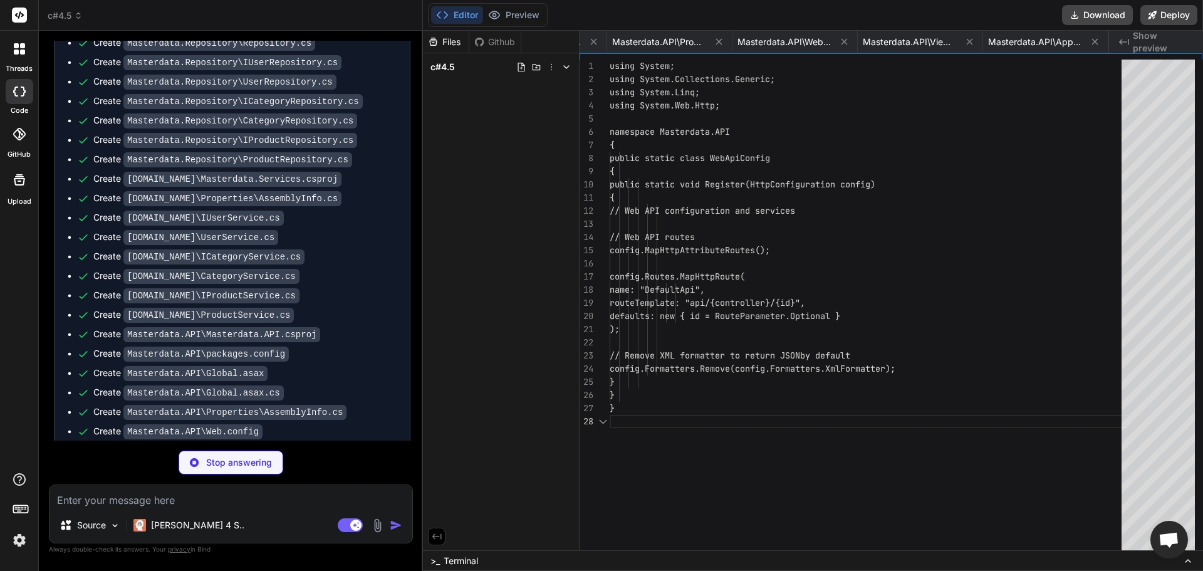
scroll to position [0, 6362]
type textarea "x"
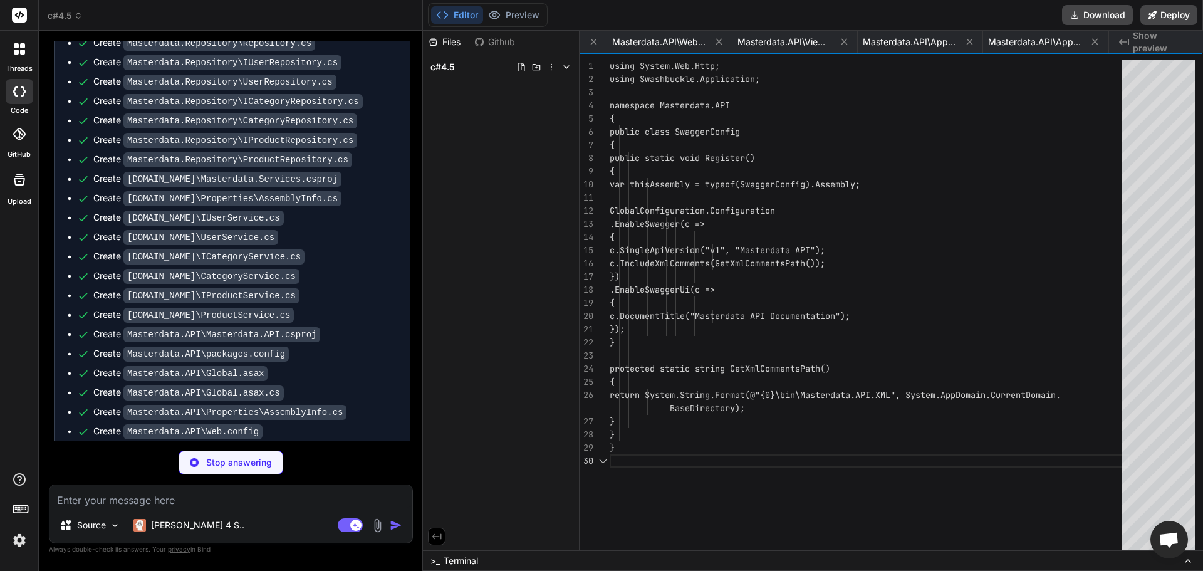
scroll to position [0, 6487]
type textarea "x"
type textarea "public string OldPassword { get; set; } public string NewPassword { get; set; }…"
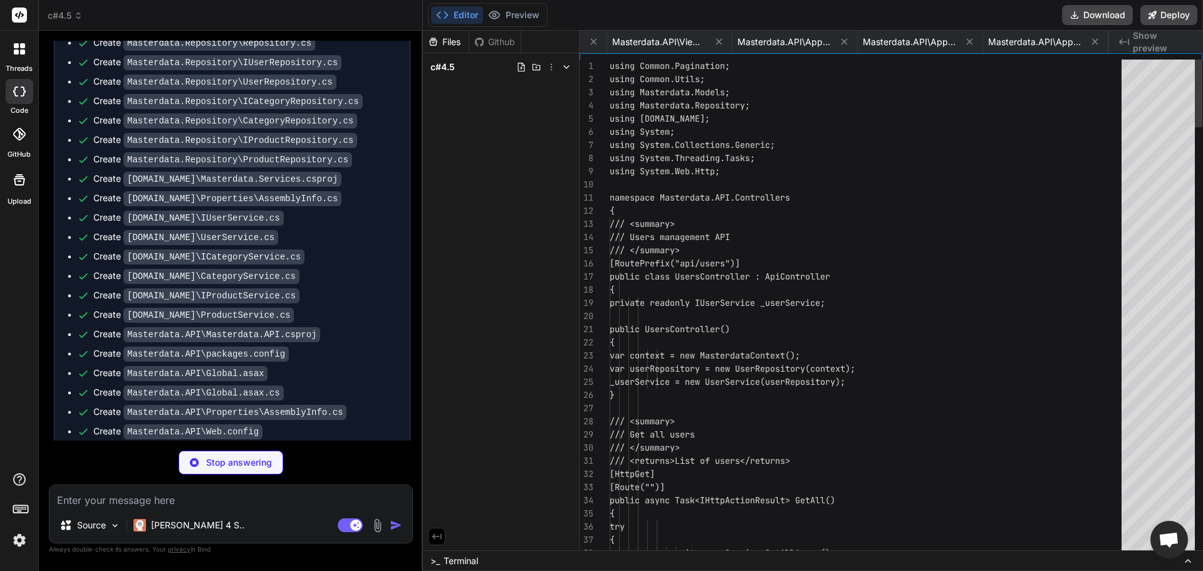
scroll to position [0, 6613]
type textarea "x"
type textarea "LogHelper.Error($"Error in CategoriesController.Delete: {ex.Message}"); return …"
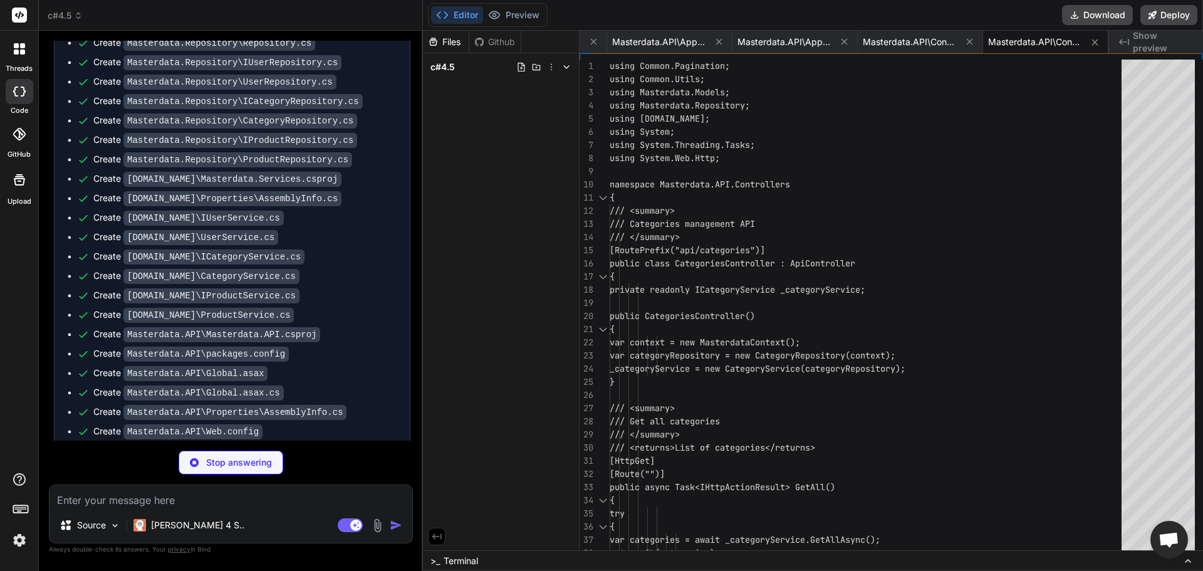
type textarea "x"
type textarea "}"
type textarea "x"
type textarea "<Project>{e5f6a7b8-c9d0-4234-e567-89abcdef0123}</Project> <Name>Masterdata.Mode…"
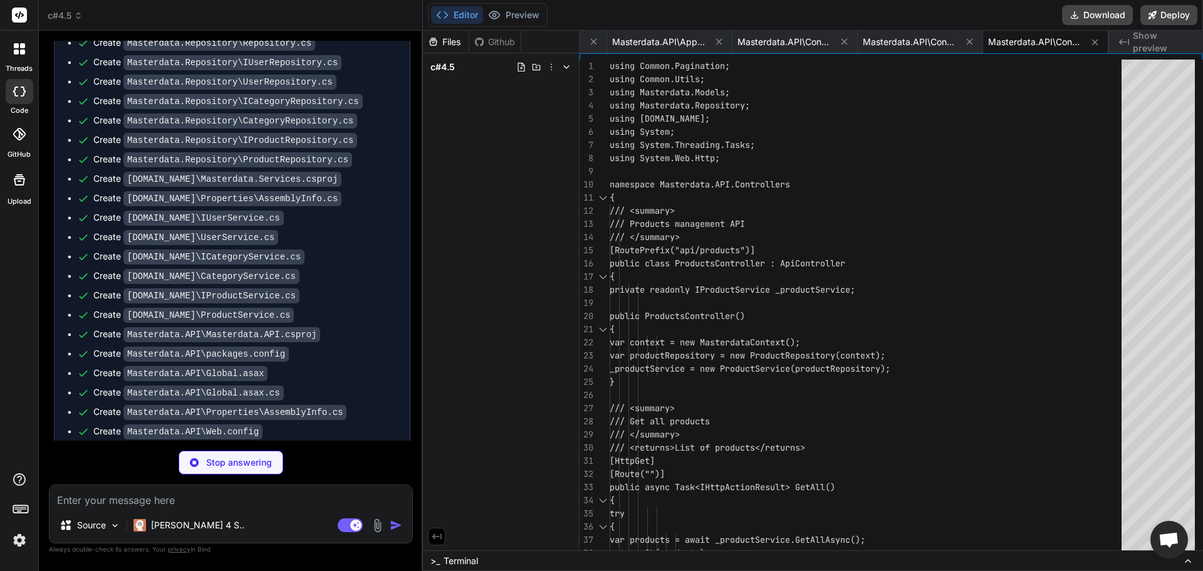
scroll to position [0, 6989]
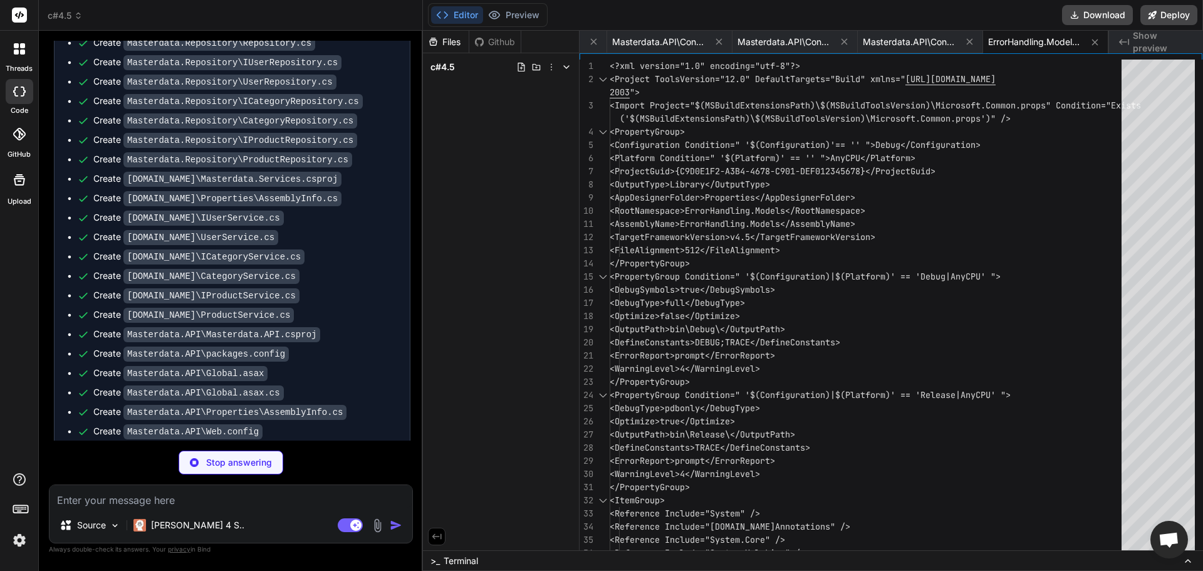
type textarea "x"
type textarea "[assembly: AssemblyTrademark("")] [assembly: AssemblyCulture("")] [assembly: Co…"
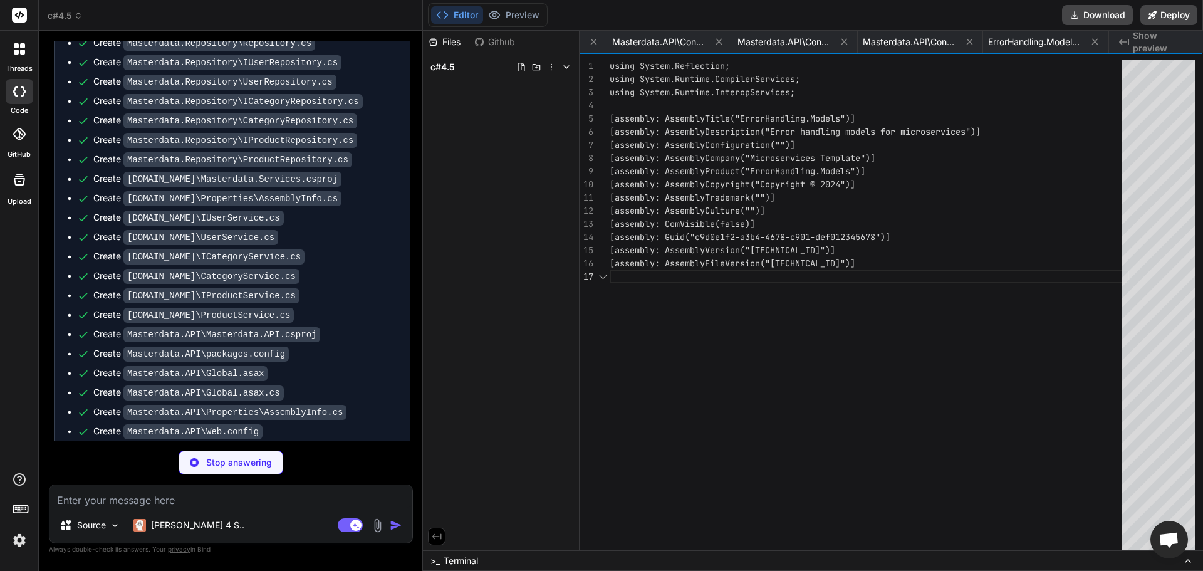
scroll to position [0, 7114]
type textarea "x"
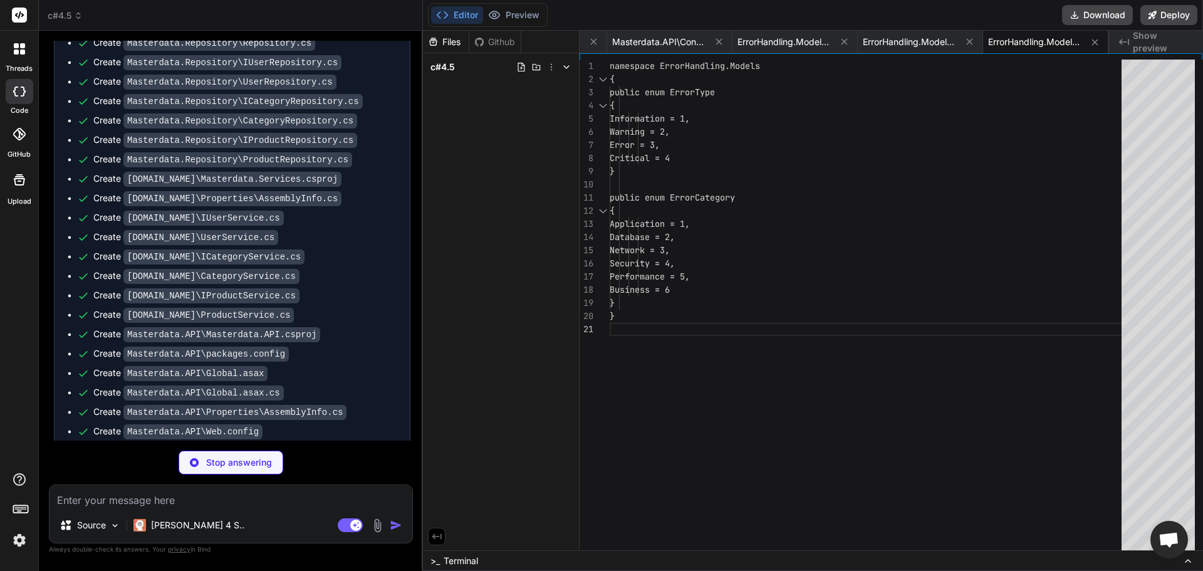
type textarea "x"
type textarea "public ErrorLog() { ErrorType = ErrorType.Error; Category = ErrorCategory.Appli…"
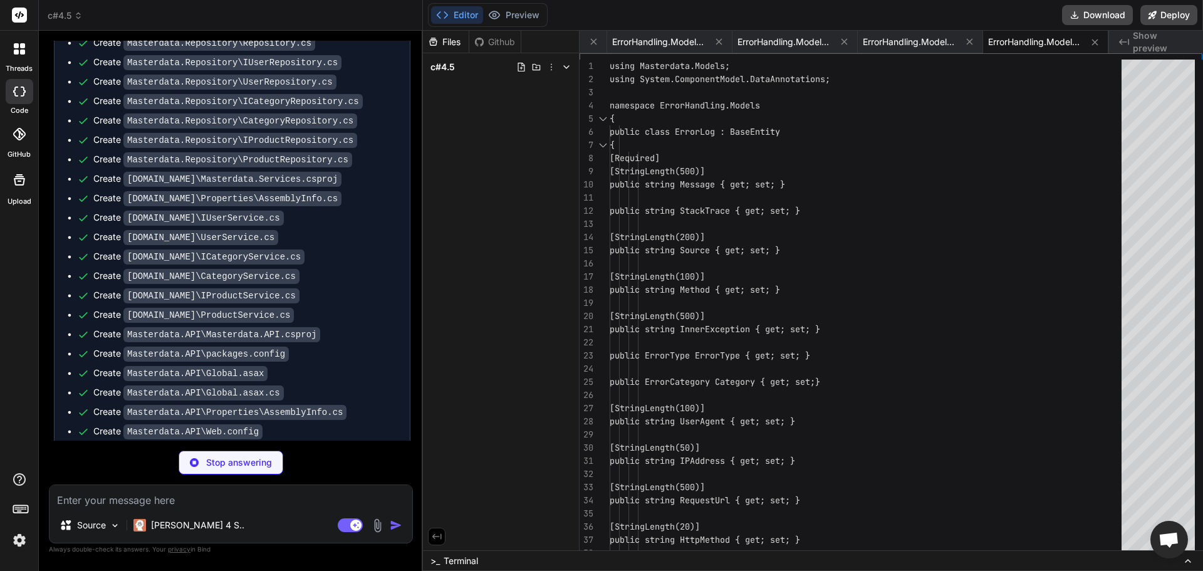
type textarea "x"
type textarea "</When> </Choose> <Import Project="$(VSToolsPath)\TeamTest\Microsoft.TestTools.…"
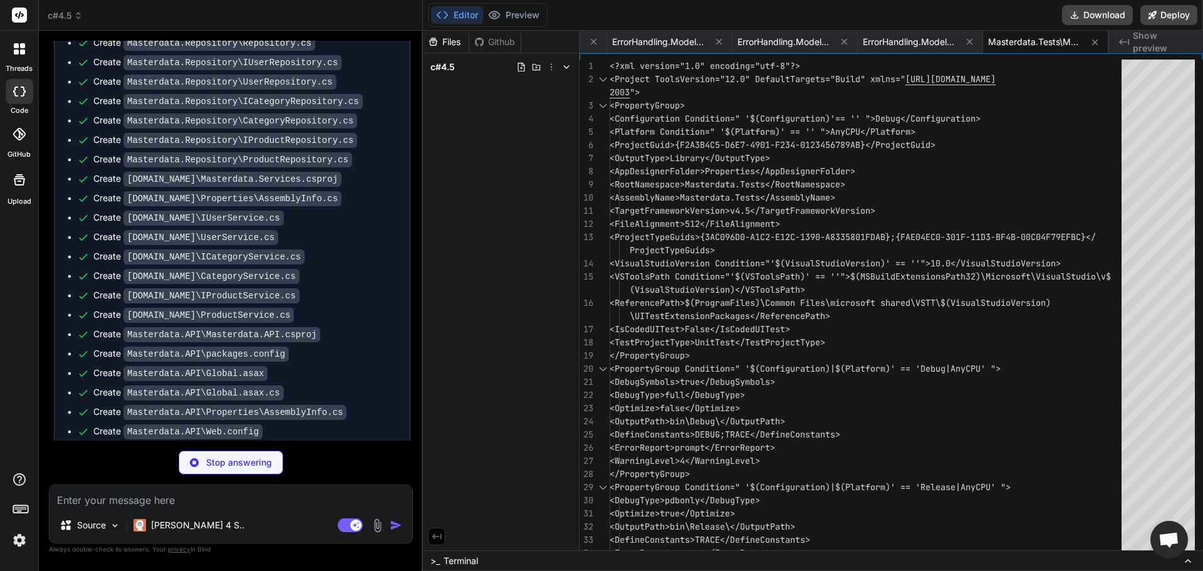
type textarea "x"
type textarea "[assembly: AssemblyTrademark("")] [assembly: AssemblyCulture("")] [assembly: Co…"
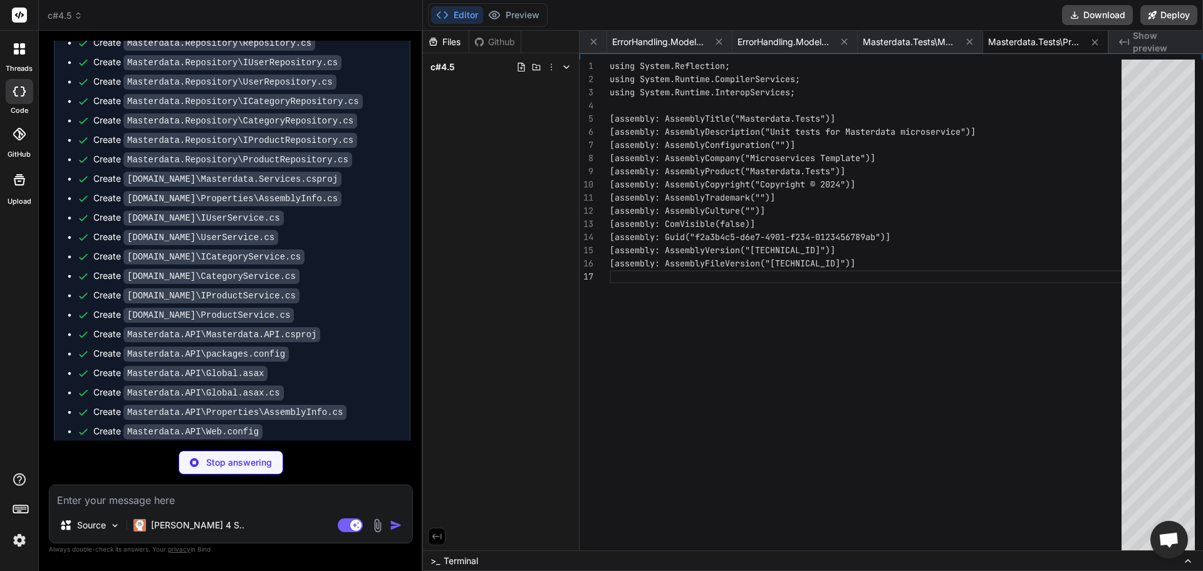
type textarea "x"
type textarea "// Assert Assert.IsFalse(isValid); } } }"
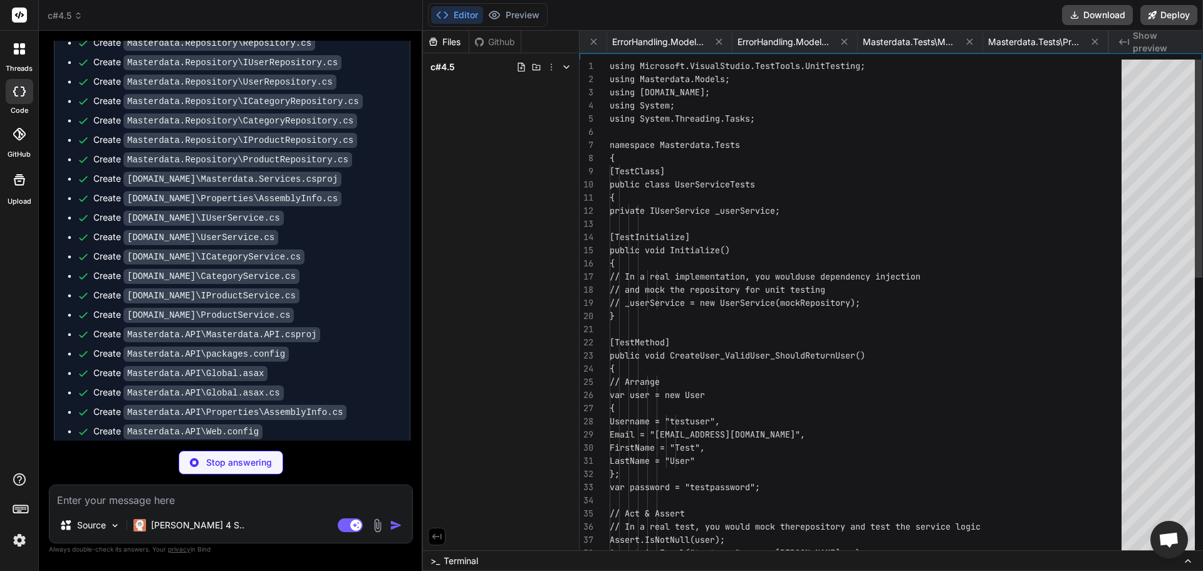
scroll to position [0, 7740]
type textarea "x"
type textarea "// Assert Assert.IsNotNull(category.Products); Assert.AreEqual(0, category.Prod…"
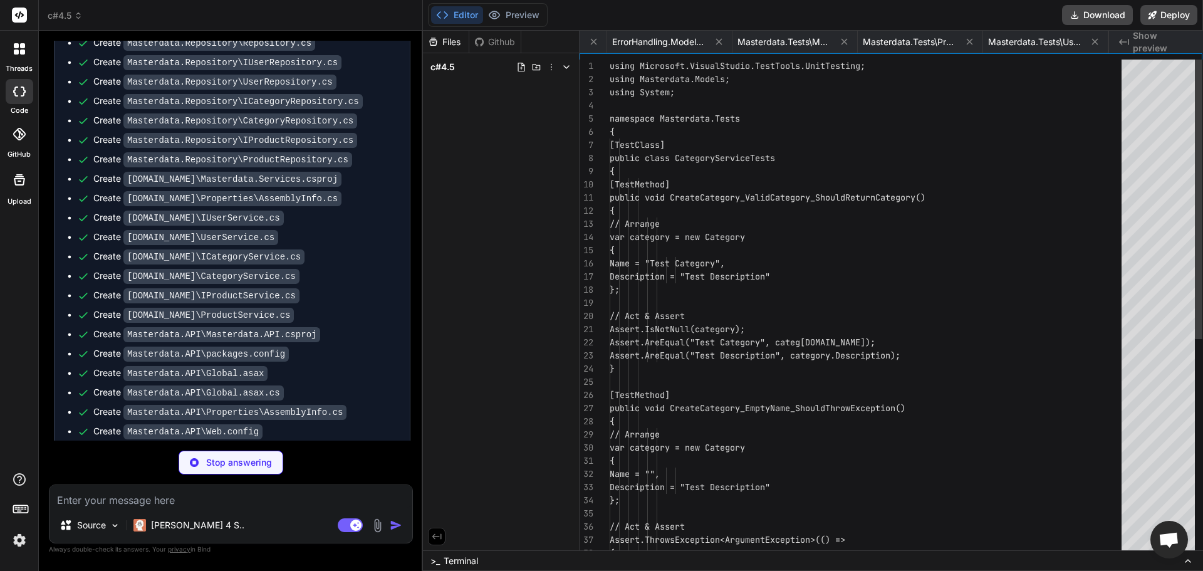
scroll to position [0, 7866]
type textarea "x"
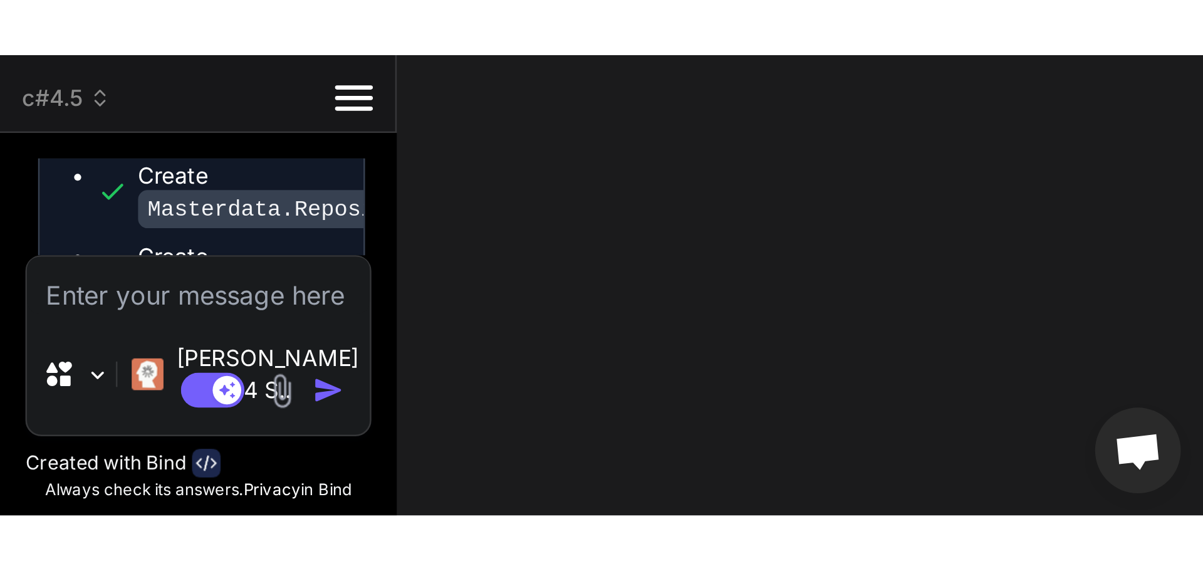
scroll to position [1087, 0]
